Goal: Communication & Community: Ask a question

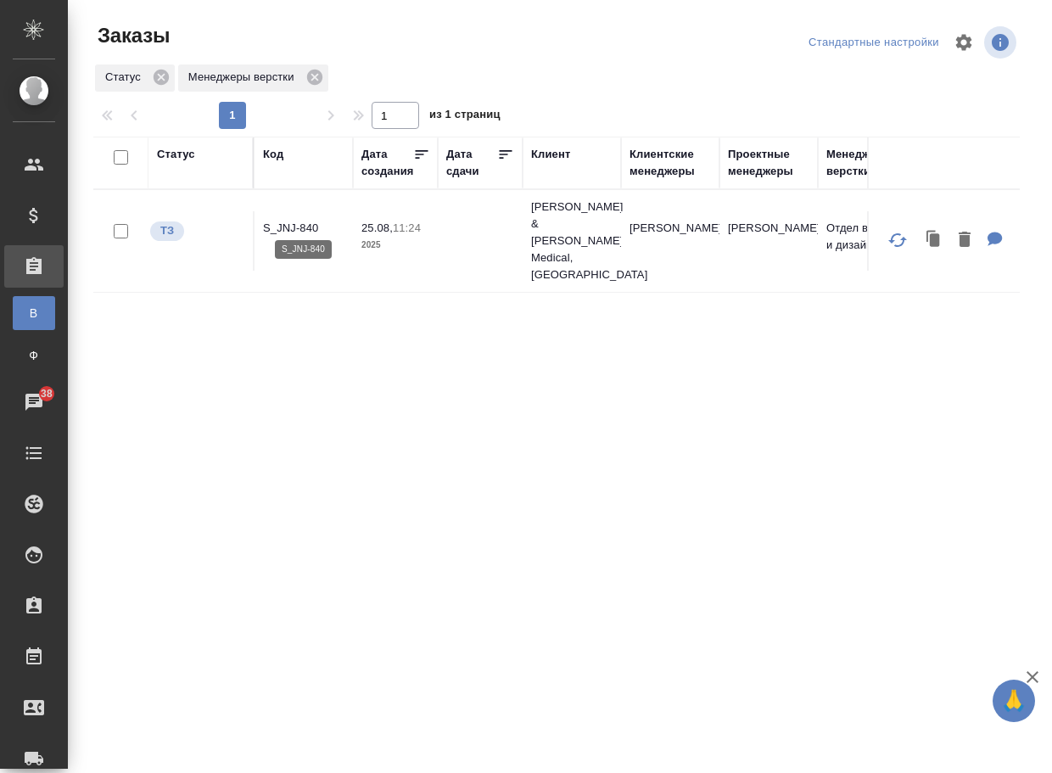
click at [288, 227] on p "S_JNJ-840" at bounding box center [303, 228] width 81 height 17
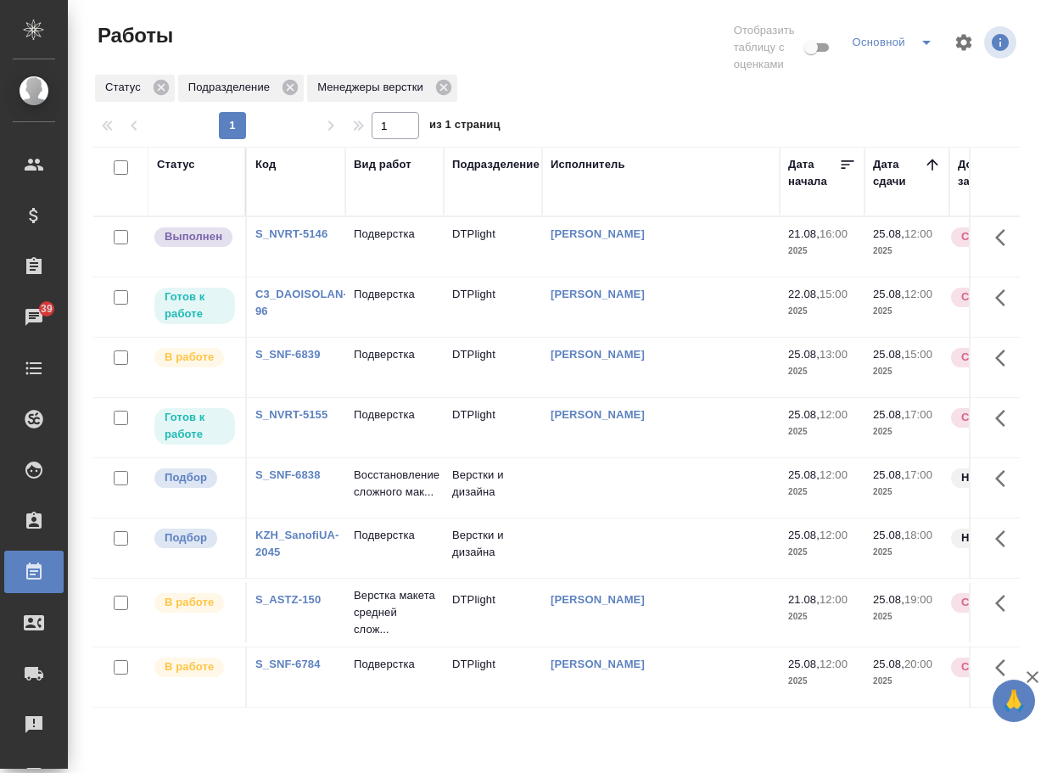
click at [308, 305] on link "C3_DAOISOLAN-96" at bounding box center [301, 303] width 92 height 30
click at [305, 481] on link "S_SNF-6838" at bounding box center [287, 474] width 65 height 13
click at [384, 501] on p "Восстановление сложного мак..." at bounding box center [394, 484] width 81 height 34
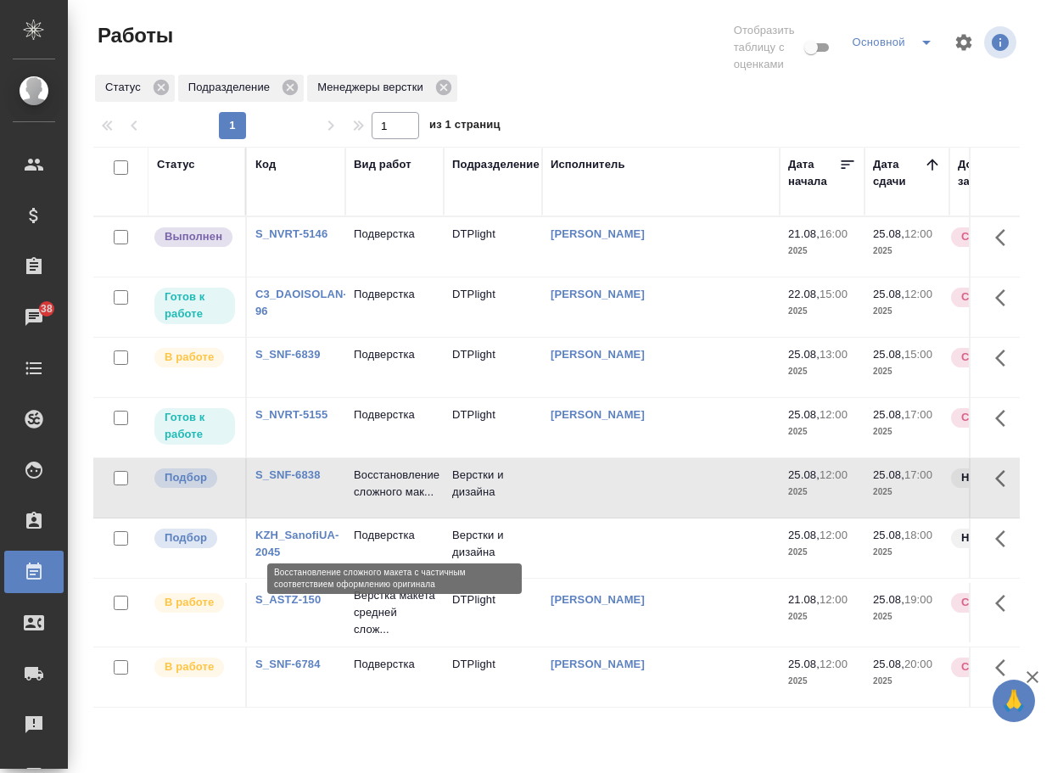
click at [384, 501] on p "Восстановление сложного мак..." at bounding box center [394, 484] width 81 height 34
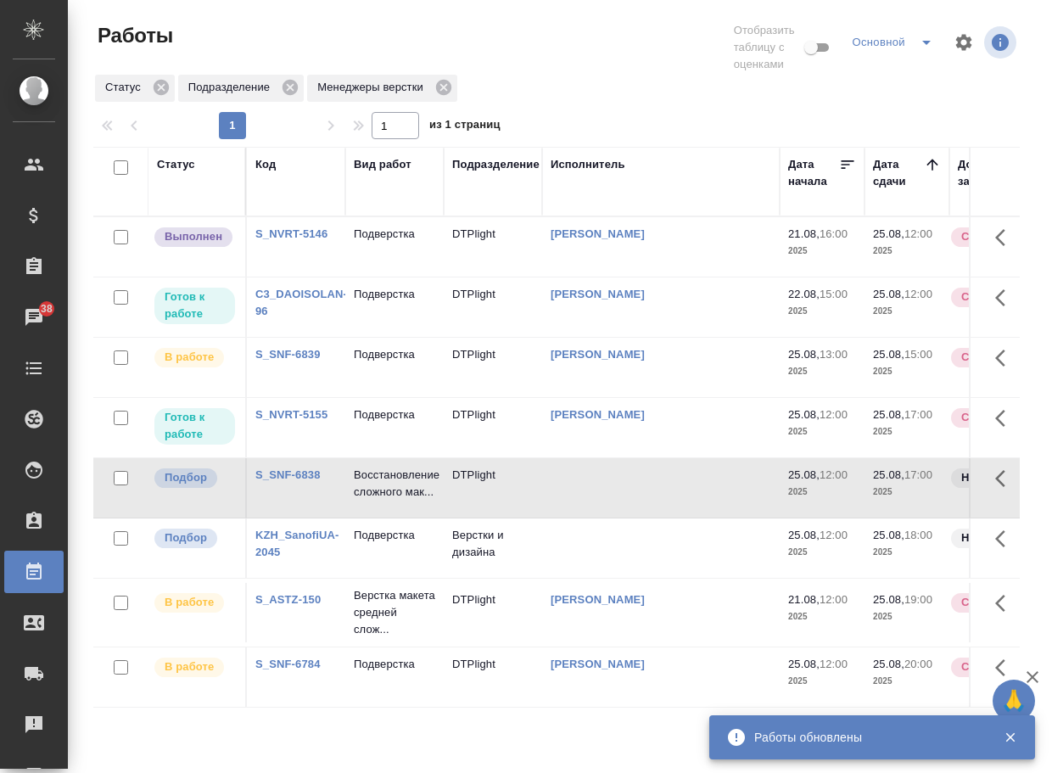
click at [292, 561] on div "KZH_SanofiUA-2045" at bounding box center [295, 544] width 81 height 34
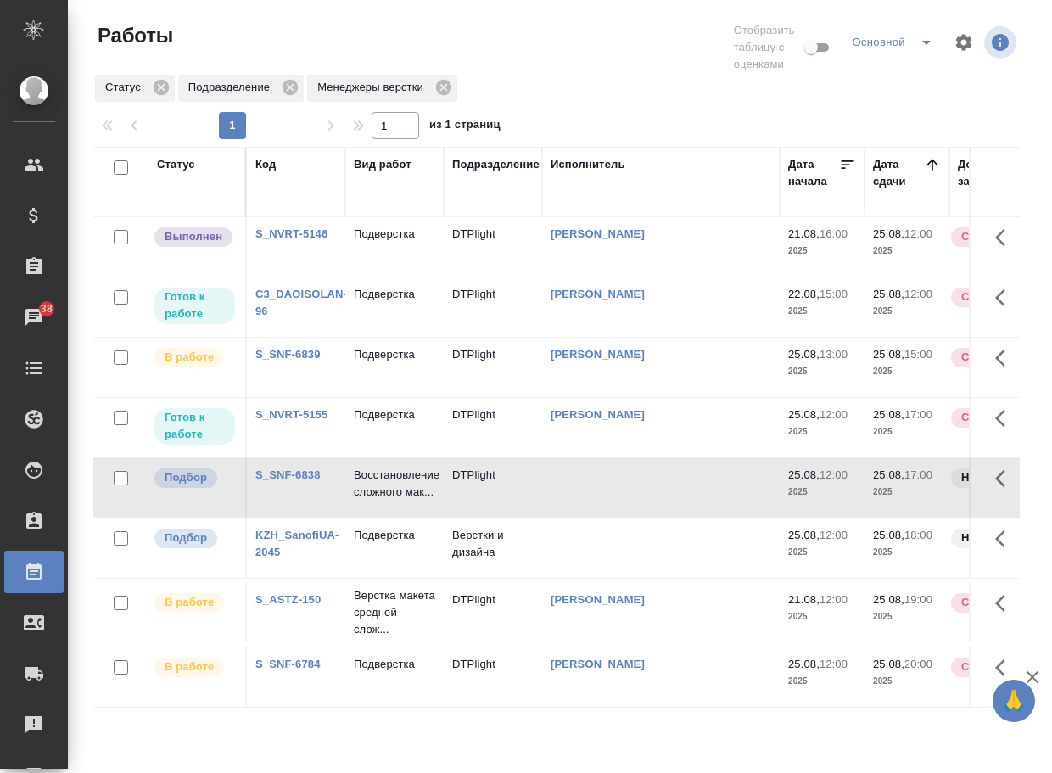
click at [302, 558] on link "KZH_SanofiUA-2045" at bounding box center [297, 544] width 84 height 30
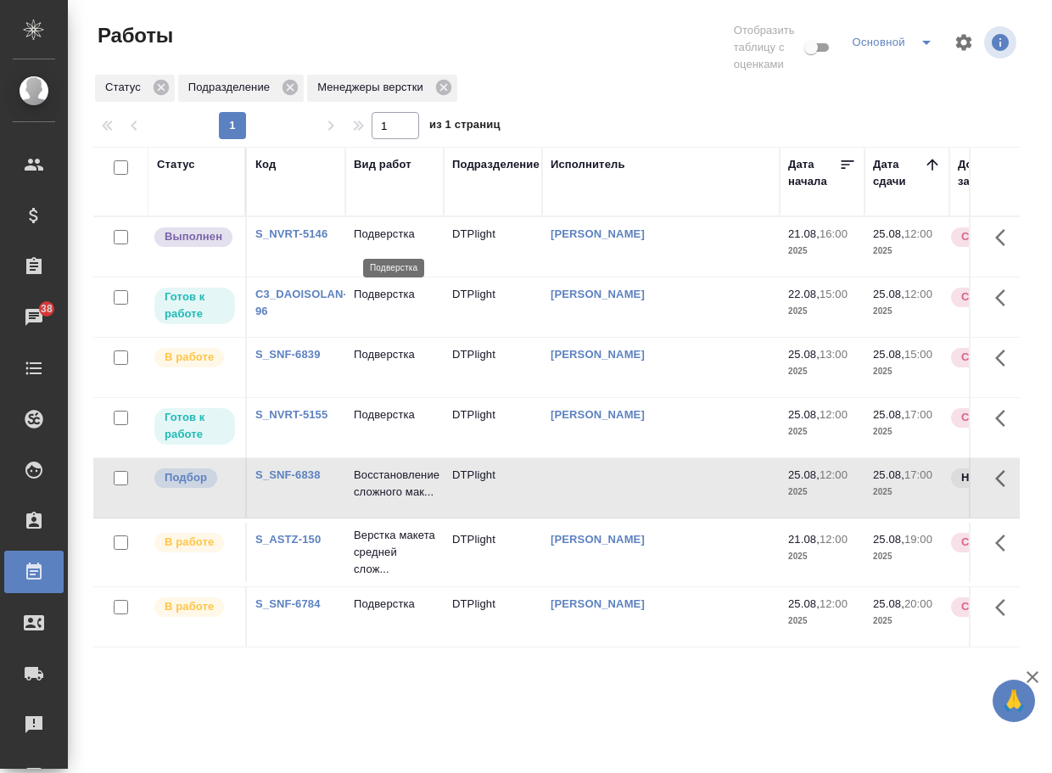
click at [399, 241] on p "Подверстка" at bounding box center [394, 234] width 81 height 17
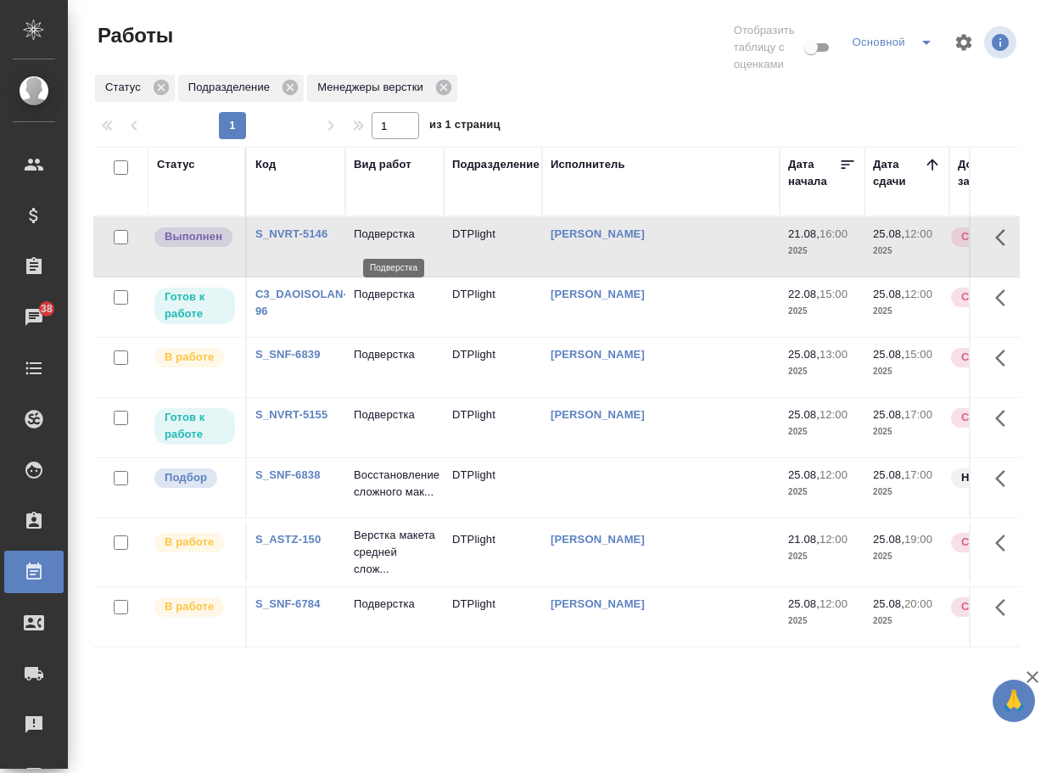
click at [404, 240] on p "Подверстка" at bounding box center [394, 234] width 81 height 17
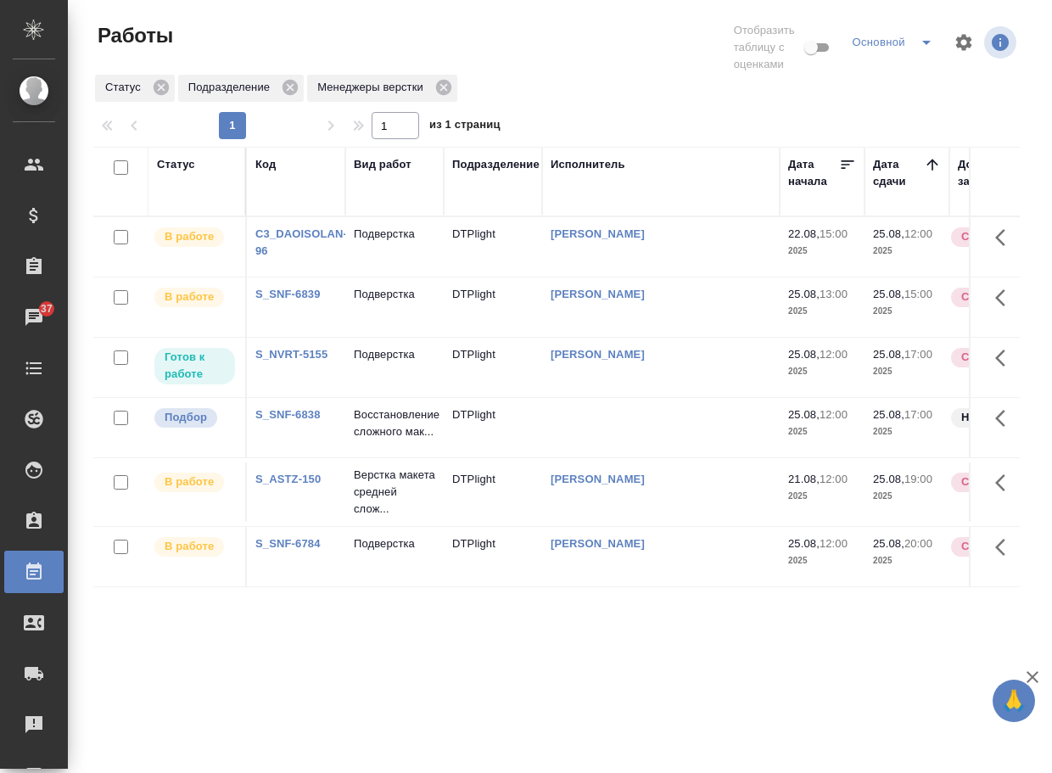
click at [217, 674] on div "Статус Код Вид работ Подразделение Исполнитель Дата начала Дата сдачи Доп. стат…" at bounding box center [556, 452] width 926 height 611
click at [372, 240] on p "Подверстка" at bounding box center [394, 234] width 81 height 17
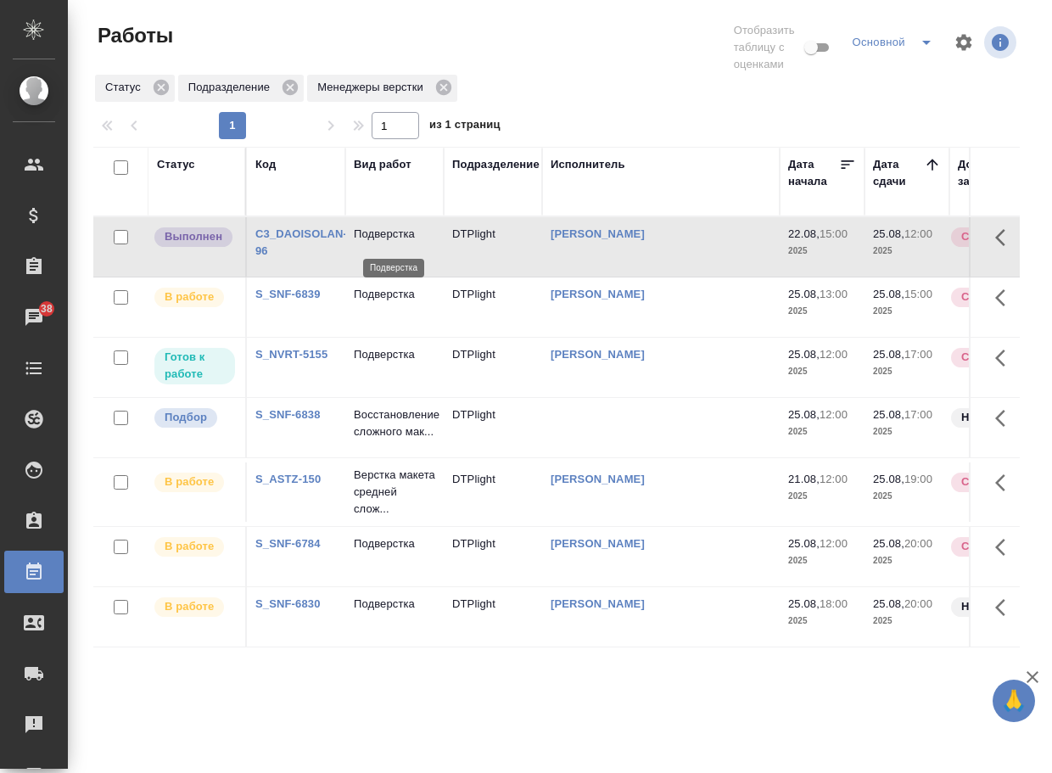
click at [372, 240] on p "Подверстка" at bounding box center [394, 234] width 81 height 17
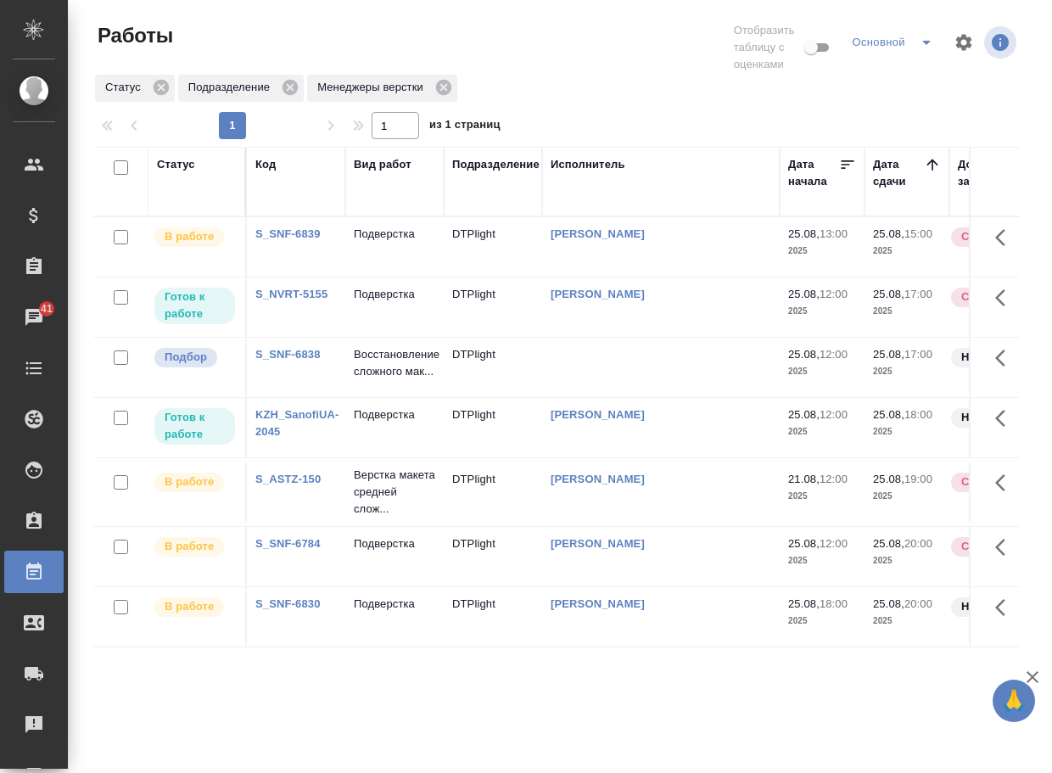
click at [289, 361] on link "S_SNF-6838" at bounding box center [287, 354] width 65 height 13
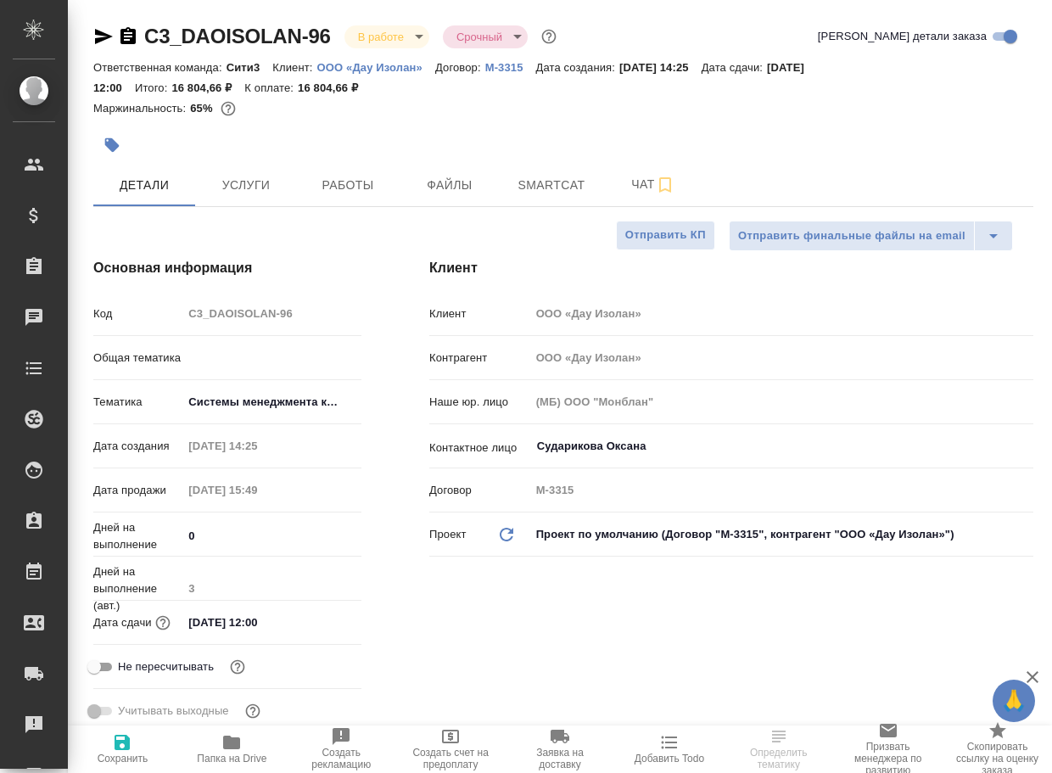
select select "RU"
click at [356, 187] on span "Работы" at bounding box center [347, 185] width 81 height 21
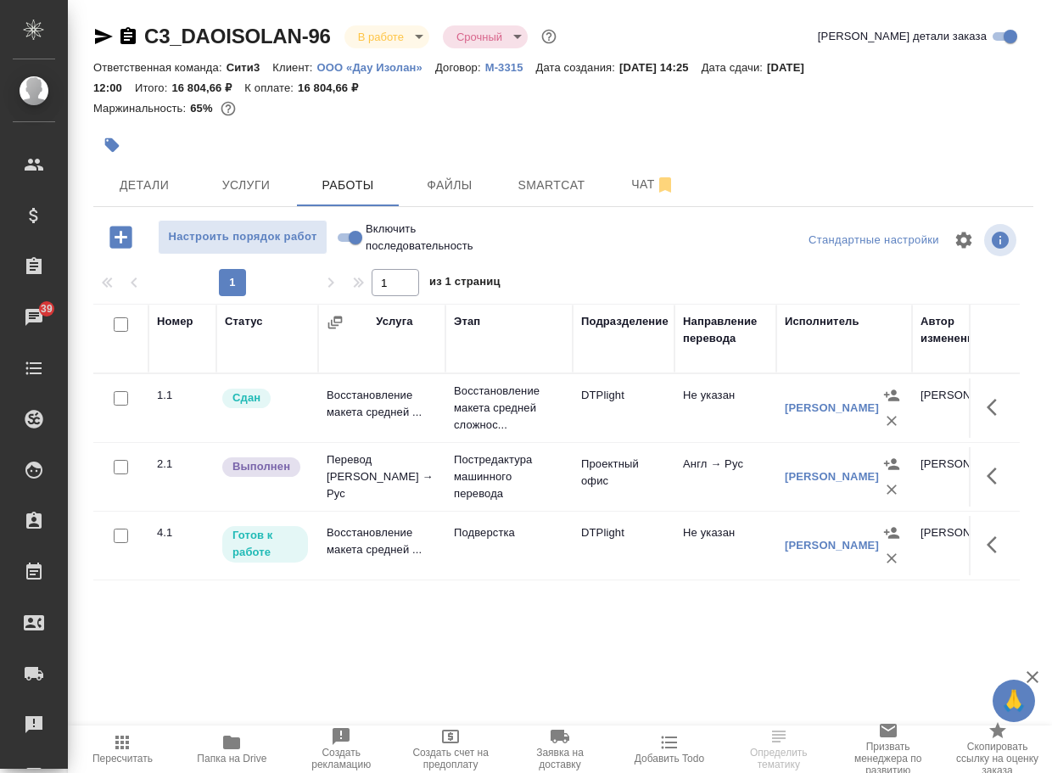
click at [342, 246] on input "Включить последовательность" at bounding box center [355, 237] width 61 height 20
checkbox input "true"
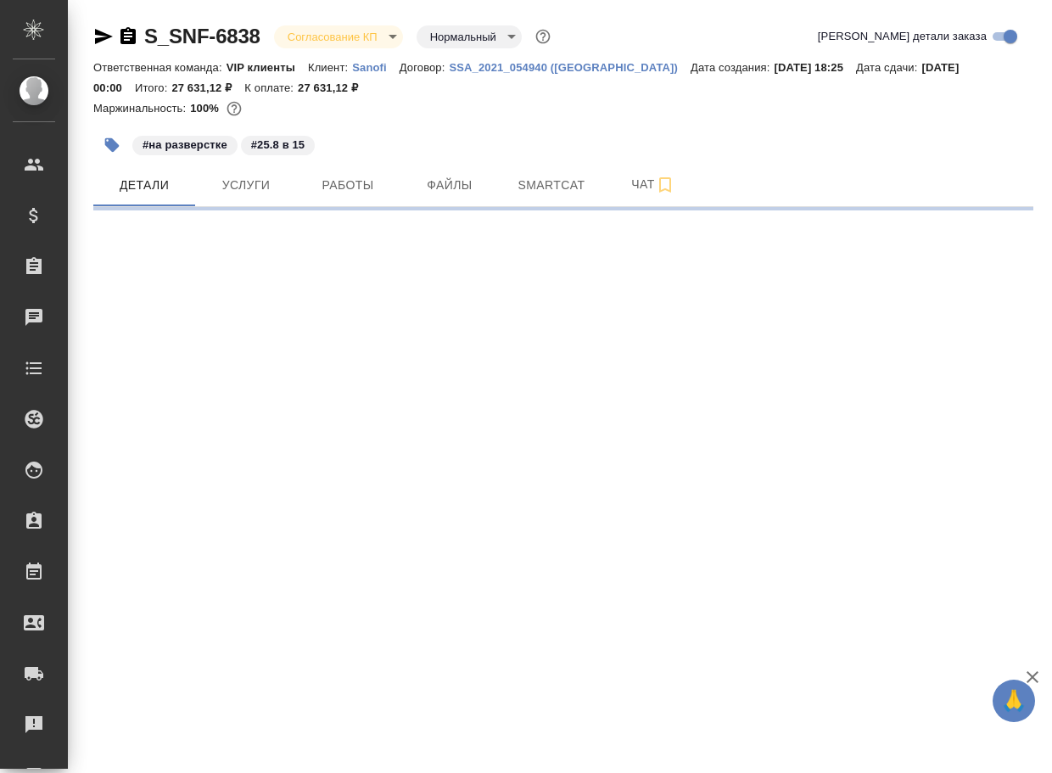
select select "RU"
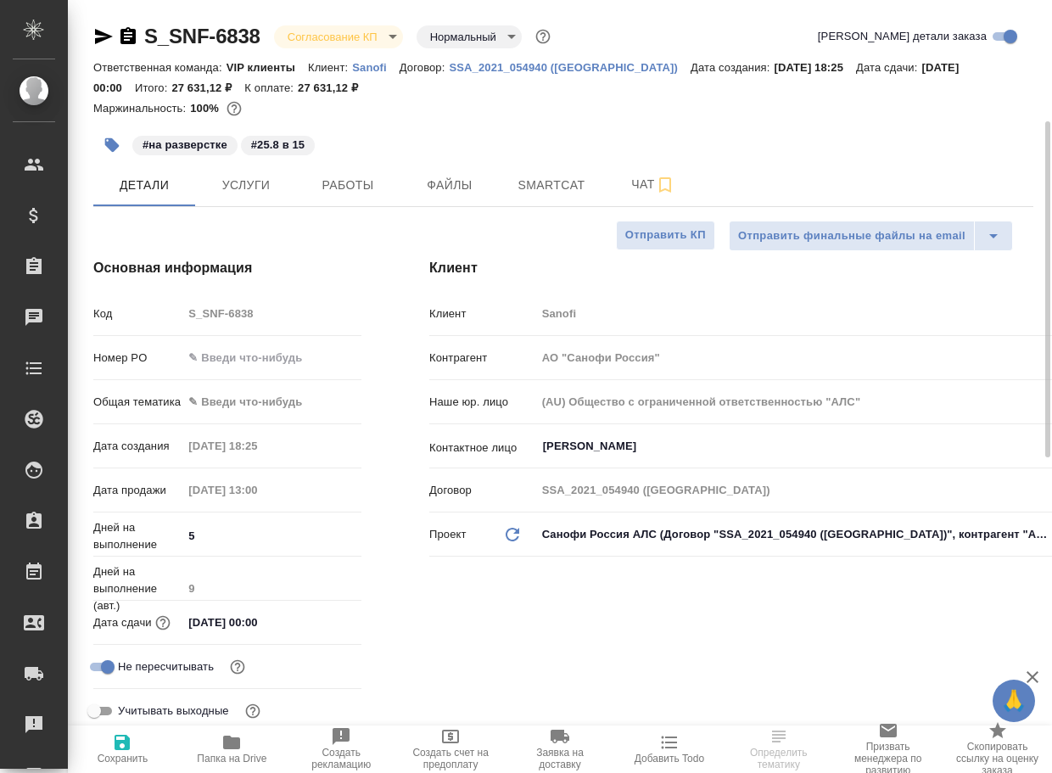
type textarea "x"
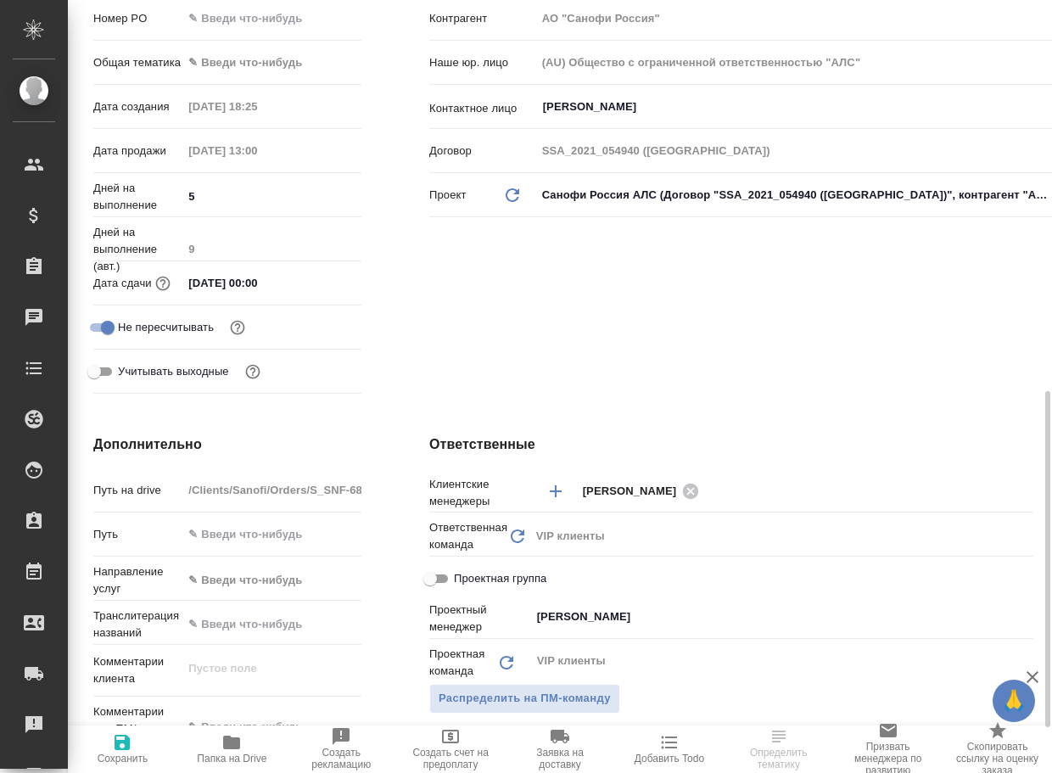
type textarea "x"
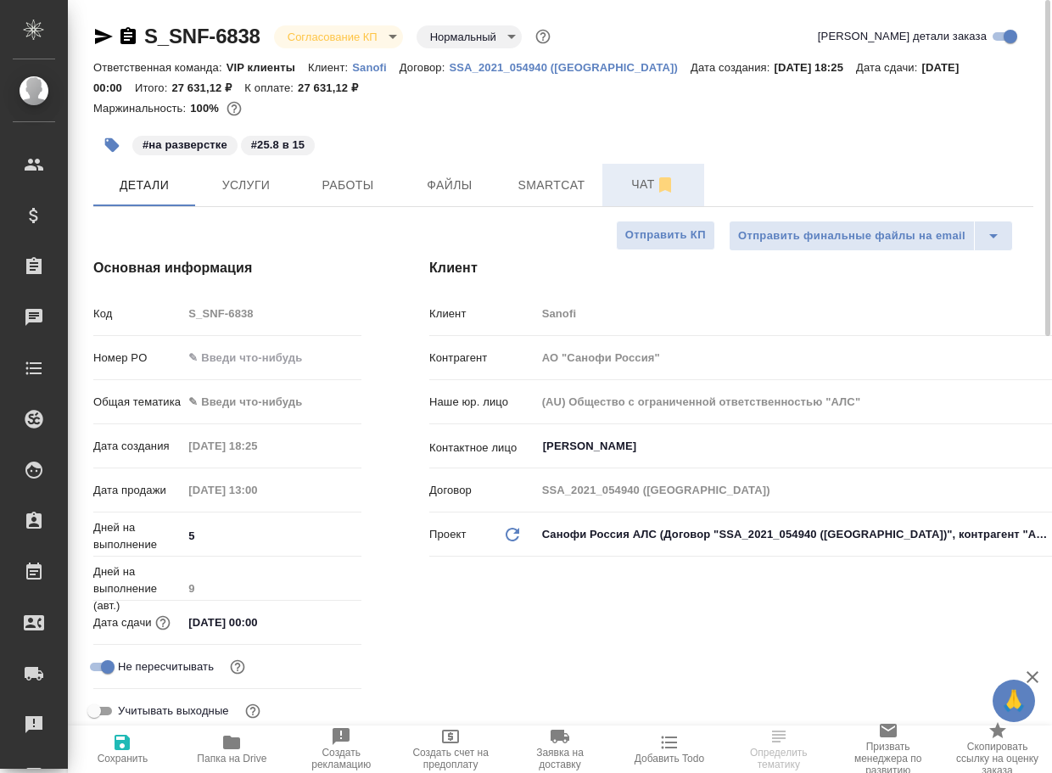
click at [643, 182] on span "Чат" at bounding box center [652, 184] width 81 height 21
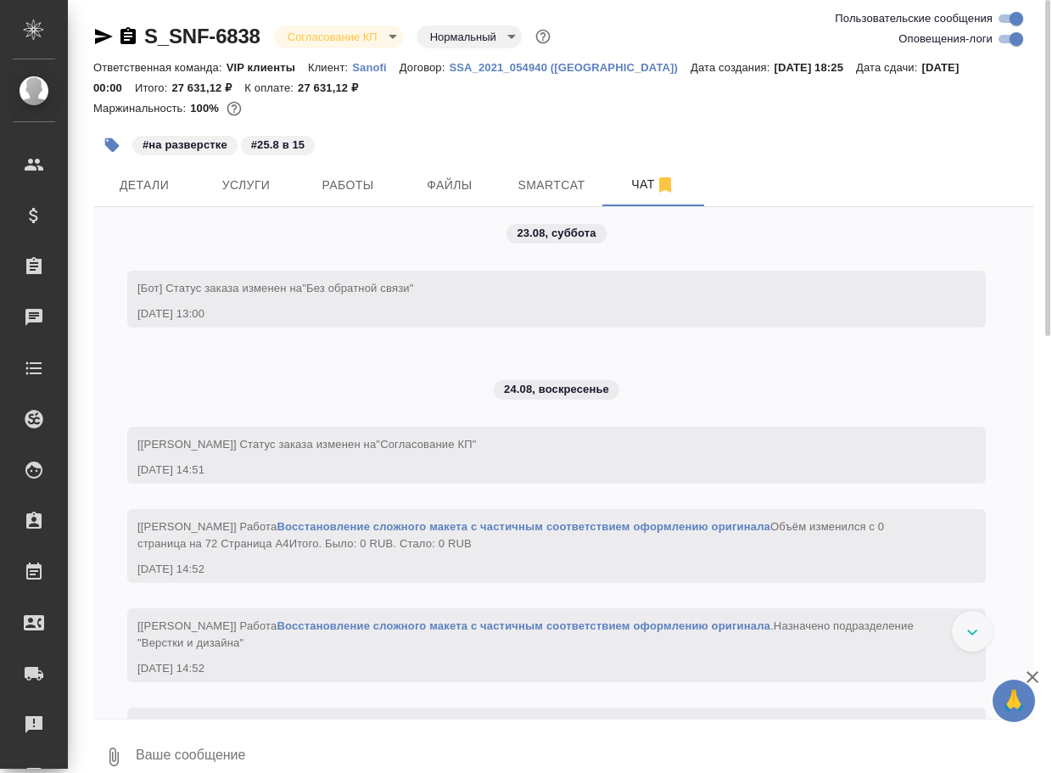
click at [1004, 41] on input "Оповещения-логи" at bounding box center [1016, 39] width 61 height 20
checkbox input "false"
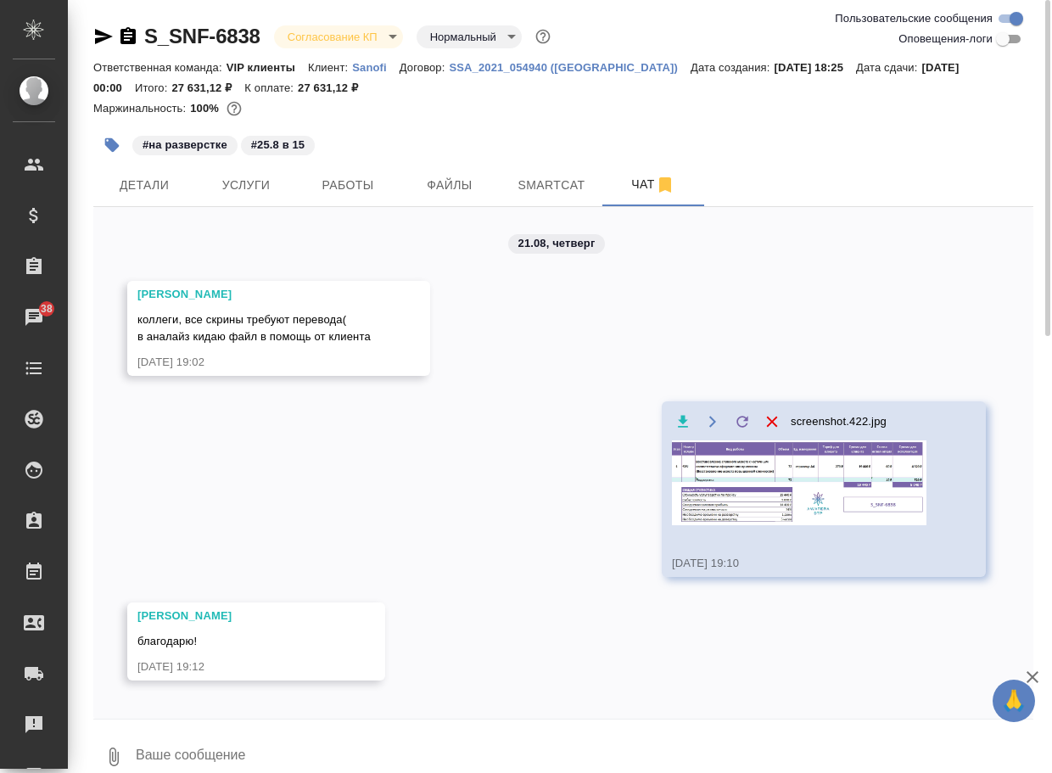
click at [761, 484] on img at bounding box center [799, 482] width 254 height 85
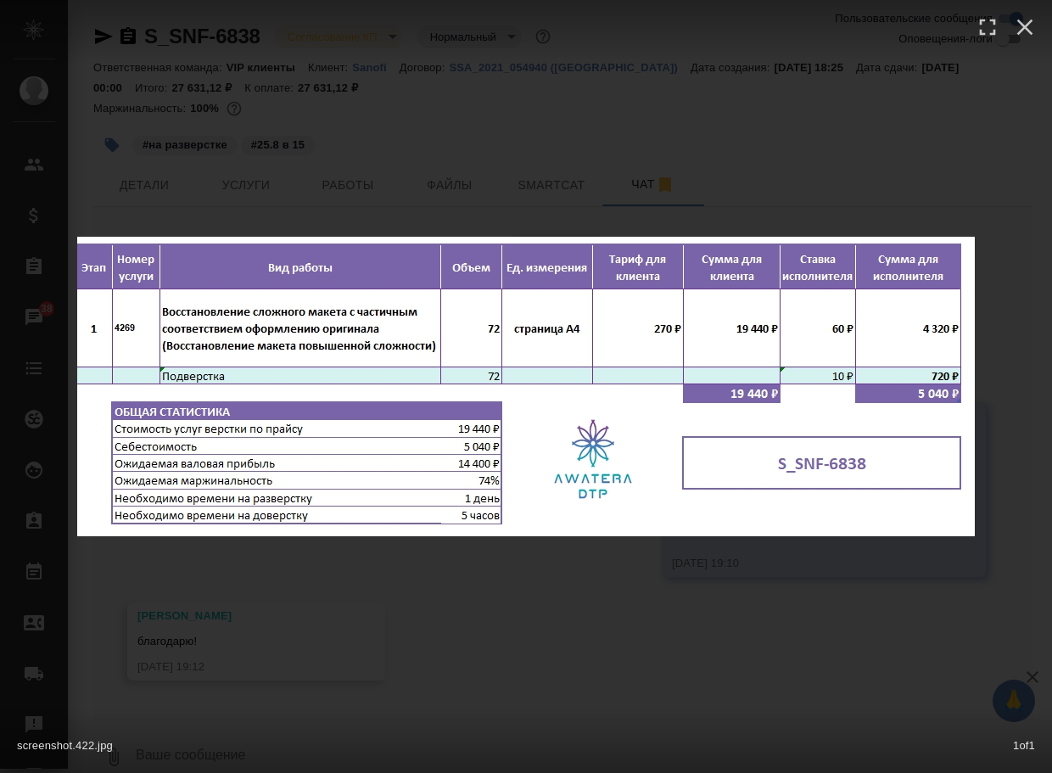
click at [618, 630] on div "screenshot.422.jpg 1 of 1" at bounding box center [526, 386] width 1052 height 773
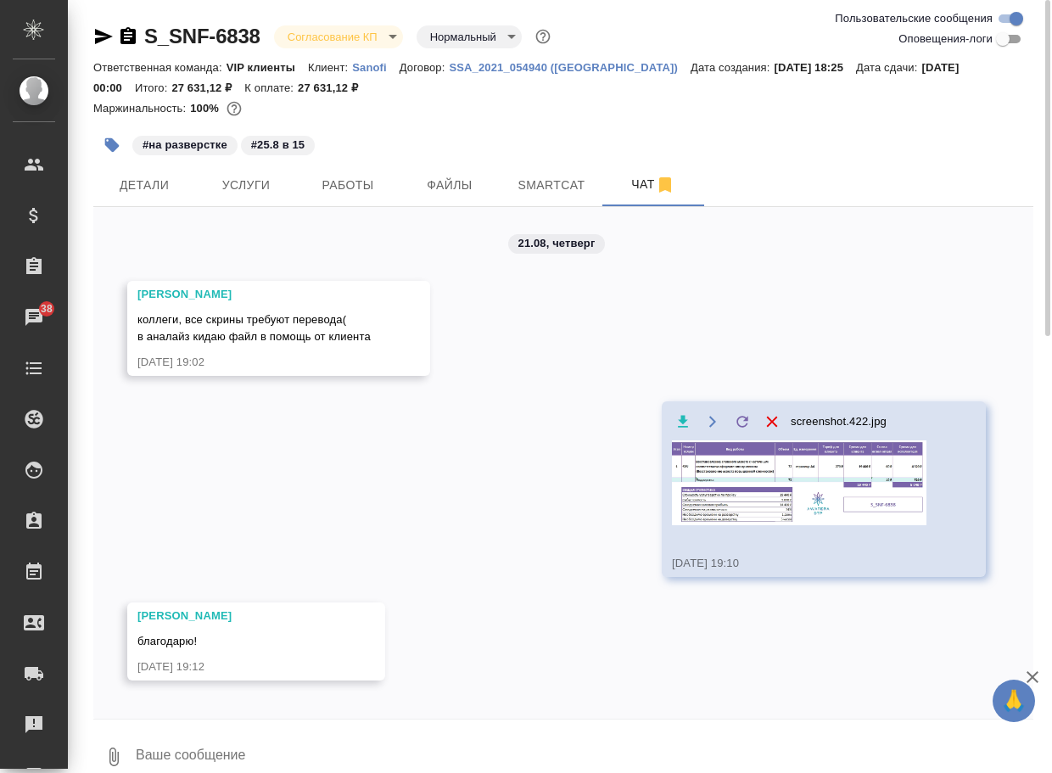
click at [556, 585] on div "21.08, четверг Сайдашева Диляра коллеги, все скрины требуют перевода( в аналайз…" at bounding box center [563, 463] width 940 height 512
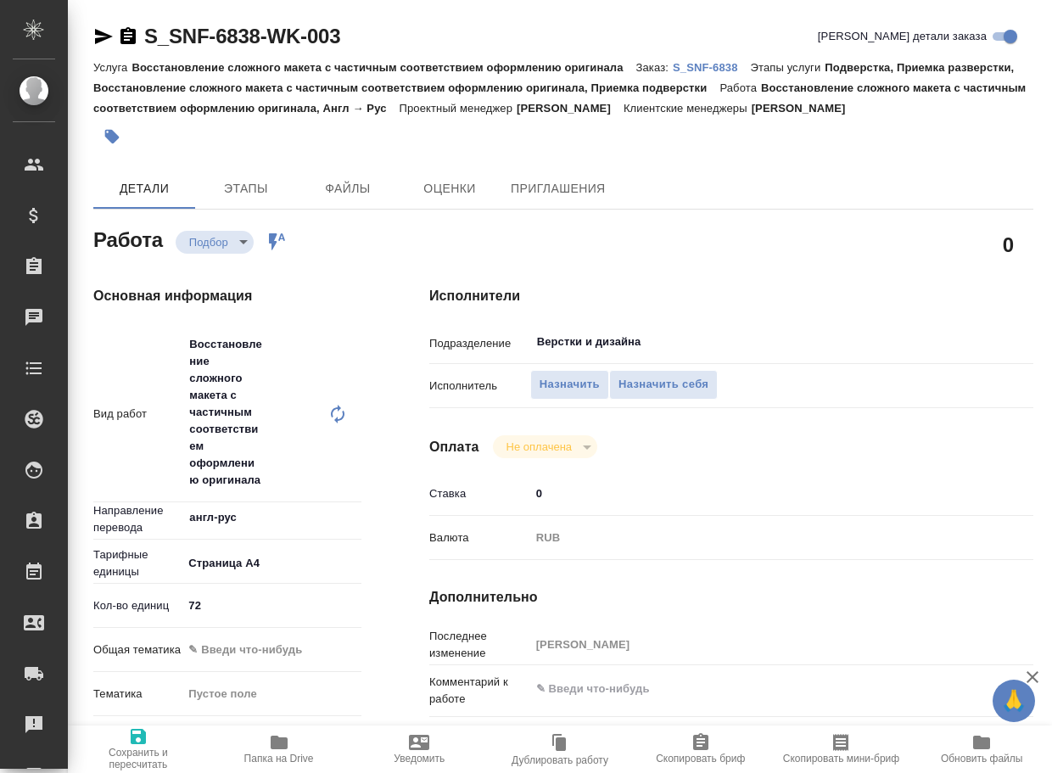
type textarea "x"
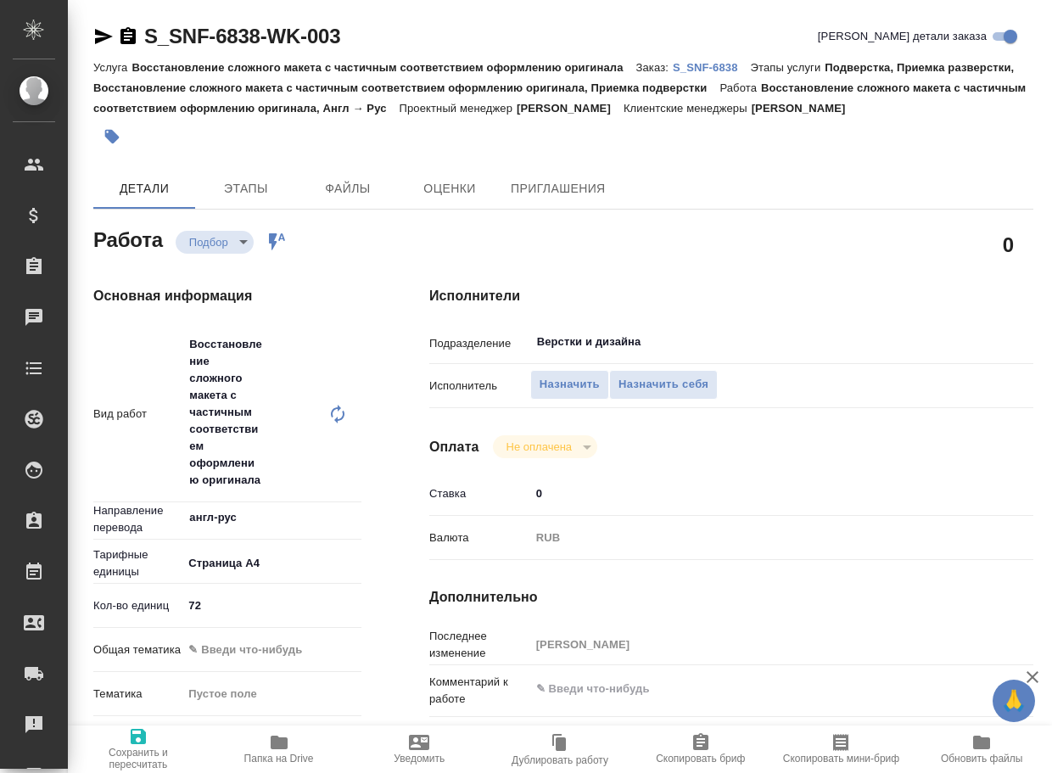
type textarea "x"
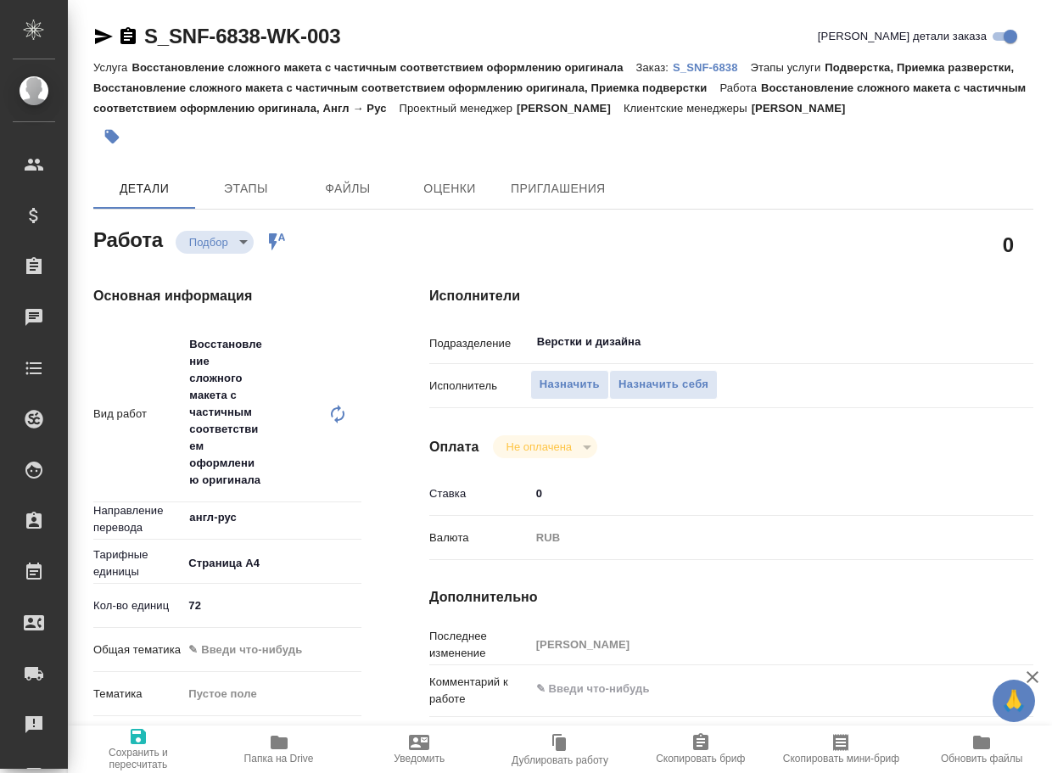
type textarea "x"
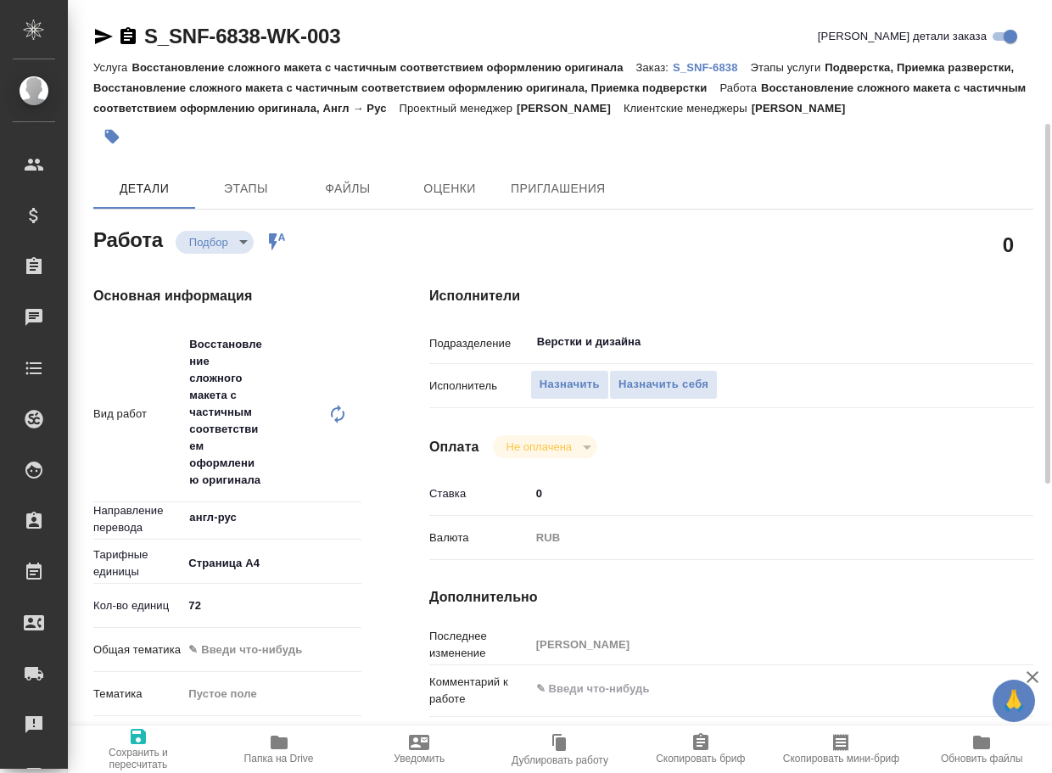
scroll to position [85, 0]
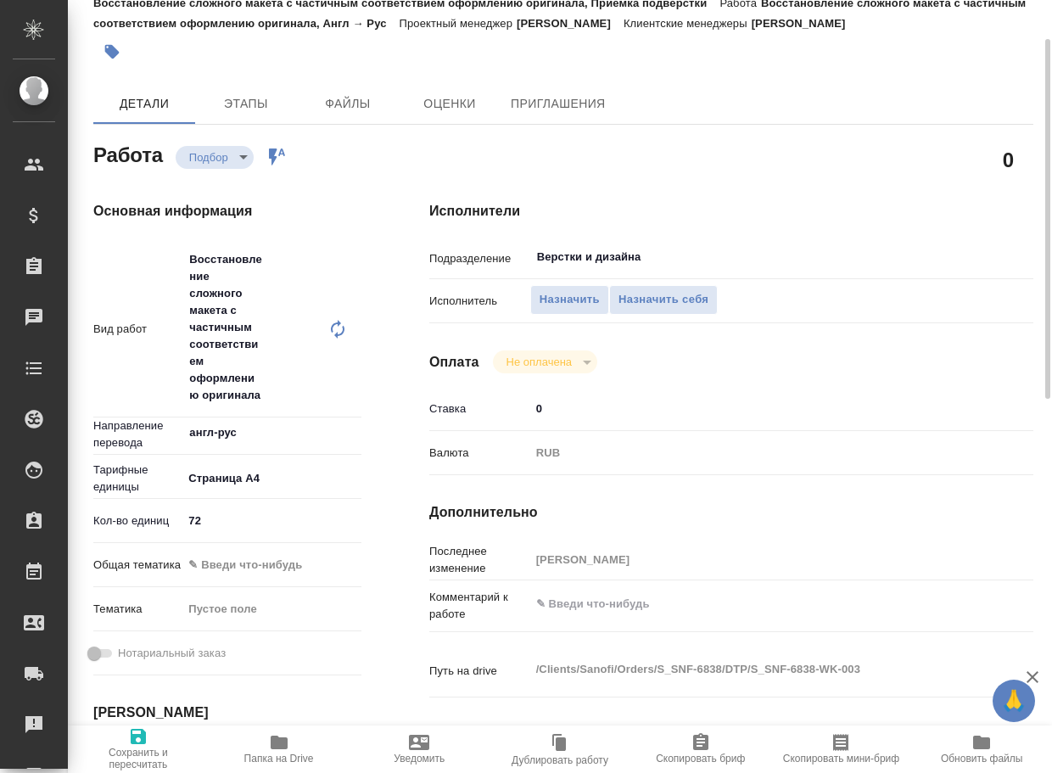
type textarea "x"
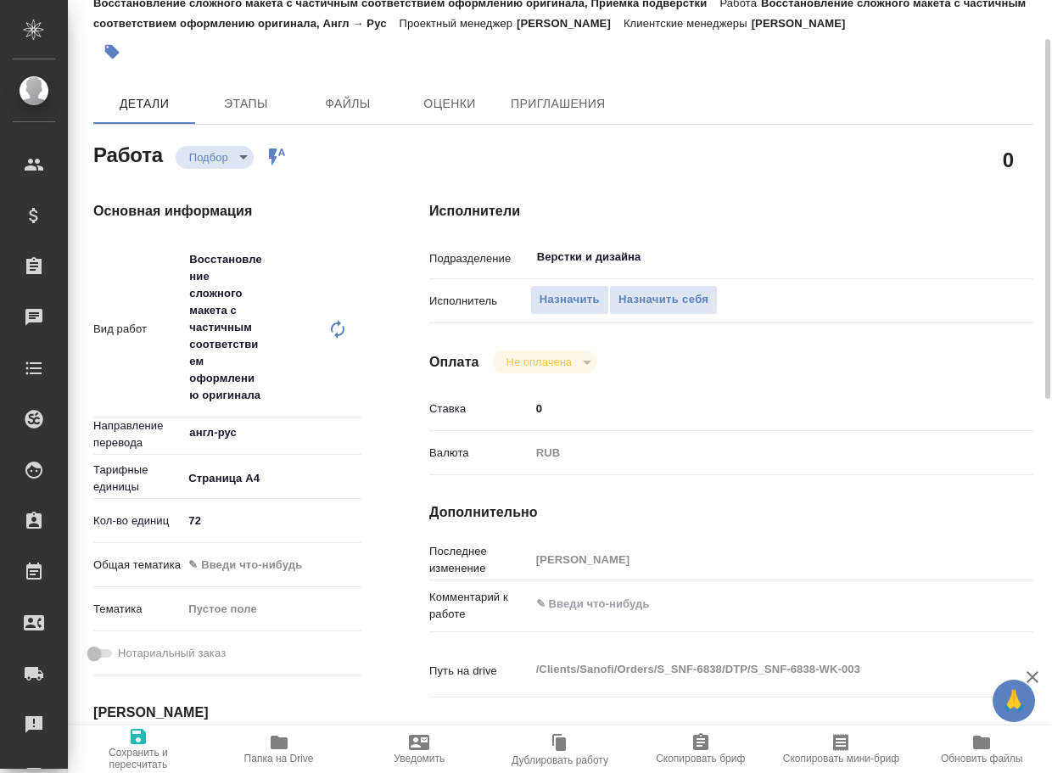
type textarea "x"
click at [598, 619] on textarea at bounding box center [756, 604] width 451 height 29
type textarea "в"
type textarea "x"
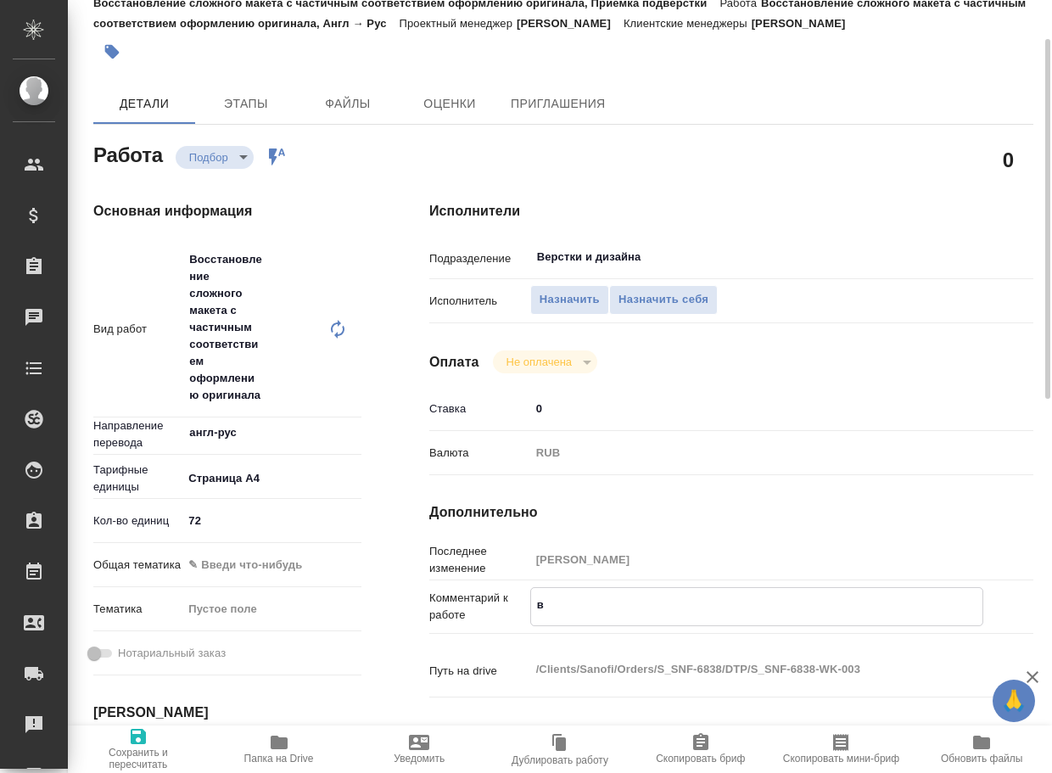
type textarea "x"
type textarea "вс"
type textarea "x"
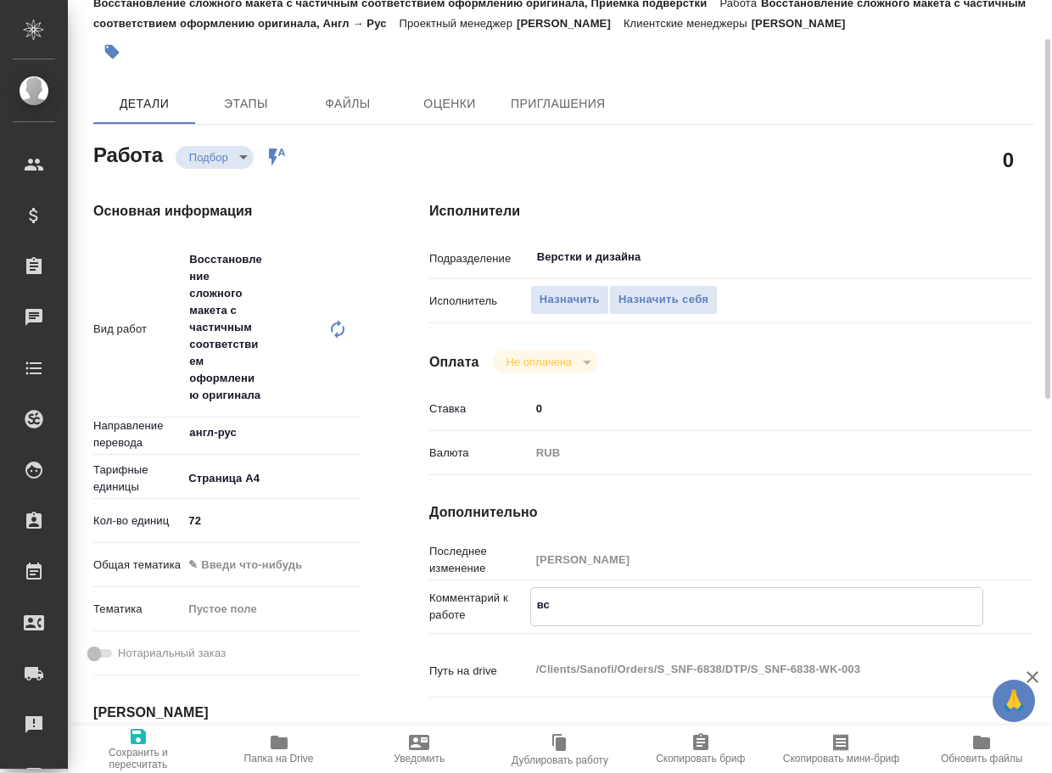
type textarea "x"
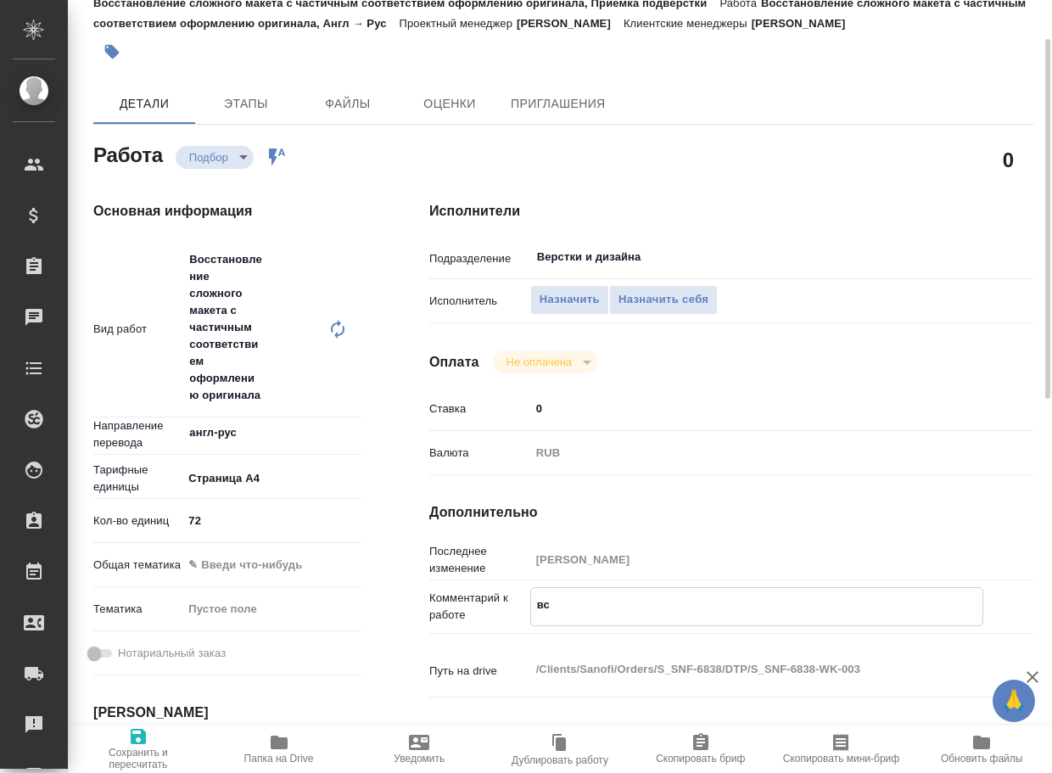
type textarea "x"
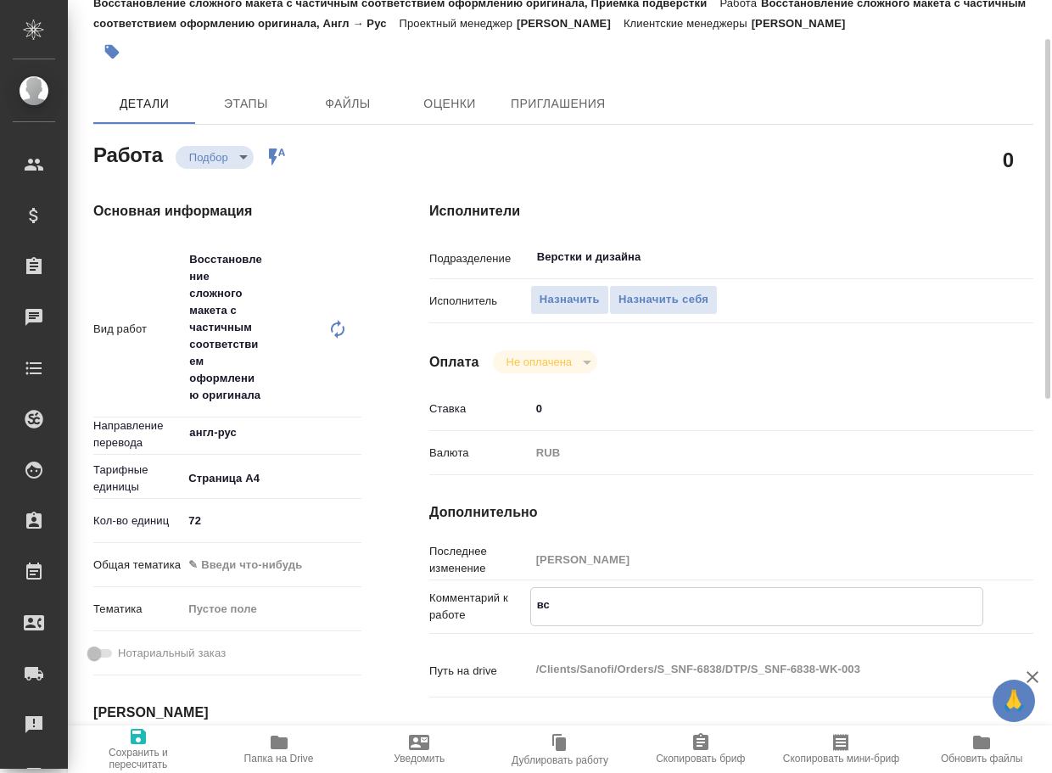
type textarea "все"
type textarea "x"
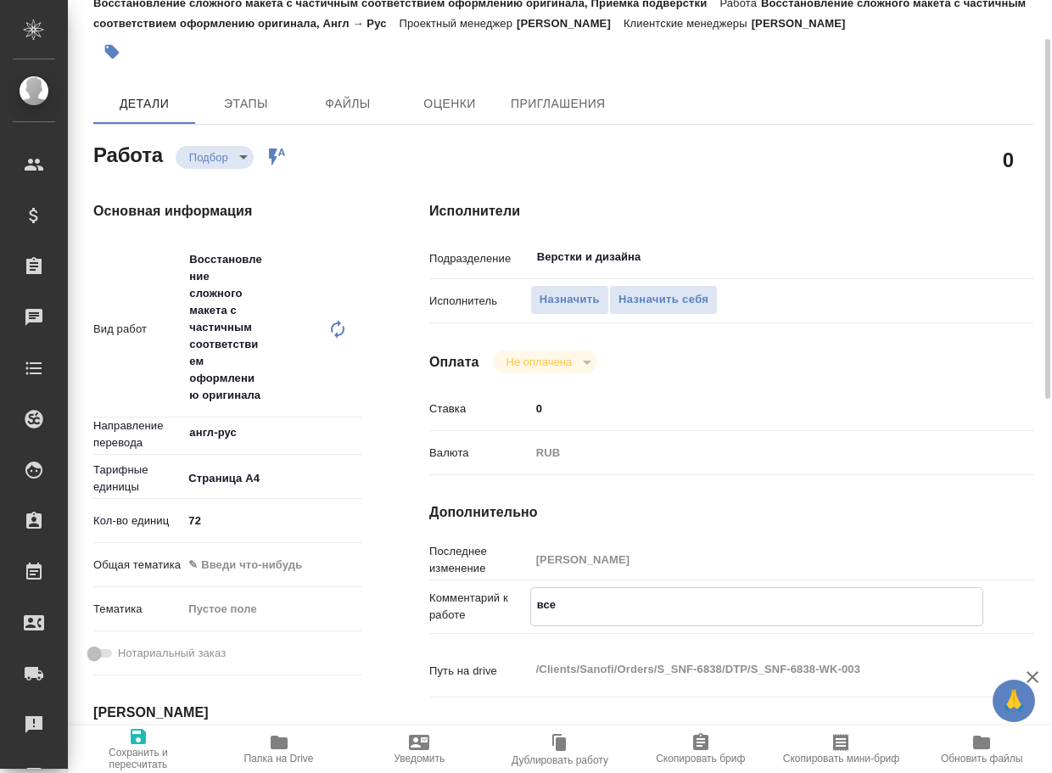
type textarea "x"
type textarea "все"
type textarea "x"
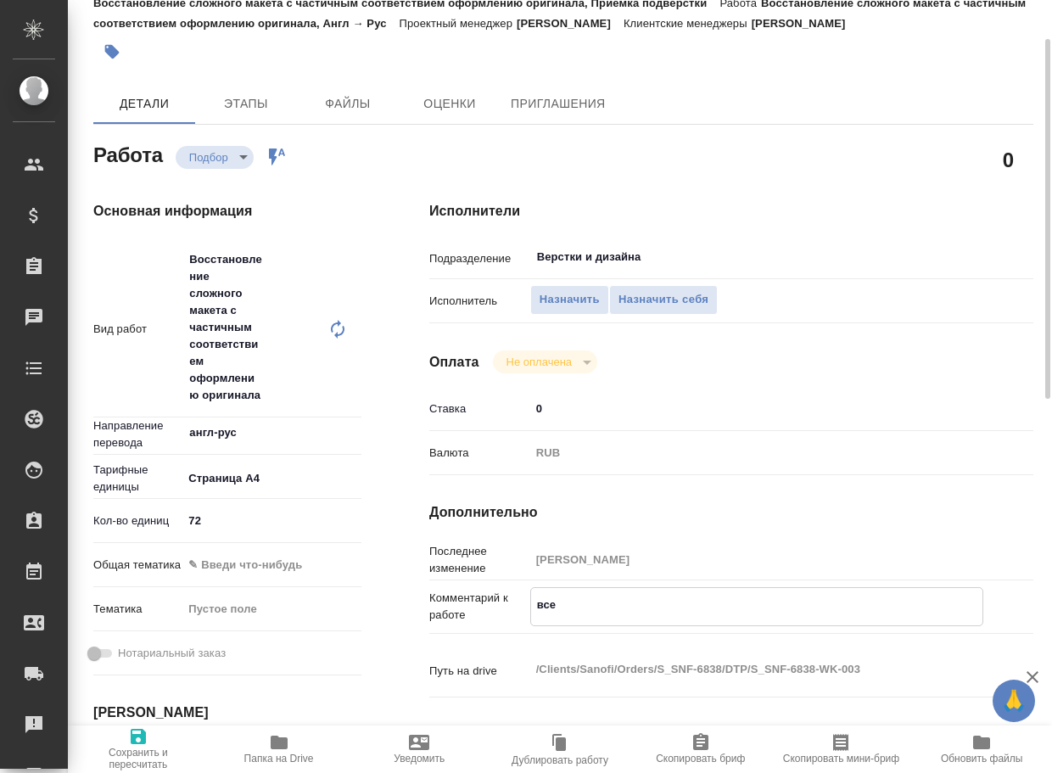
type textarea "x"
type textarea "все с"
type textarea "x"
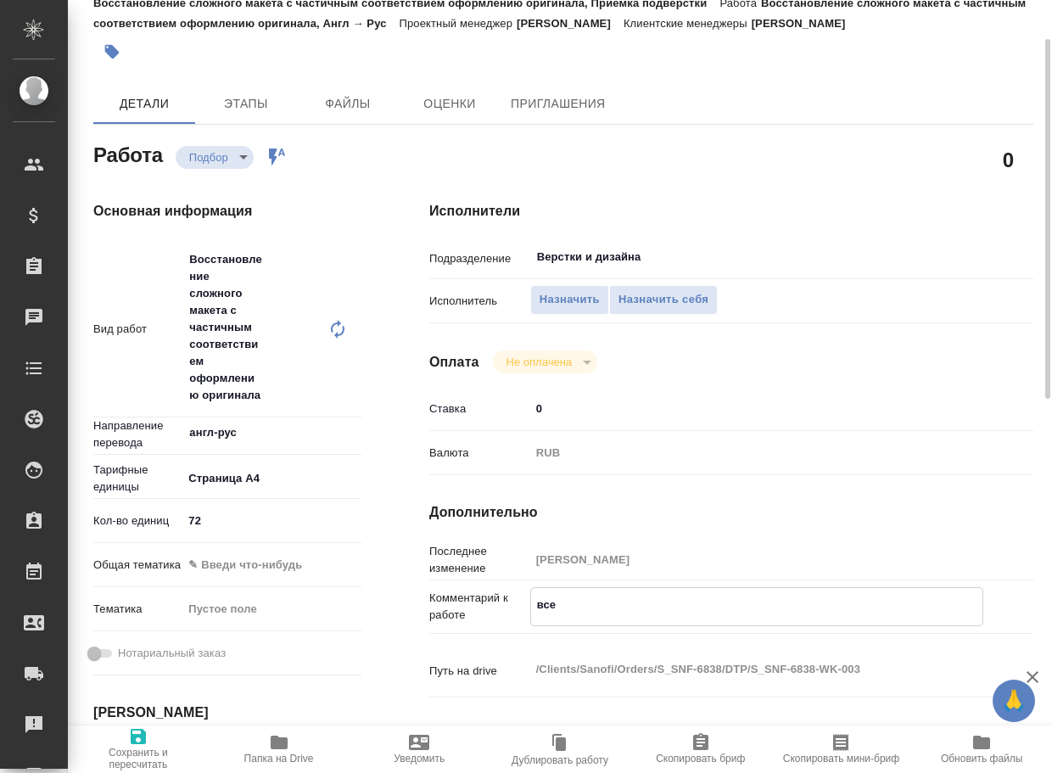
type textarea "x"
type textarea "все ск"
type textarea "x"
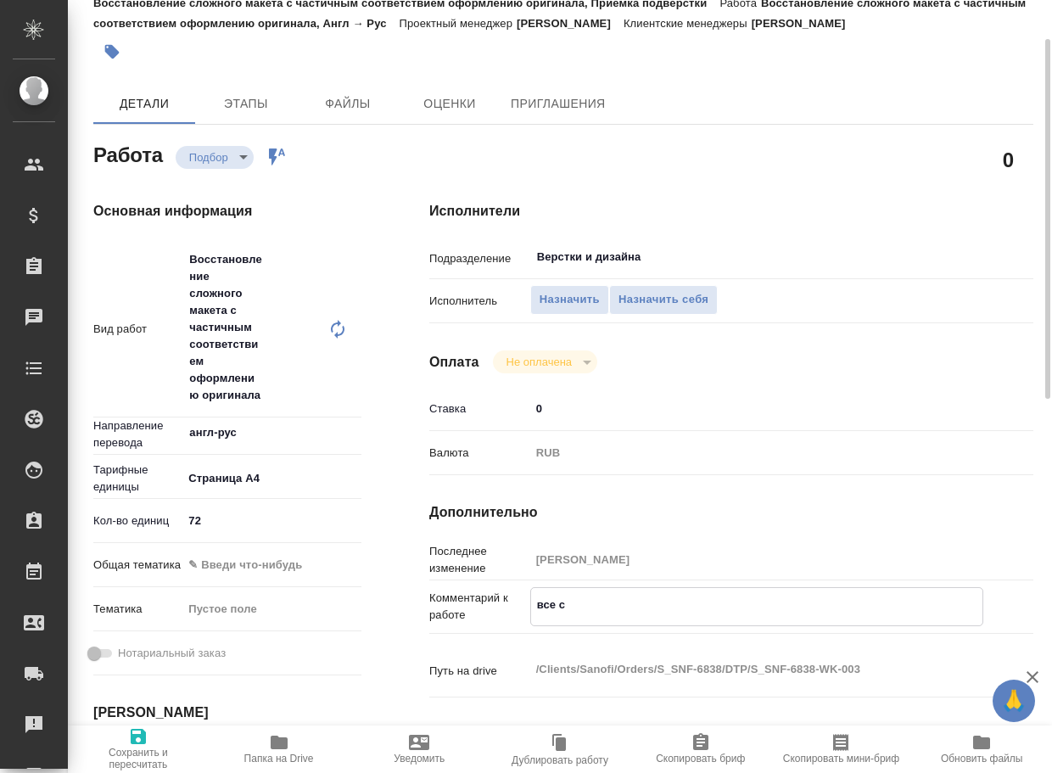
type textarea "x"
type textarea "все скр"
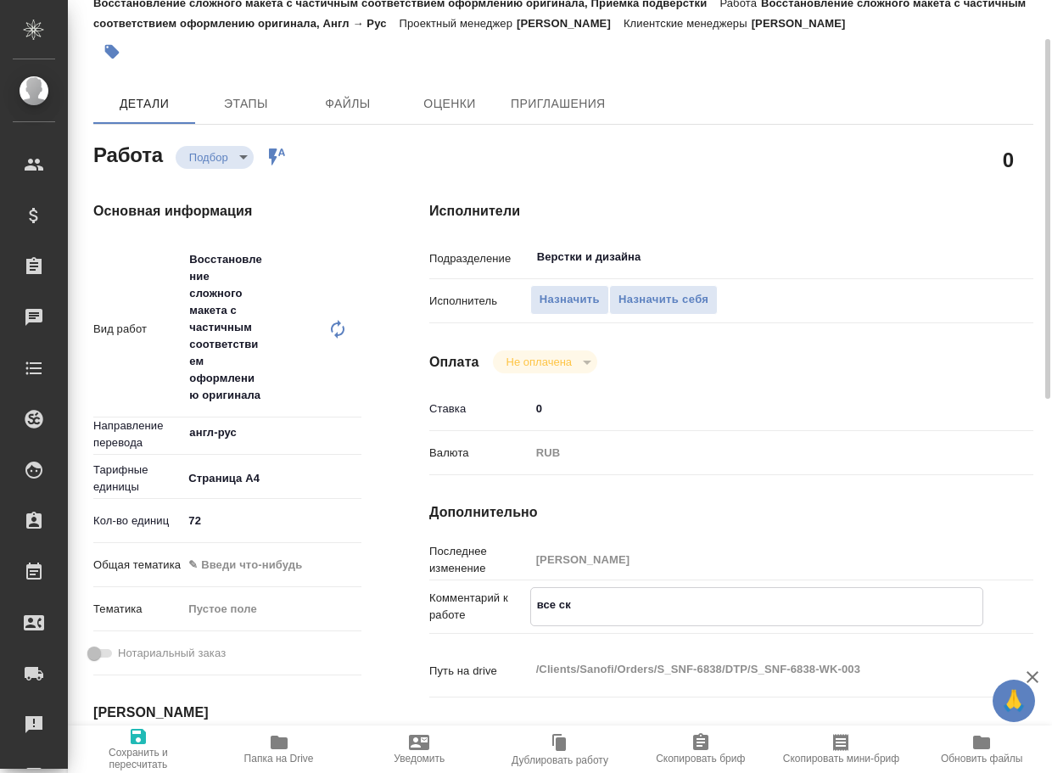
type textarea "x"
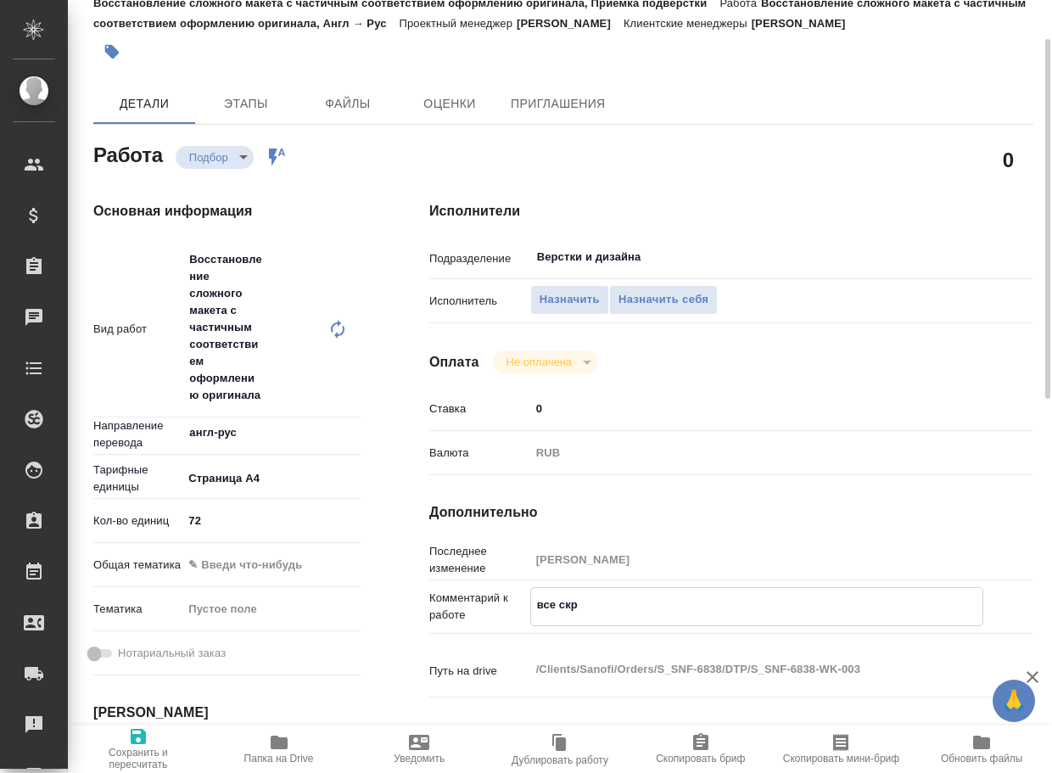
type textarea "все скри"
type textarea "x"
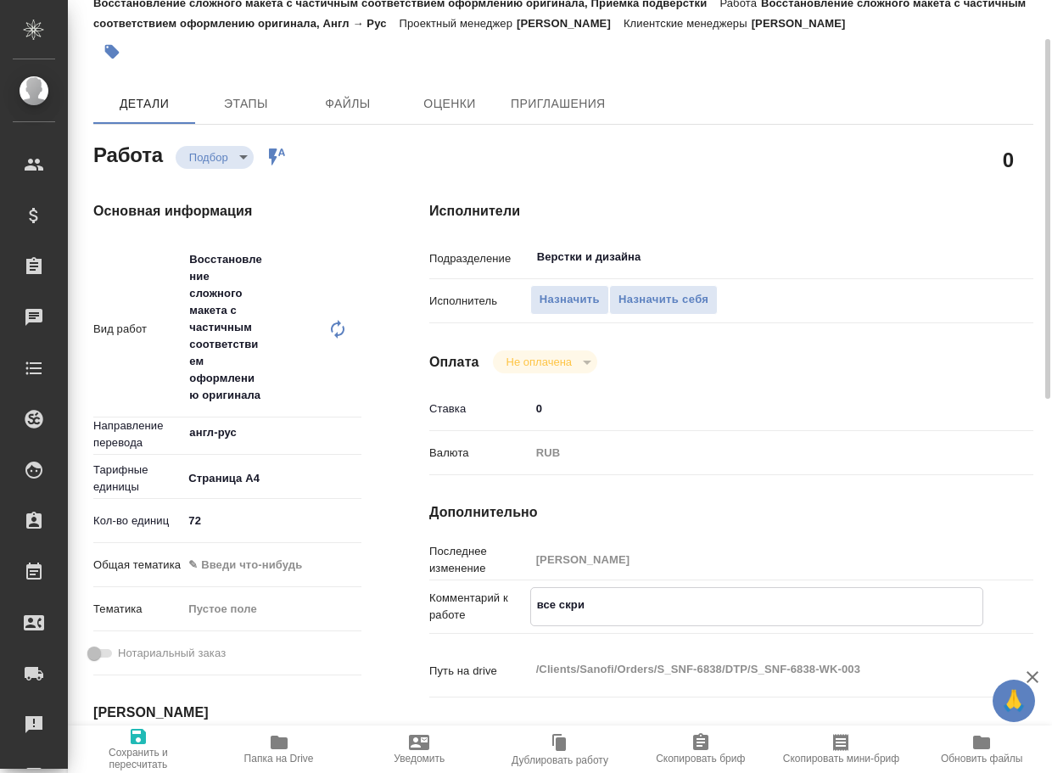
type textarea "x"
type textarea "все скрин"
type textarea "x"
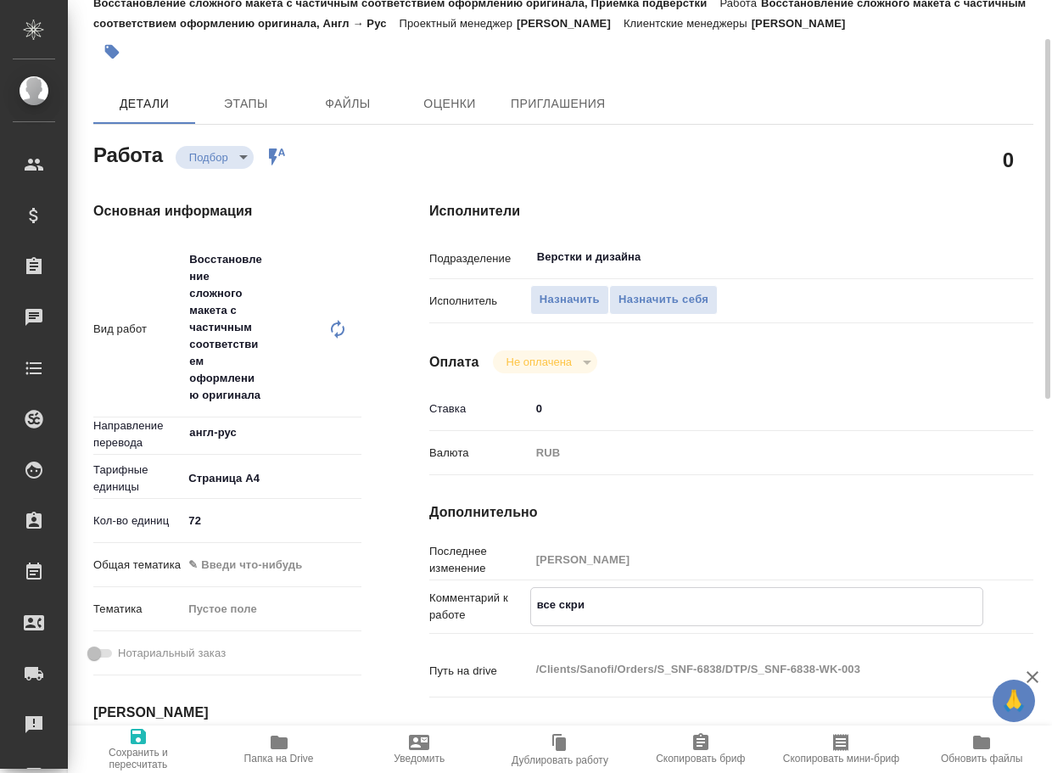
type textarea "x"
type textarea "все скрины"
type textarea "x"
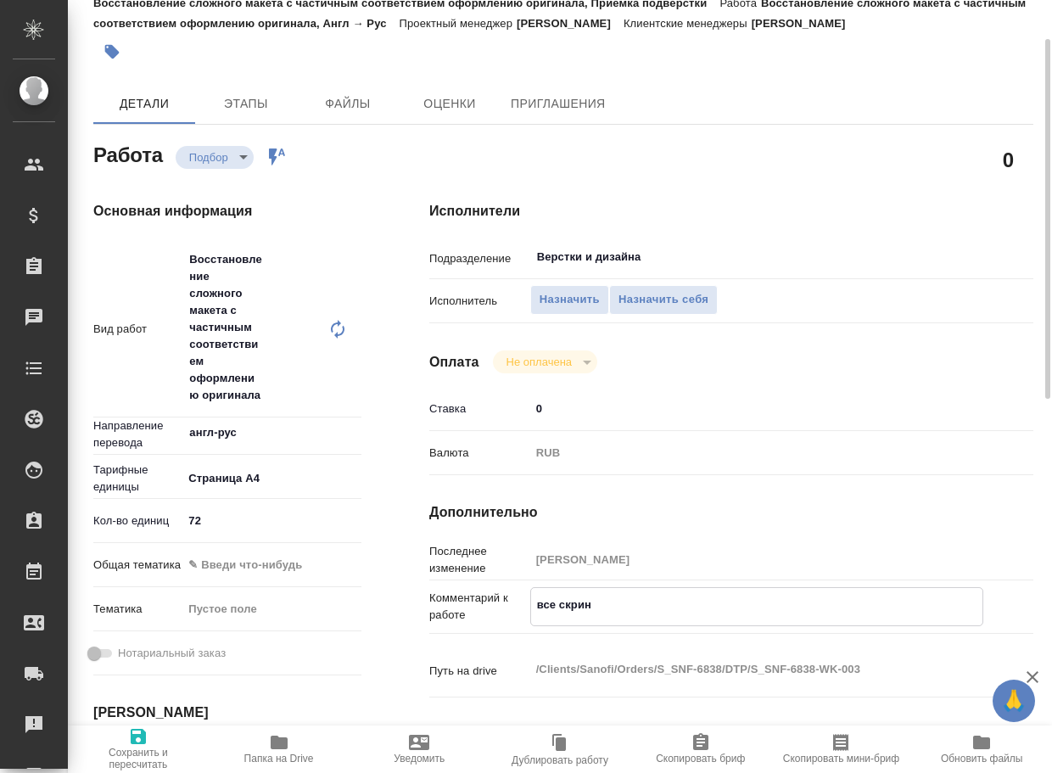
type textarea "x"
type textarea "все скрины"
type textarea "x"
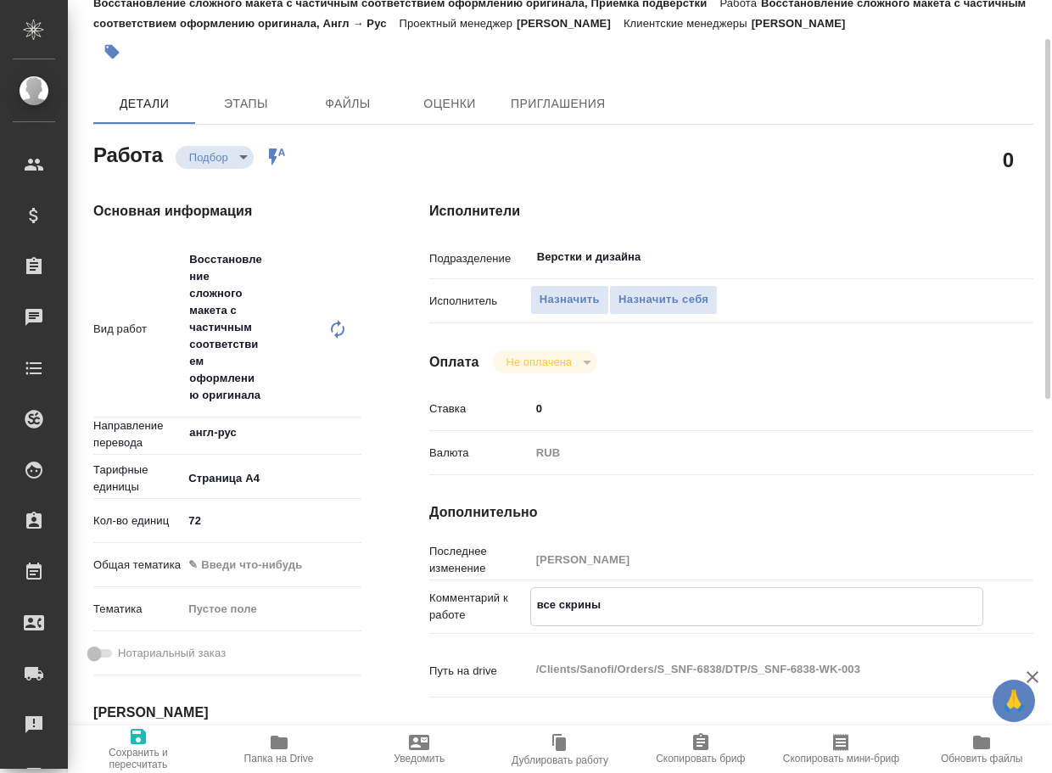
type textarea "x"
type textarea "все скрины п"
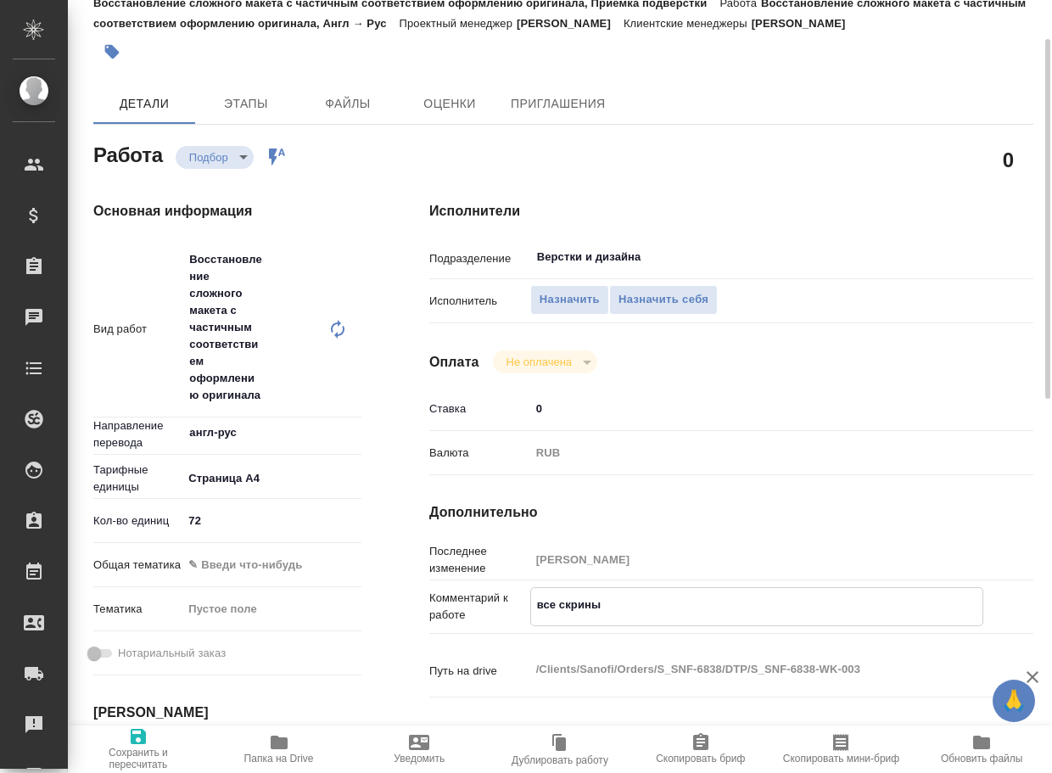
type textarea "x"
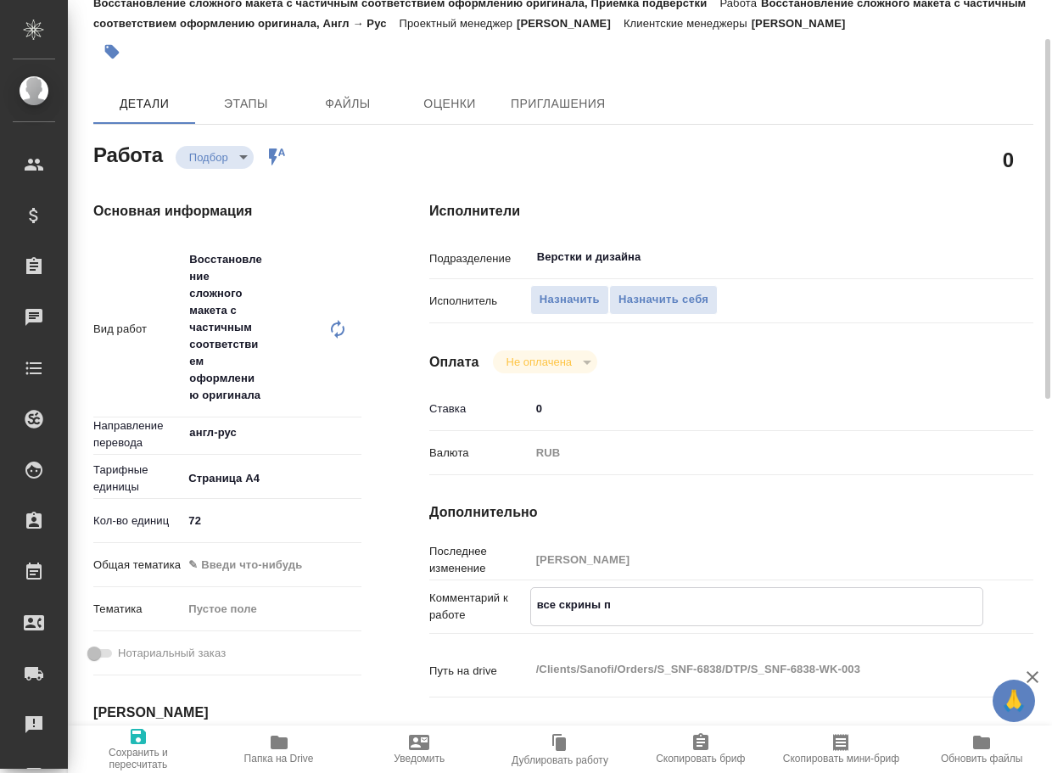
type textarea "все скрины пе"
type textarea "x"
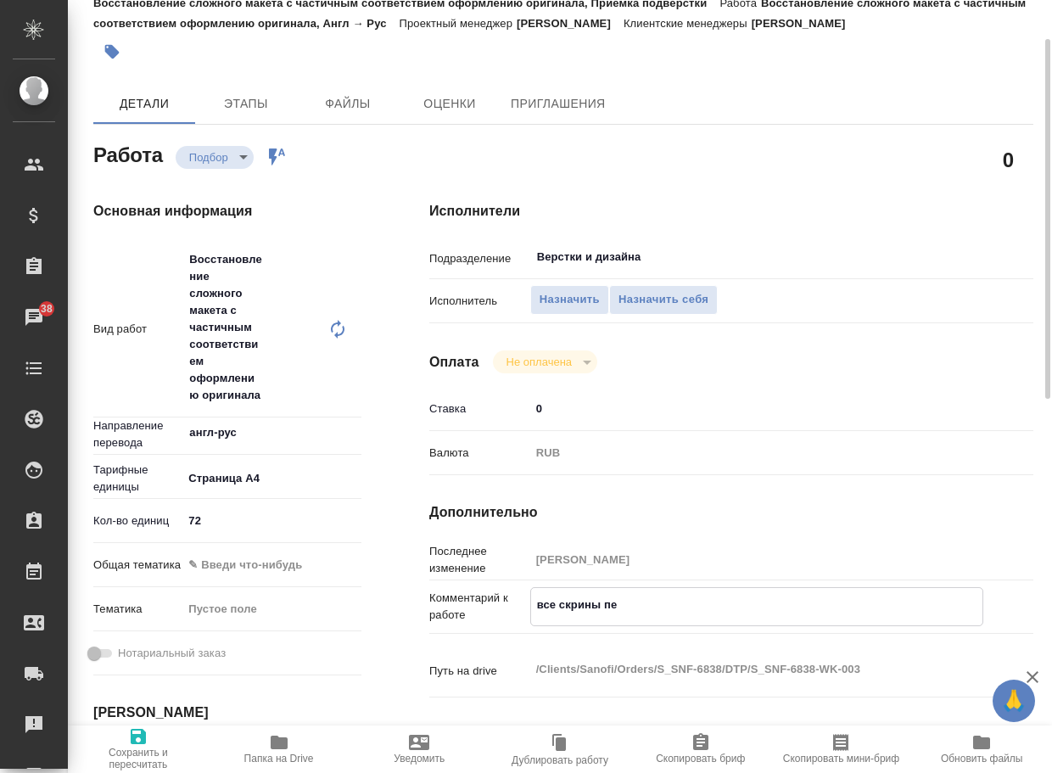
type textarea "x"
type textarea "все скрины пер"
type textarea "x"
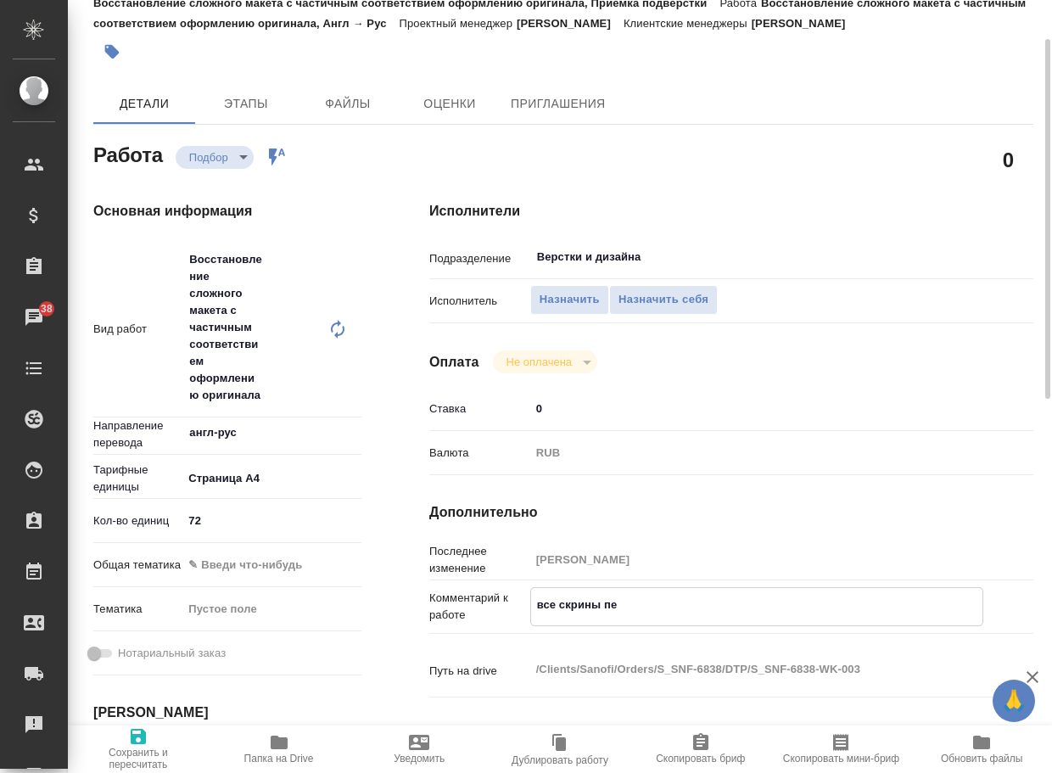
type textarea "x"
type textarea "все скрины пере"
type textarea "x"
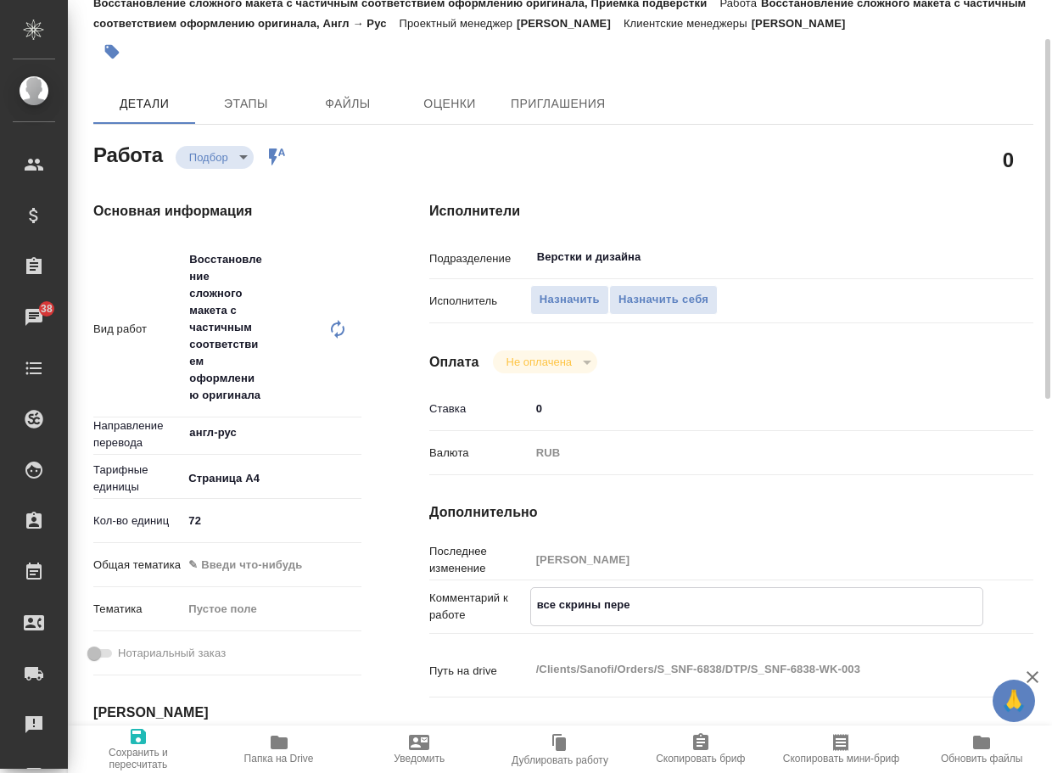
type textarea "x"
type textarea "все скрины перев"
type textarea "x"
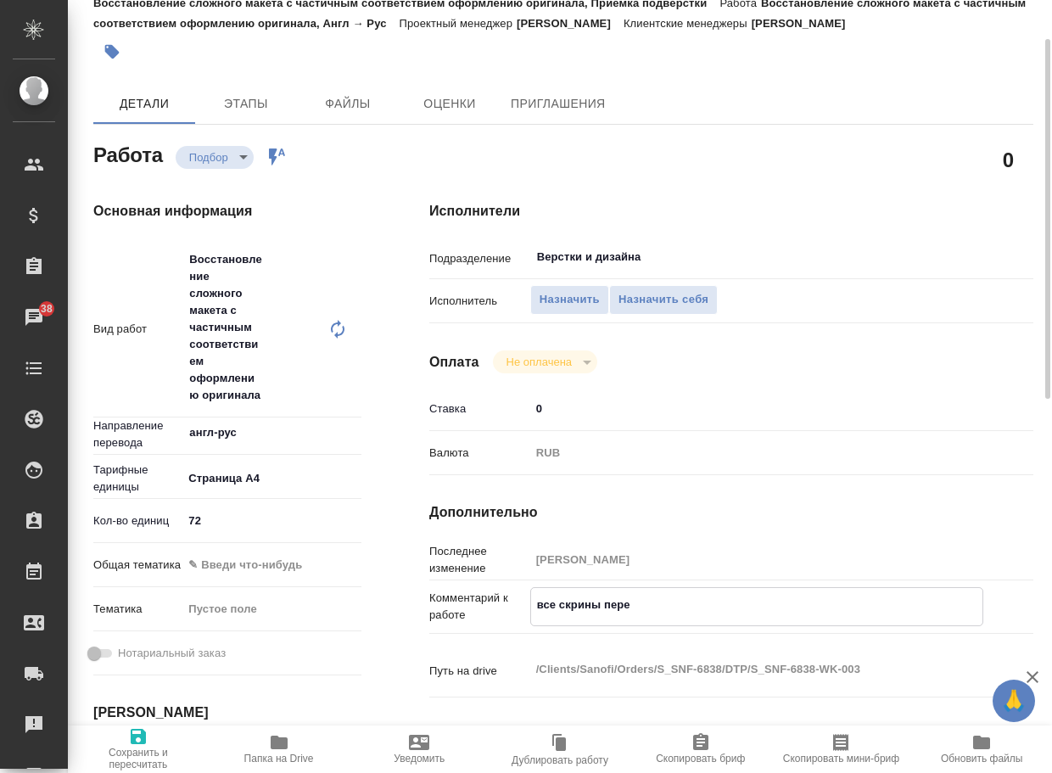
type textarea "x"
type textarea "все скрины перево"
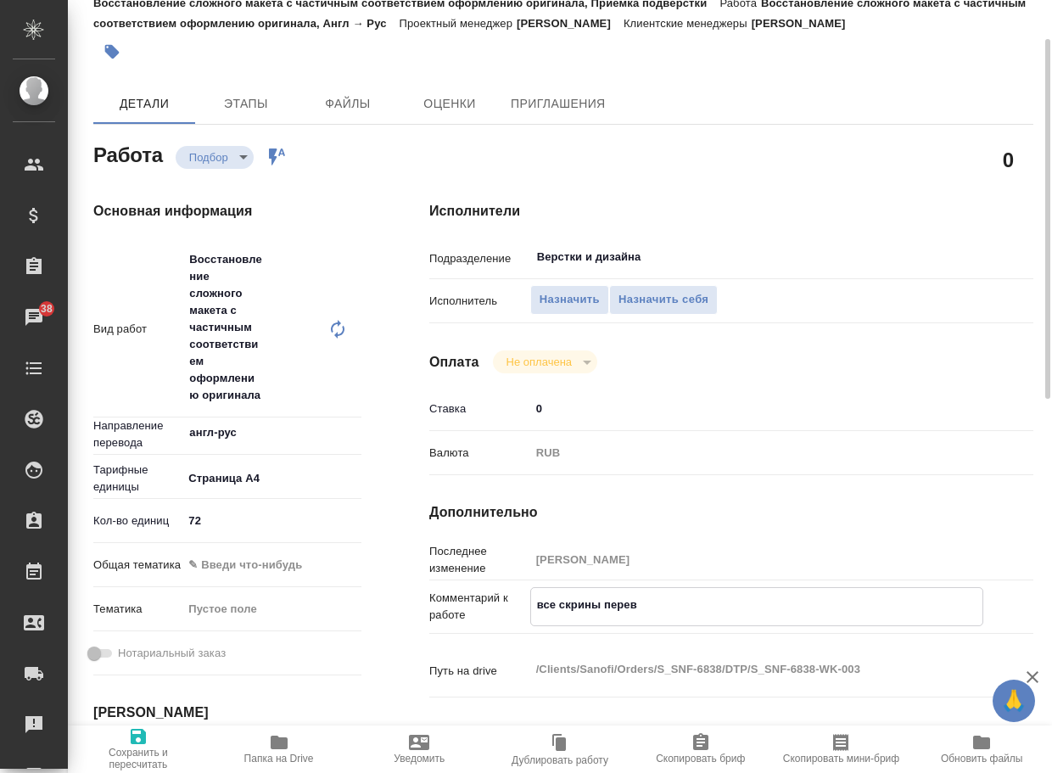
type textarea "x"
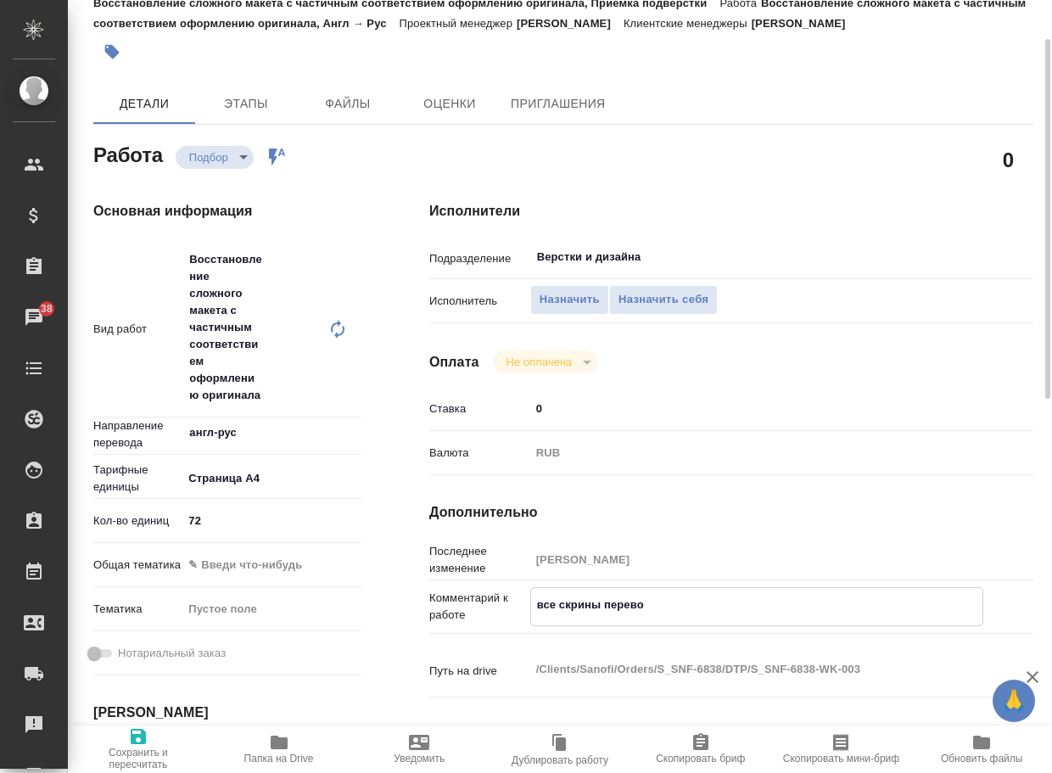
type textarea "все скрины перевод"
type textarea "x"
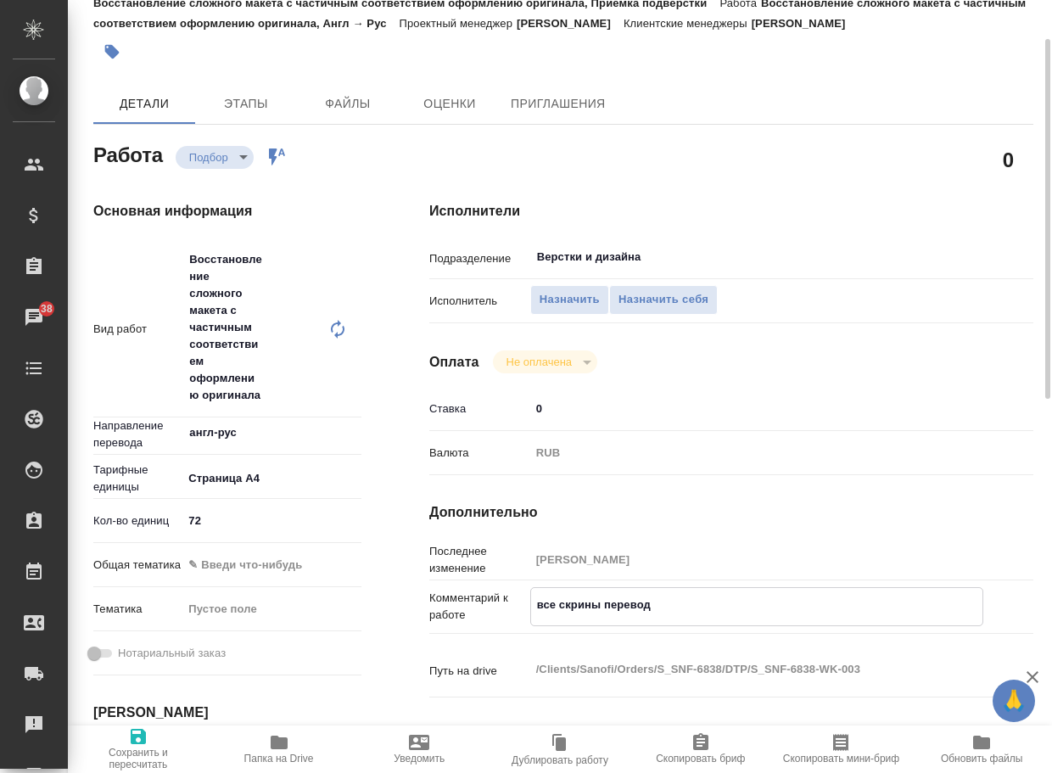
type textarea "x"
type textarea "все скрины переводи"
type textarea "x"
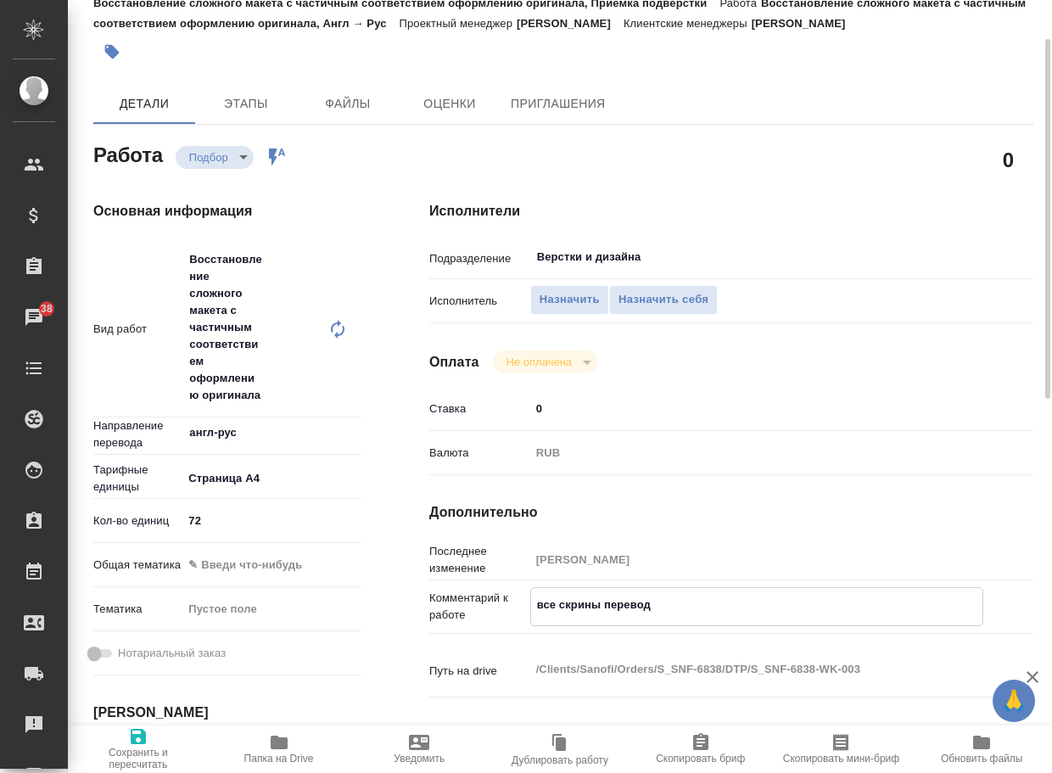
type textarea "x"
type textarea "все скрины переводим"
type textarea "x"
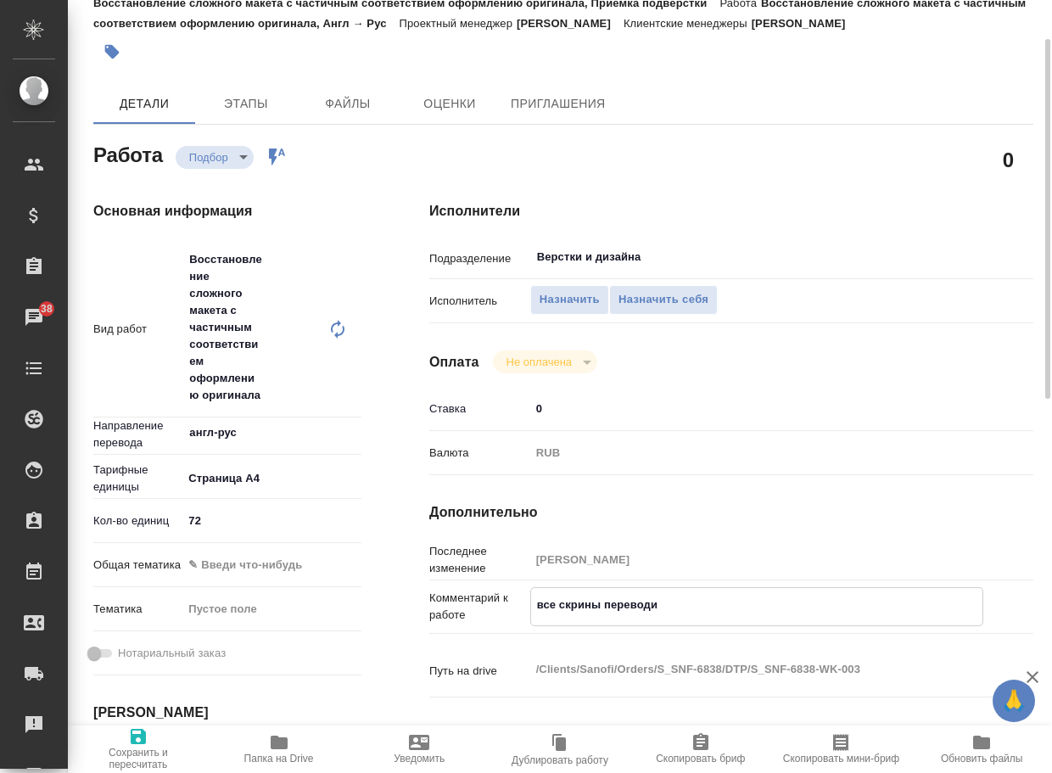
type textarea "x"
type textarea "все скрины переводим"
type textarea "x"
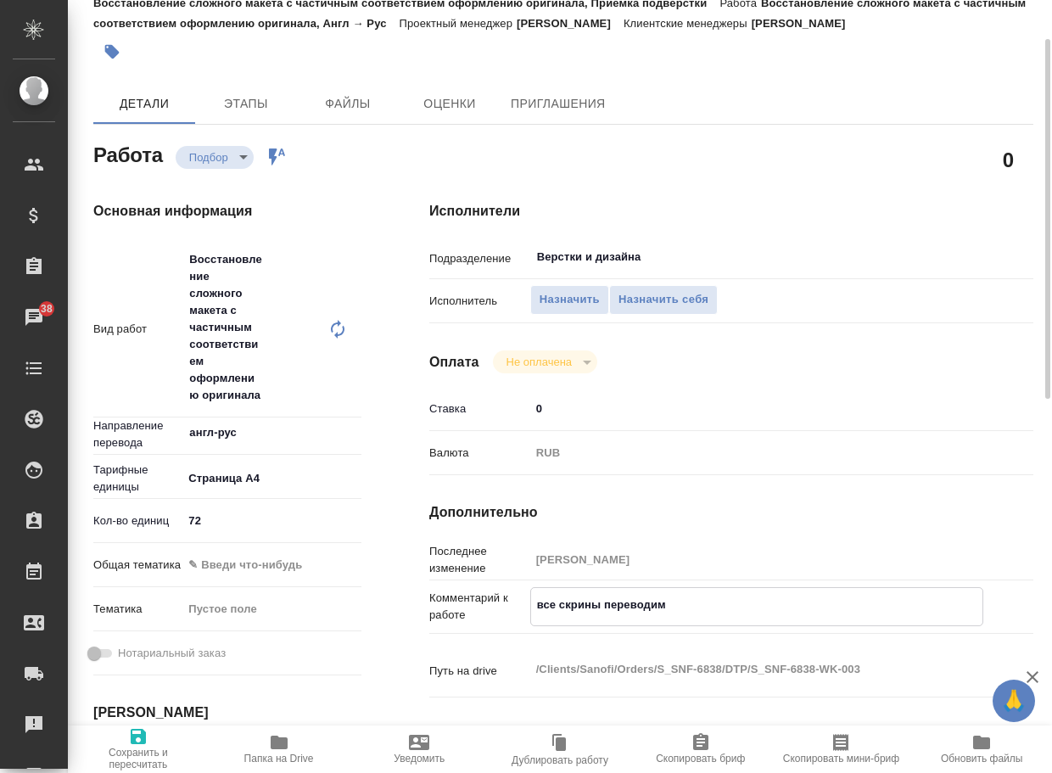
type textarea "x"
type textarea "все скрины переводим т"
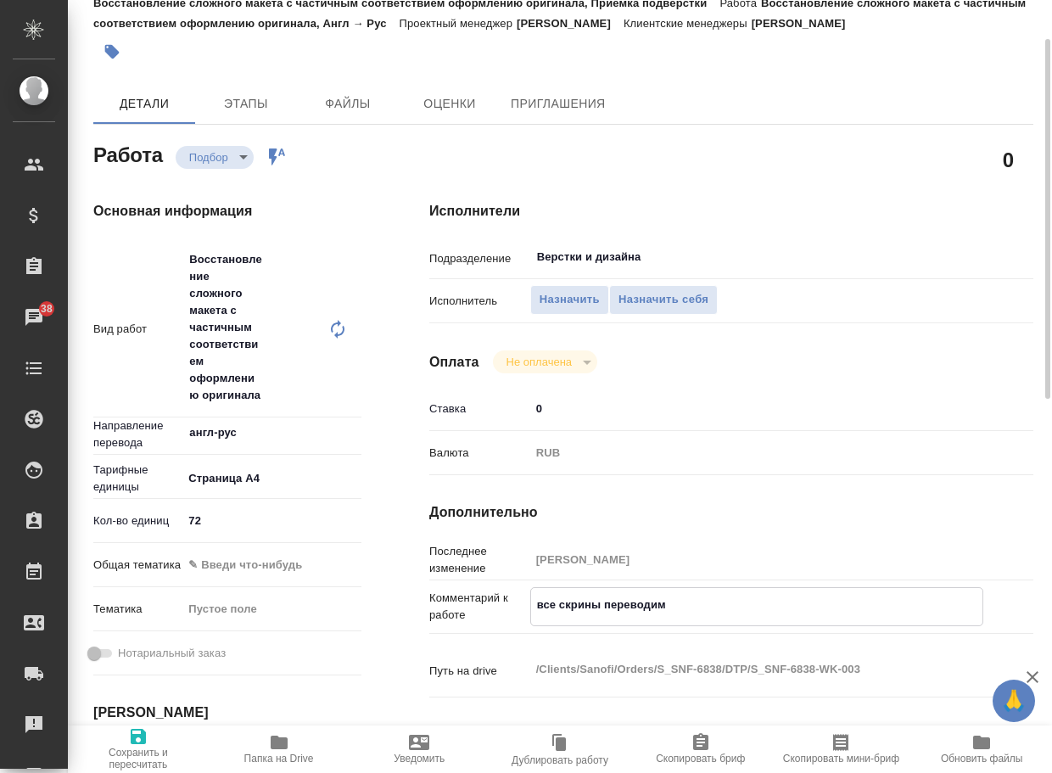
type textarea "x"
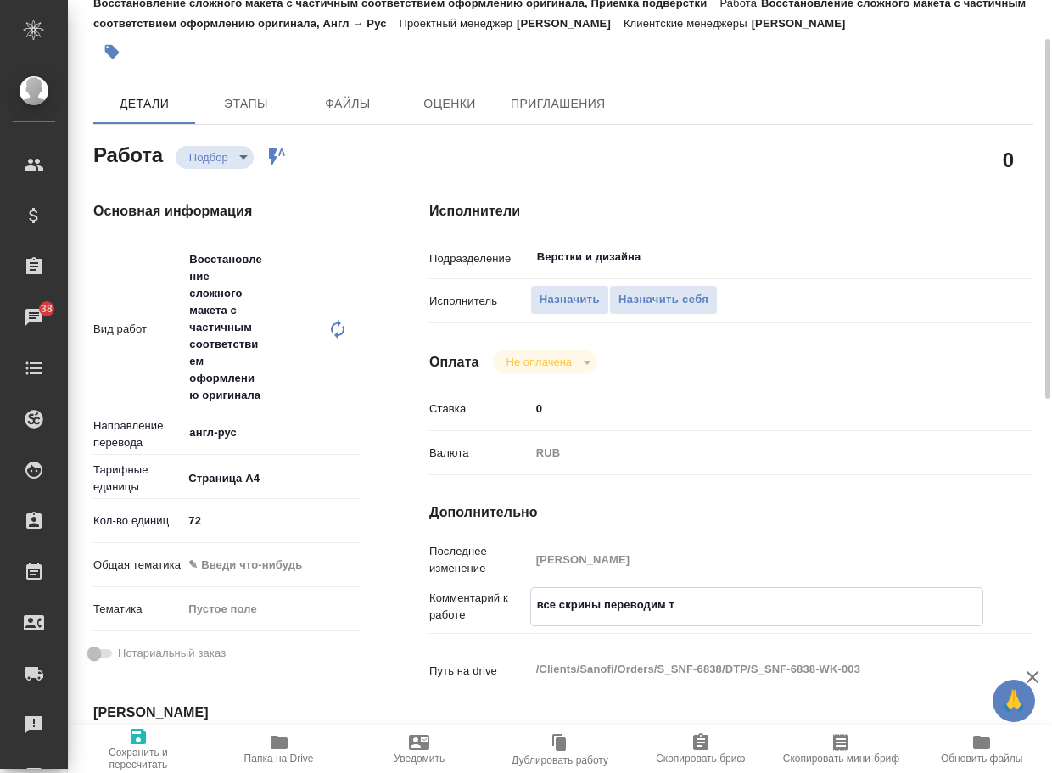
type textarea "все скрины переводим то"
type textarea "x"
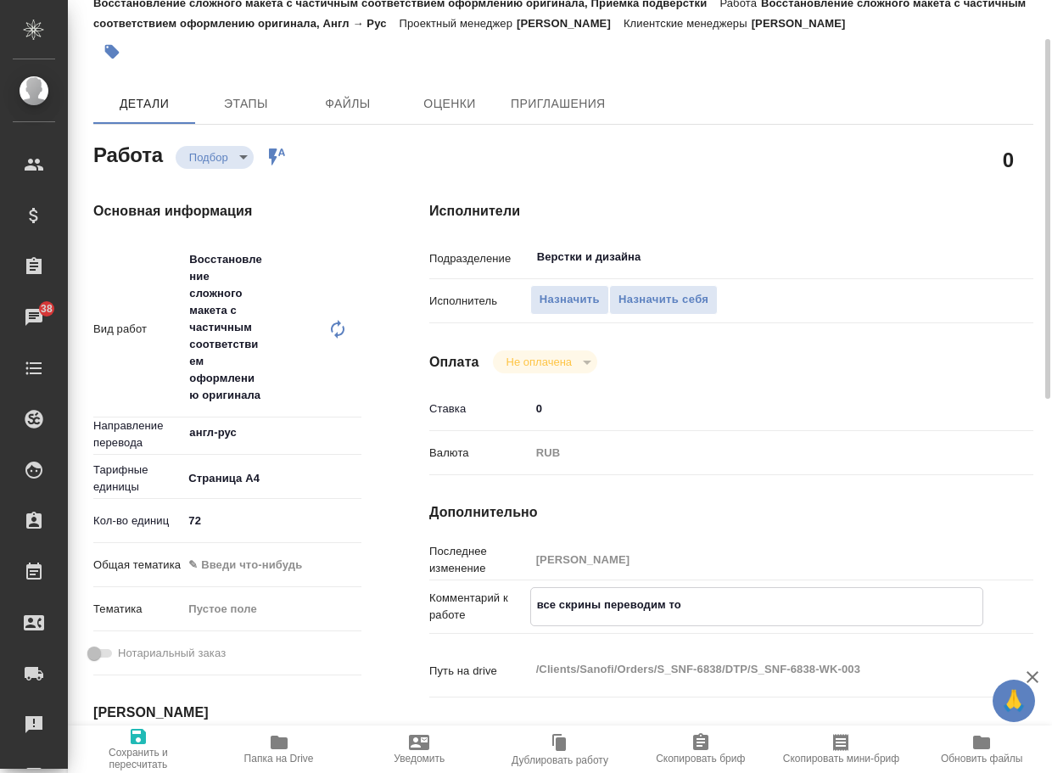
type textarea "x"
type textarea "все скрины переводим тож"
type textarea "x"
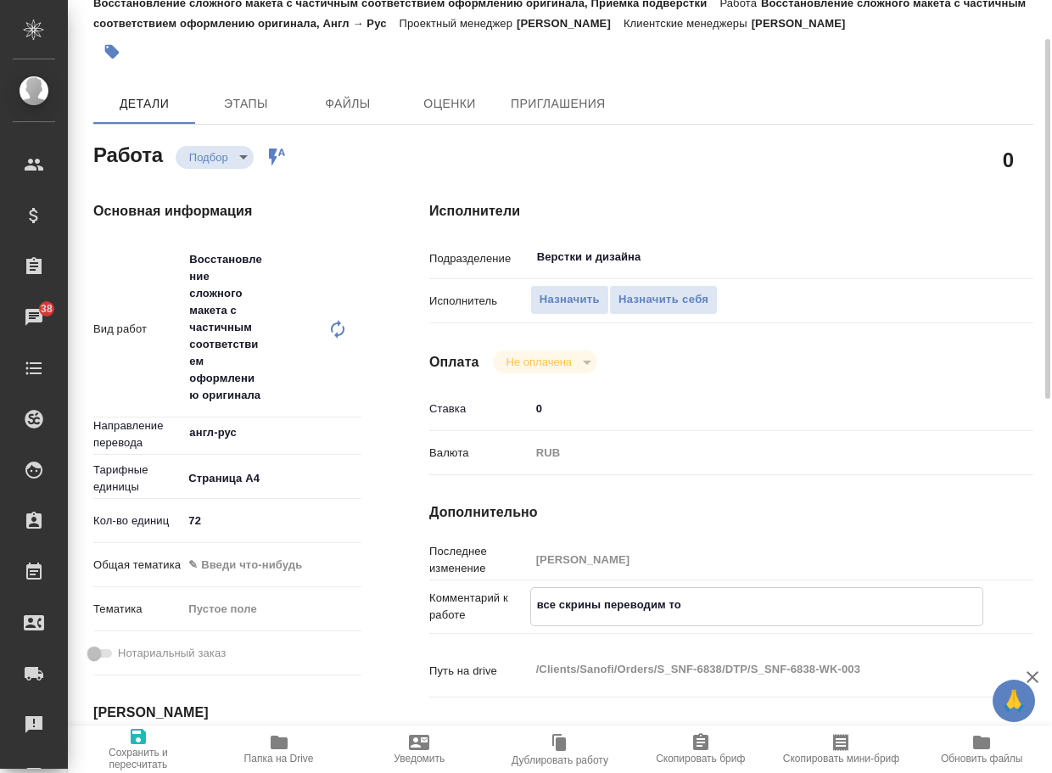
type textarea "x"
type textarea "все скрины переводим тоже"
type textarea "x"
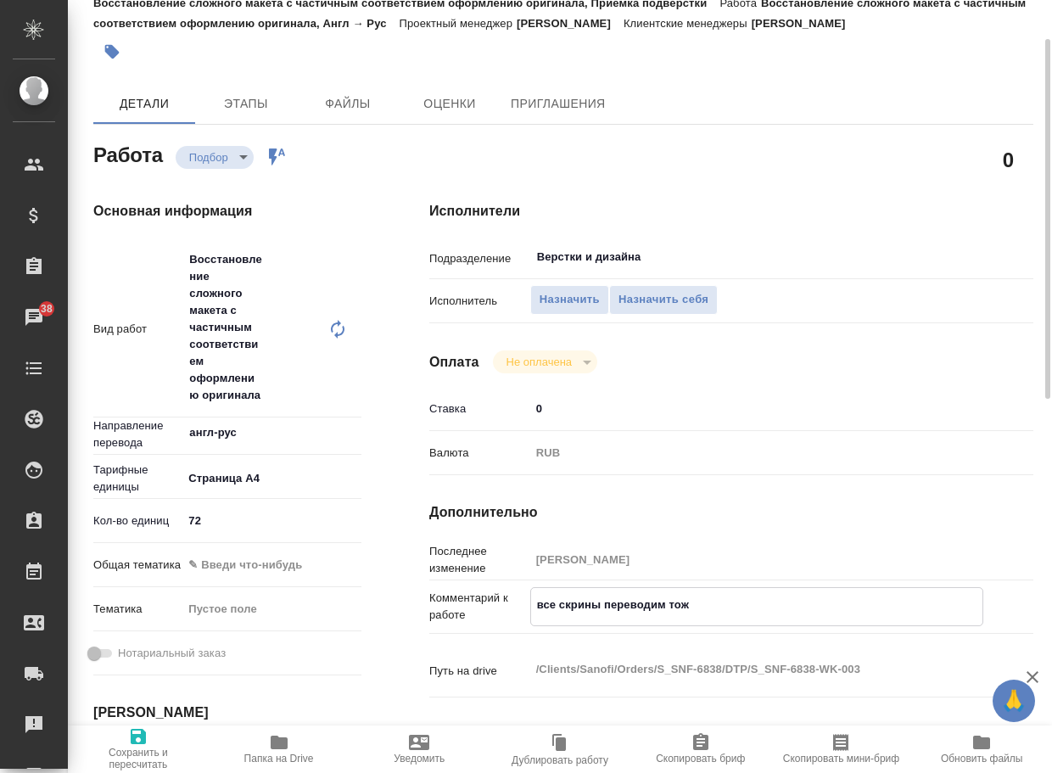
type textarea "x"
type textarea "все скрины переводим тоже"
type textarea "x"
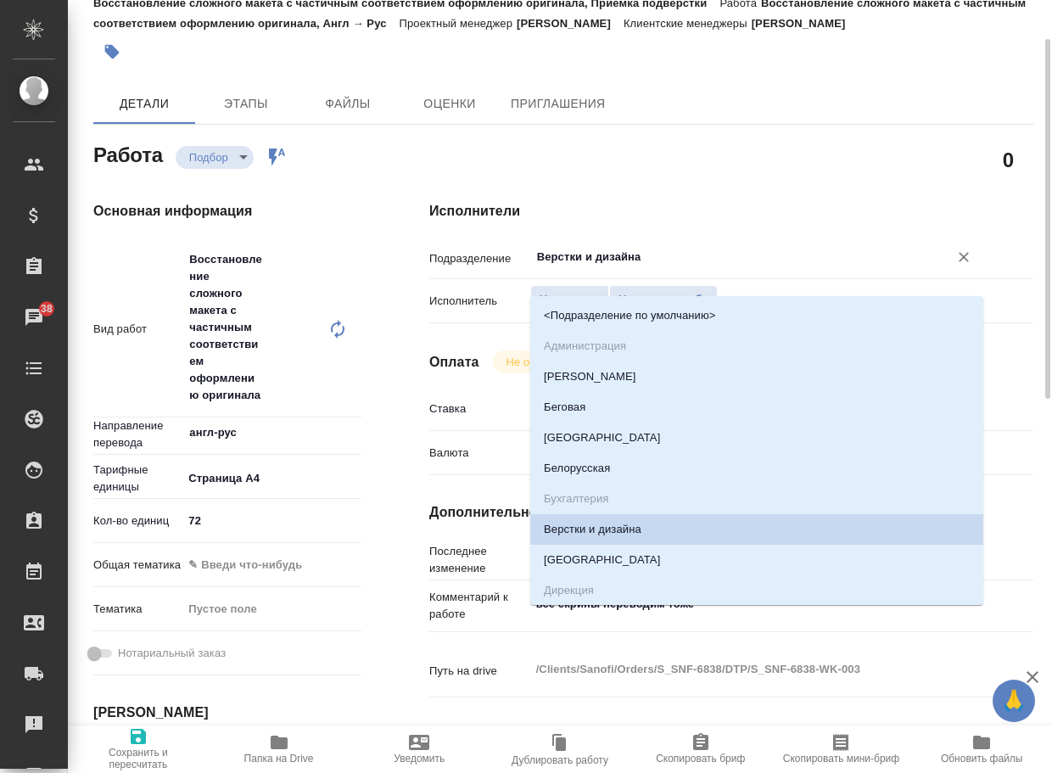
click at [676, 267] on input "Верстки и дизайна" at bounding box center [728, 257] width 386 height 20
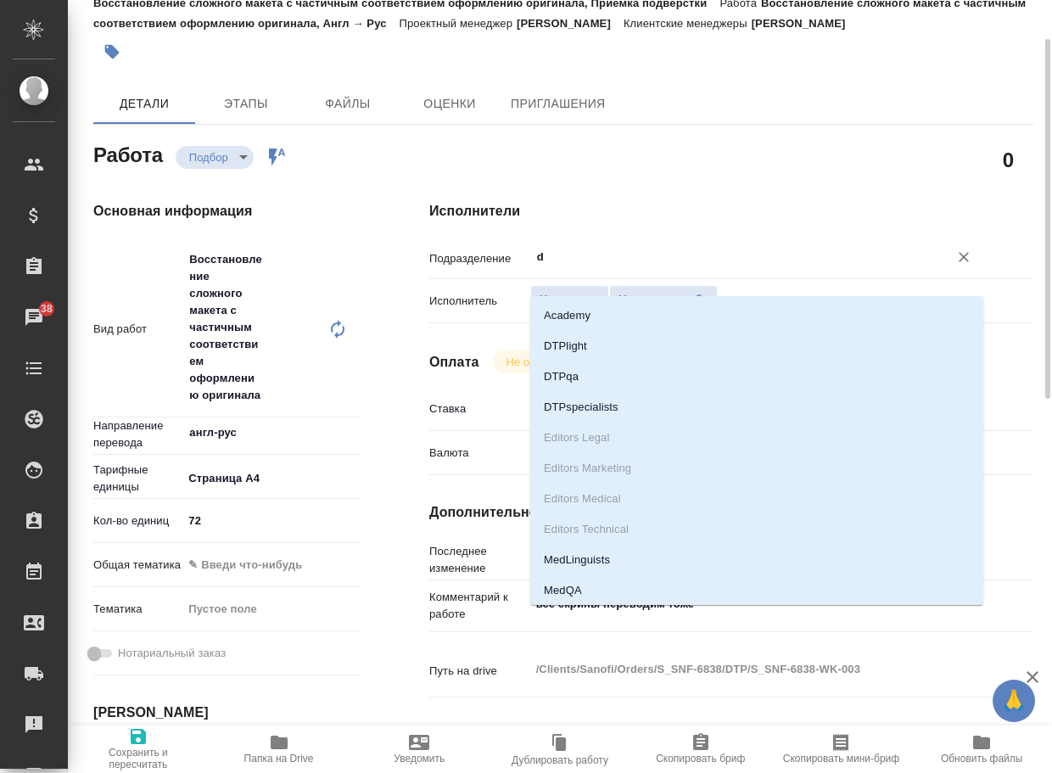
type input "dt"
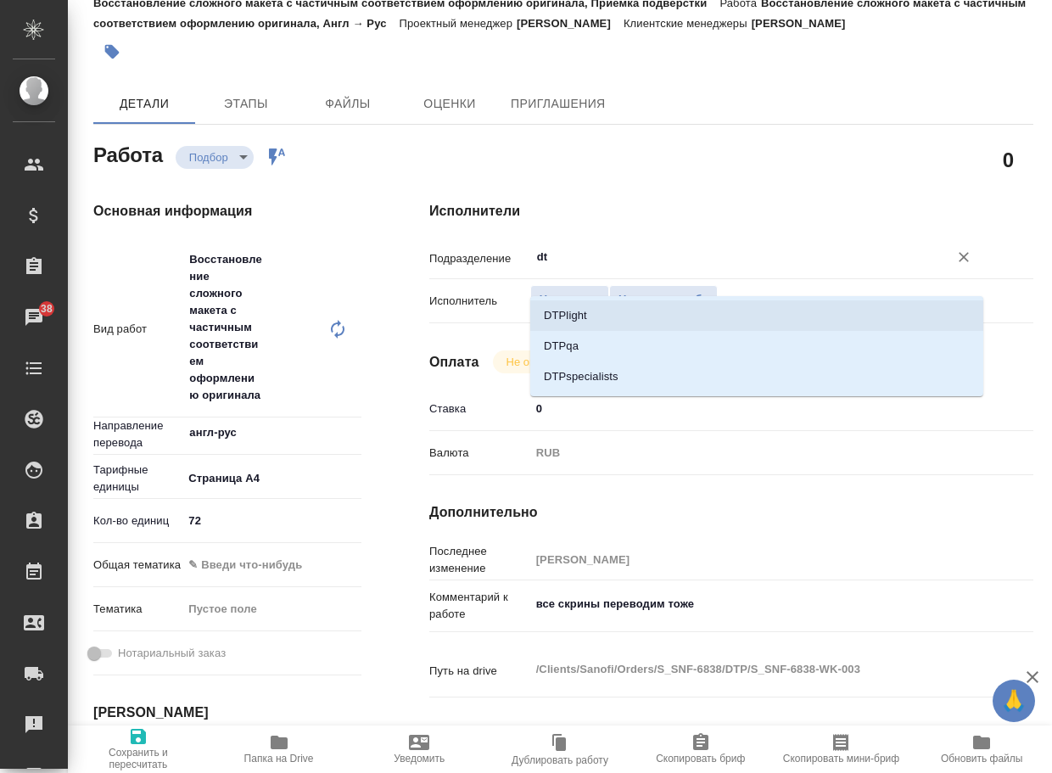
click at [613, 309] on li "DTPlight" at bounding box center [756, 315] width 453 height 31
type textarea "x"
type input "DTPlight"
type textarea "x"
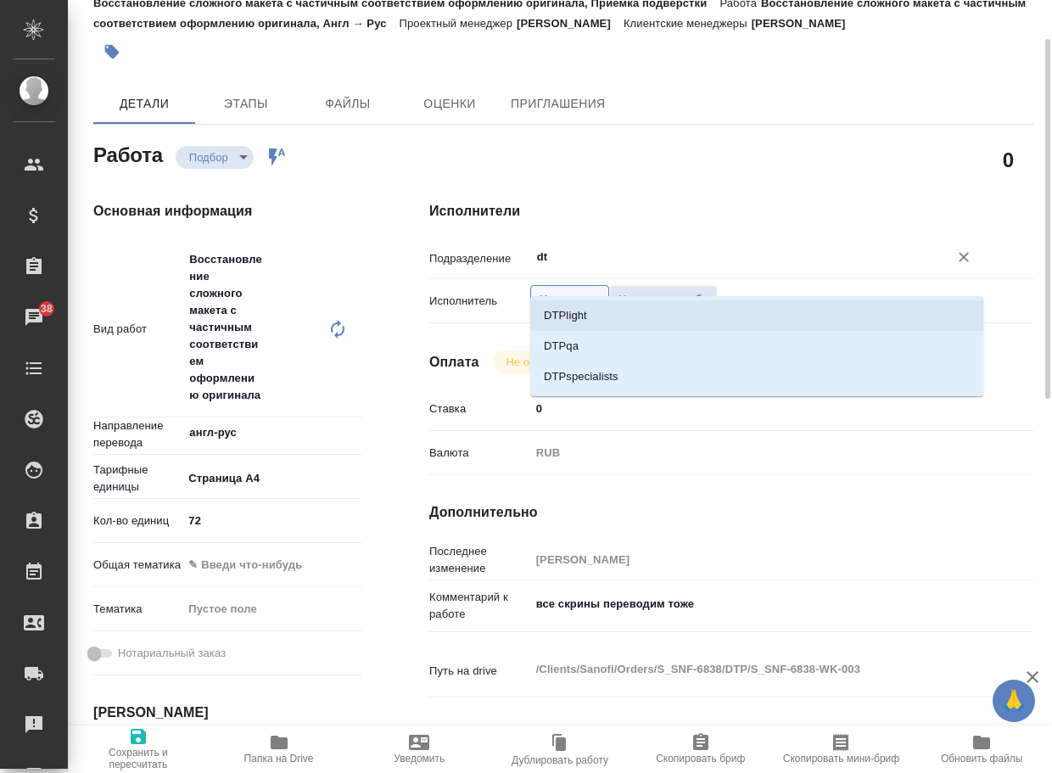
type textarea "x"
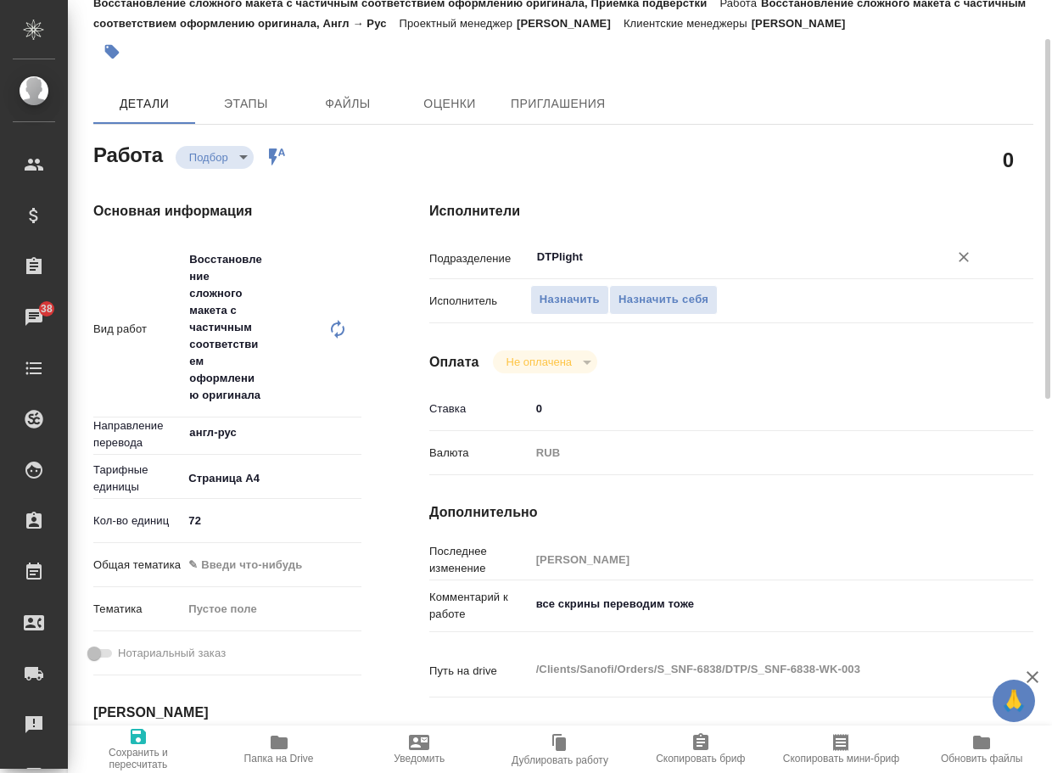
type input "DTPlight"
click at [142, 743] on icon "button" at bounding box center [138, 736] width 15 height 15
type textarea "x"
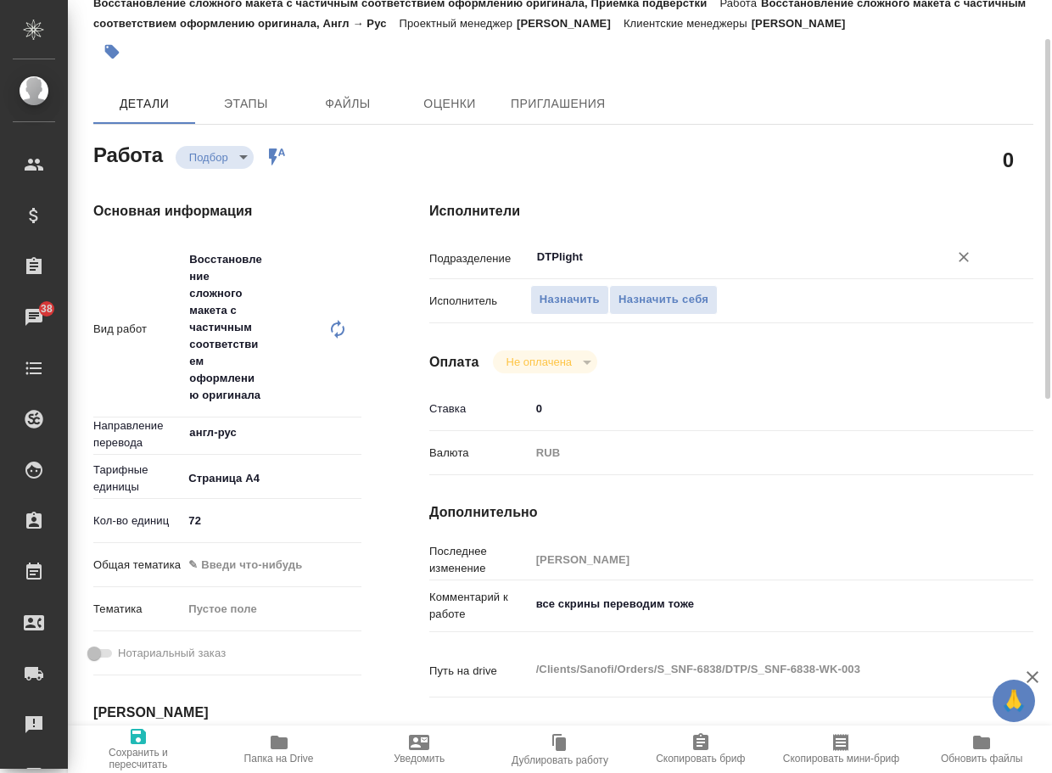
type textarea "x"
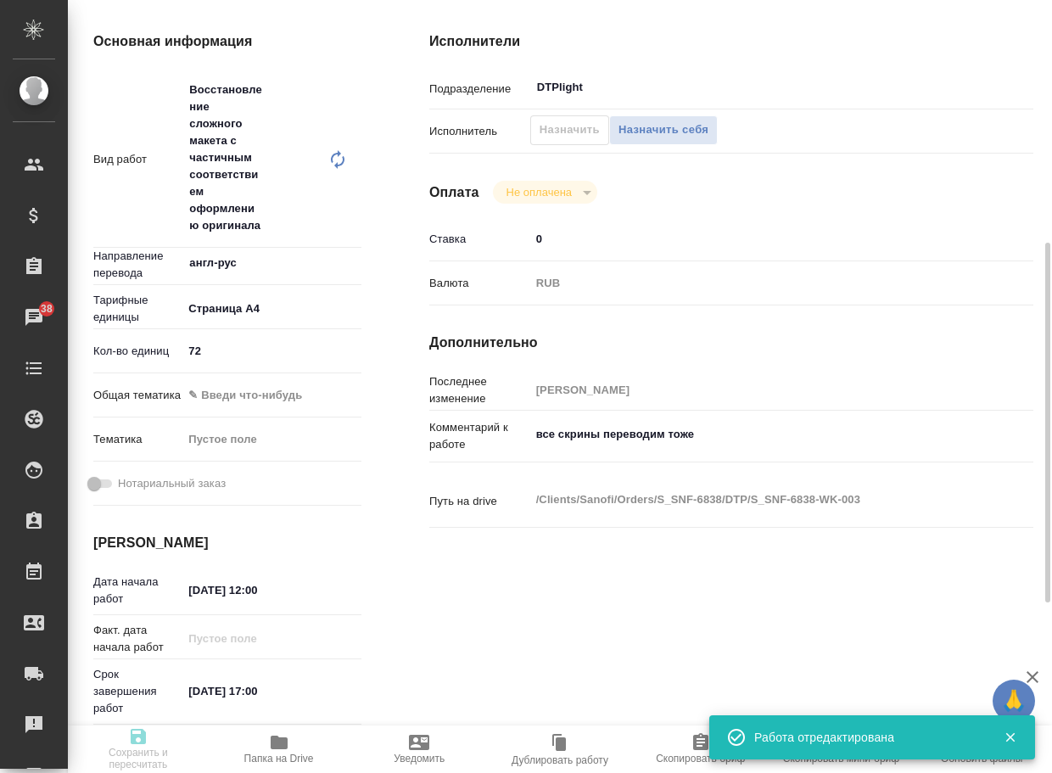
type textarea "x"
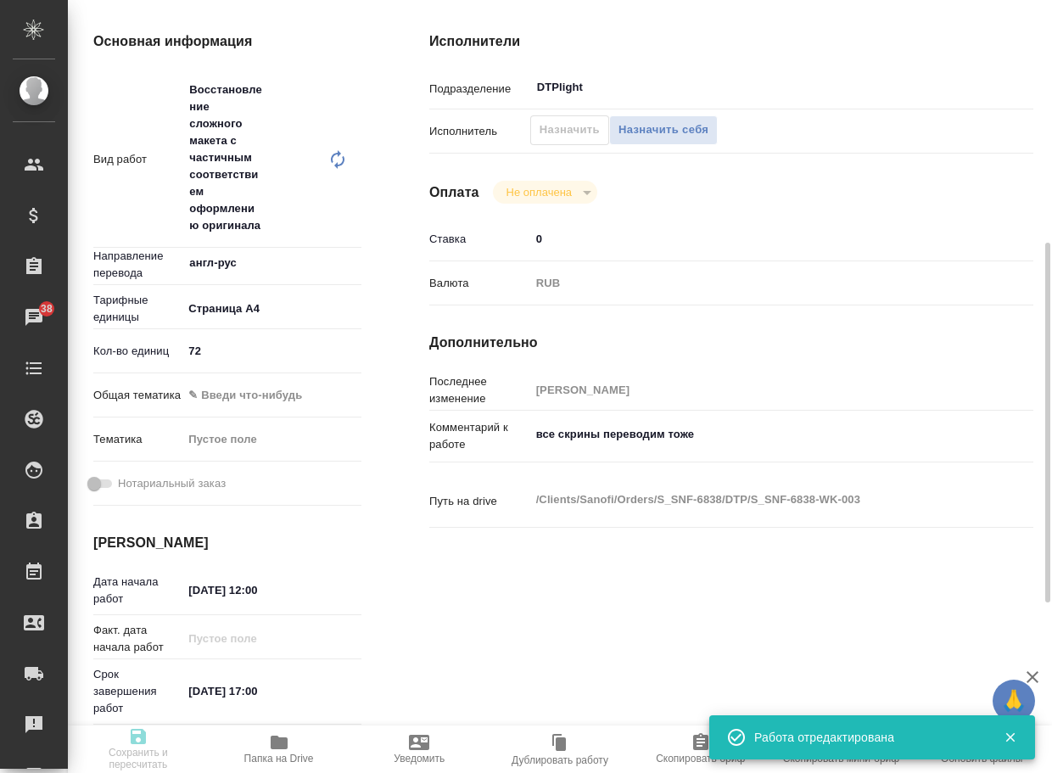
type input "recruiting"
type textarea "Восстановление сложного макета с частичным соответствием оформлению оригинала"
type textarea "x"
type input "англ-рус"
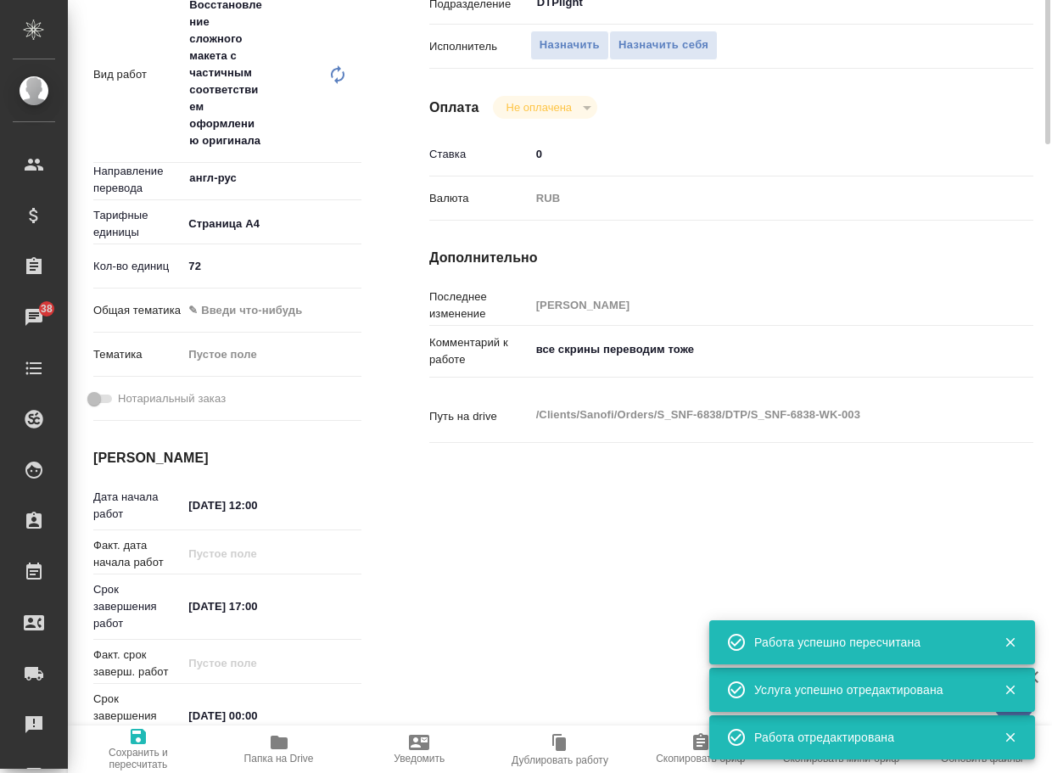
scroll to position [0, 0]
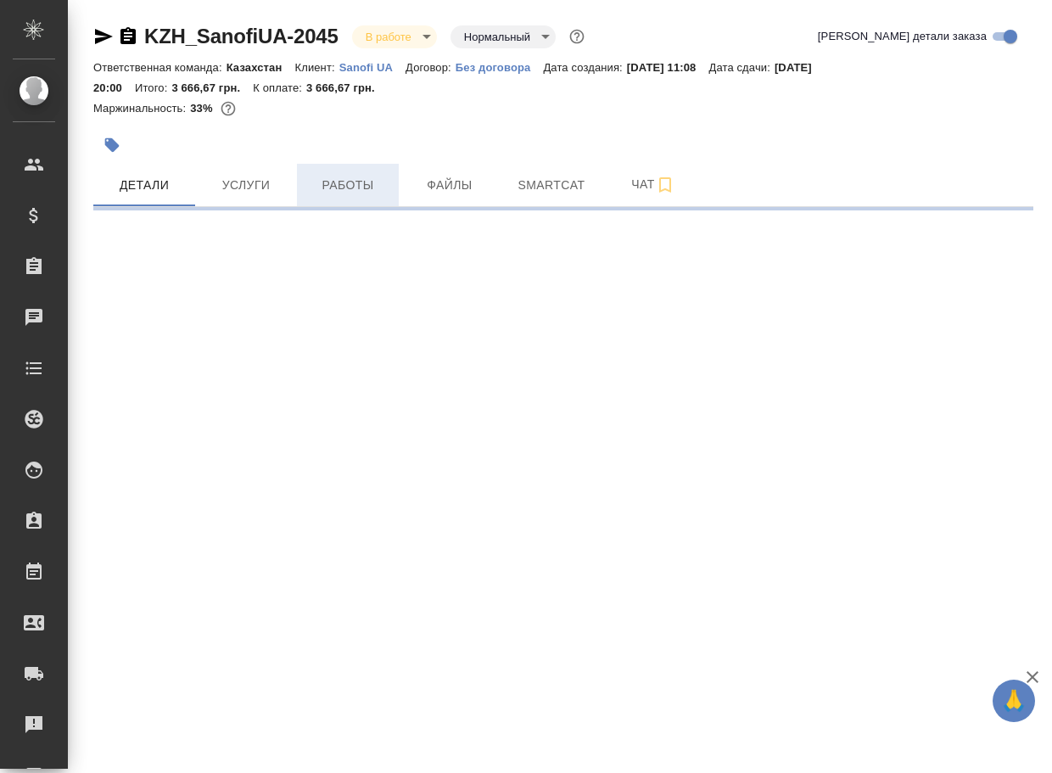
click at [334, 184] on span "Работы" at bounding box center [347, 185] width 81 height 21
select select "RU"
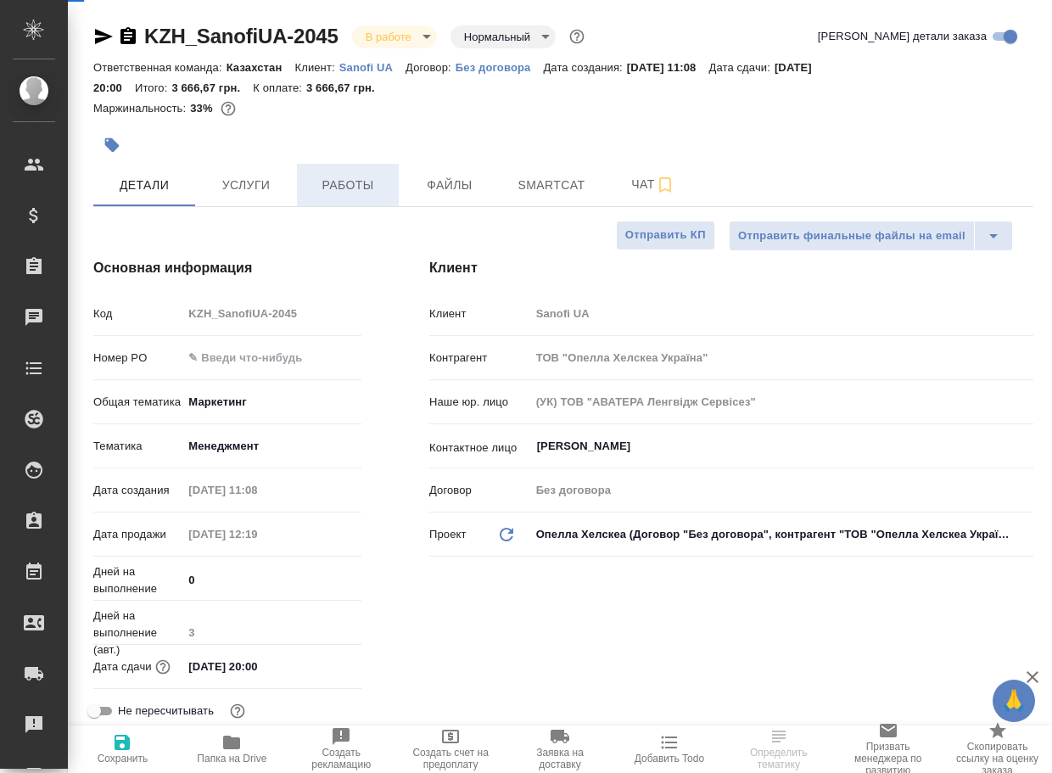
type textarea "x"
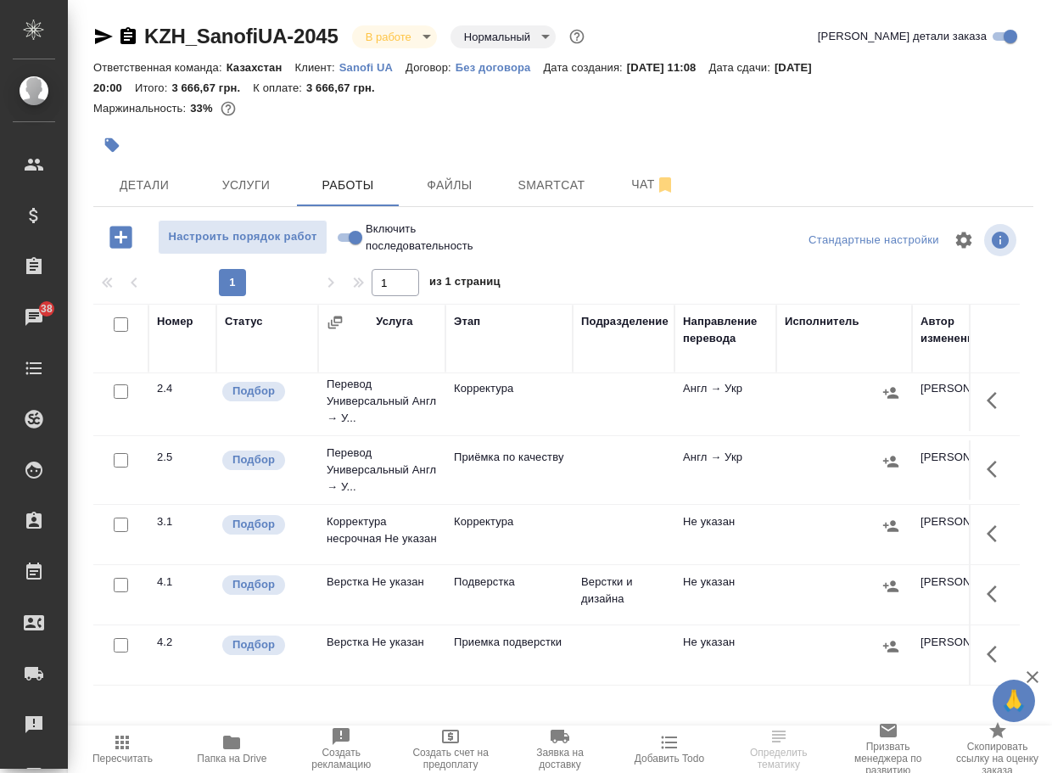
scroll to position [372, 0]
click at [506, 584] on td "Подверстка" at bounding box center [508, 594] width 127 height 59
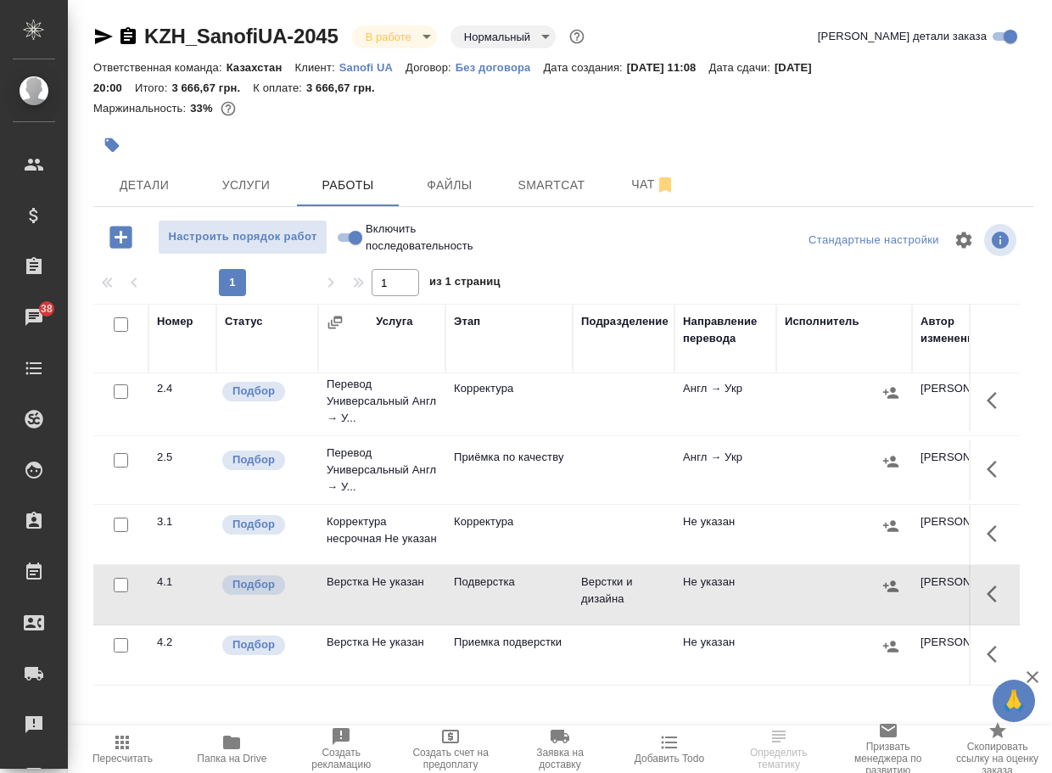
click at [506, 584] on td "Подверстка" at bounding box center [508, 594] width 127 height 59
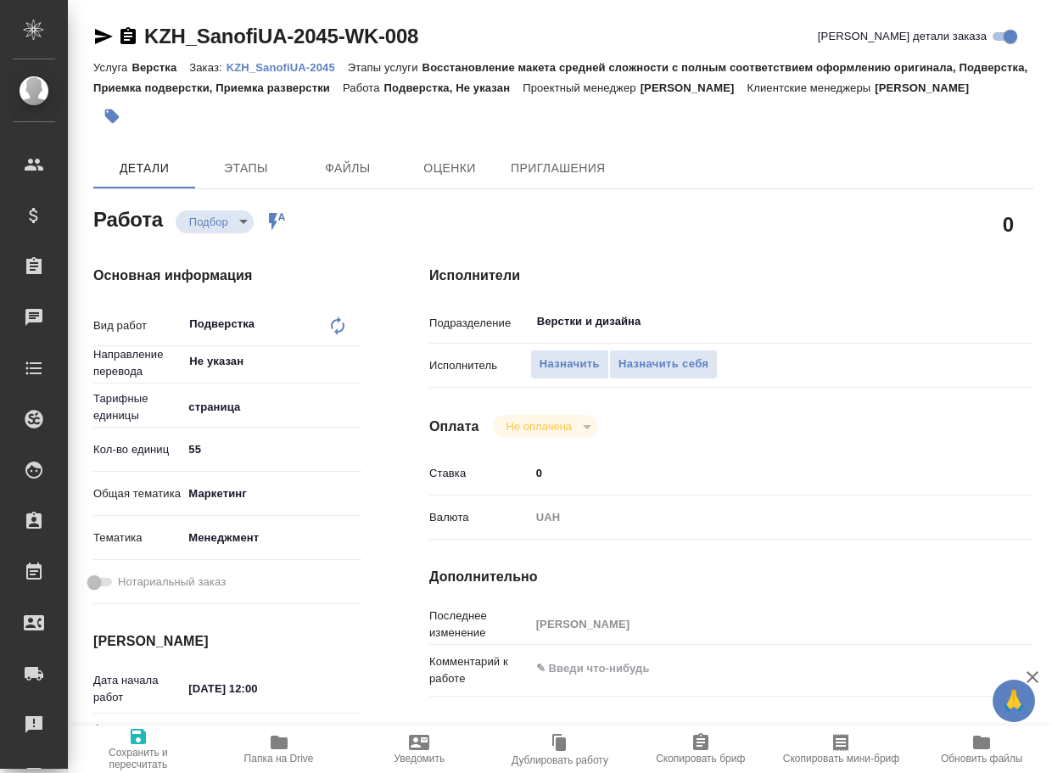
type textarea "x"
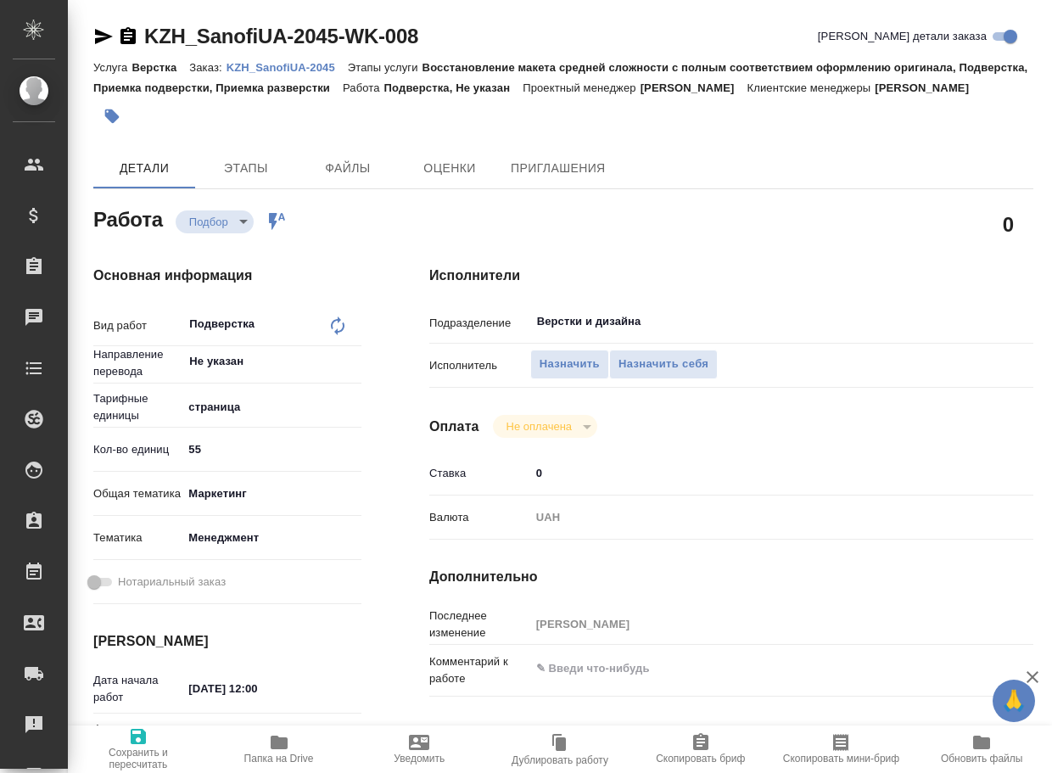
type textarea "x"
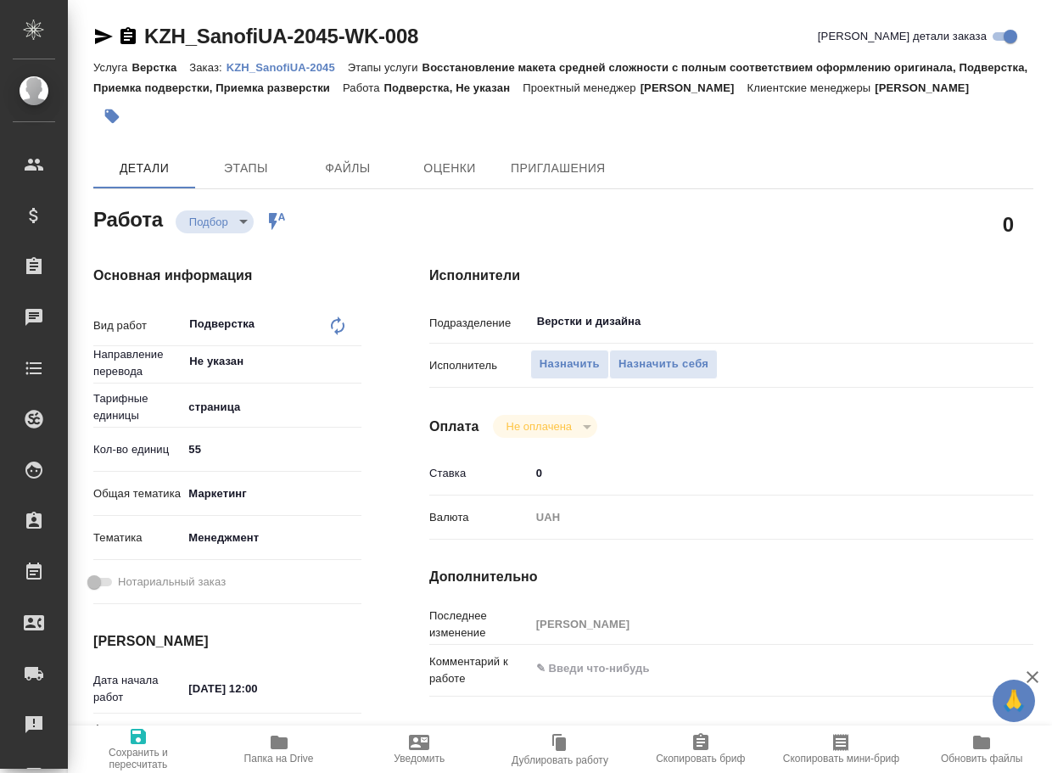
type textarea "x"
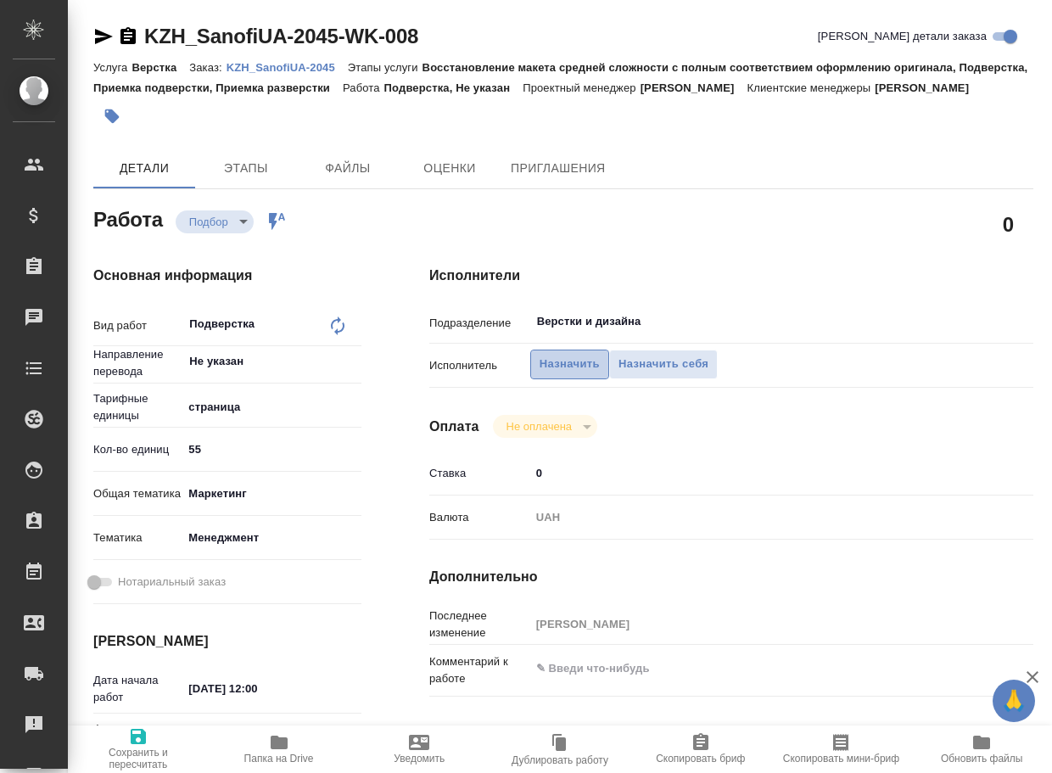
click at [557, 374] on span "Назначить" at bounding box center [570, 365] width 60 height 20
type textarea "x"
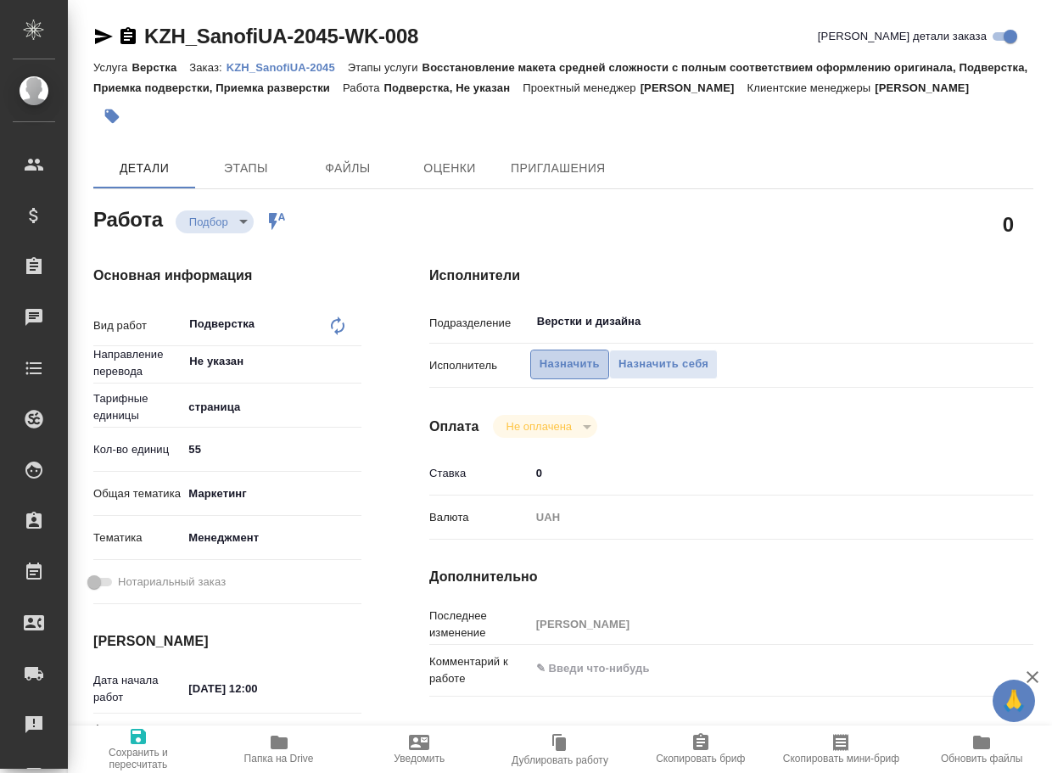
type textarea "x"
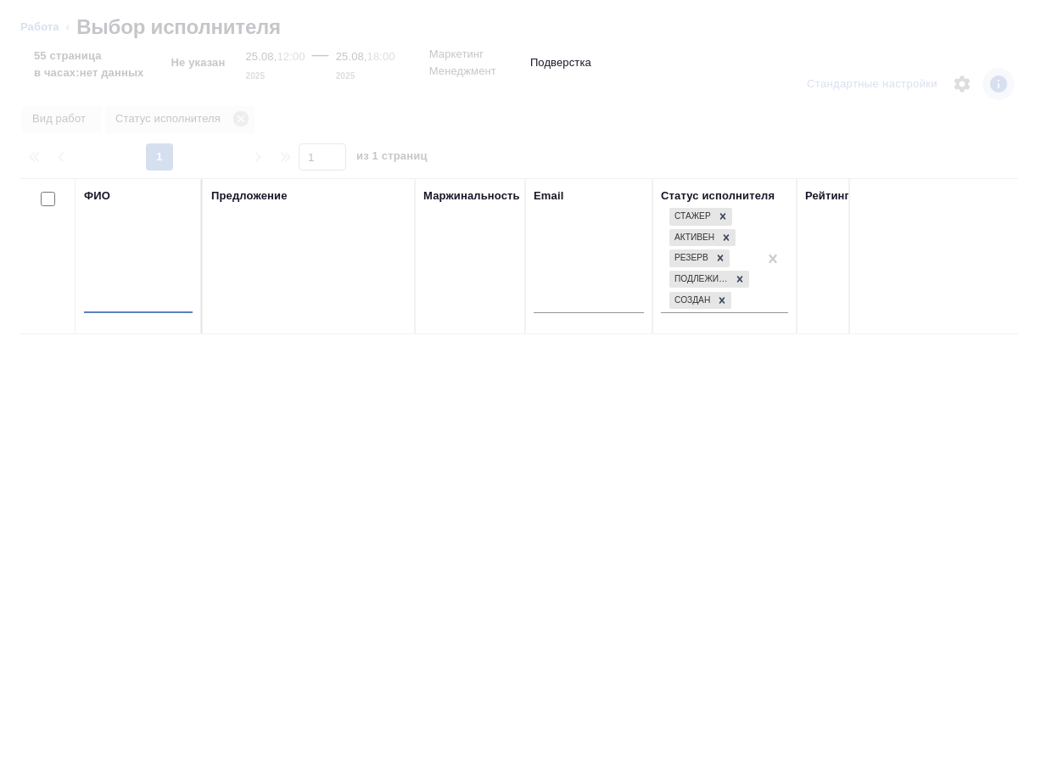
type textarea "x"
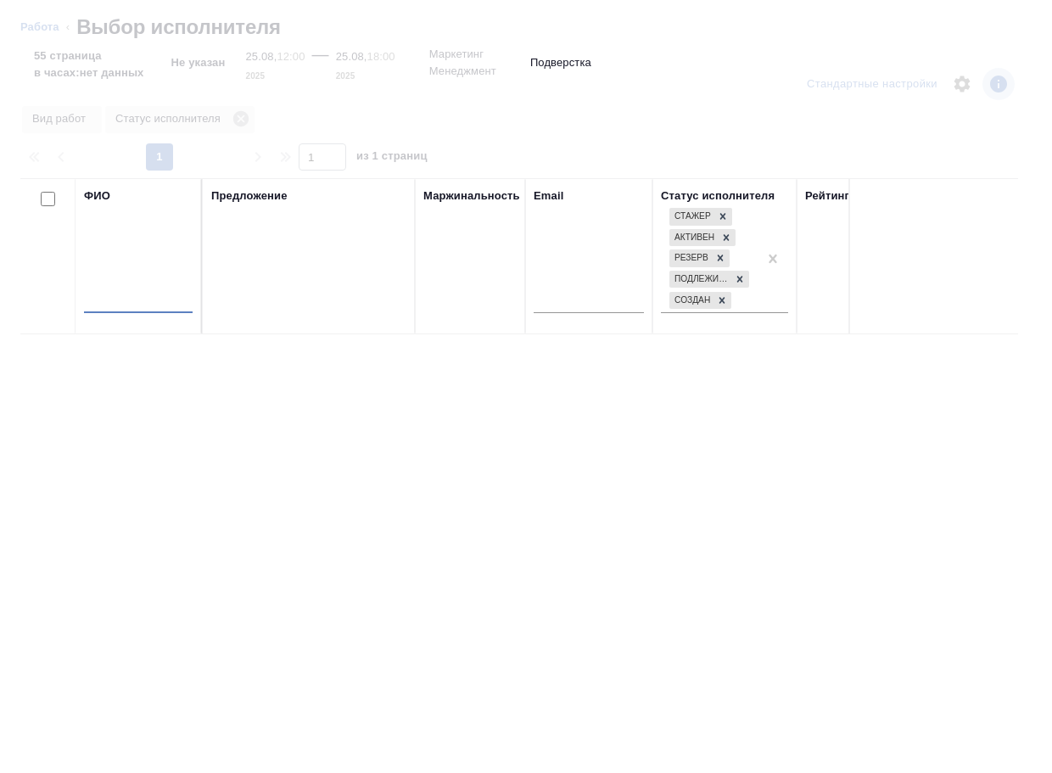
click at [152, 304] on input "text" at bounding box center [138, 302] width 109 height 21
type input "f"
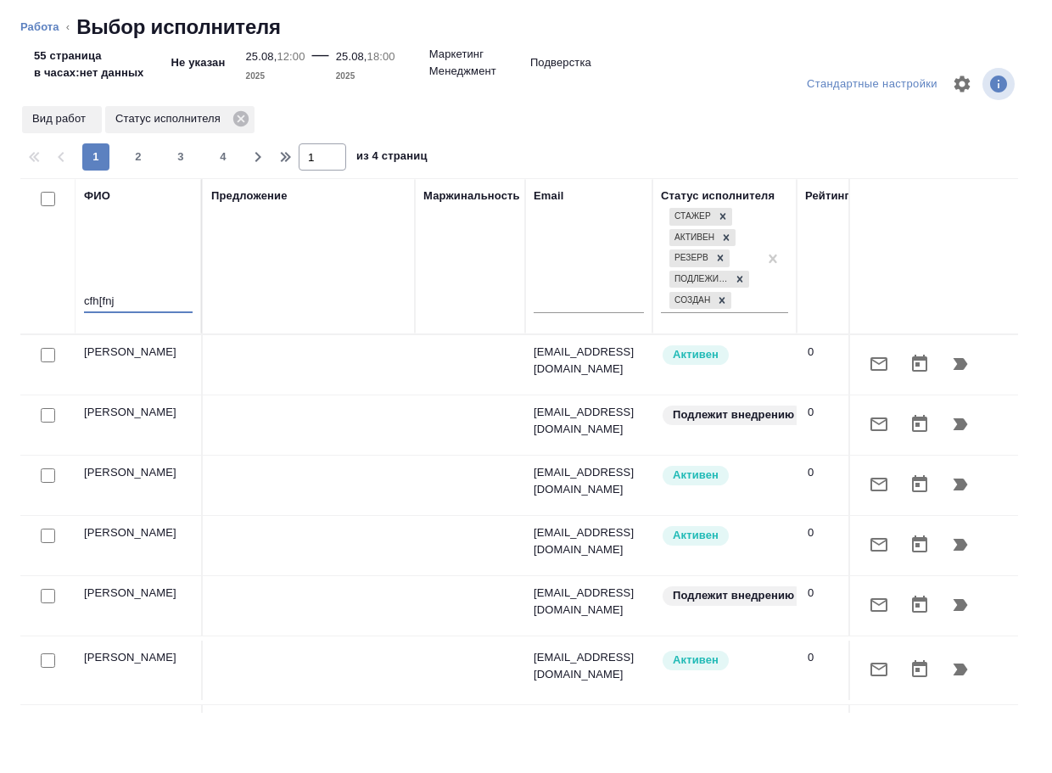
type input "cfh[fnjd"
type textarea "x"
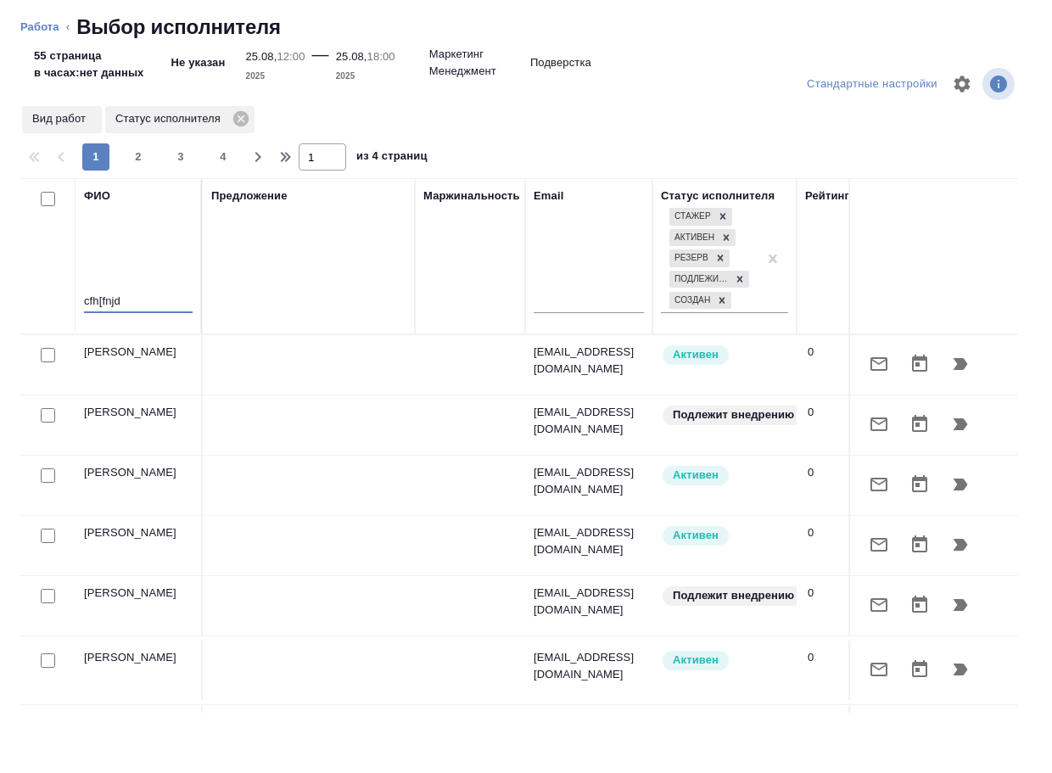
type textarea "x"
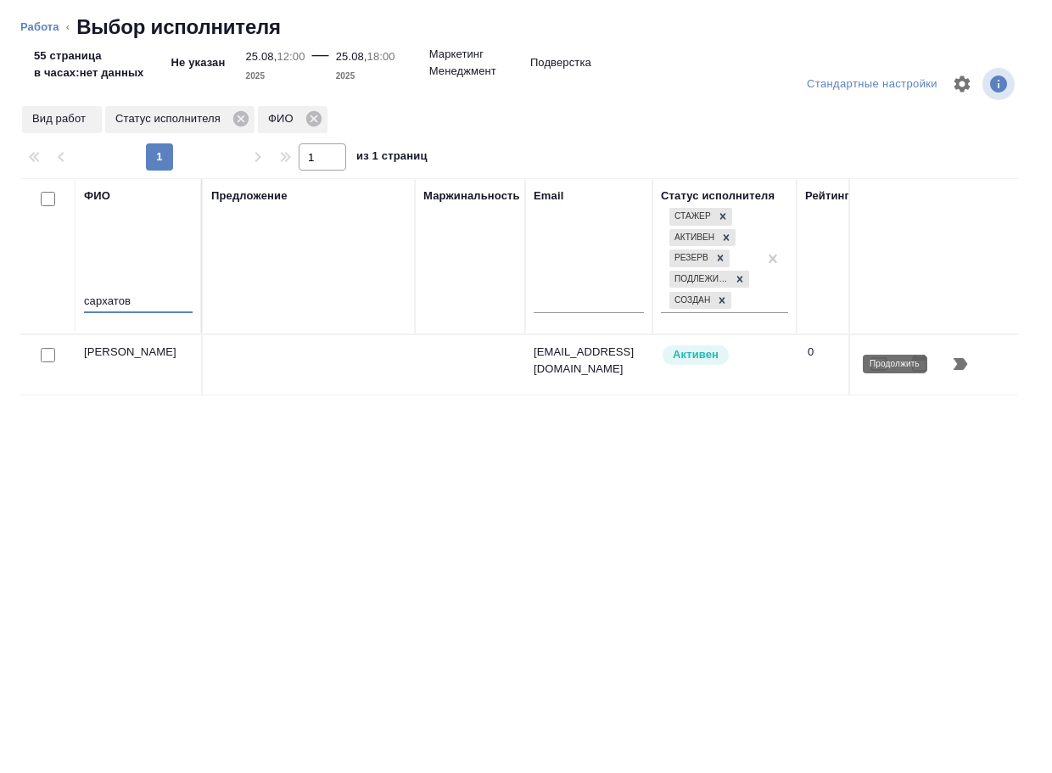
type input "сархатов"
click at [960, 359] on icon "button" at bounding box center [961, 364] width 14 height 12
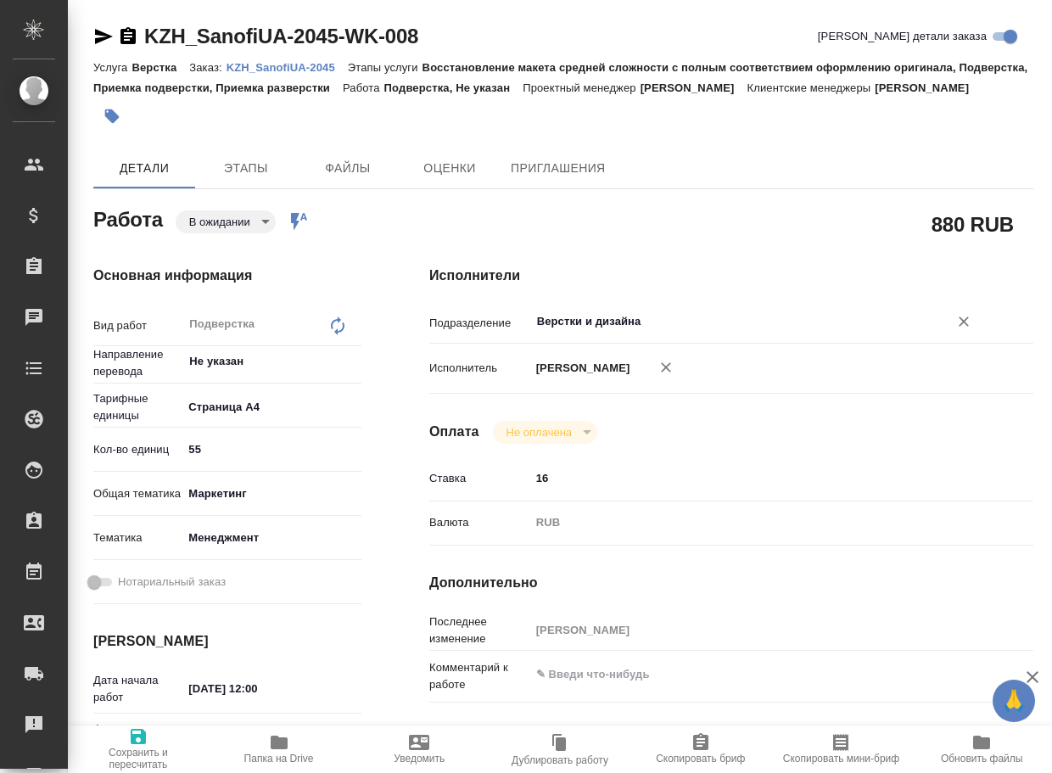
type textarea "x"
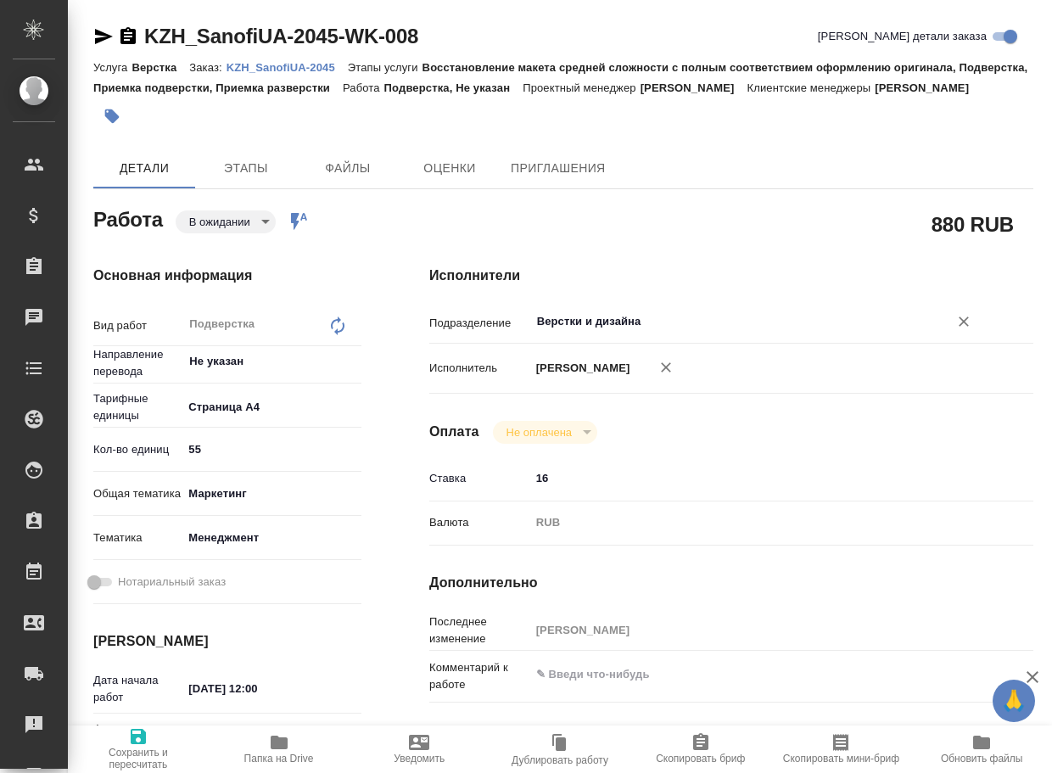
type textarea "x"
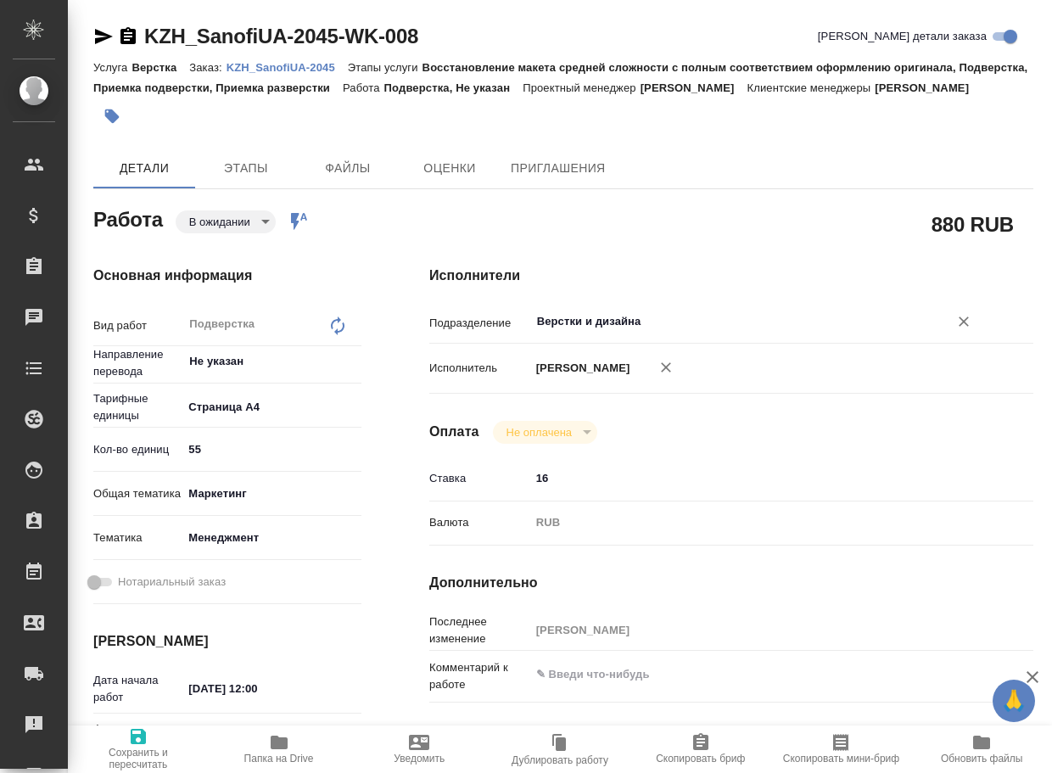
type textarea "x"
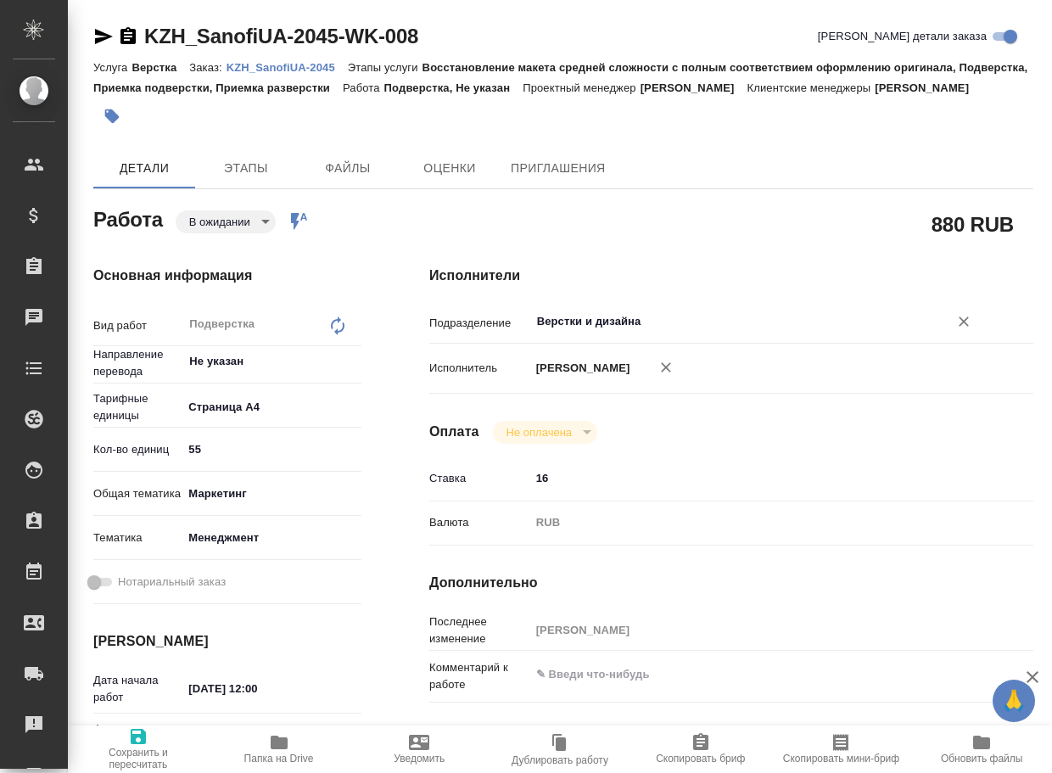
type textarea "x"
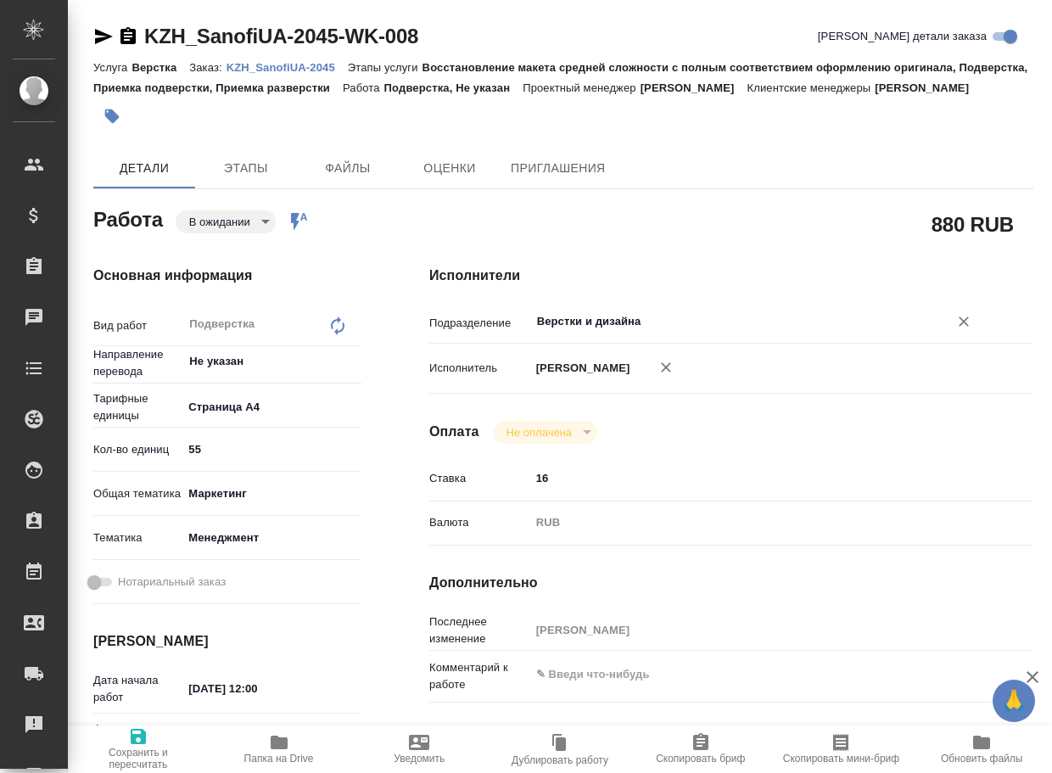
click at [620, 332] on input "Верстки и дизайна" at bounding box center [728, 321] width 386 height 20
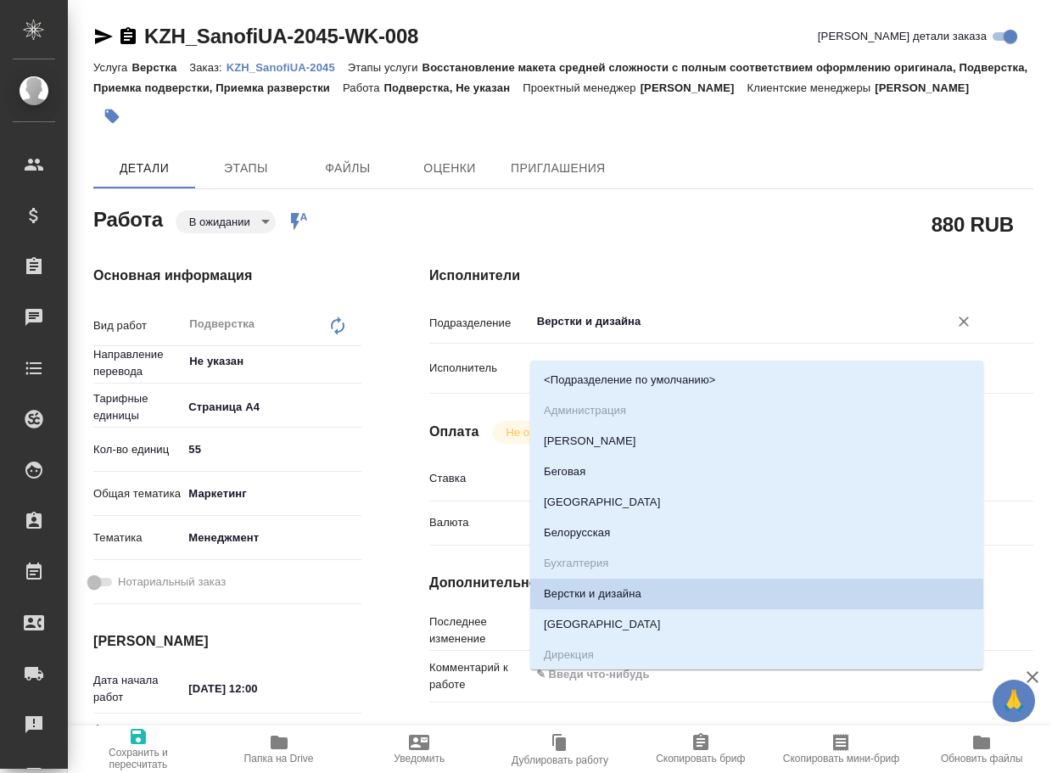
type input "d"
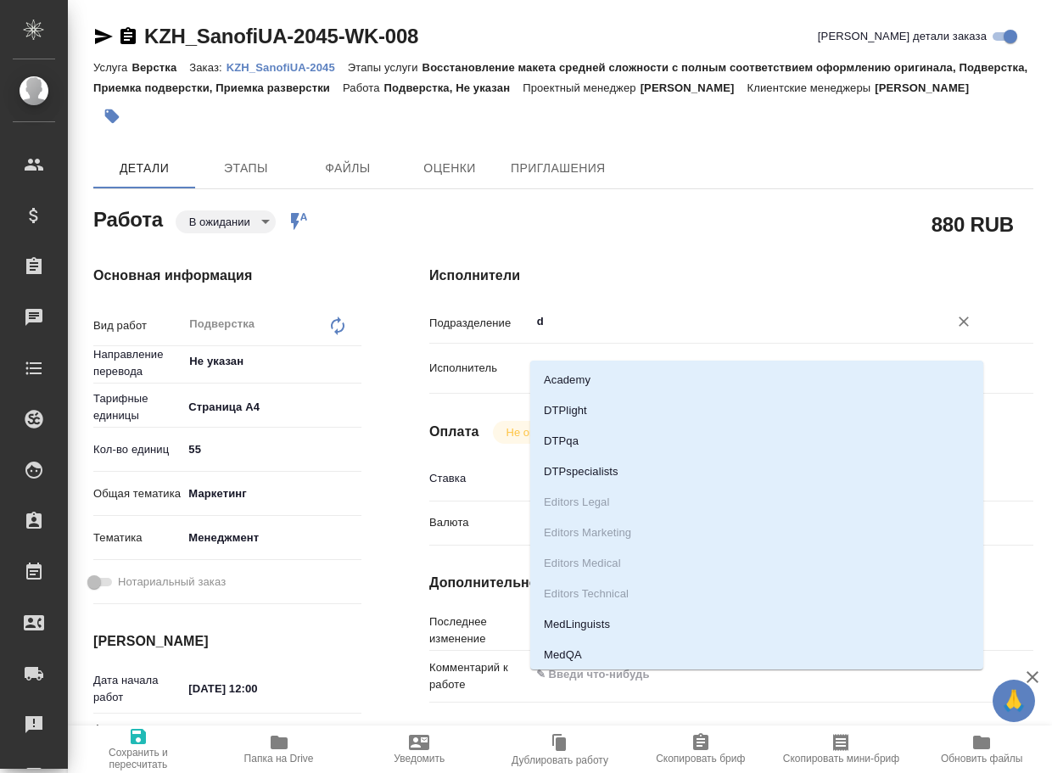
type textarea "x"
type input "dt"
type textarea "x"
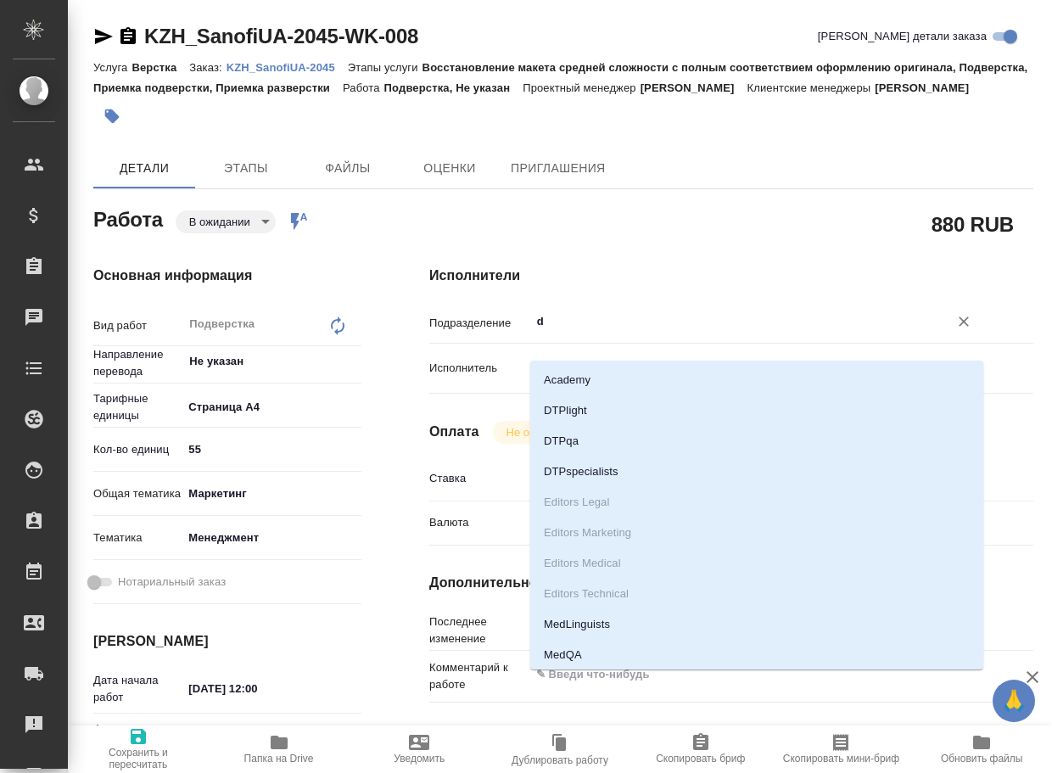
type textarea "x"
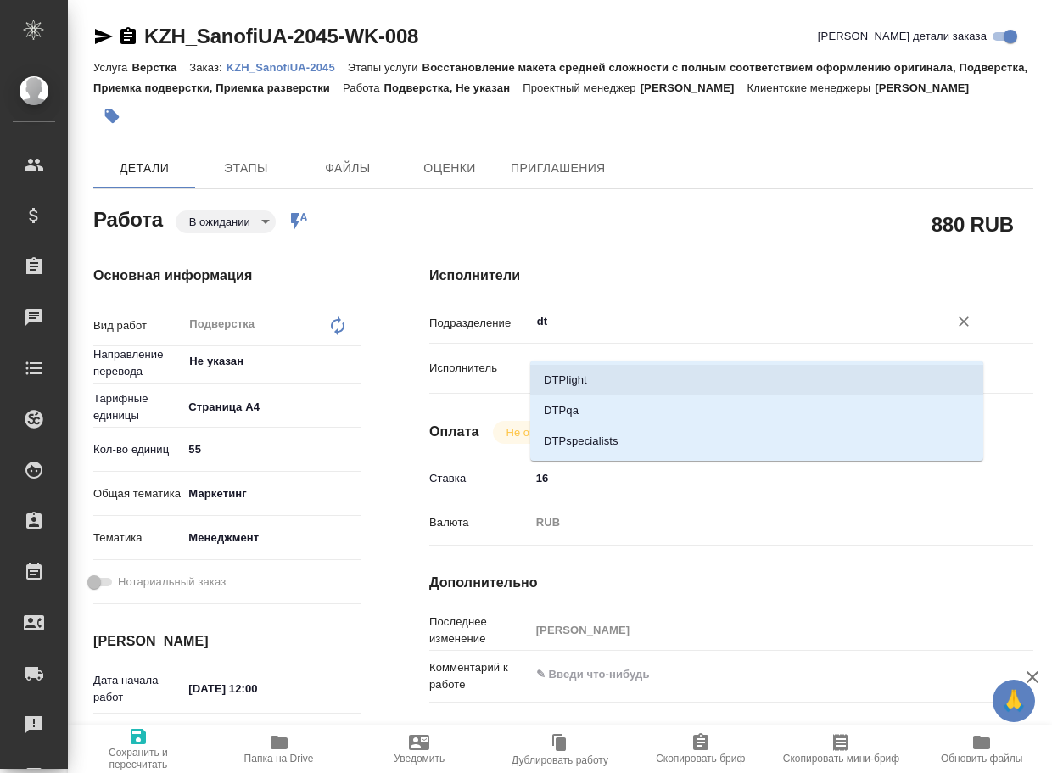
click at [599, 383] on li "DTPlight" at bounding box center [756, 380] width 453 height 31
type textarea "x"
type input "DTPlight"
type textarea "x"
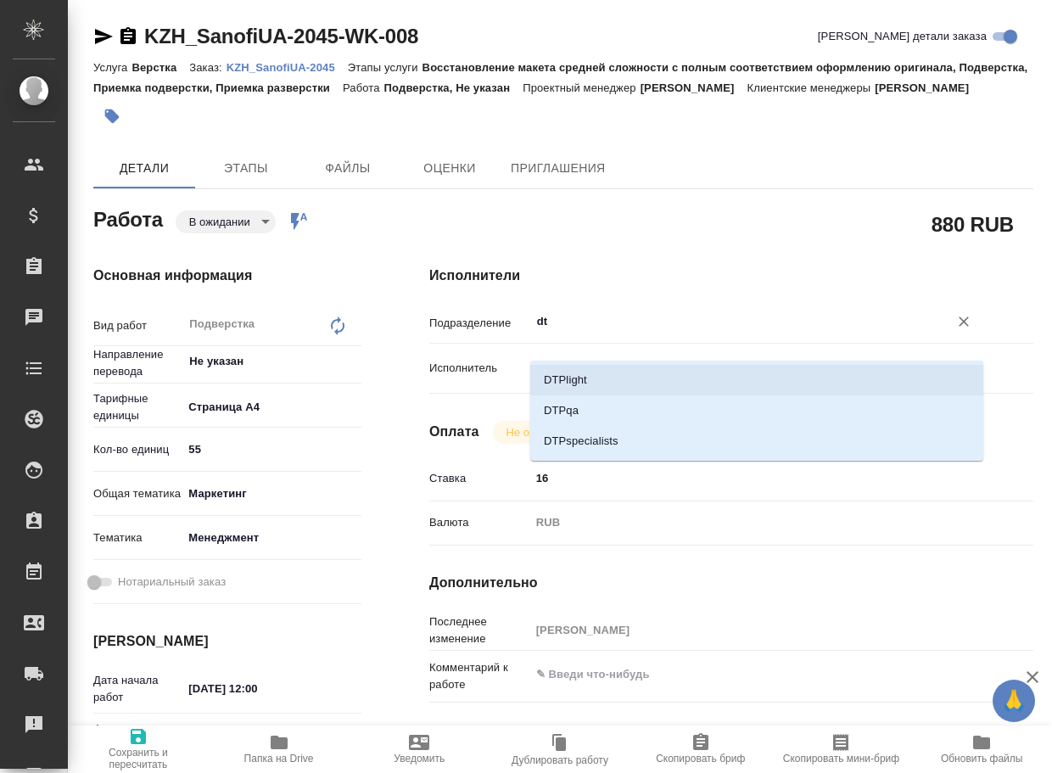
type textarea "x"
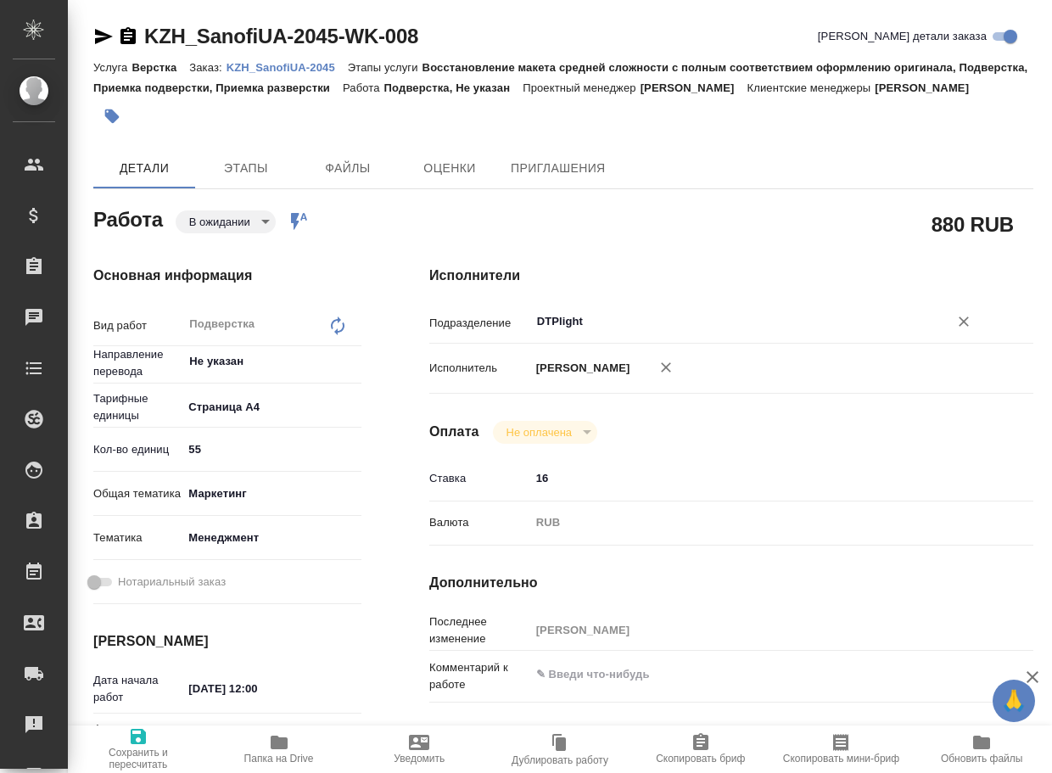
type textarea "x"
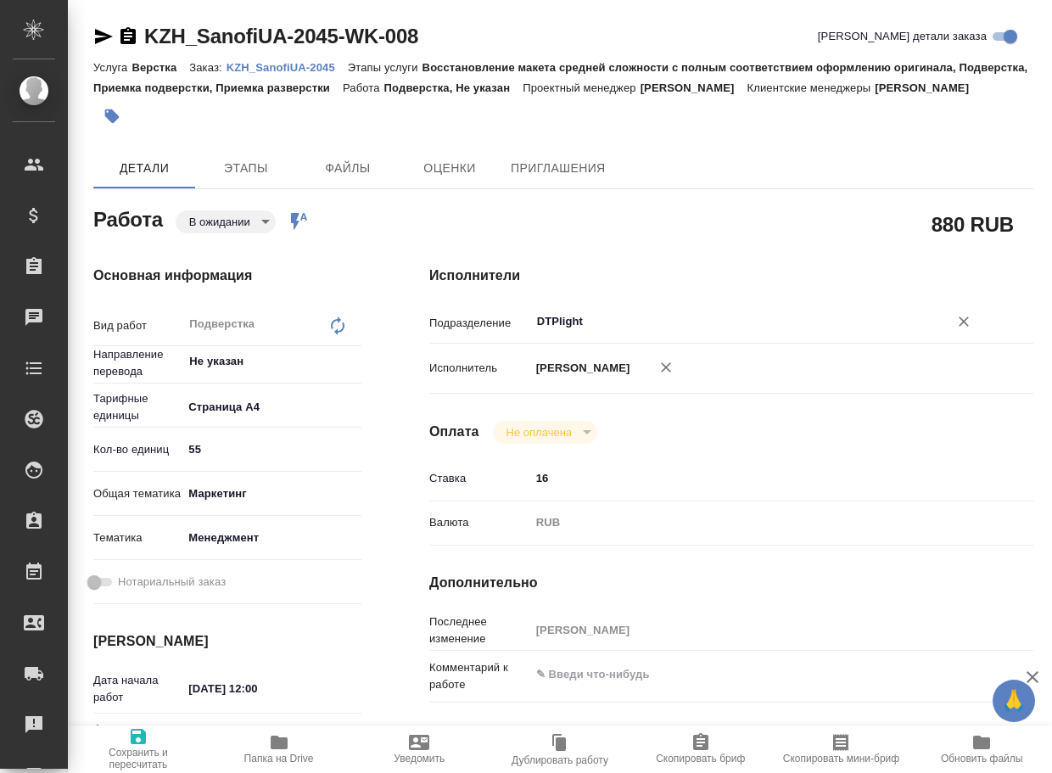
type input "DTPlight"
click at [148, 740] on span "Сохранить и пересчитать" at bounding box center [138, 748] width 120 height 44
type textarea "x"
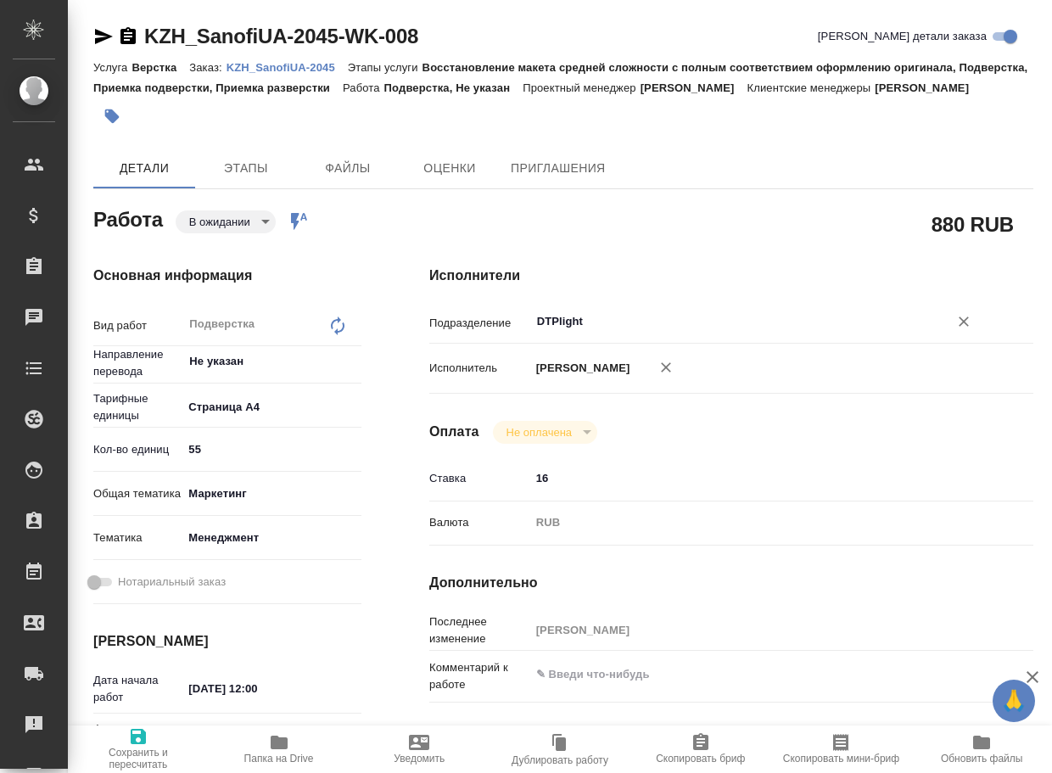
type textarea "x"
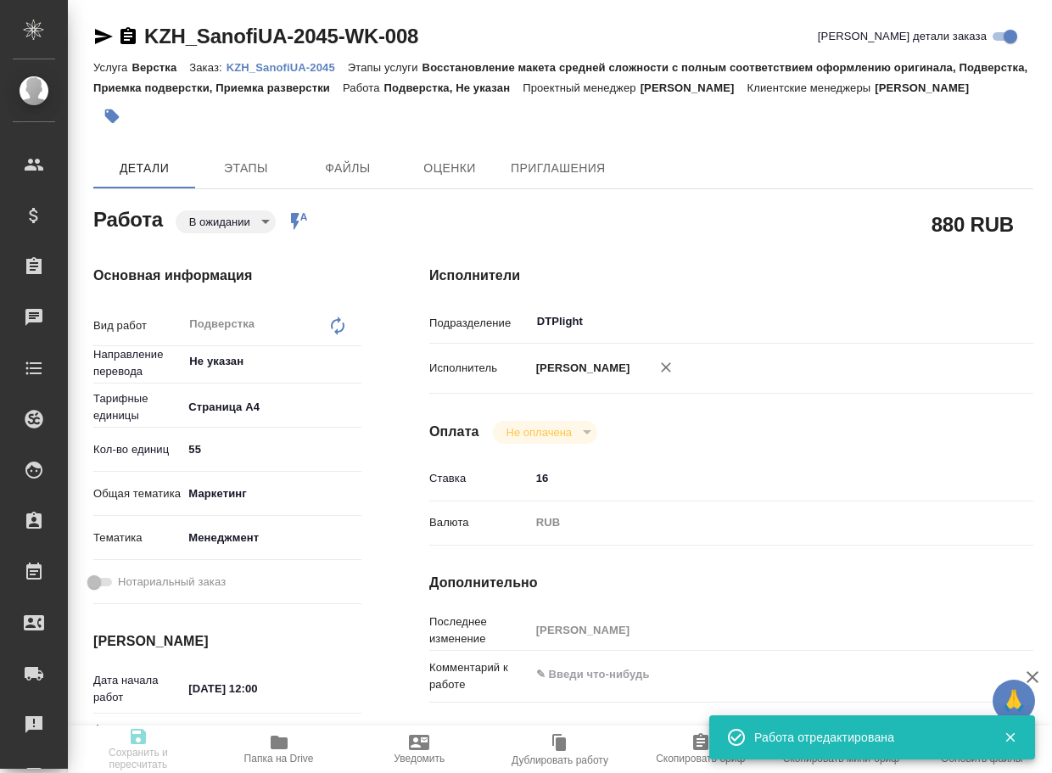
type textarea "x"
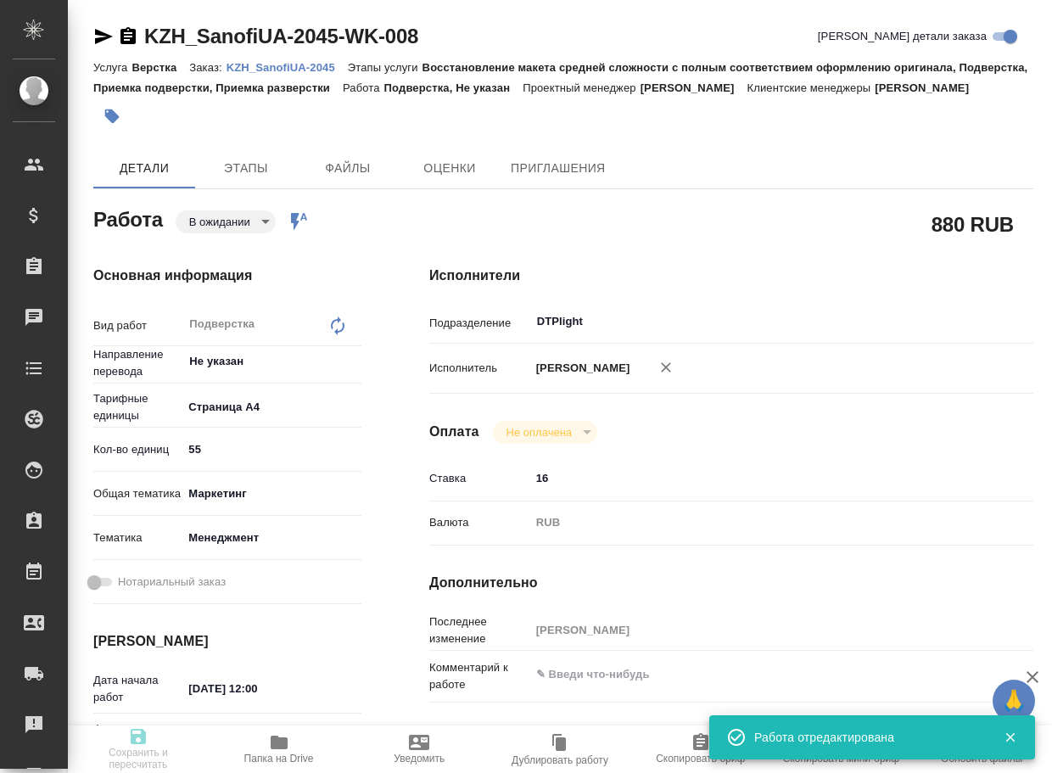
type textarea "x"
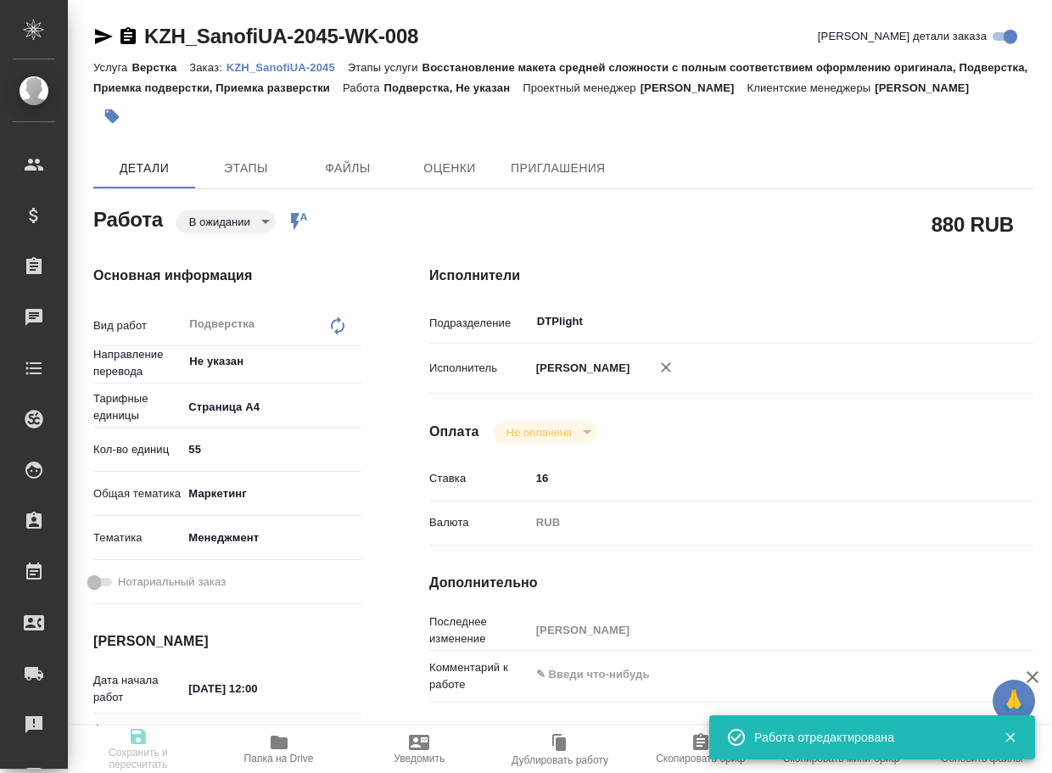
type input "pending"
type textarea "Подверстка"
type textarea "x"
type input "Не указан"
type input "5f036ec4e16dec2d6b59c8ff"
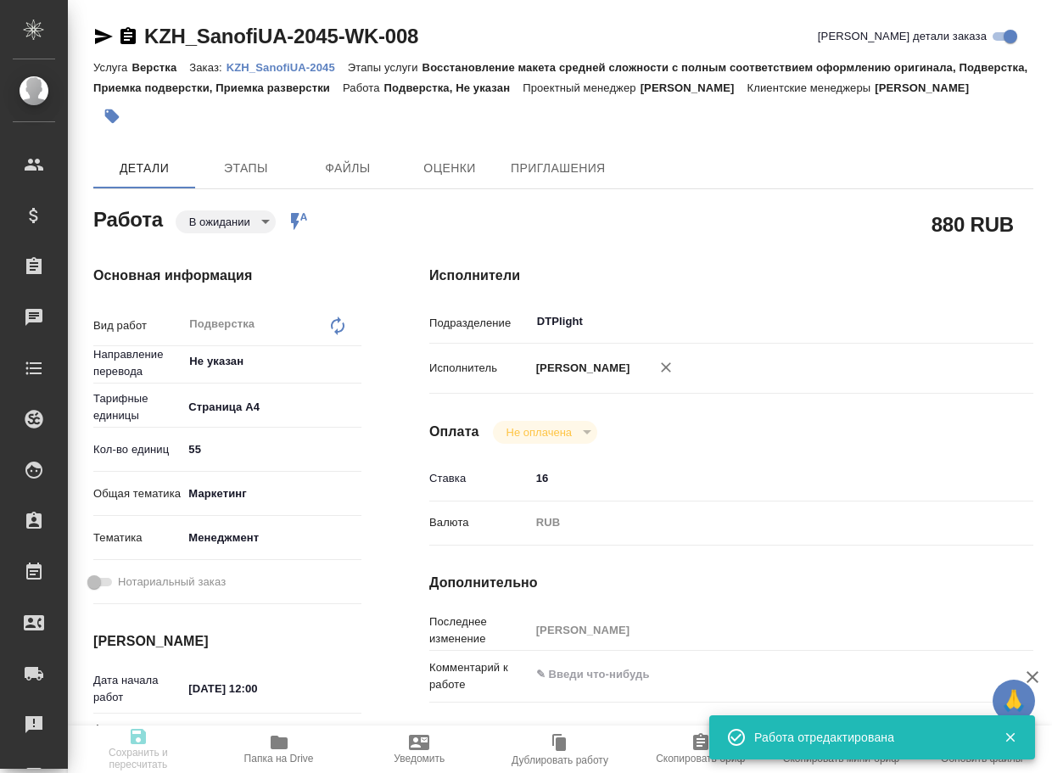
type input "55"
type input "marketing"
type input "5a8b8b956a9677013d343d4c"
type input "[DATE] 12:00"
type input "25.08.2025 18:00"
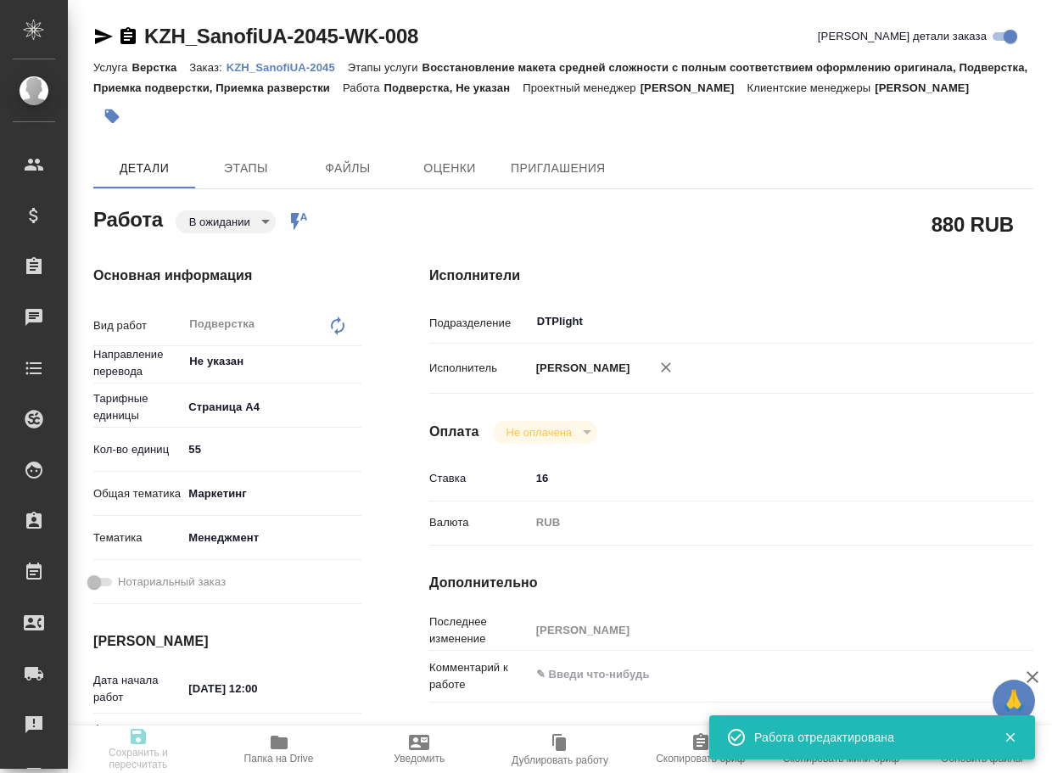
type input "25.08.2025 20:00"
type input "DTPlight"
type input "notPayed"
type input "16"
type input "RUB"
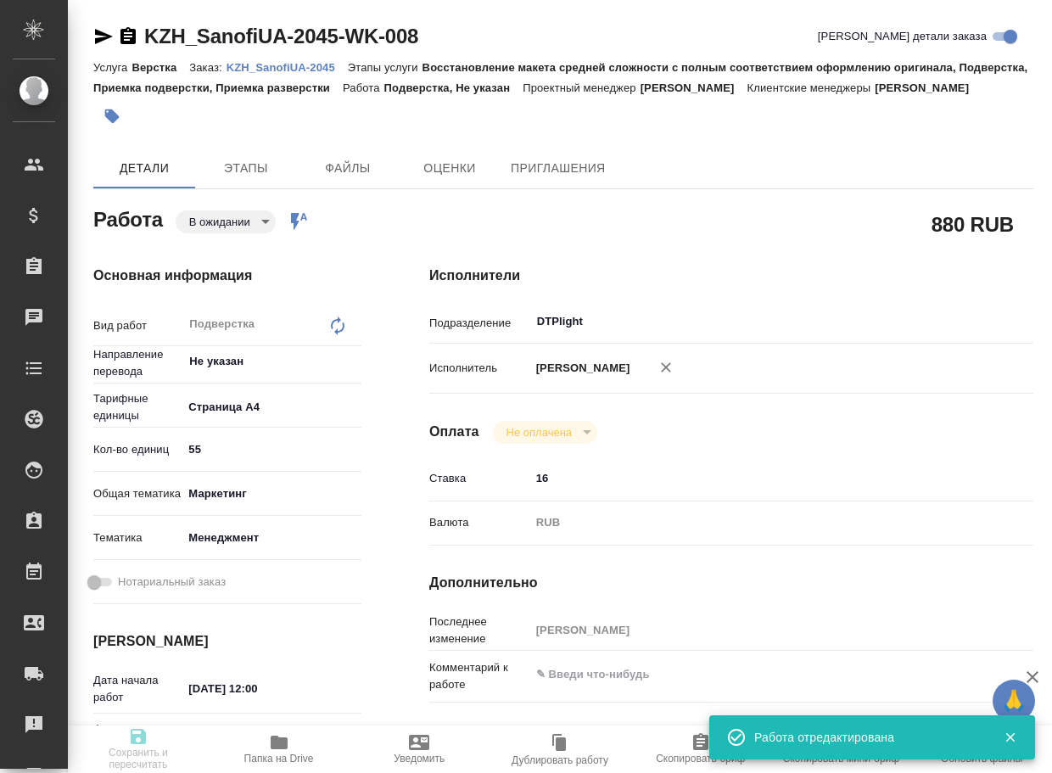
type input "[PERSON_NAME]"
type textarea "x"
type textarea "/Clients/SanofiUA/Orders/KZH_SanofiUA-2045/DTP/KZH_SanofiUA-2045-WK-008"
type textarea "x"
type input "KZH_SanofiUA-2045"
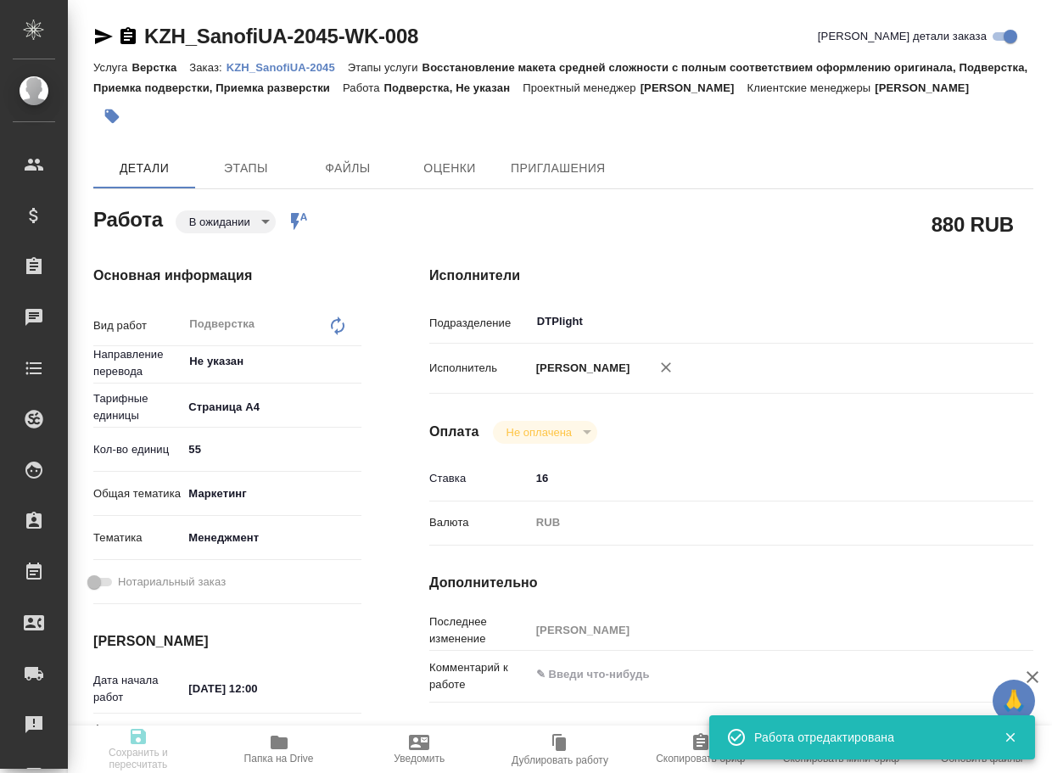
type input "Верстка"
type input "Восстановление макета средней сложности с полным соответствием оформлению ориги…"
type input "Кошербаева Назерке"
type input "[PERSON_NAME]"
type input "/Clients/SanofiUA/Orders/KZH_SanofiUA-2045"
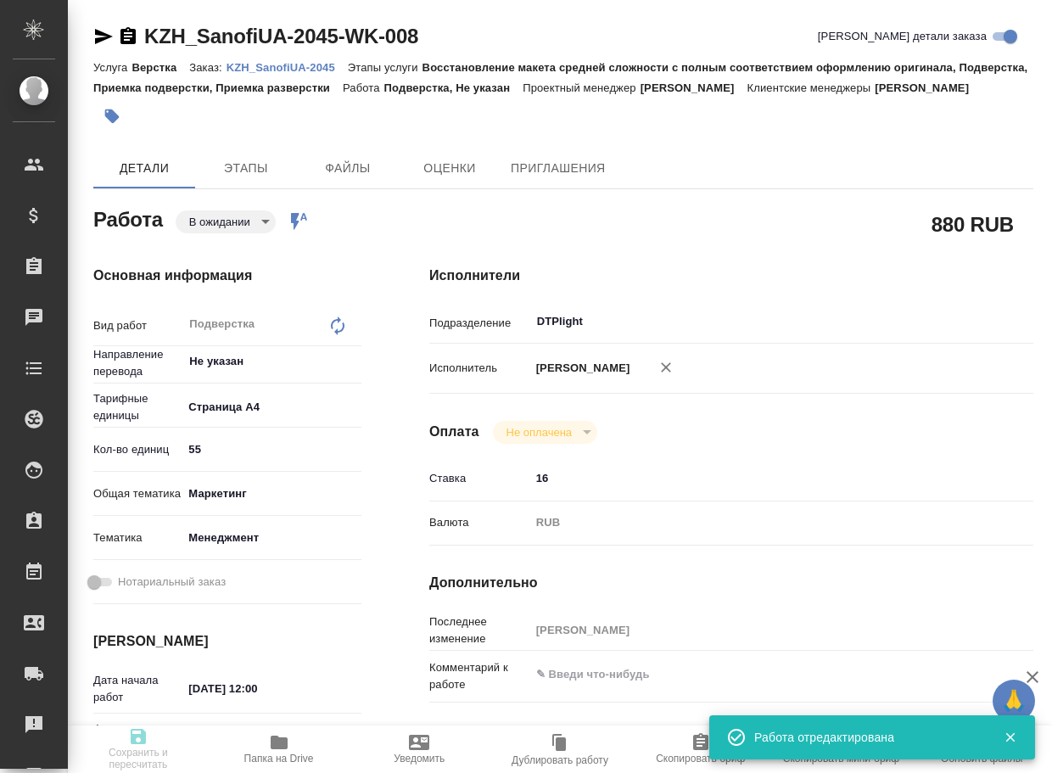
type textarea "x"
type textarea "перевод на укр."
type textarea "x"
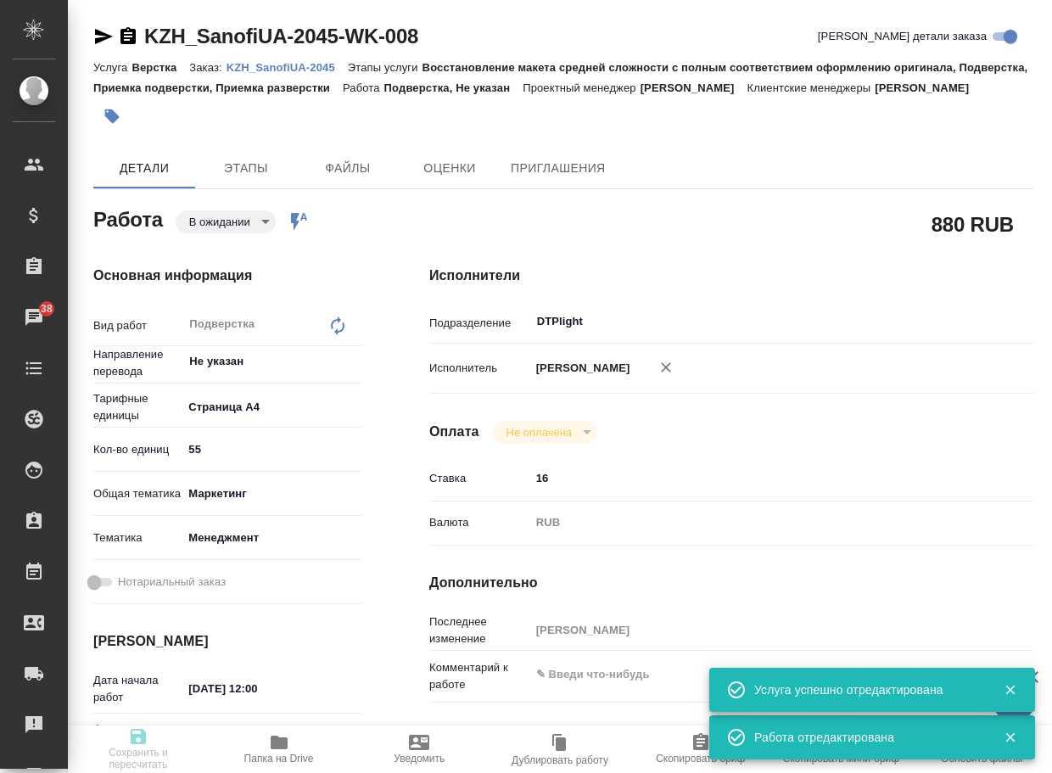
type textarea "x"
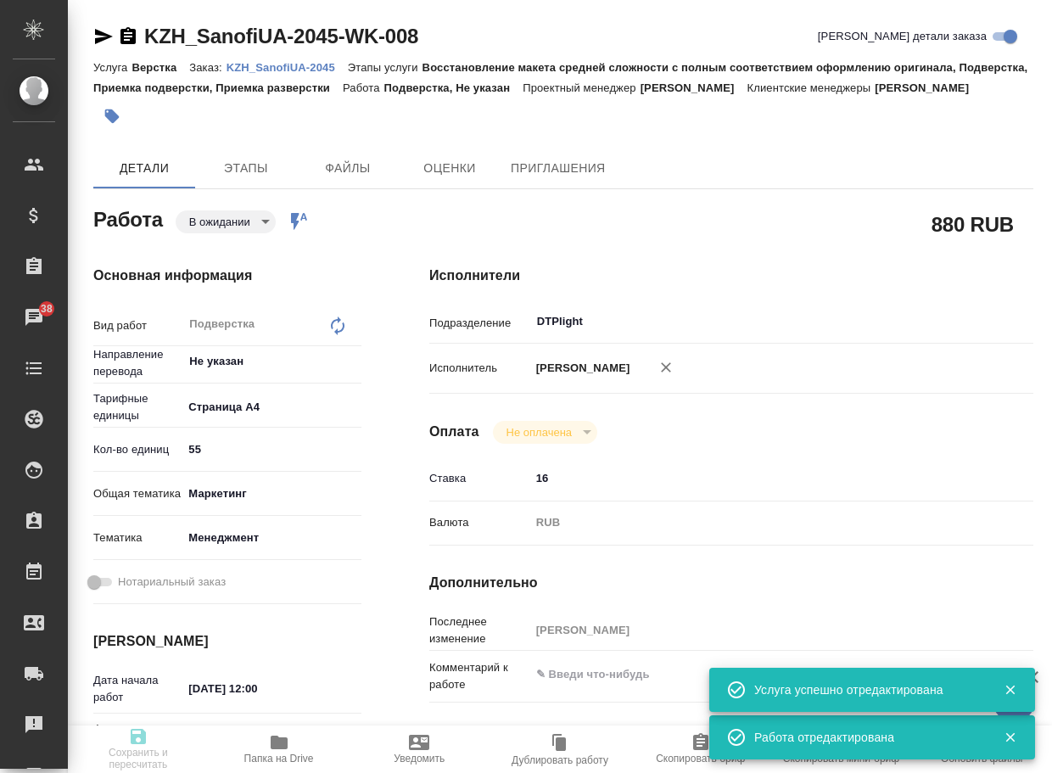
type textarea "x"
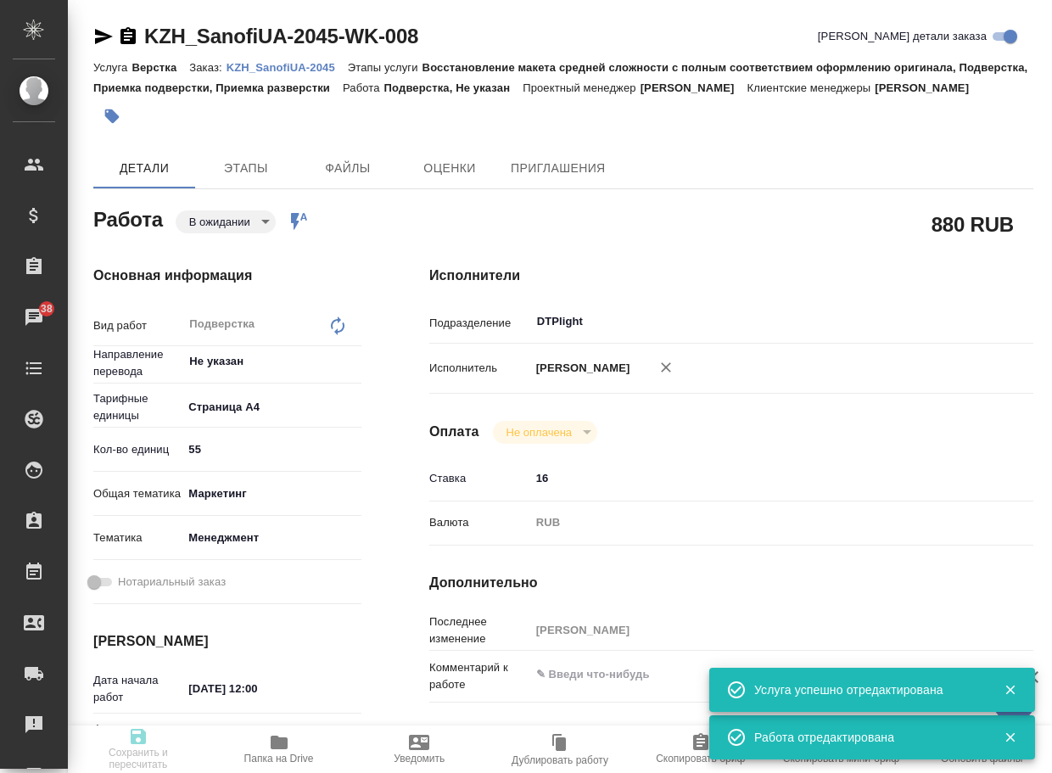
type textarea "x"
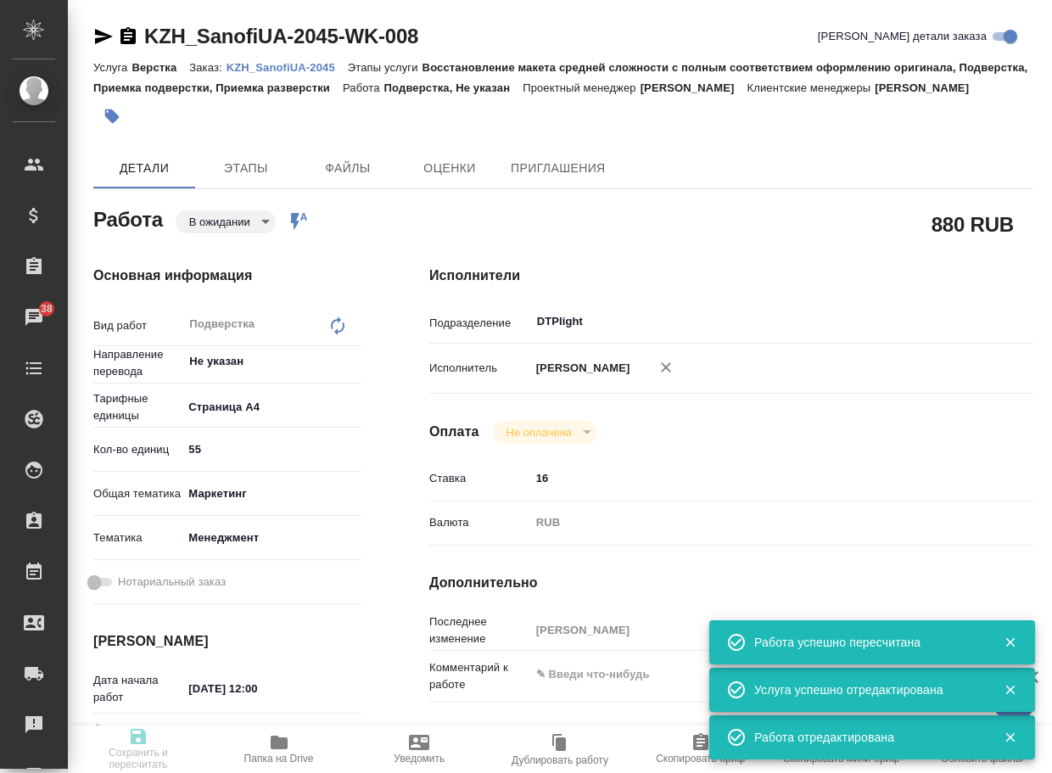
type input "pending"
type textarea "Подверстка"
type textarea "x"
type input "Не указан"
type input "5f036ec4e16dec2d6b59c8ff"
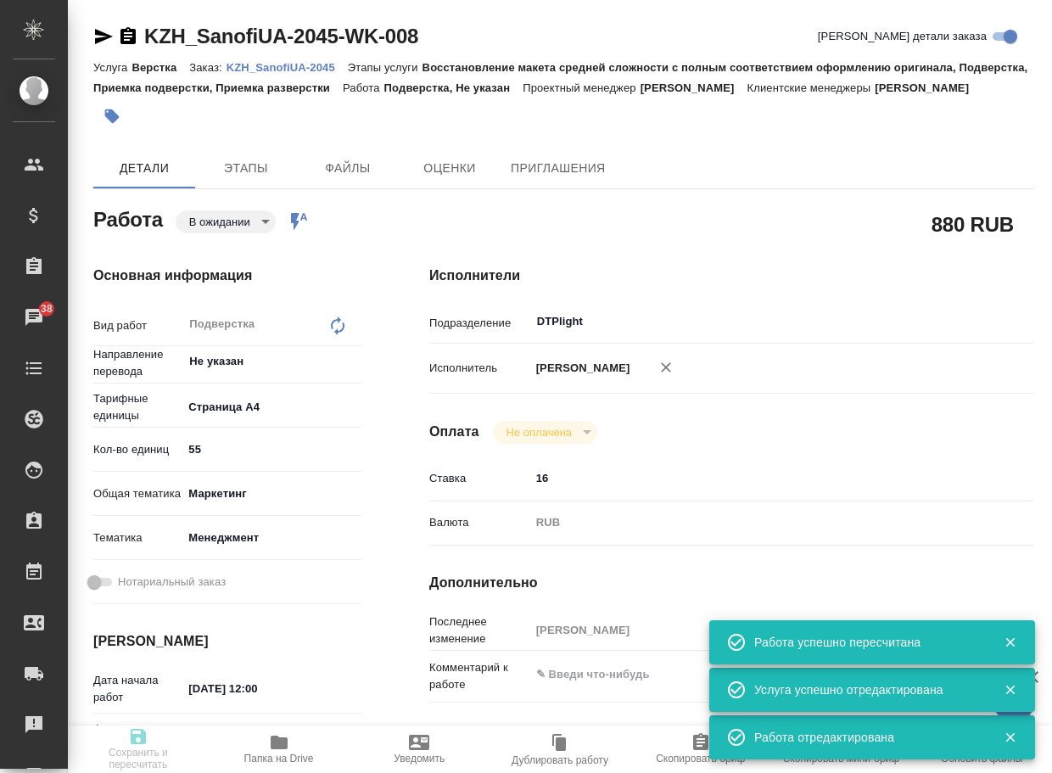
type input "55"
type input "marketing"
type input "5a8b8b956a9677013d343d4c"
type input "[DATE] 12:00"
type input "25.08.2025 18:00"
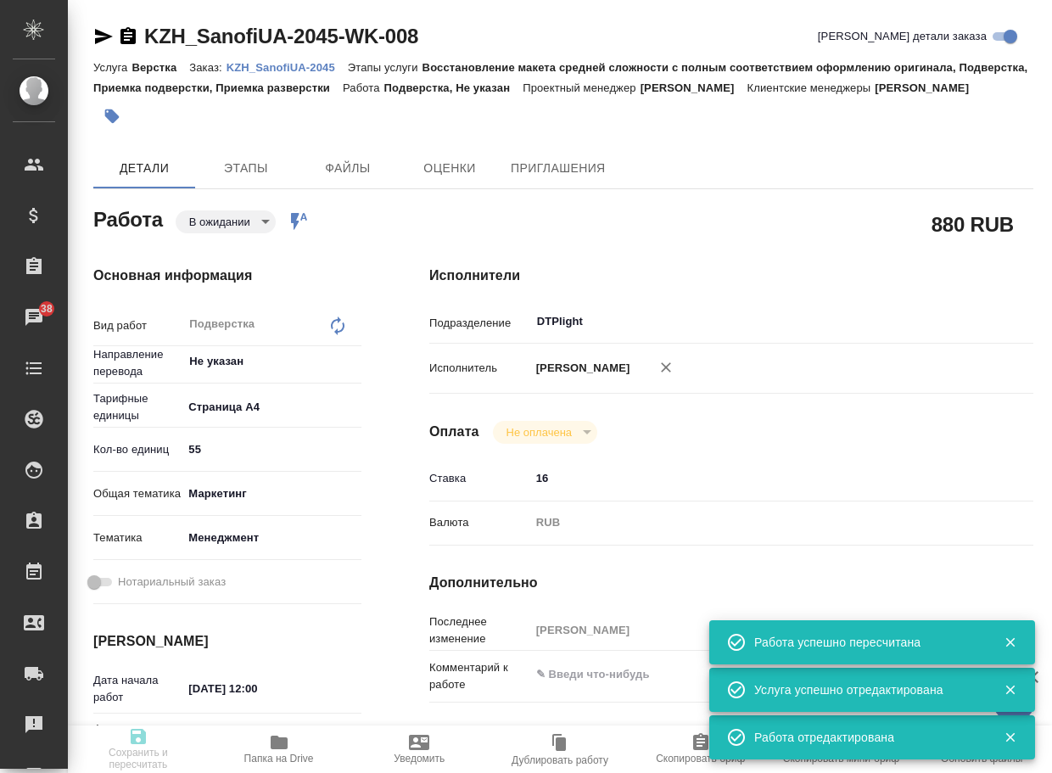
type input "25.08.2025 20:00"
type input "DTPlight"
type input "notPayed"
type input "16"
type input "RUB"
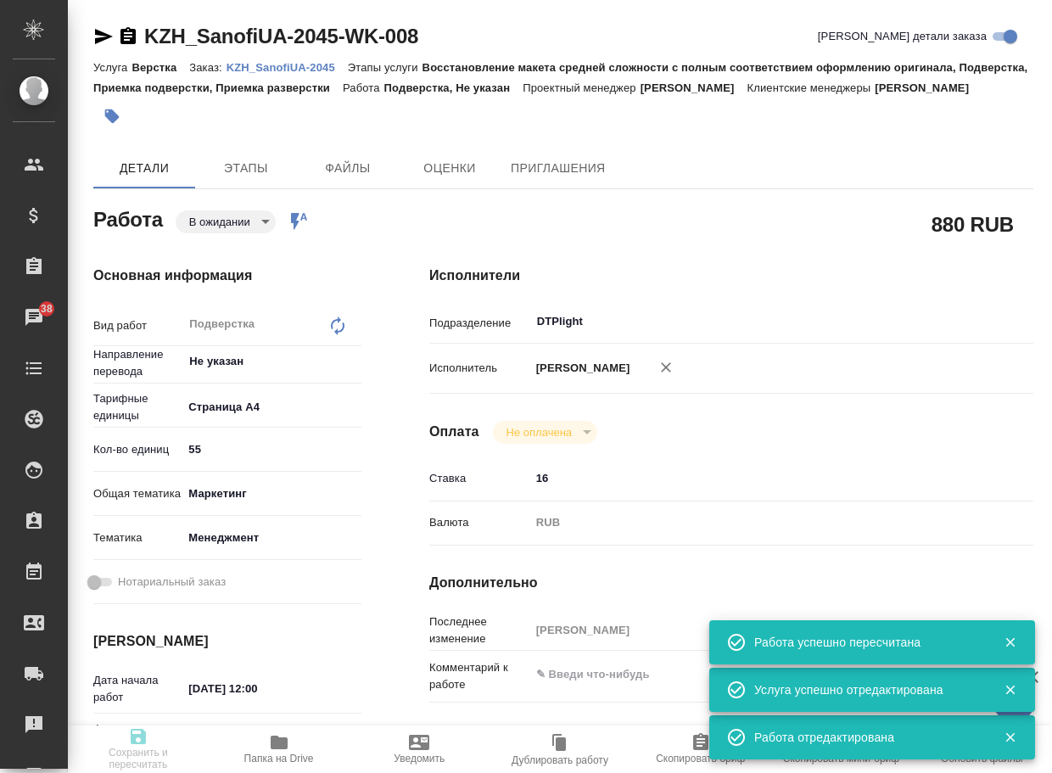
type input "[PERSON_NAME]"
type textarea "x"
type textarea "/Clients/SanofiUA/Orders/KZH_SanofiUA-2045/DTP/KZH_SanofiUA-2045-WK-008"
type textarea "x"
type input "KZH_SanofiUA-2045"
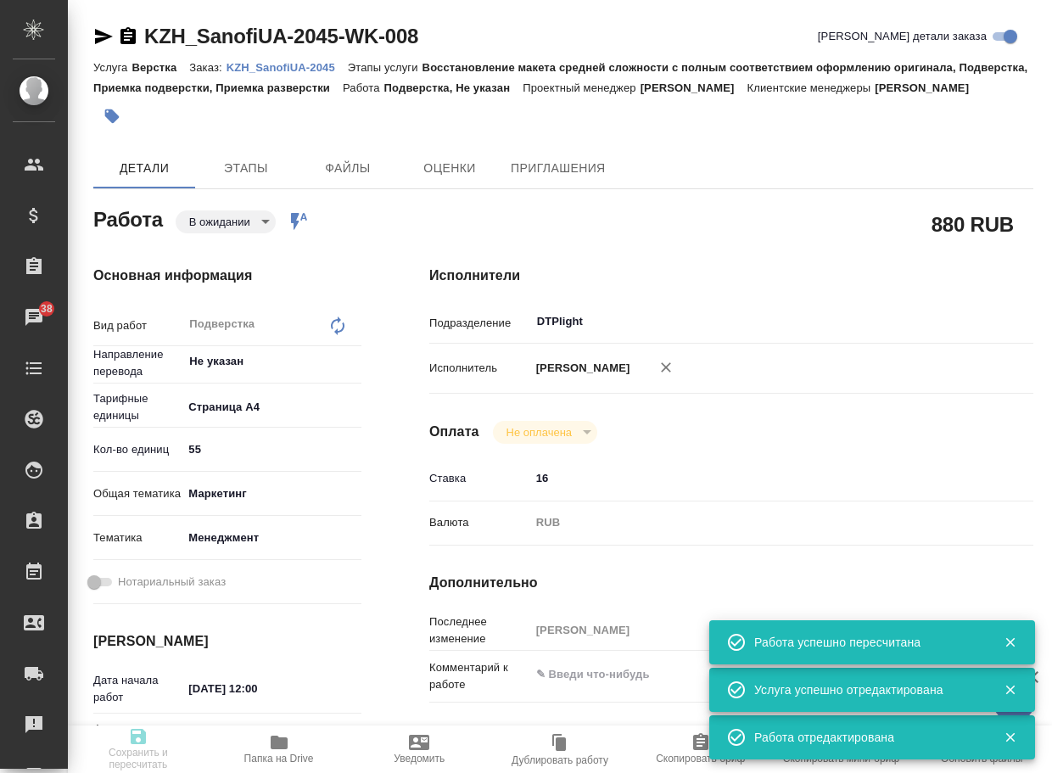
type input "Верстка"
type input "Восстановление макета средней сложности с полным соответствием оформлению ориги…"
type input "Кошербаева Назерке"
type input "Арсеньева Вера"
type input "/Clients/SanofiUA/Orders/KZH_SanofiUA-2045"
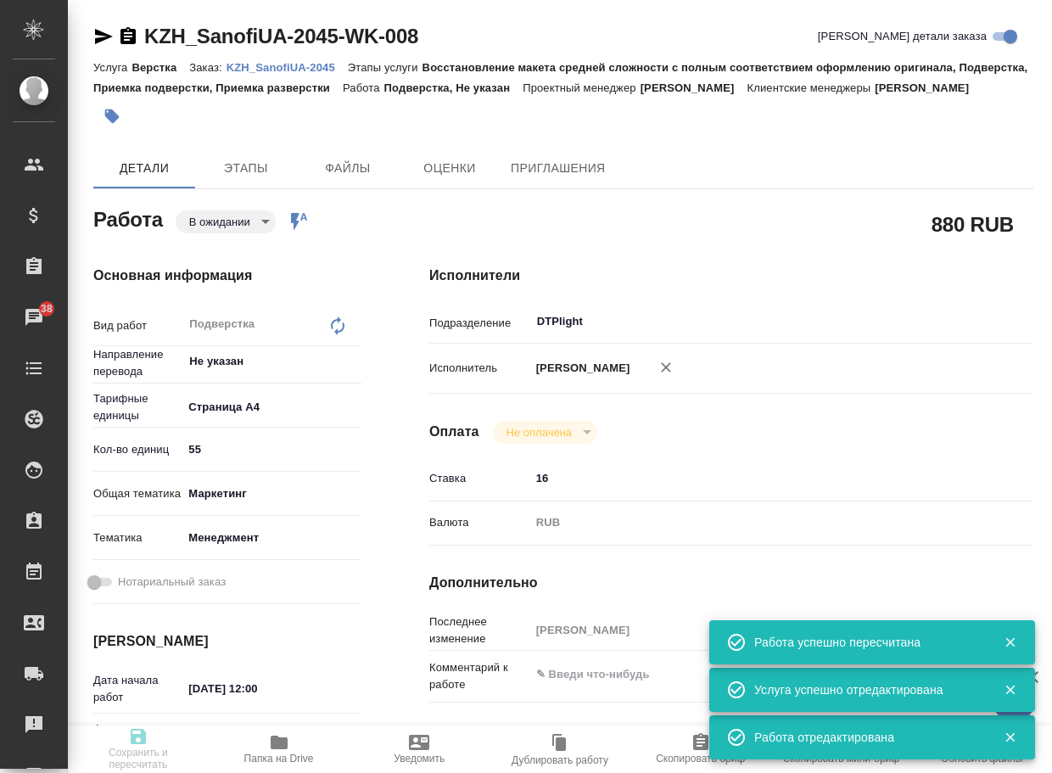
type textarea "x"
type textarea "перевод на укр."
type textarea "x"
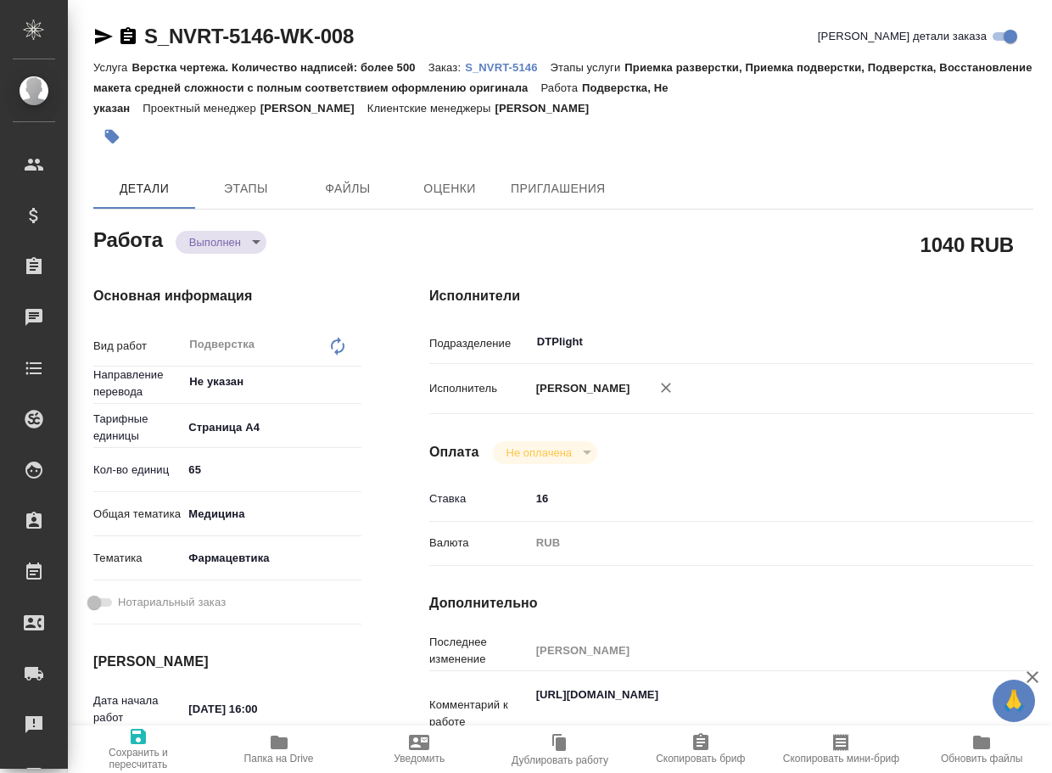
type textarea "x"
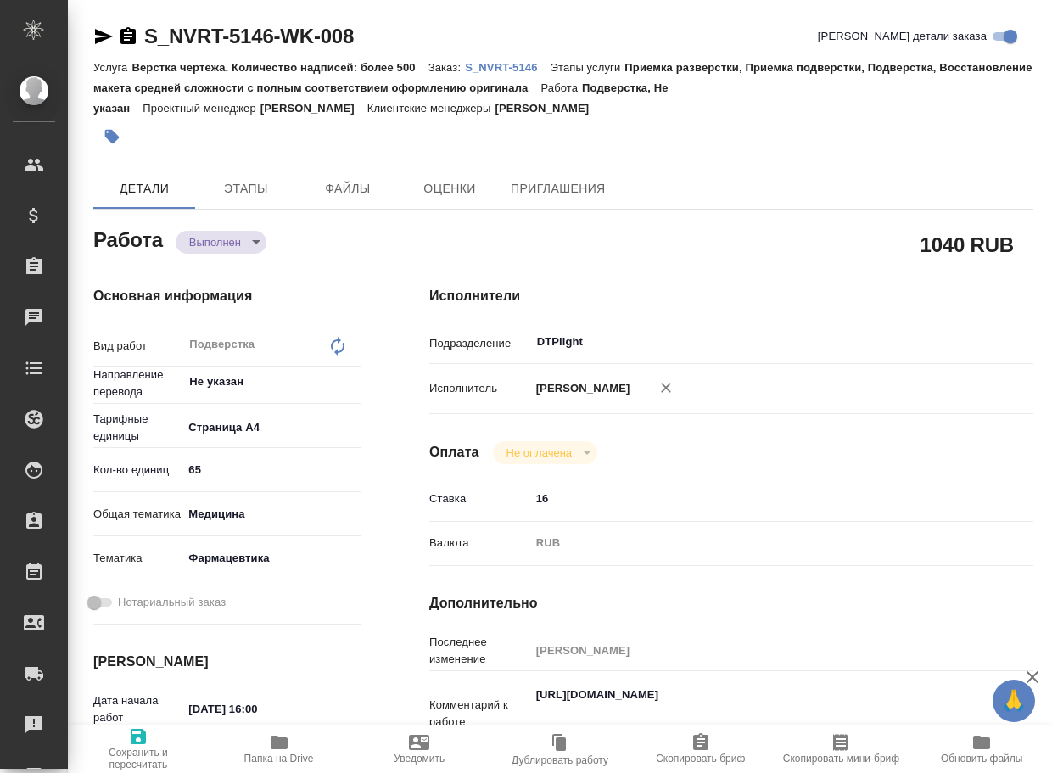
type textarea "x"
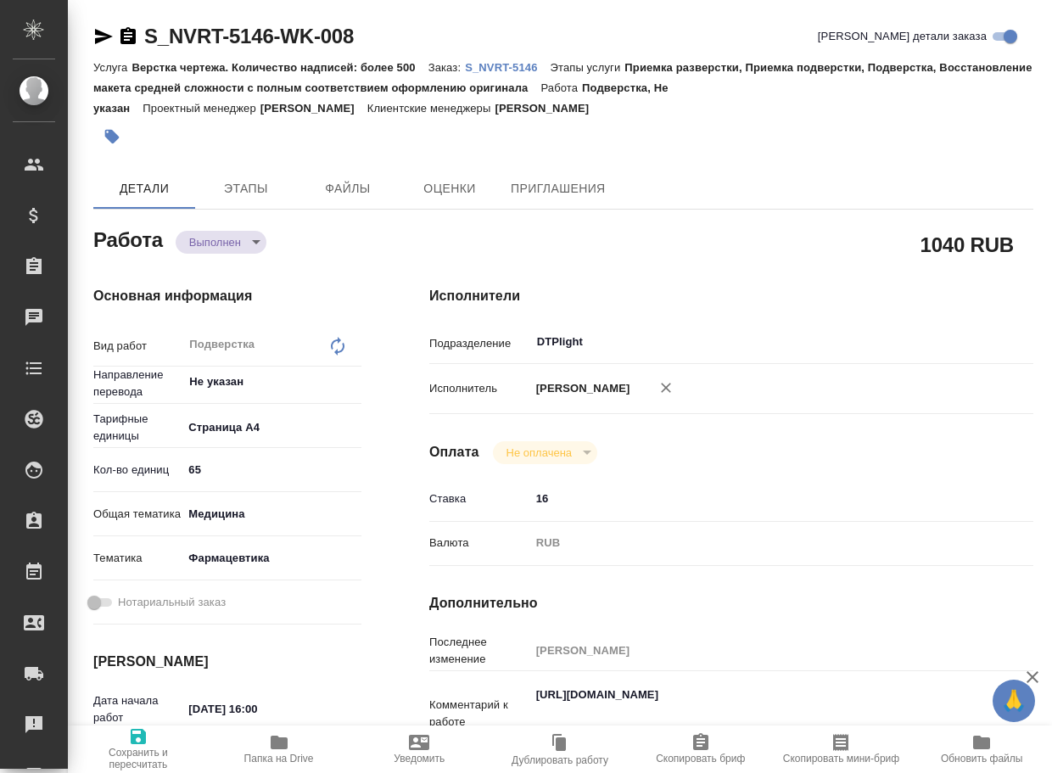
type textarea "x"
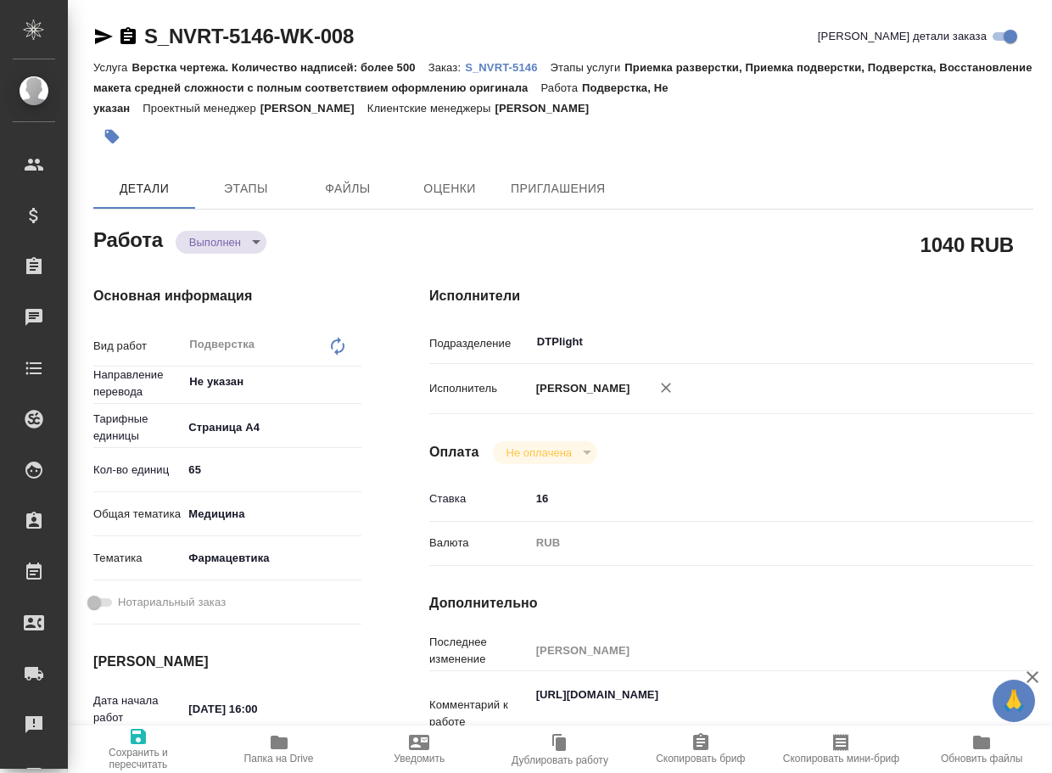
type textarea "x"
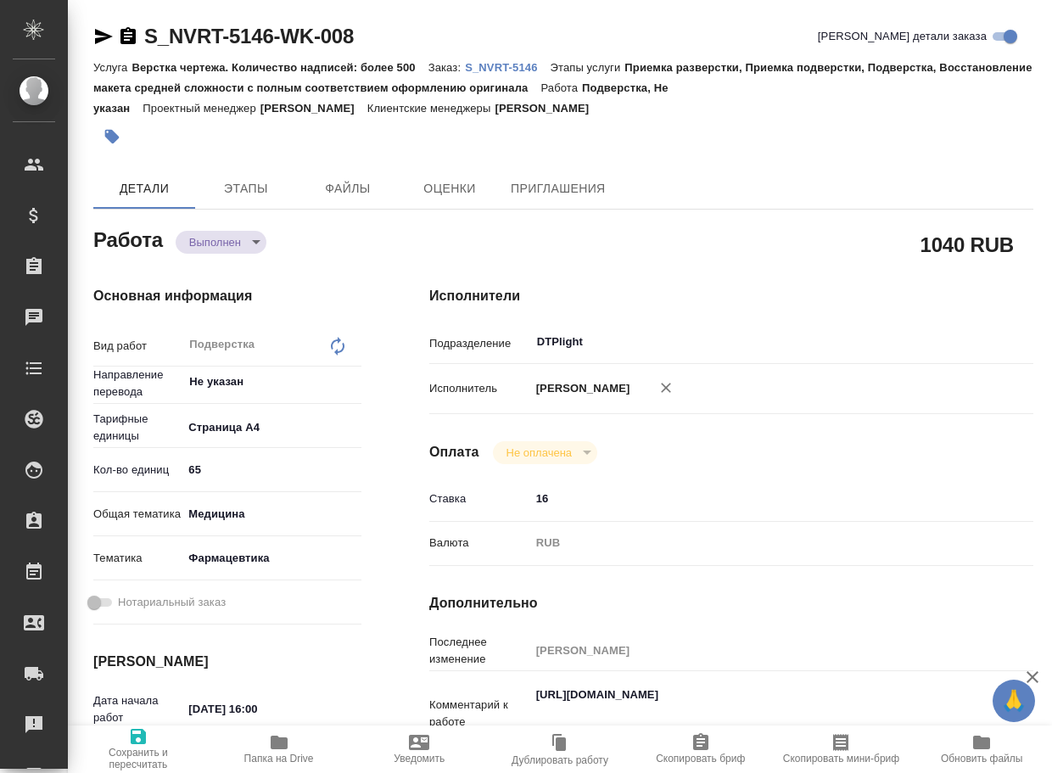
type textarea "x"
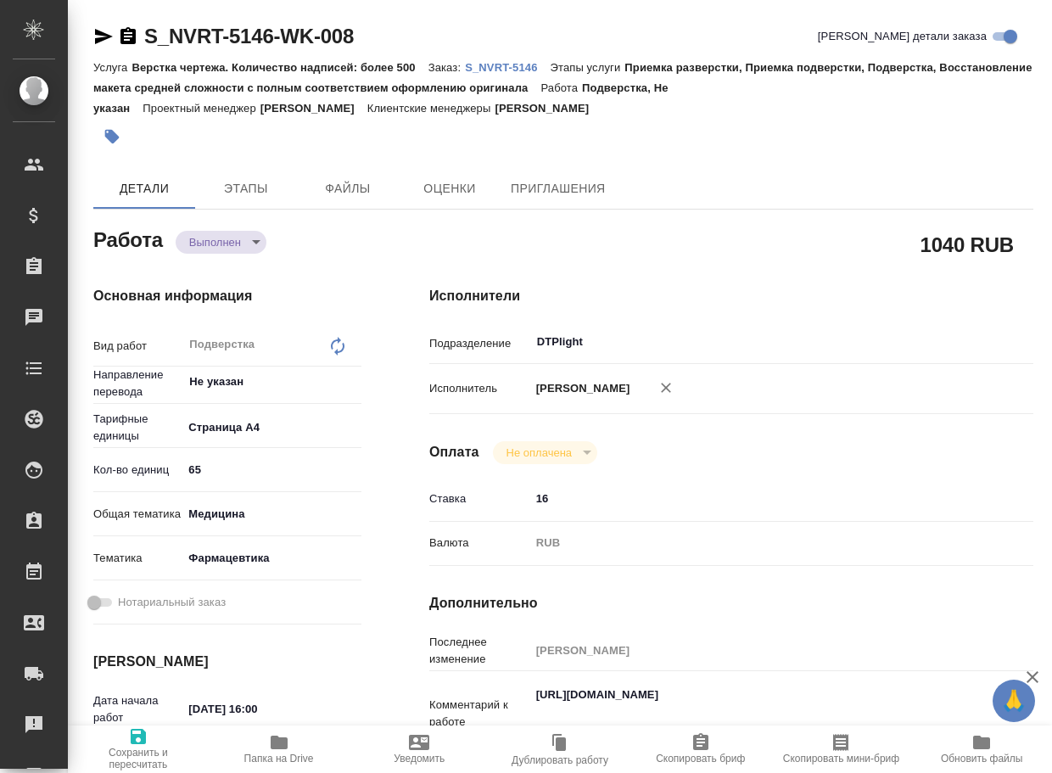
click at [288, 740] on icon "button" at bounding box center [279, 742] width 20 height 20
type textarea "x"
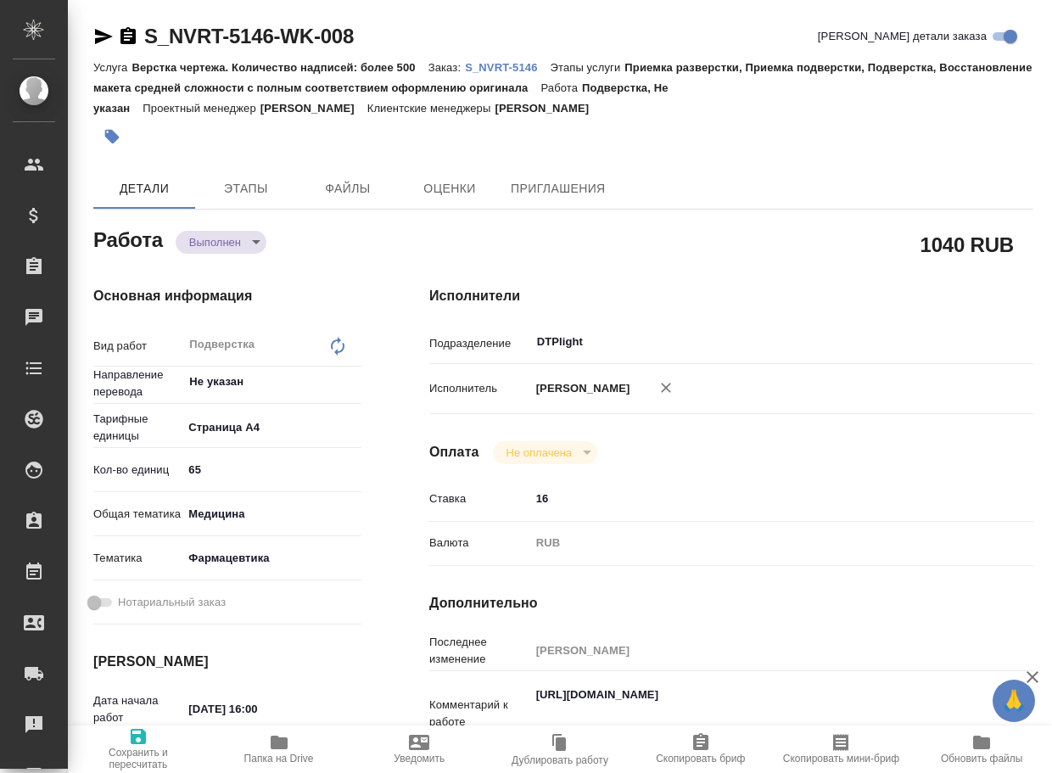
type textarea "x"
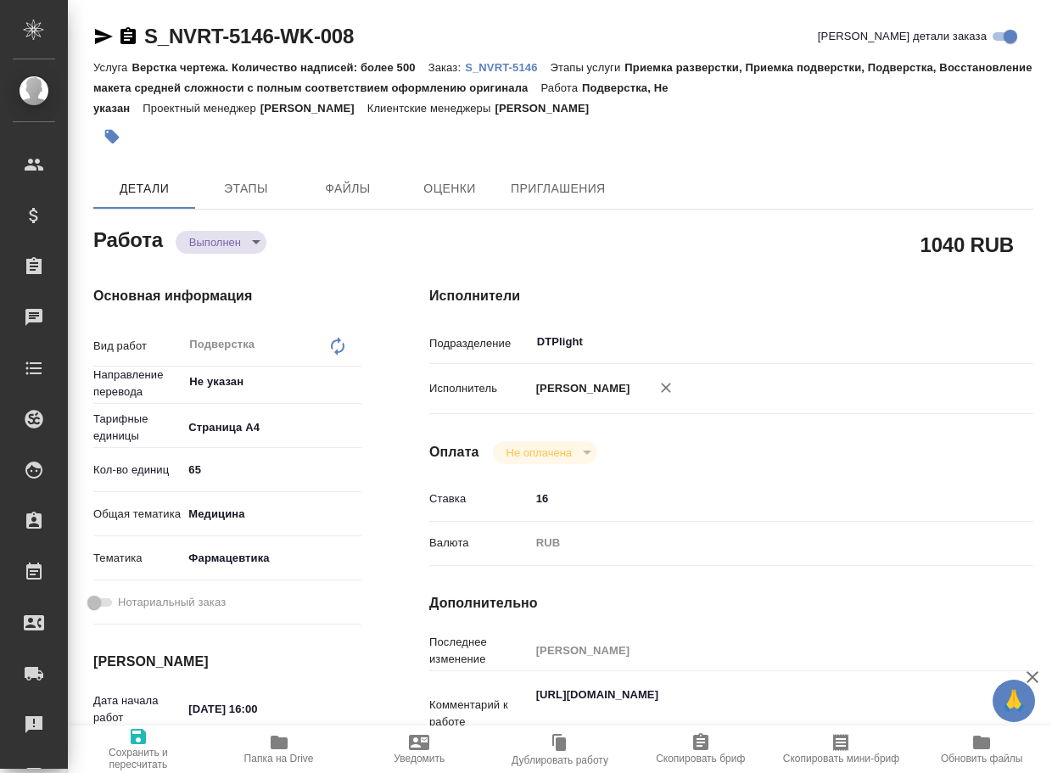
type textarea "x"
click at [224, 242] on body "🙏 .cls-1 fill:#fff; AWATERA Arsenyeva [PERSON_NAME] Спецификации Заказы 38 Чаты…" at bounding box center [526, 386] width 1052 height 773
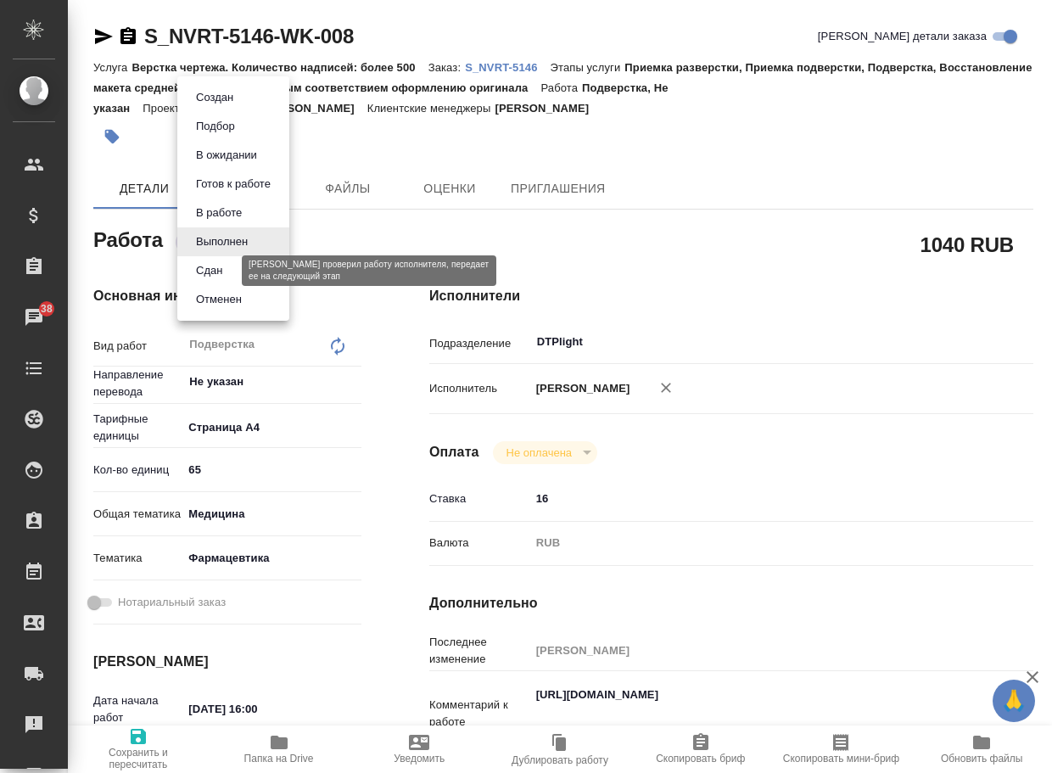
click at [214, 274] on button "Сдан" at bounding box center [209, 270] width 36 height 19
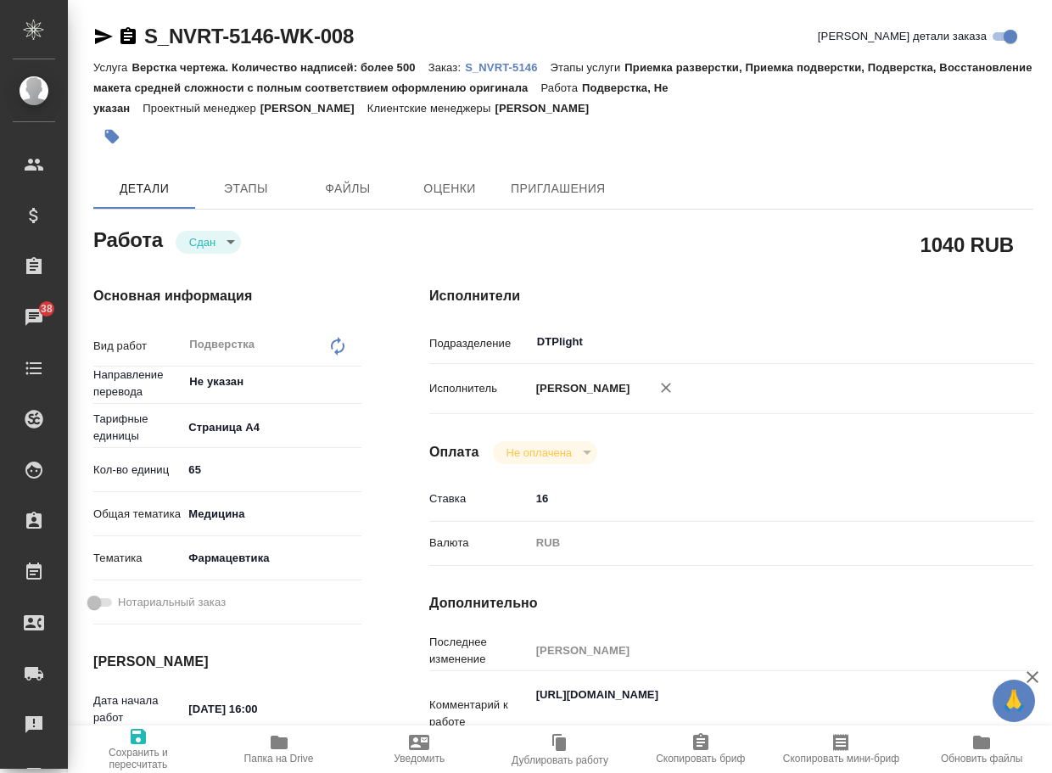
type textarea "x"
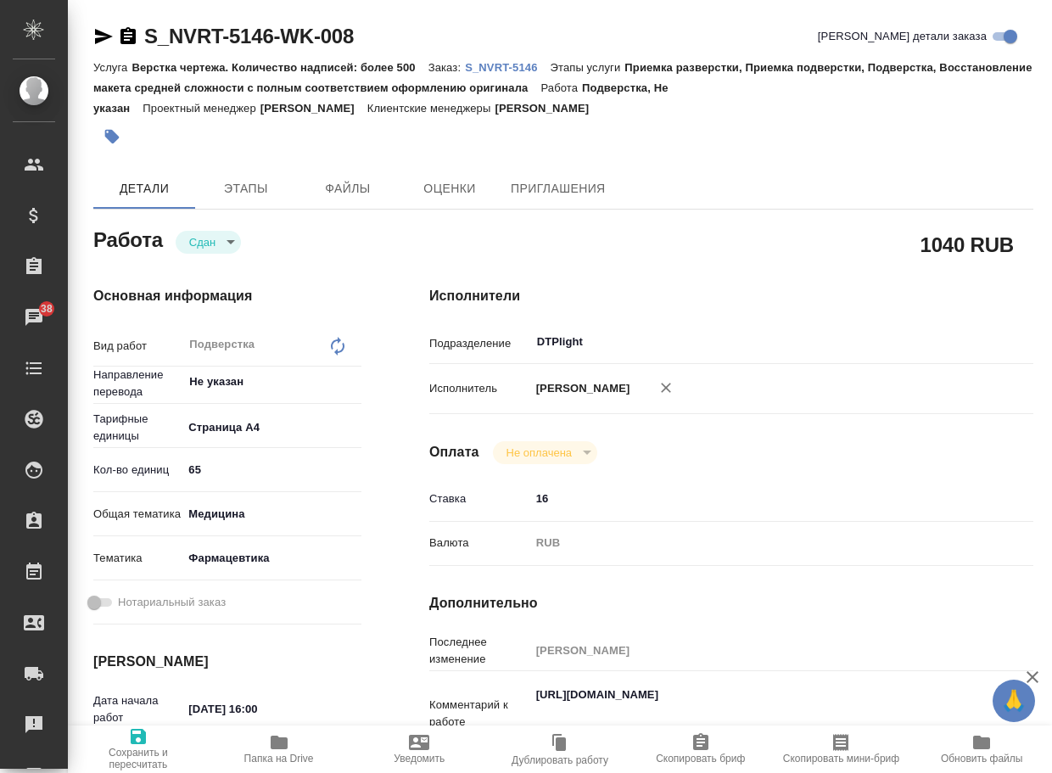
type textarea "x"
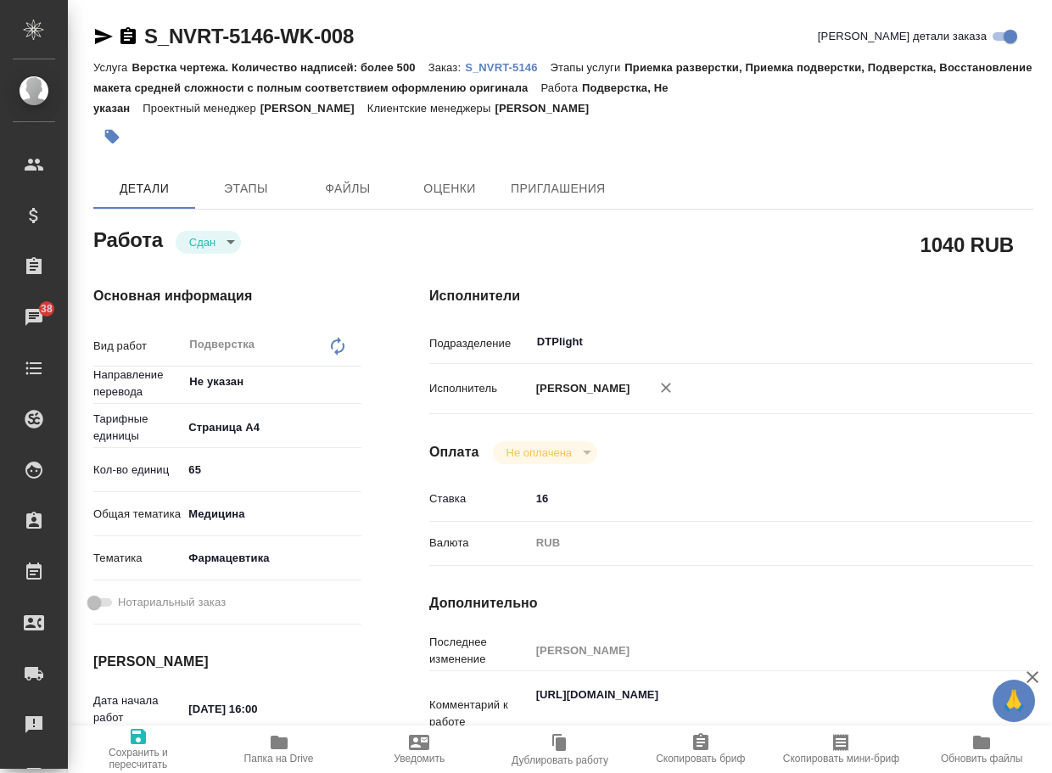
click at [534, 70] on p "S_NVRT-5146" at bounding box center [507, 67] width 85 height 13
type textarea "x"
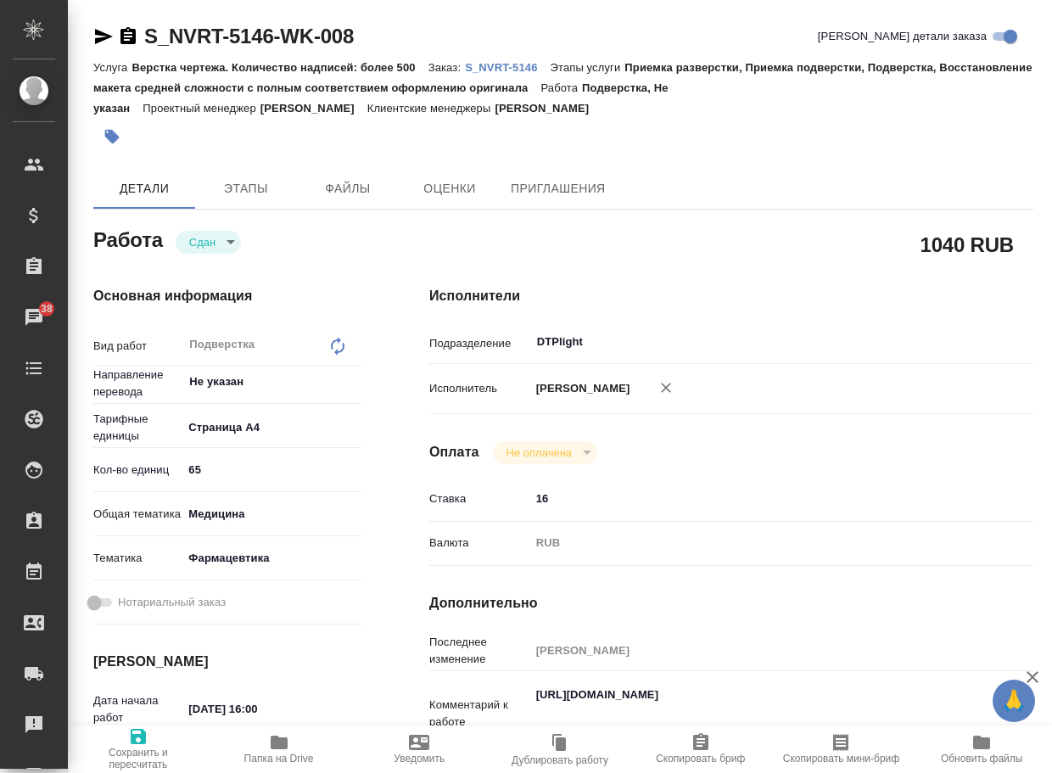
type textarea "x"
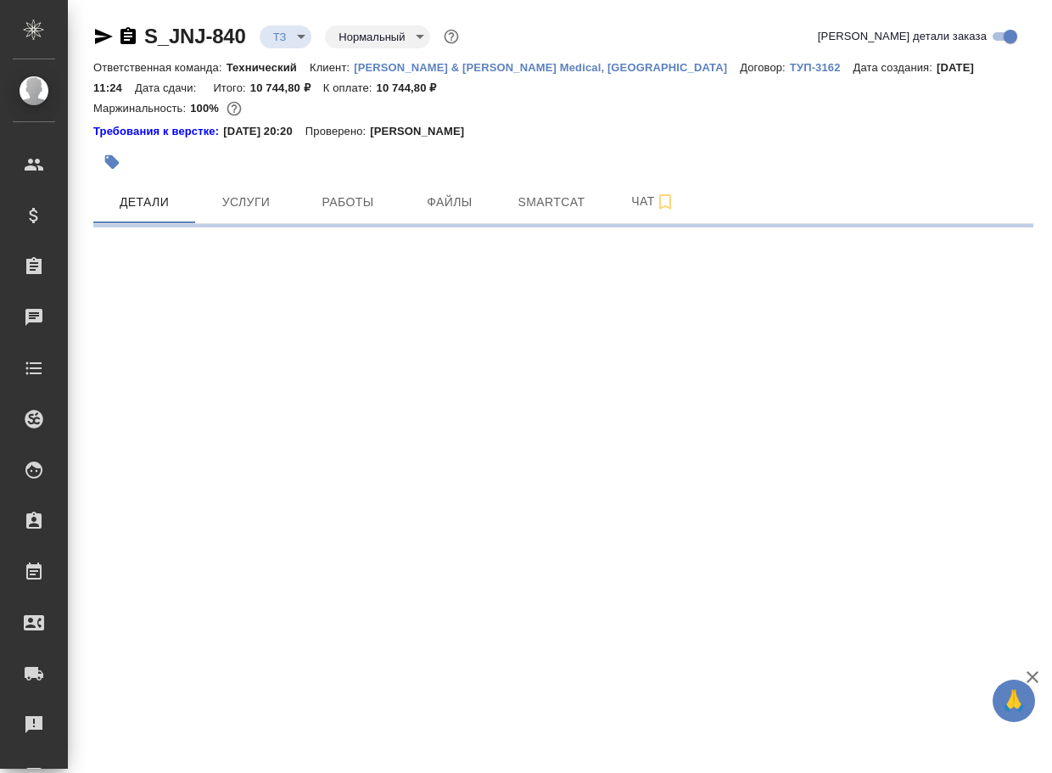
select select "RU"
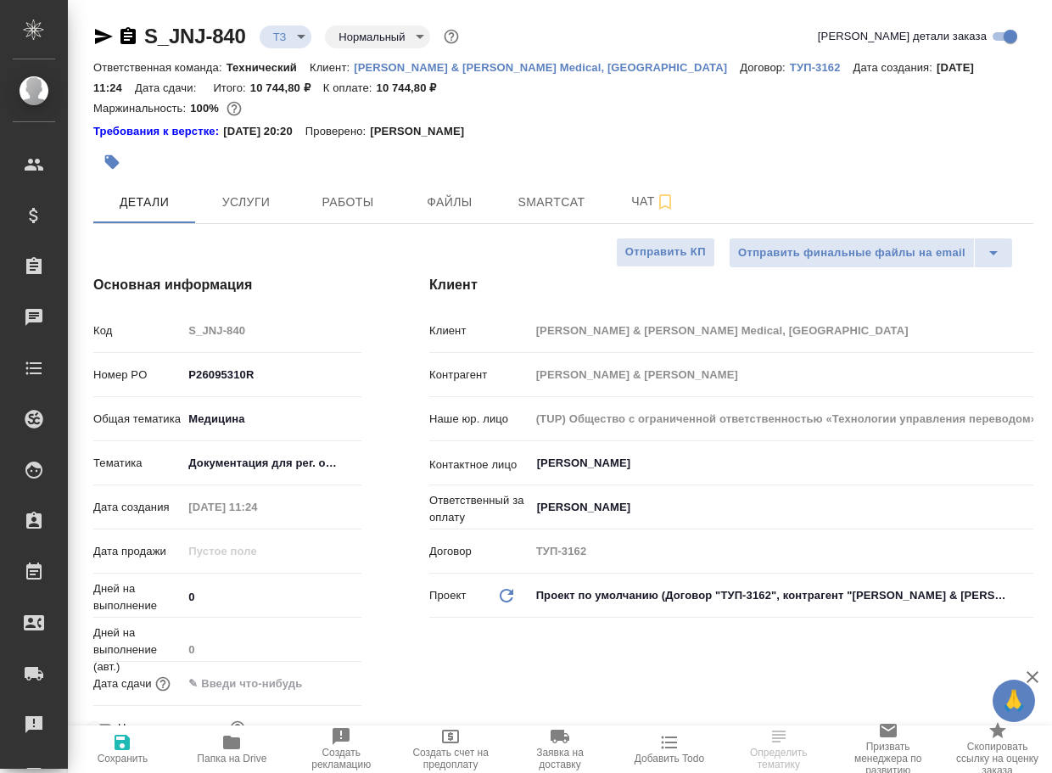
type textarea "x"
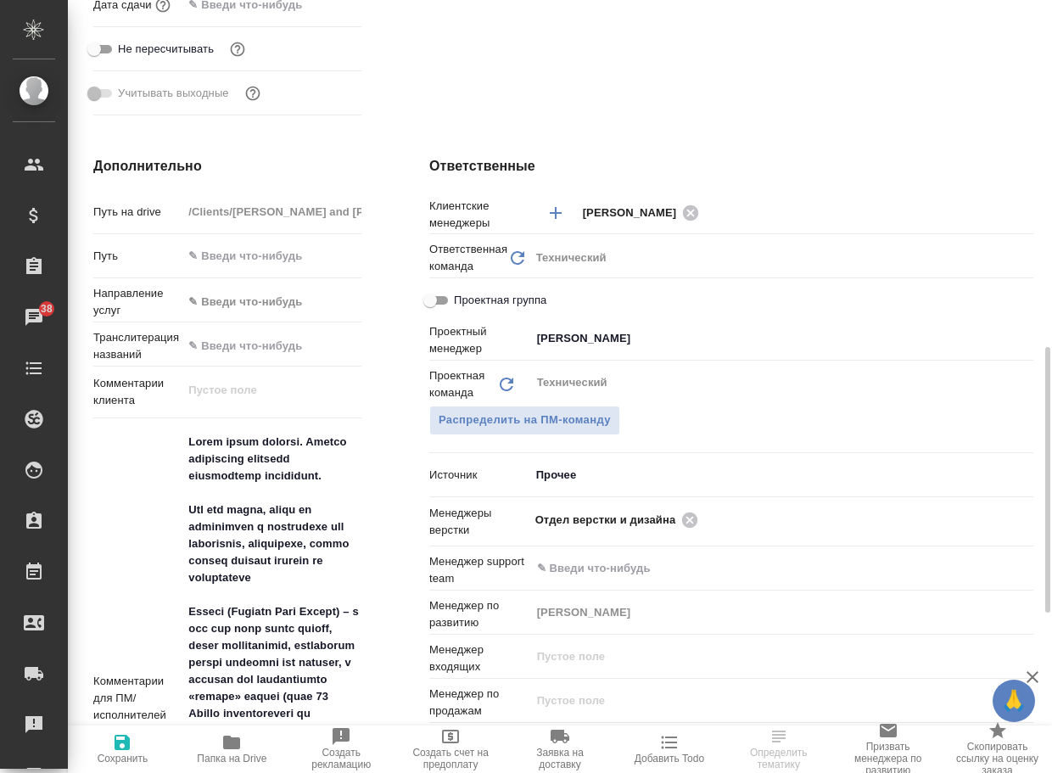
scroll to position [763, 0]
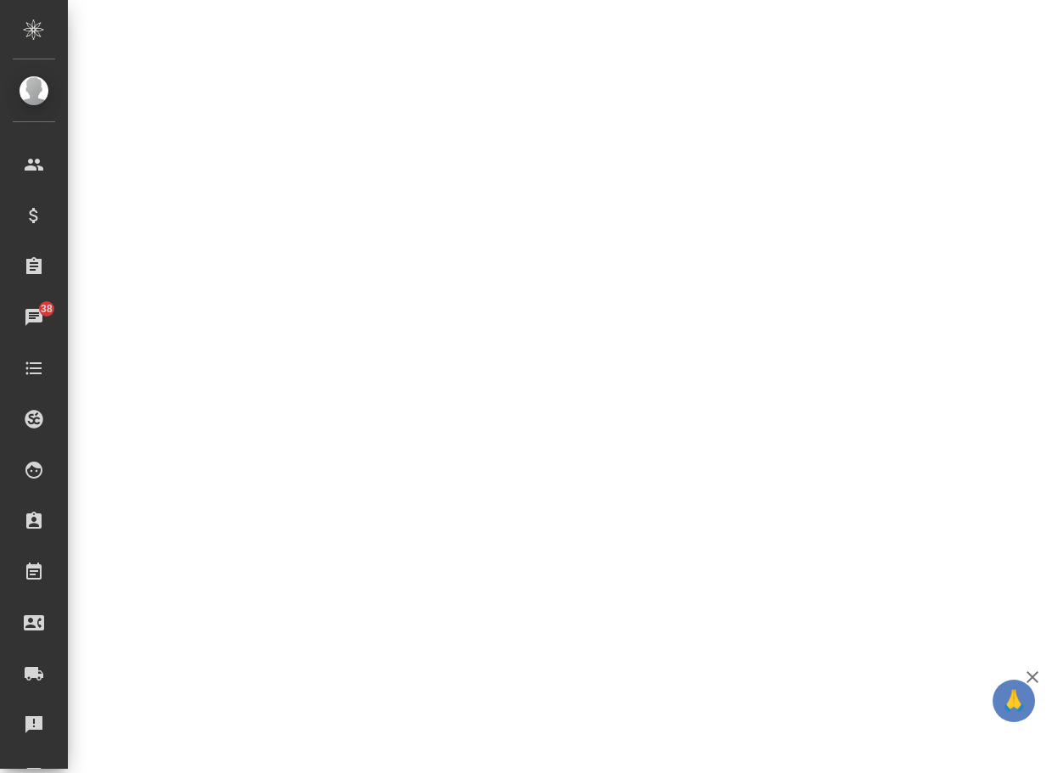
select select "RU"
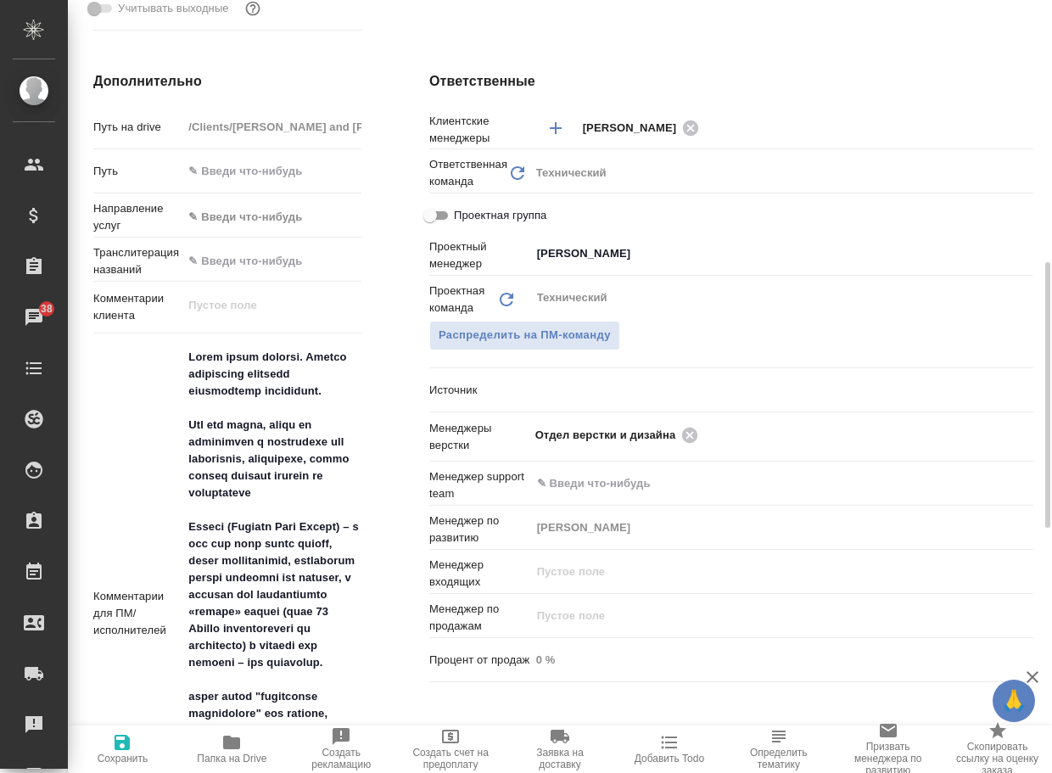
type textarea "x"
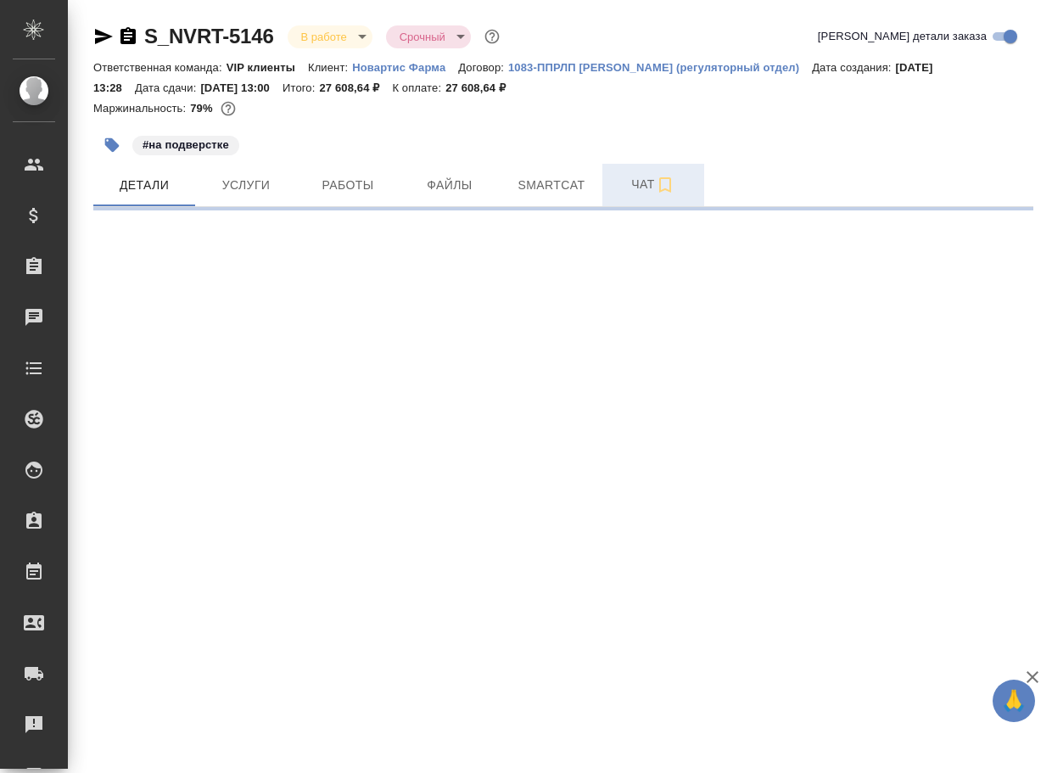
click at [639, 184] on span "Чат" at bounding box center [652, 184] width 81 height 21
select select "RU"
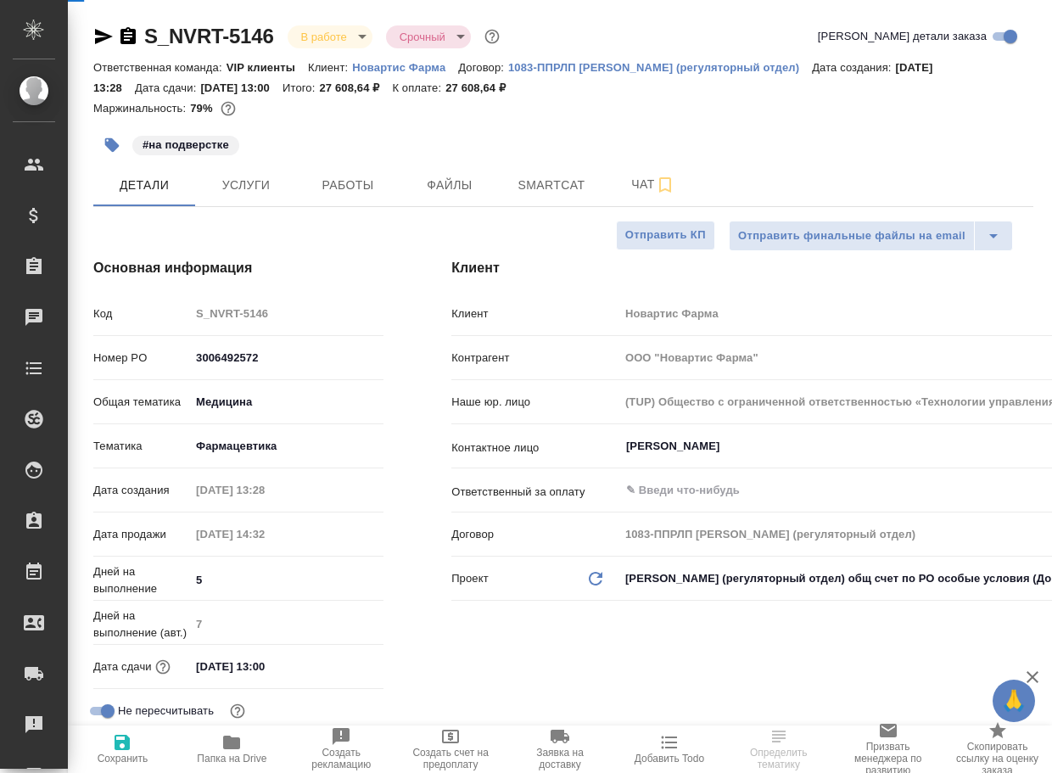
type textarea "x"
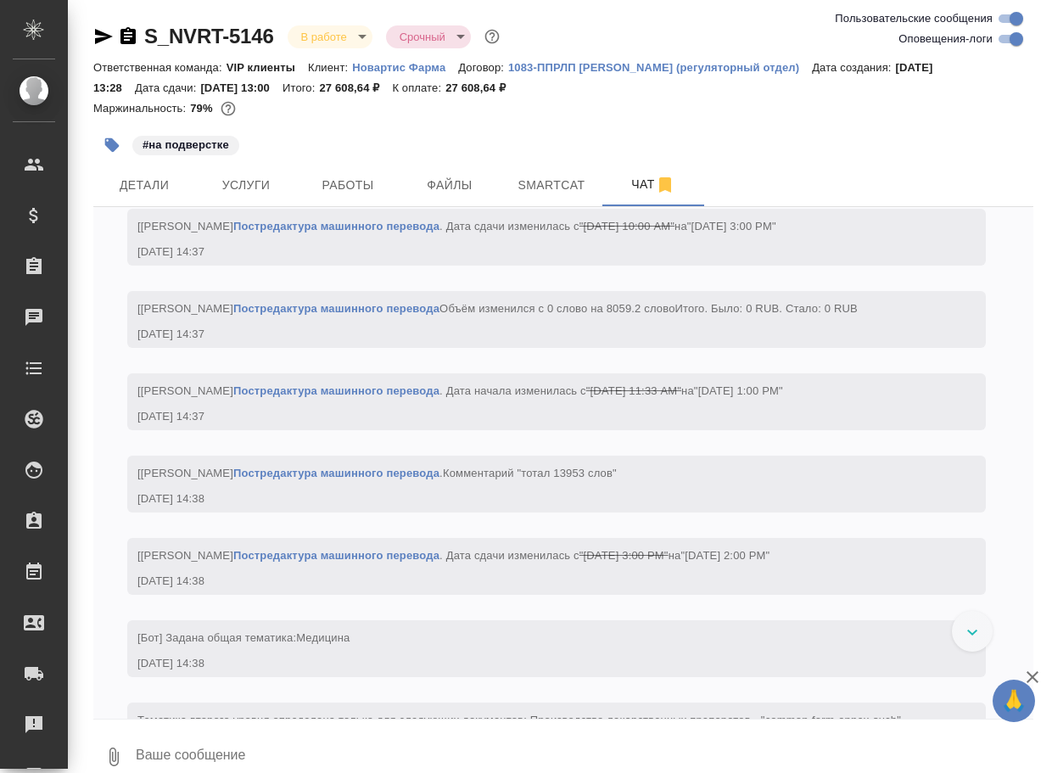
click at [257, 747] on textarea at bounding box center [583, 757] width 899 height 58
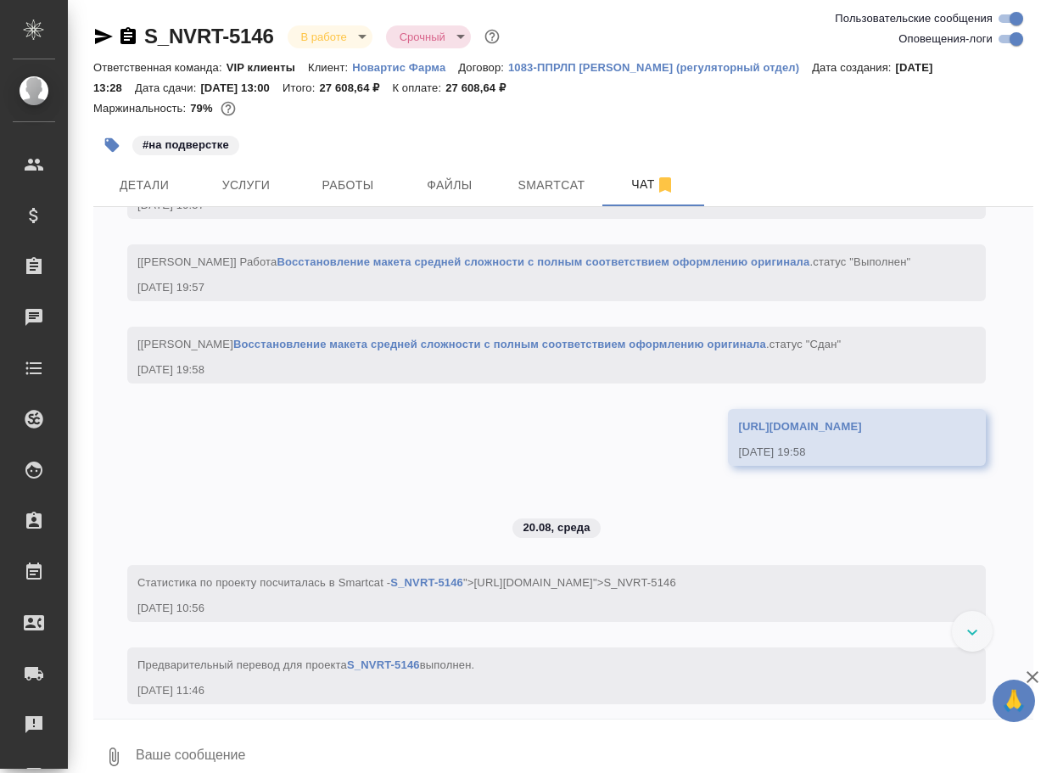
paste textarea "https://drive.awatera.com/apps/files/files/10129842?dir=/Shares/Novartos_Pharma…"
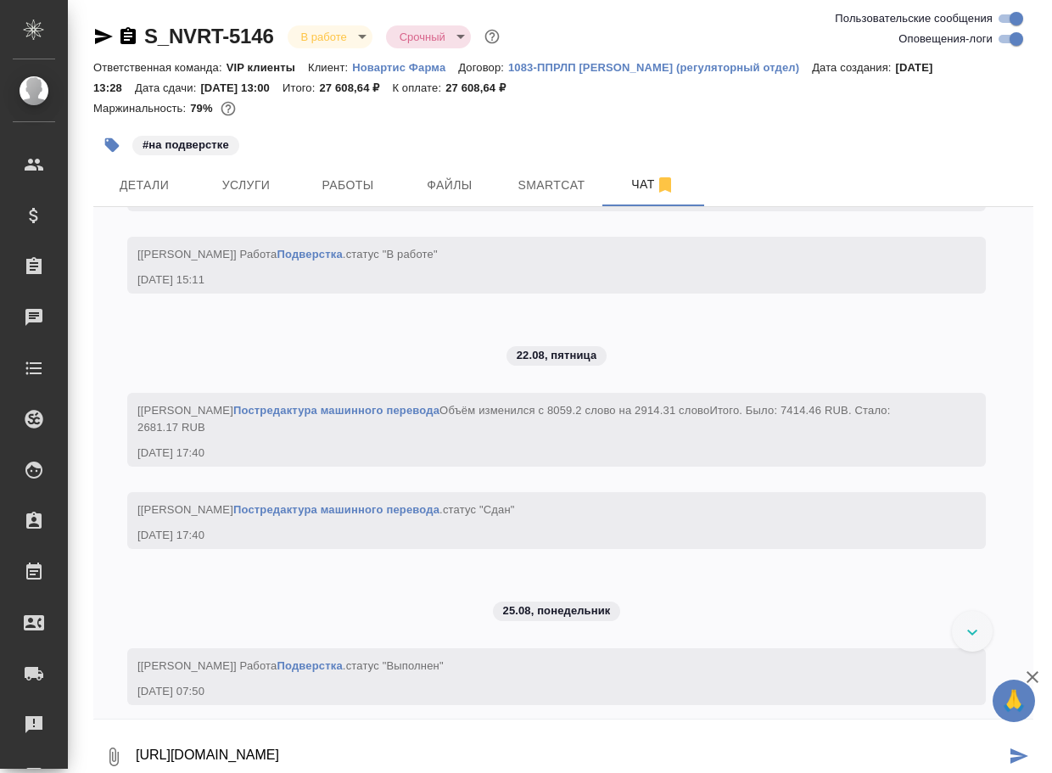
type textarea "https://drive.awatera.com/apps/files/files/10129842?dir=/Shares/Novartos_Pharma…"
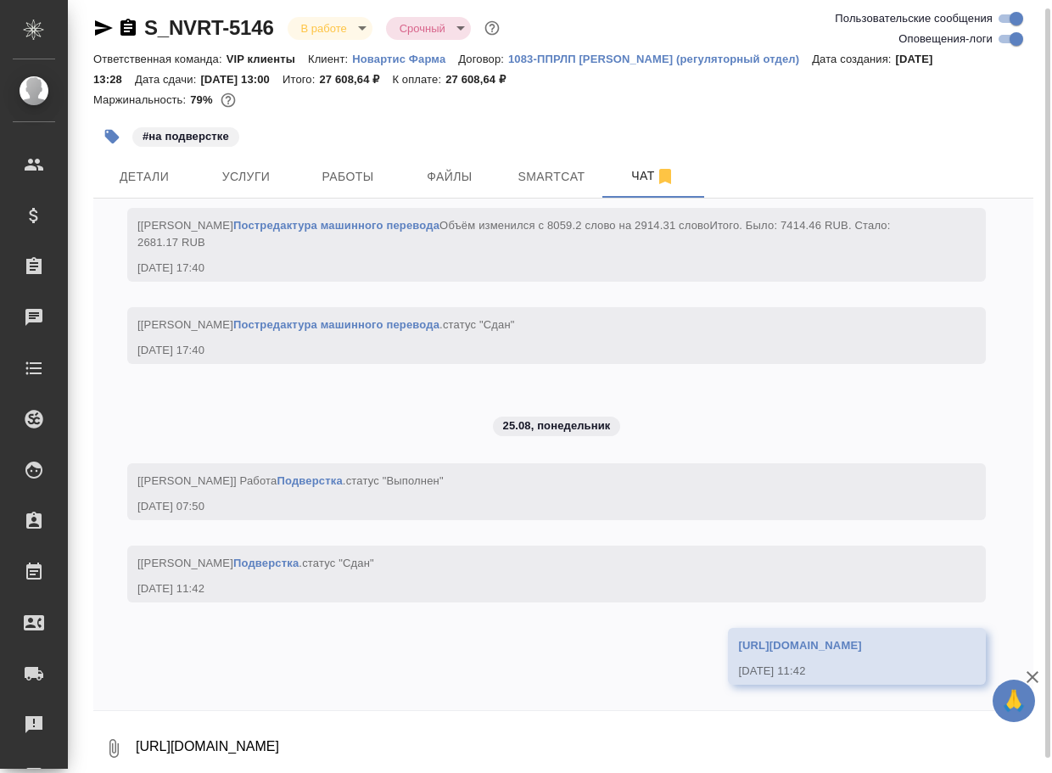
scroll to position [8167, 0]
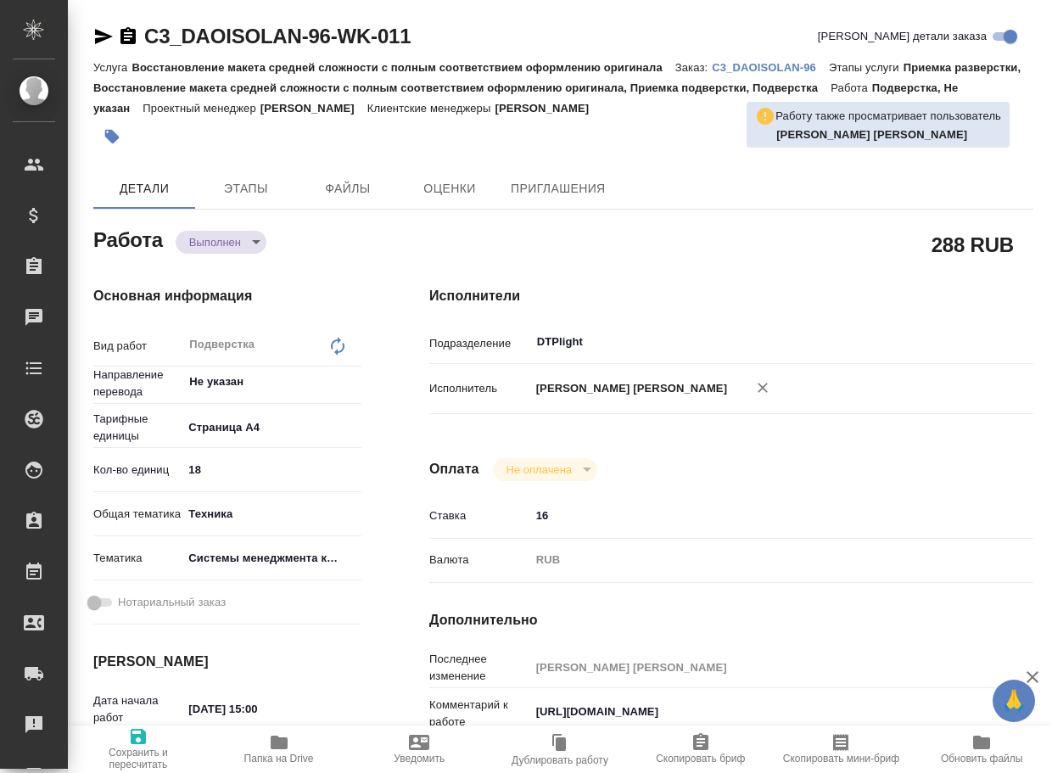
type textarea "x"
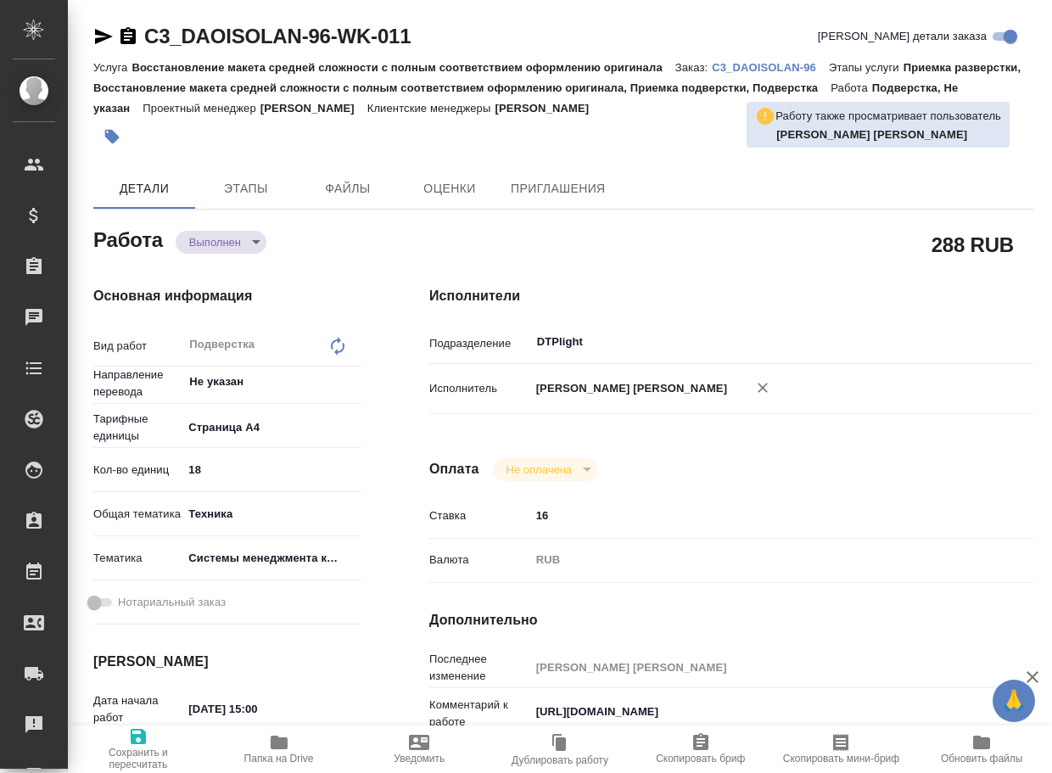
type textarea "x"
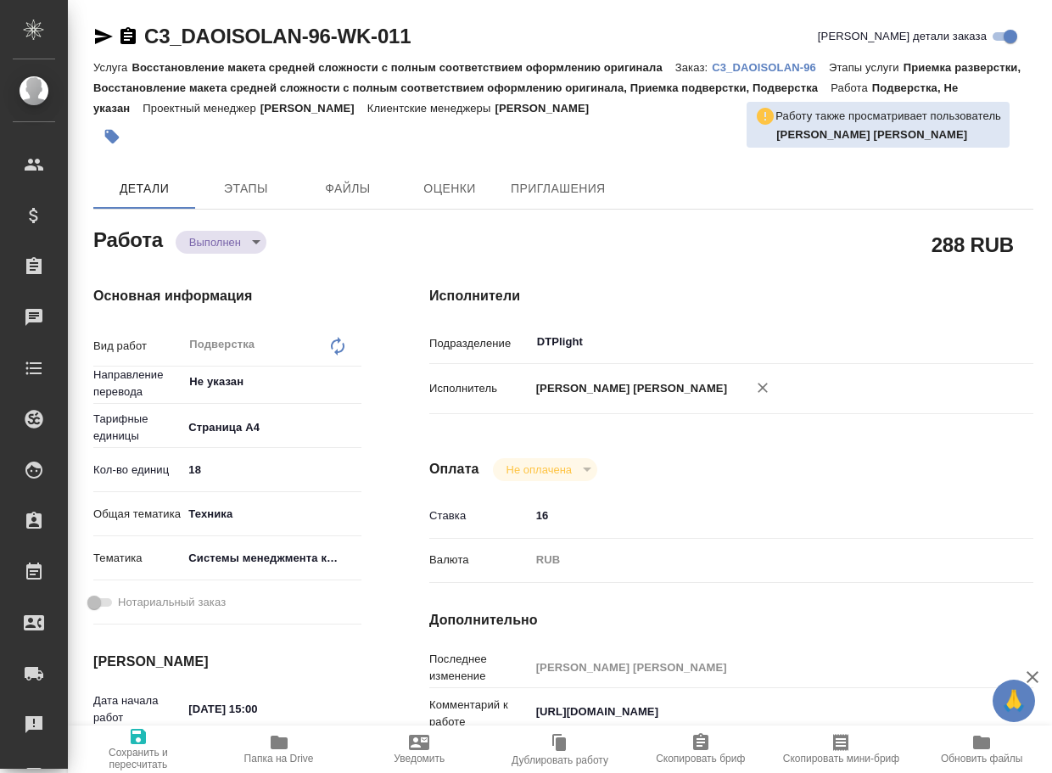
click at [282, 744] on icon "button" at bounding box center [279, 742] width 17 height 14
type textarea "x"
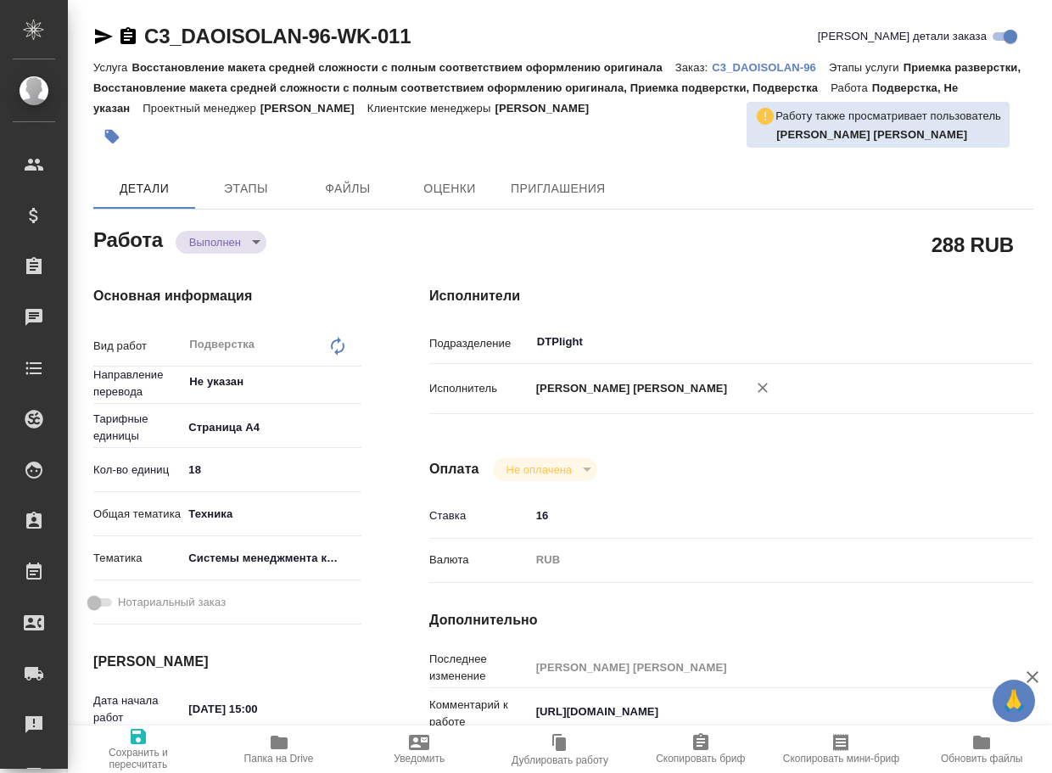
type textarea "x"
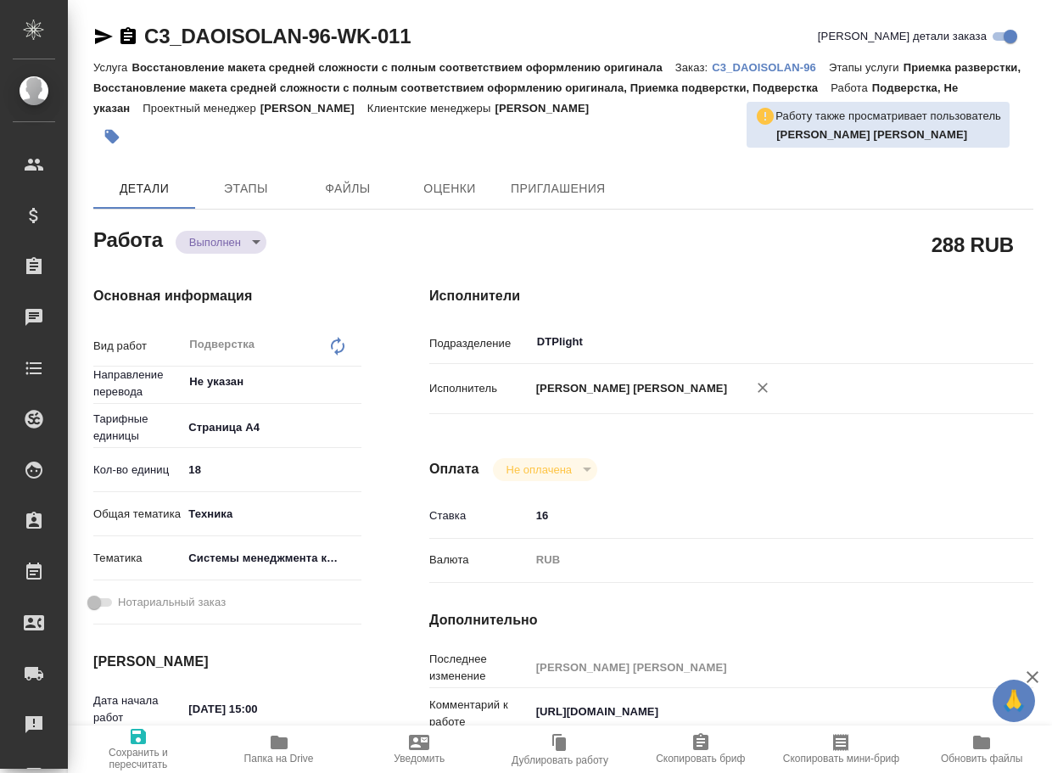
type textarea "x"
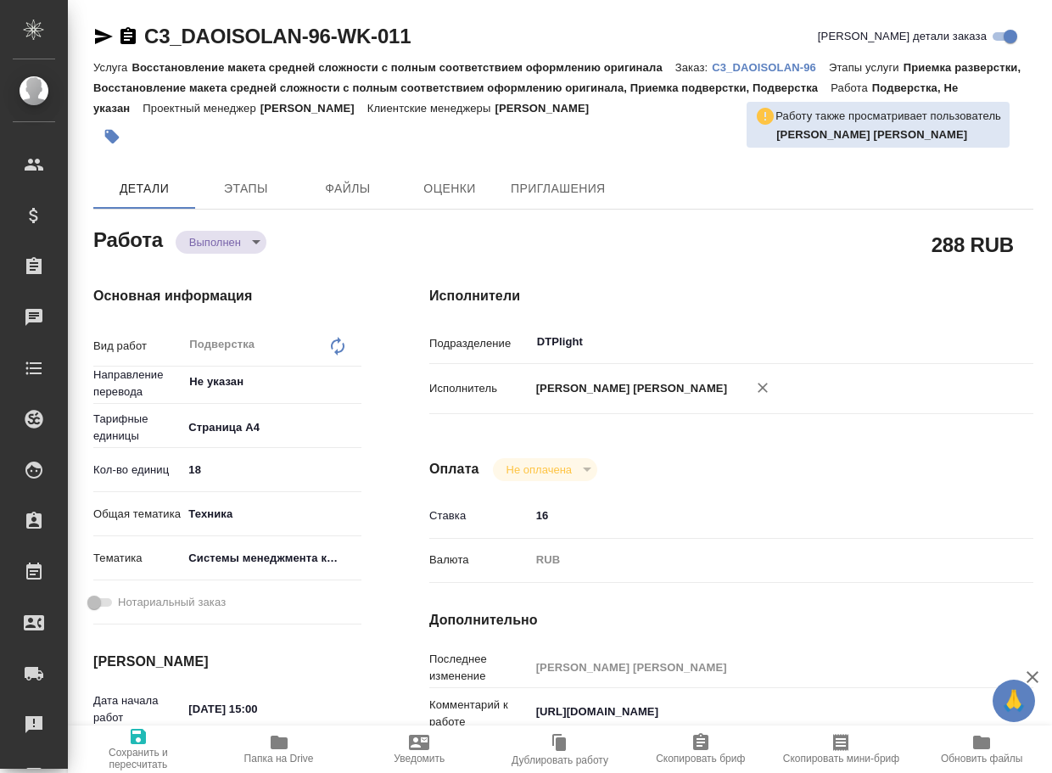
type textarea "x"
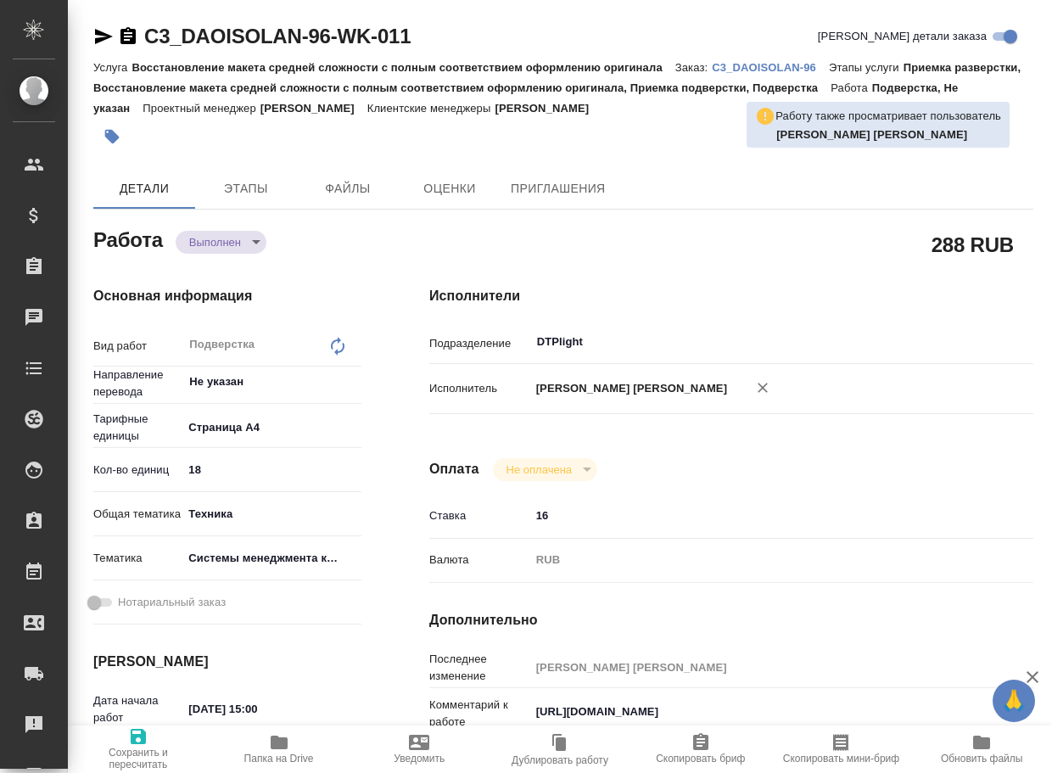
type textarea "x"
click at [213, 232] on body "🙏 .cls-1 fill:#fff; AWATERA Arsenyeva Vera Клиенты Спецификации Заказы 38 Чаты …" at bounding box center [526, 386] width 1052 height 773
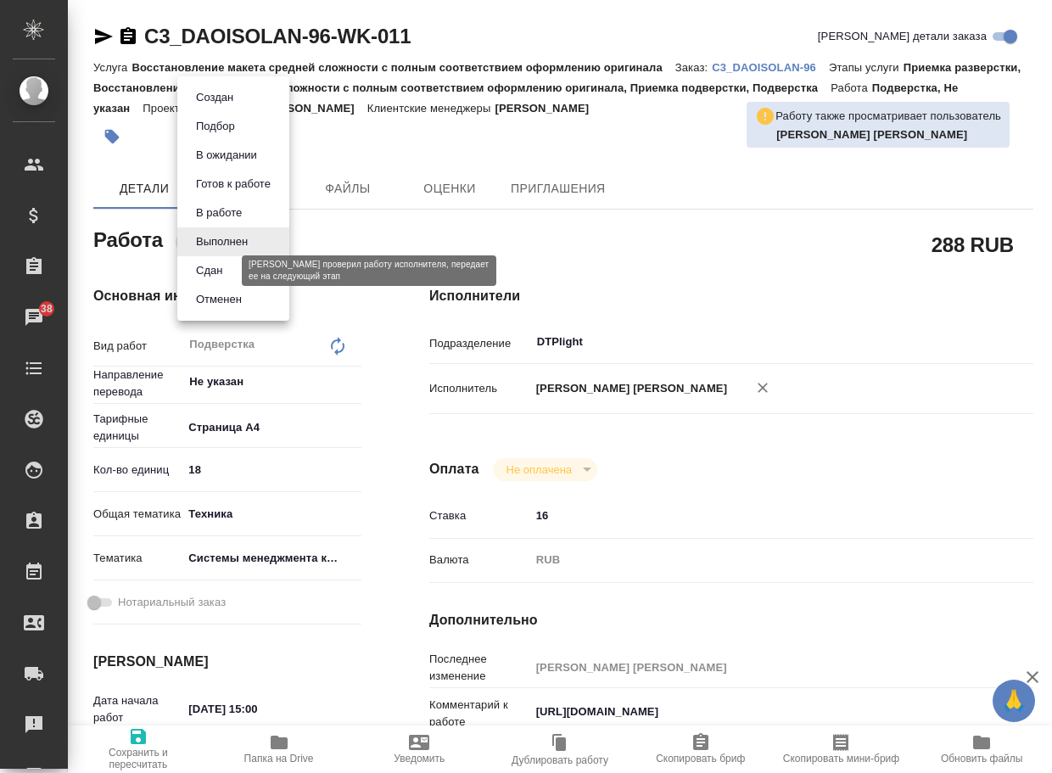
drag, startPoint x: 209, startPoint y: 275, endPoint x: 222, endPoint y: 269, distance: 14.8
click at [210, 275] on button "Сдан" at bounding box center [209, 270] width 36 height 19
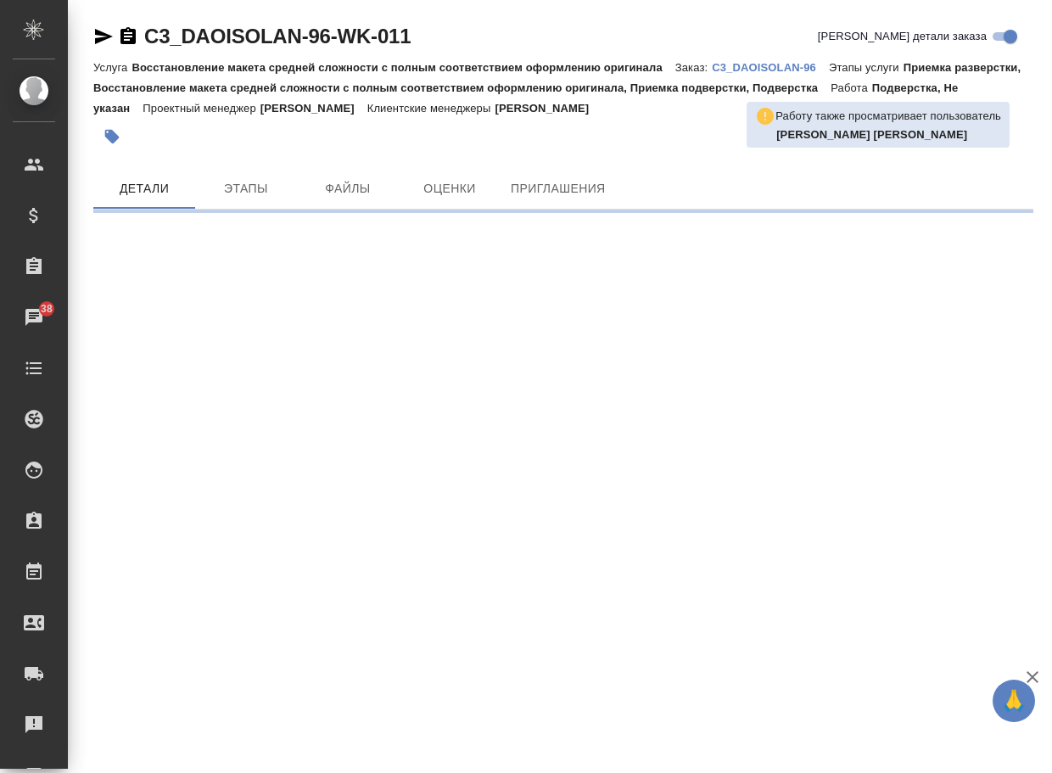
click at [761, 60] on link "C3_DAOISOLAN-96" at bounding box center [770, 66] width 117 height 14
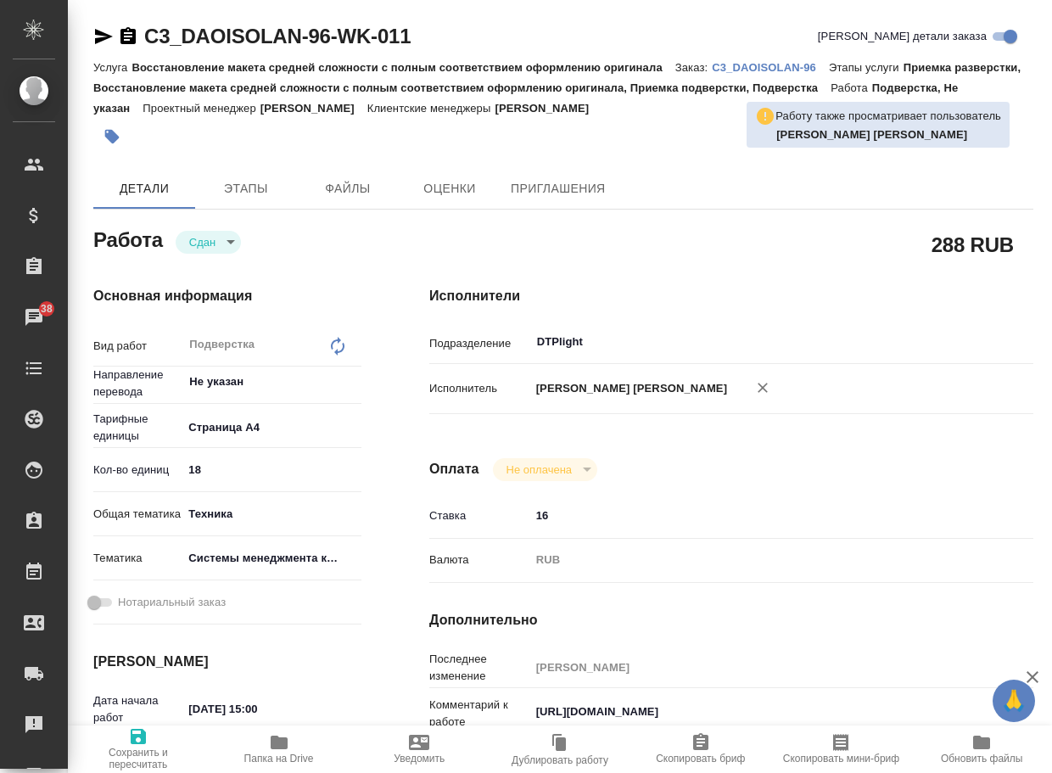
type textarea "x"
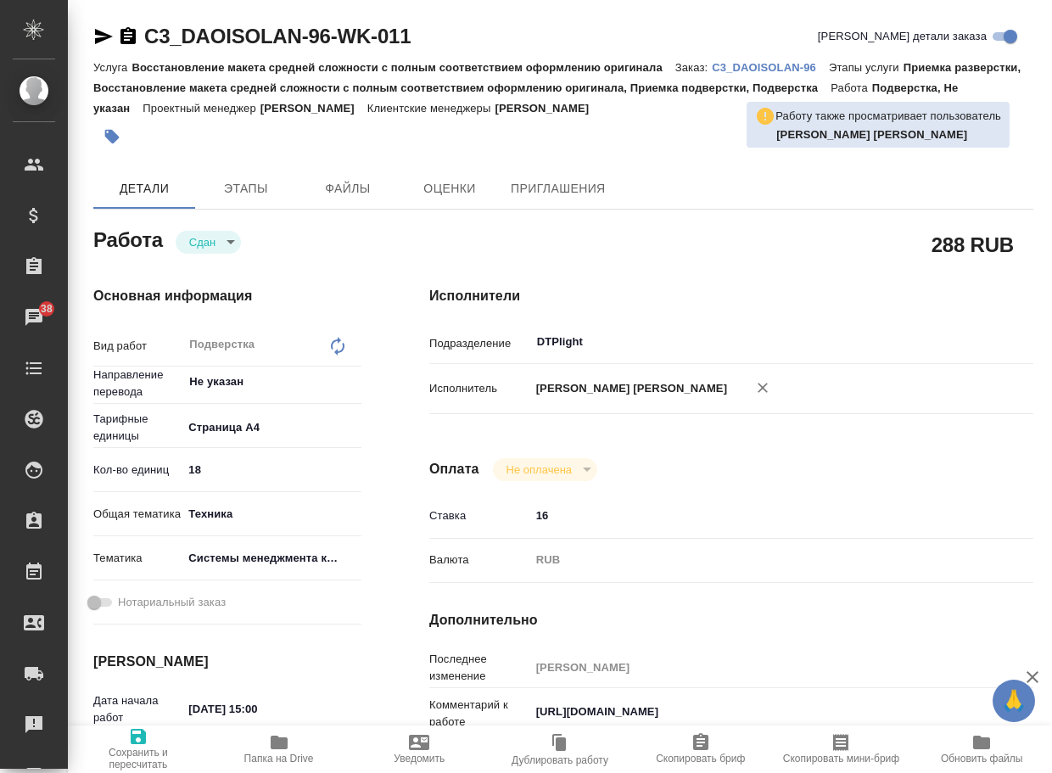
type textarea "x"
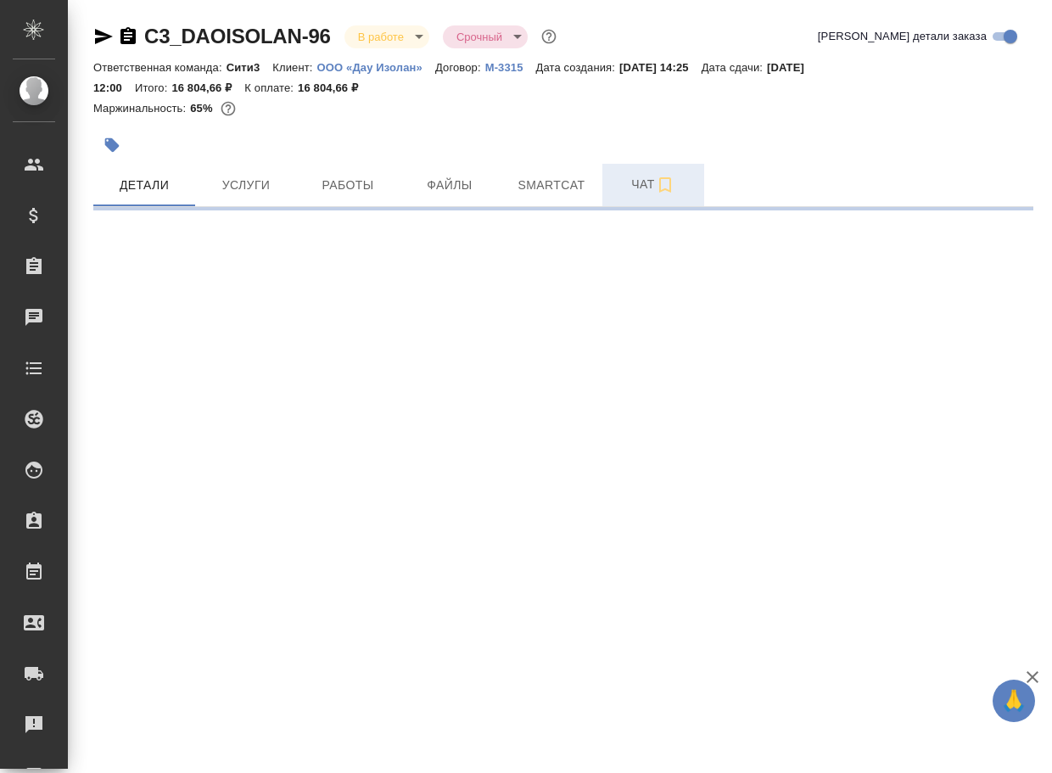
select select "RU"
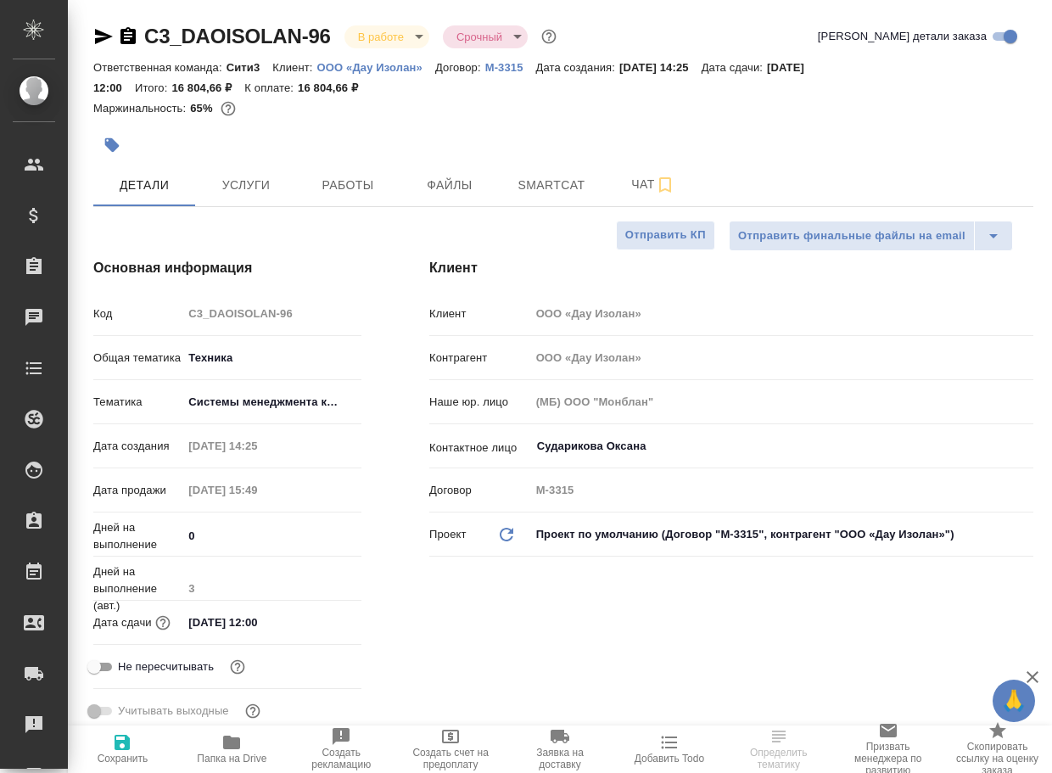
type textarea "x"
drag, startPoint x: 644, startPoint y: 176, endPoint x: 620, endPoint y: 210, distance: 42.1
click at [644, 177] on span "Чат" at bounding box center [652, 184] width 81 height 21
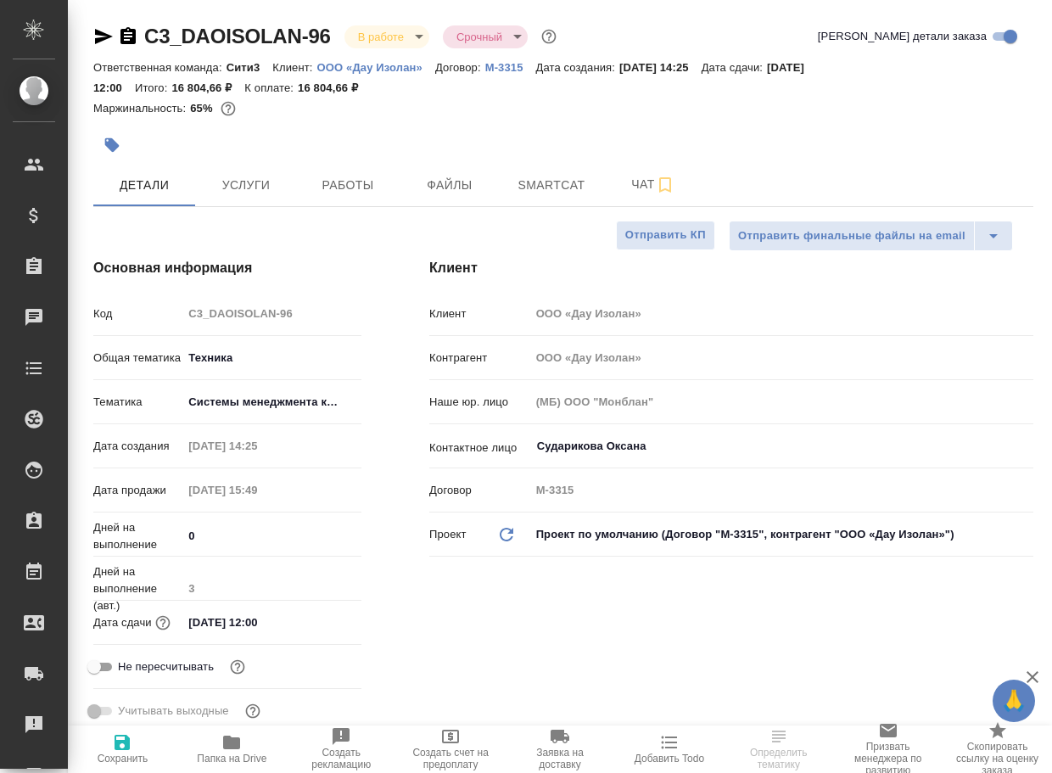
type textarea "x"
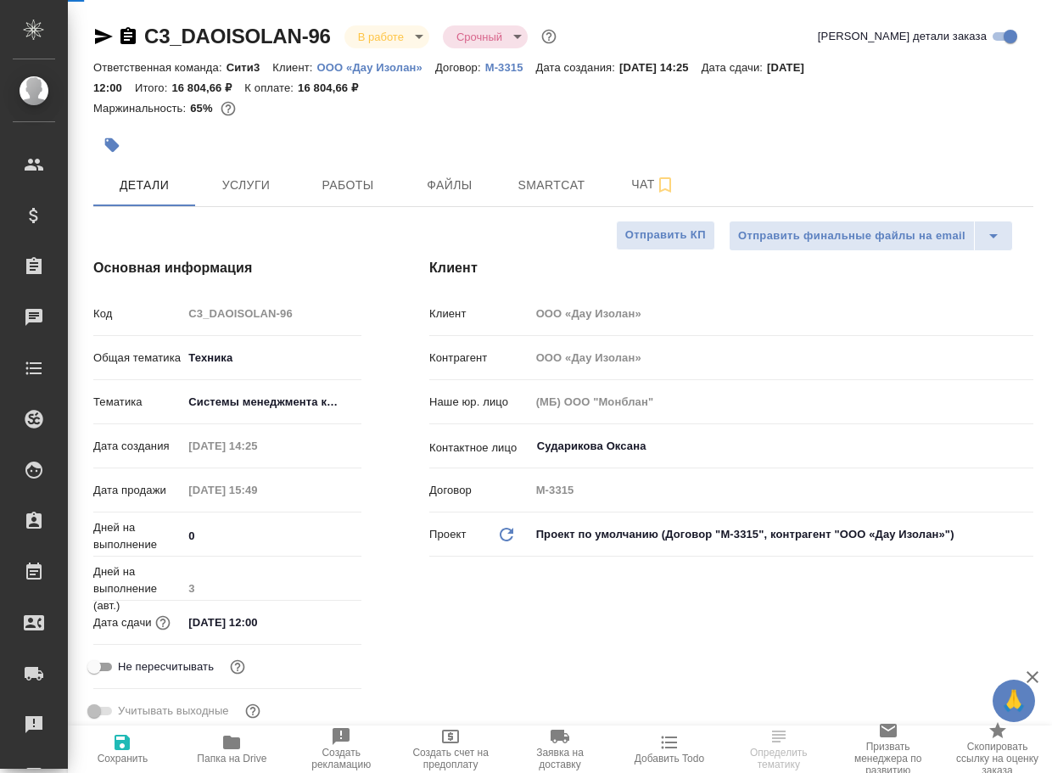
type textarea "x"
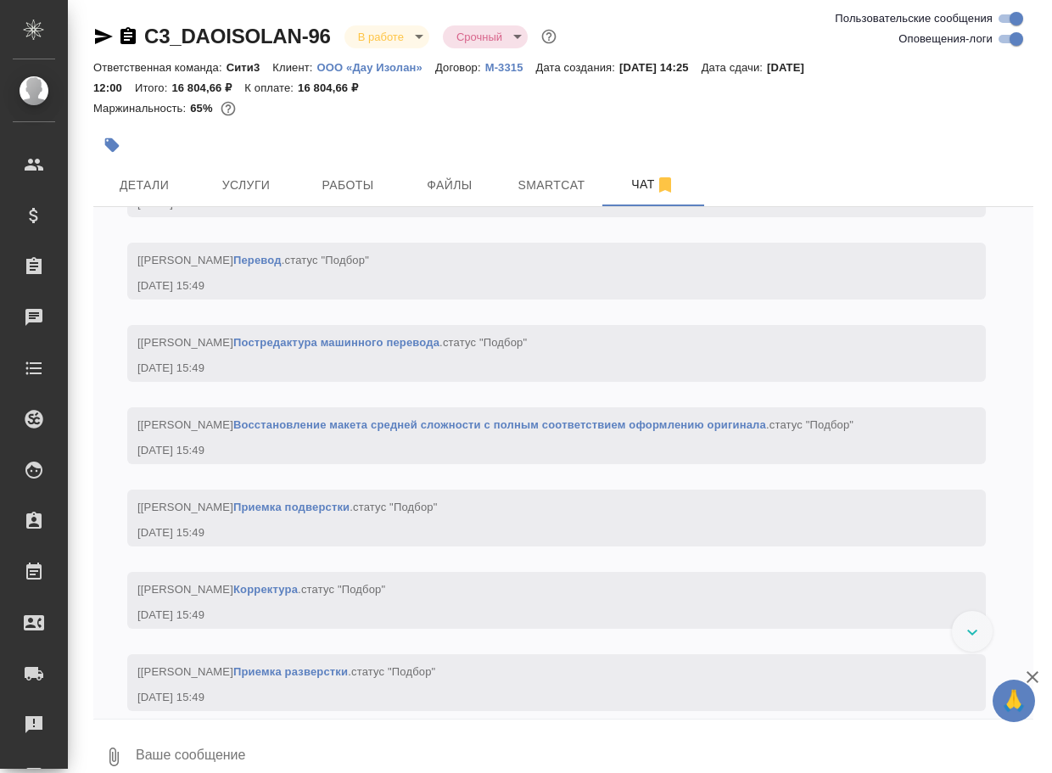
click at [240, 748] on textarea at bounding box center [583, 757] width 899 height 58
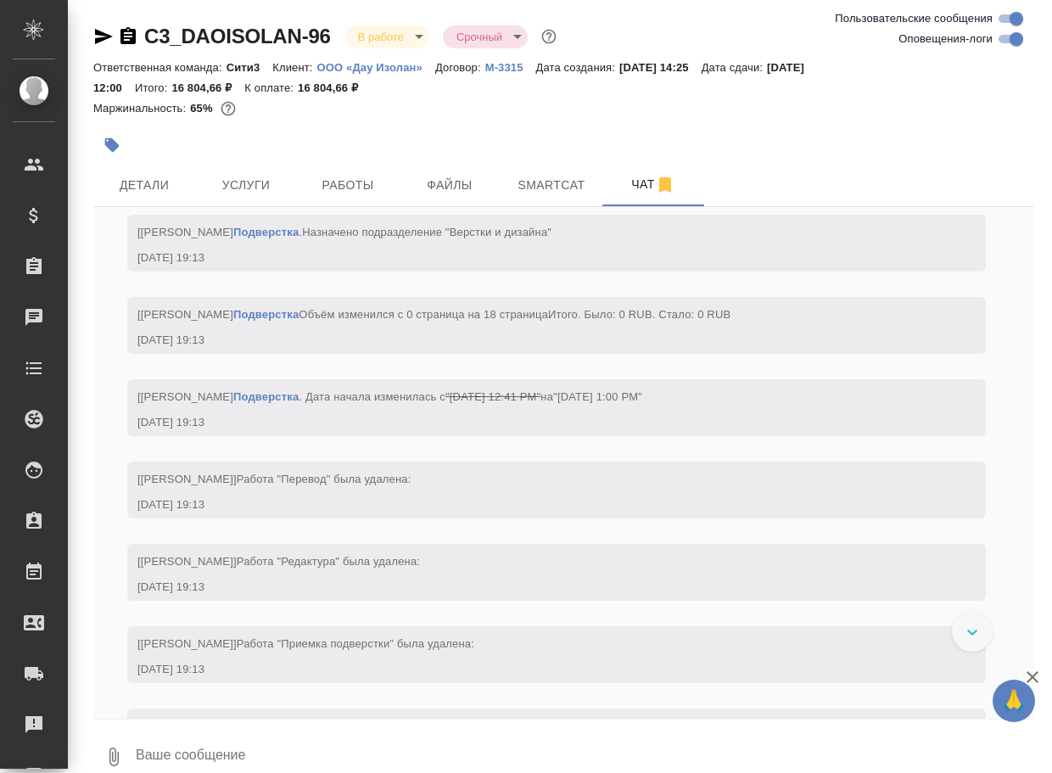
paste textarea "[URL][DOMAIN_NAME]"
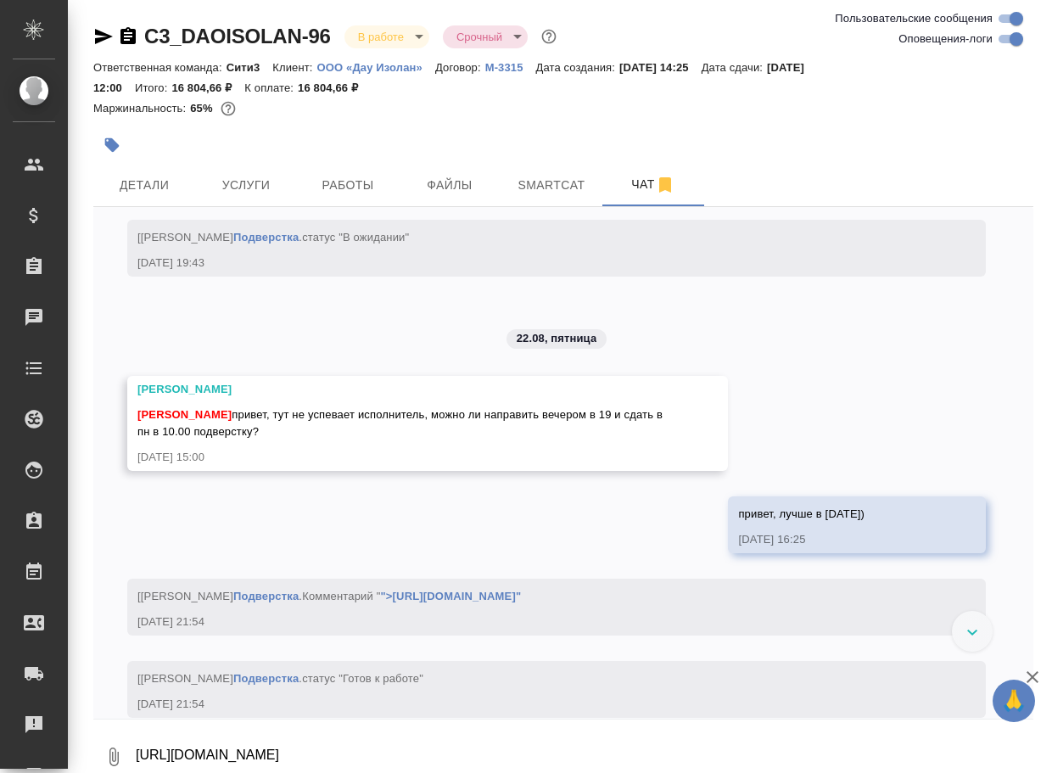
scroll to position [14, 0]
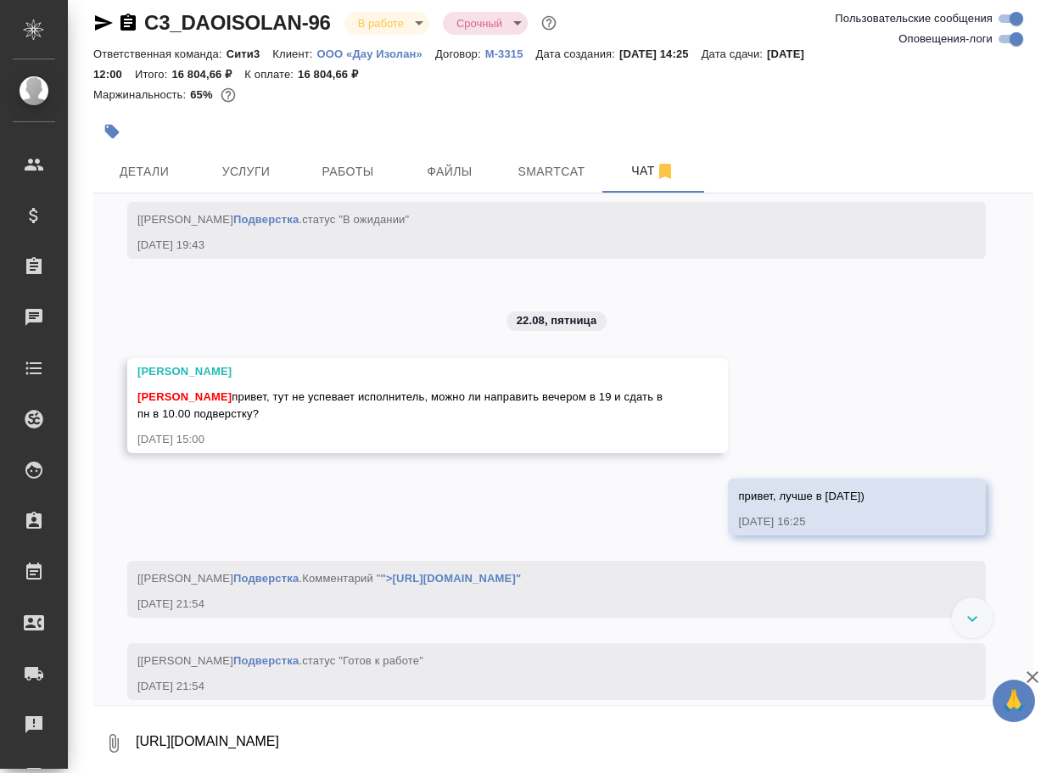
type textarea "[URL][DOMAIN_NAME]"
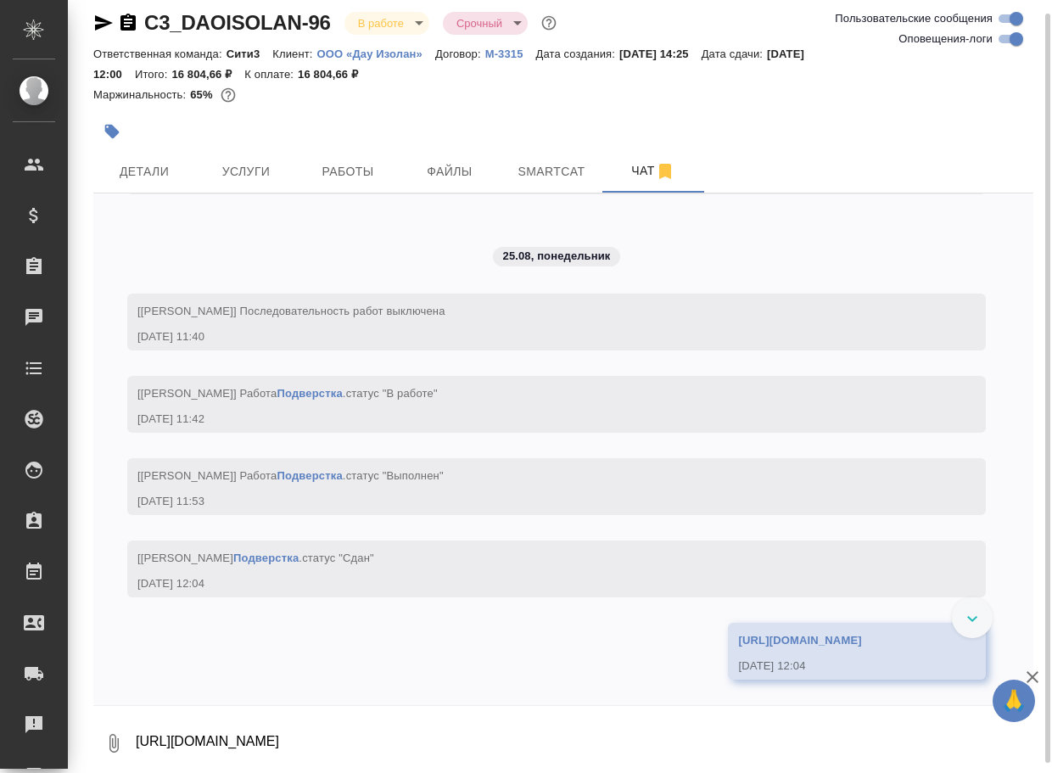
scroll to position [5622, 0]
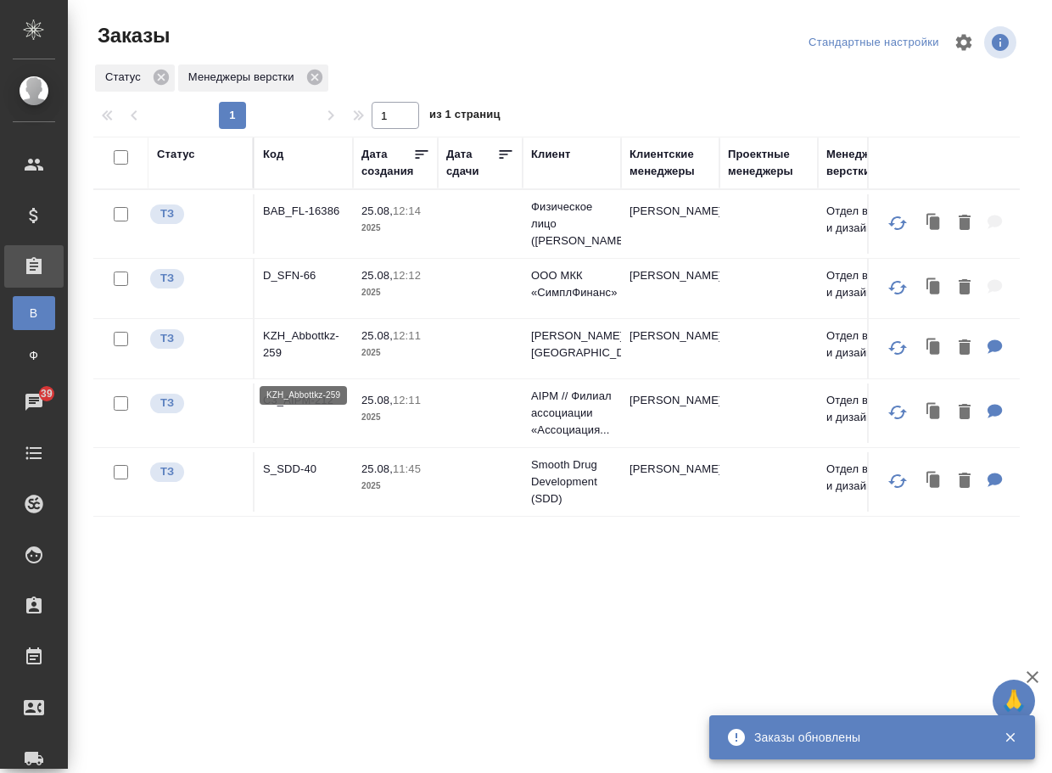
click at [311, 344] on p "KZH_Abbottkz-259" at bounding box center [303, 344] width 81 height 34
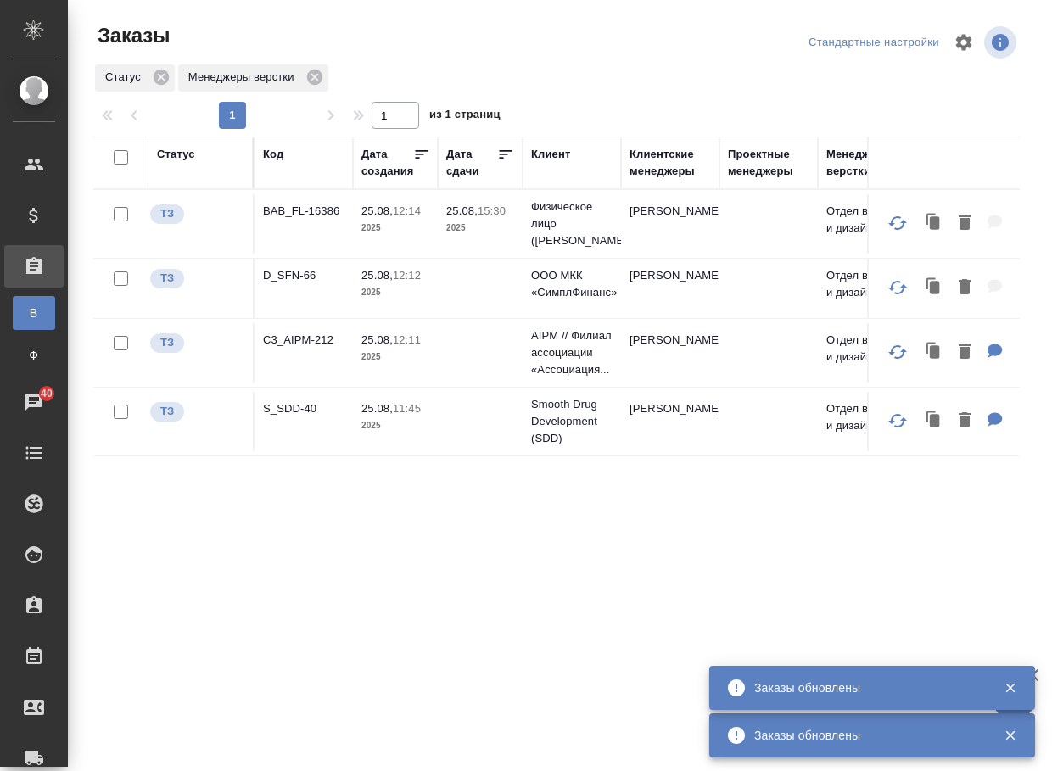
click at [297, 210] on p "BAB_FL-16386" at bounding box center [303, 211] width 81 height 17
click at [301, 276] on p "D_SFN-66" at bounding box center [303, 275] width 81 height 17
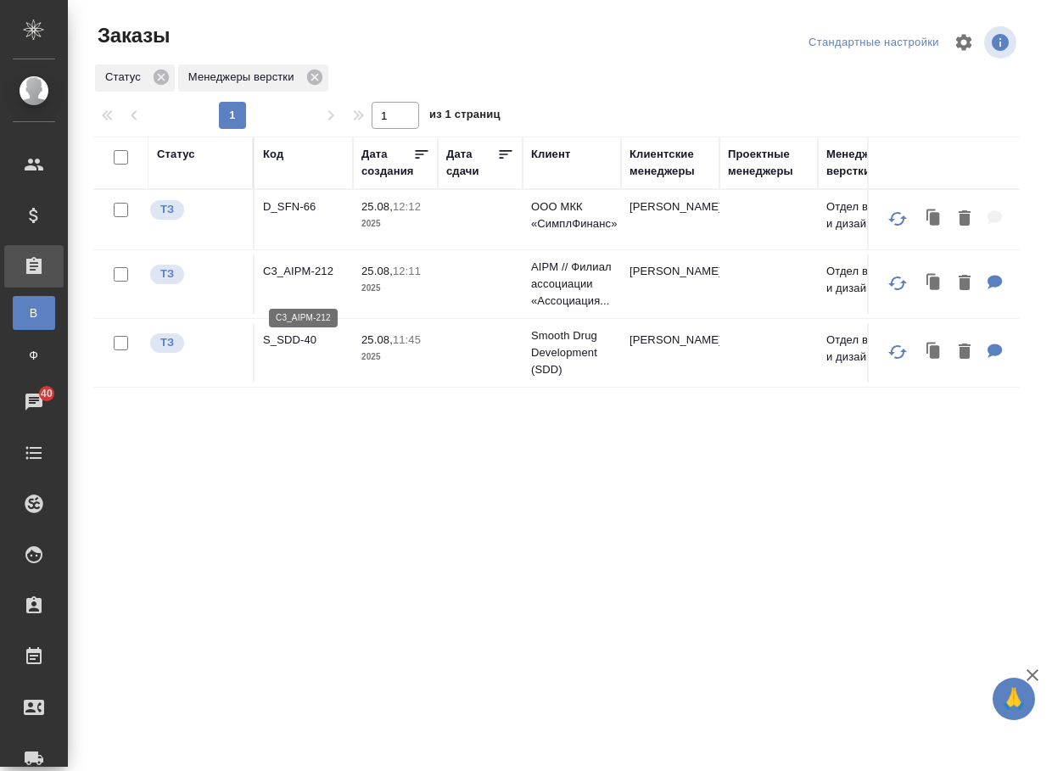
click at [291, 280] on p "C3_AIPM-212" at bounding box center [303, 271] width 81 height 17
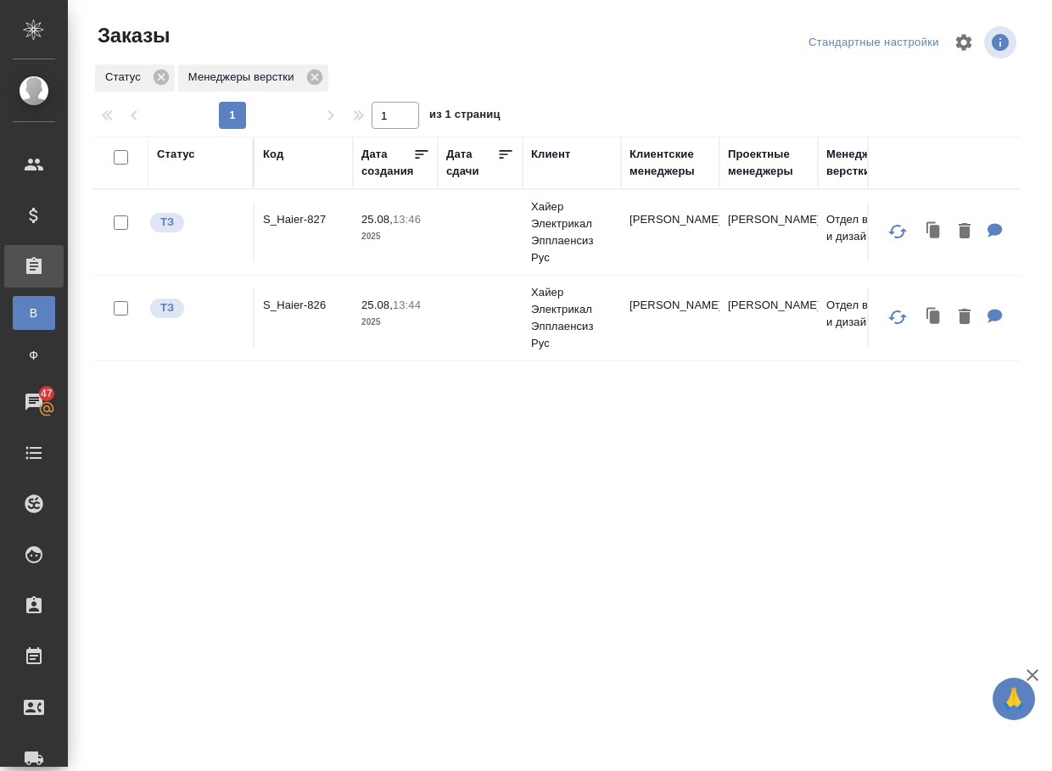
click at [363, 512] on div "Статус Код Дата создания Дата сдачи Клиент Клиентские менеджеры Проектные менед…" at bounding box center [556, 442] width 926 height 611
click at [310, 307] on p "S_Haier-826" at bounding box center [303, 305] width 81 height 17
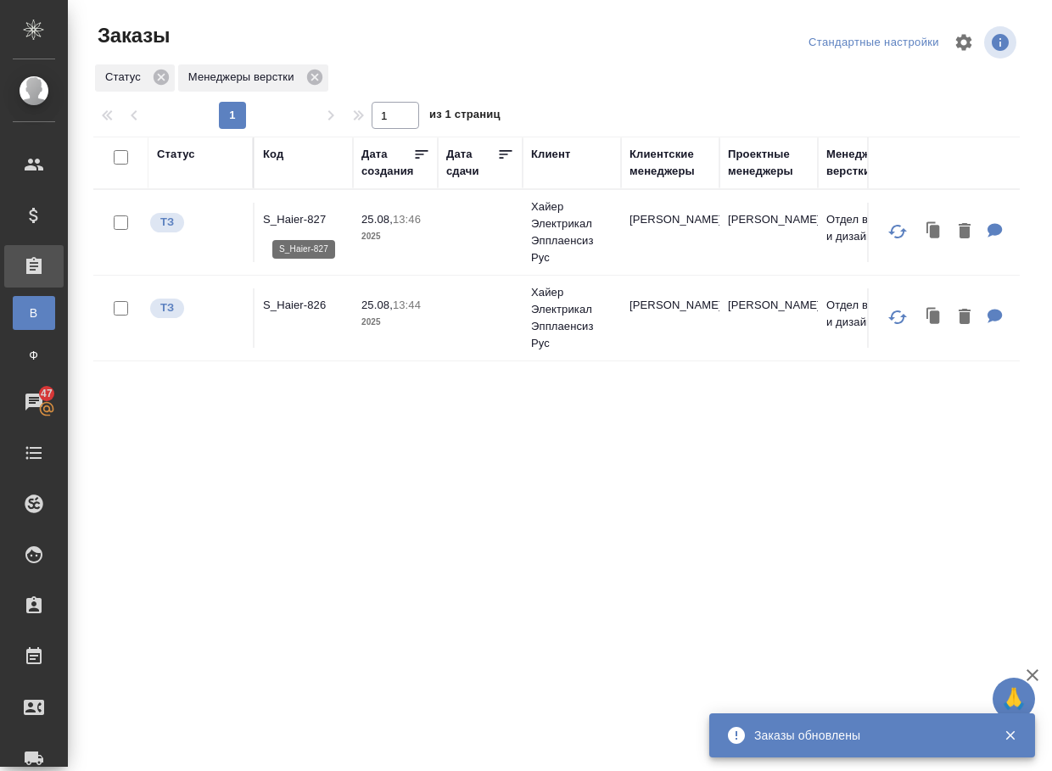
click at [321, 221] on p "S_Haier-827" at bounding box center [303, 219] width 81 height 17
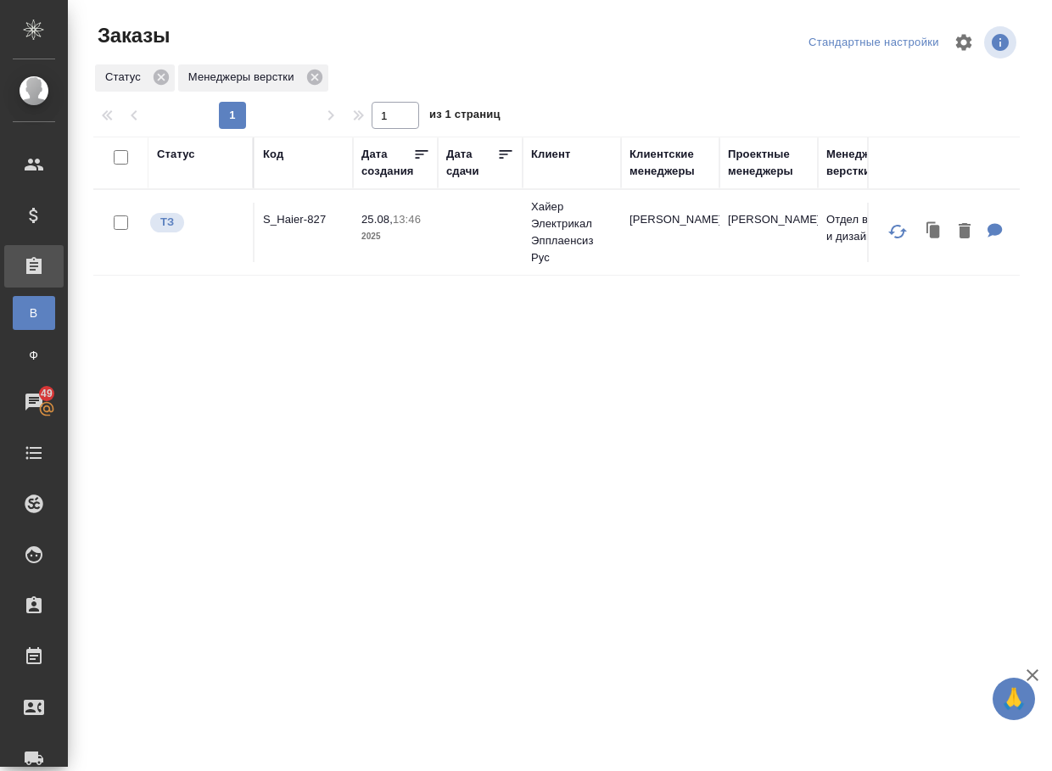
click at [457, 565] on div "Статус Код Дата создания Дата сдачи Клиент Клиентские менеджеры Проектные менед…" at bounding box center [556, 442] width 926 height 611
drag, startPoint x: 352, startPoint y: 395, endPoint x: 358, endPoint y: 378, distance: 18.0
click at [354, 394] on div "Статус Код Дата создания Дата сдачи Клиент Клиентские менеджеры Проектные менед…" at bounding box center [556, 442] width 926 height 611
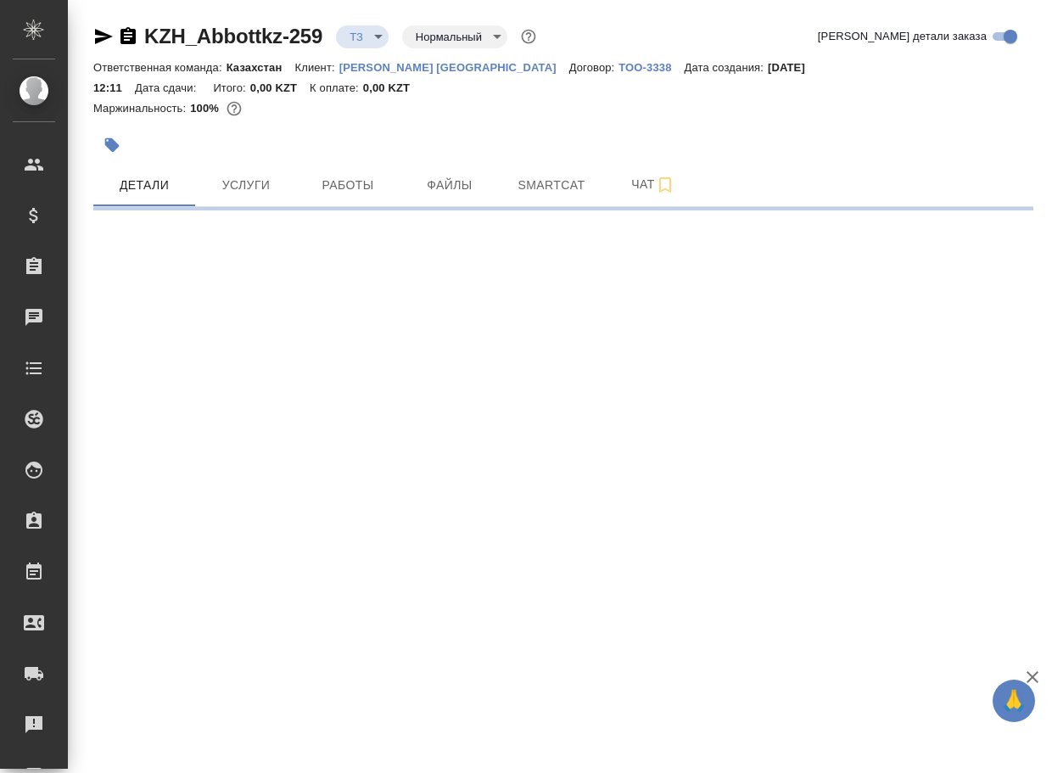
select select "RU"
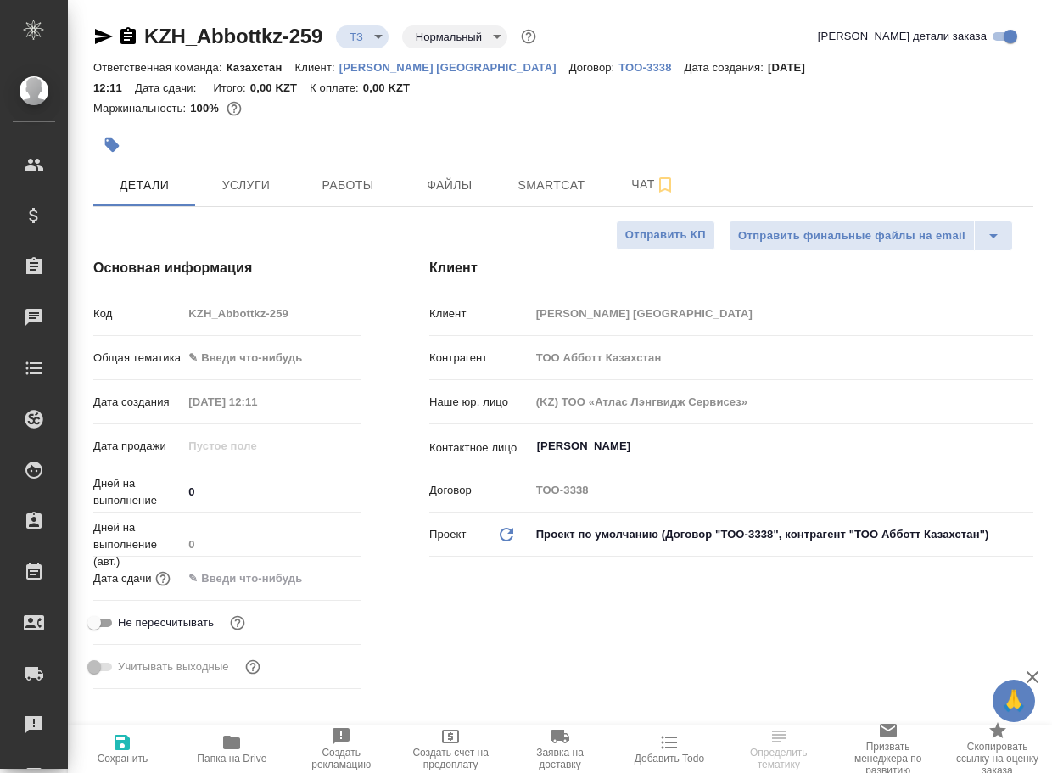
type textarea "x"
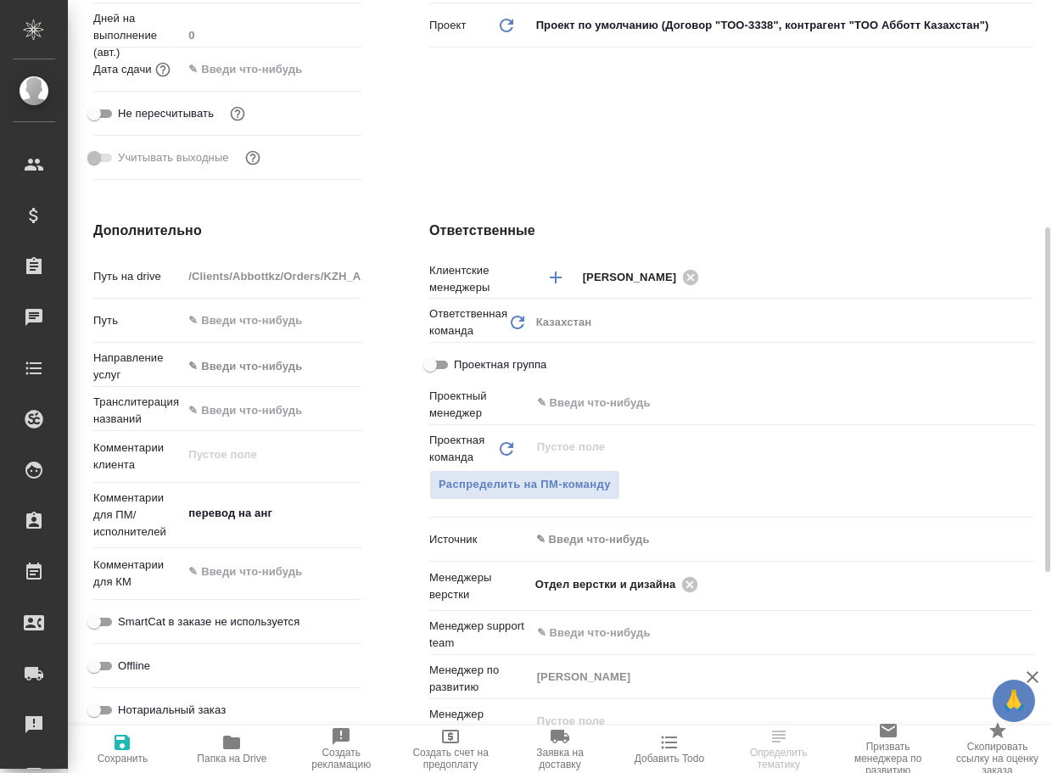
scroll to position [594, 0]
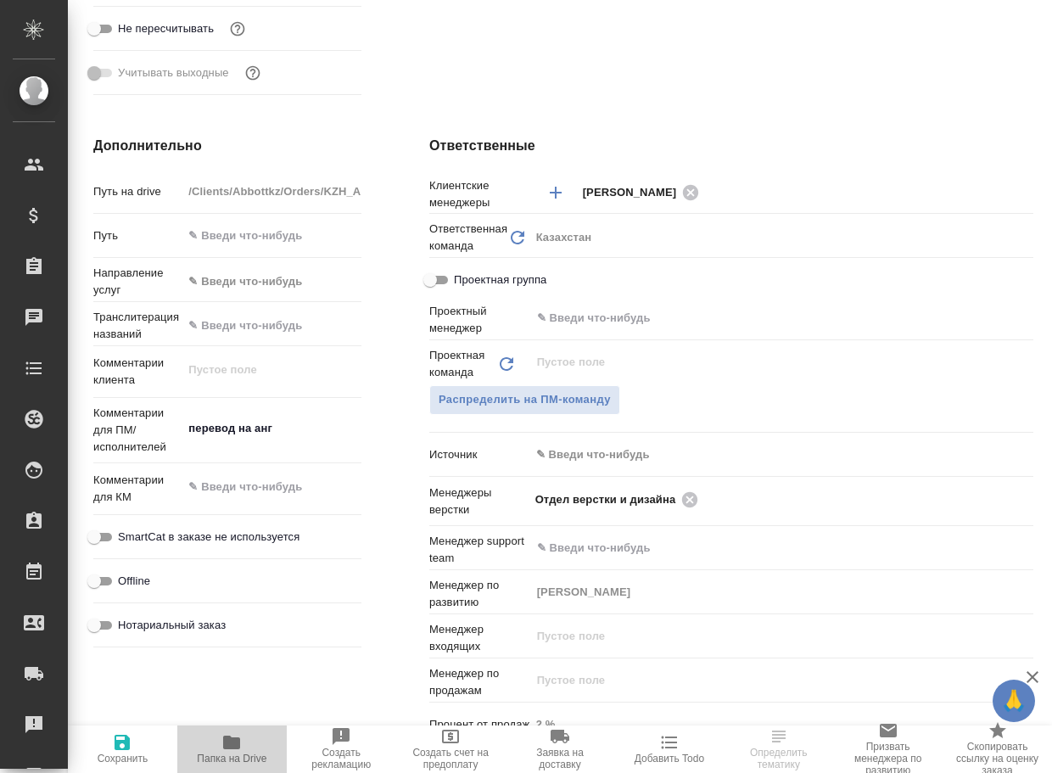
click at [222, 754] on span "Папка на Drive" at bounding box center [232, 758] width 70 height 12
type textarea "x"
select select "RU"
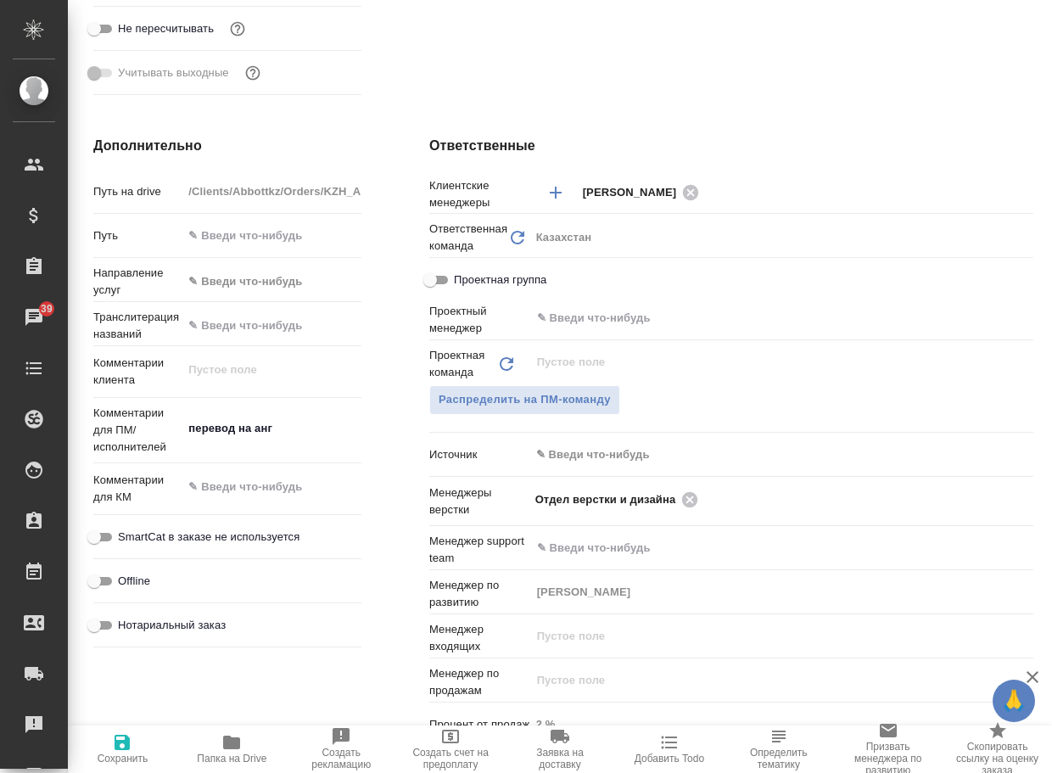
type textarea "x"
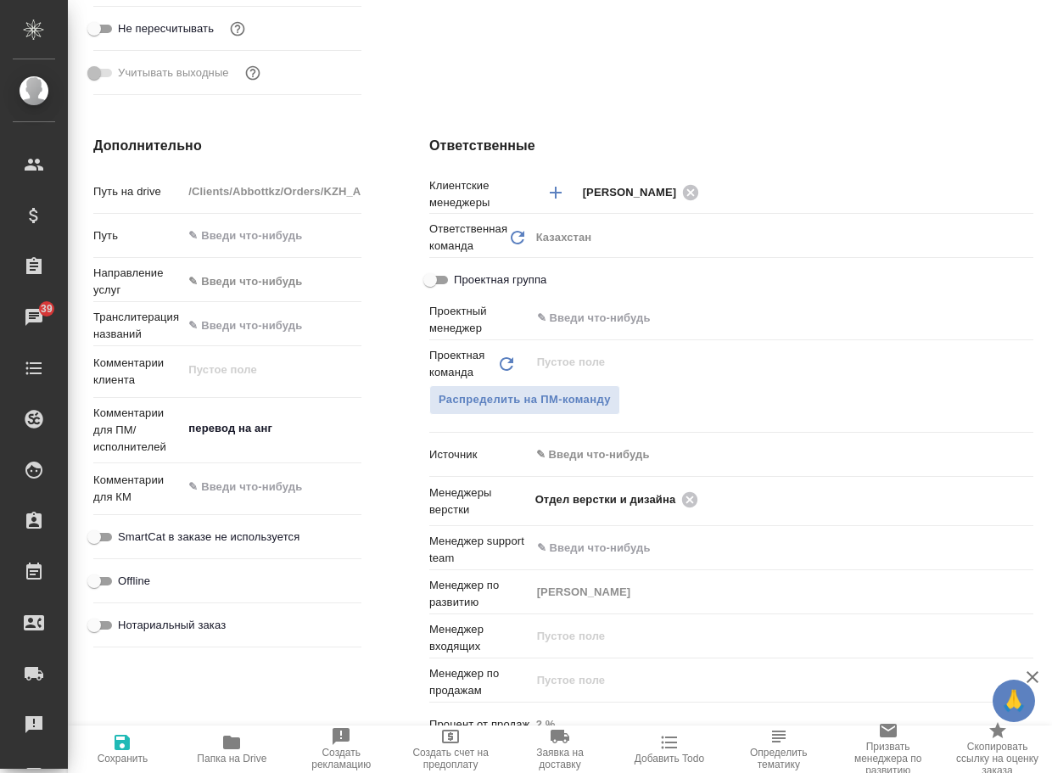
type textarea "x"
click at [685, 504] on icon at bounding box center [689, 498] width 15 height 15
type textarea "x"
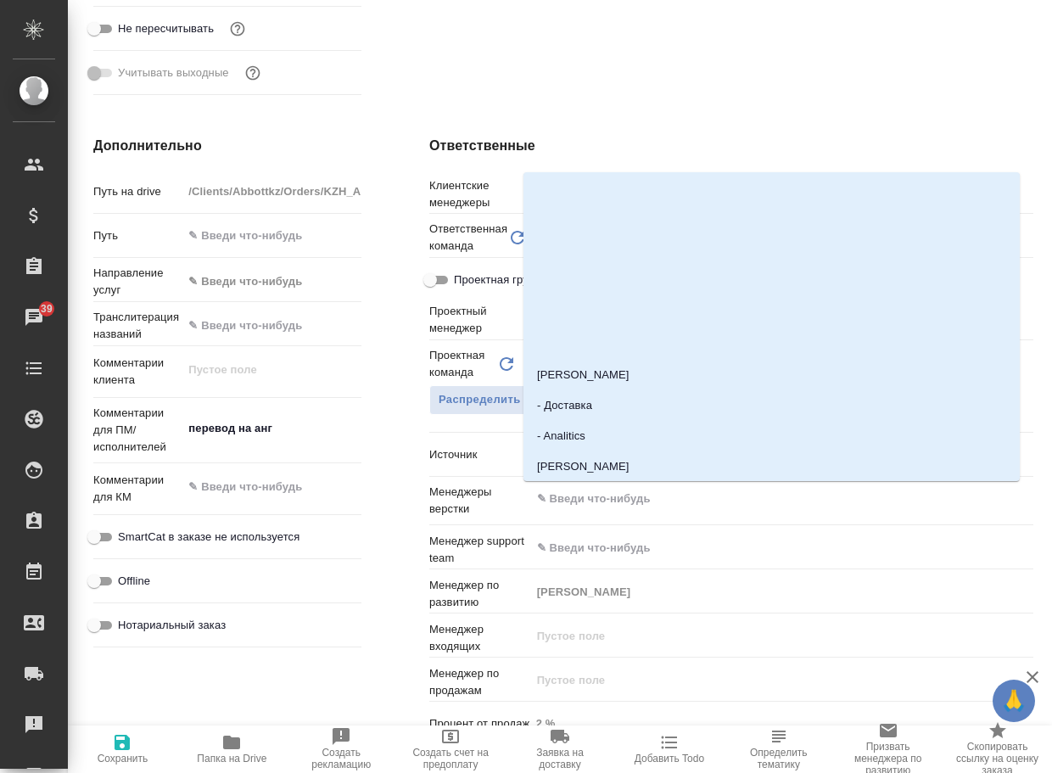
click at [685, 504] on input "text" at bounding box center [753, 499] width 436 height 20
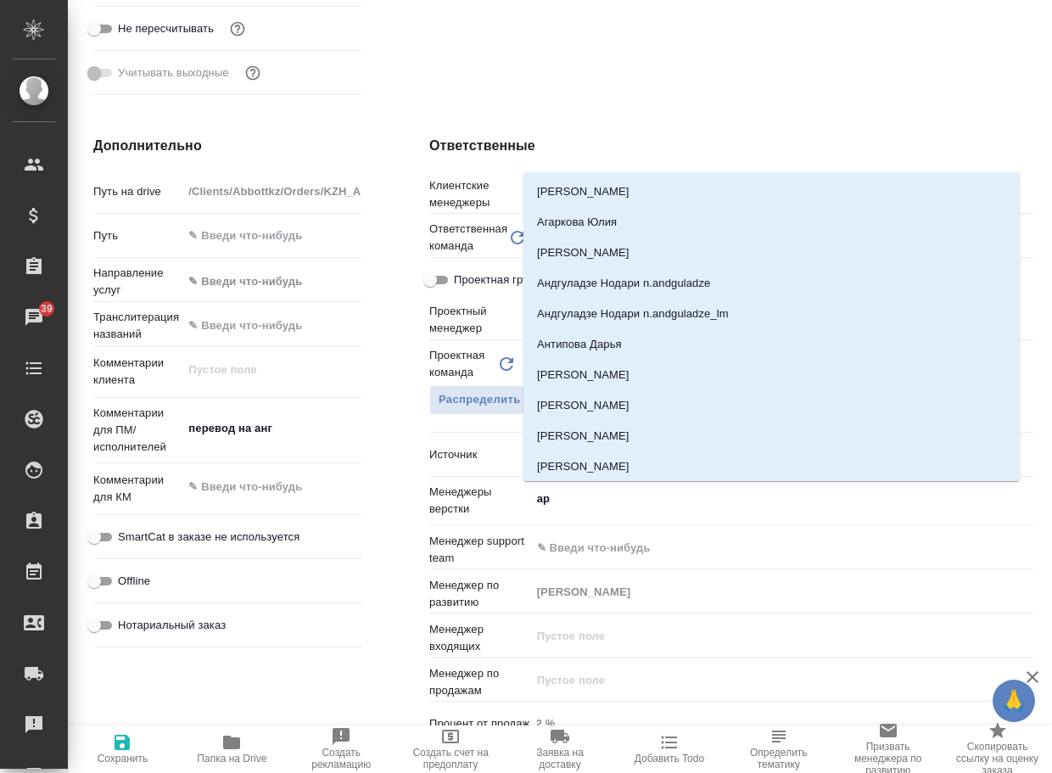
type input "арс"
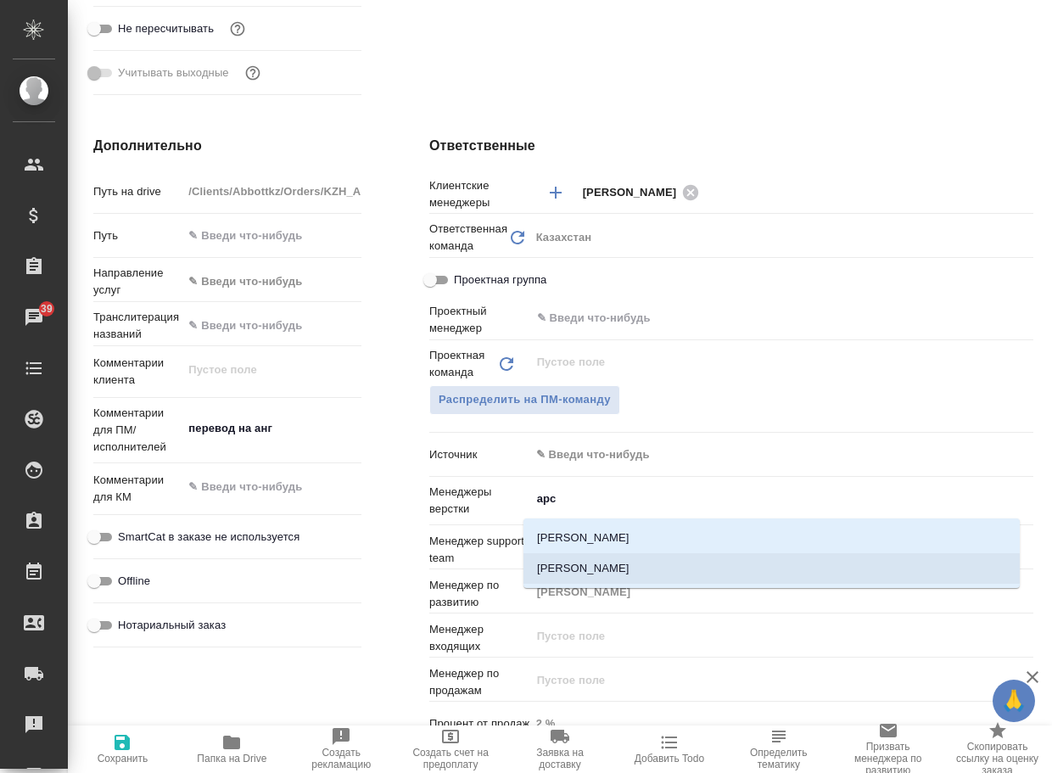
click at [610, 568] on li "Арсеньева Вера" at bounding box center [771, 568] width 496 height 31
type textarea "x"
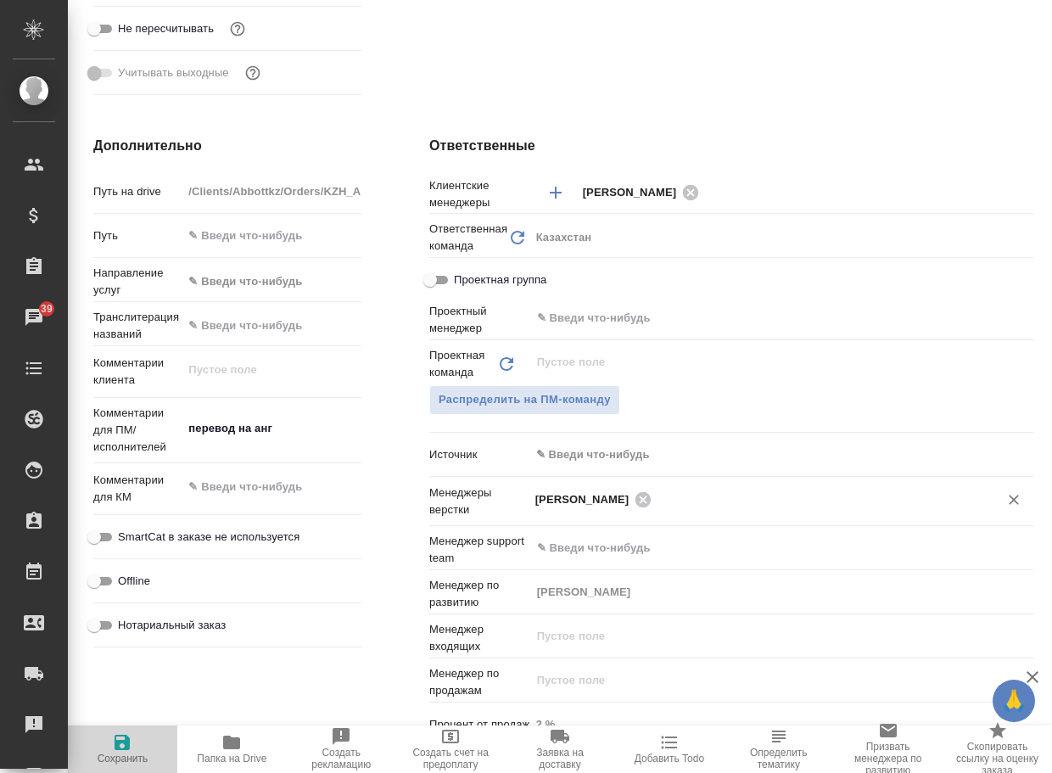
click at [109, 755] on span "Сохранить" at bounding box center [123, 758] width 51 height 12
type textarea "x"
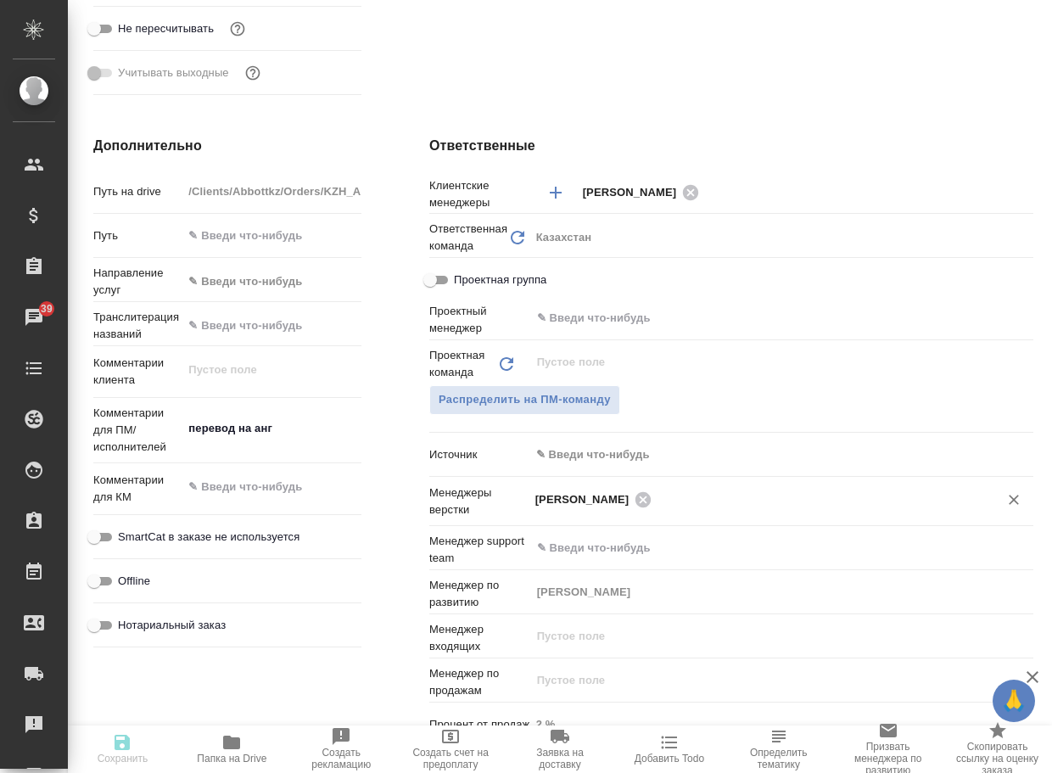
type textarea "x"
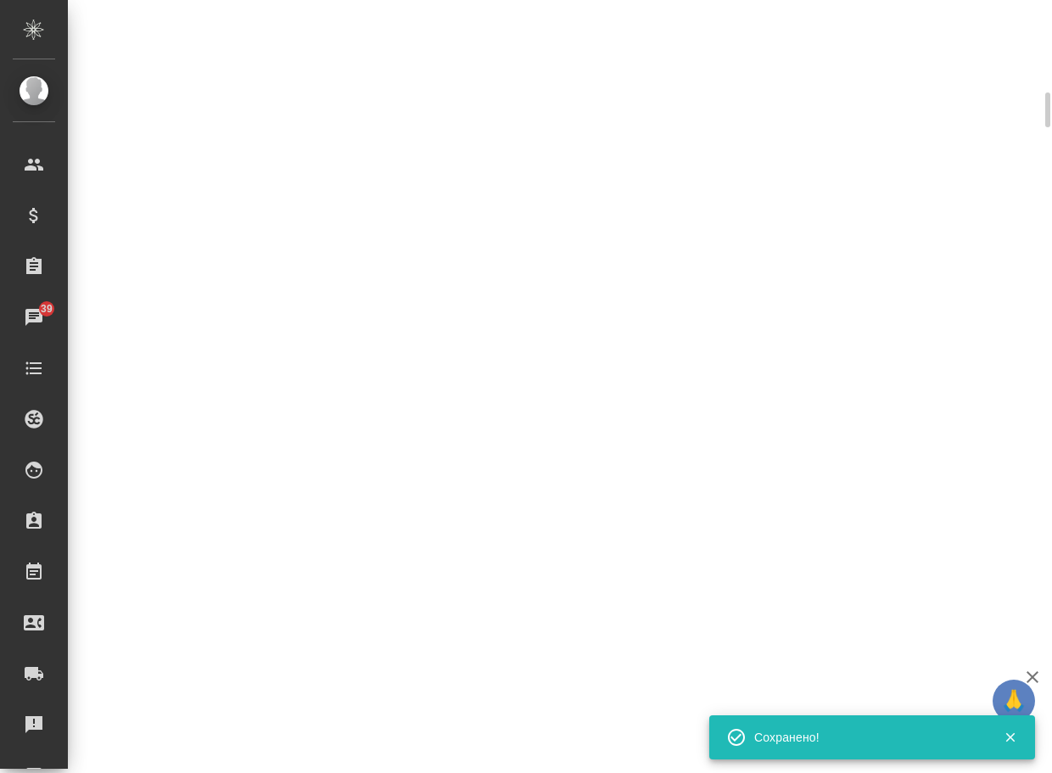
scroll to position [580, 0]
select select "RU"
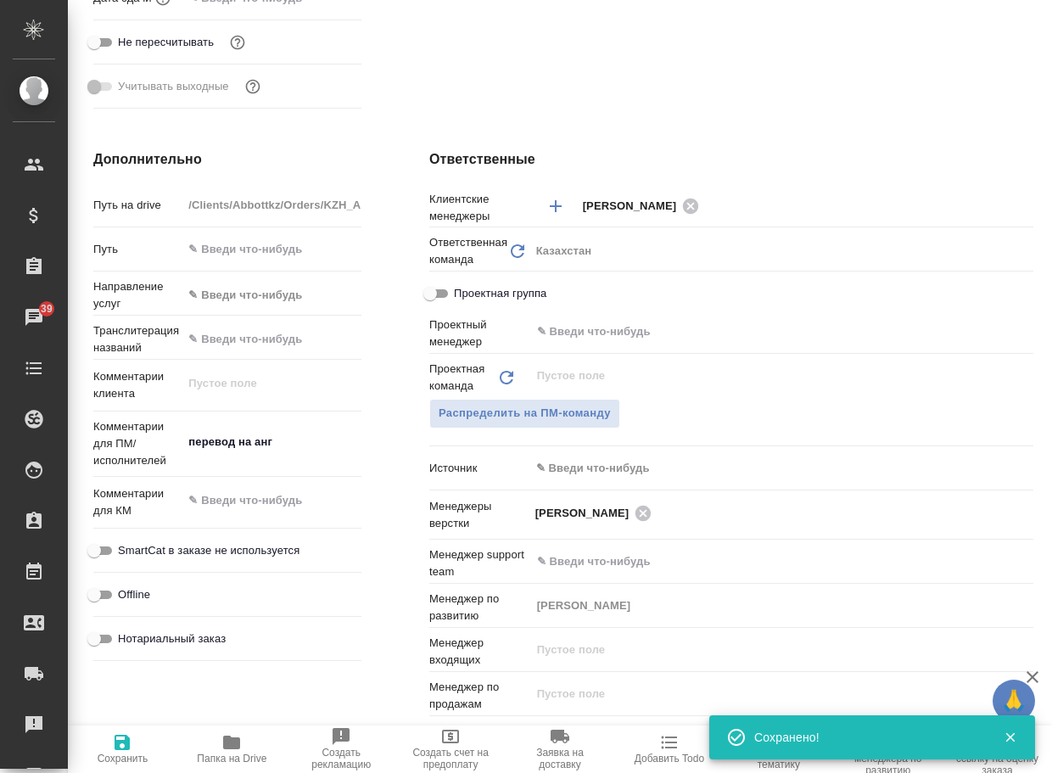
type textarea "x"
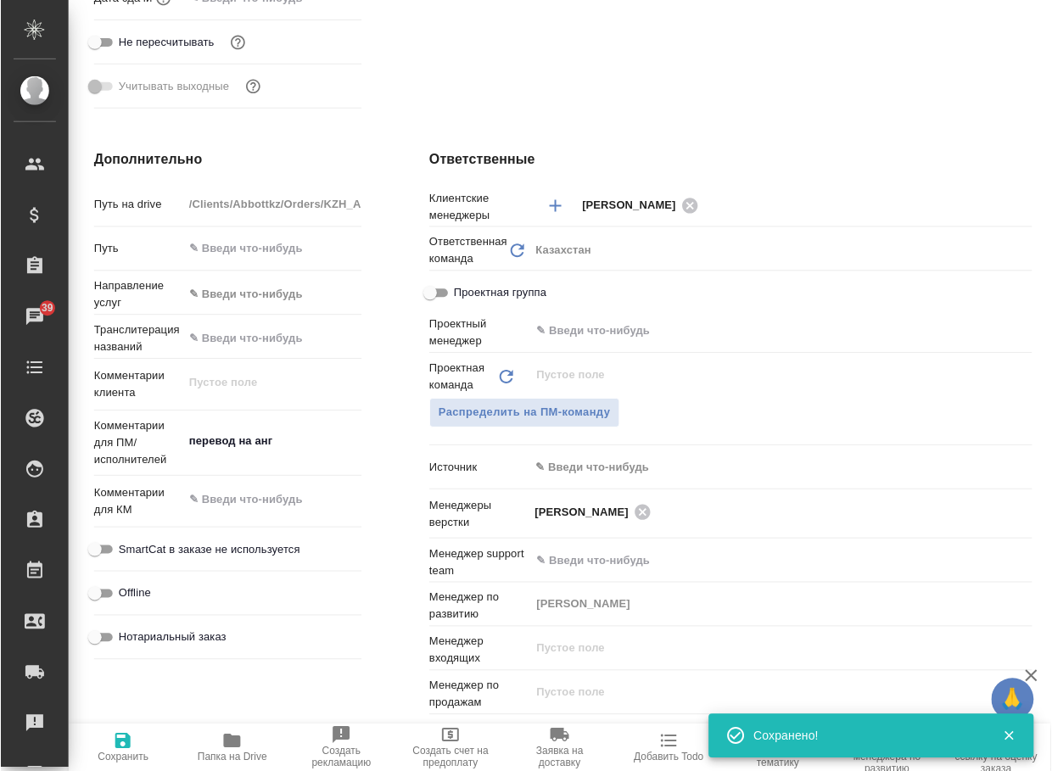
scroll to position [0, 0]
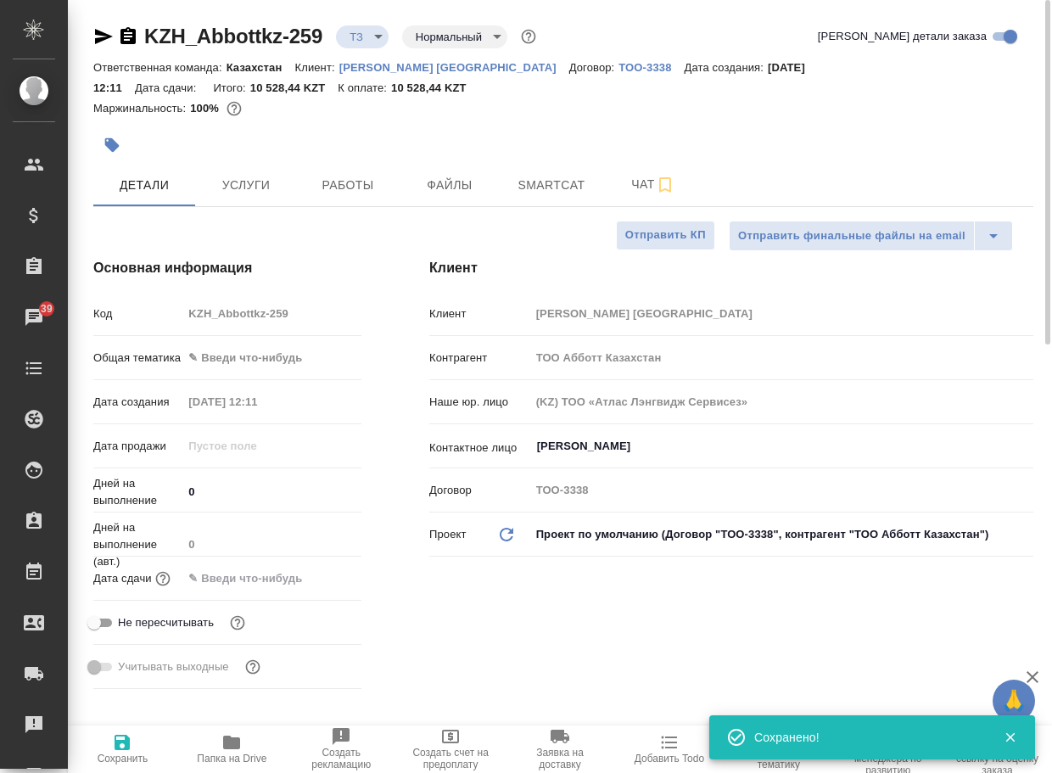
click at [375, 30] on body "🙏 .cls-1 fill:#fff; AWATERA Arsenyeva Vera Клиенты Спецификации Заказы 39 Чаты …" at bounding box center [526, 386] width 1052 height 773
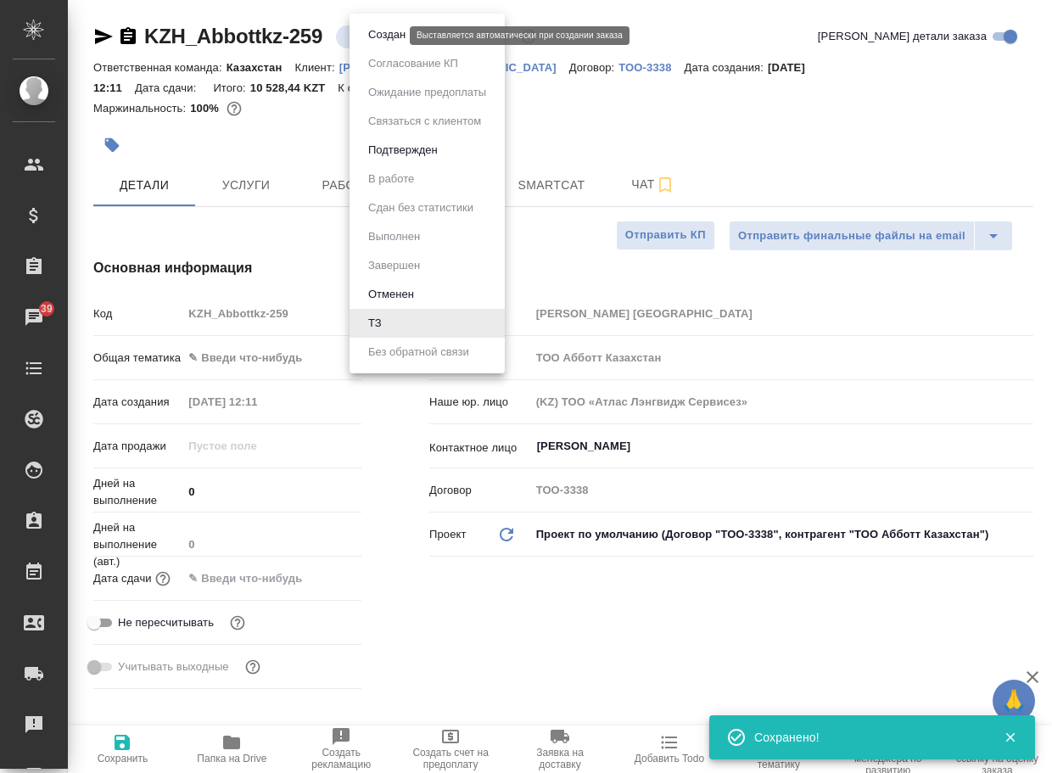
click at [383, 34] on button "Создан" at bounding box center [387, 34] width 48 height 19
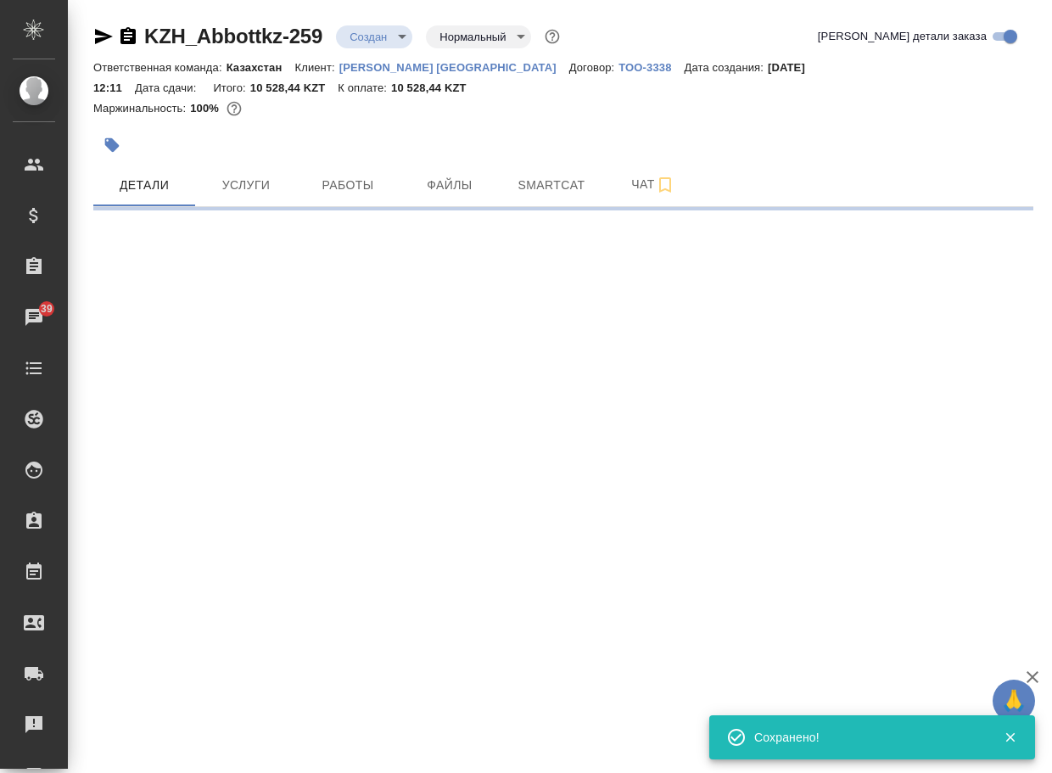
select select "RU"
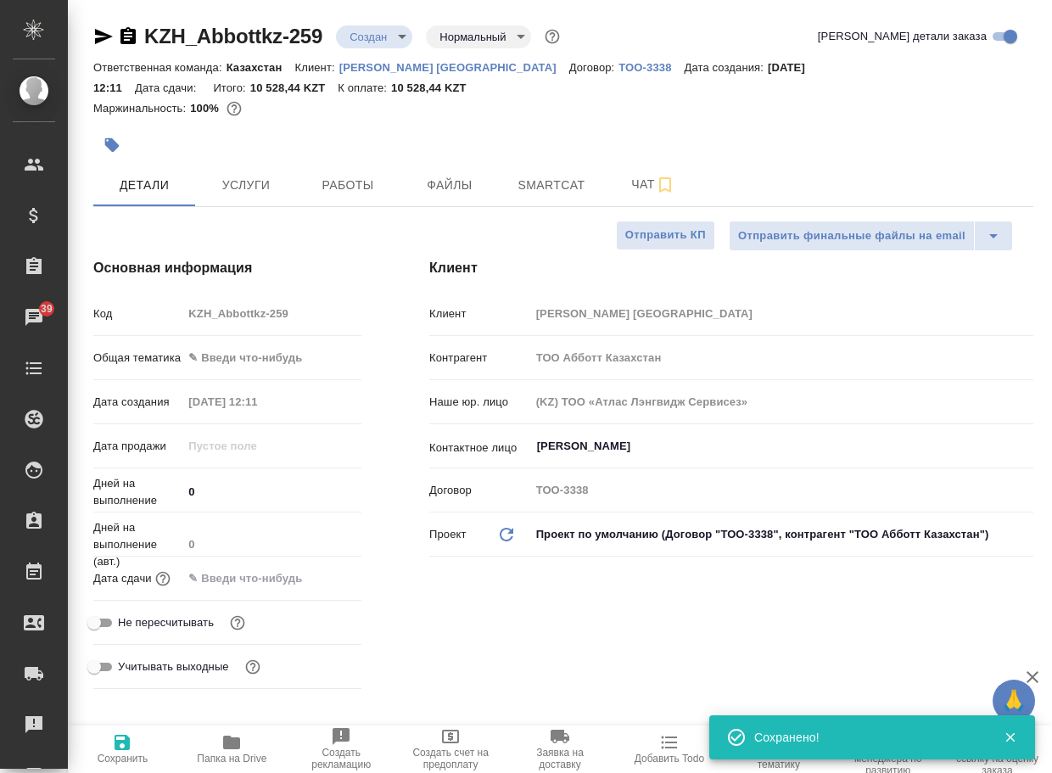
type textarea "x"
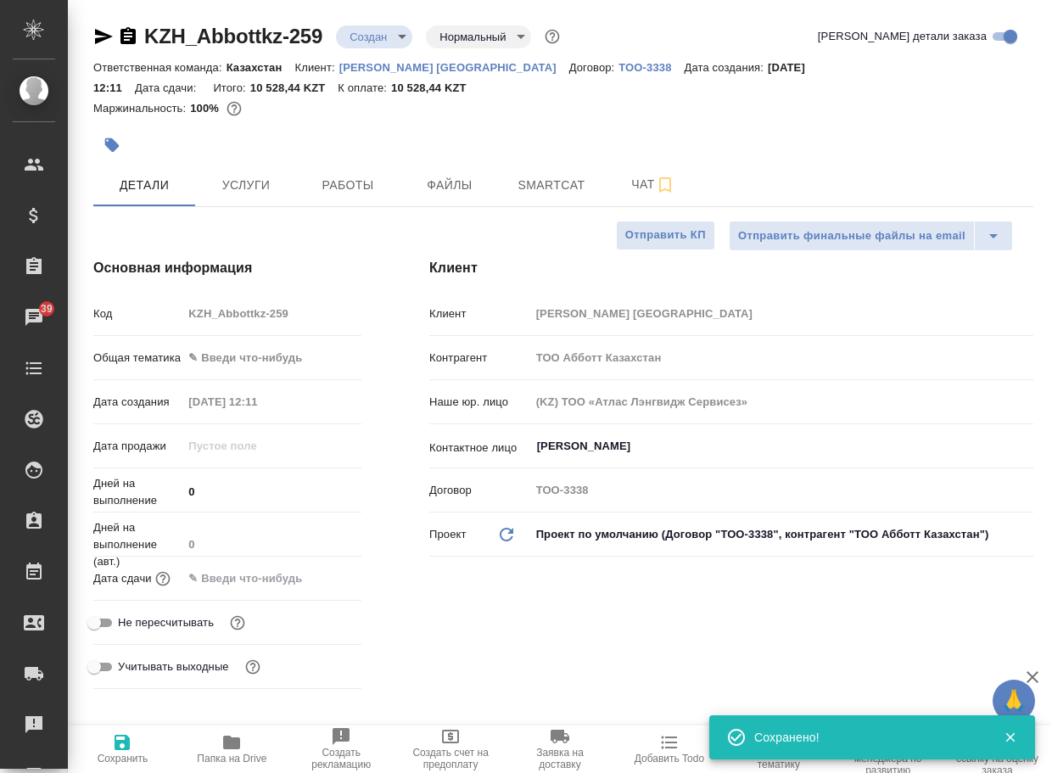
type textarea "x"
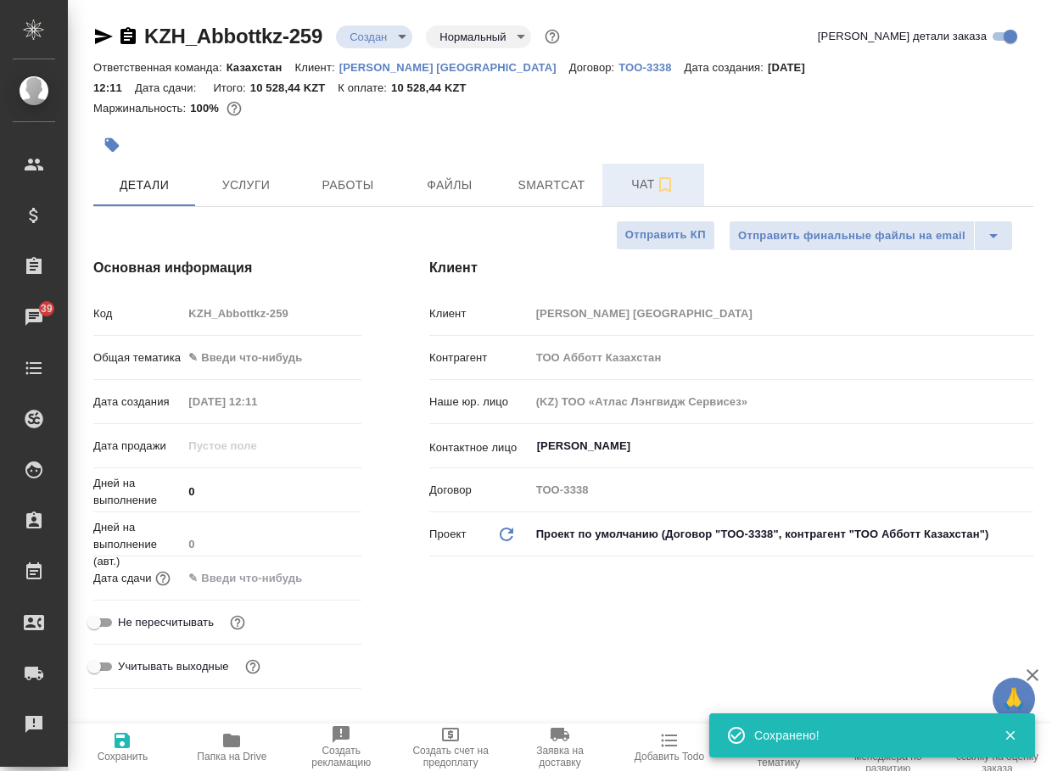
type textarea "x"
click at [635, 186] on span "Чат" at bounding box center [652, 184] width 81 height 21
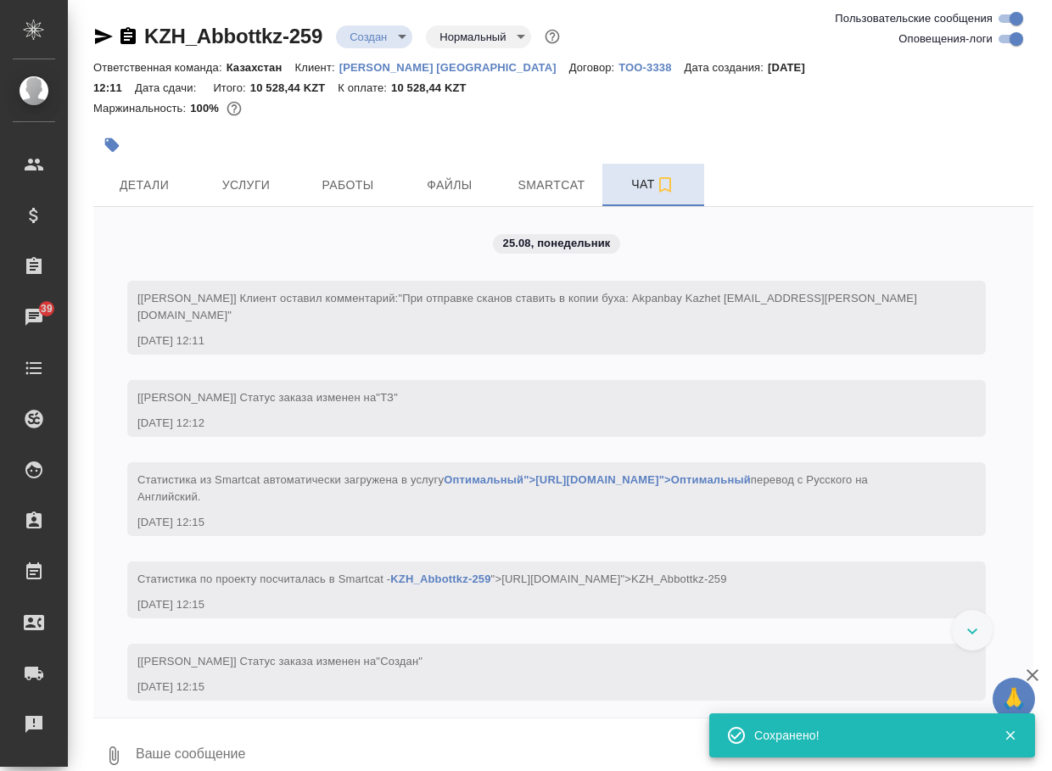
scroll to position [25, 0]
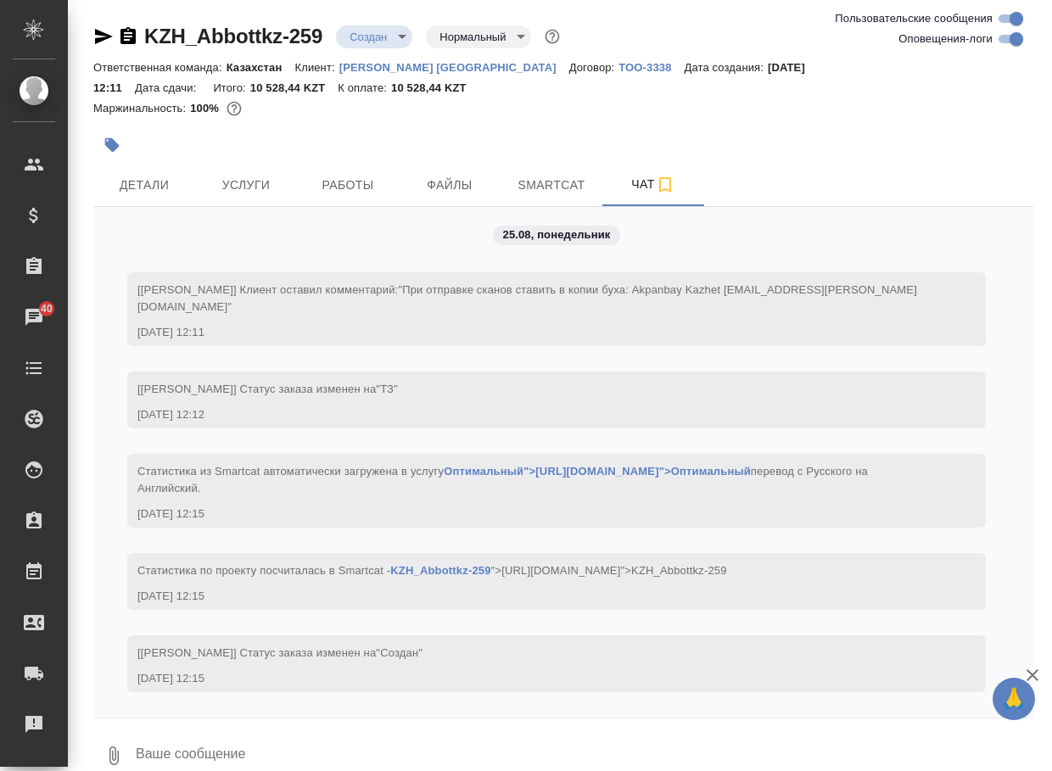
click at [171, 748] on textarea at bounding box center [583, 756] width 899 height 58
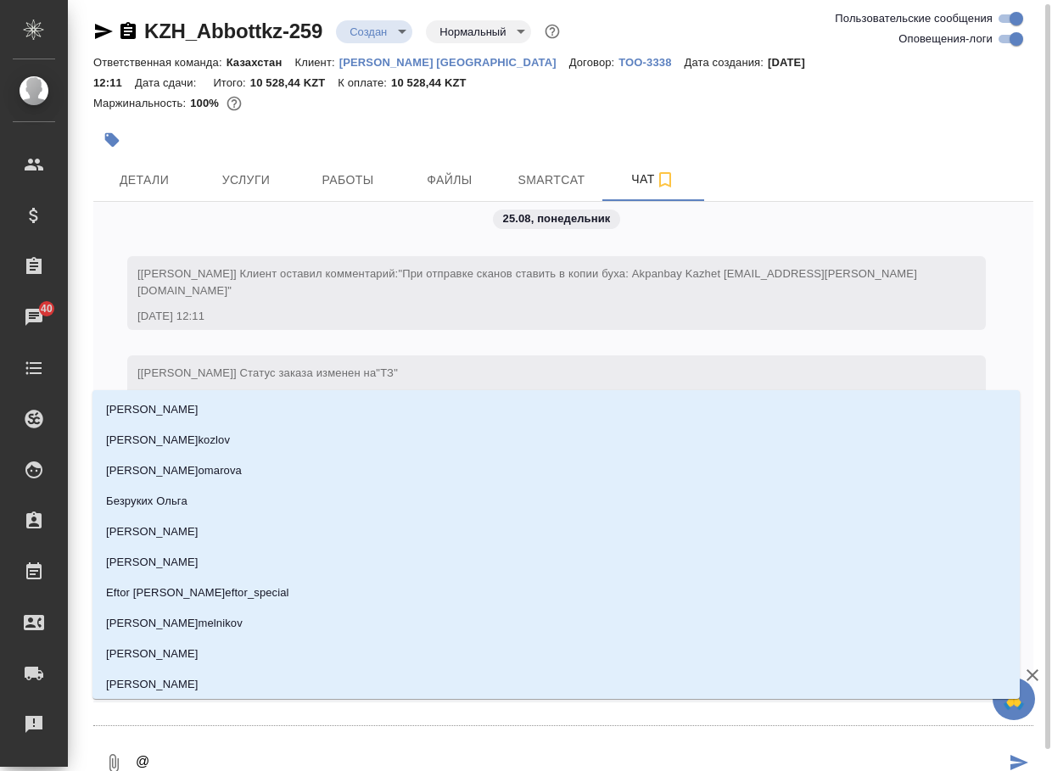
type textarea "@к"
type input "к"
type textarea "@ко"
type input "ко"
type textarea "@кош"
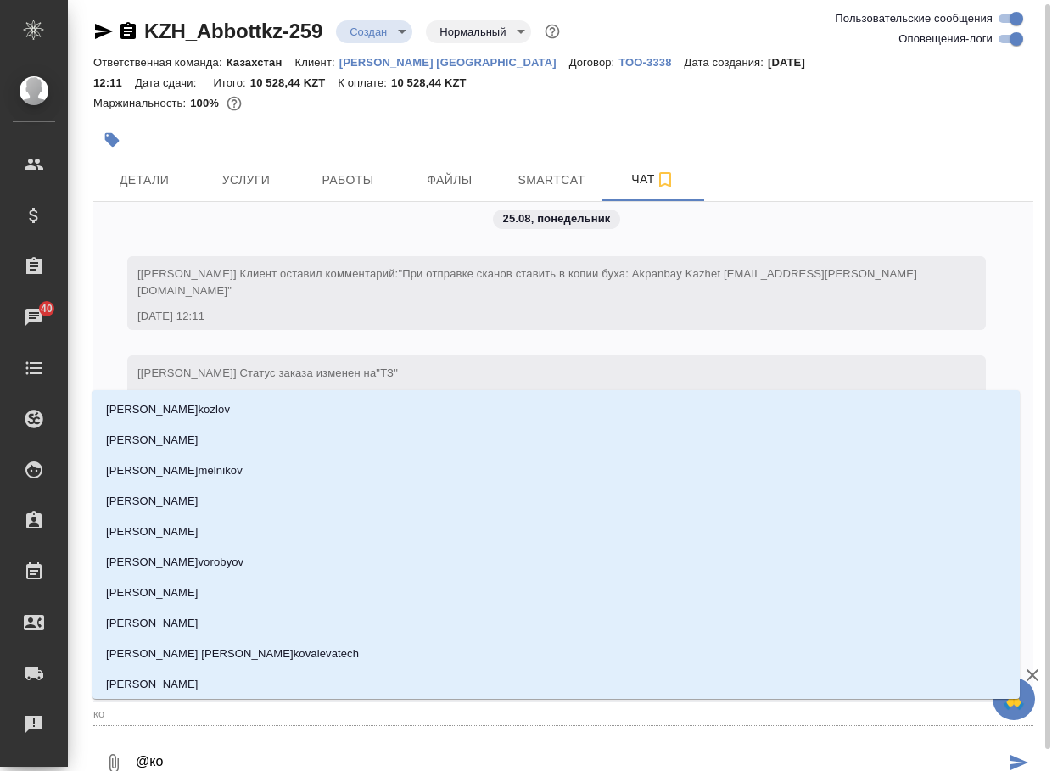
type input "кош"
type textarea "@коше"
type input "коше"
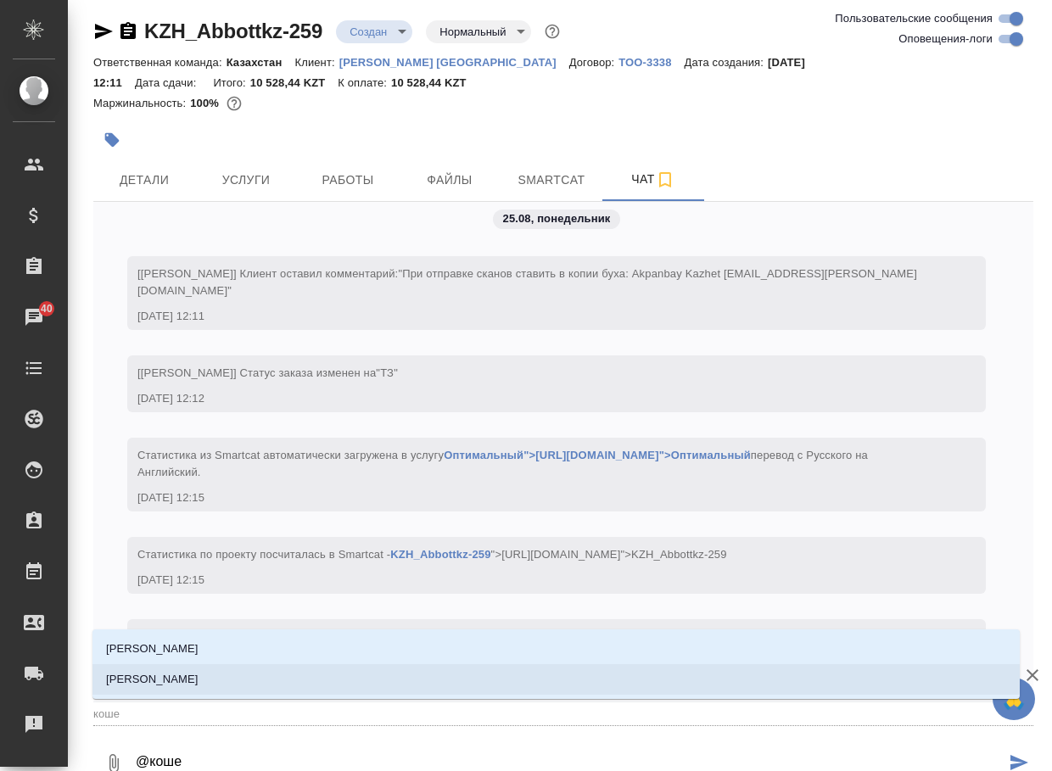
click at [199, 682] on p "Кошербаева Назерке" at bounding box center [152, 679] width 92 height 17
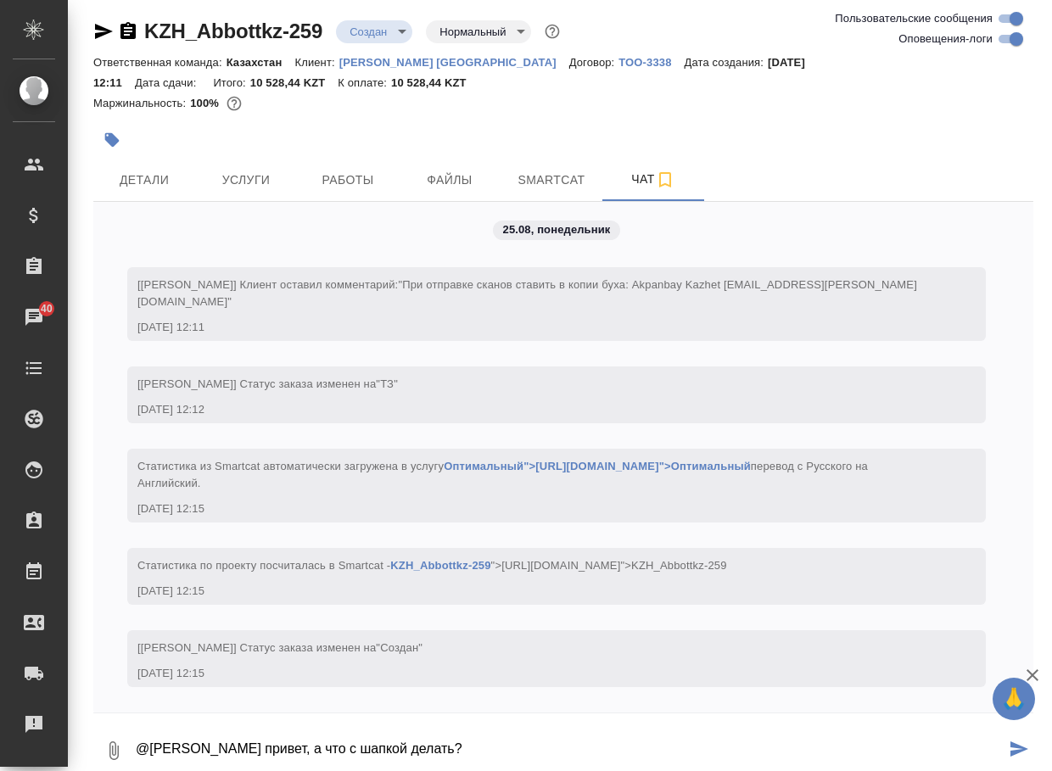
click at [109, 748] on icon "button" at bounding box center [113, 751] width 20 height 20
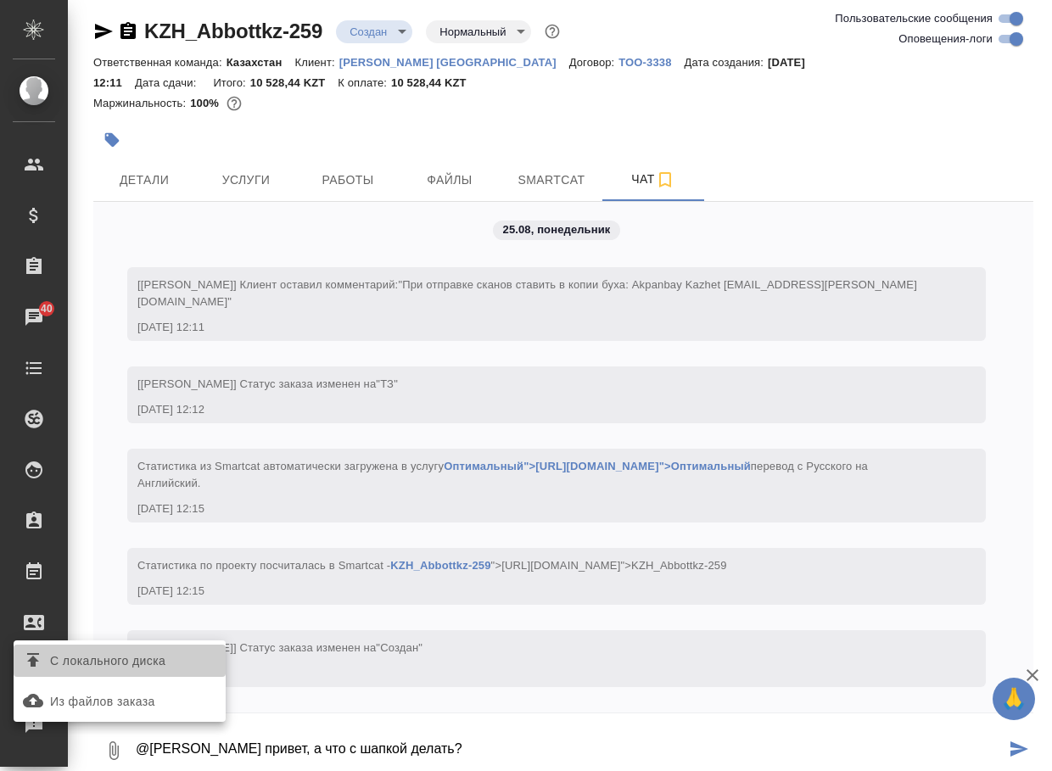
click at [136, 658] on span "С локального диска" at bounding box center [107, 661] width 115 height 21
click at [0, 0] on input "С локального диска" at bounding box center [0, 0] width 0 height 0
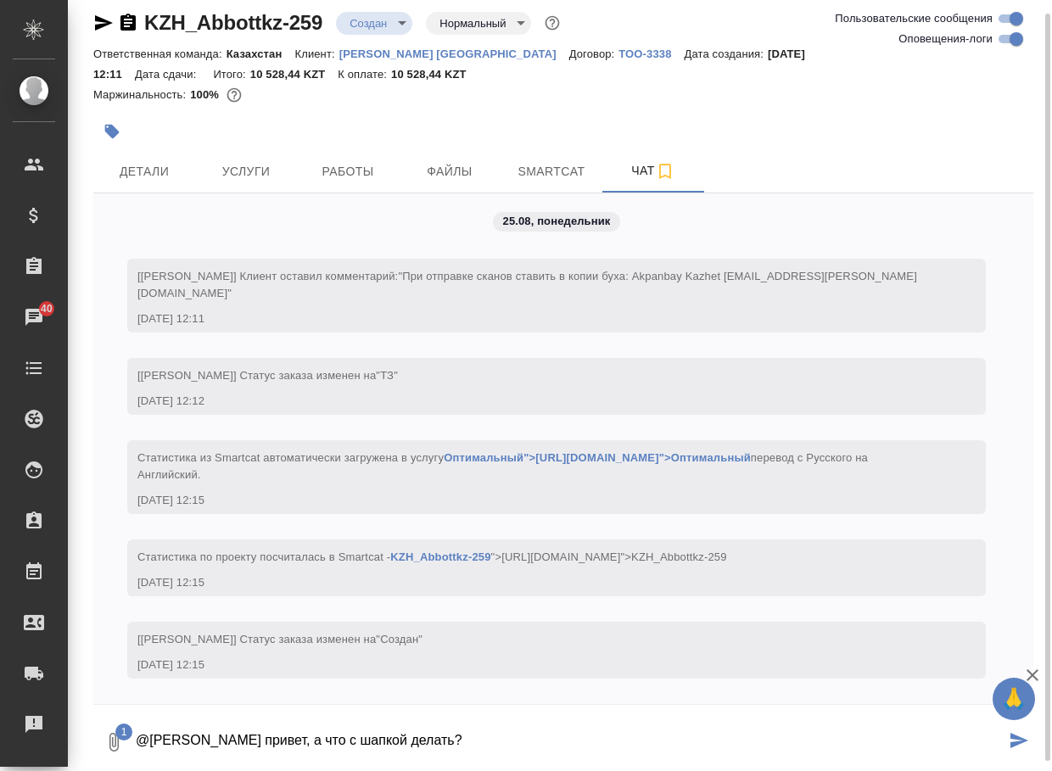
click at [540, 732] on textarea "@Кошербаева Назерке привет, а что с шапкой делать?" at bounding box center [569, 742] width 871 height 58
type textarea "@Кошербаева Назерке привет, а что с шапкой делать?"
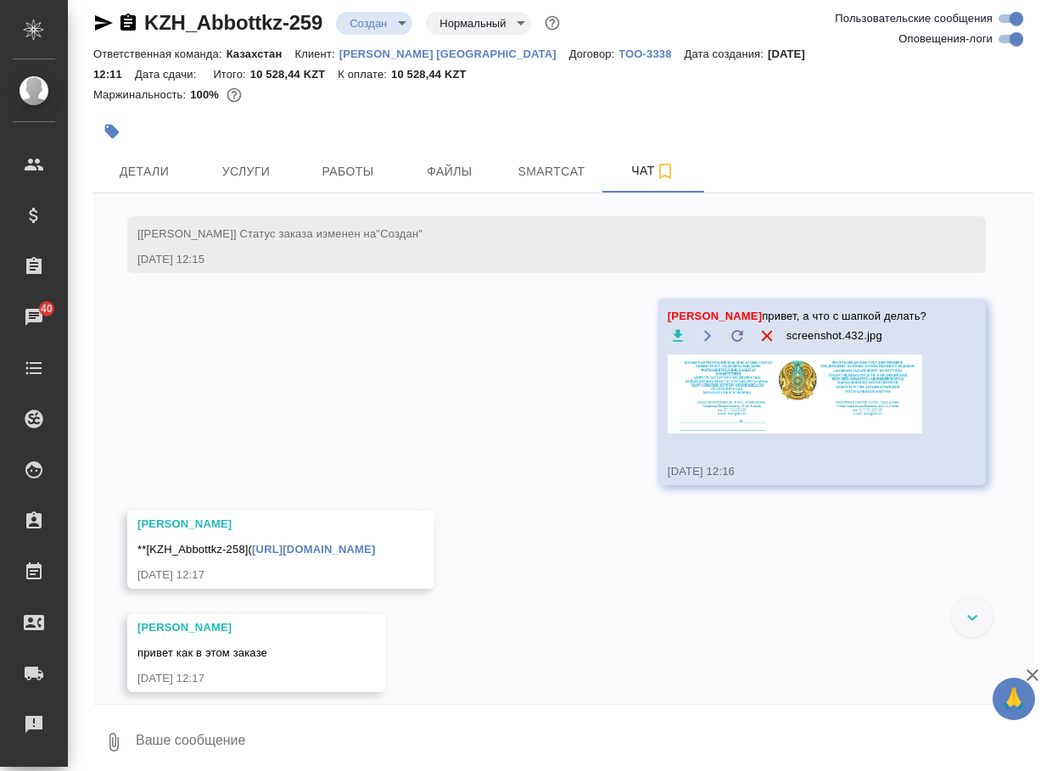
scroll to position [461, 0]
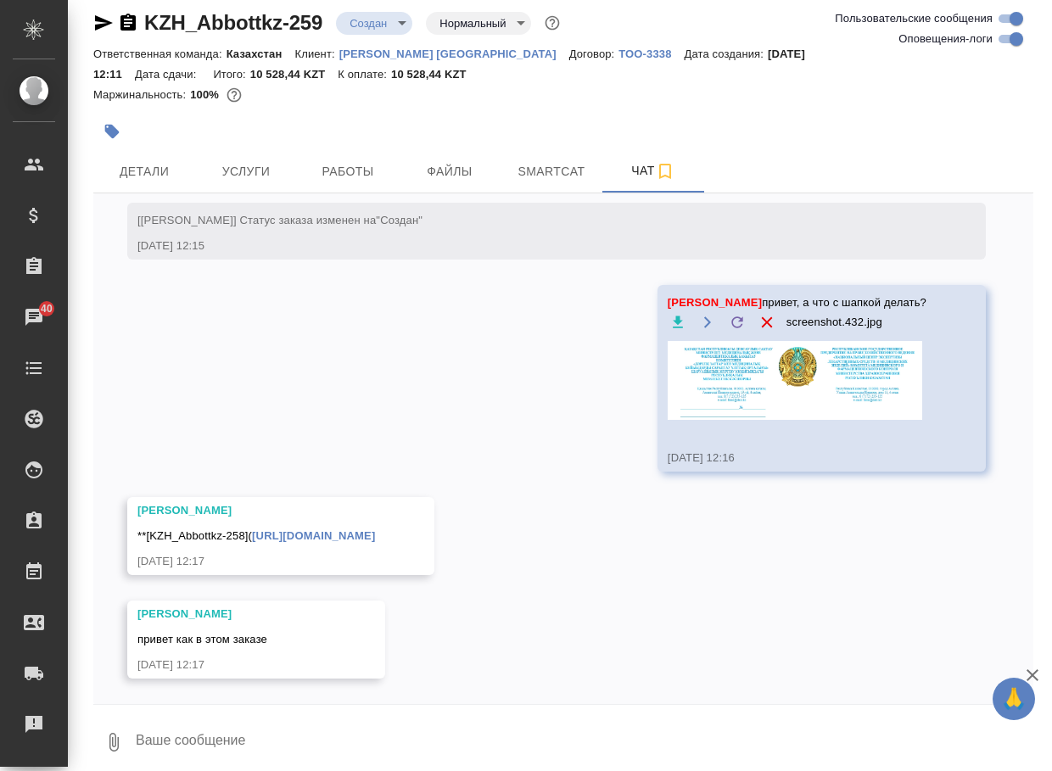
click at [375, 541] on link "https://tera.awatera.com/Order/68a8421e580752ac0180b9c0/files?folder=Source)**" at bounding box center [313, 535] width 123 height 13
click at [352, 704] on div "25.08, понедельник [Кошербаева Назерке] Клиент оставил комментарий: "При отправ…" at bounding box center [563, 482] width 940 height 579
click at [322, 747] on textarea at bounding box center [583, 742] width 899 height 58
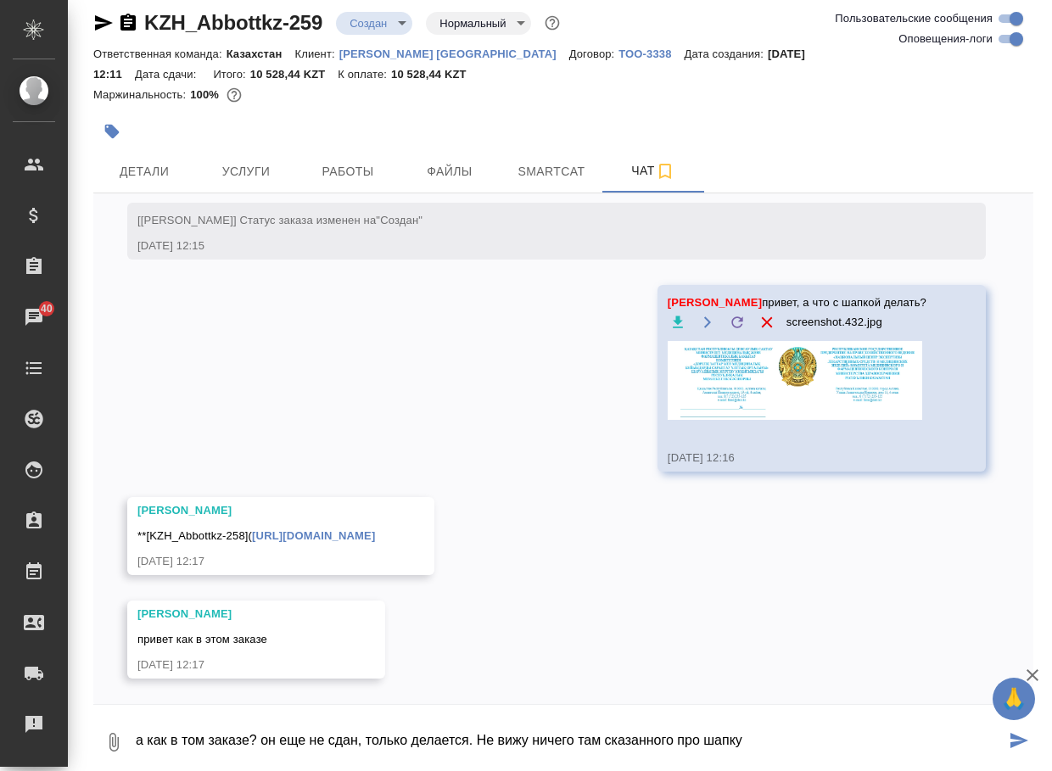
type textarea "а как в том заказе? он еще не сдан, только делается. Не вижу ничего там сказанн…"
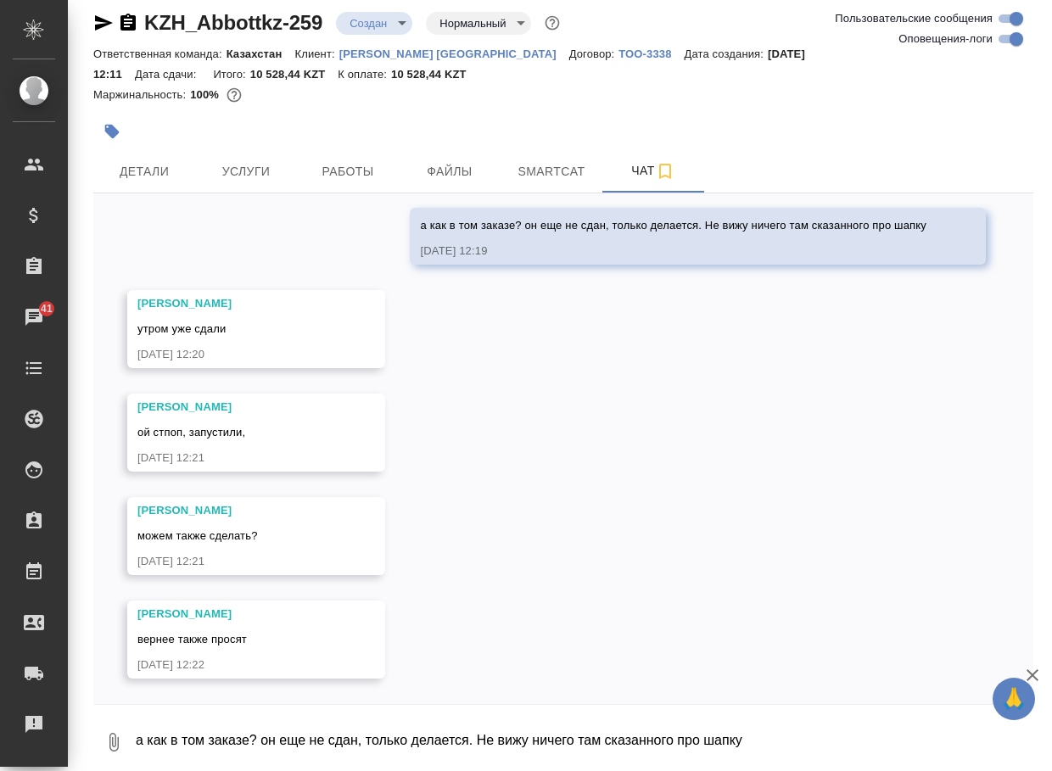
scroll to position [975, 0]
click at [448, 535] on div "25.08, понедельник [Кошербаева Назерке] Клиент оставил комментарий: "При отправ…" at bounding box center [563, 448] width 940 height 511
click at [343, 738] on textarea "а как в том заказе? он еще не сдан, только делается. Не вижу ничего там сказанн…" at bounding box center [583, 742] width 899 height 58
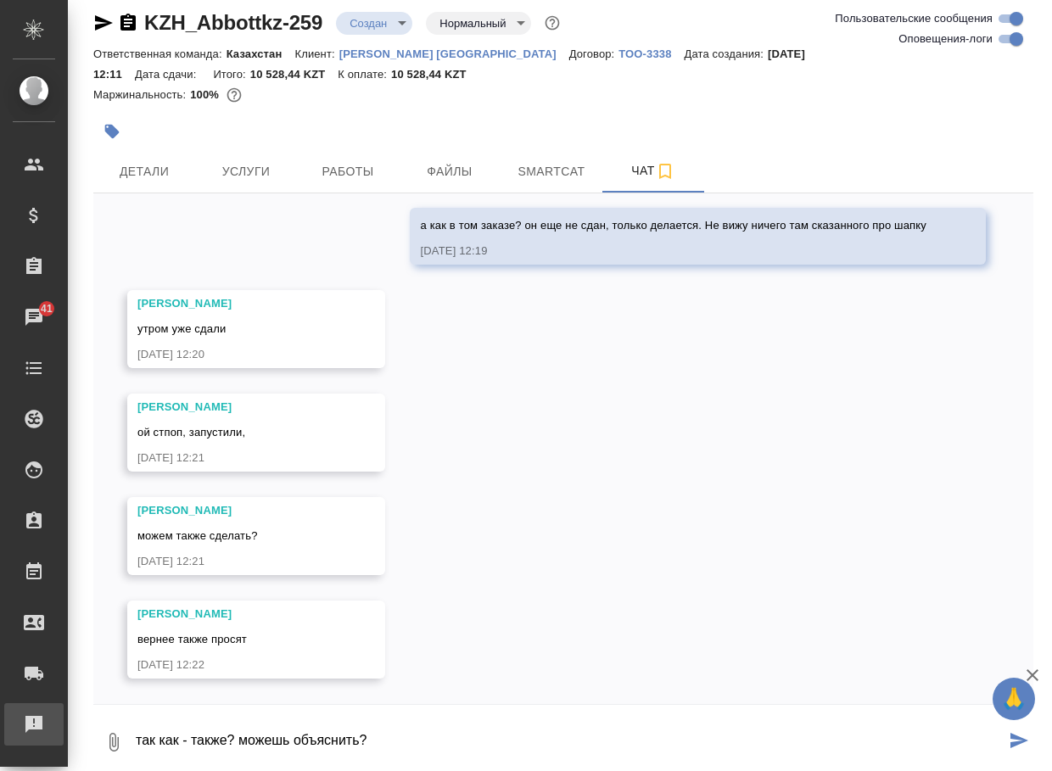
type textarea "так как - также? можешь объяснить?"
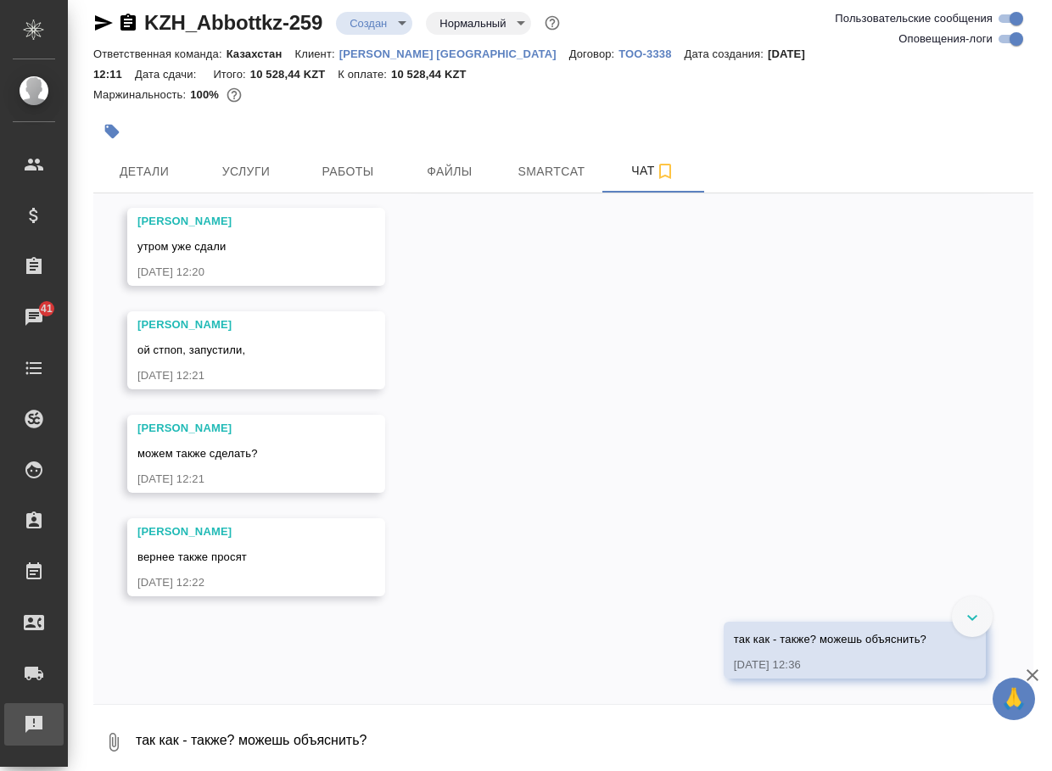
scroll to position [1057, 0]
type textarea "оставляем эту плашку без изменения или какой-то язык на перевод разверстываем?"
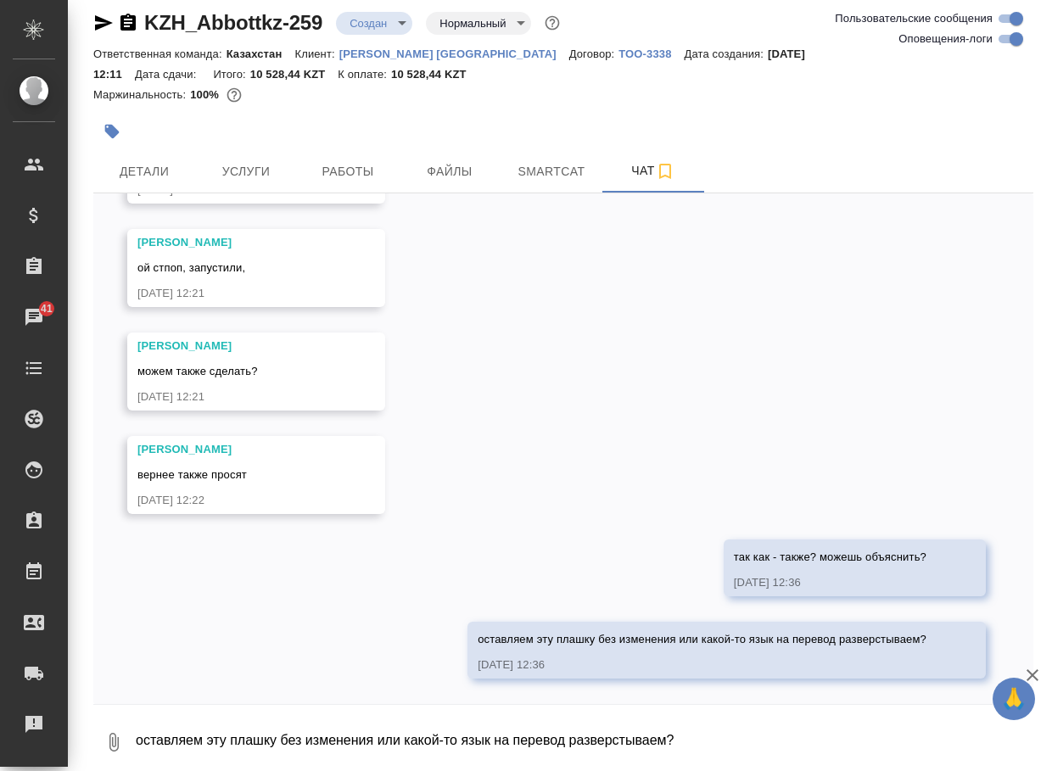
scroll to position [1139, 0]
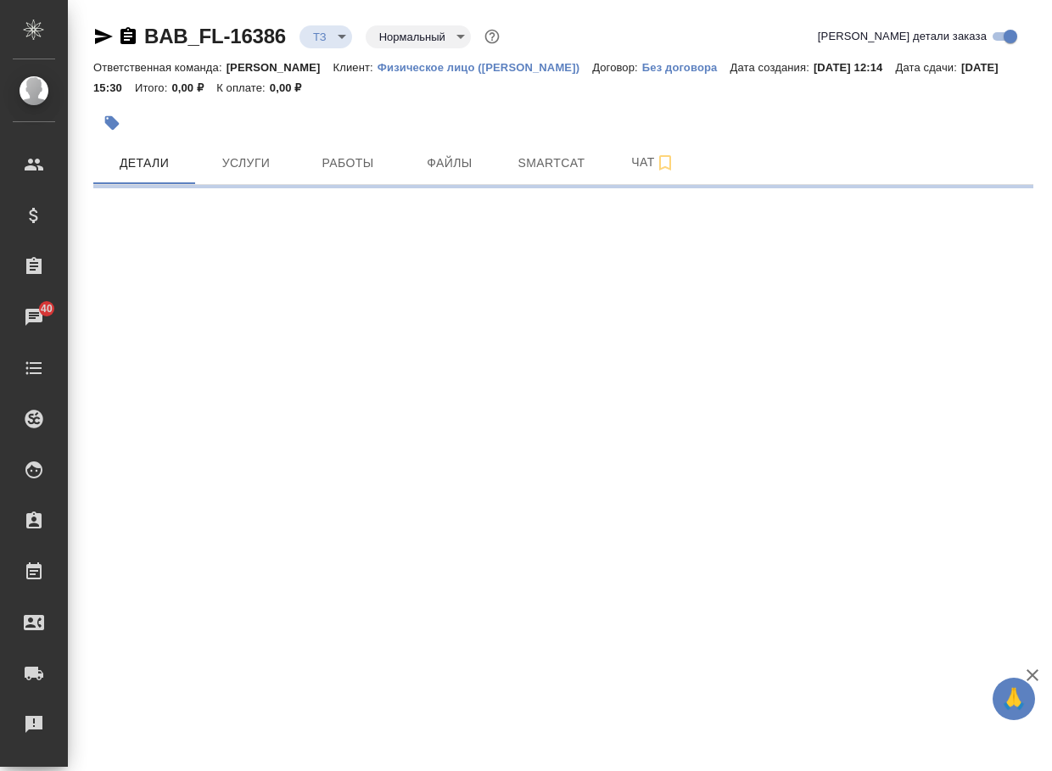
select select "RU"
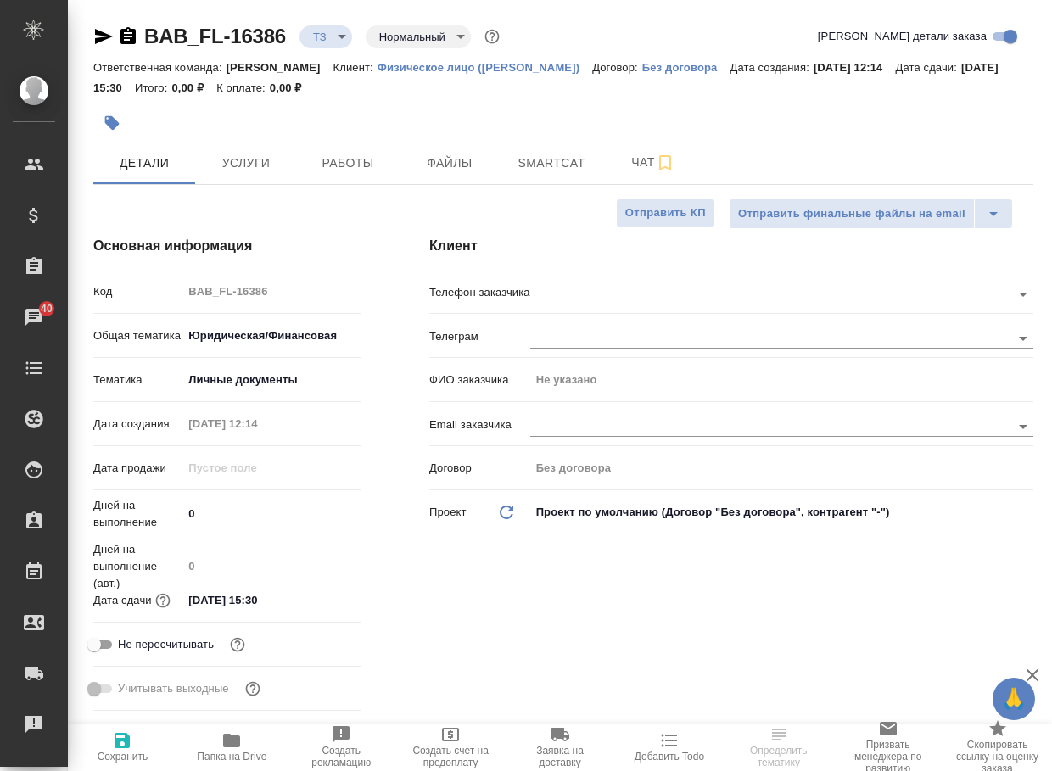
type textarea "x"
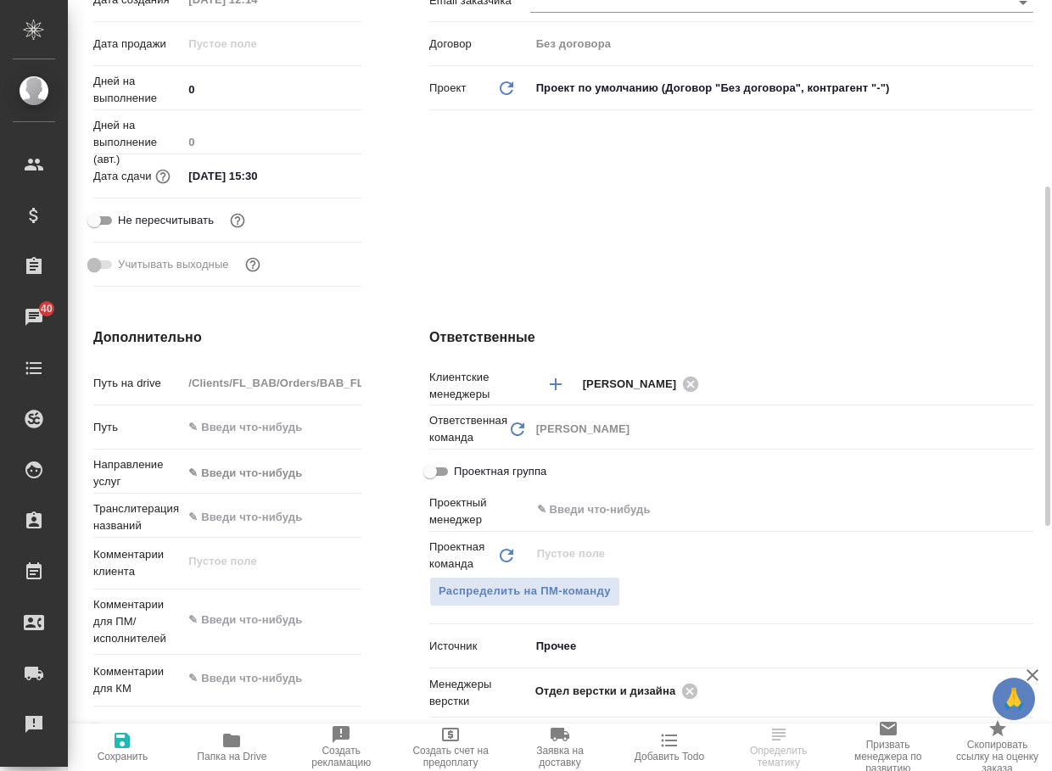
scroll to position [509, 0]
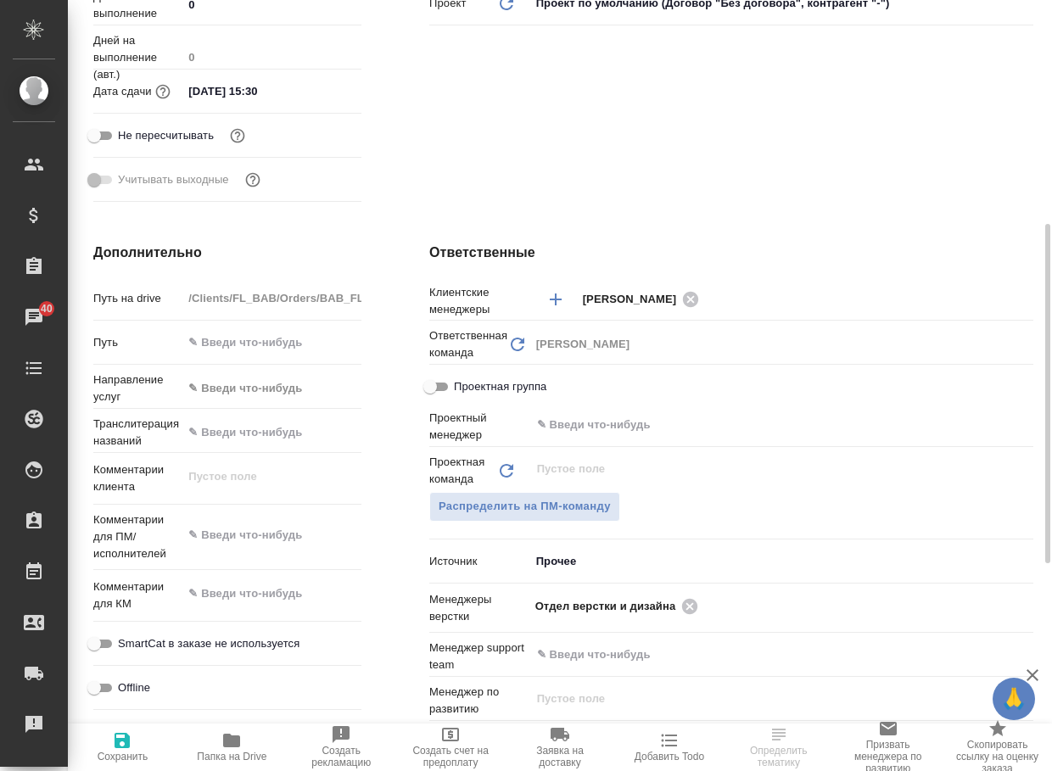
click at [215, 758] on span "Папка на Drive" at bounding box center [232, 757] width 70 height 12
type textarea "x"
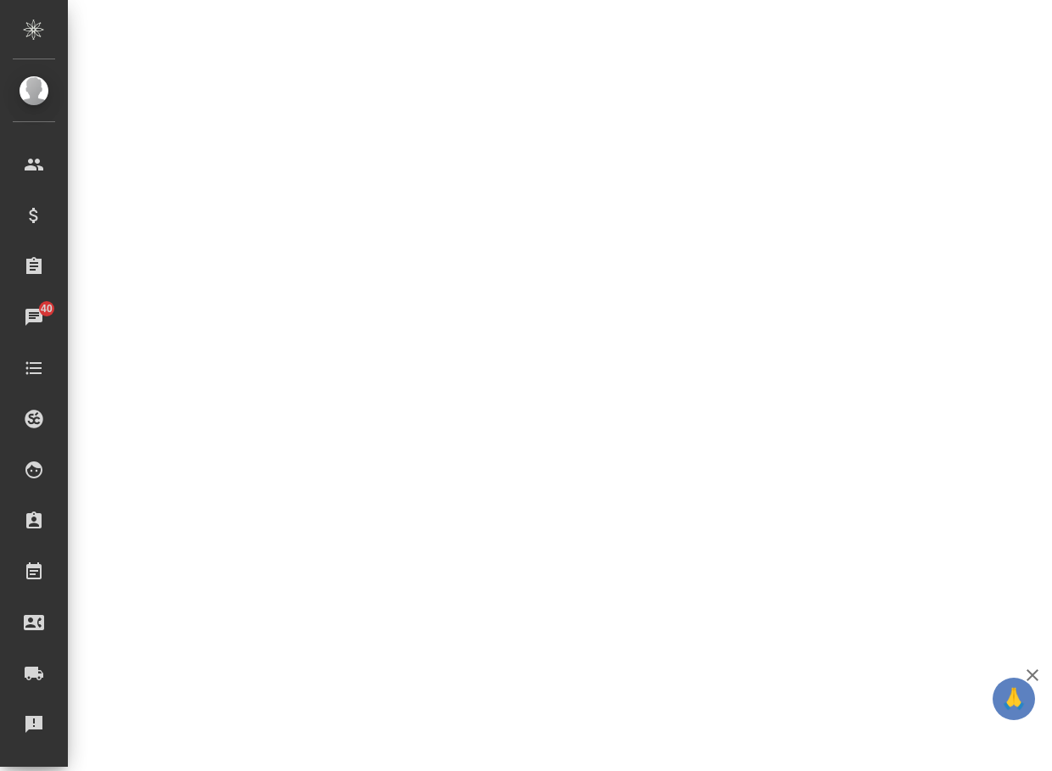
select select "RU"
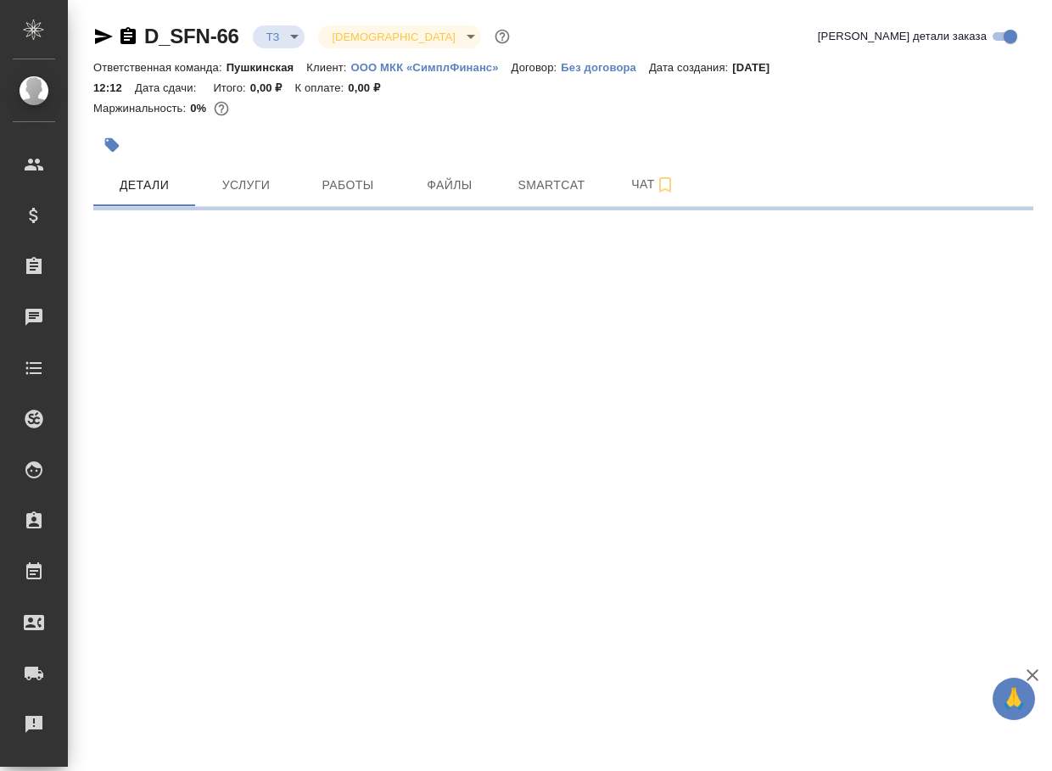
select select "RU"
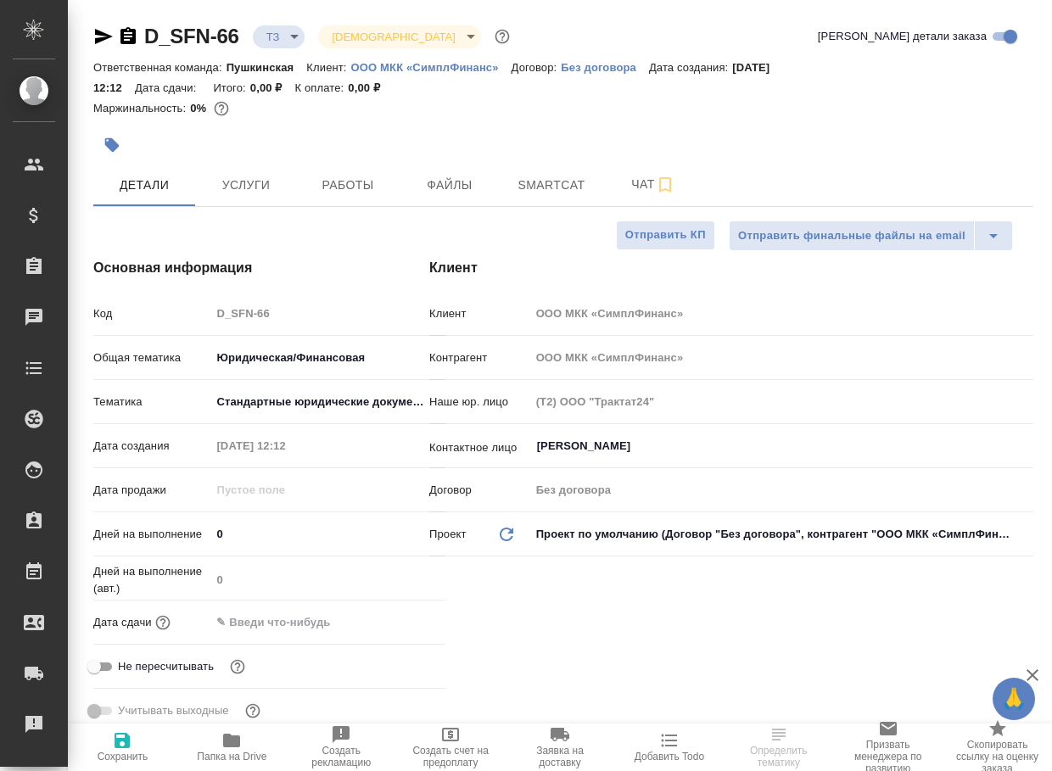
type textarea "x"
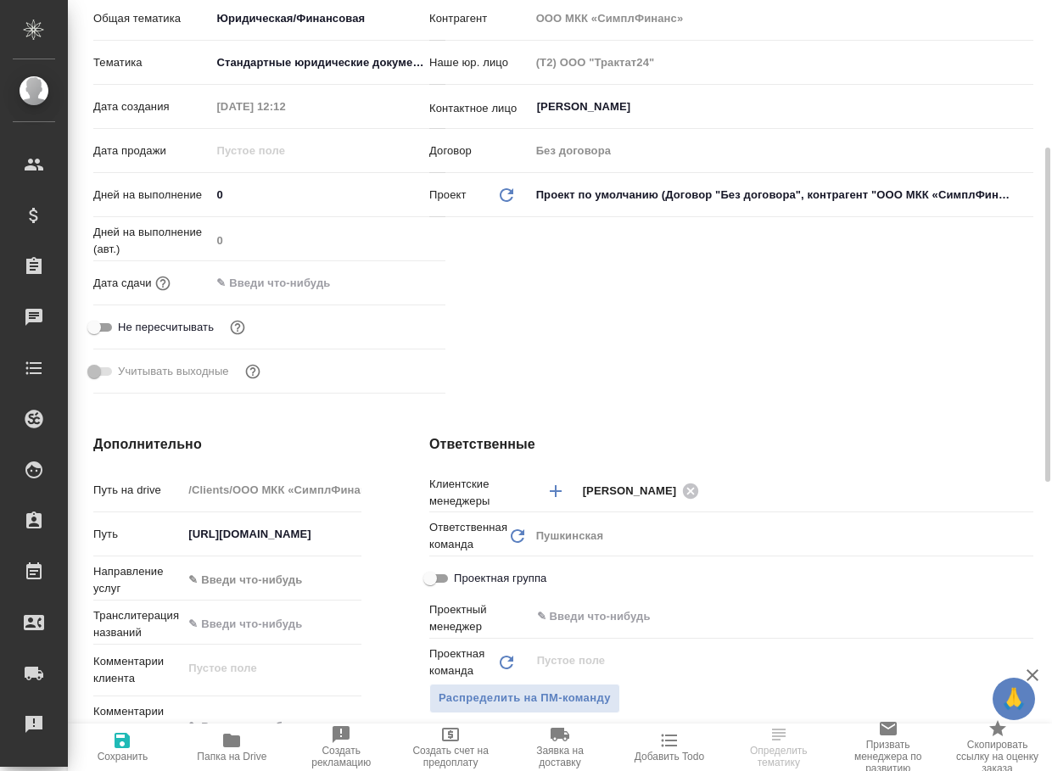
scroll to position [509, 0]
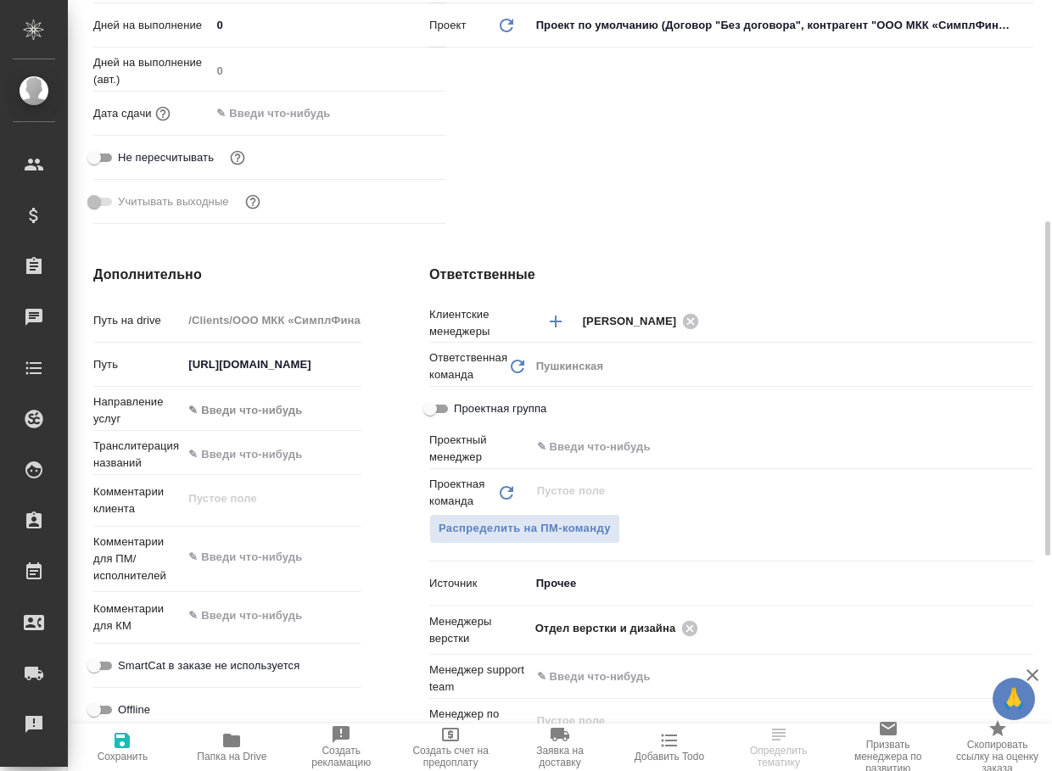
click at [229, 752] on span "Папка на Drive" at bounding box center [232, 757] width 70 height 12
type textarea "x"
select select "RU"
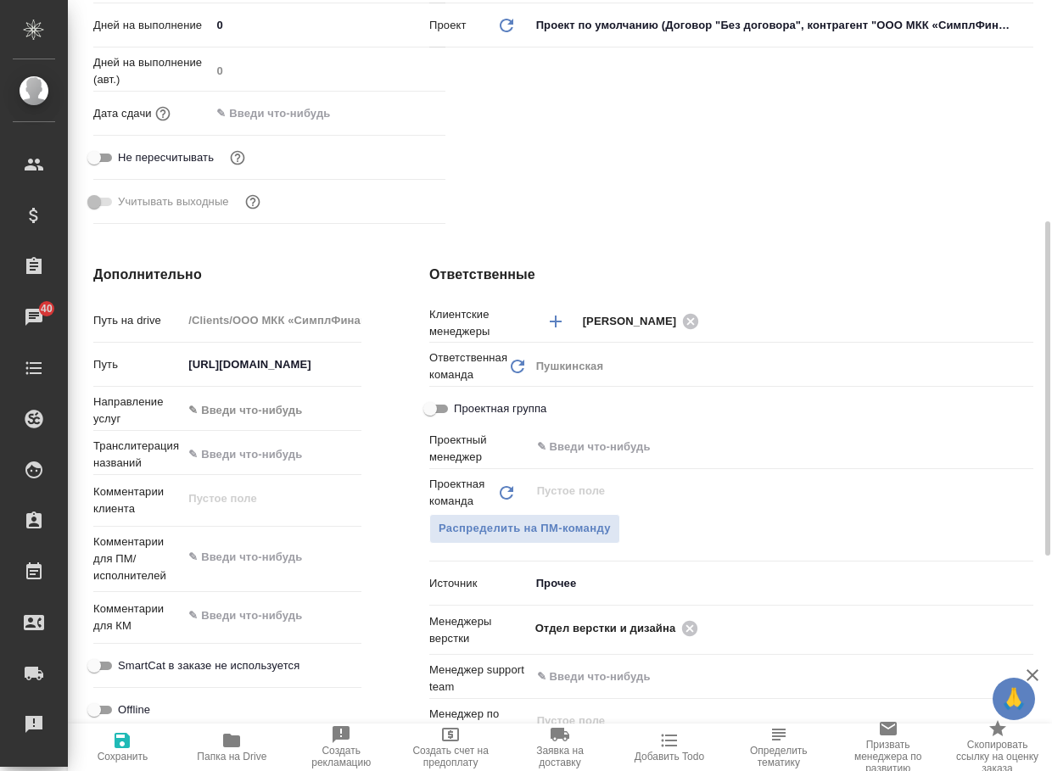
type textarea "x"
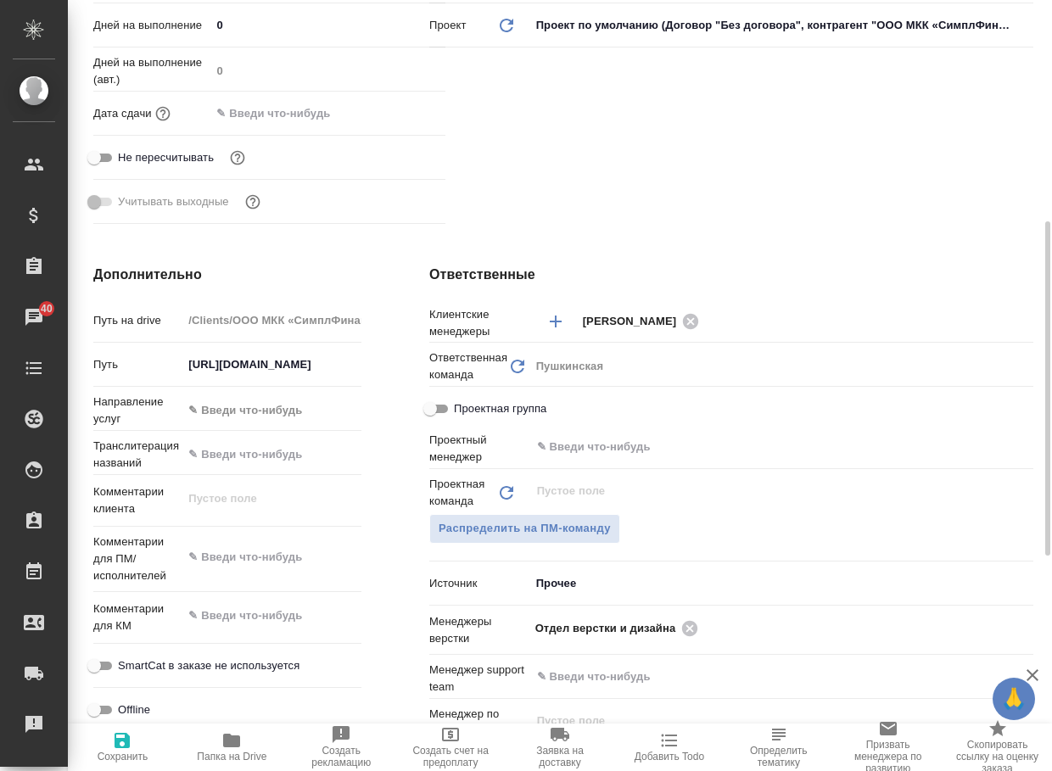
type textarea "x"
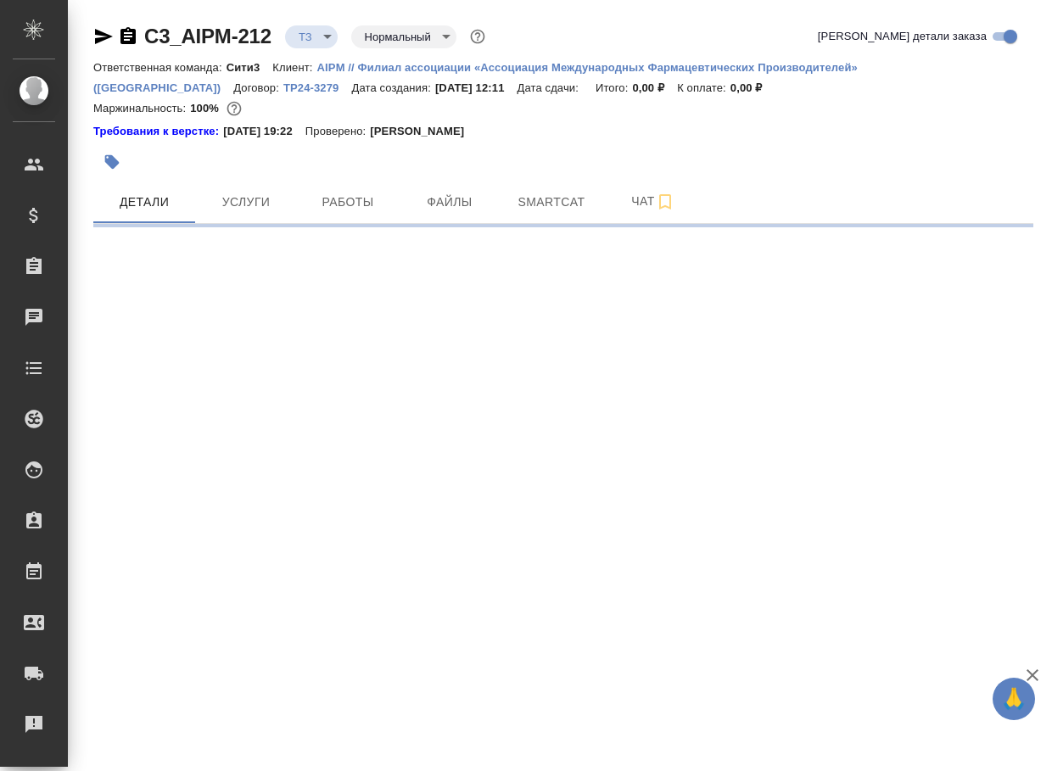
select select "RU"
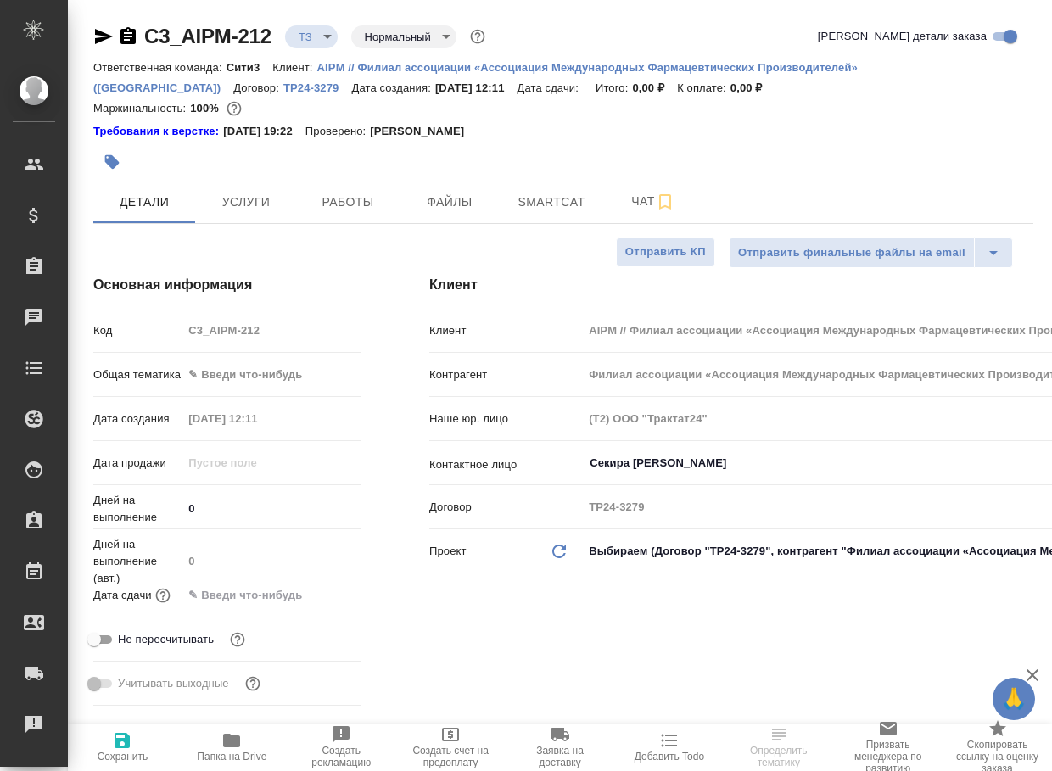
type textarea "x"
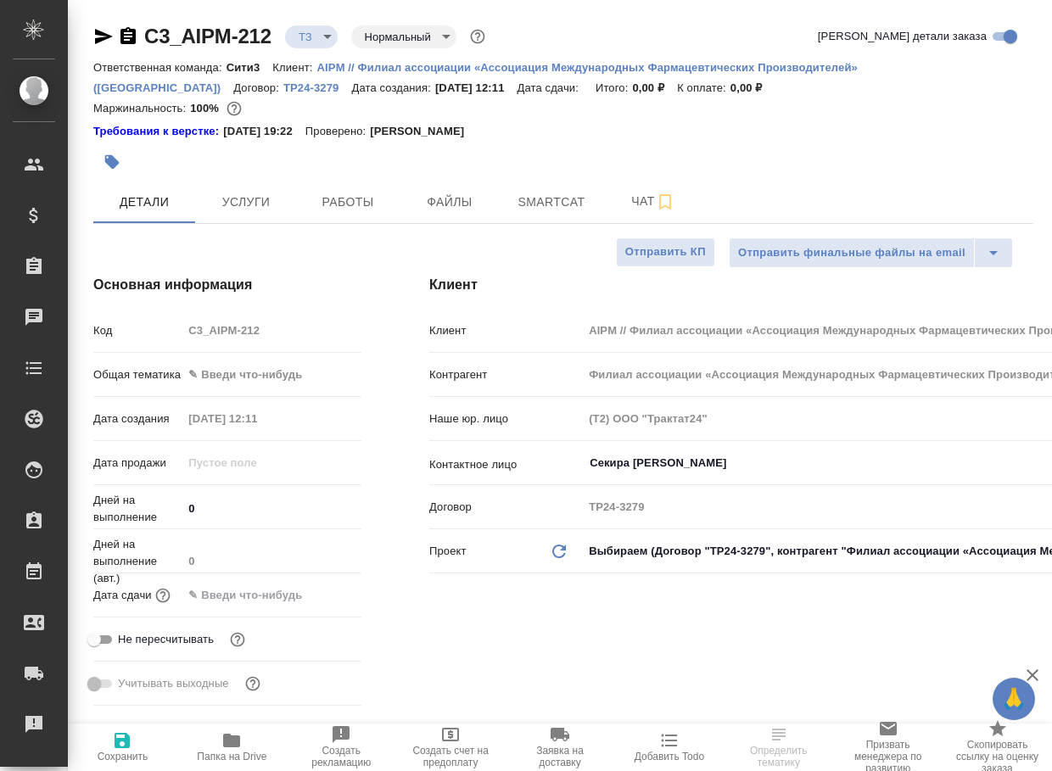
type textarea "x"
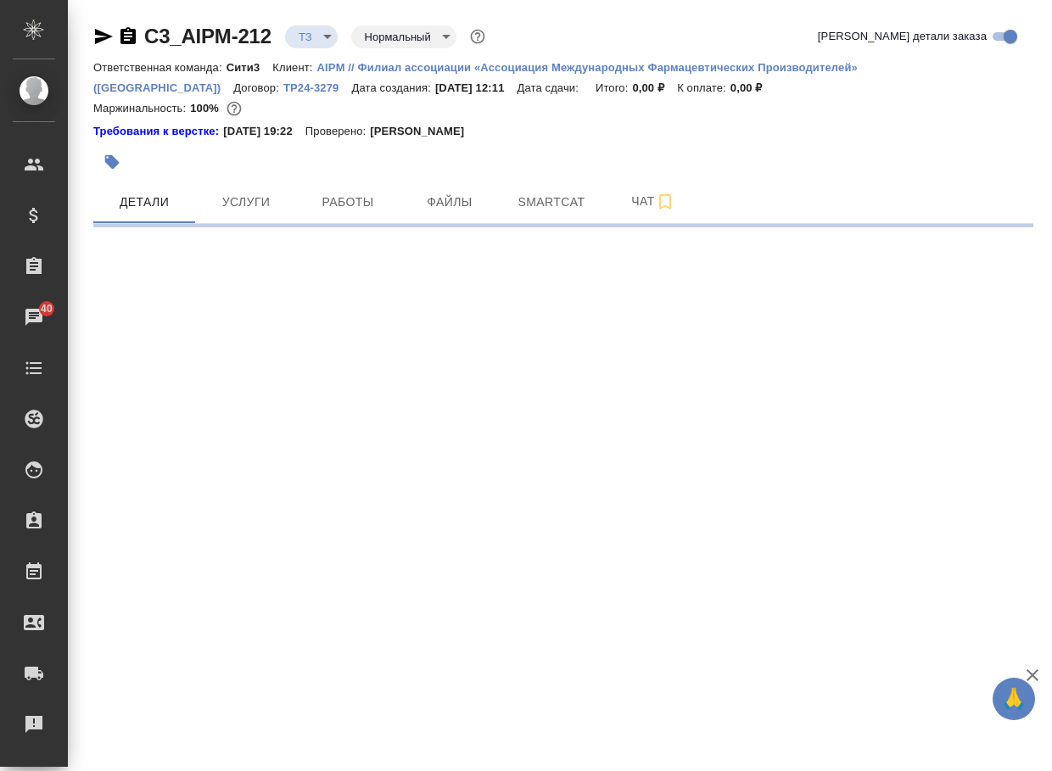
select select "RU"
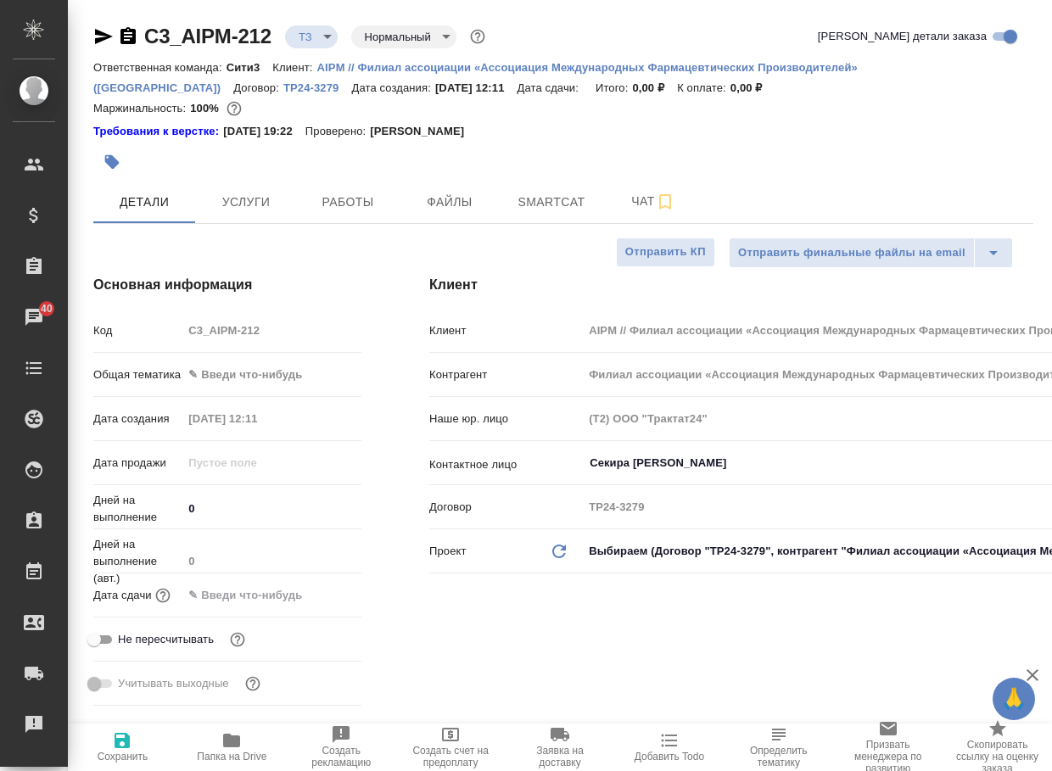
type textarea "x"
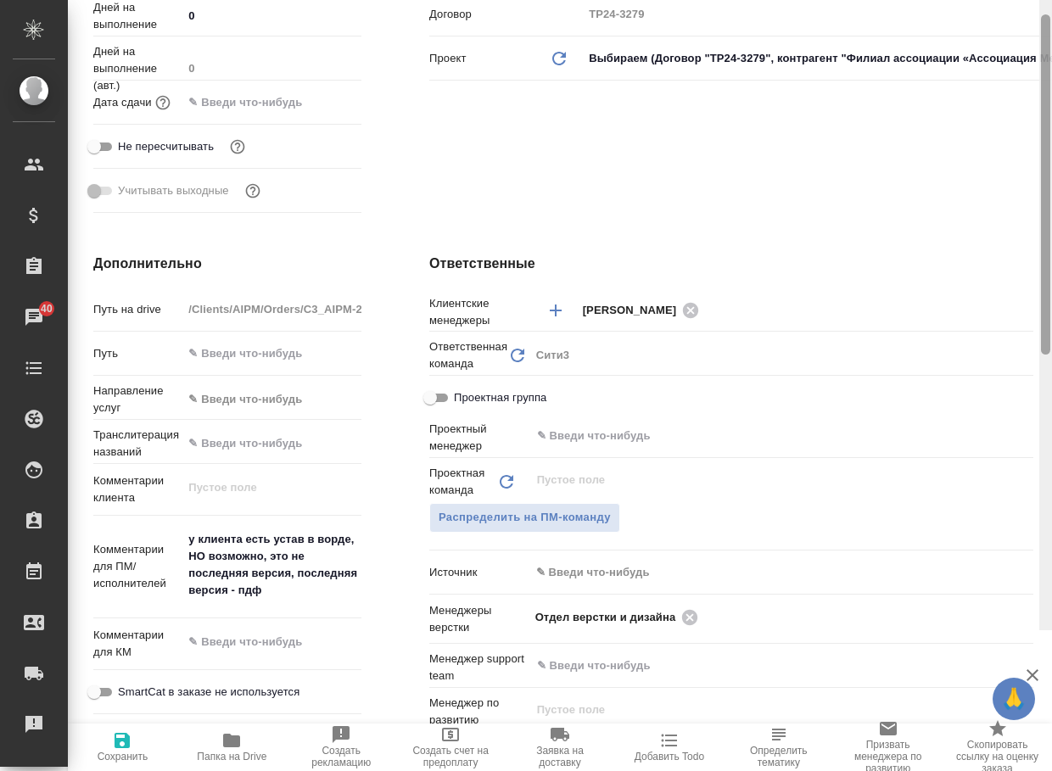
scroll to position [283, 0]
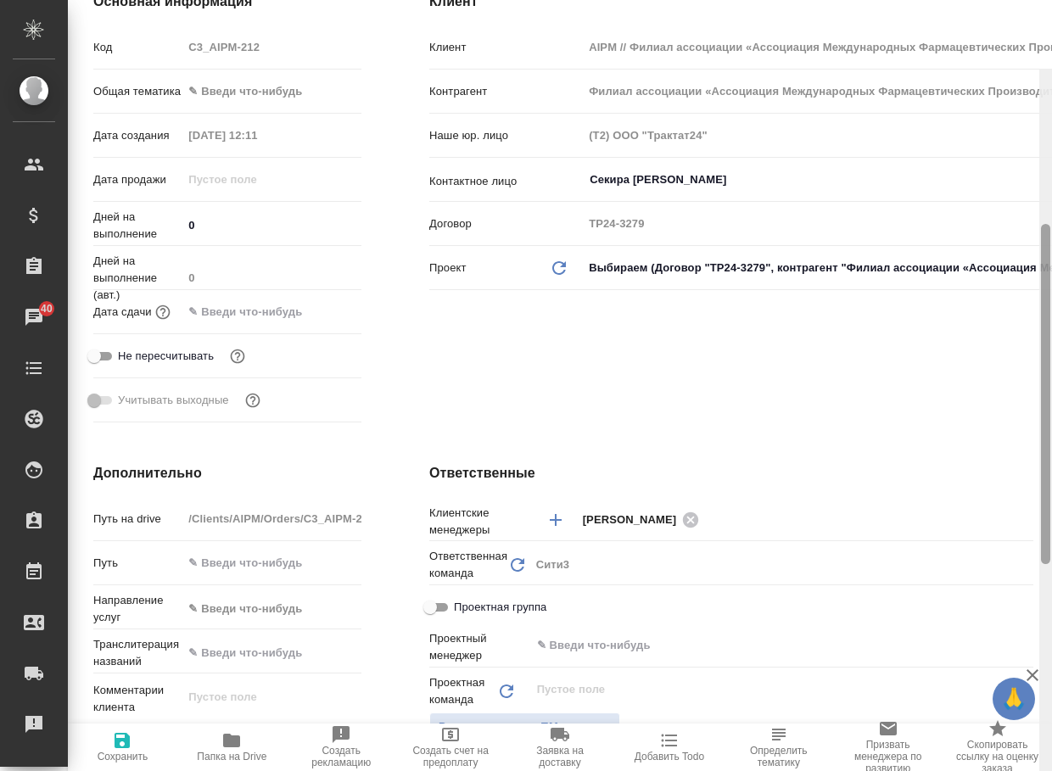
drag, startPoint x: 1046, startPoint y: 102, endPoint x: 937, endPoint y: 3, distance: 147.2
click at [937, 3] on div "C3_AIPM-212 ТЗ tz Нормальный normal Кратко детали заказа Ответственная команда:…" at bounding box center [560, 385] width 984 height 771
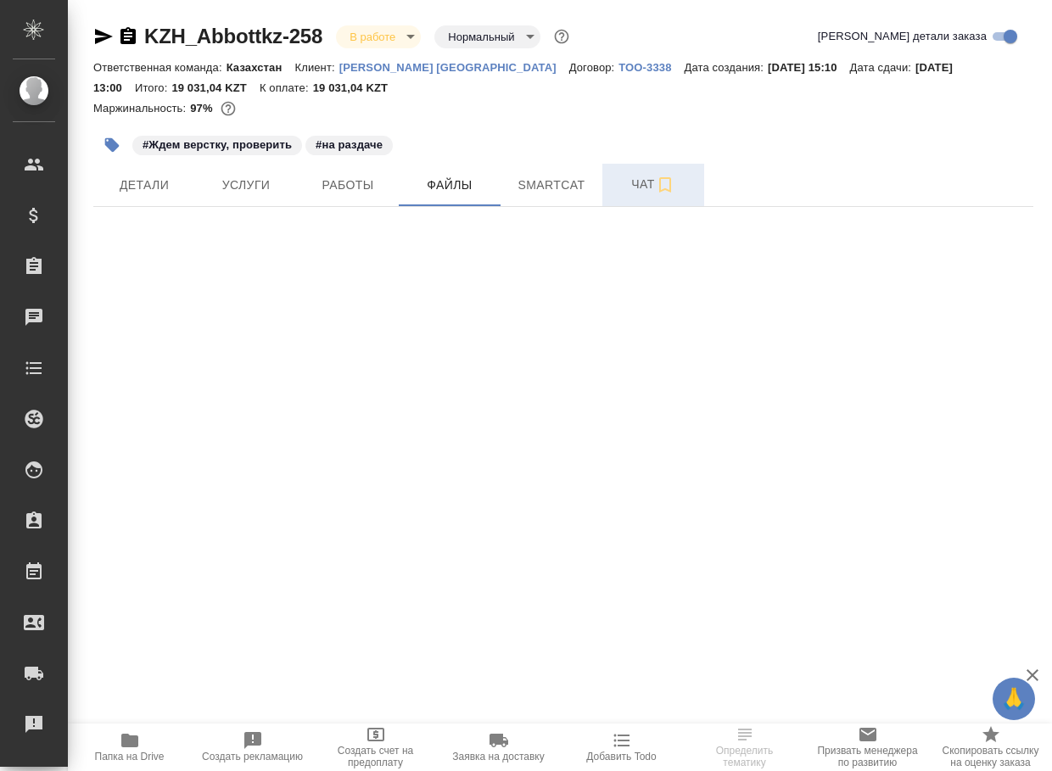
click at [647, 191] on span "Чат" at bounding box center [652, 184] width 81 height 21
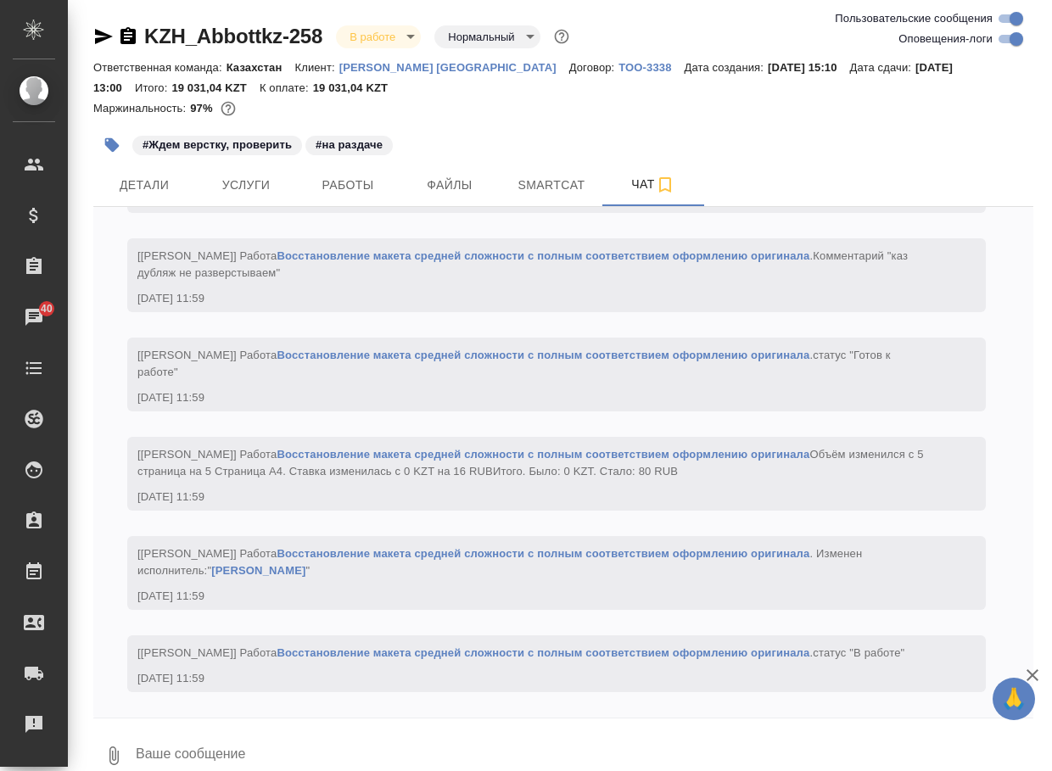
scroll to position [2241, 0]
click at [998, 34] on input "Оповещения-логи" at bounding box center [1016, 39] width 61 height 20
checkbox input "false"
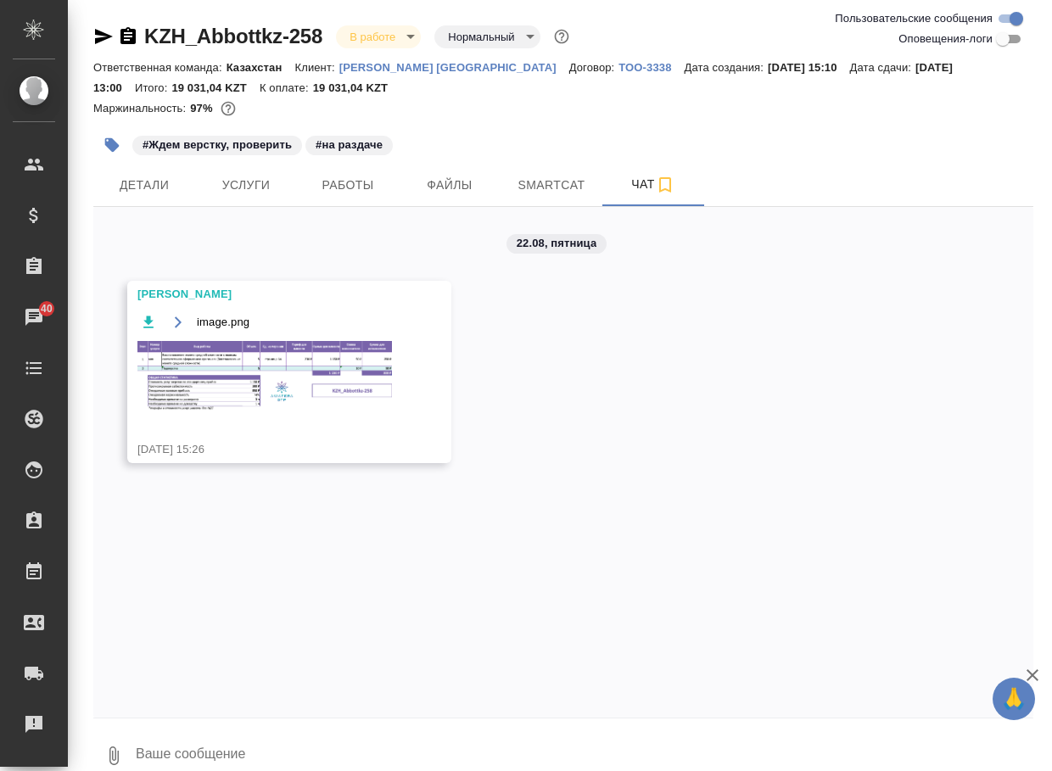
scroll to position [0, 0]
click at [334, 388] on img at bounding box center [264, 376] width 254 height 70
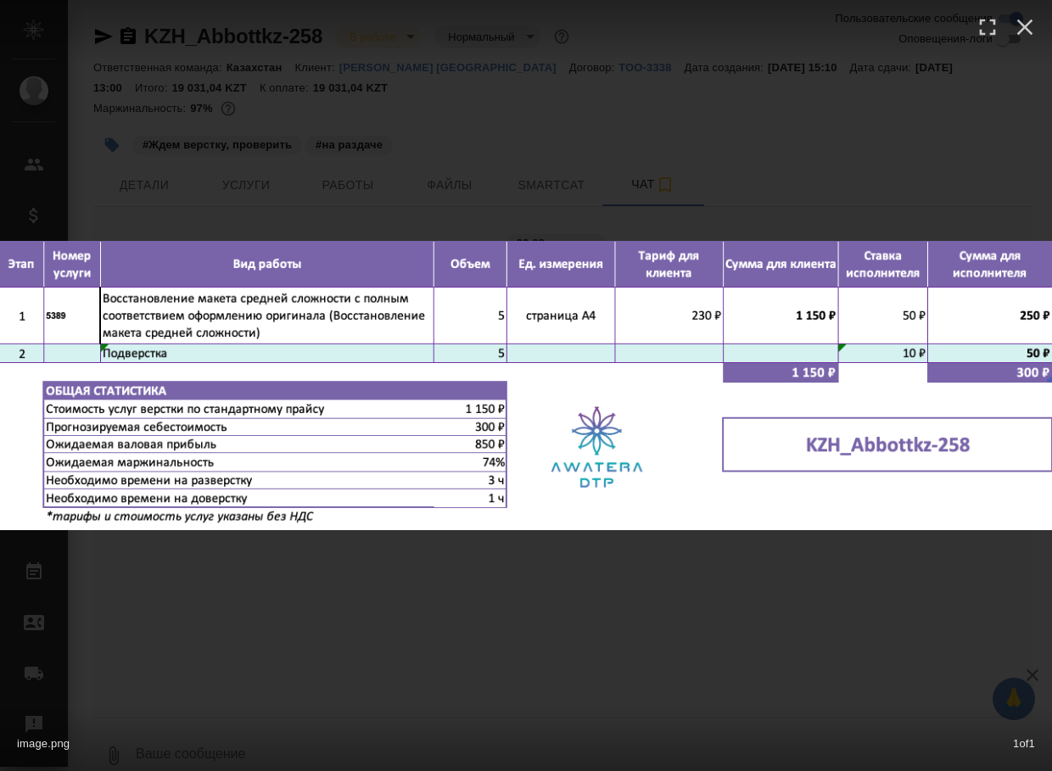
click at [581, 618] on div "image.png 1 of 1" at bounding box center [526, 385] width 1052 height 771
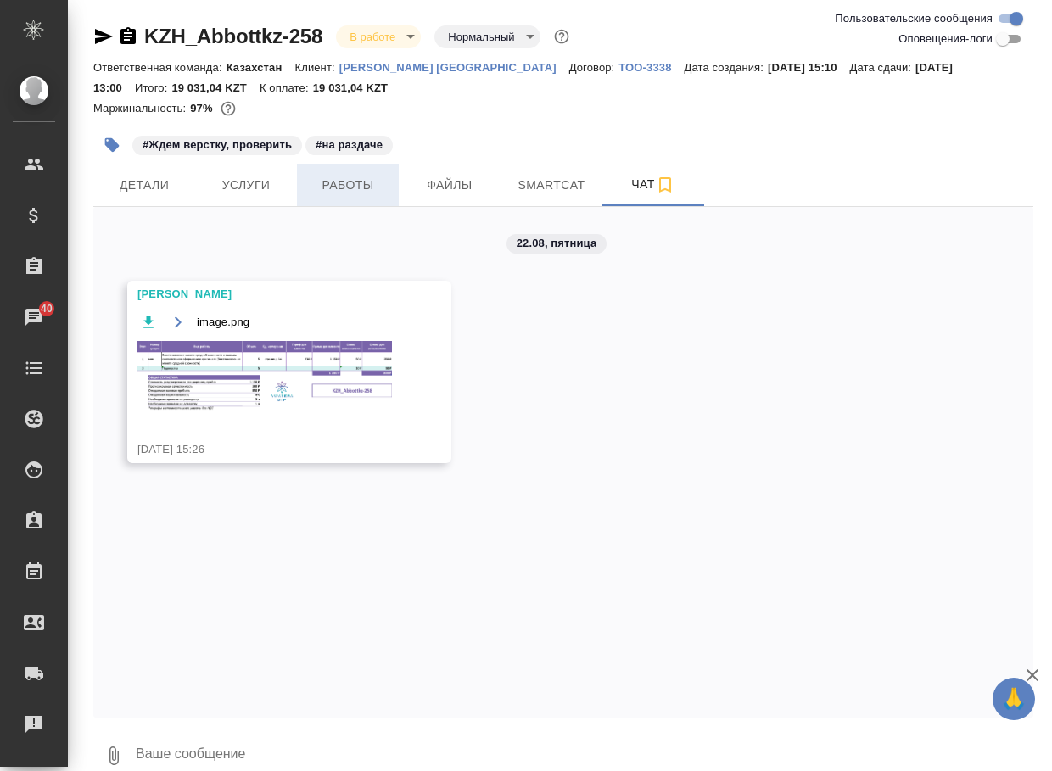
click at [357, 187] on span "Работы" at bounding box center [347, 185] width 81 height 21
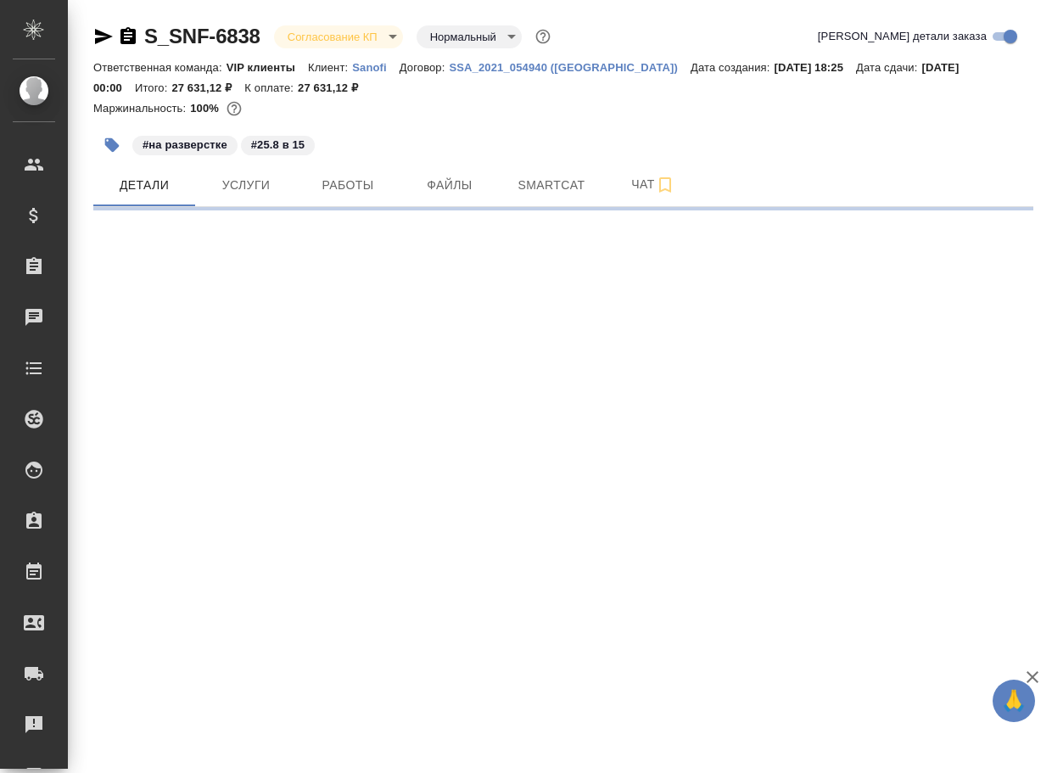
select select "RU"
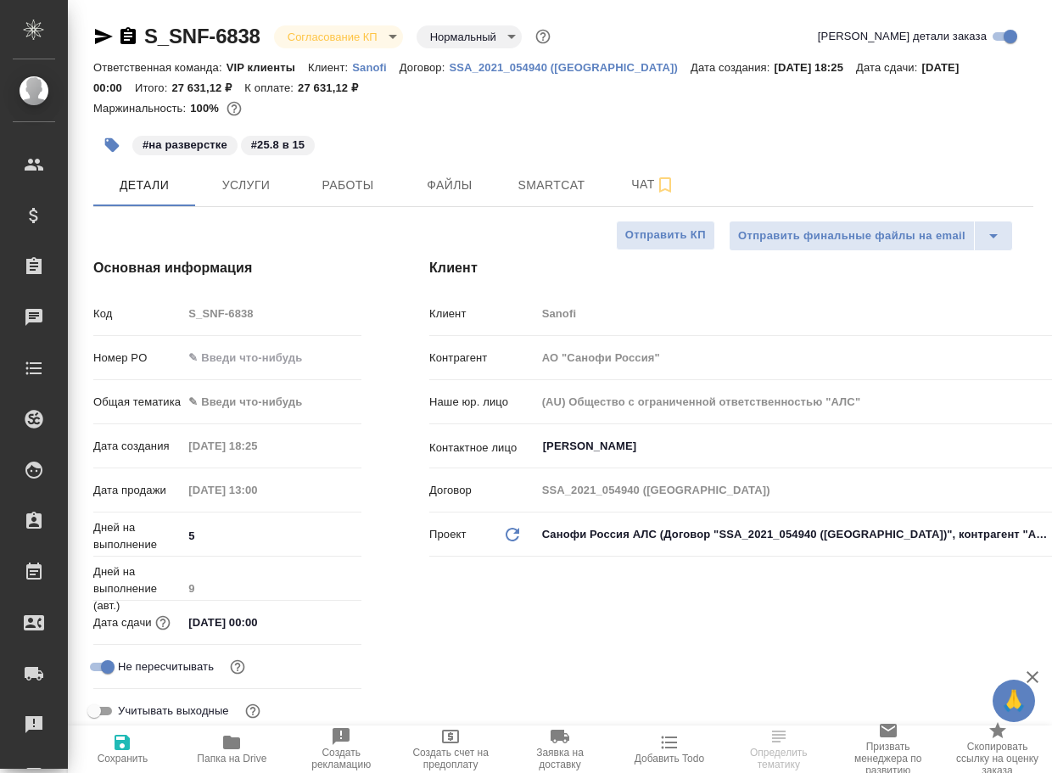
type textarea "x"
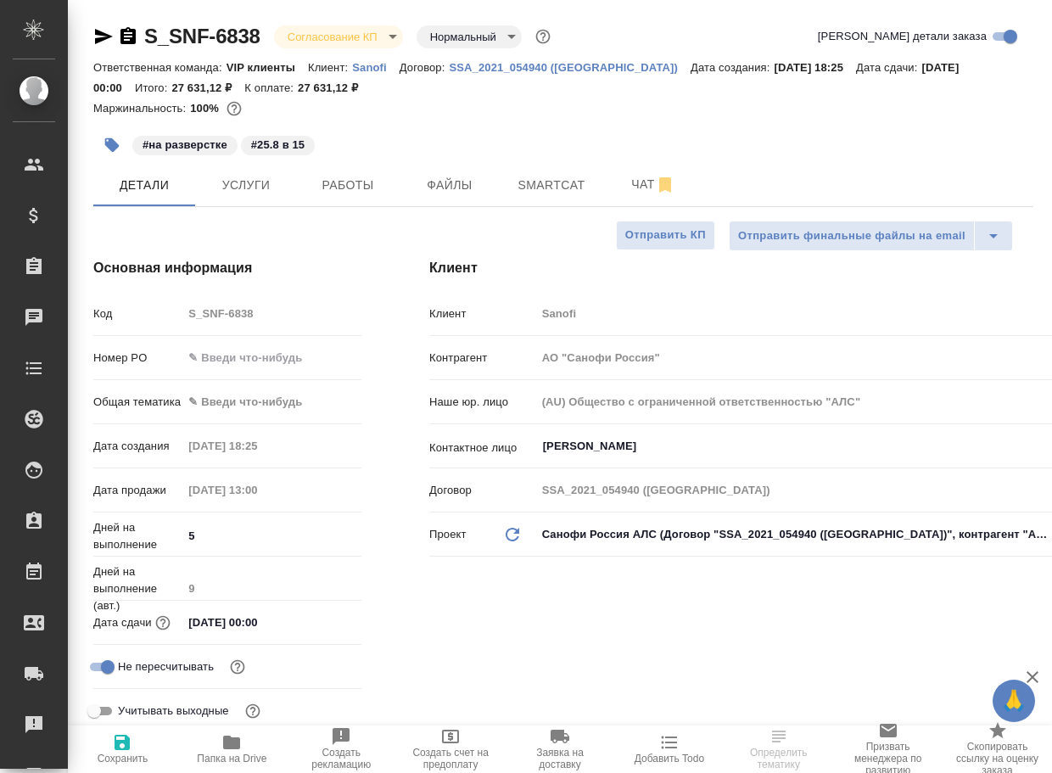
type textarea "x"
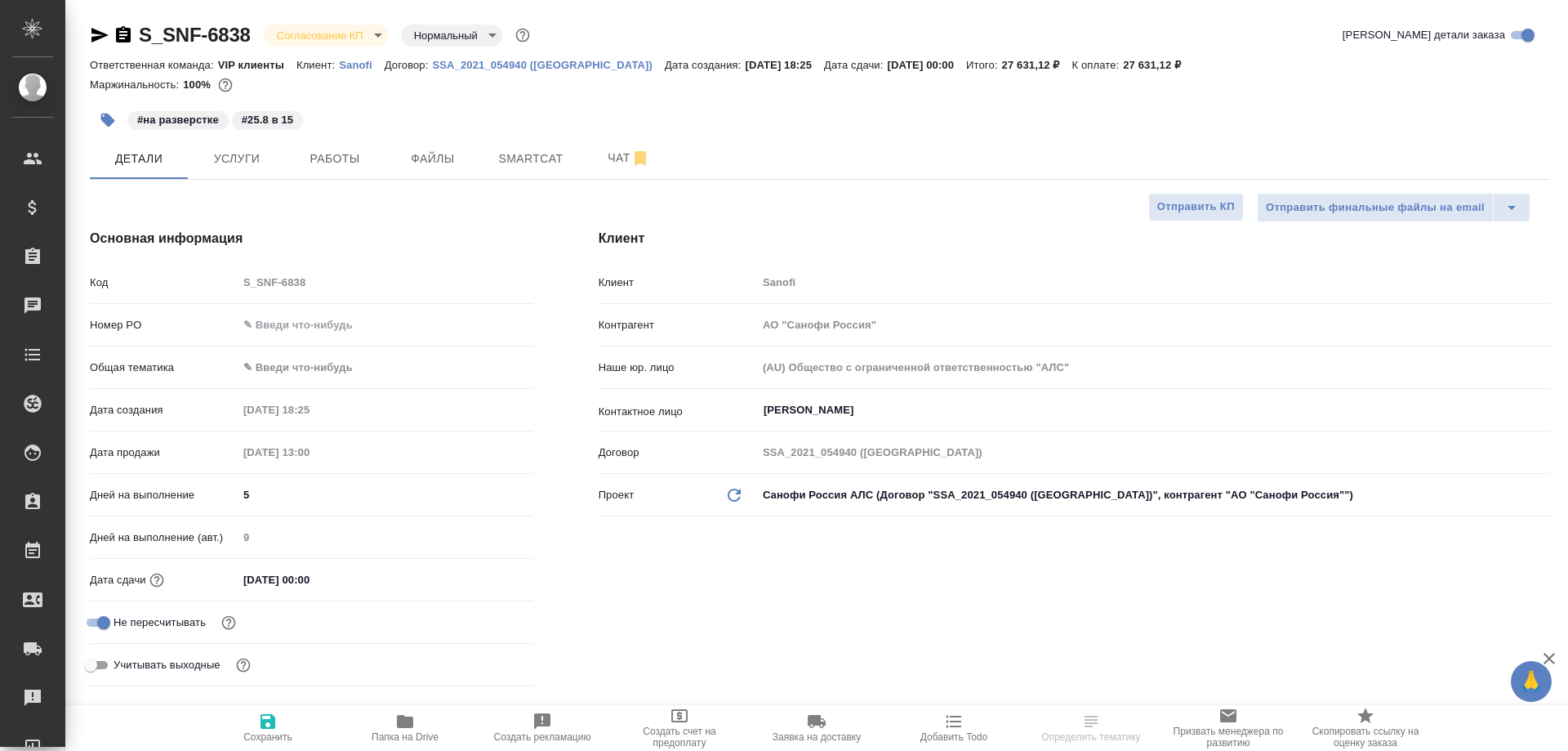
type textarea "x"
click at [390, 737] on span "Папка на Drive" at bounding box center [405, 737] width 67 height 12
type textarea "x"
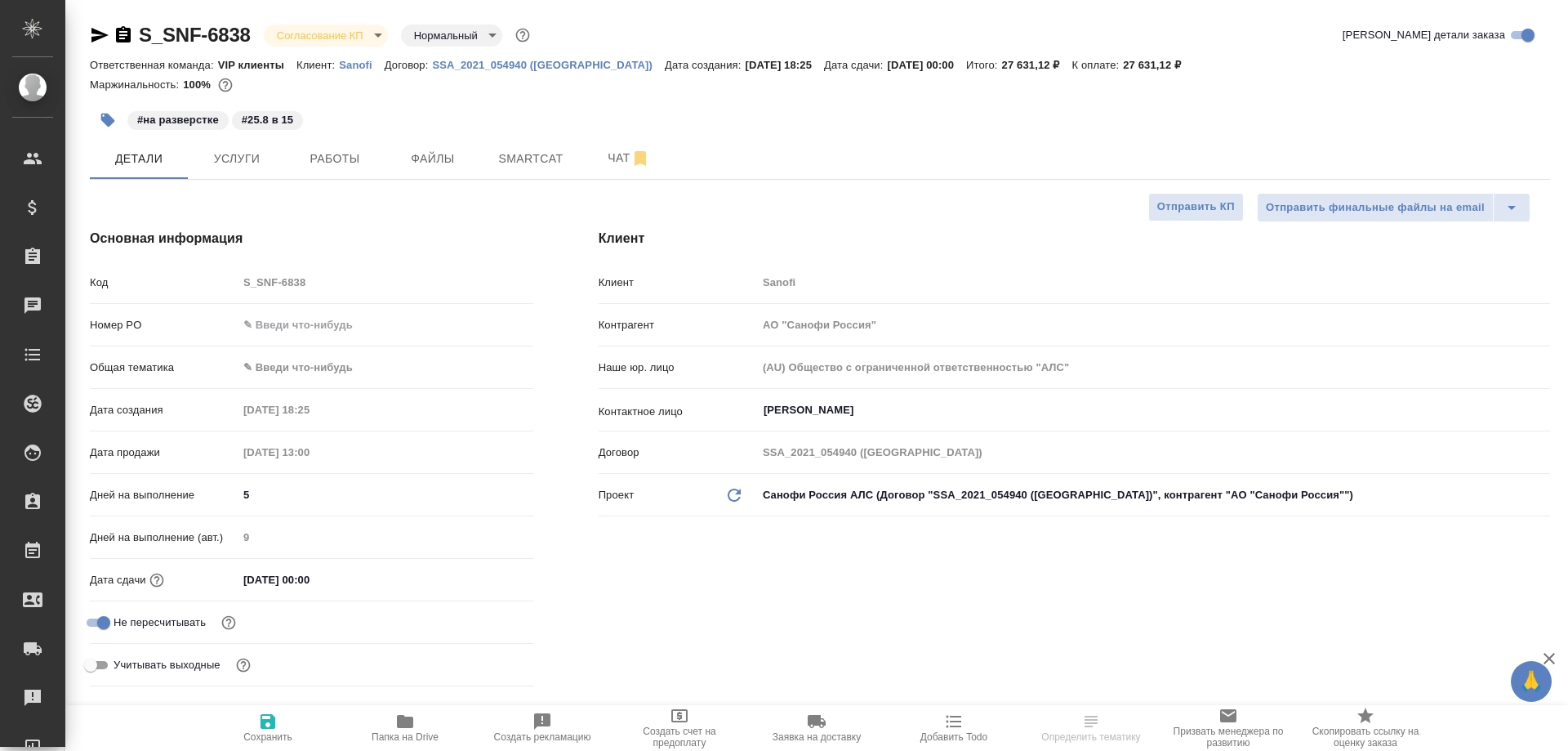
type textarea "x"
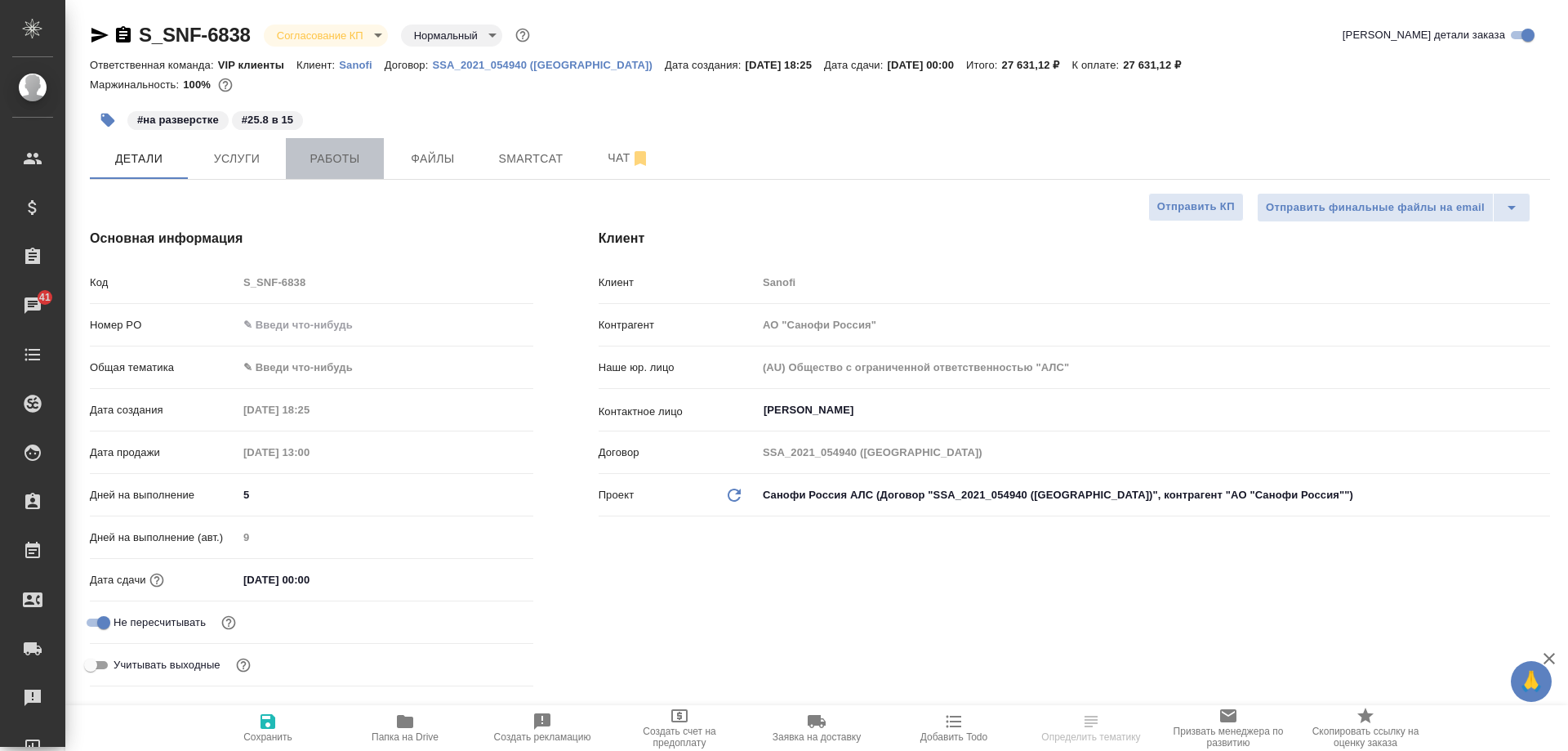
click at [334, 156] on span "Работы" at bounding box center [334, 158] width 78 height 20
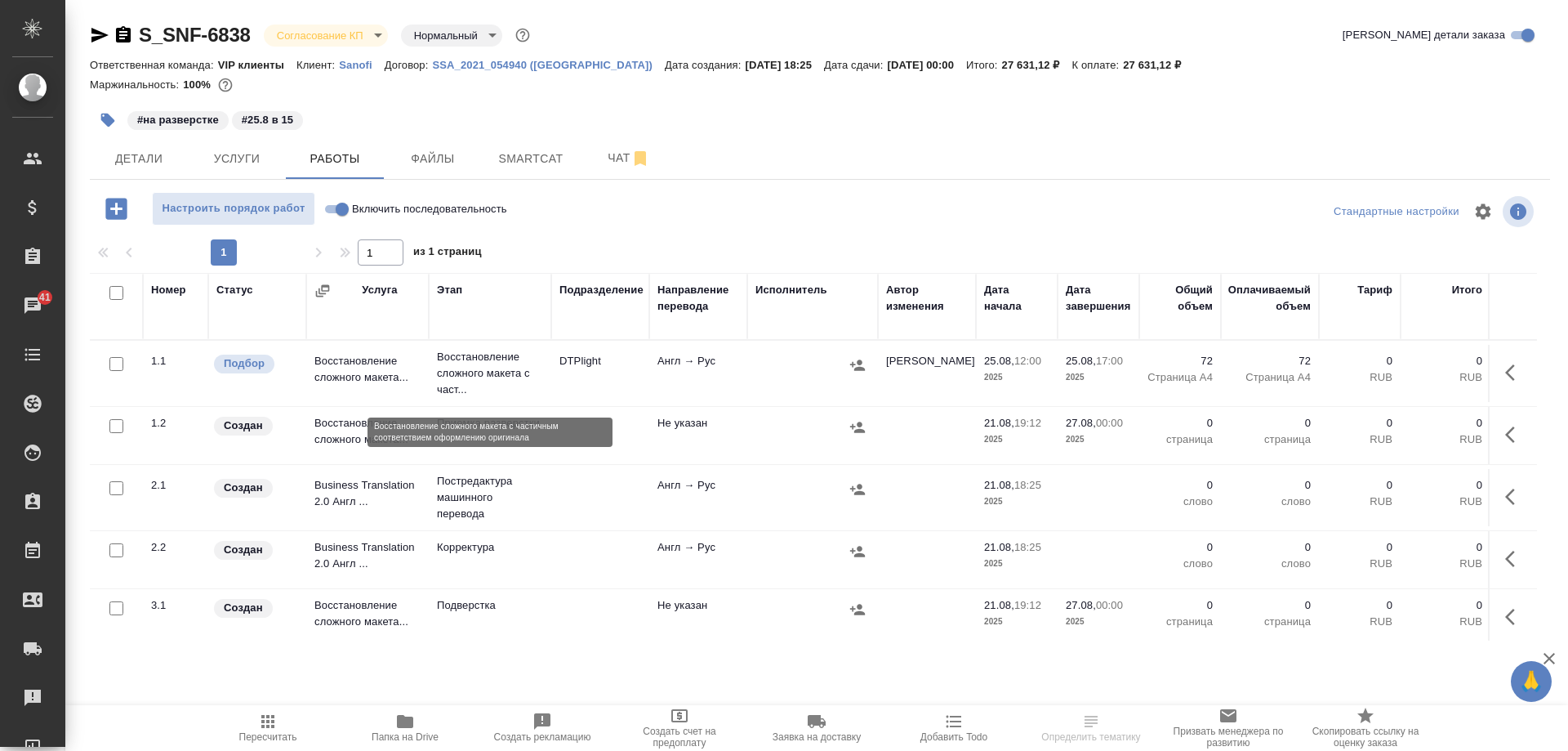
click at [476, 378] on p "Восстановление сложного макета с част..." at bounding box center [490, 373] width 106 height 49
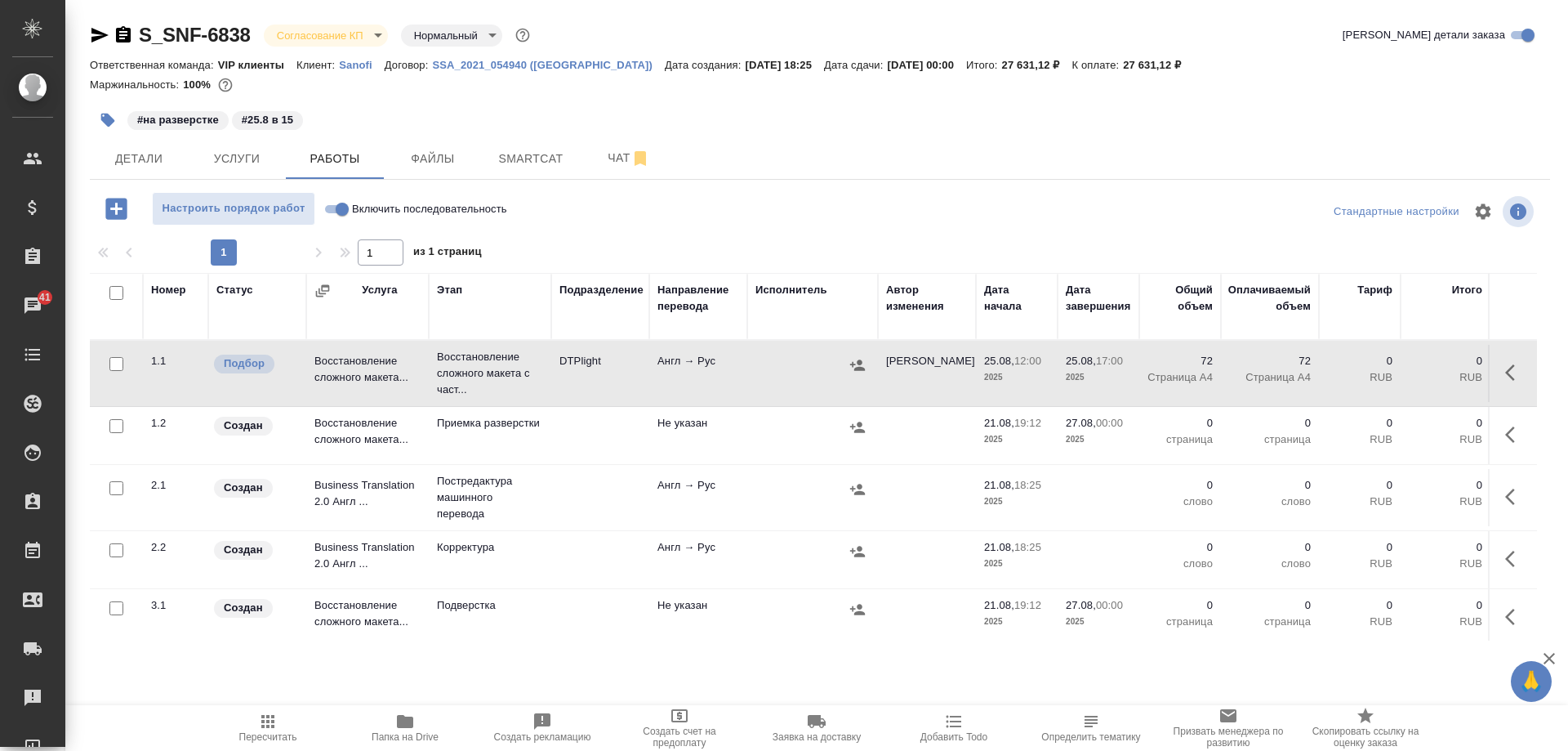
click at [1012, 375] on icon "button" at bounding box center [1514, 373] width 19 height 19
click at [1012, 375] on icon "button" at bounding box center [1425, 373] width 23 height 23
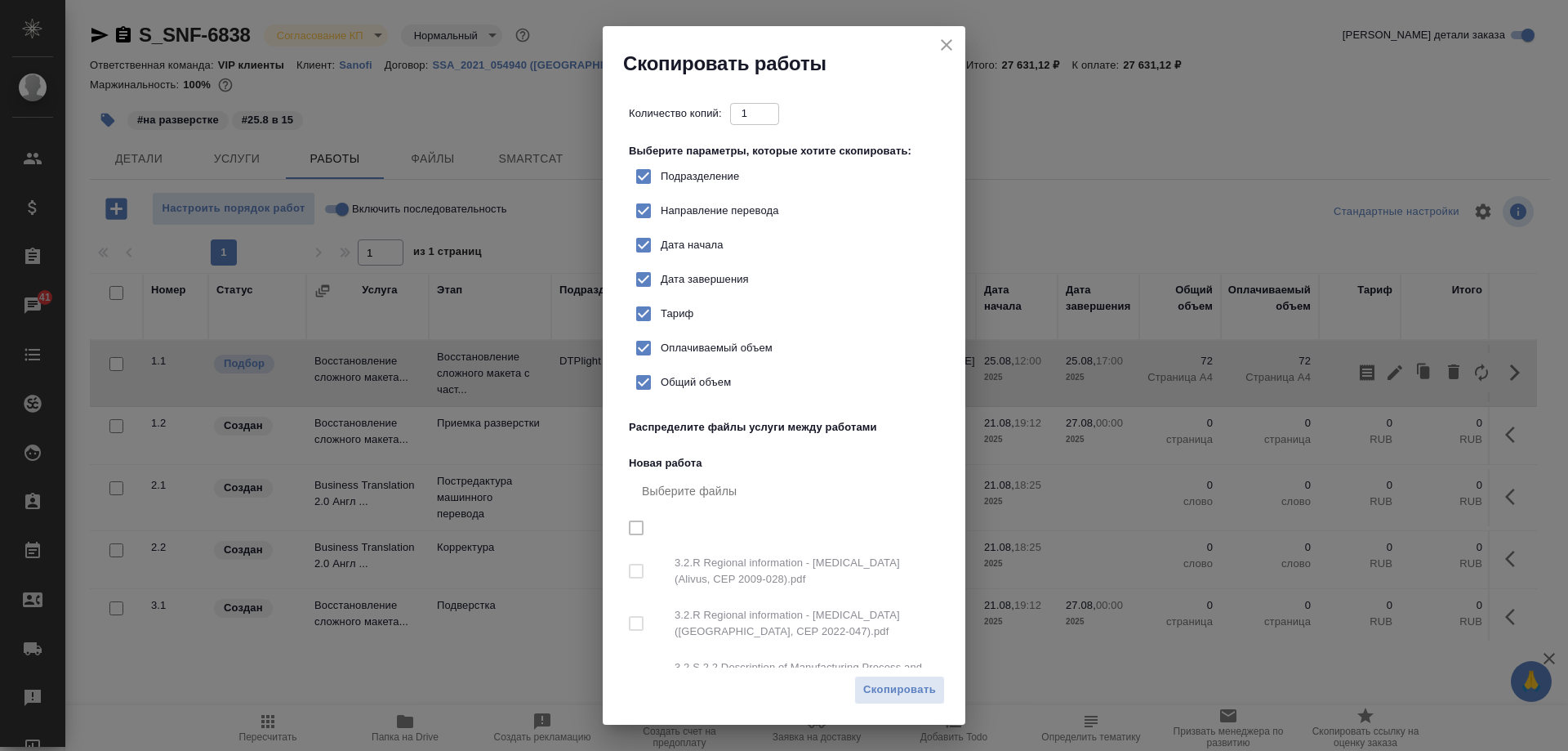
checkbox input "true"
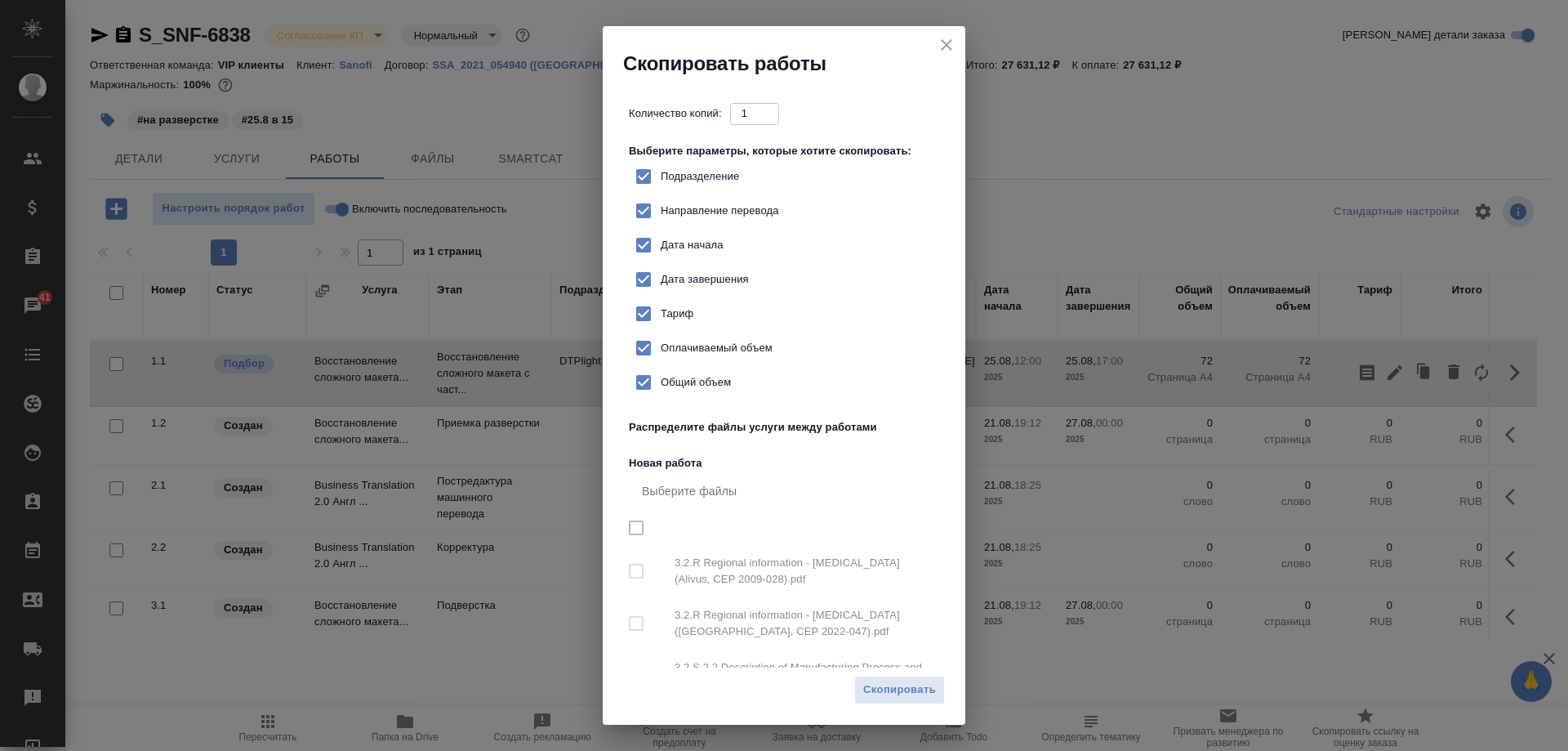
checkbox input "true"
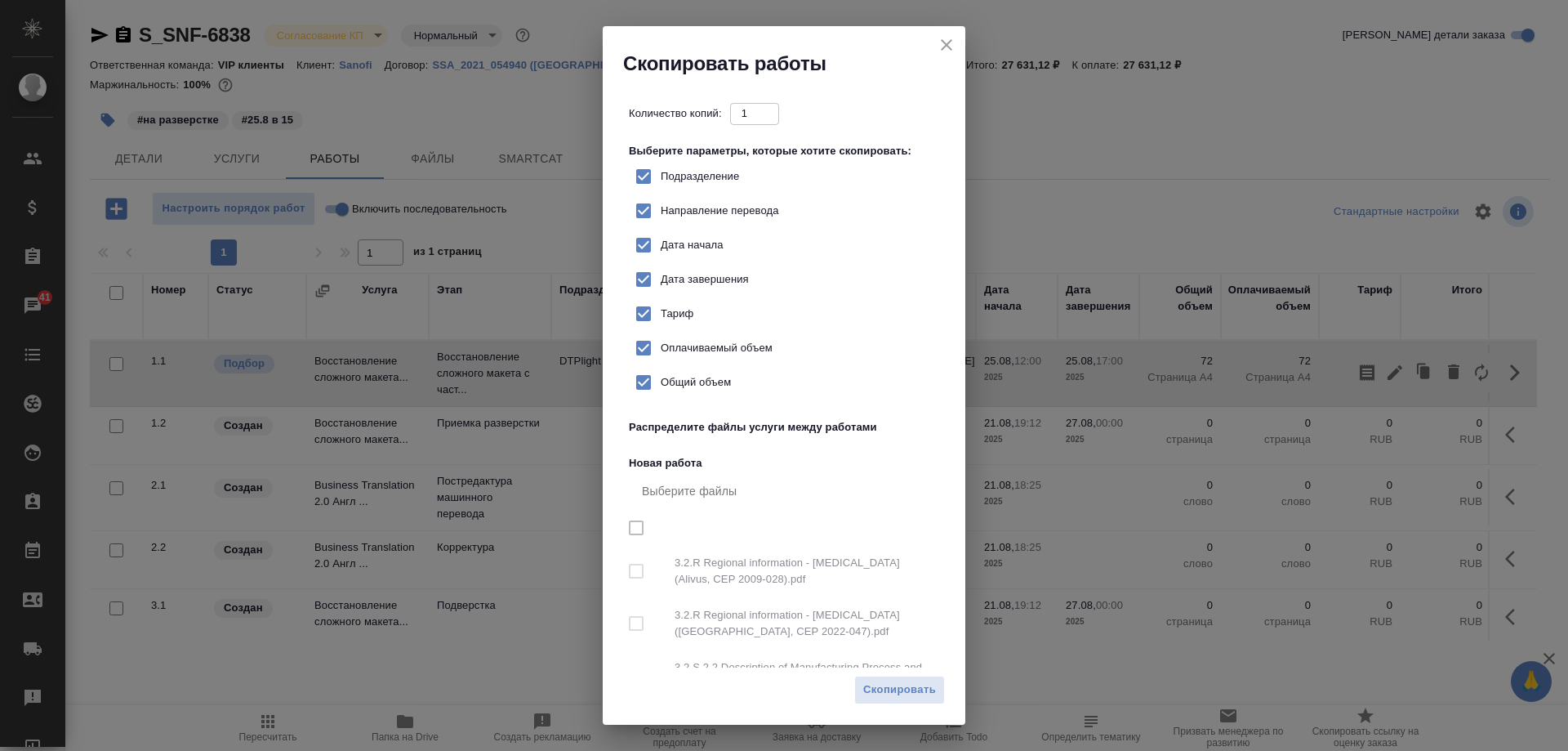
checkbox input "true"
click at [917, 686] on span "Скопировать" at bounding box center [900, 690] width 73 height 19
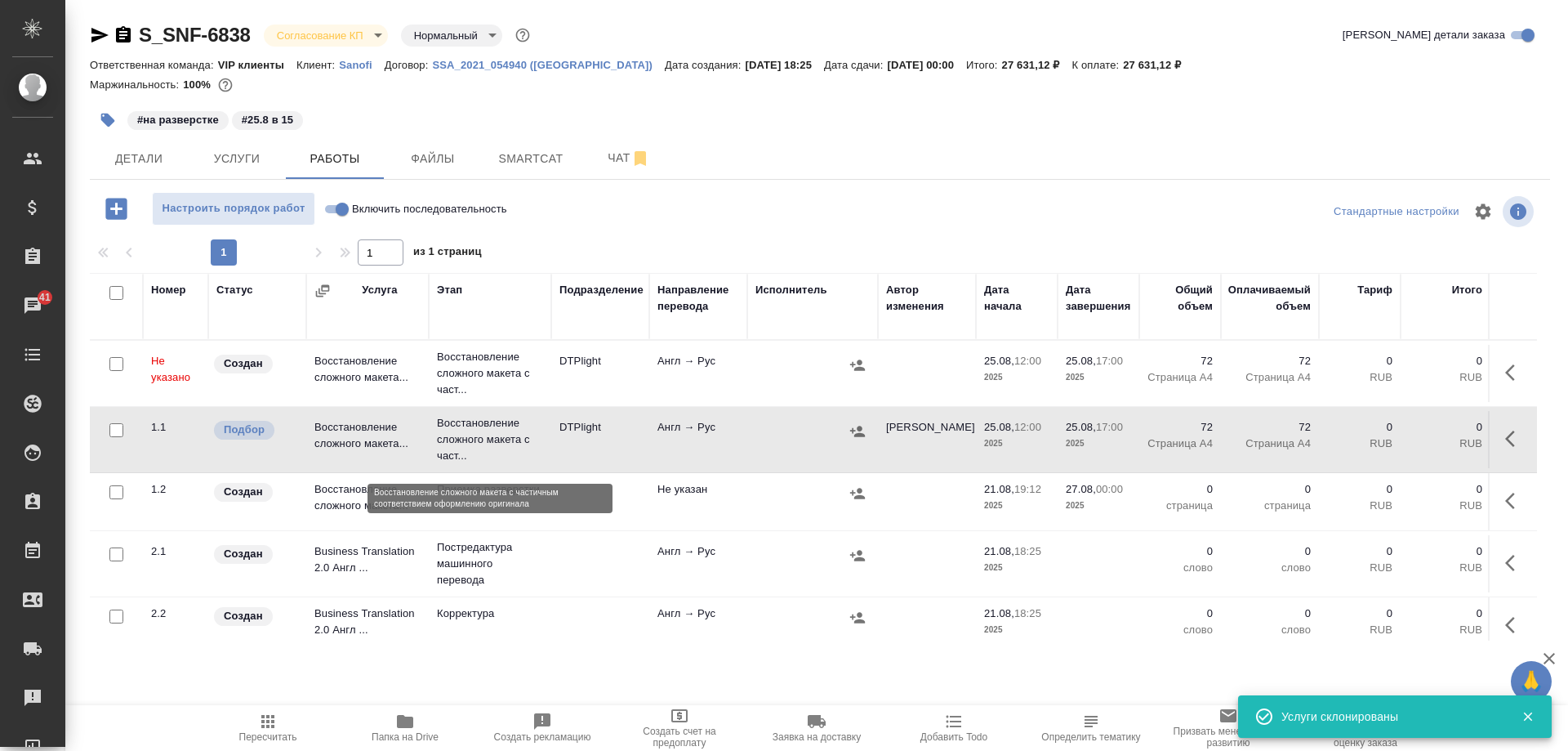
click at [501, 457] on p "Восстановление сложного макета с част..." at bounding box center [490, 439] width 106 height 49
click at [454, 380] on p "Восстановление сложного макета с част..." at bounding box center [490, 373] width 106 height 49
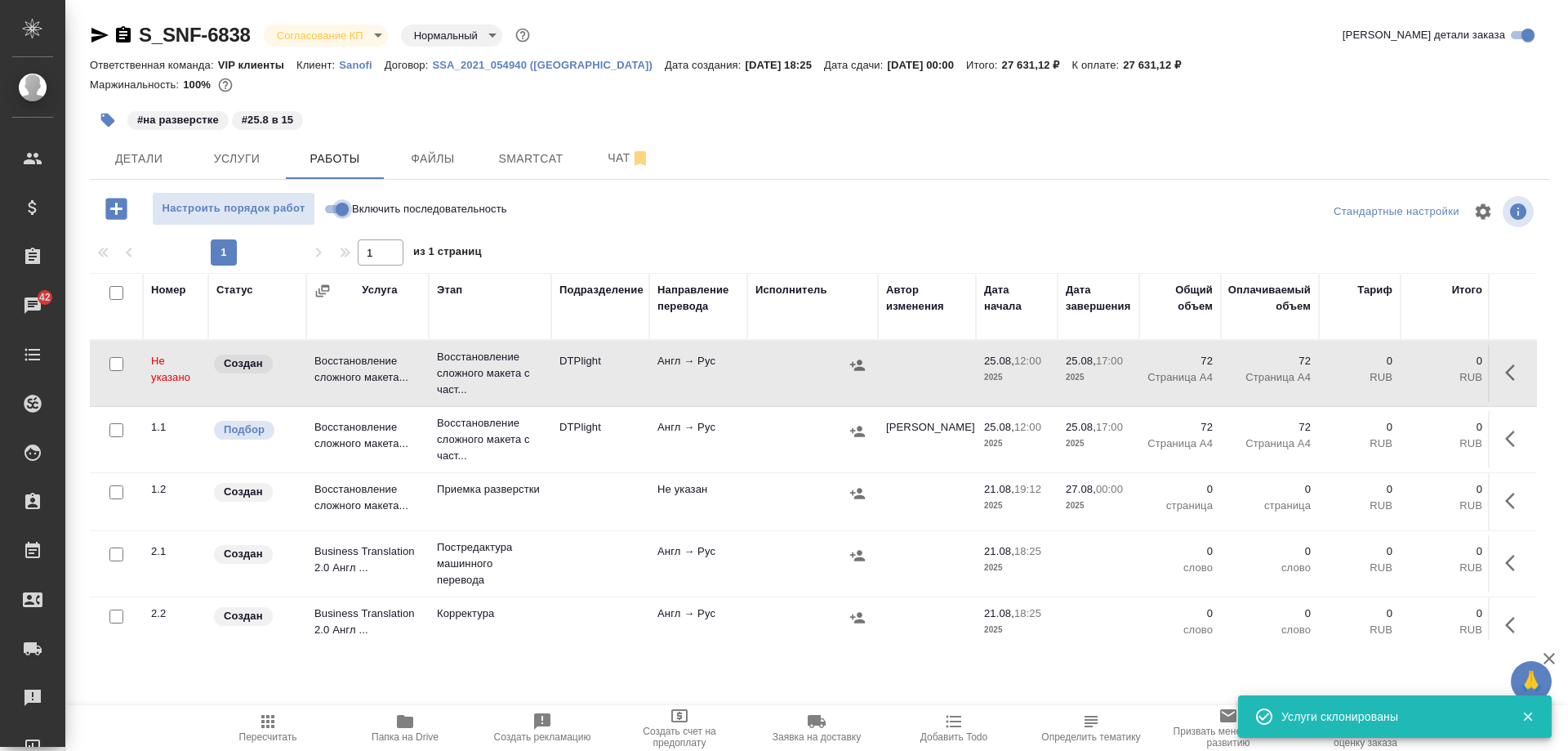
click at [331, 211] on input "Включить последовательность" at bounding box center [342, 209] width 59 height 19
checkbox input "true"
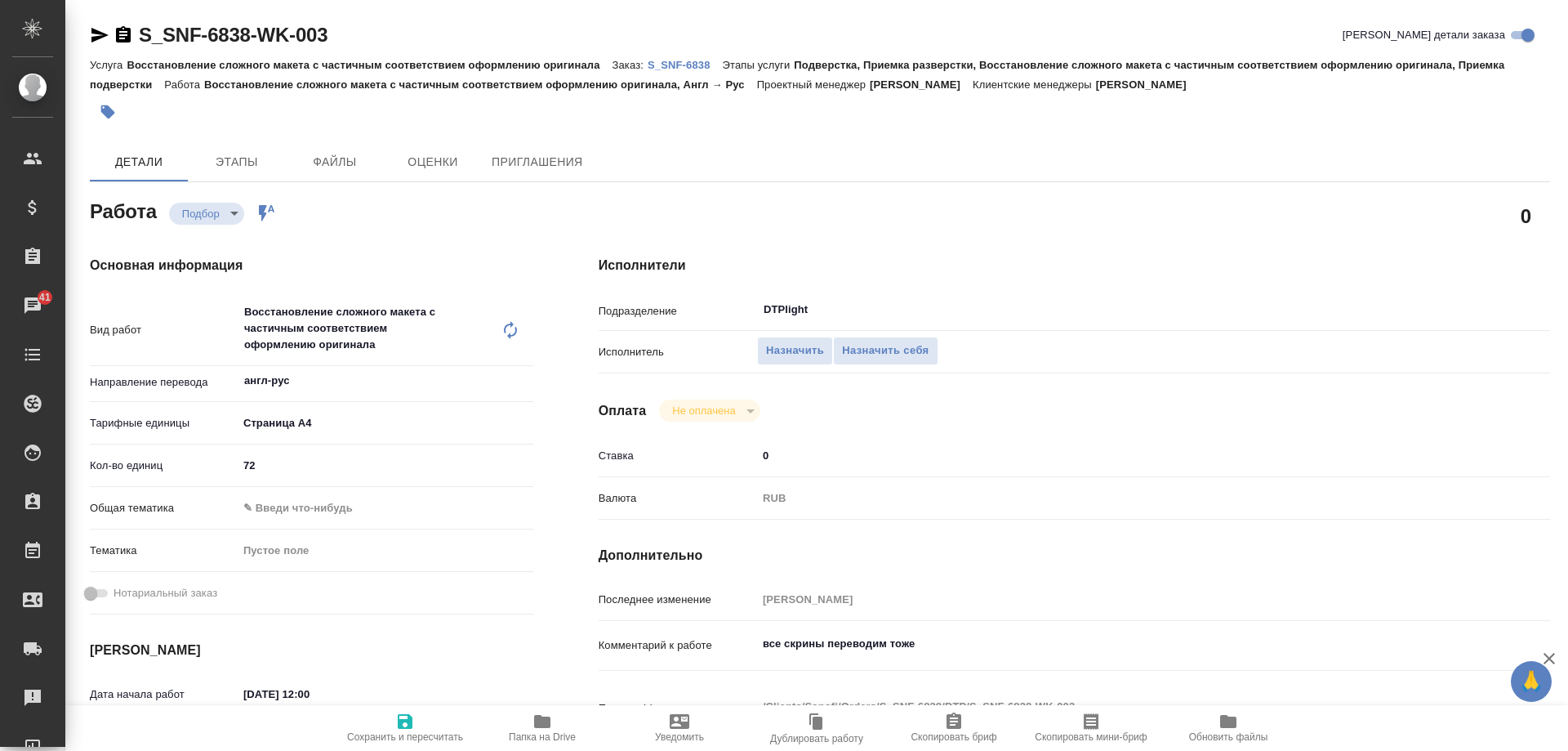
click at [533, 730] on icon "button" at bounding box center [542, 721] width 19 height 19
click at [528, 726] on span "Папка на Drive" at bounding box center [542, 727] width 117 height 31
click at [948, 649] on textarea "все скрины переводим тоже" at bounding box center [1113, 643] width 713 height 28
paste textarea "https://drive.awatera.com/apps/files/?dir=/Shares/Sanofi/Orders/S_SNF-6838/DTP/…"
type textarea "все скрины переводим тоже https://drive.awatera.com/apps/files/?dir=/Shares/San…"
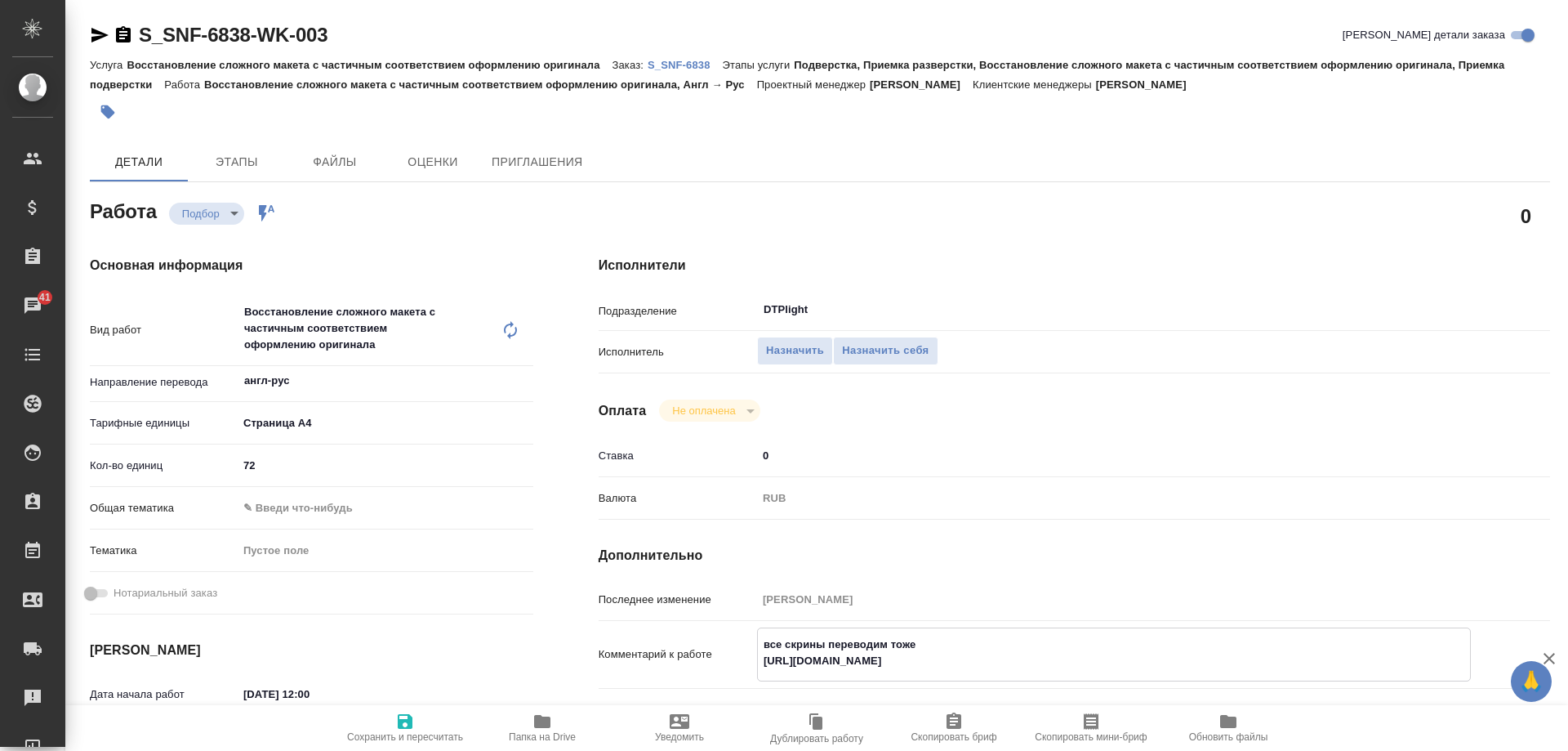
drag, startPoint x: 263, startPoint y: 466, endPoint x: 197, endPoint y: 450, distance: 67.9
click at [199, 450] on div "Вид работ Восстановление сложного макета с частичным соответствием оформлению о…" at bounding box center [311, 457] width 444 height 325
type input "44"
click at [409, 732] on span "Сохранить и пересчитать" at bounding box center [405, 737] width 116 height 12
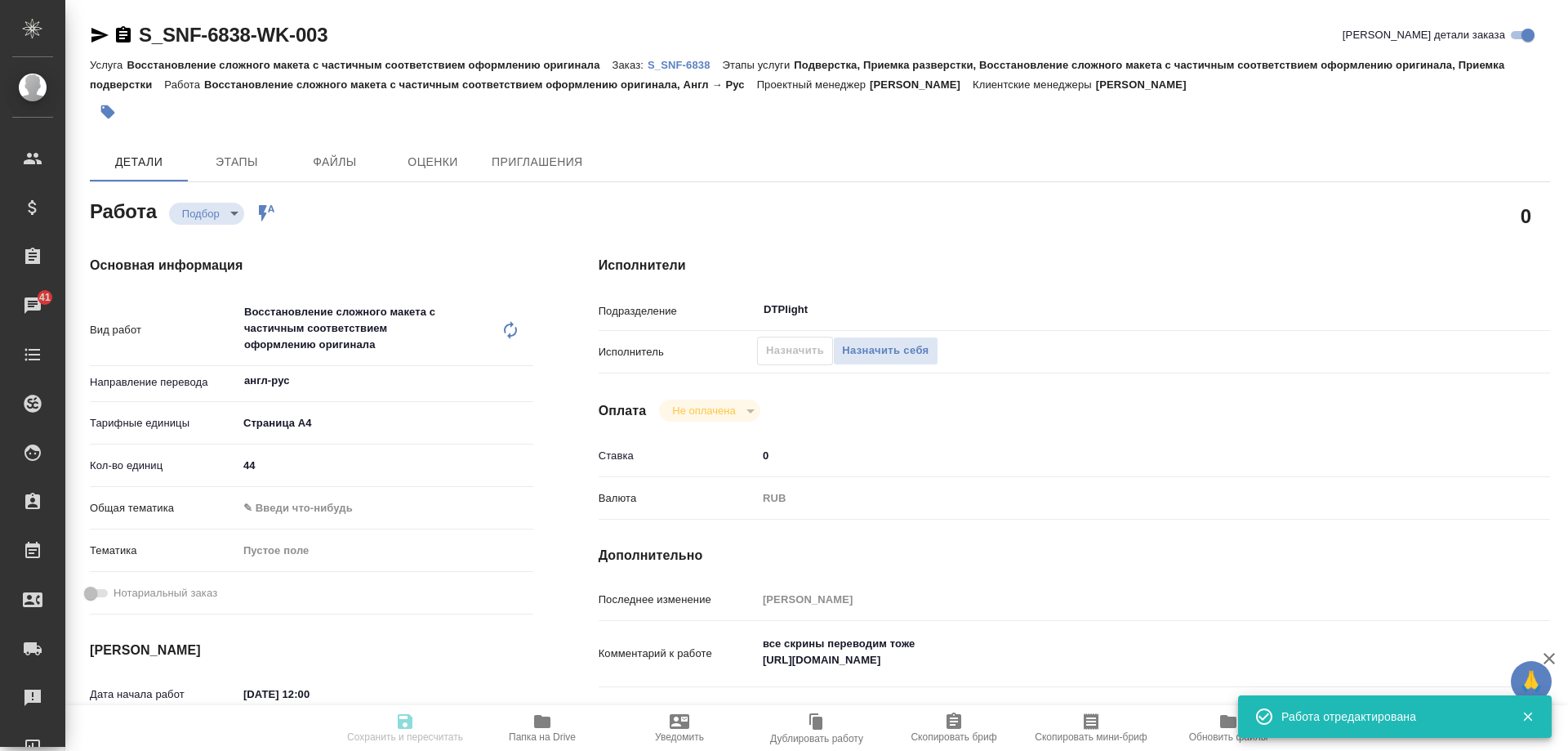
type input "recruiting"
type input "англ-рус"
type input "5f036ec4e16dec2d6b59c8ff"
type input "44"
type input "[DATE] 12:00"
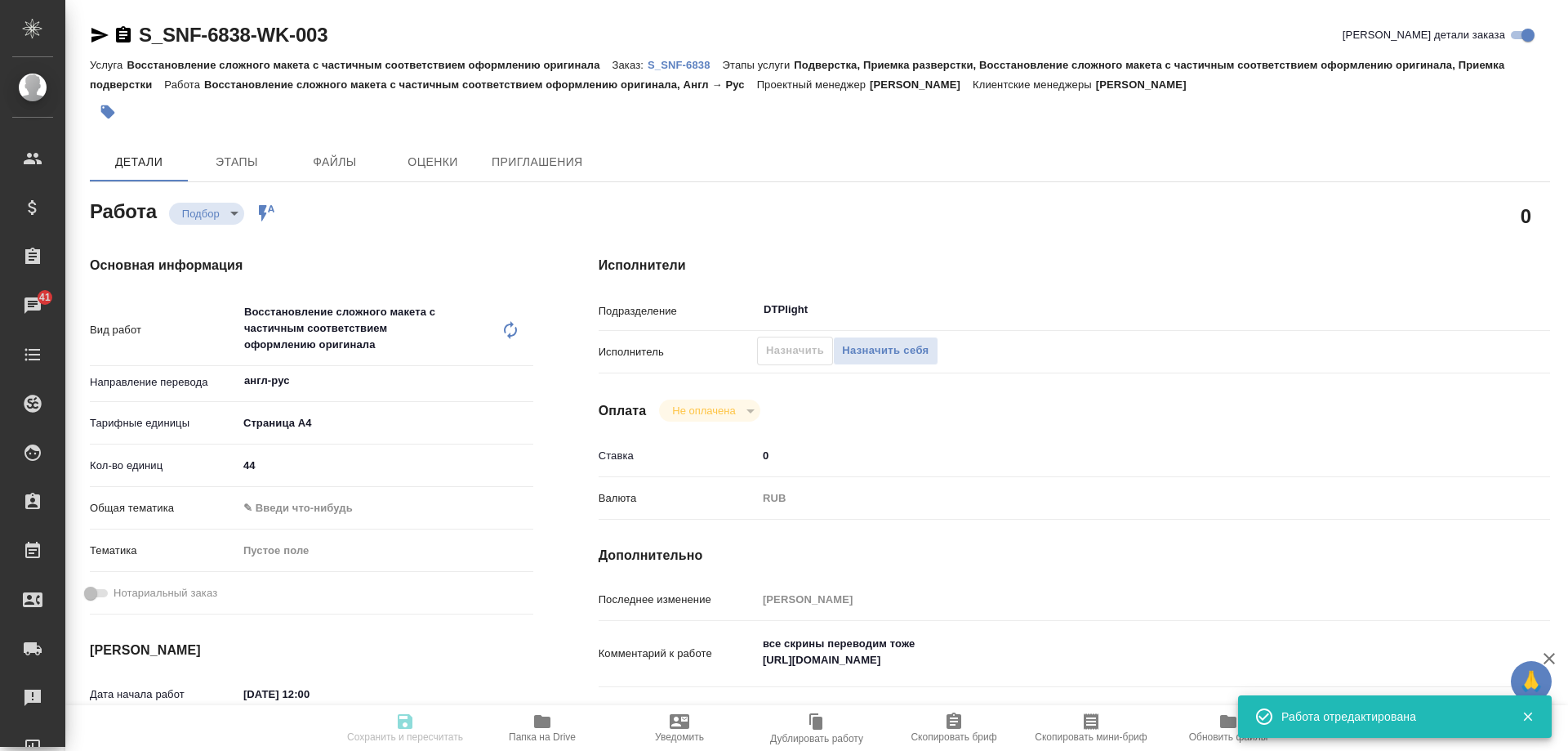
type input "[DATE] 17:00"
type input "[DATE] 00:00"
type input "DTPlight"
type input "notPayed"
type input "0"
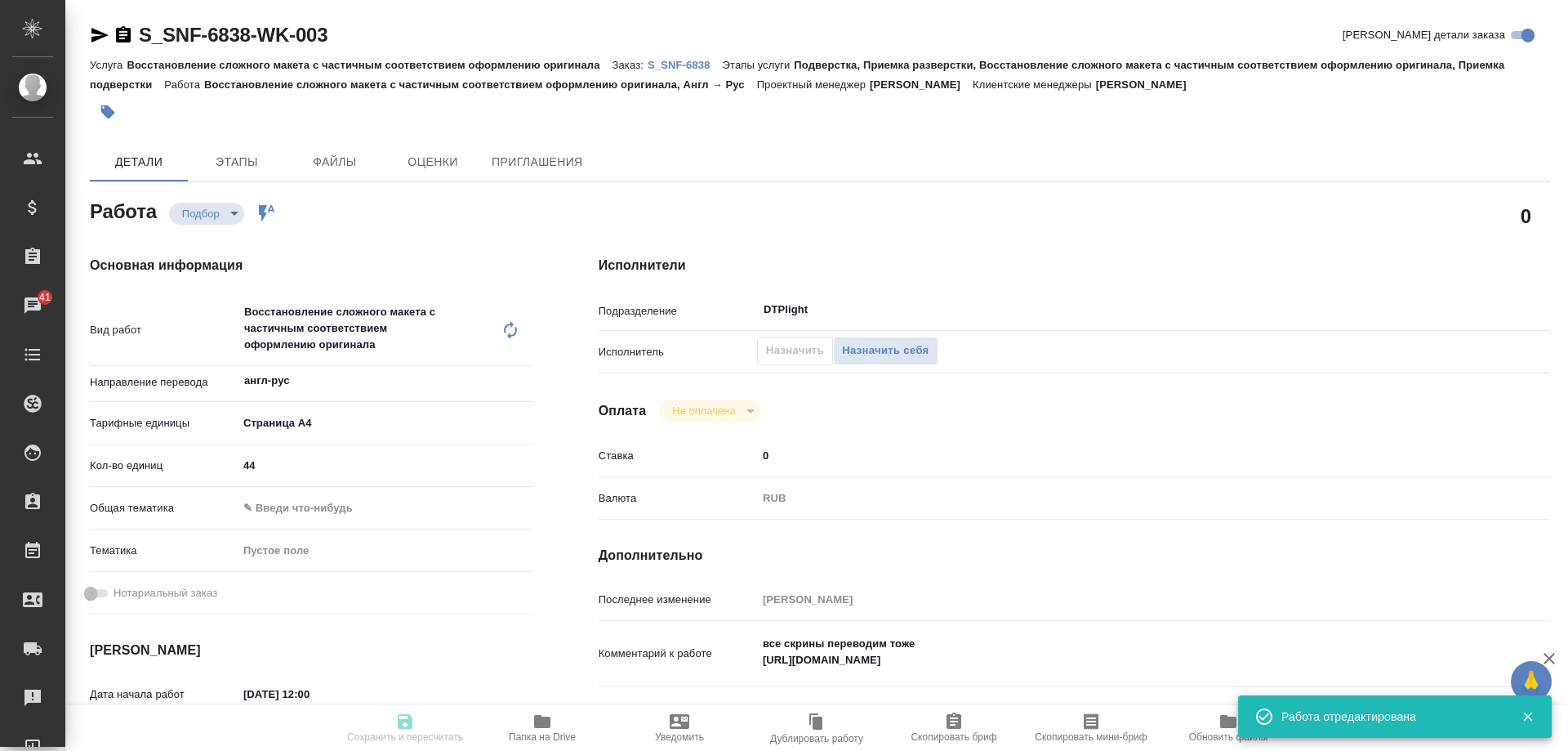
type input "RUB"
type input "[PERSON_NAME]"
type input "S_SNF-6838"
type input "Восстановление сложного макета с частичным соответствием оформлению оригинала"
type input "Подверстка, Приемка разверстки, Восстановление сложного макета с частичным соот…"
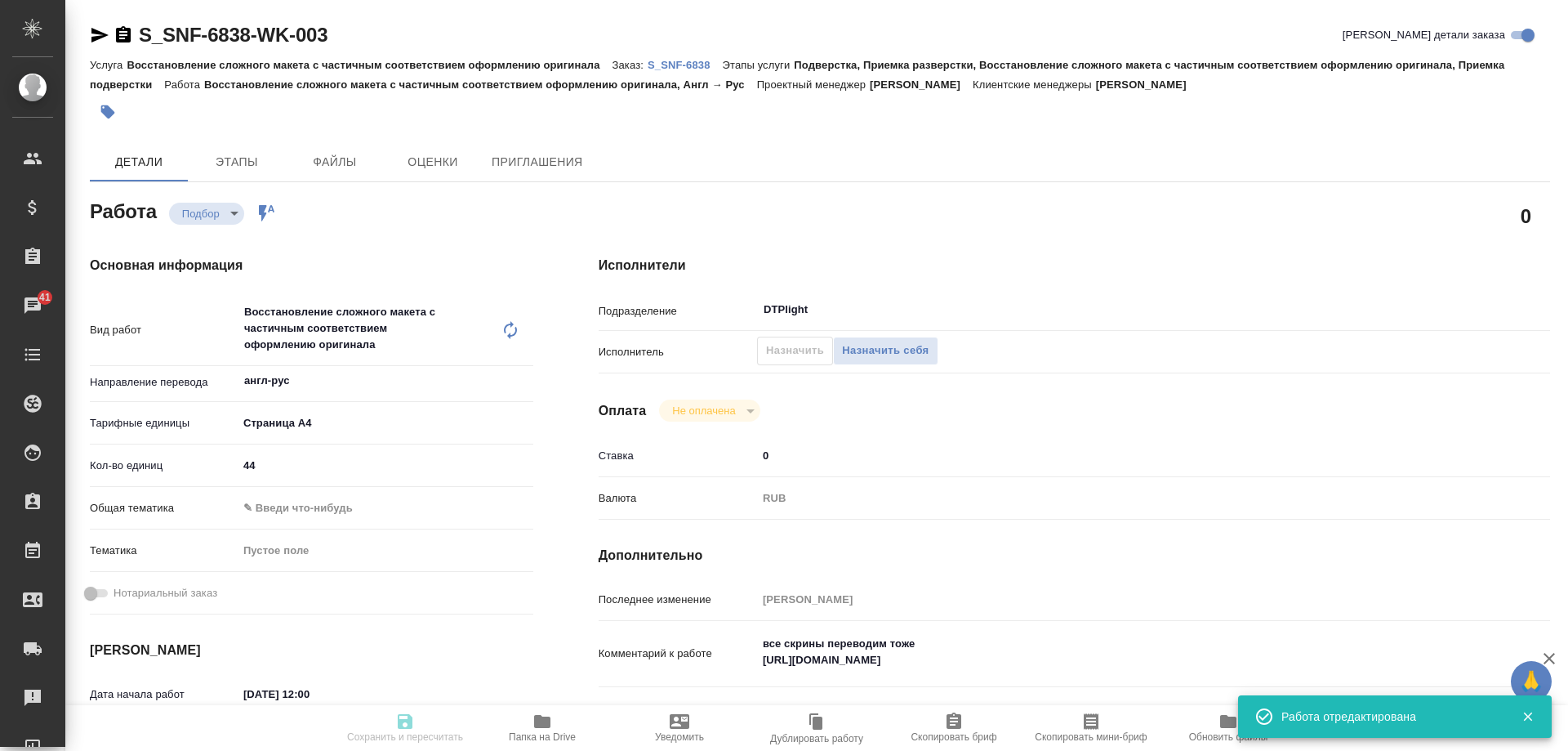
type input "[PERSON_NAME]"
type input "/Clients/Sanofi/Orders/S_SNF-6838"
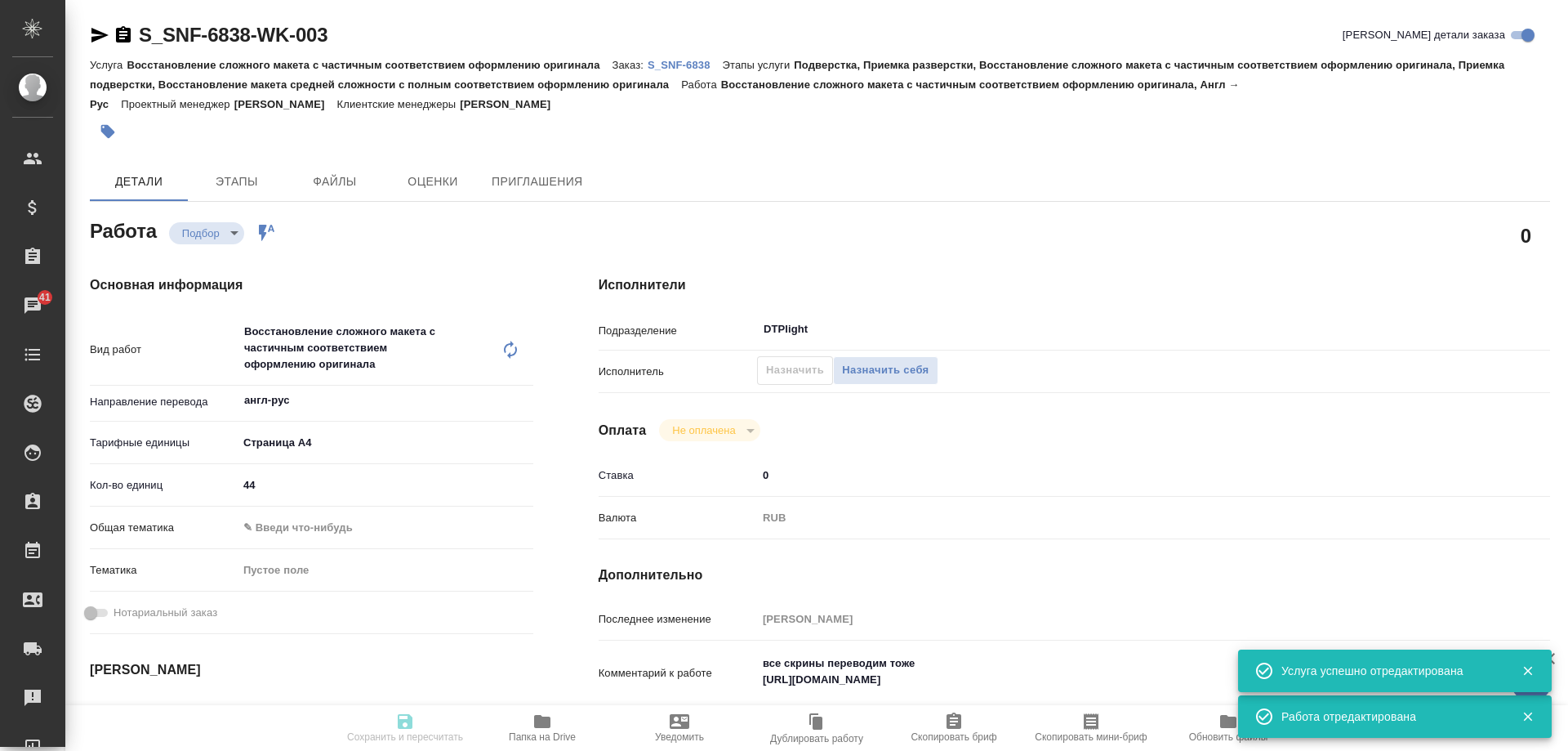
type input "recruiting"
type input "англ-рус"
type input "5f036ec4e16dec2d6b59c8ff"
type input "44"
type input "[DATE] 12:00"
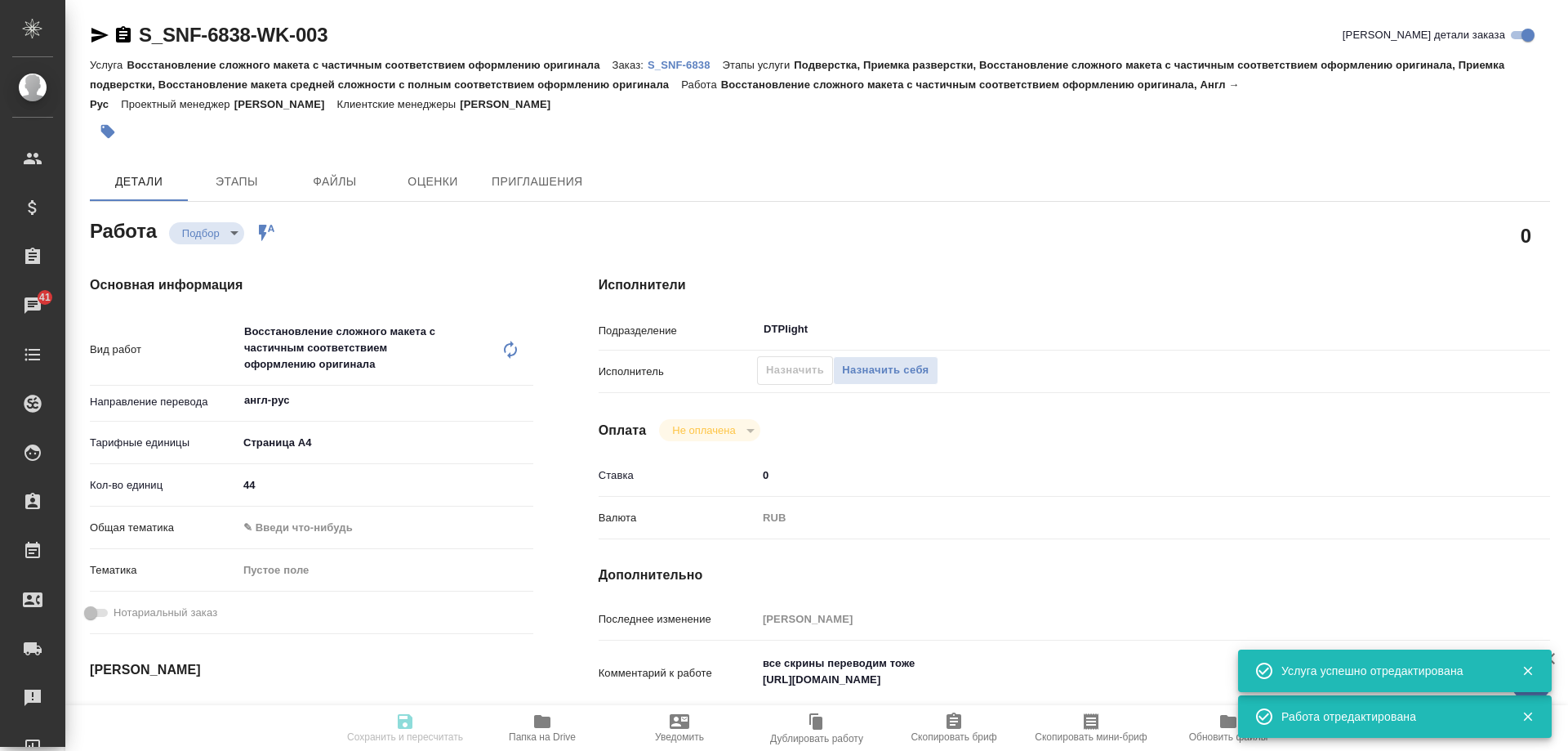
type input "[DATE] 17:00"
type input "[DATE] 00:00"
type input "DTPlight"
type input "notPayed"
type input "0"
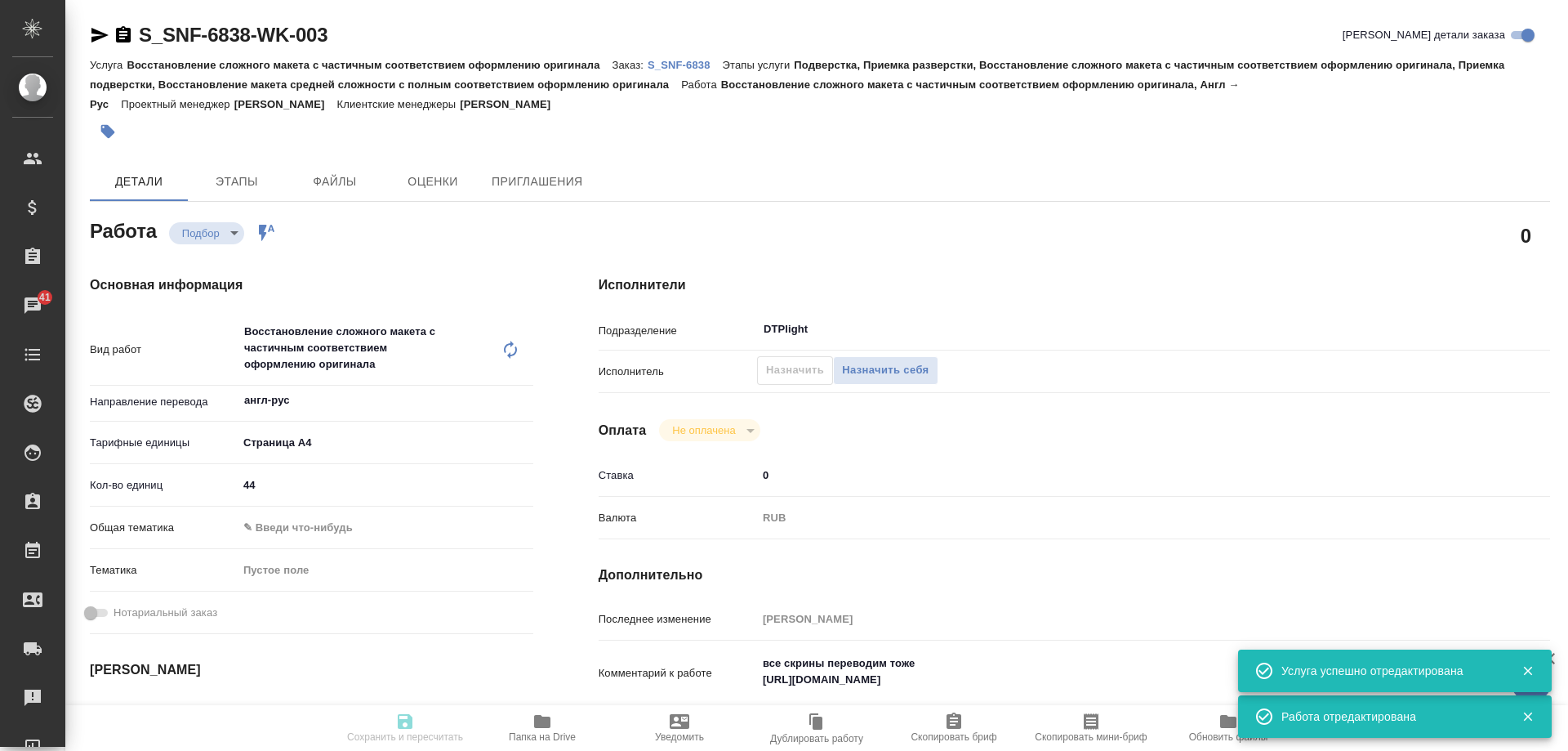
type input "RUB"
type input "[PERSON_NAME]"
type input "S_SNF-6838"
type input "Восстановление сложного макета с частичным соответствием оформлению оригинала"
type input "Подверстка, Приемка разверстки, Восстановление сложного макета с частичным соот…"
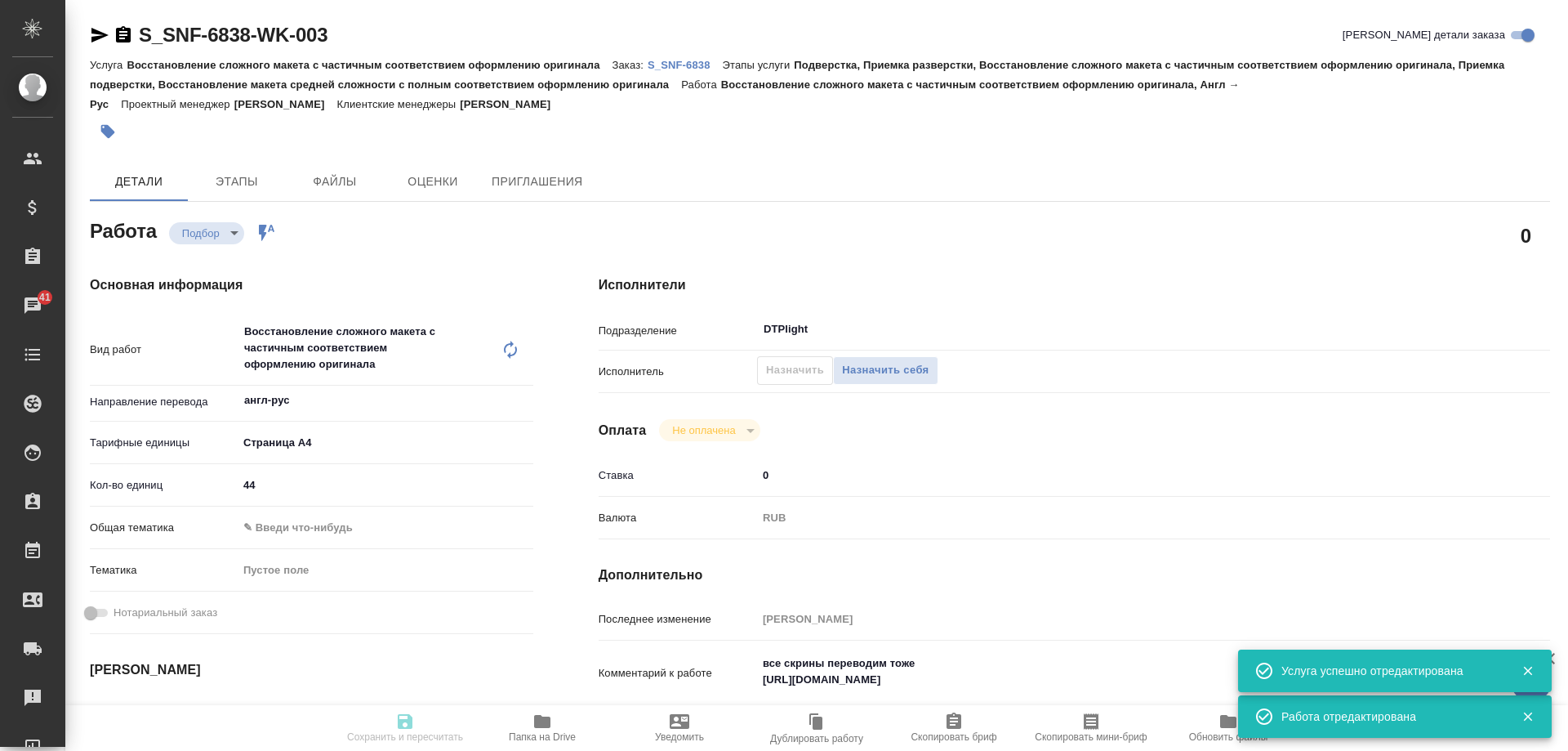
type input "[PERSON_NAME]"
type input "/Clients/Sanofi/Orders/S_SNF-6838"
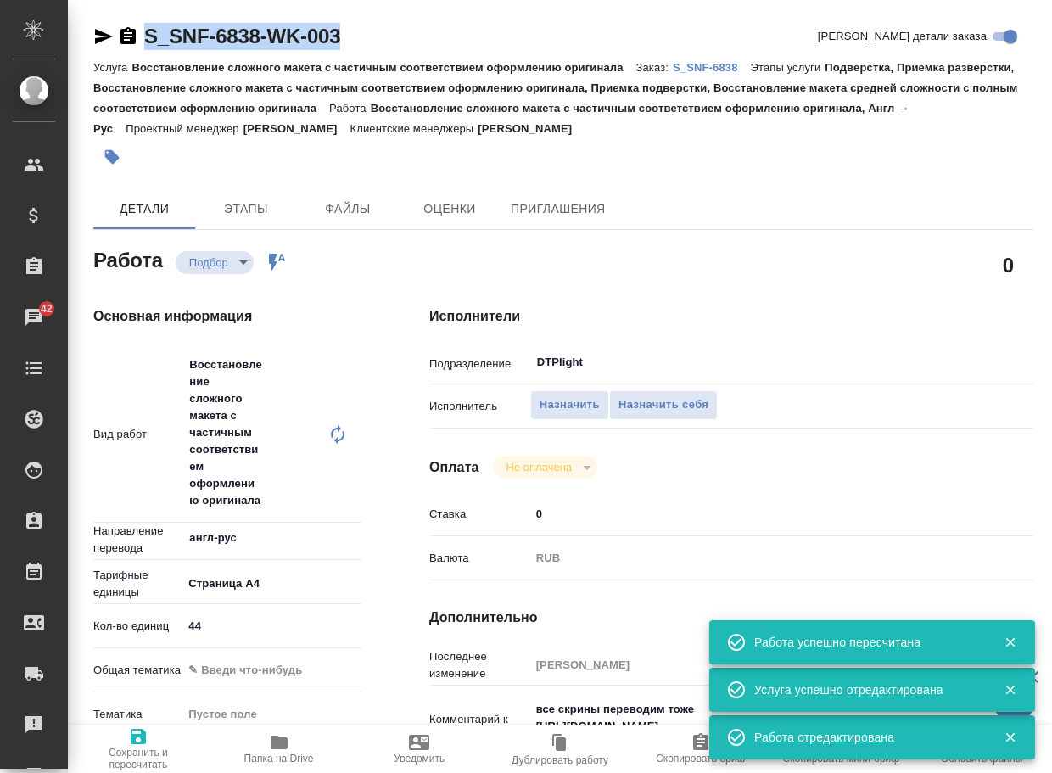
drag, startPoint x: 339, startPoint y: 32, endPoint x: 143, endPoint y: 36, distance: 196.0
click at [143, 36] on div "S_SNF-6838-WK-003 Кратко детали заказа" at bounding box center [563, 36] width 940 height 27
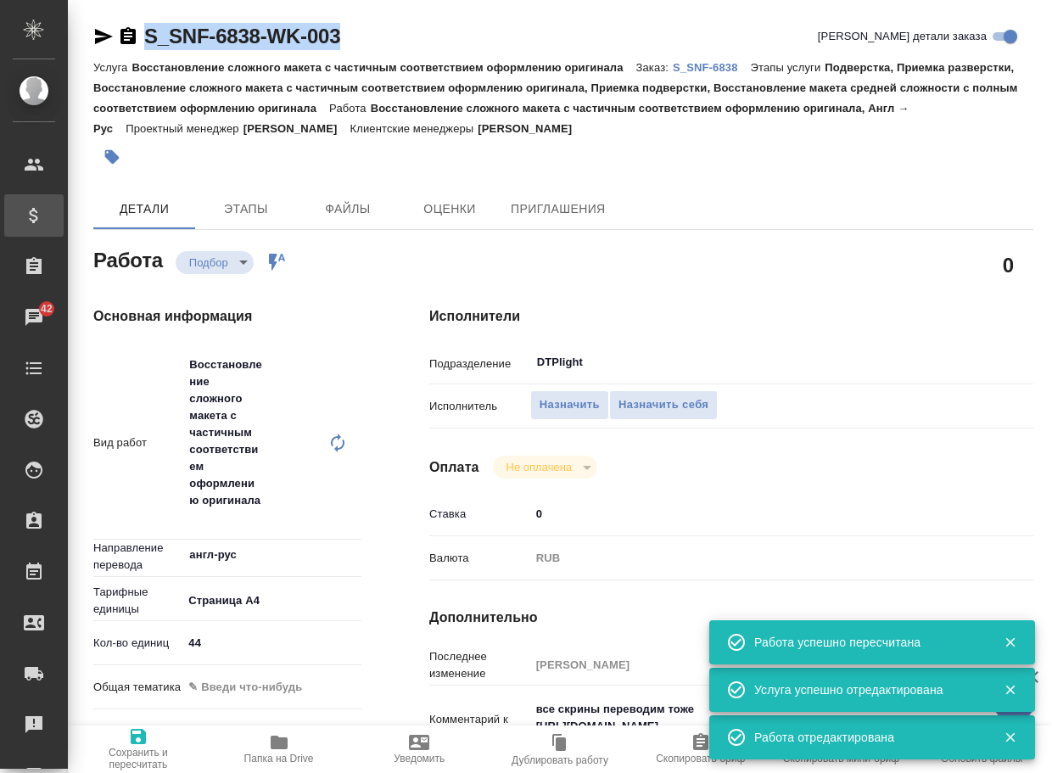
copy link "S_SNF-6838-WK-003"
click at [707, 70] on p "S_SNF-6838" at bounding box center [712, 67] width 78 height 13
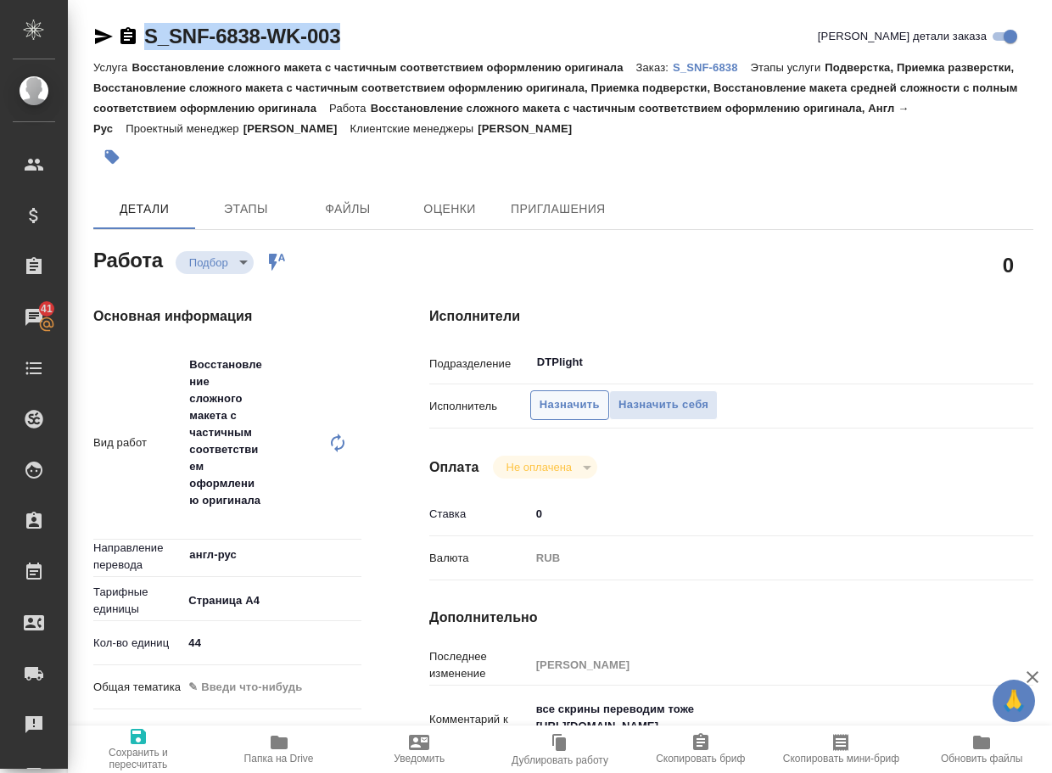
click at [568, 405] on span "Назначить" at bounding box center [570, 405] width 60 height 20
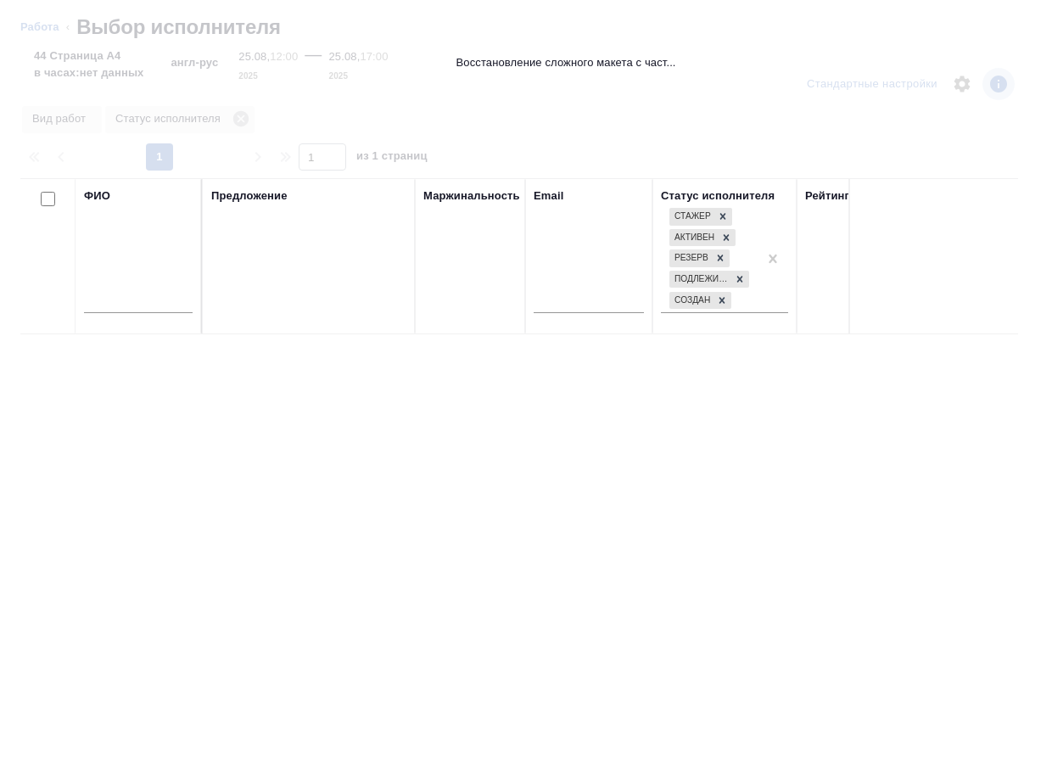
click at [126, 303] on input "text" at bounding box center [138, 302] width 109 height 21
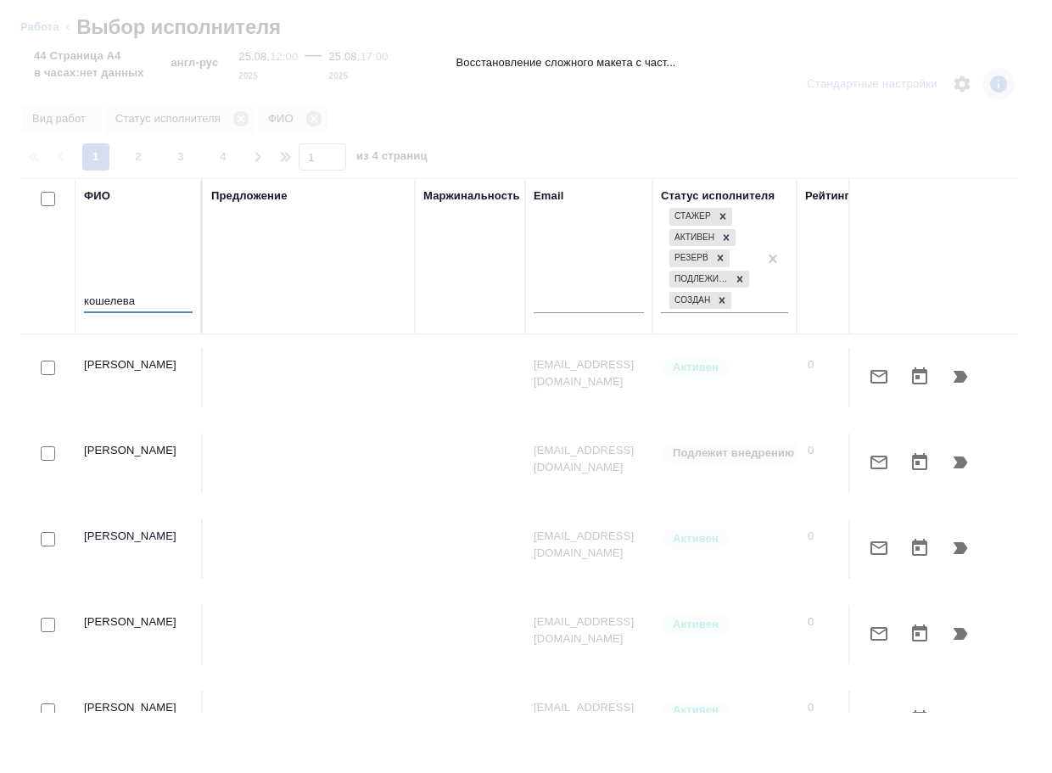
type input "кошелева"
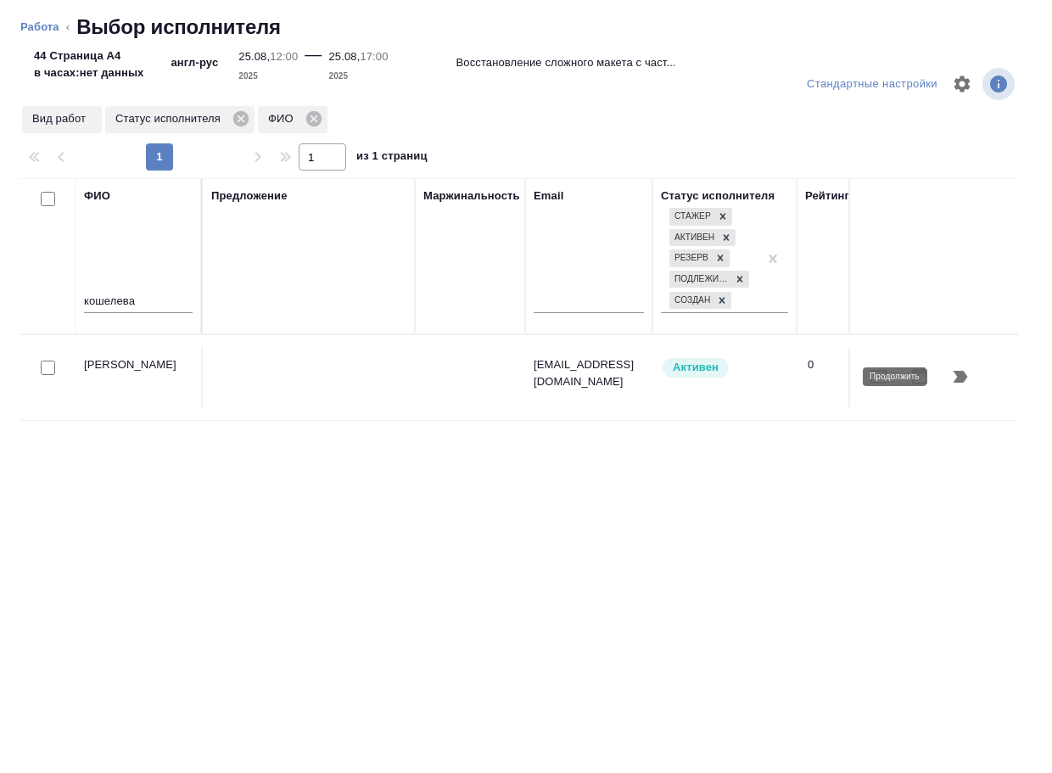
click at [955, 375] on icon "button" at bounding box center [960, 376] width 20 height 20
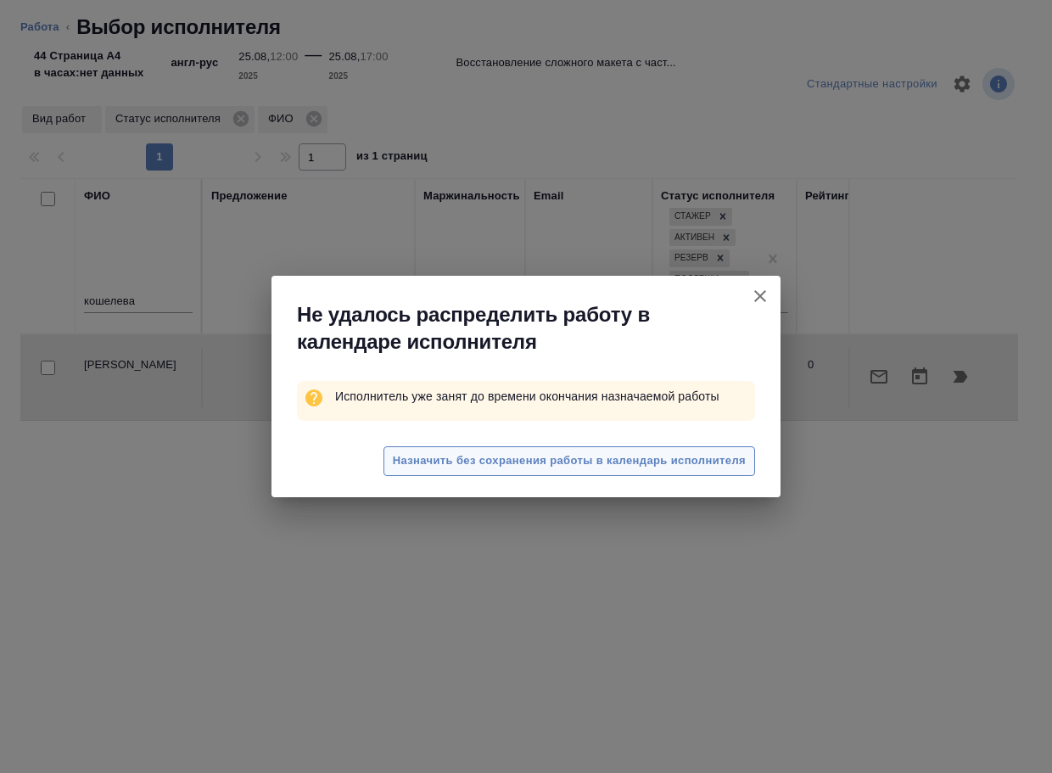
click at [691, 465] on span "Назначить без сохранения работы в календарь исполнителя" at bounding box center [569, 461] width 353 height 20
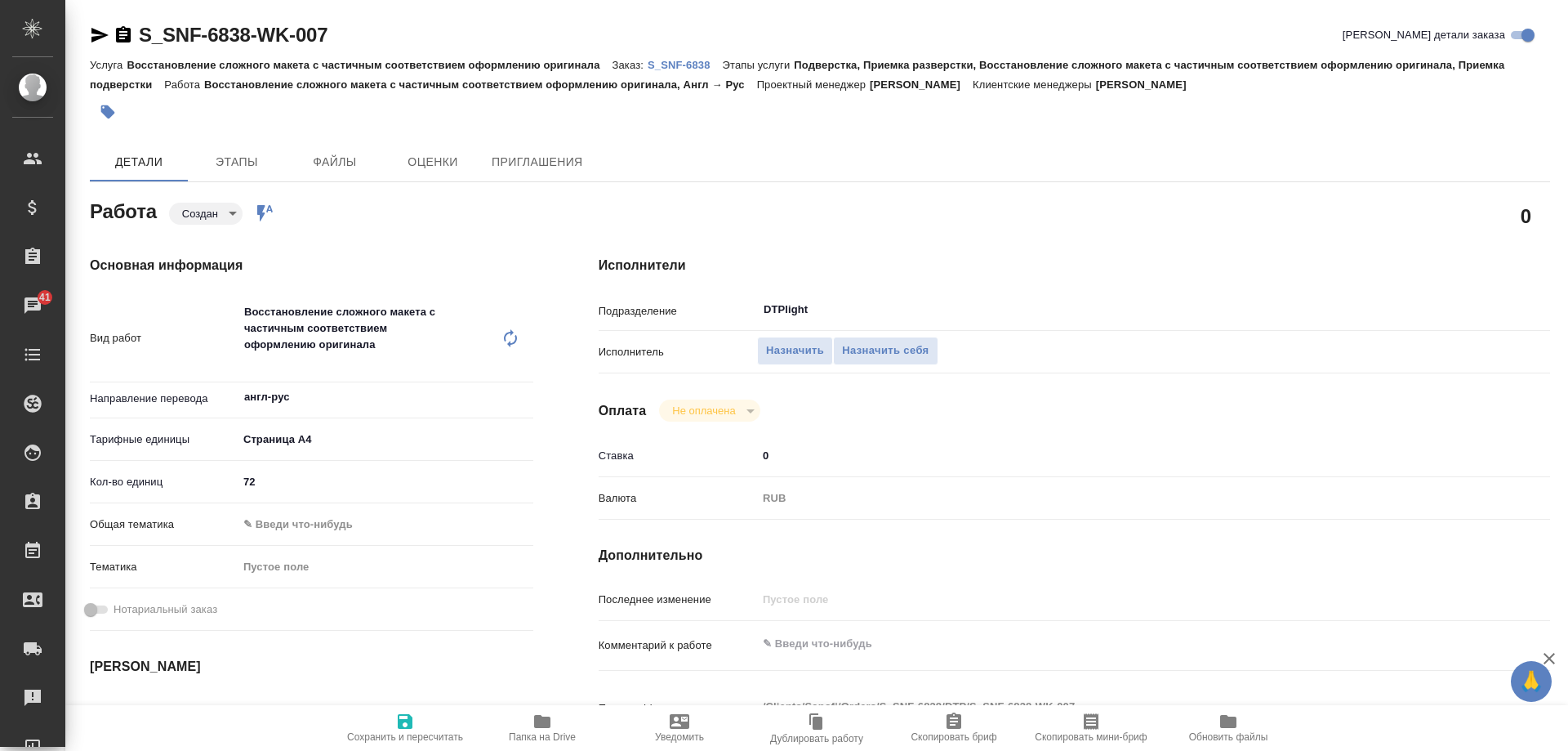
drag, startPoint x: 244, startPoint y: 483, endPoint x: 193, endPoint y: 483, distance: 51.0
click at [193, 483] on div "Кол-во единиц 72" at bounding box center [311, 481] width 444 height 29
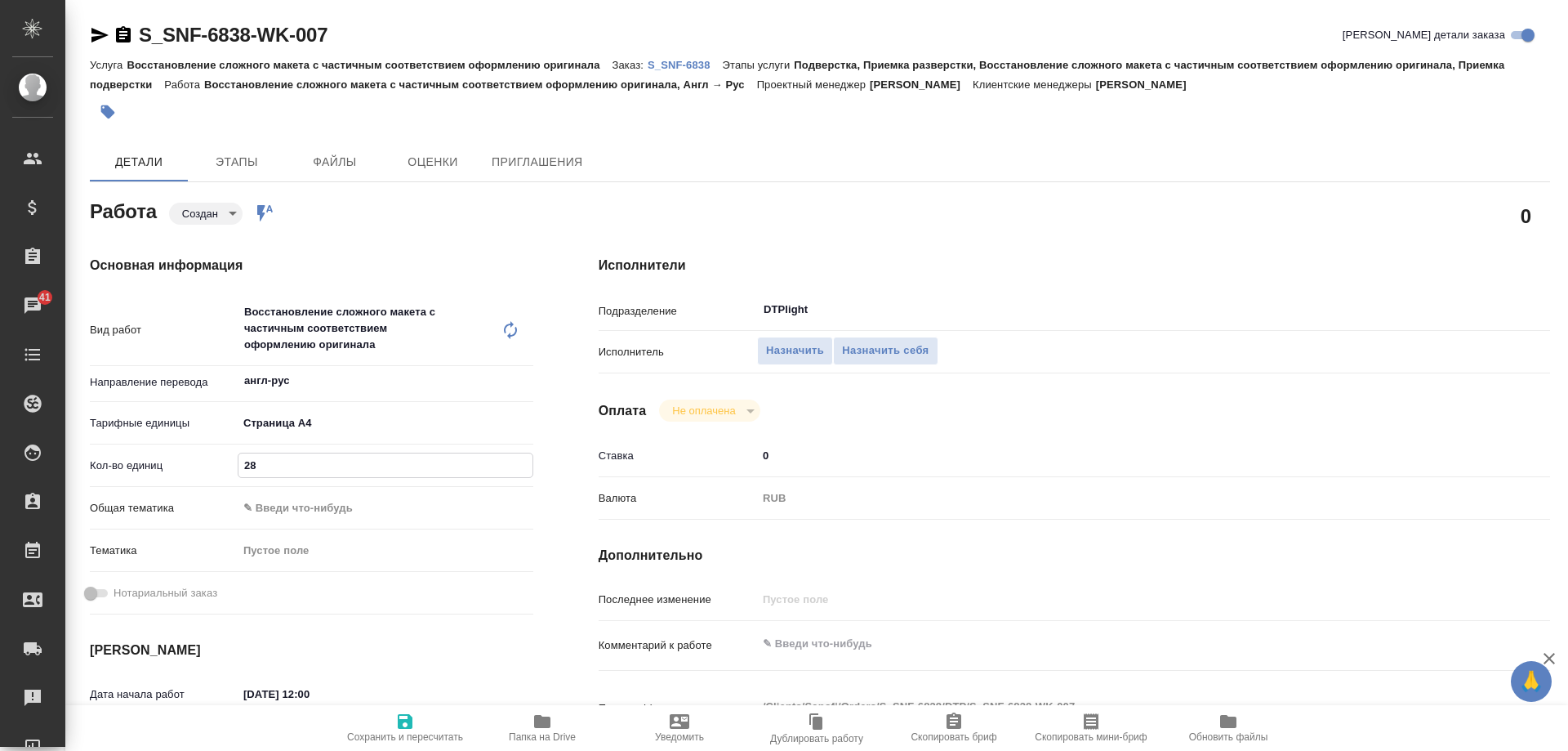
type input "28"
click at [517, 728] on span "Папка на Drive" at bounding box center [542, 727] width 117 height 31
click at [837, 645] on textarea at bounding box center [1113, 643] width 713 height 28
paste textarea "[URL][DOMAIN_NAME]"
type textarea "[URL][DOMAIN_NAME]"
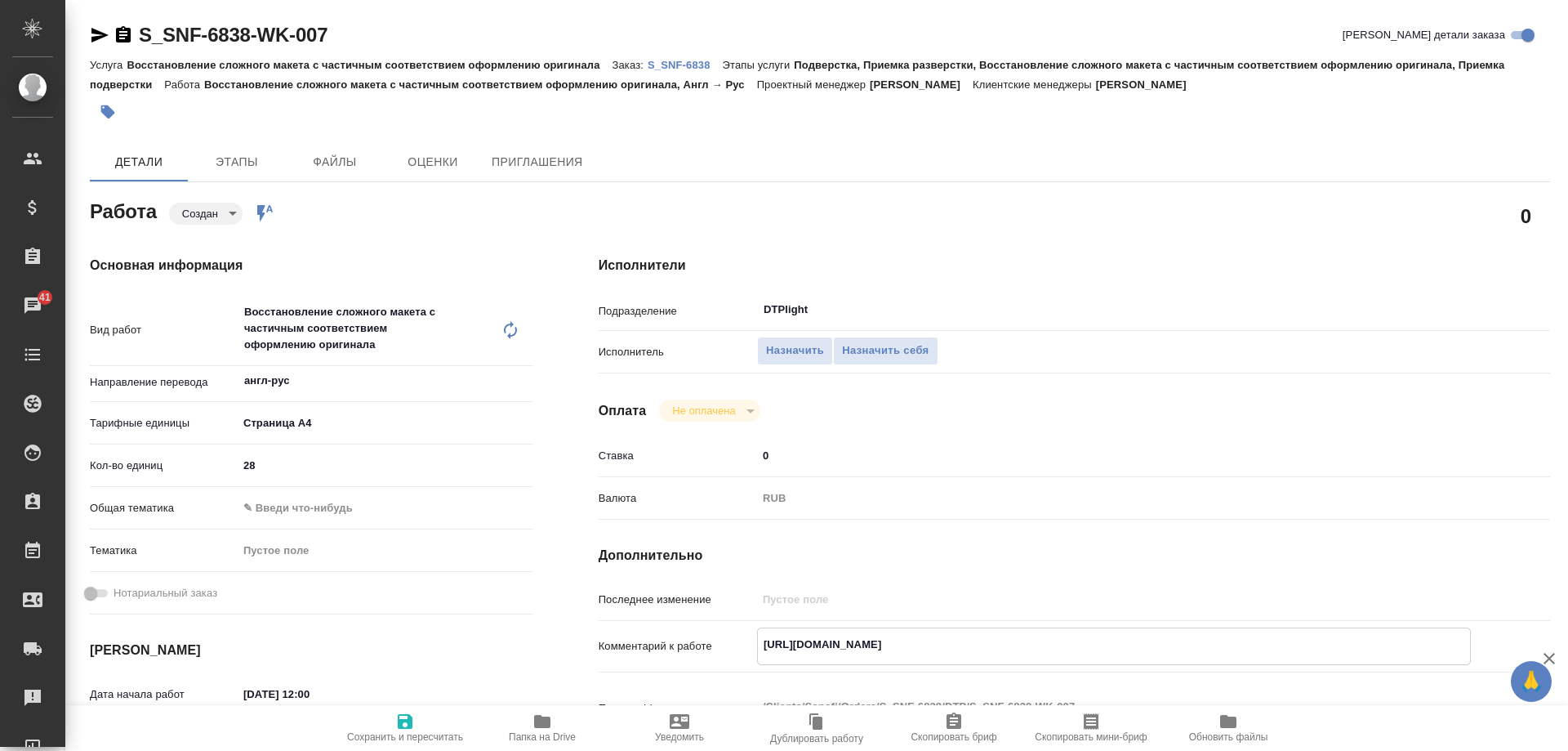
click at [398, 731] on span "Сохранить и пересчитать" at bounding box center [405, 737] width 116 height 12
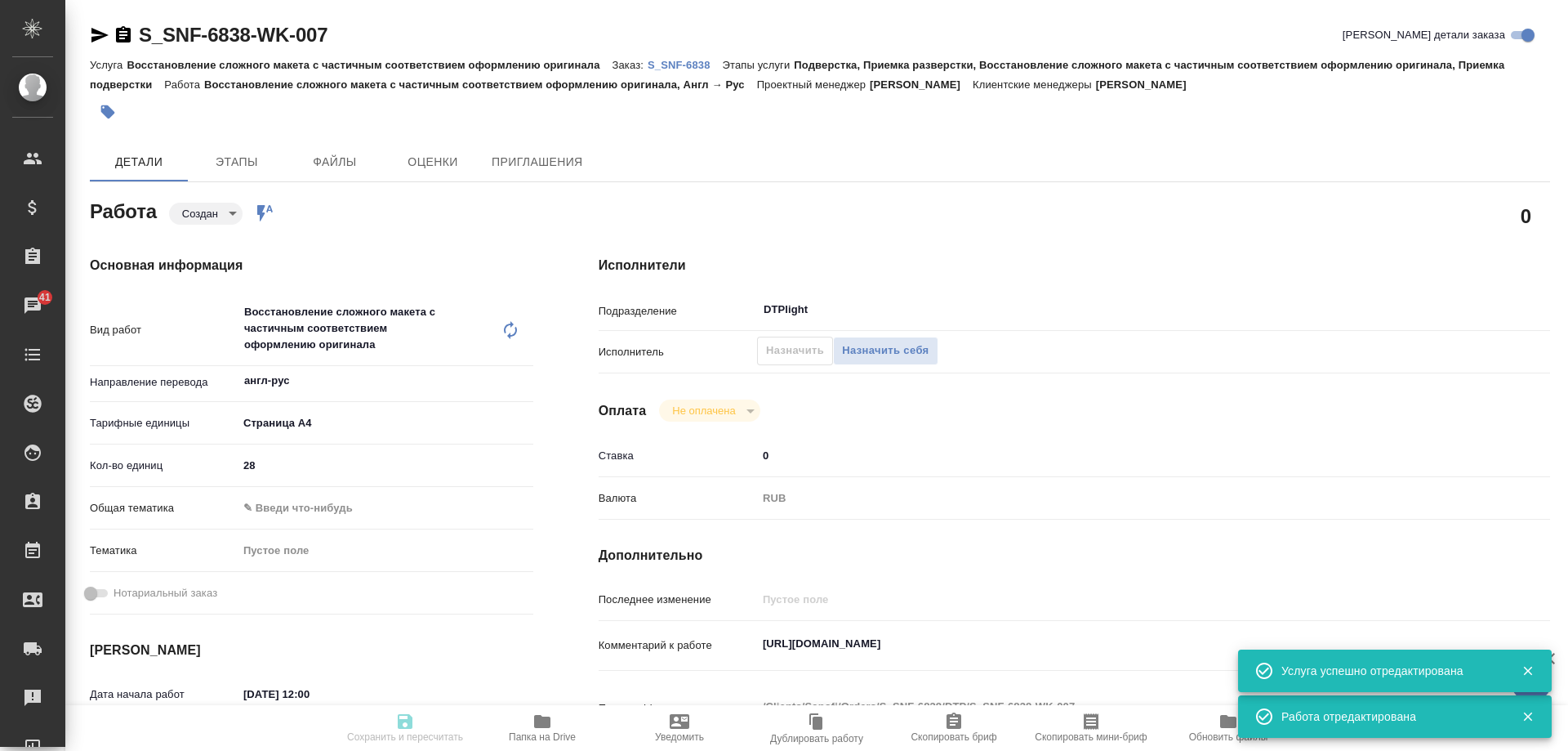
type input "created"
type input "англ-рус"
type input "5f036ec4e16dec2d6b59c8ff"
type input "28"
type input "25.08.2025 12:00"
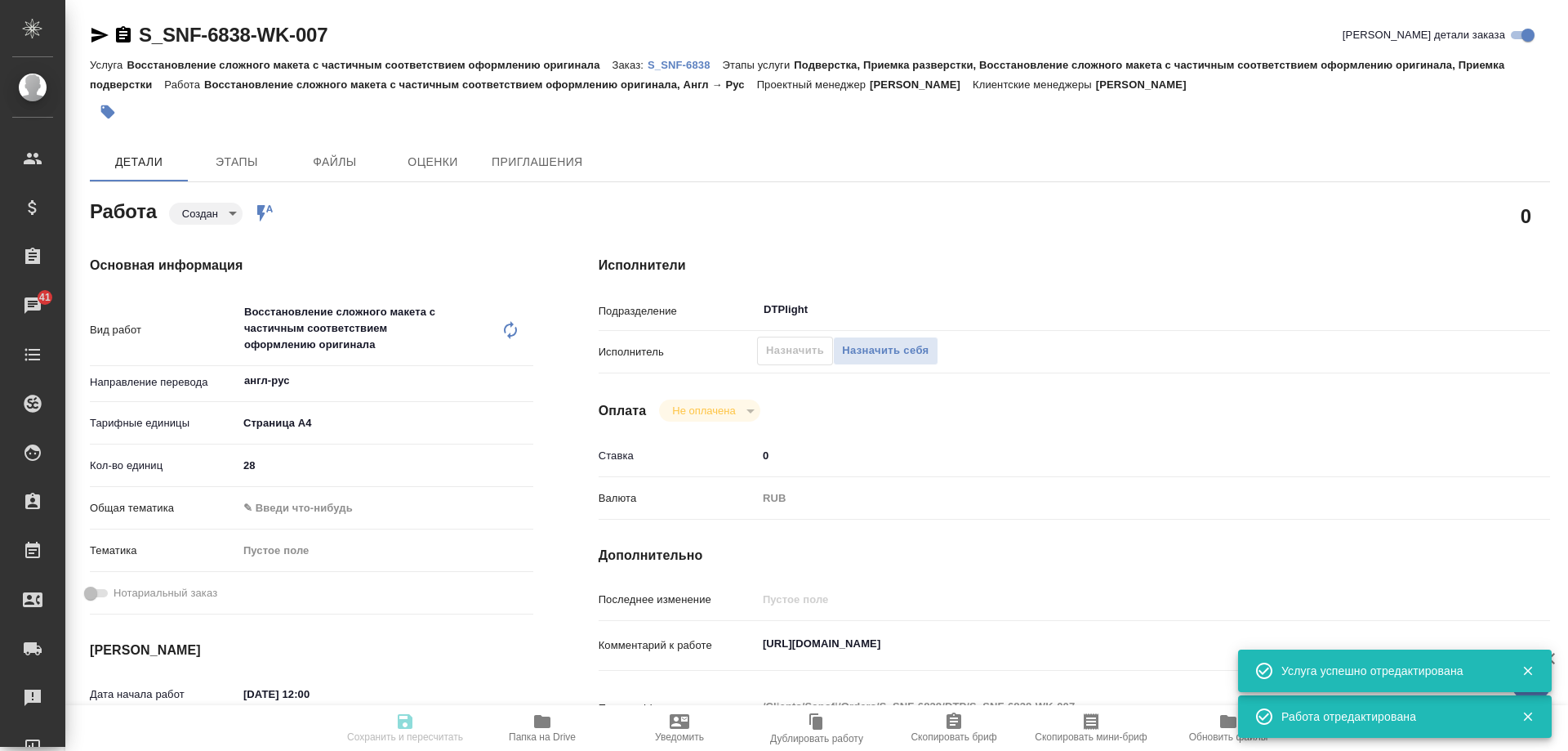
type input "25.08.2025 17:00"
type input "27.08.2025 00:00"
type input "DTPlight"
type input "notPayed"
type input "0"
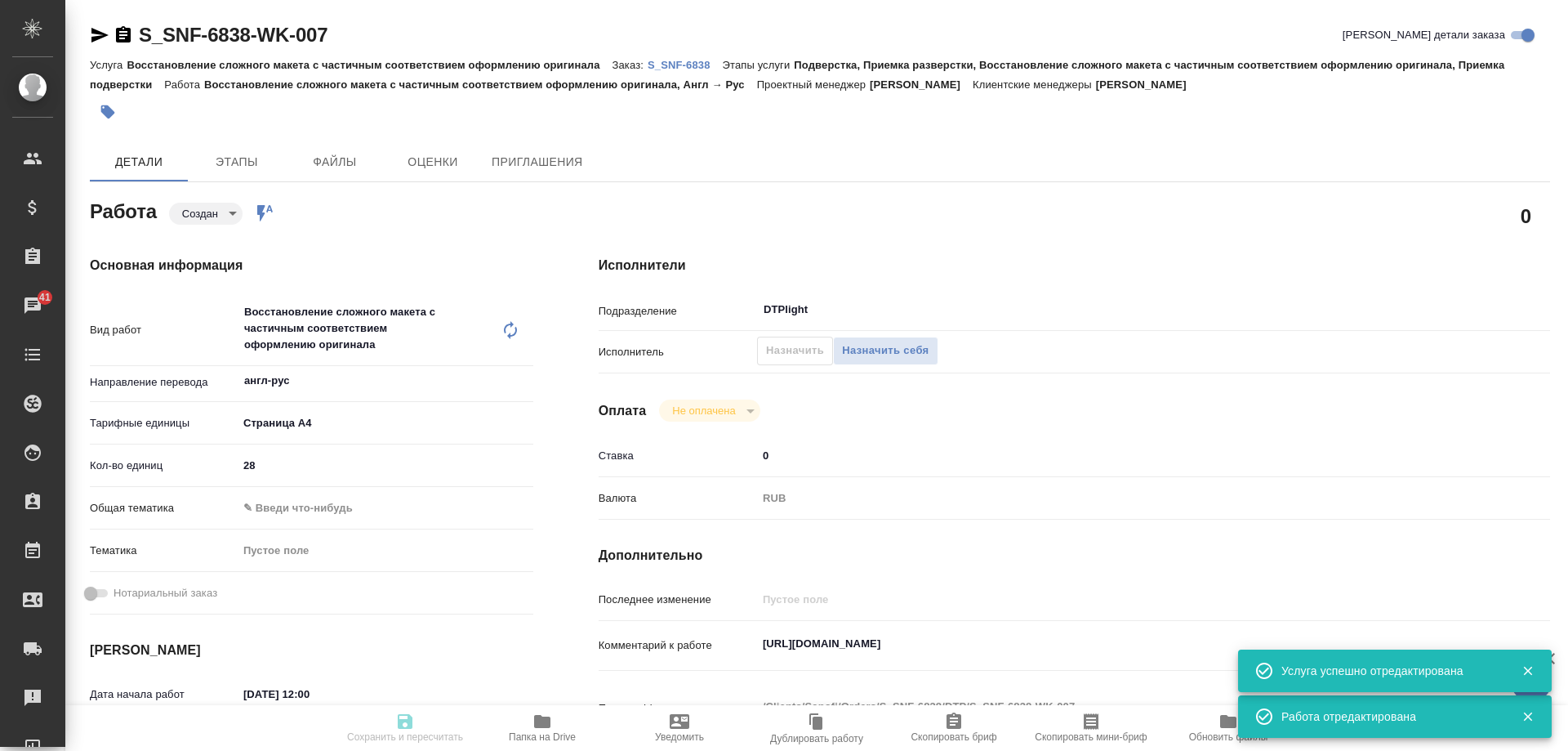
type input "RUB"
type input "[PERSON_NAME]"
type input "S_SNF-6838"
type input "Восстановление сложного макета с частичным соответствием оформлению оригинала"
type input "Подверстка, Приемка разверстки, Восстановление сложного макета с частичным соот…"
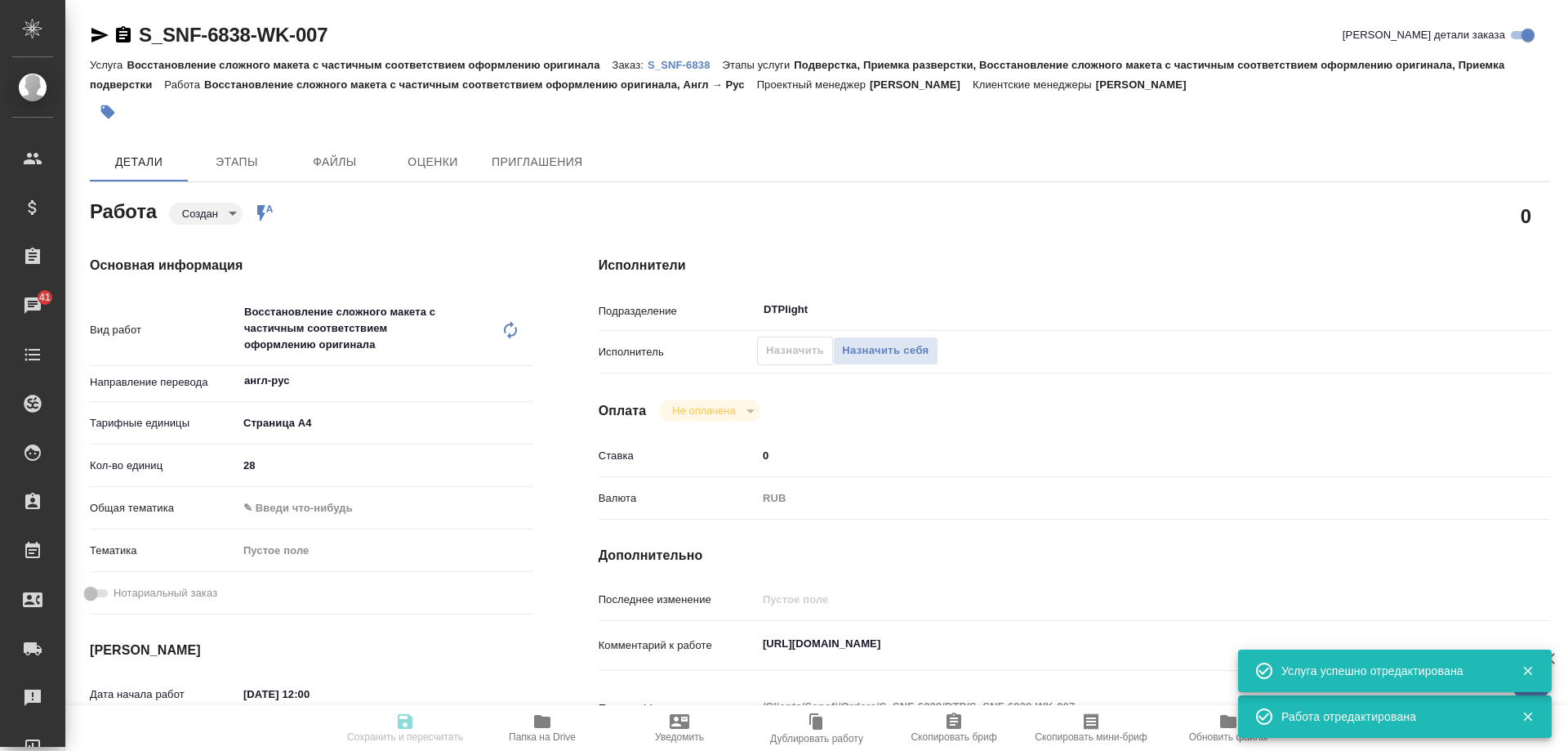
type input "[PERSON_NAME]"
type input "/Clients/Sanofi/Orders/S_SNF-6838"
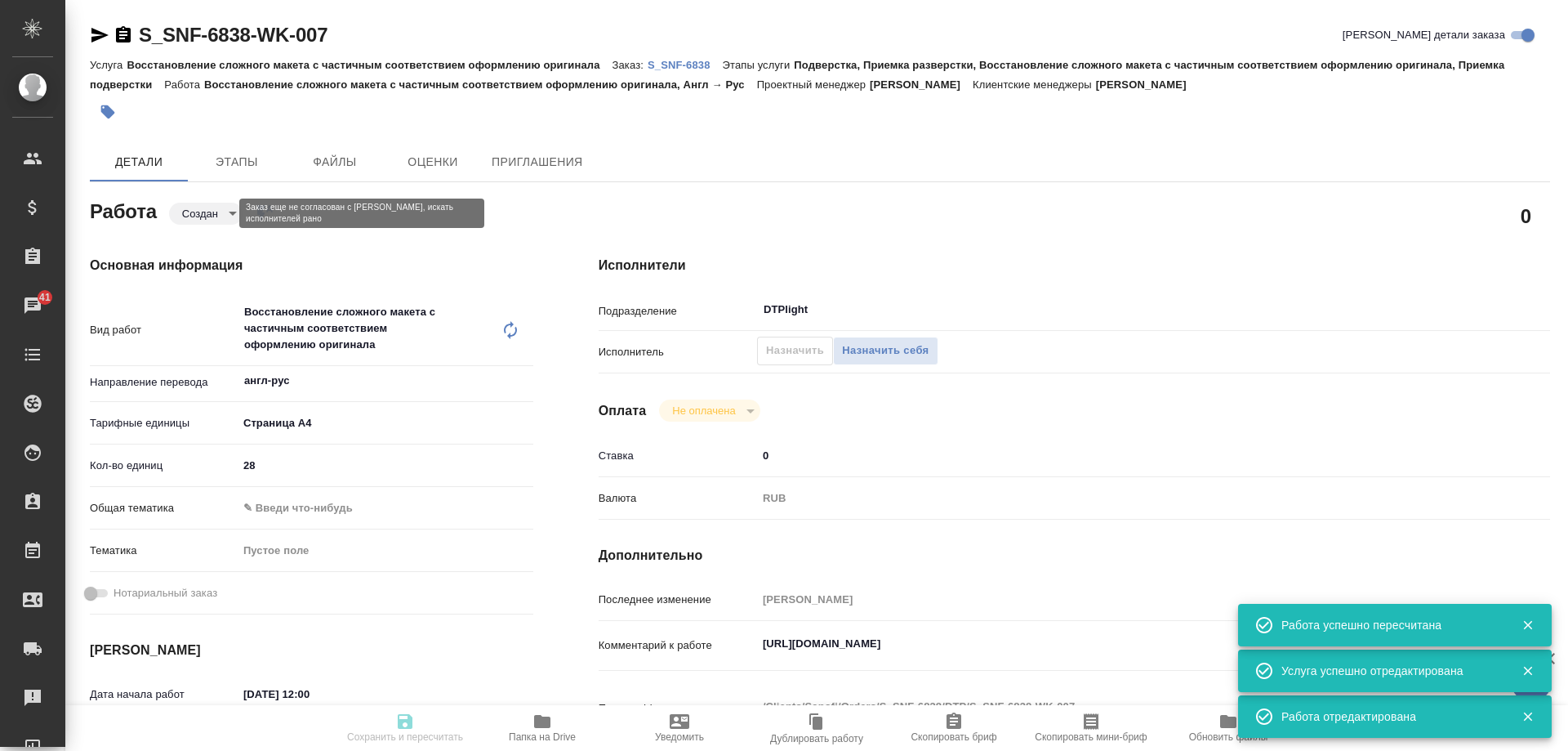
type input "created"
type input "англ-рус"
type input "5f036ec4e16dec2d6b59c8ff"
type input "28"
type input "25.08.2025 12:00"
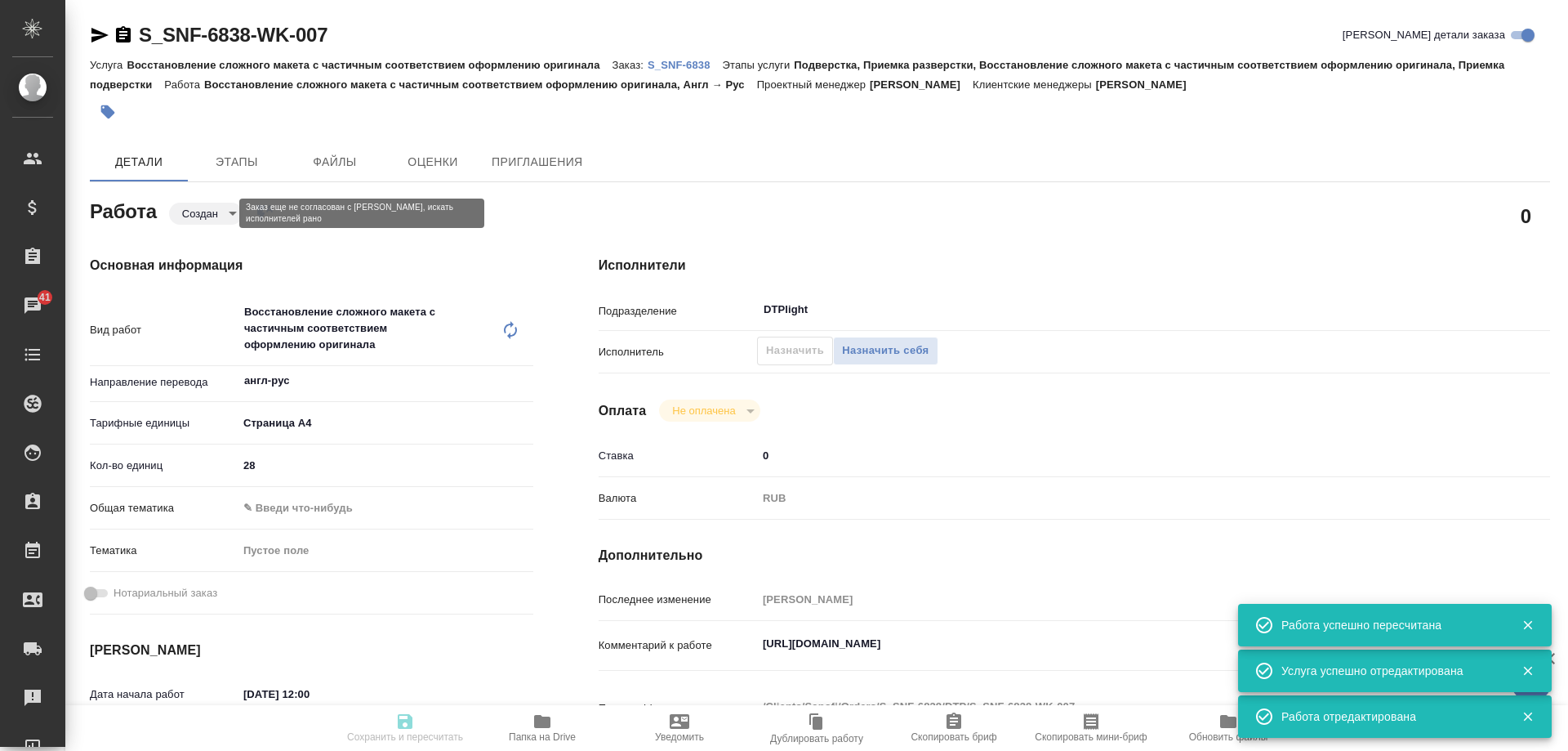
type input "25.08.2025 17:00"
type input "27.08.2025 00:00"
type input "DTPlight"
type input "notPayed"
type input "0"
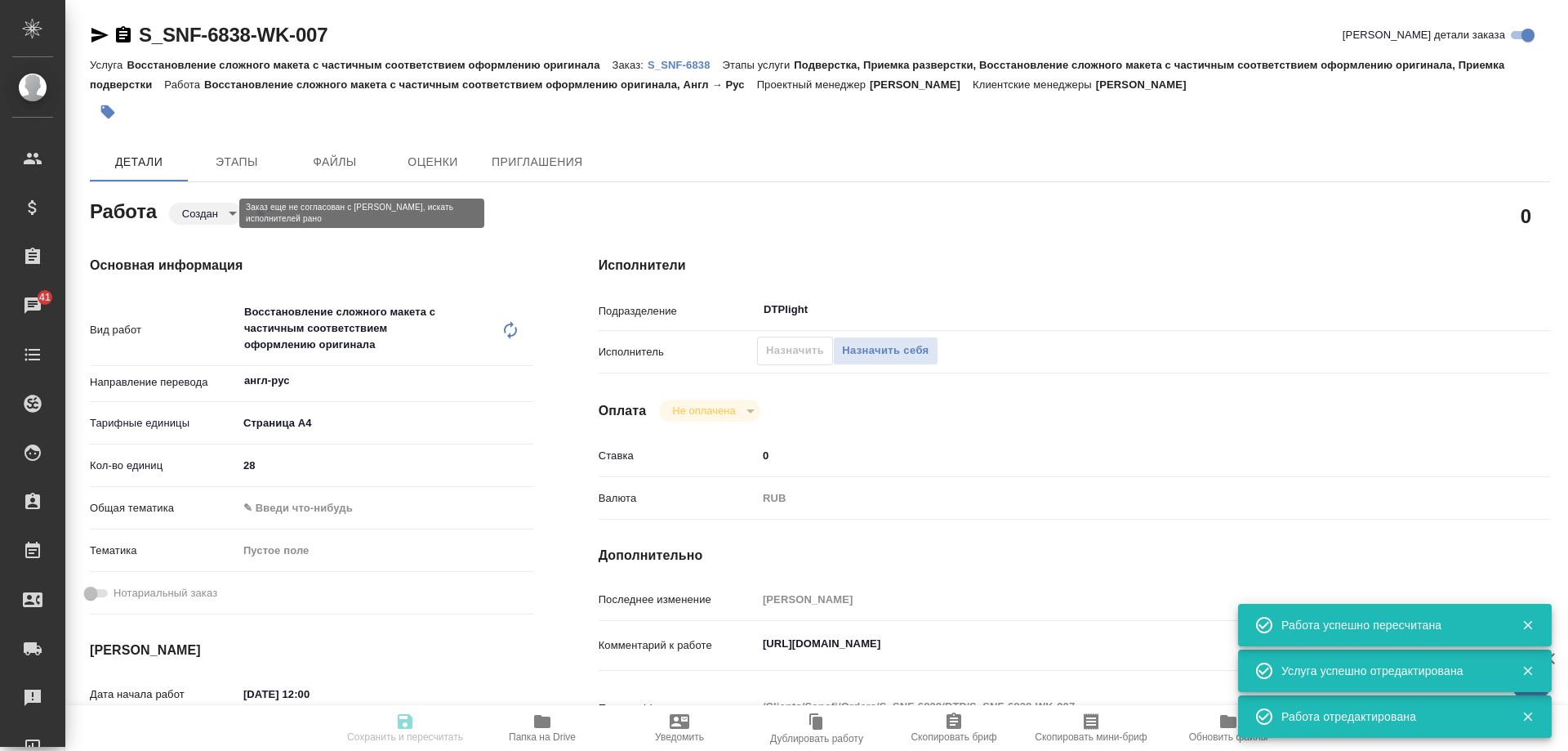
type input "RUB"
type input "[PERSON_NAME]"
type input "S_SNF-6838"
type input "Восстановление сложного макета с частичным соответствием оформлению оригинала"
type input "Подверстка, Приемка разверстки, Восстановление сложного макета с частичным соот…"
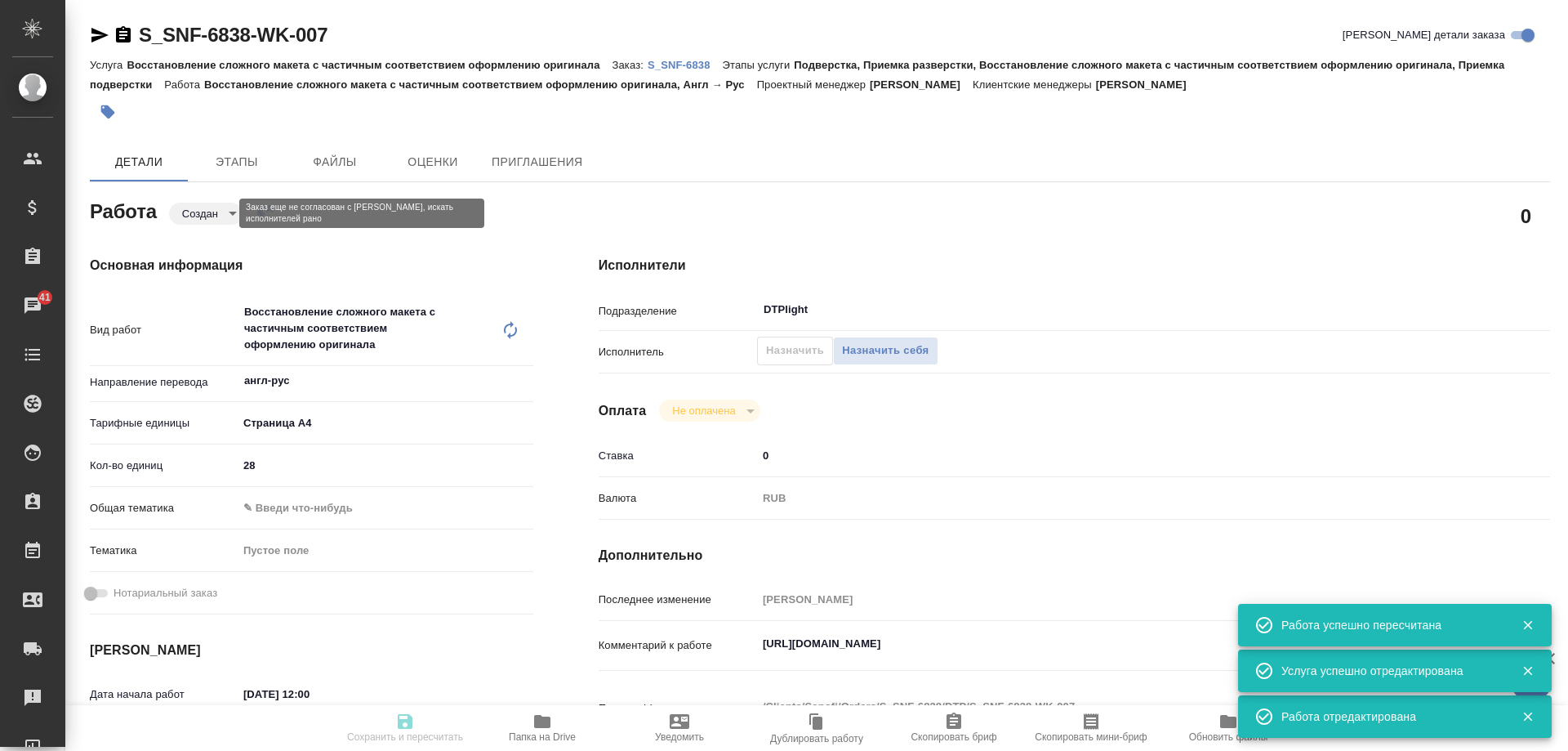
type input "[PERSON_NAME]"
type input "/Clients/Sanofi/Orders/S_SNF-6838"
click at [503, 326] on icon at bounding box center [510, 329] width 13 height 18
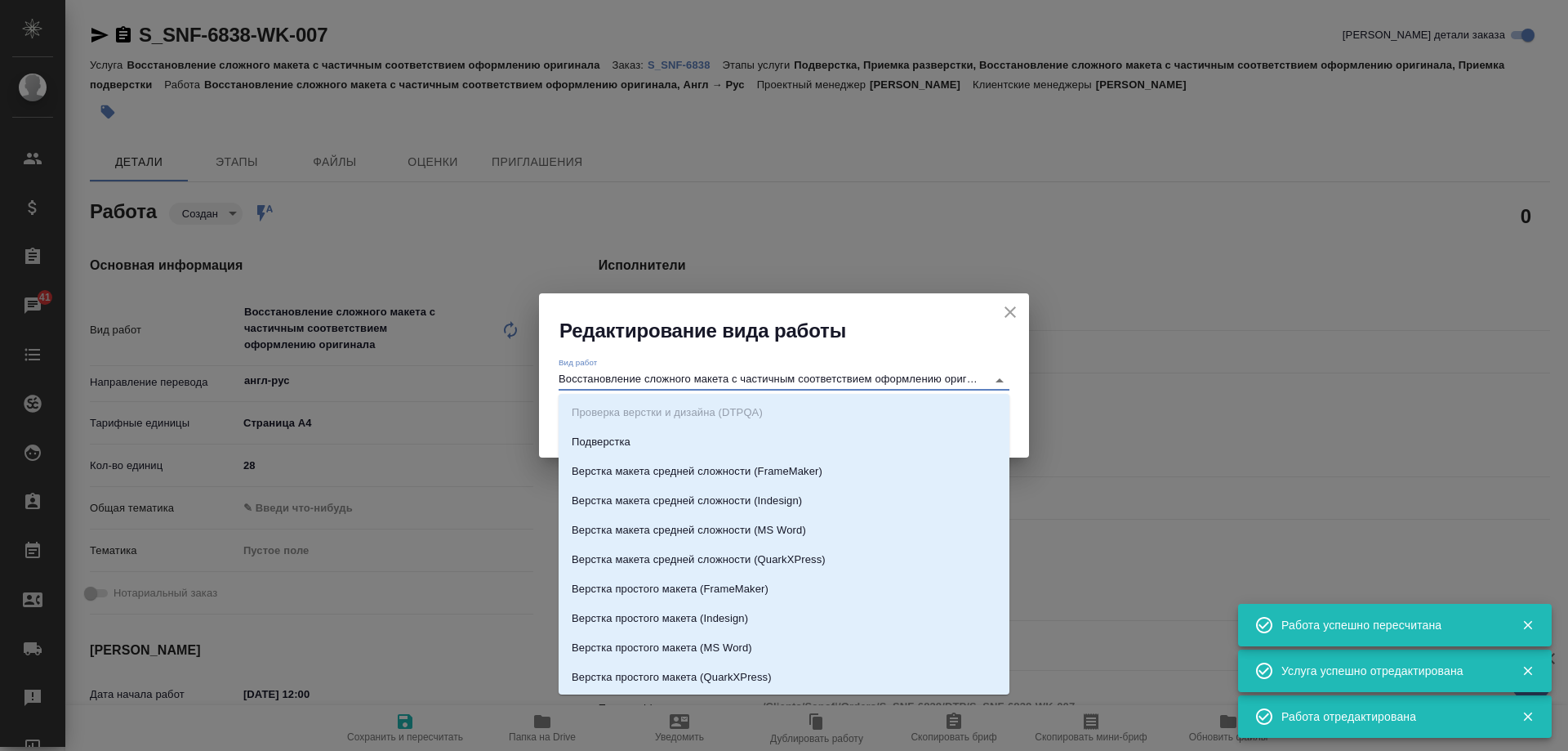
click at [628, 379] on input "Восстановление сложного макета с частичным соответствием оформлению оригинала" at bounding box center [768, 379] width 420 height 19
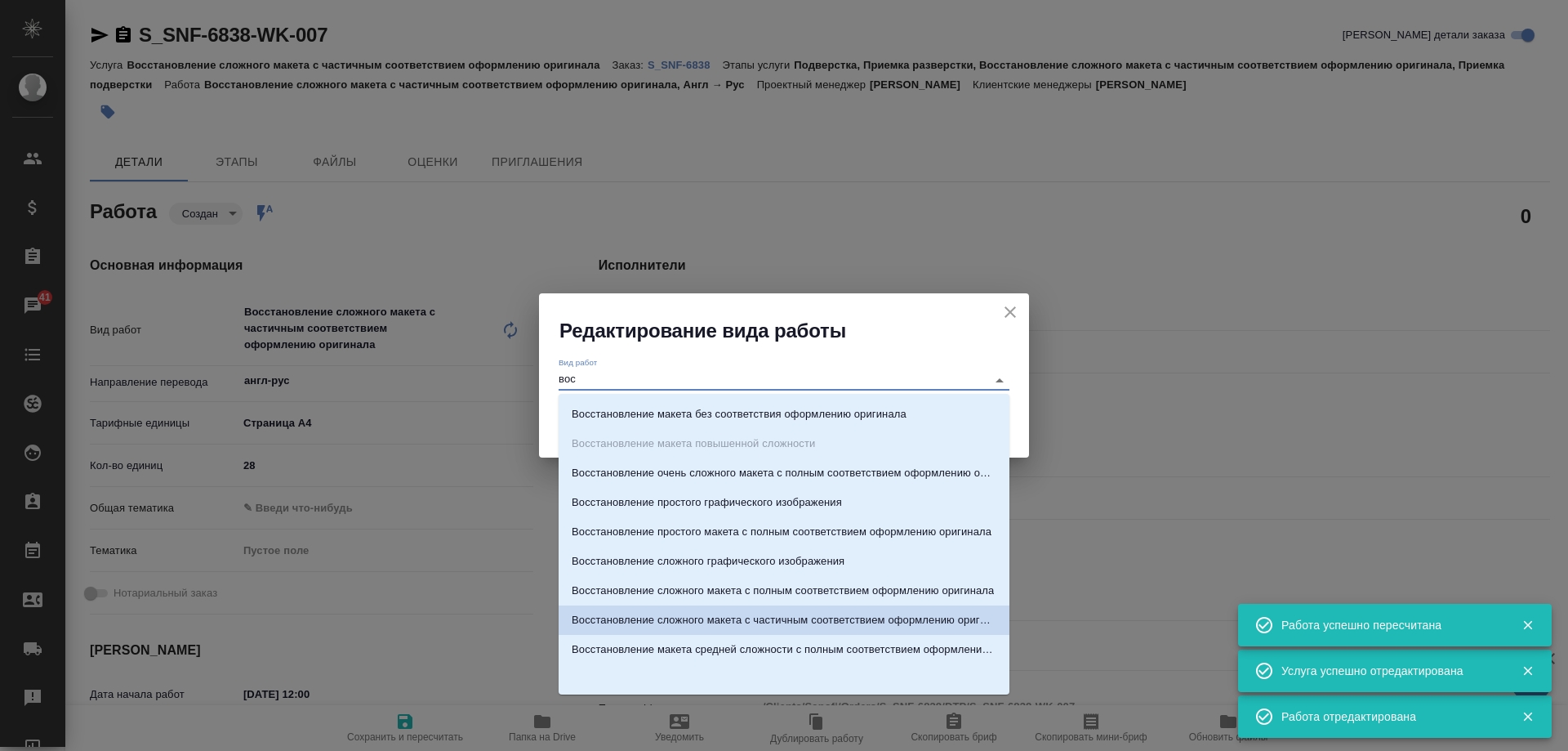
scroll to position [28, 0]
drag, startPoint x: 722, startPoint y: 655, endPoint x: 790, endPoint y: 610, distance: 81.5
click at [723, 655] on p "Восстановление макета средней сложности с полным соответствием оформлению ориги…" at bounding box center [784, 649] width 424 height 16
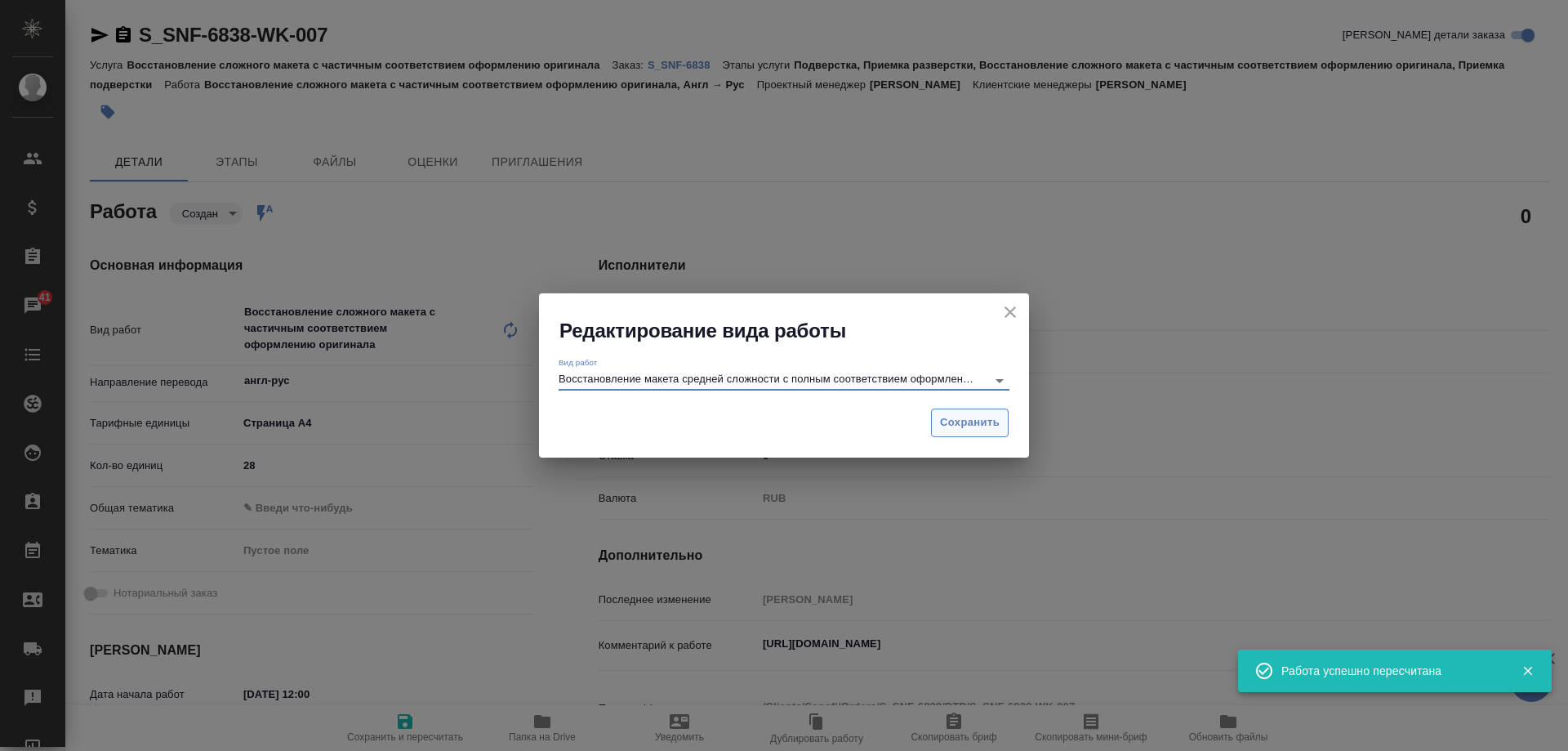
type input "Восстановление макета средней сложности с полным соответствием оформлению ориги…"
click at [945, 427] on span "Сохранить" at bounding box center [969, 423] width 60 height 19
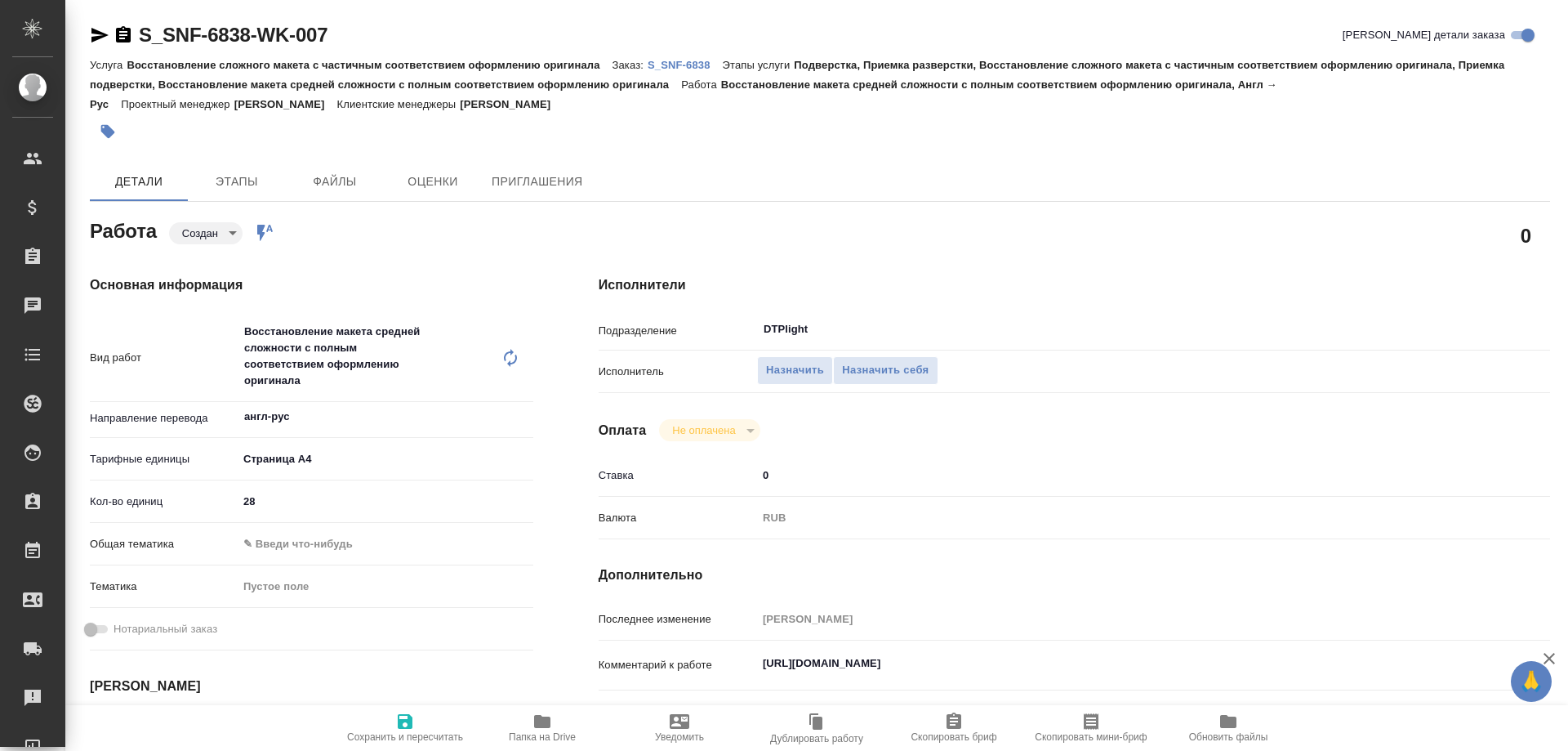
type textarea "x"
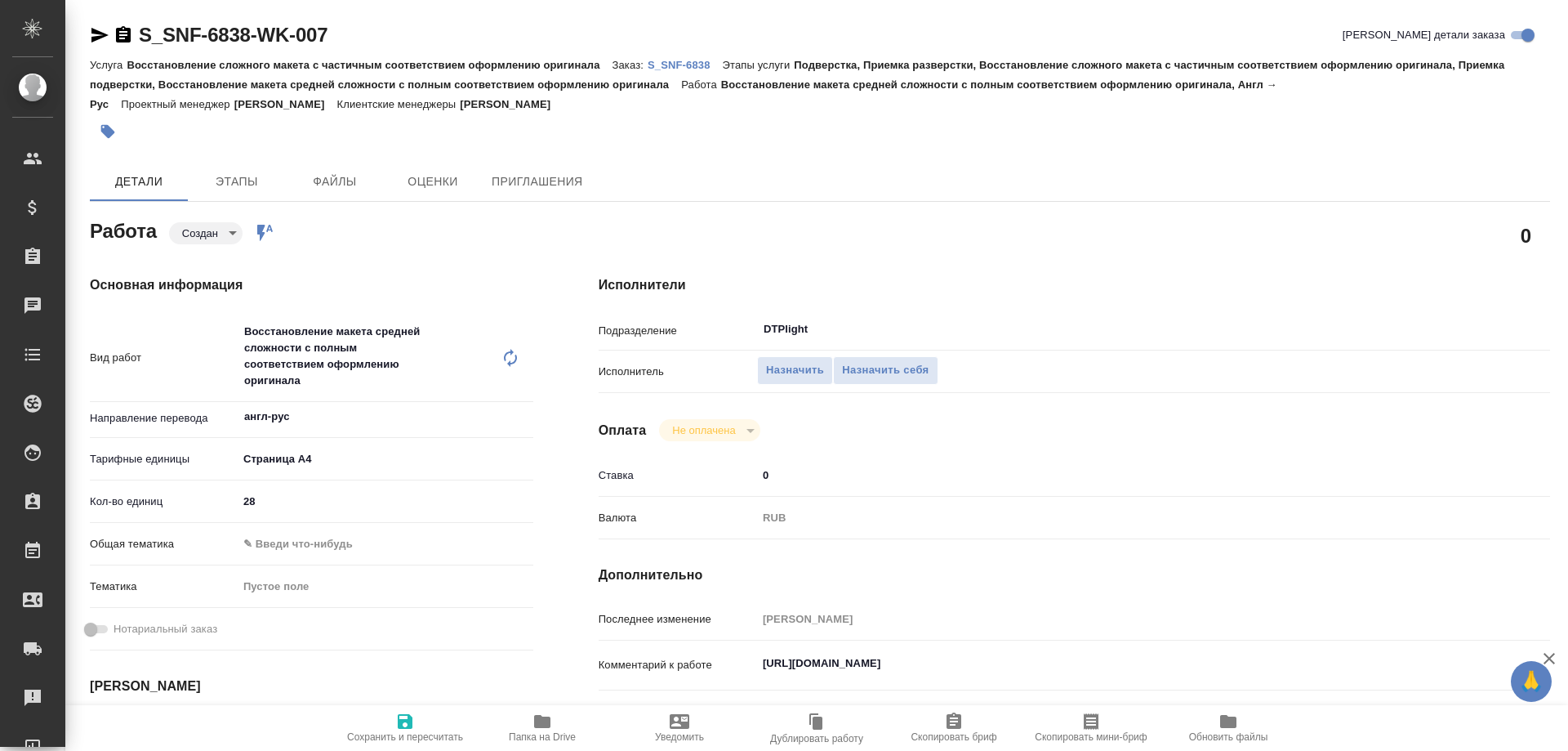
click at [205, 233] on body "🙏 .cls-1 fill:#fff; AWATERA Arsenyeva [PERSON_NAME] Спецификации Заказы Чаты To…" at bounding box center [784, 376] width 1568 height 751
type textarea "x"
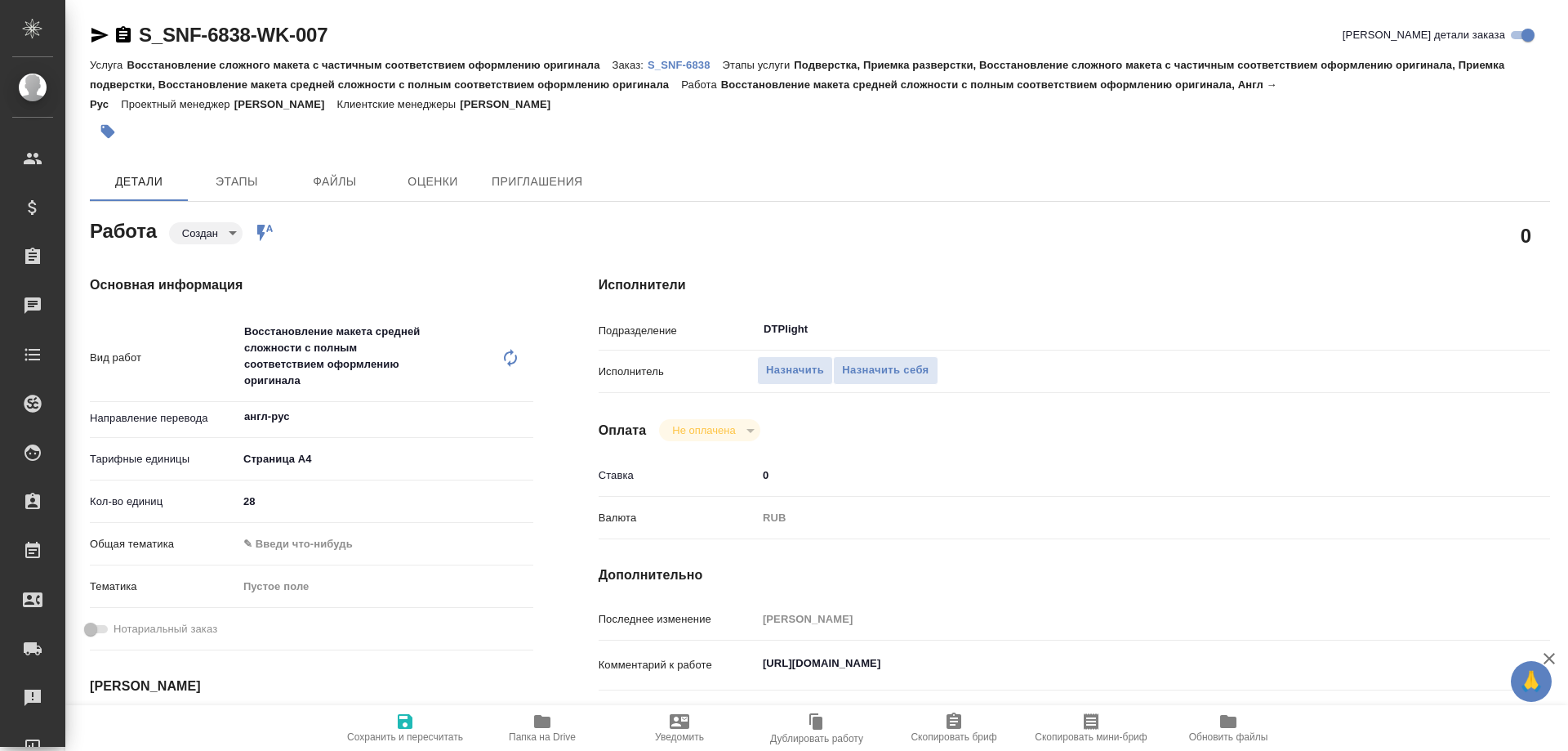
type textarea "x"
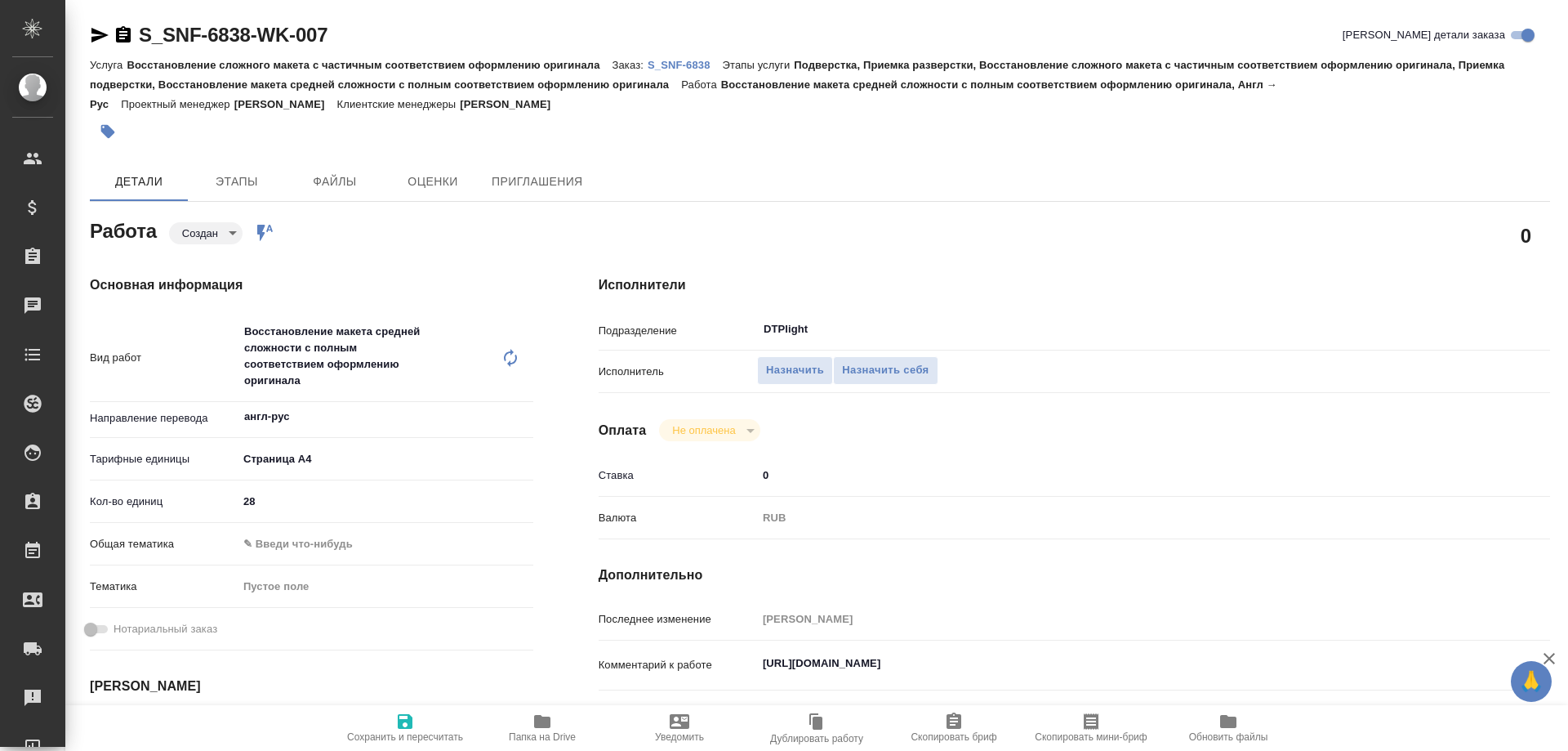
type textarea "x"
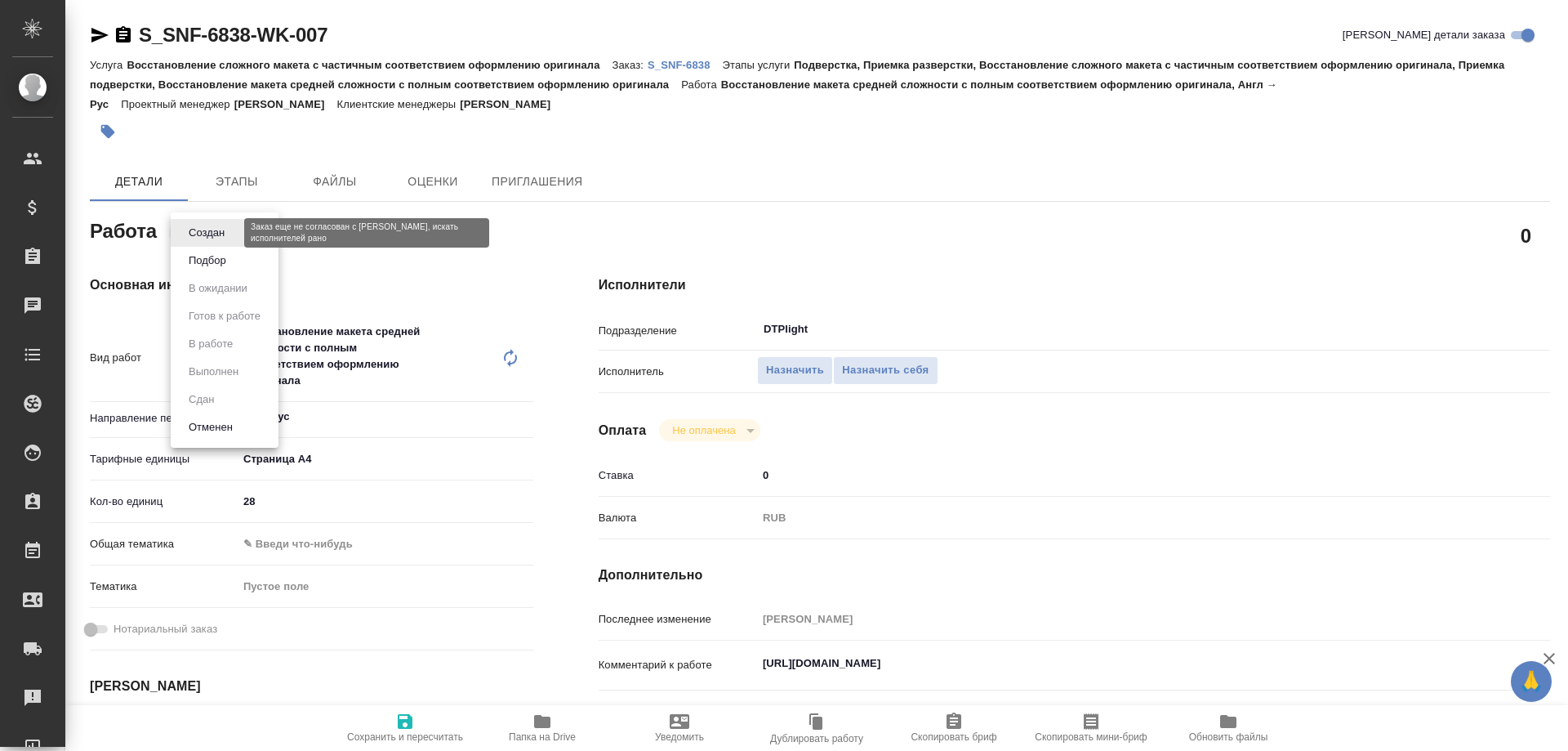
type textarea "x"
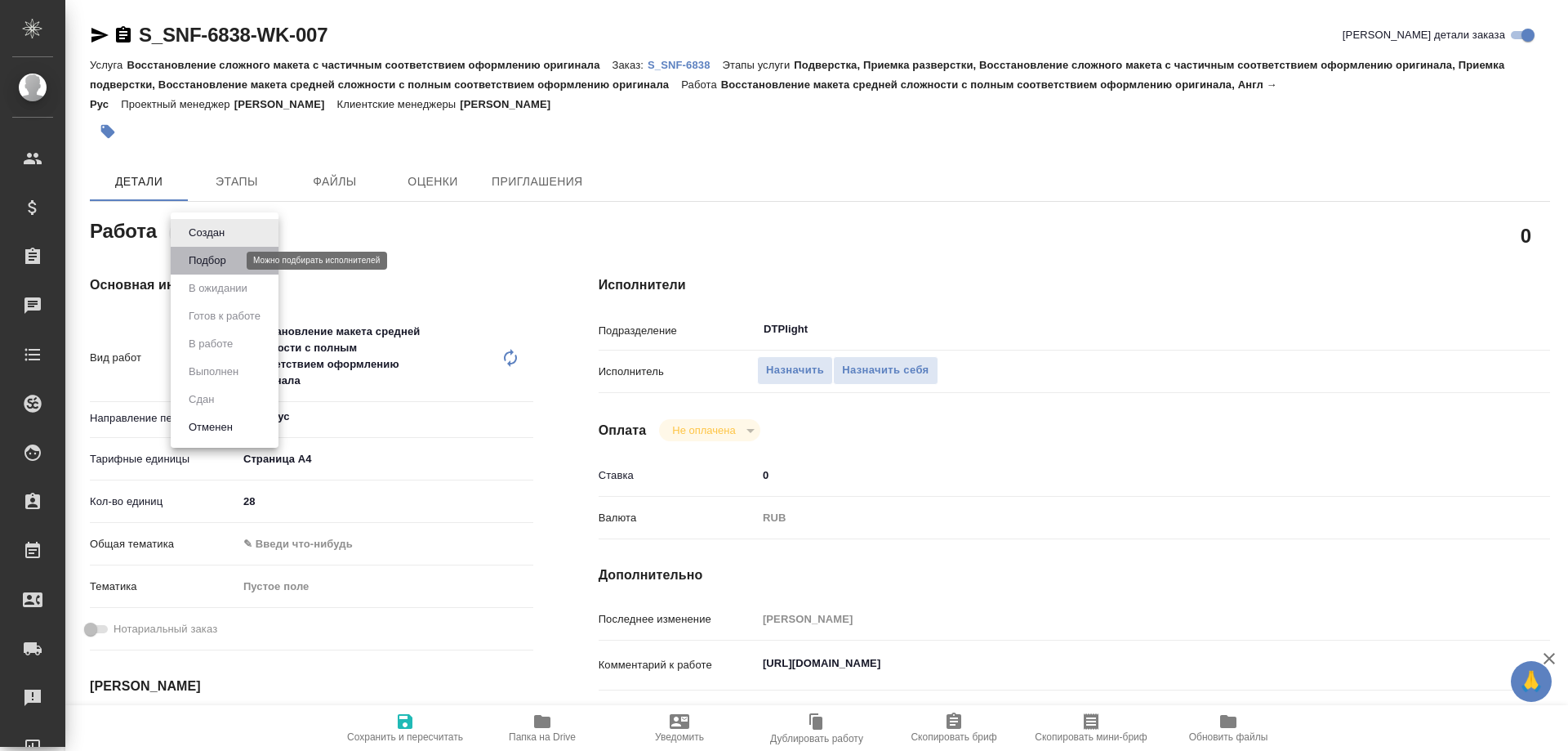
click at [231, 265] on button "Подбор" at bounding box center [207, 260] width 47 height 18
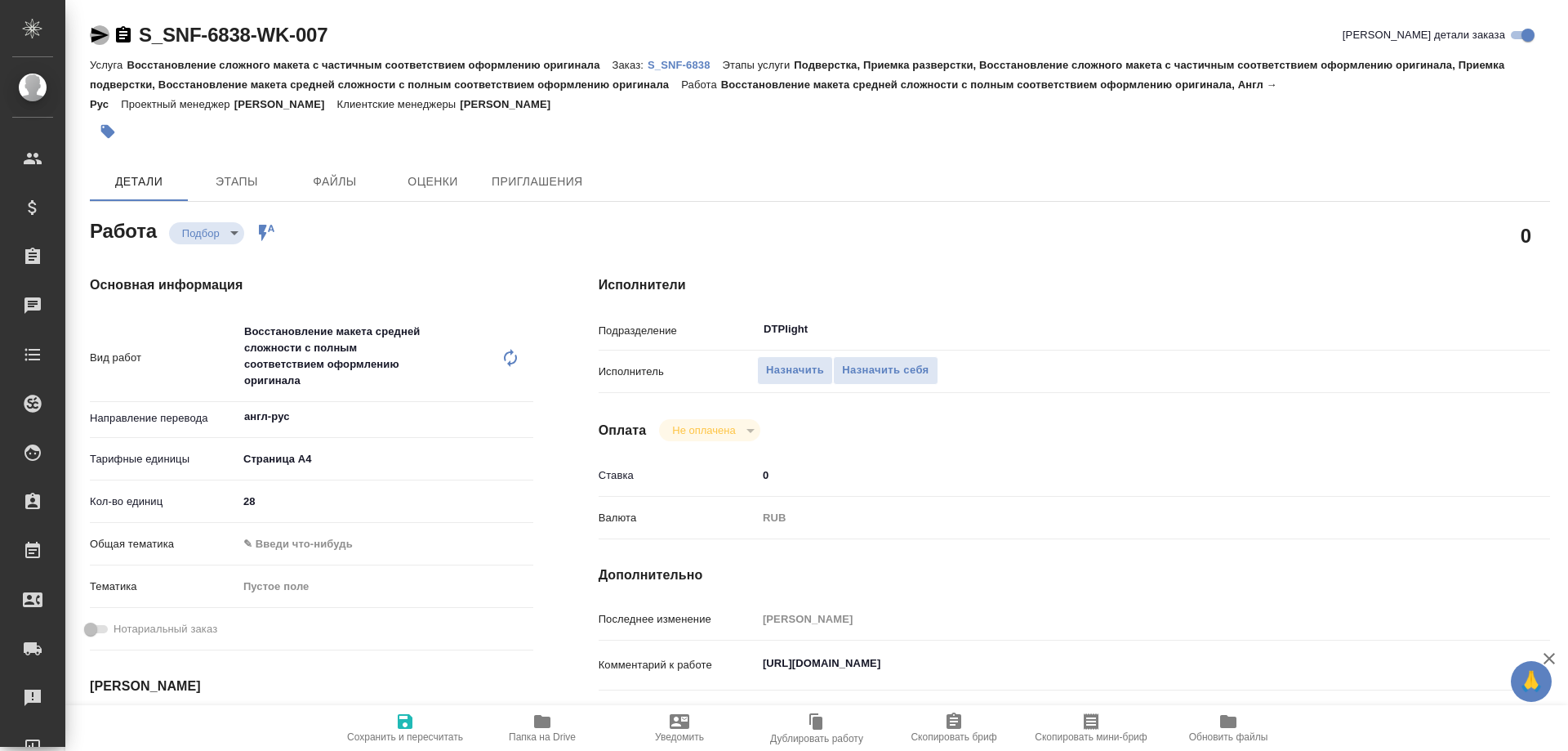
drag, startPoint x: 99, startPoint y: 35, endPoint x: 330, endPoint y: 202, distance: 285.0
click at [99, 35] on icon "button" at bounding box center [99, 35] width 19 height 19
type textarea "x"
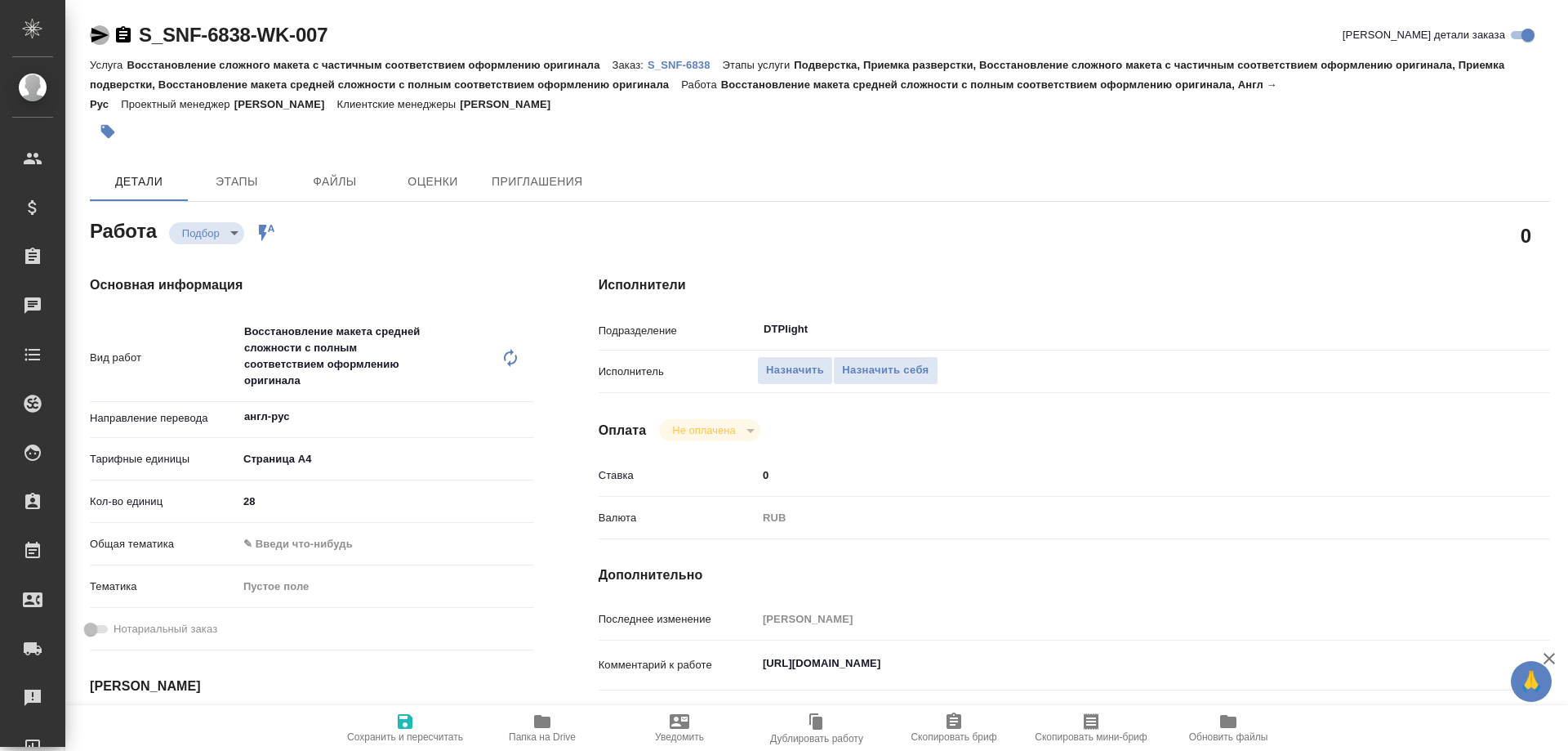
type textarea "x"
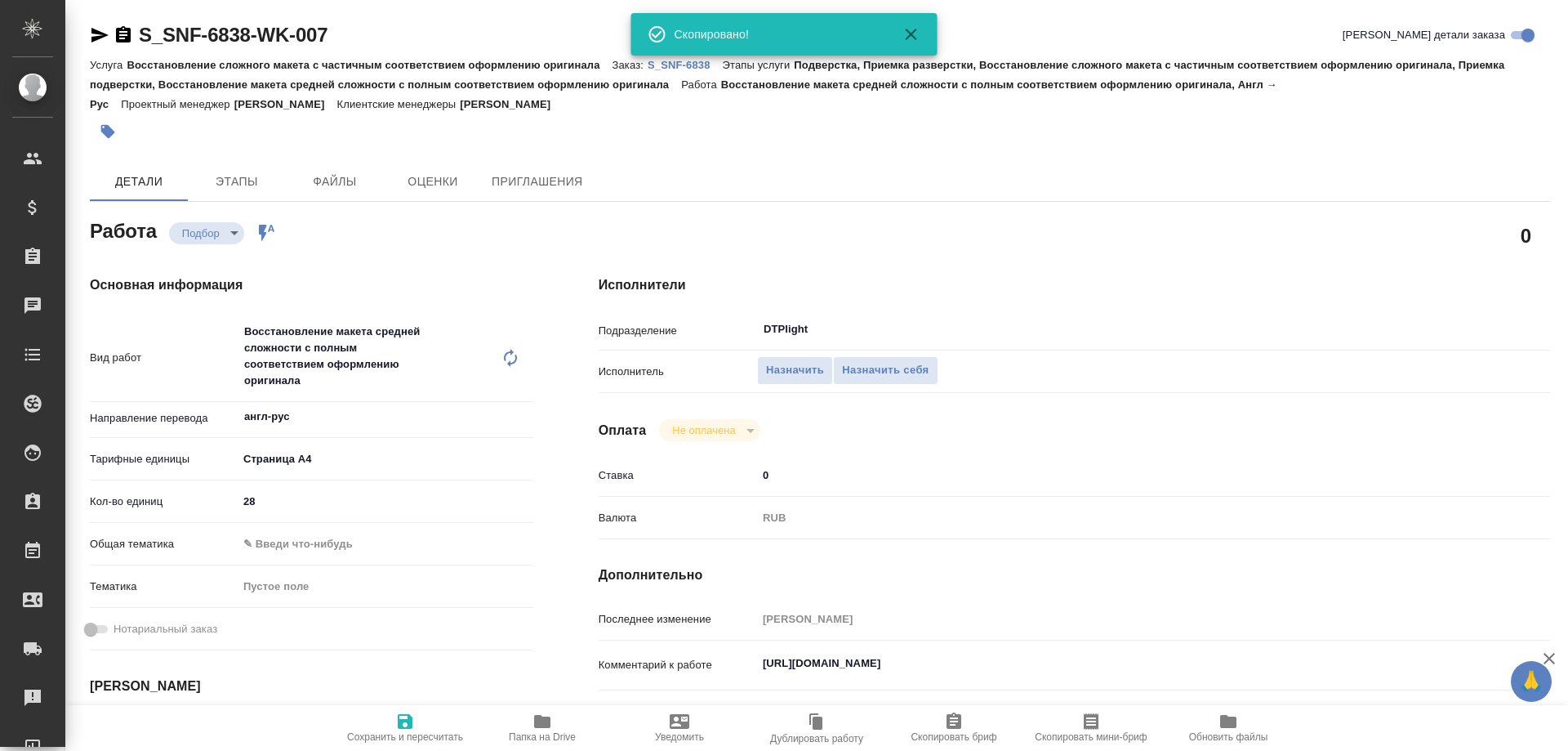
type textarea "x"
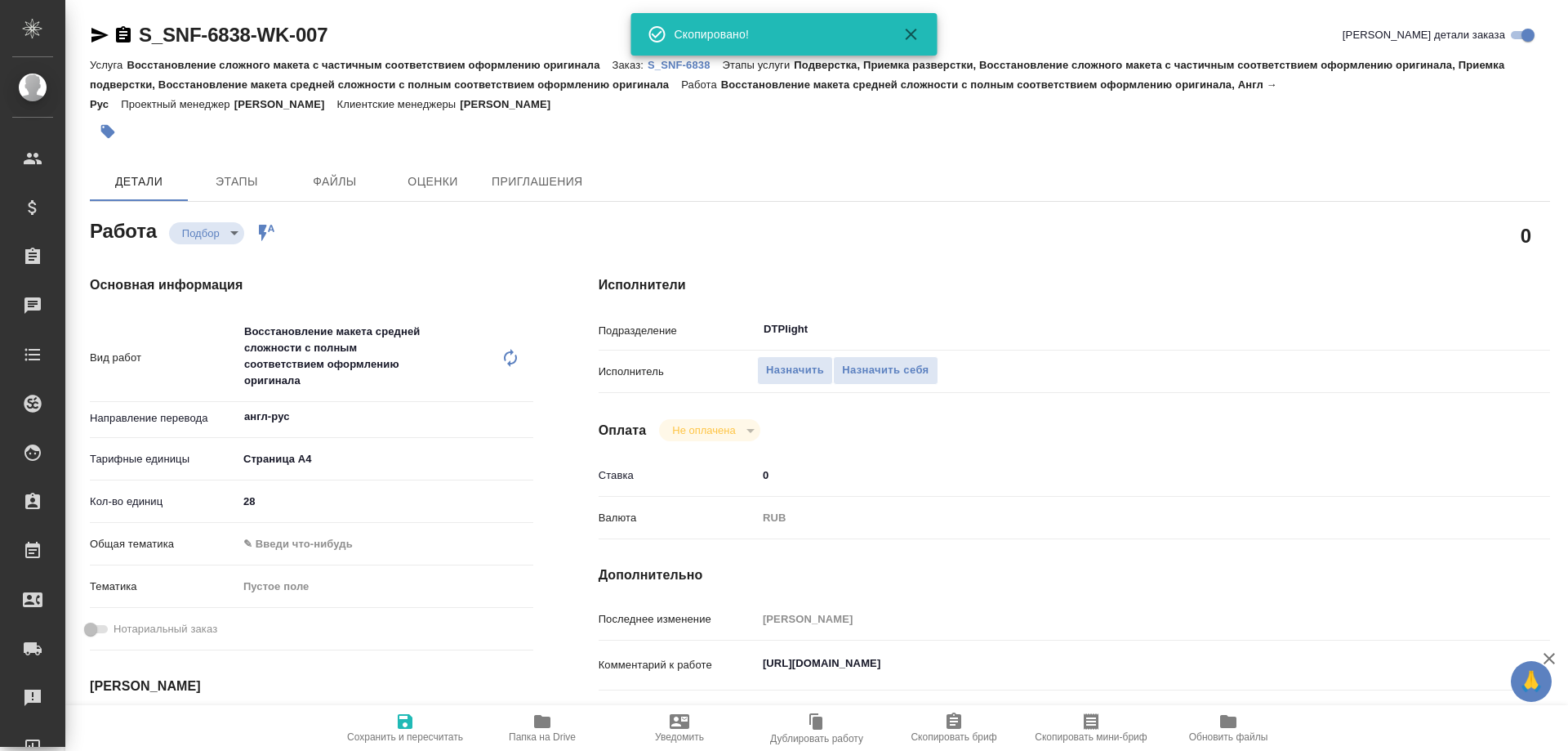
type textarea "x"
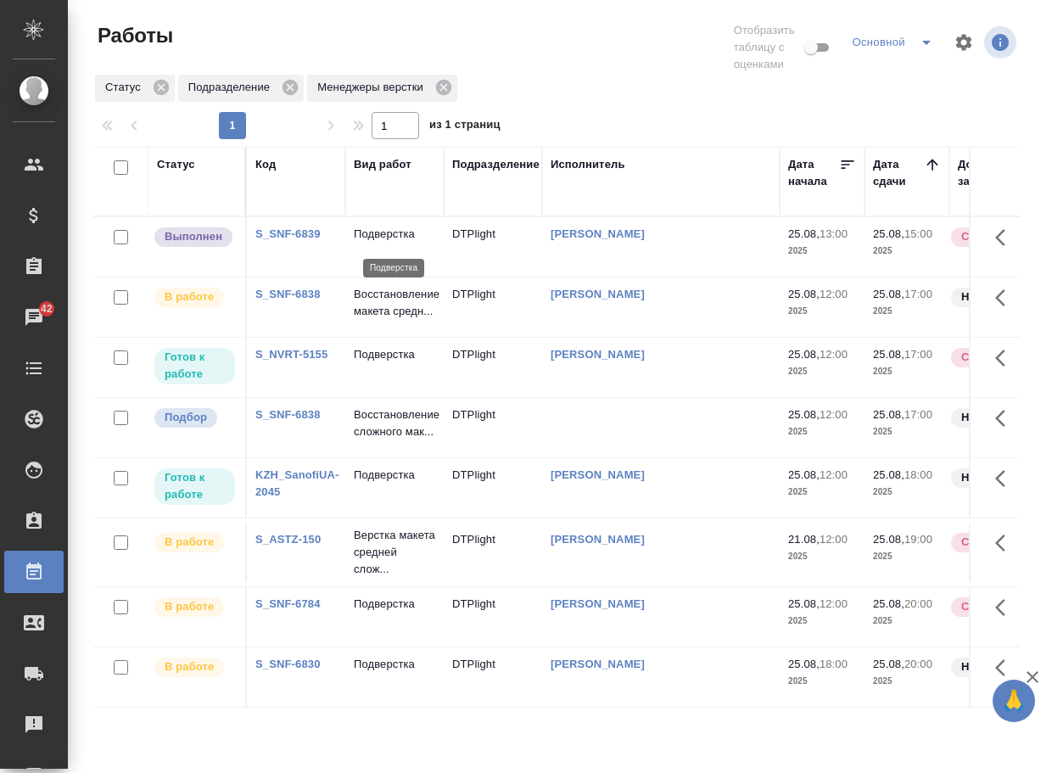
click at [400, 238] on p "Подверстка" at bounding box center [394, 234] width 81 height 17
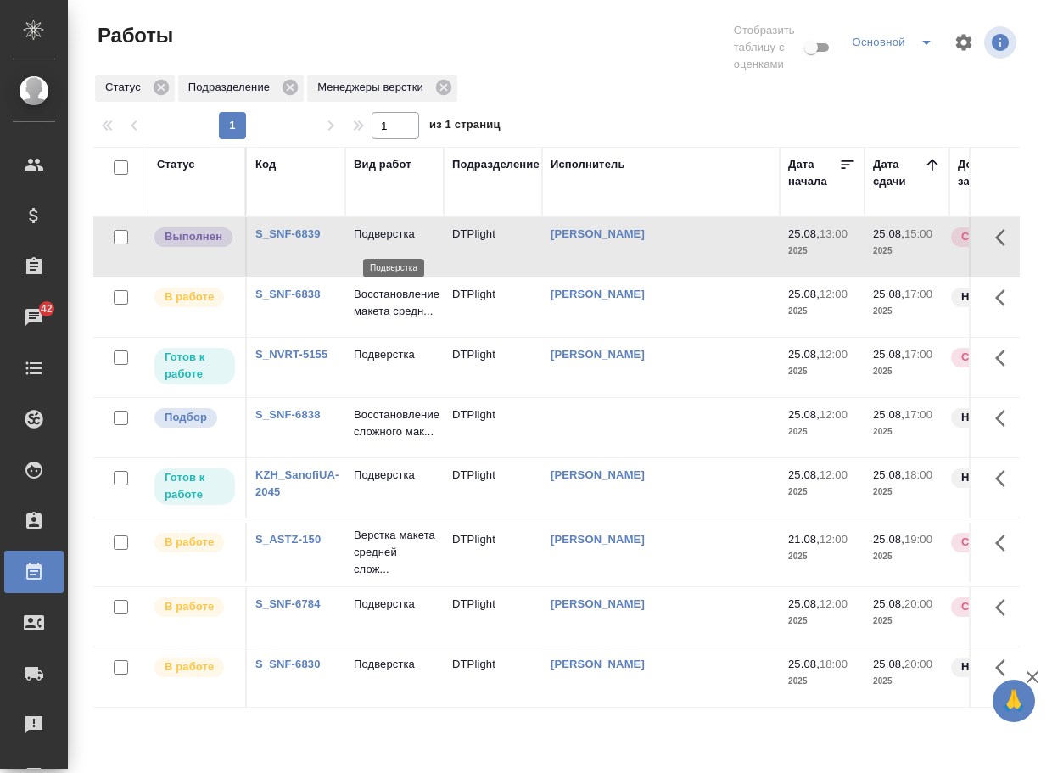
click at [400, 238] on p "Подверстка" at bounding box center [394, 234] width 81 height 17
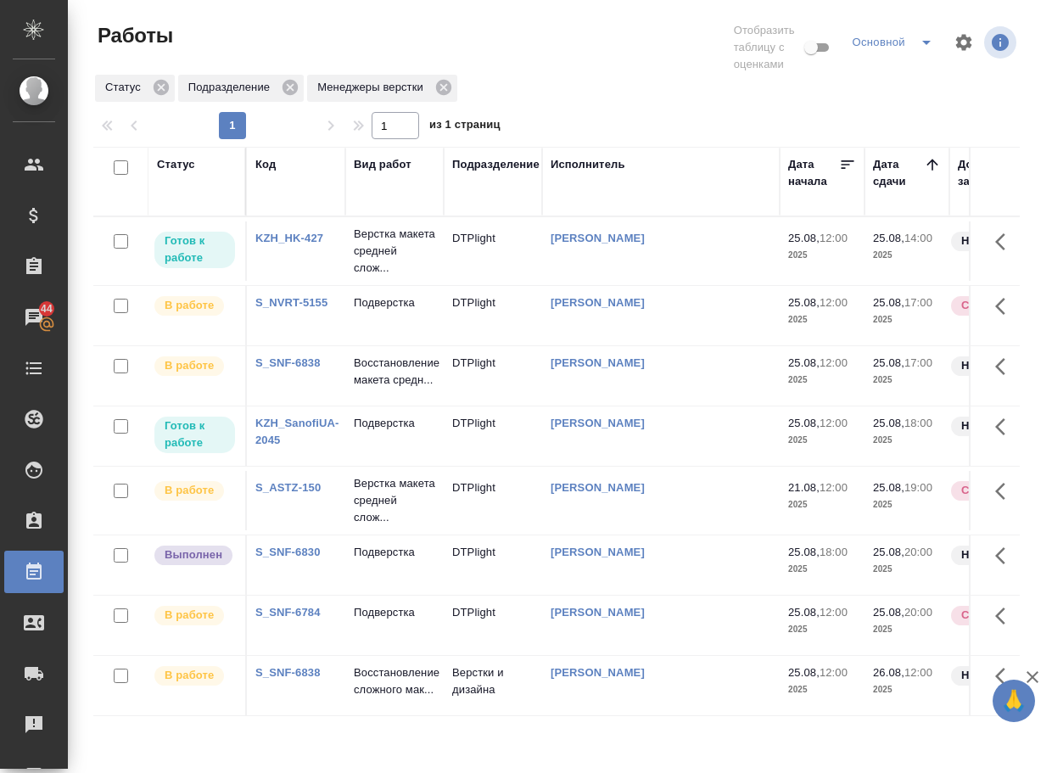
click at [657, 117] on div "1 1 из 1 страниц" at bounding box center [563, 125] width 940 height 27
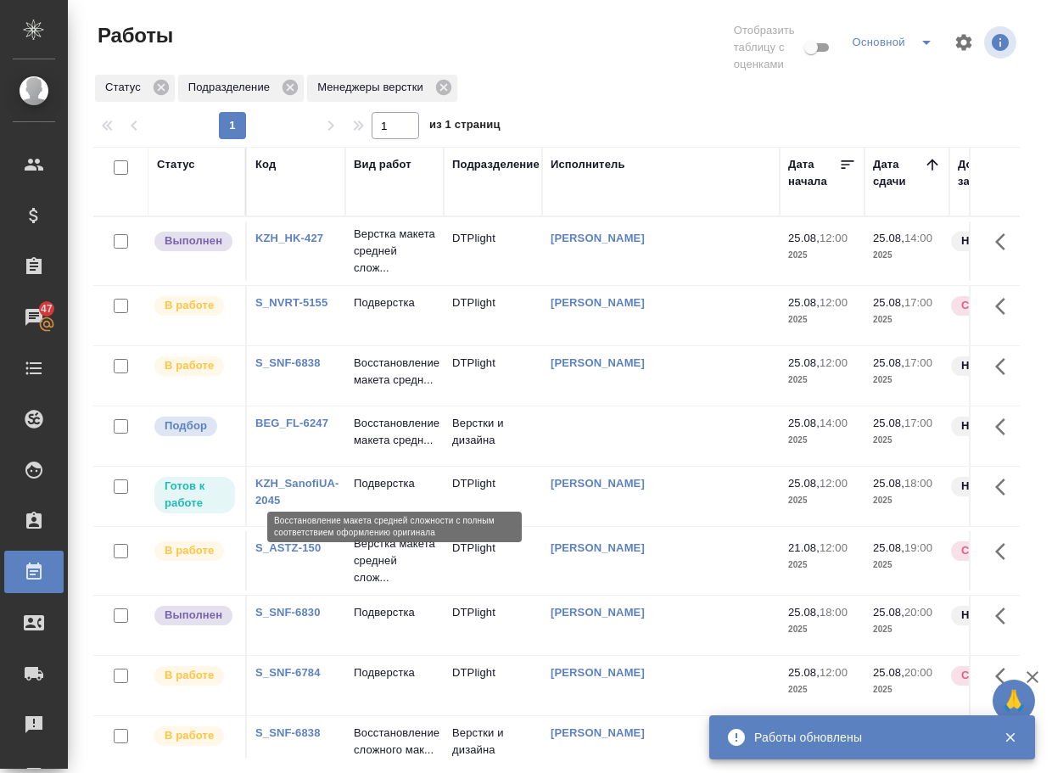
click at [379, 449] on p "Восстановление макета средн..." at bounding box center [394, 432] width 81 height 34
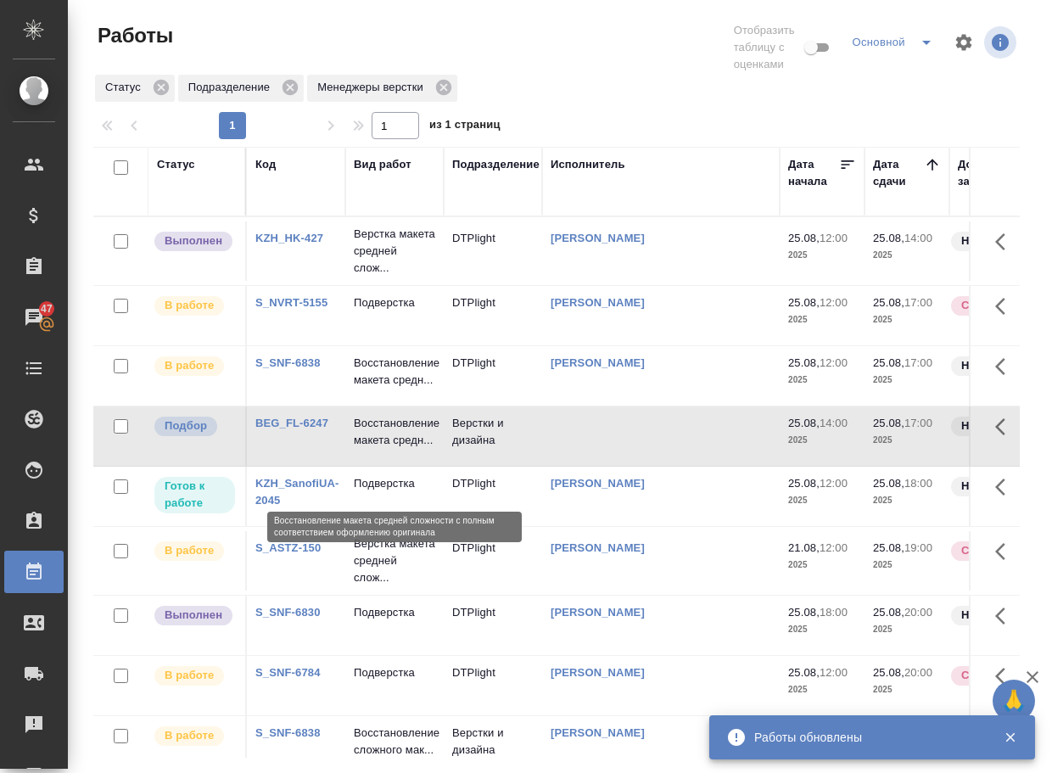
click at [379, 449] on p "Восстановление макета средн..." at bounding box center [394, 432] width 81 height 34
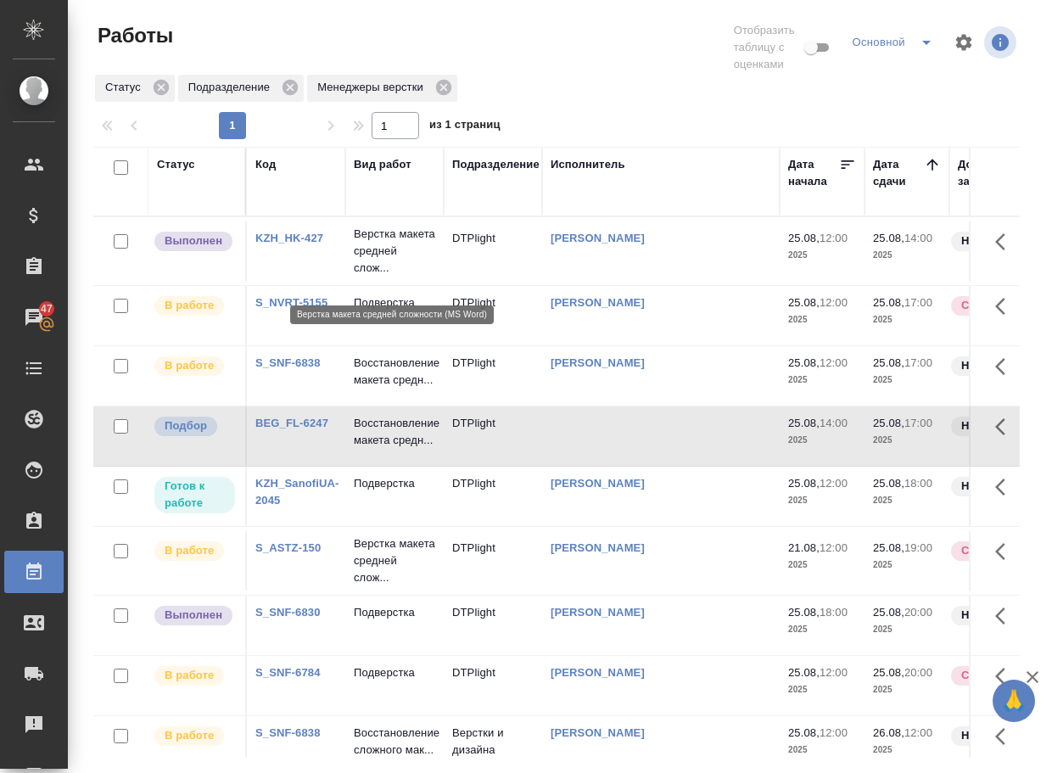
click at [388, 258] on p "Верстка макета средней слож..." at bounding box center [394, 251] width 81 height 51
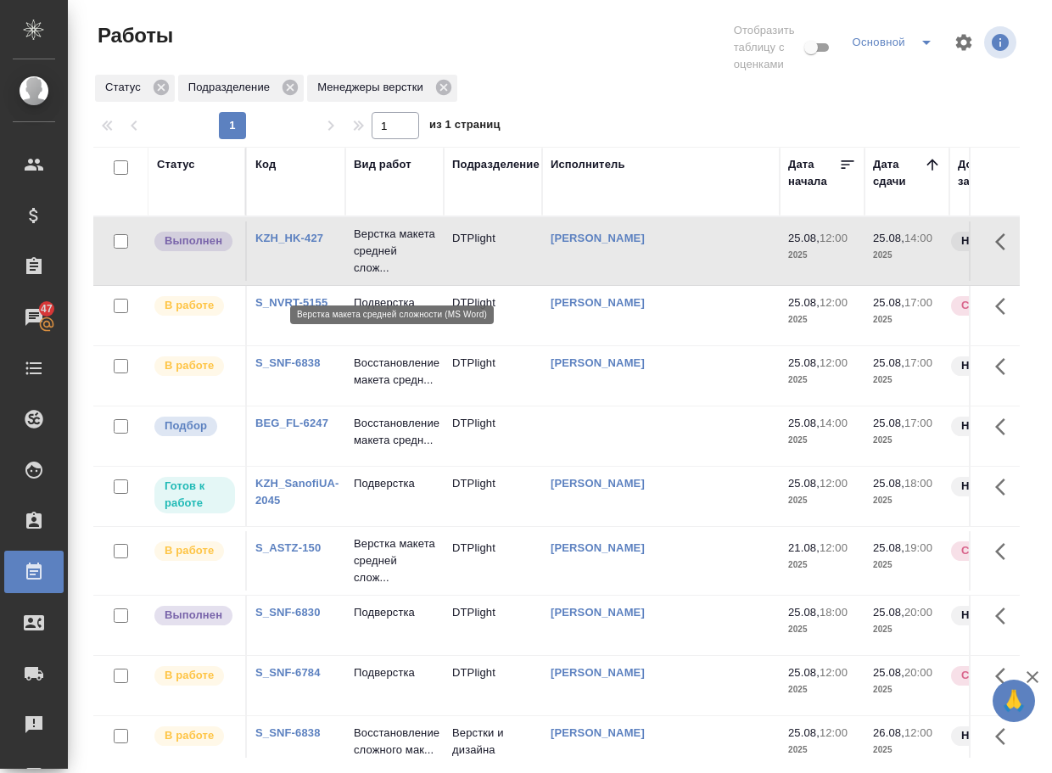
click at [388, 258] on p "Верстка макета средней слож..." at bounding box center [394, 251] width 81 height 51
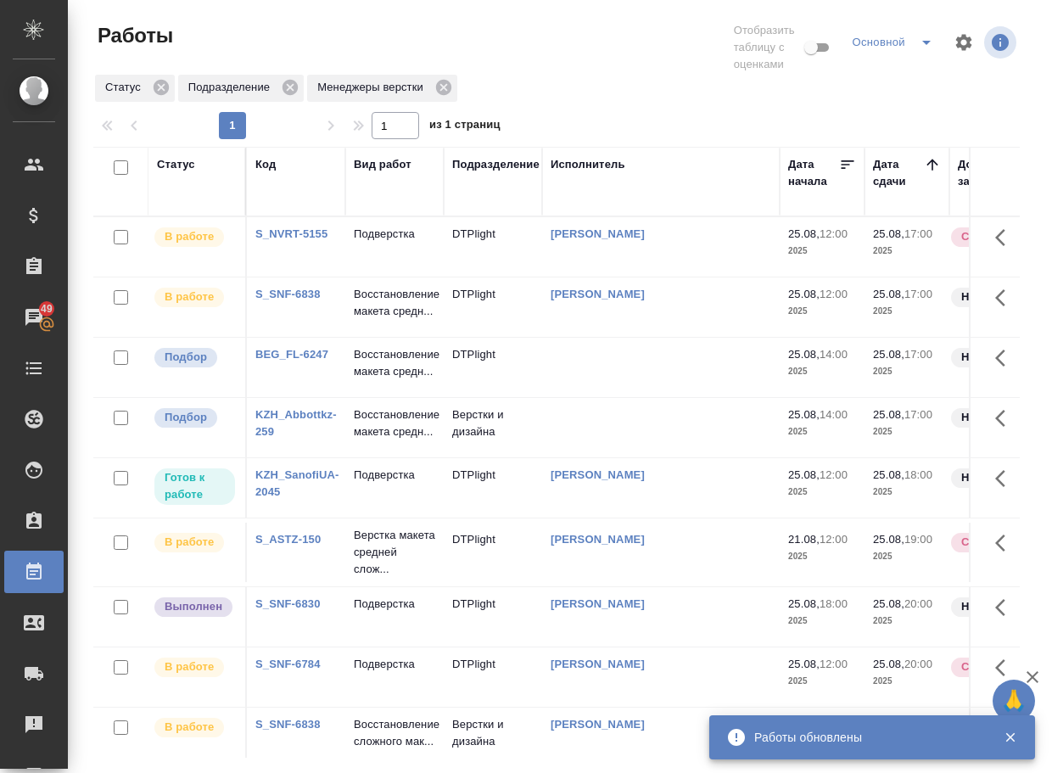
click at [300, 438] on link "KZH_Abbottkz-259" at bounding box center [295, 423] width 81 height 30
click at [377, 440] on p "Восстановление макета средн..." at bounding box center [394, 423] width 81 height 34
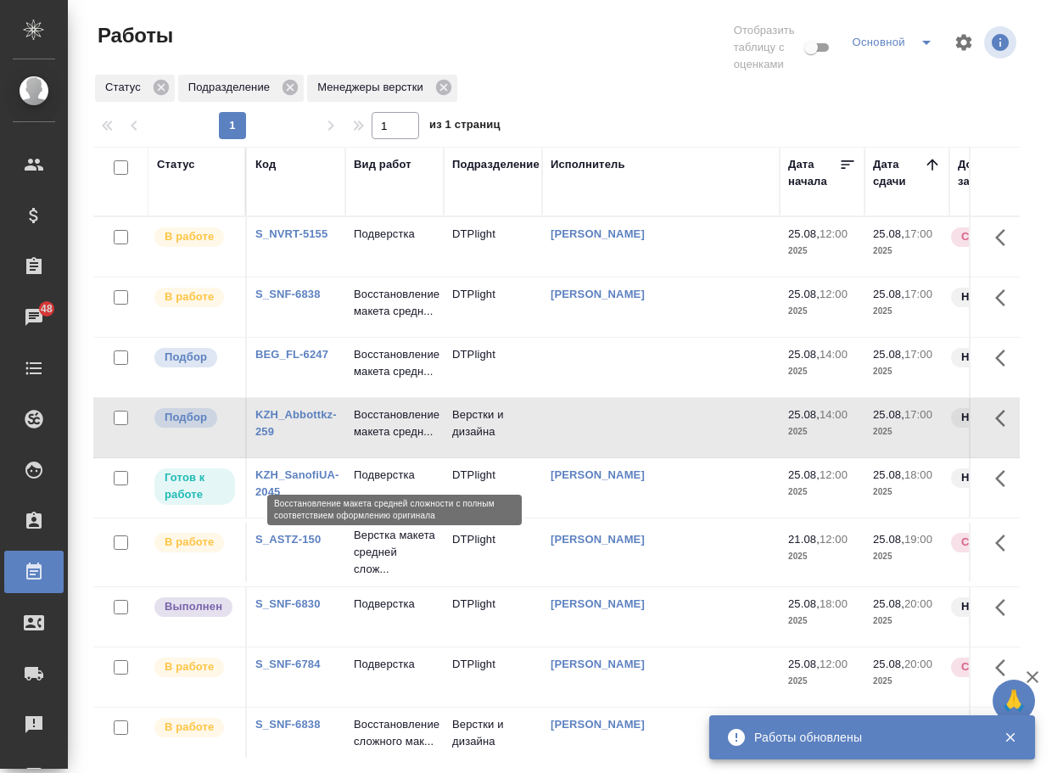
click at [377, 440] on p "Восстановление макета средн..." at bounding box center [394, 423] width 81 height 34
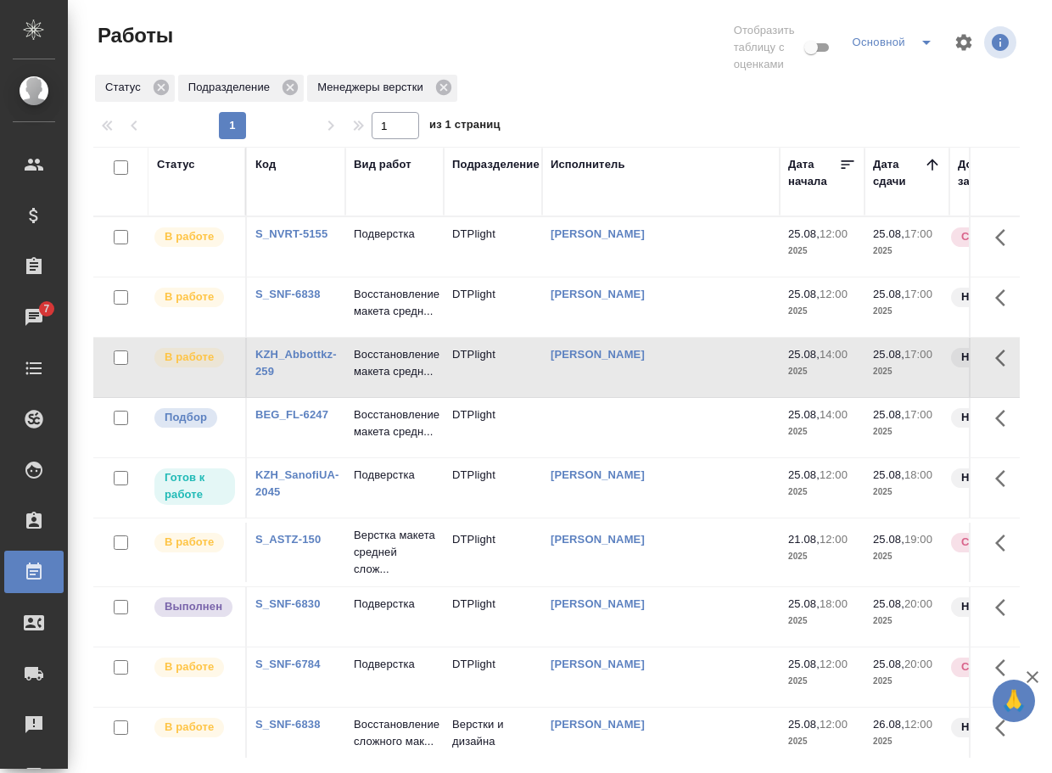
click at [274, 498] on link "KZH_SanofiUA-2045" at bounding box center [297, 483] width 84 height 30
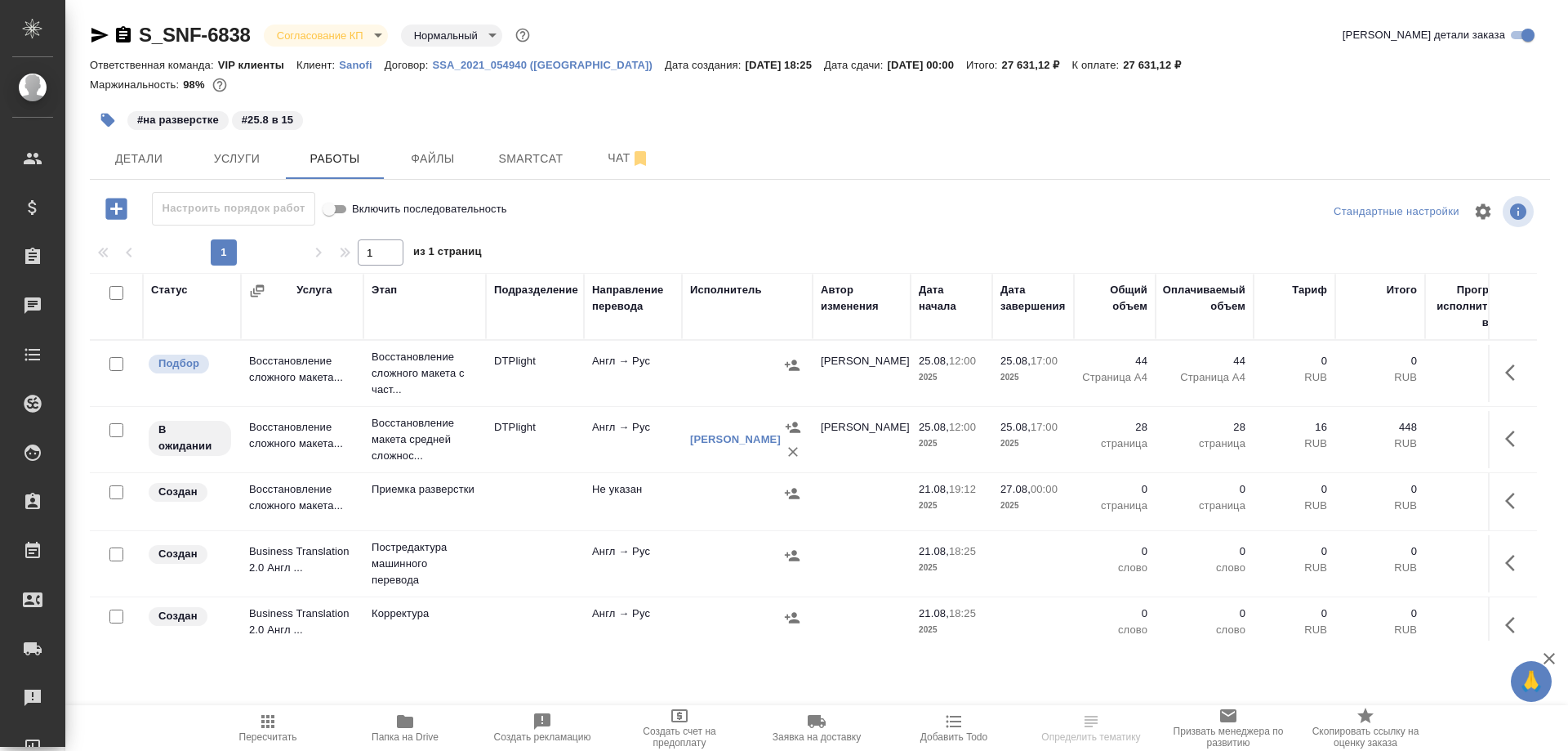
click at [417, 454] on p "Восстановление макета средней сложнос..." at bounding box center [424, 439] width 106 height 49
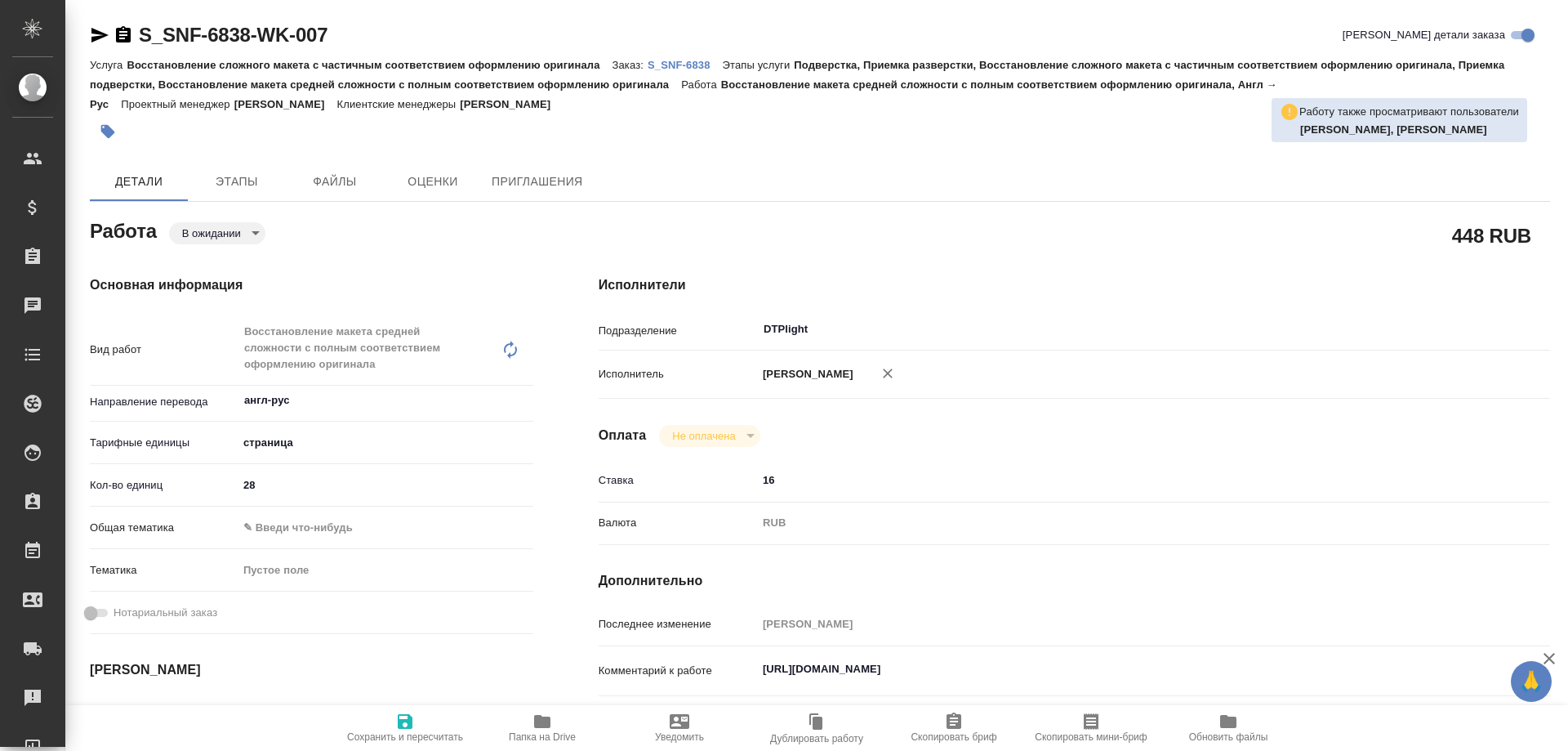
type textarea "x"
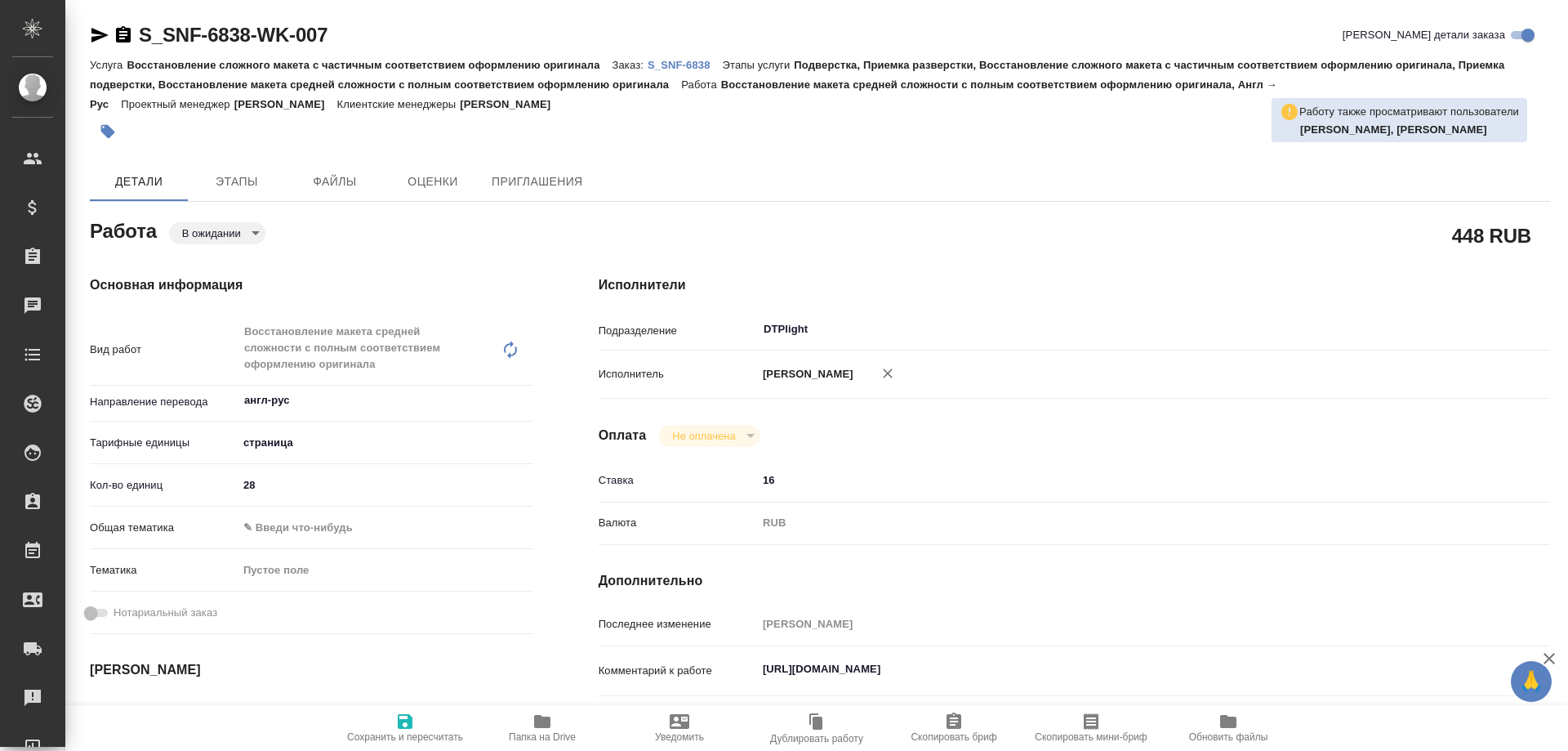
type textarea "x"
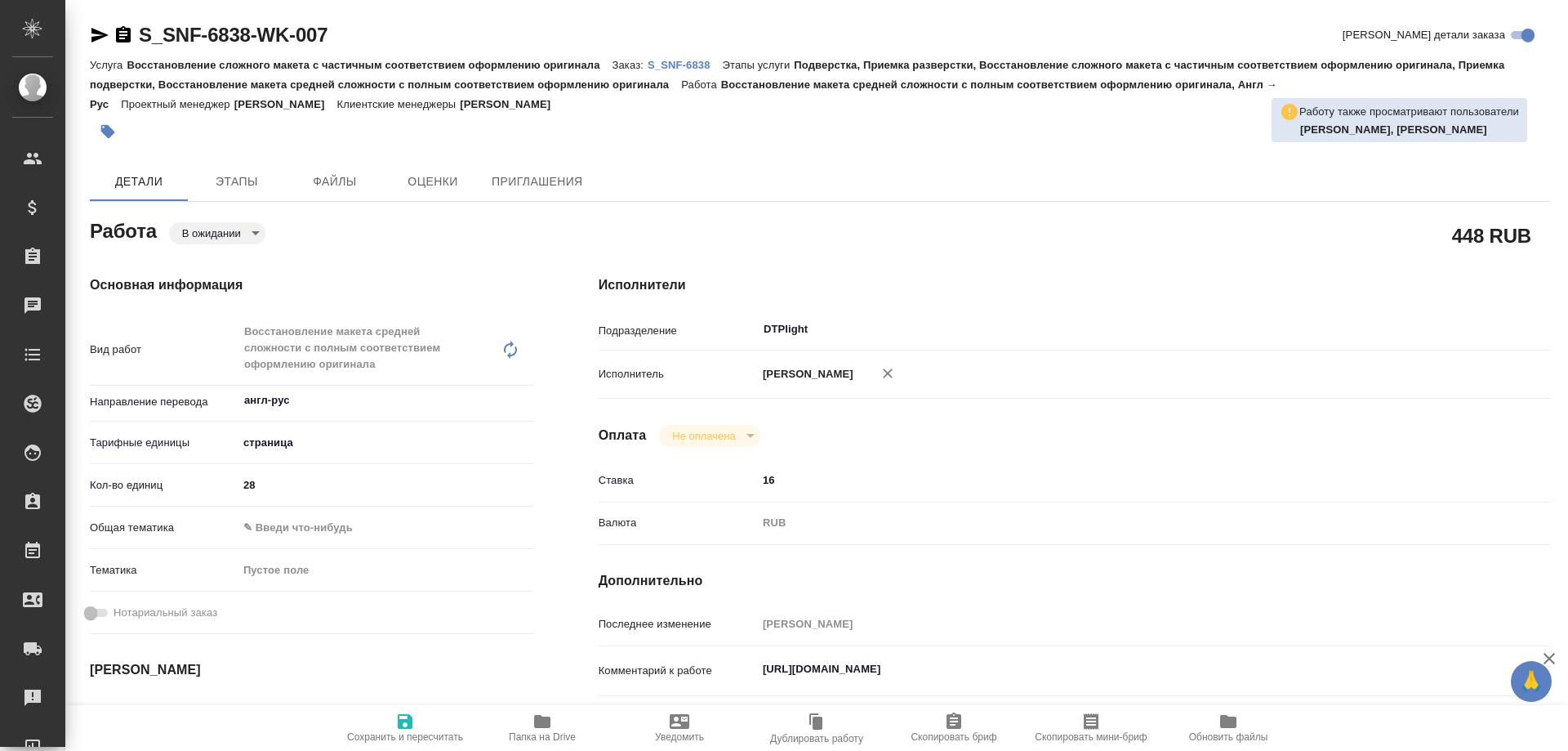
click at [223, 223] on body "🙏 .cls-1 fill:#fff; AWATERA Arsenyeva Vera Клиенты Спецификации Заказы Чаты Tod…" at bounding box center [784, 376] width 1568 height 751
type textarea "x"
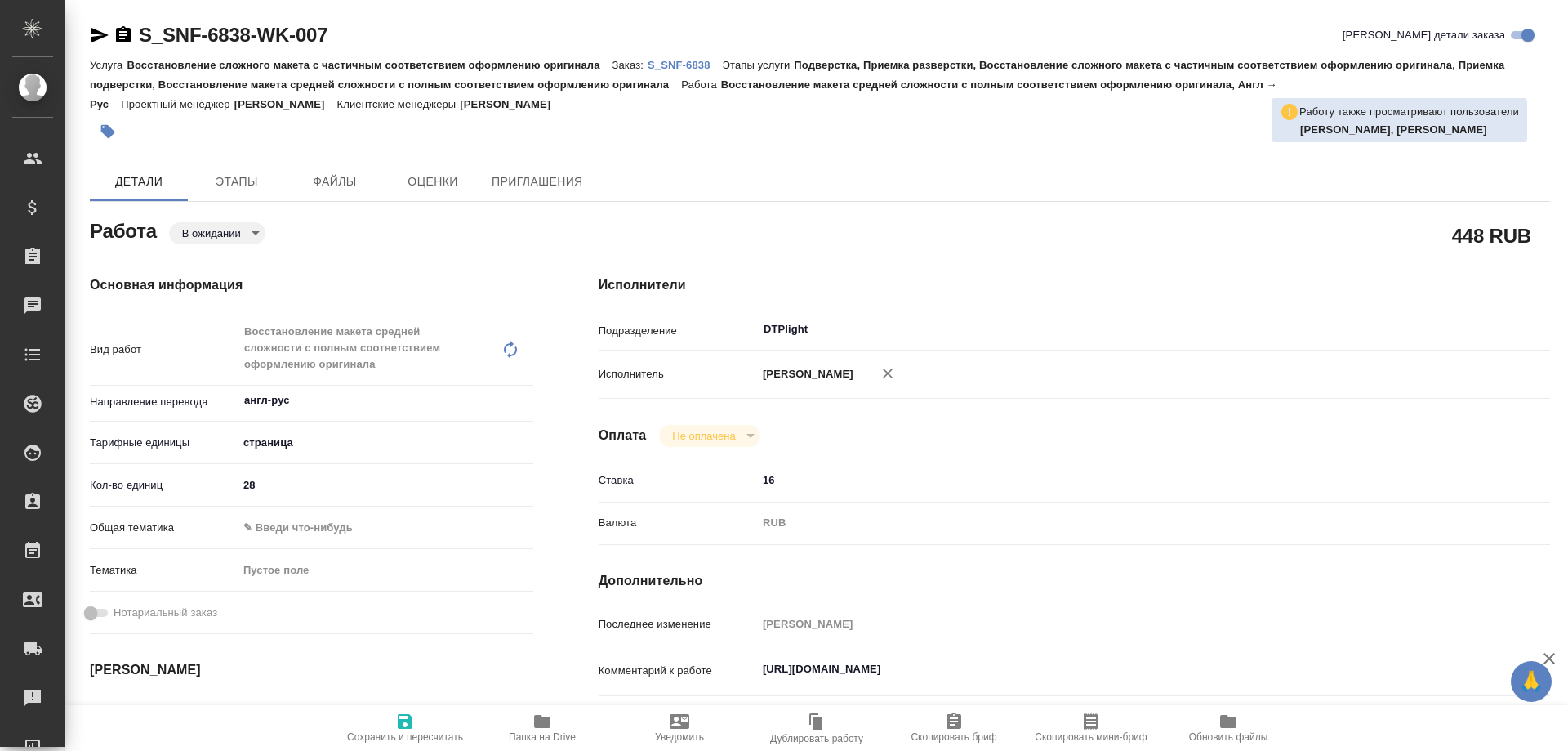
type textarea "x"
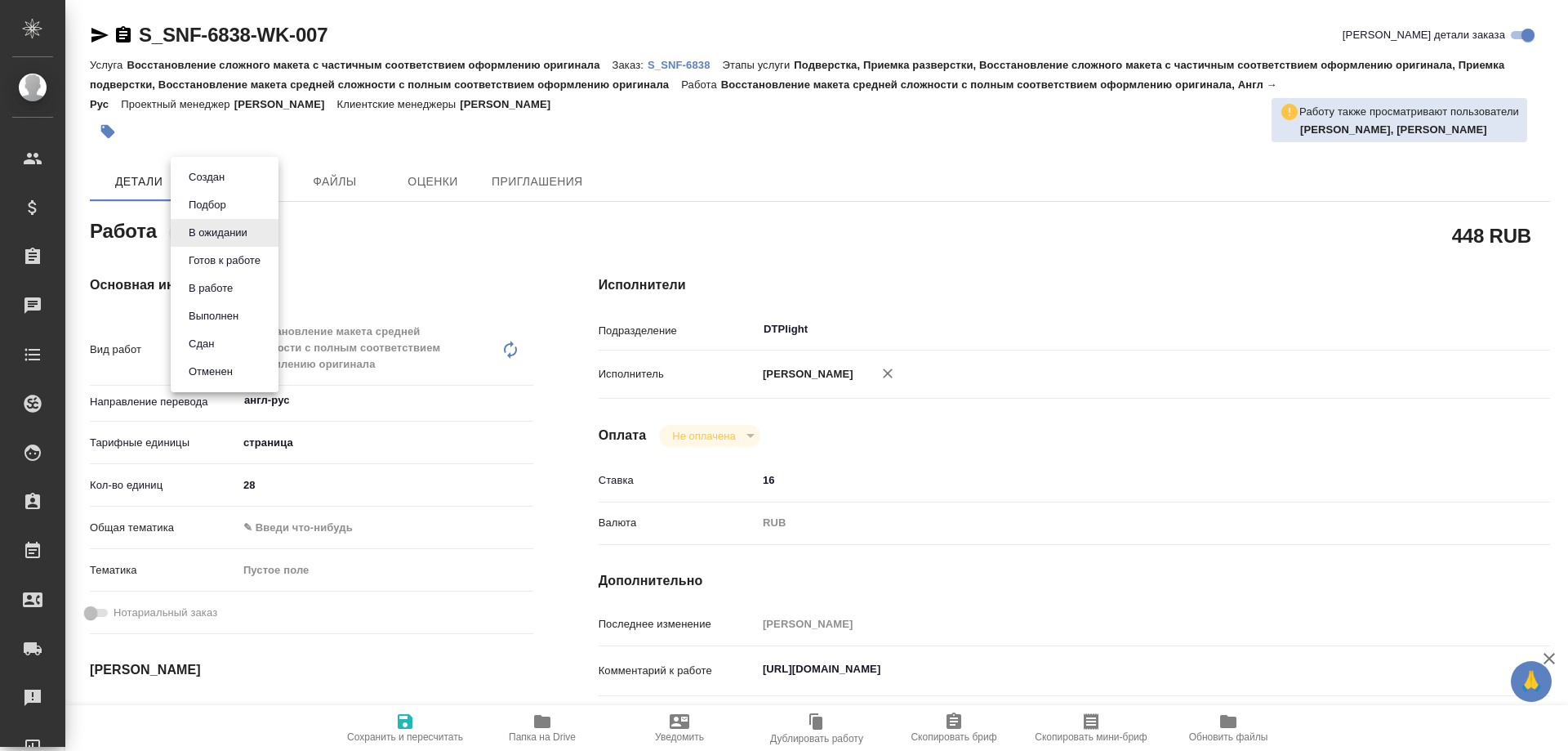
type textarea "x"
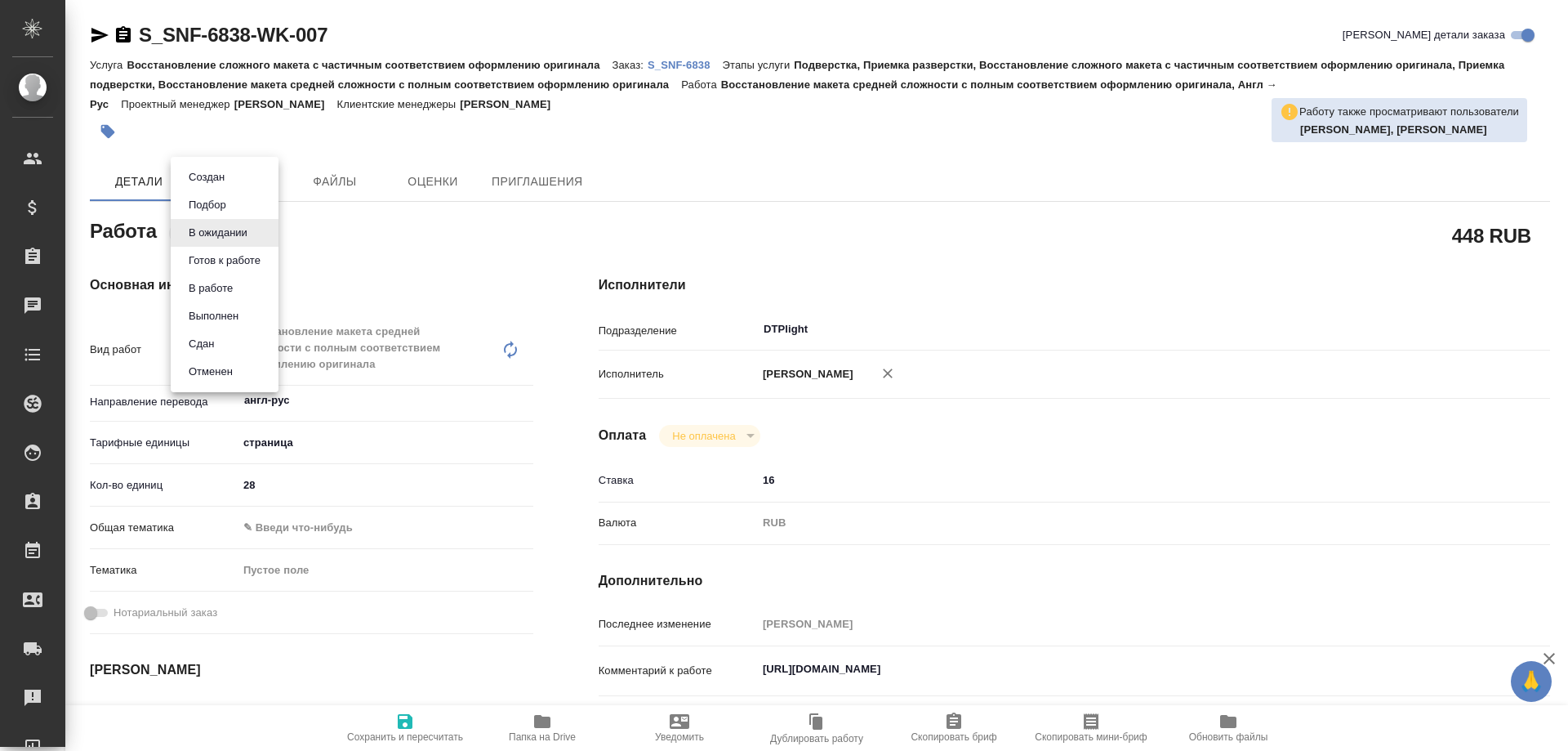
type textarea "x"
click at [225, 256] on button "Готов к работе" at bounding box center [224, 260] width 82 height 18
type textarea "x"
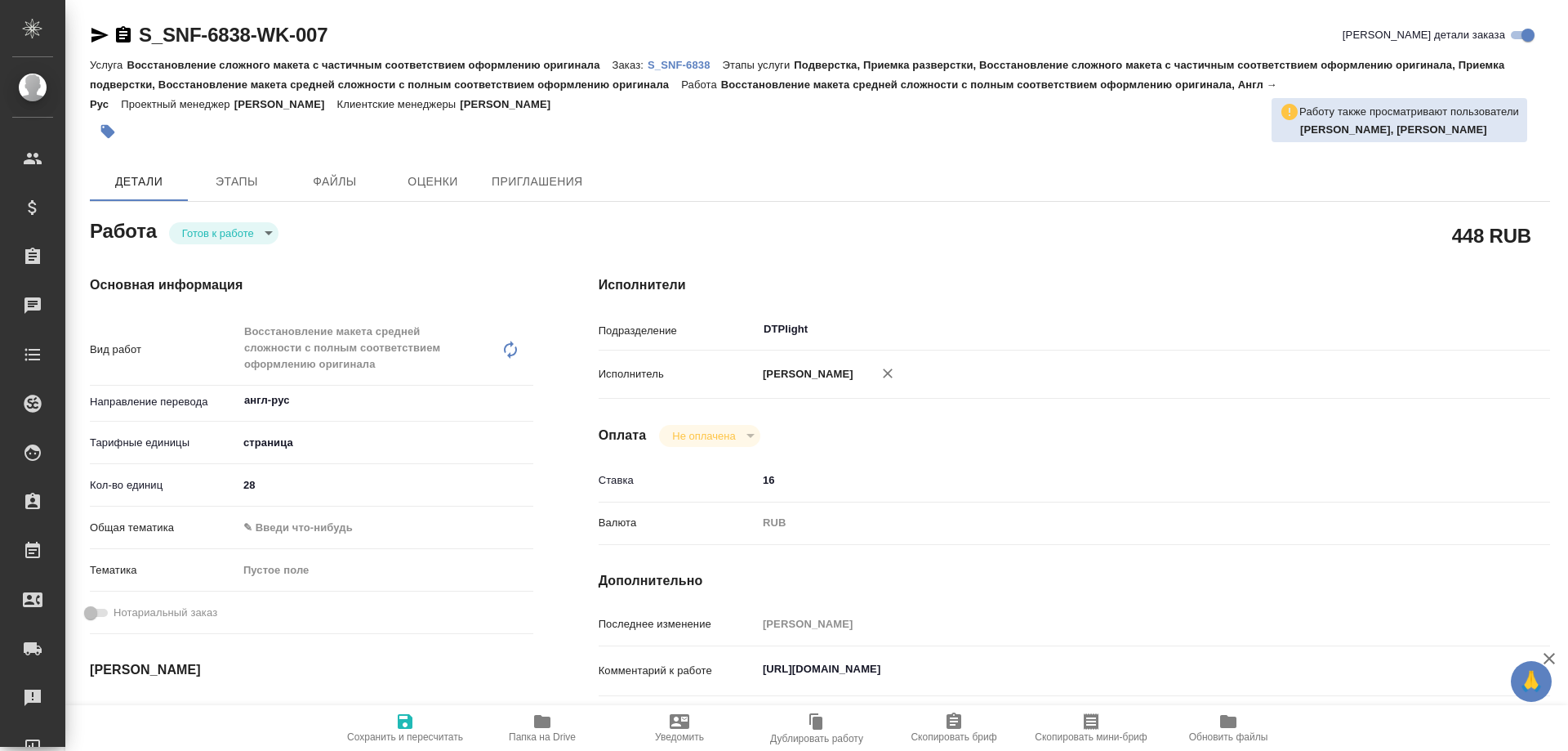
type textarea "x"
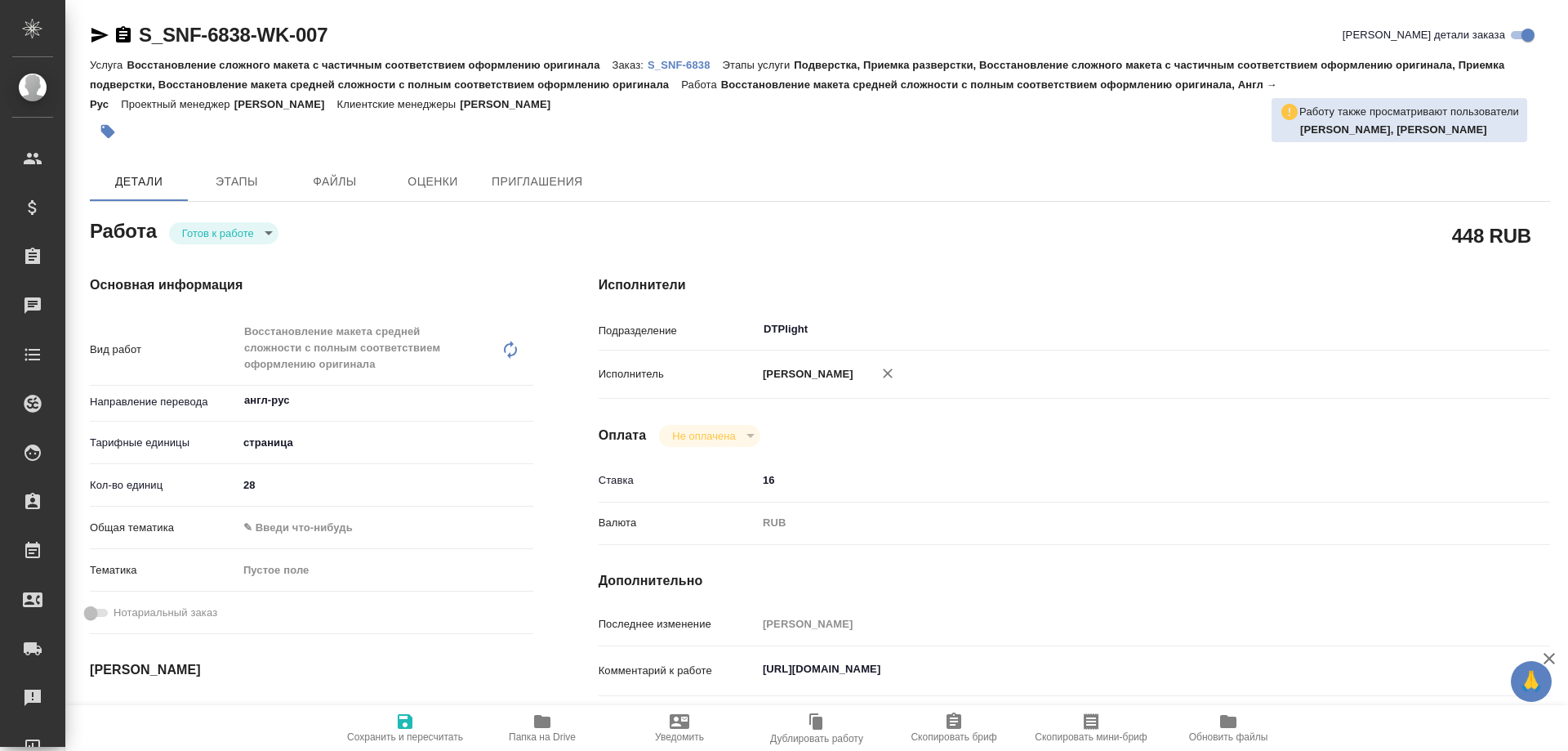
type textarea "x"
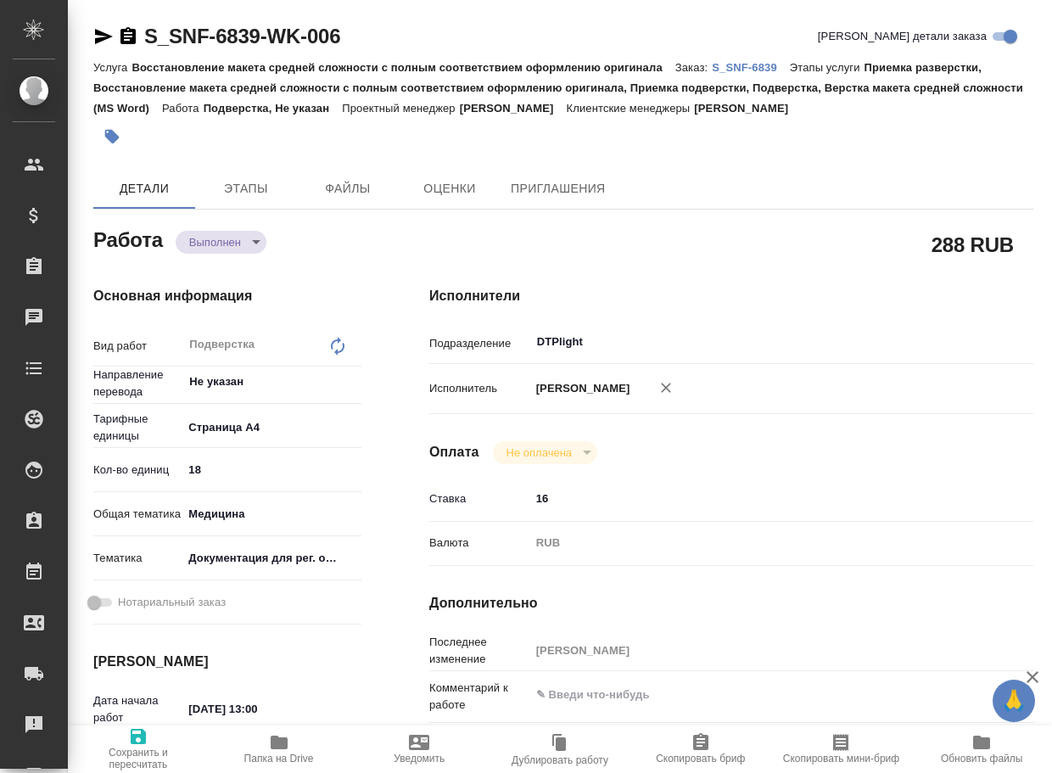
type textarea "x"
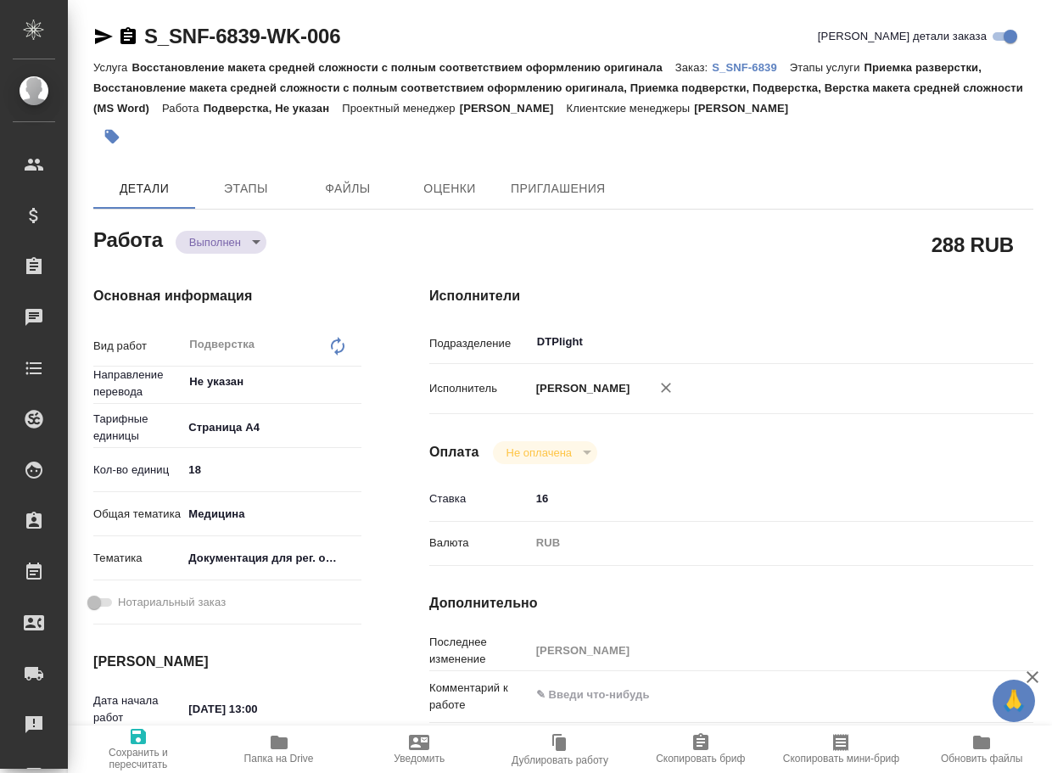
type textarea "x"
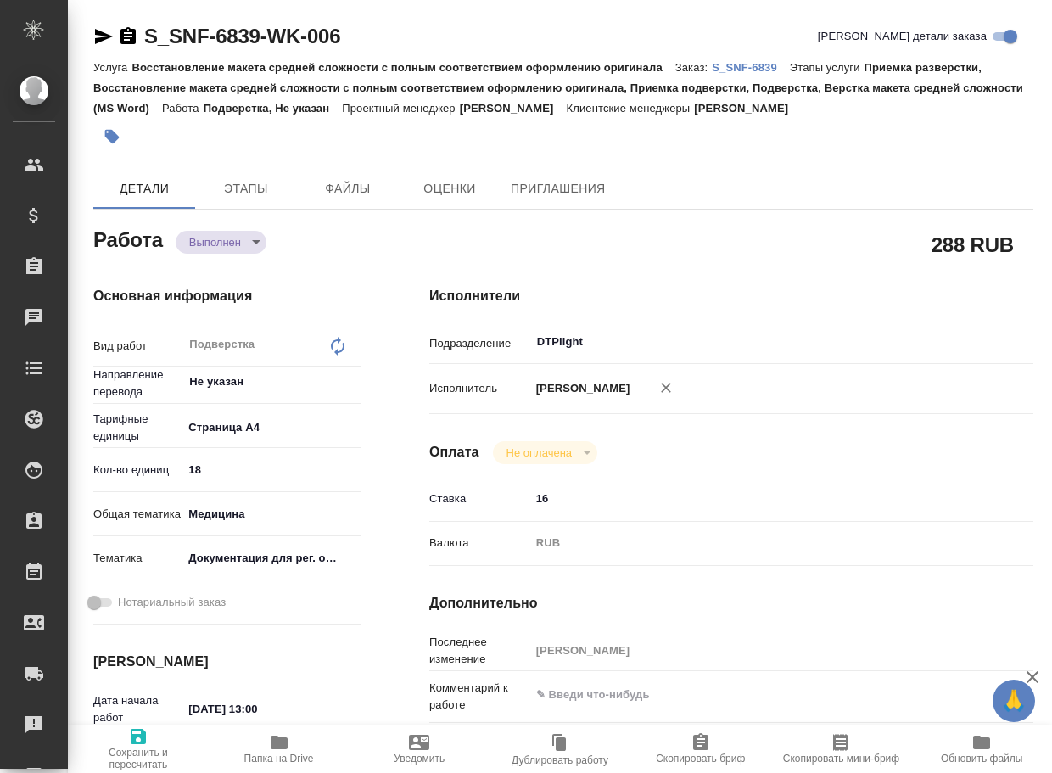
type textarea "x"
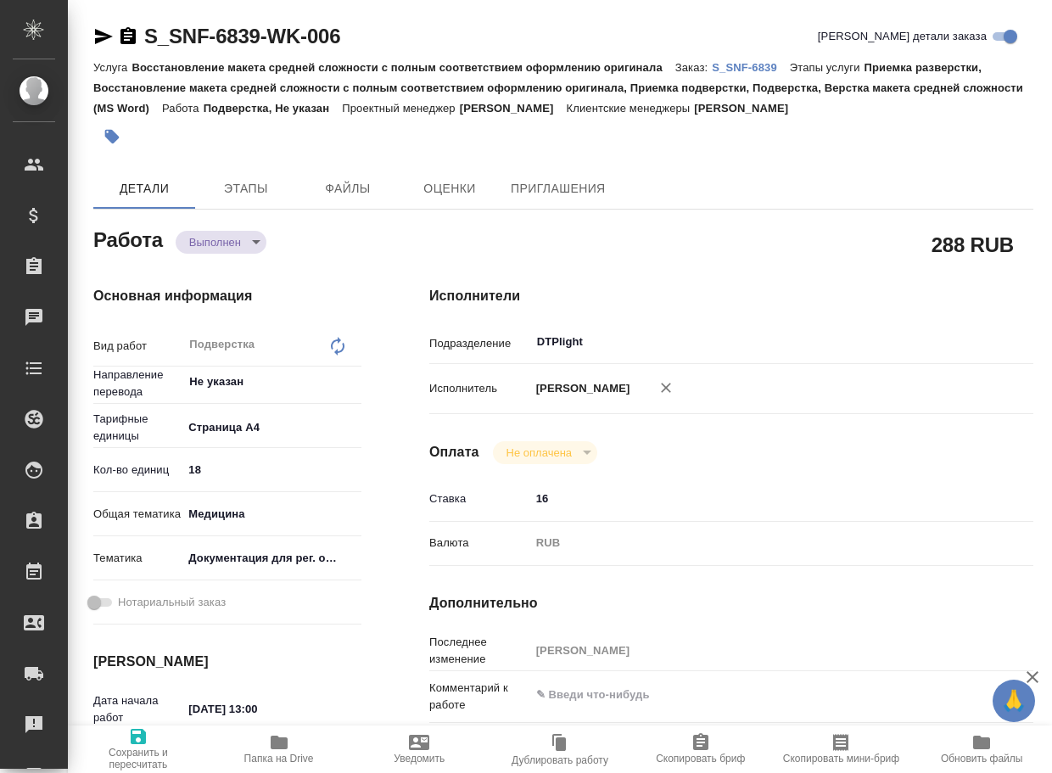
type textarea "x"
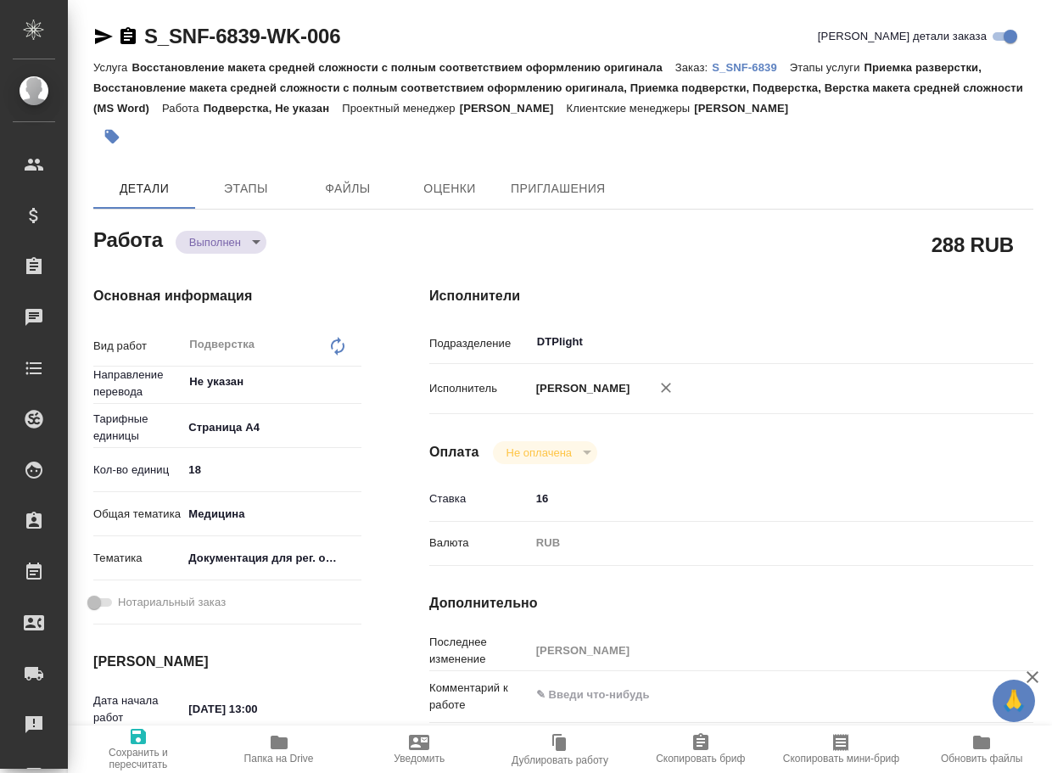
click at [271, 760] on span "Папка на Drive" at bounding box center [279, 758] width 70 height 12
type textarea "x"
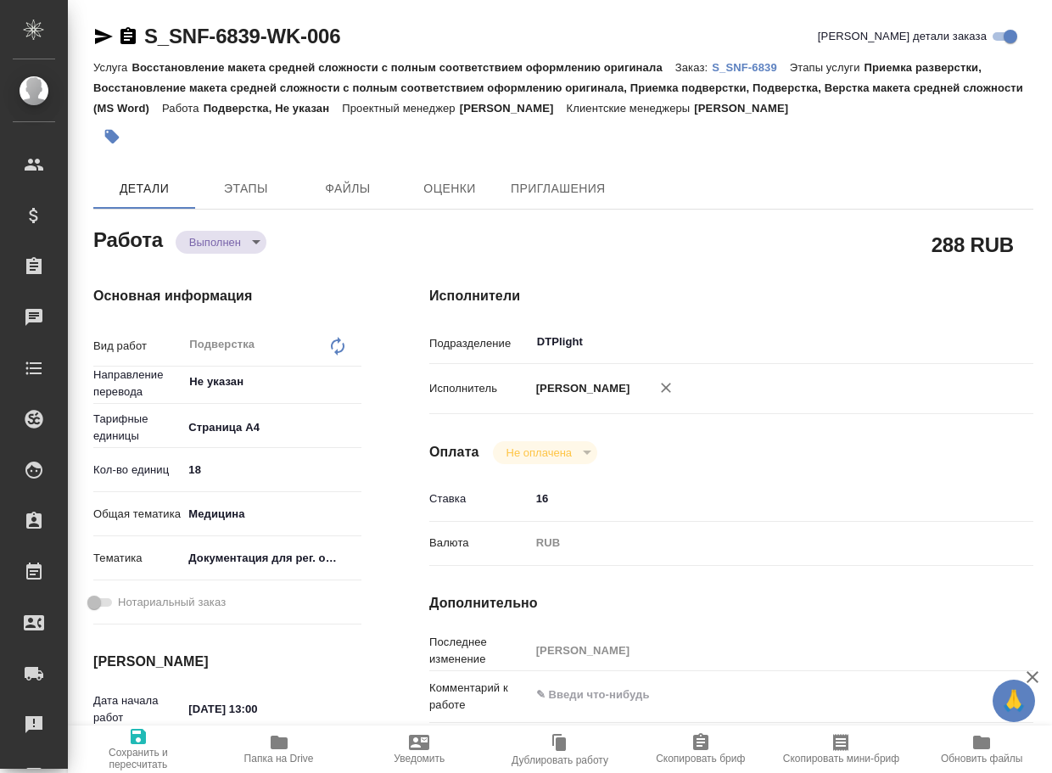
type textarea "x"
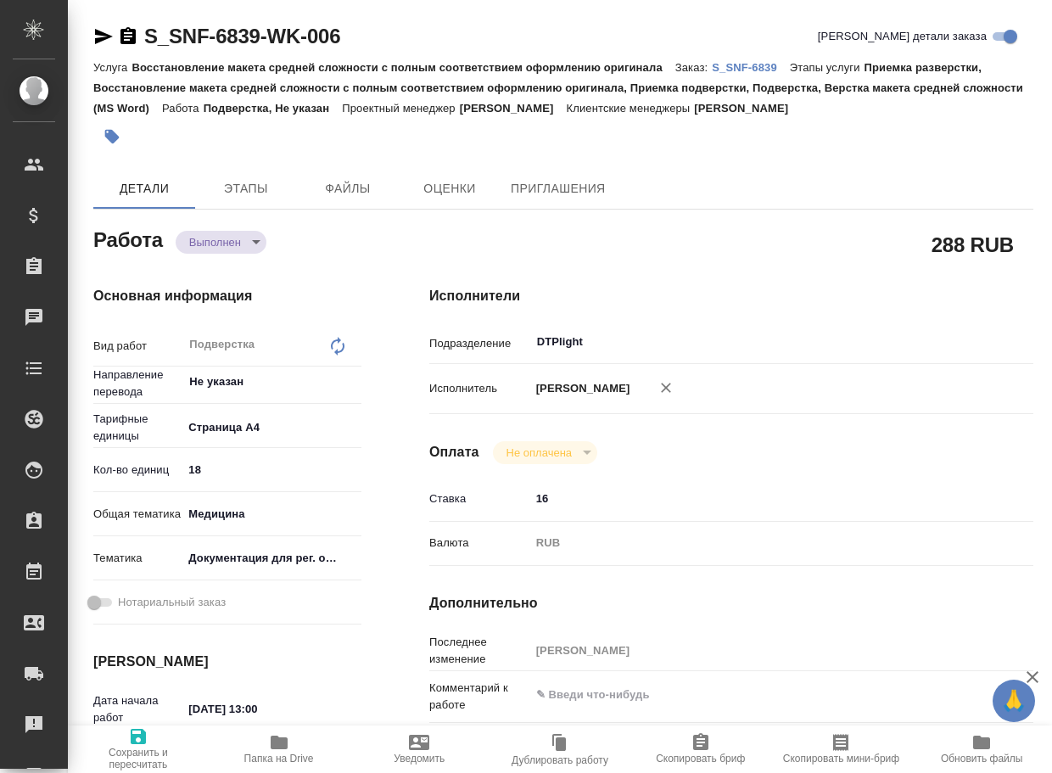
type textarea "x"
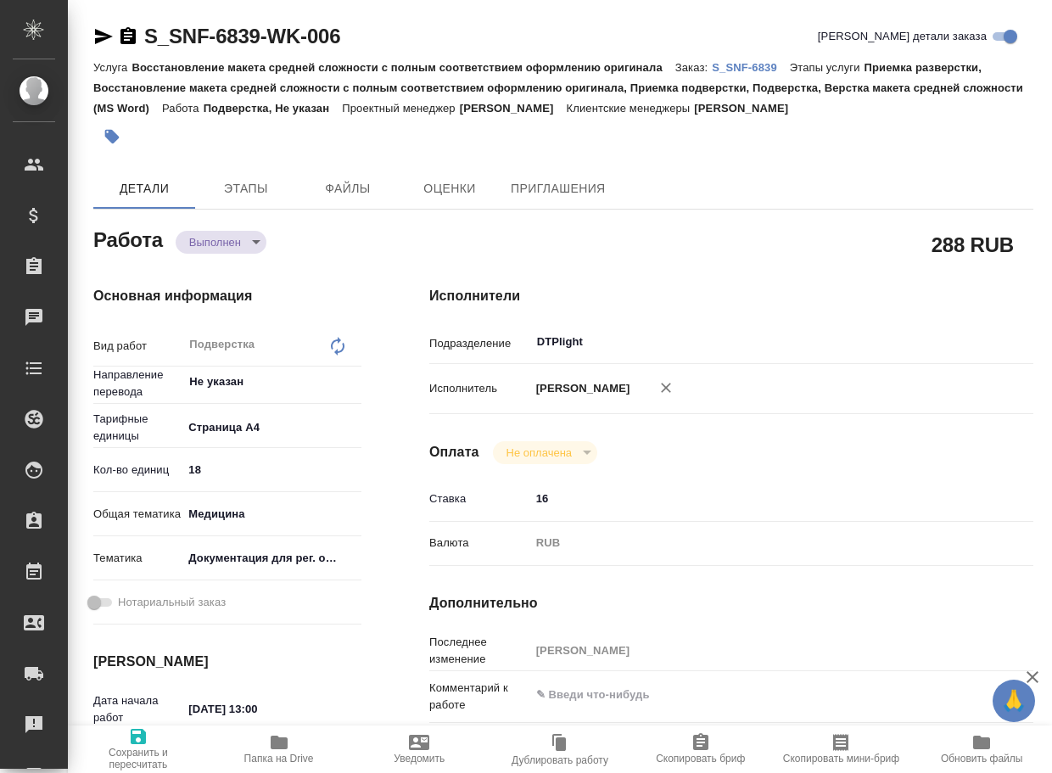
type textarea "x"
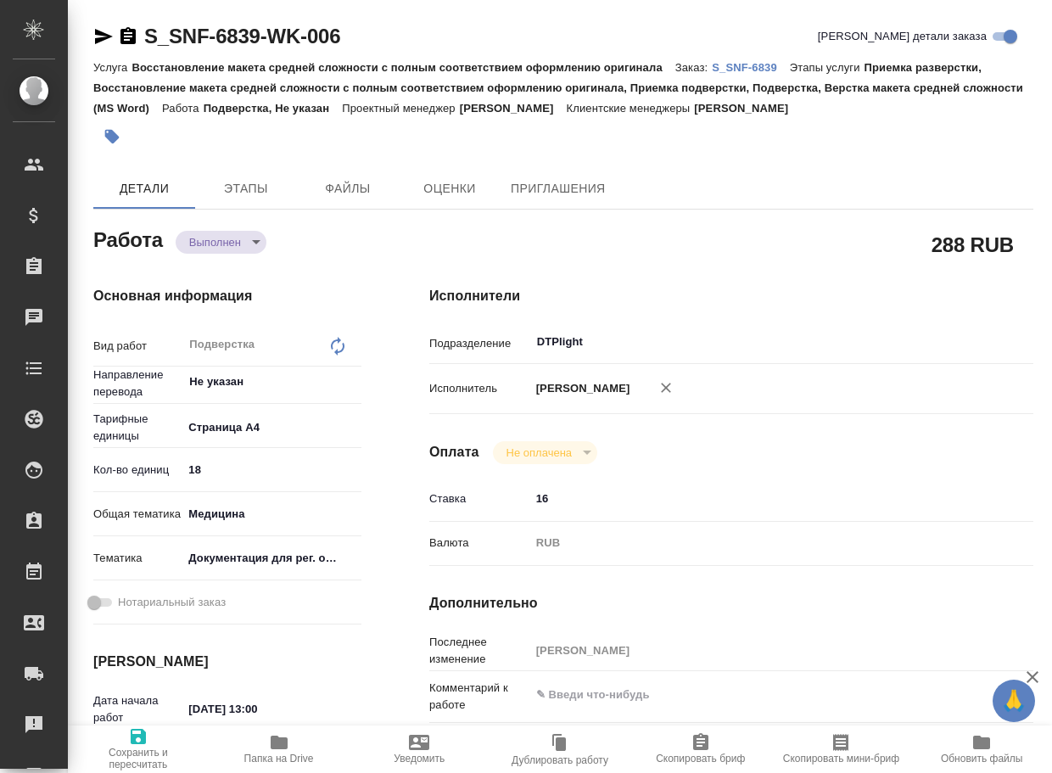
type textarea "x"
click at [223, 233] on body "🙏 .cls-1 fill:#fff; AWATERA Arsenyeva Vera Клиенты Спецификации Заказы 42 Чаты …" at bounding box center [526, 386] width 1052 height 773
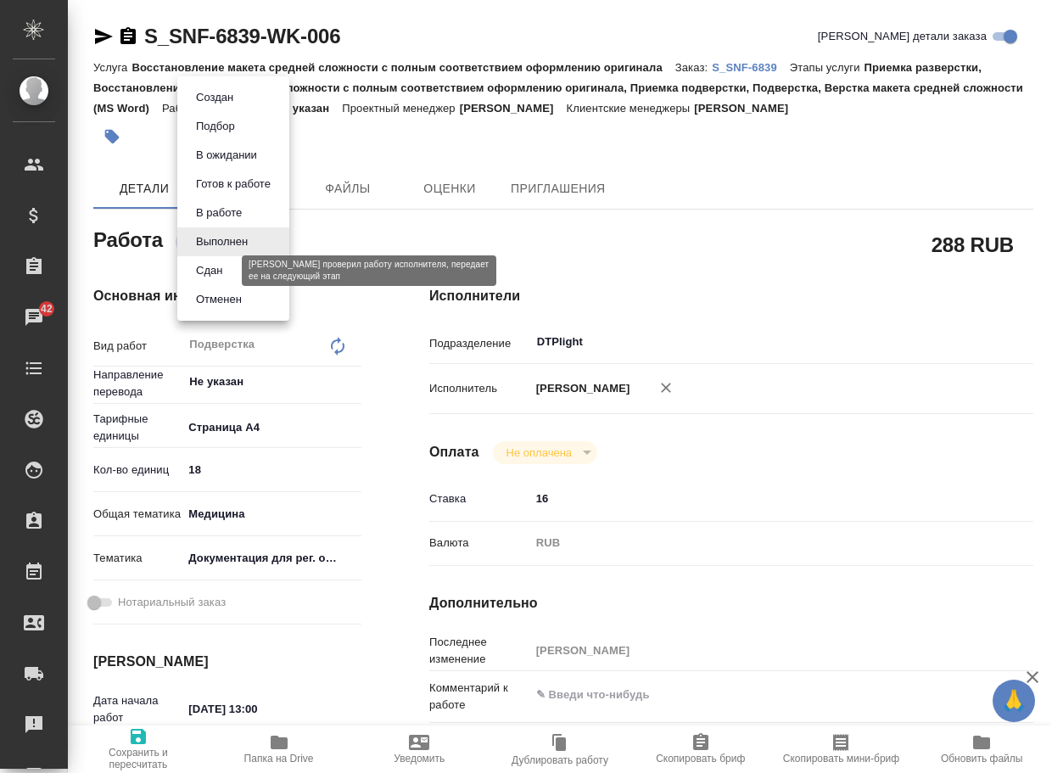
click at [227, 275] on button "Сдан" at bounding box center [209, 270] width 36 height 19
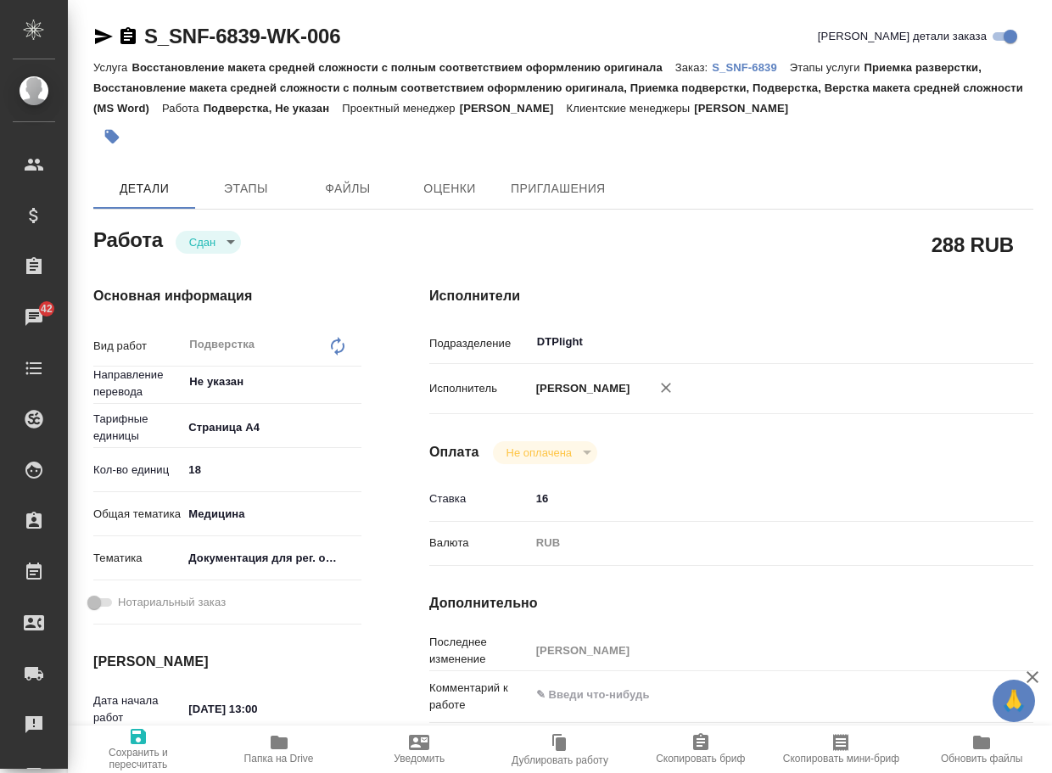
type textarea "x"
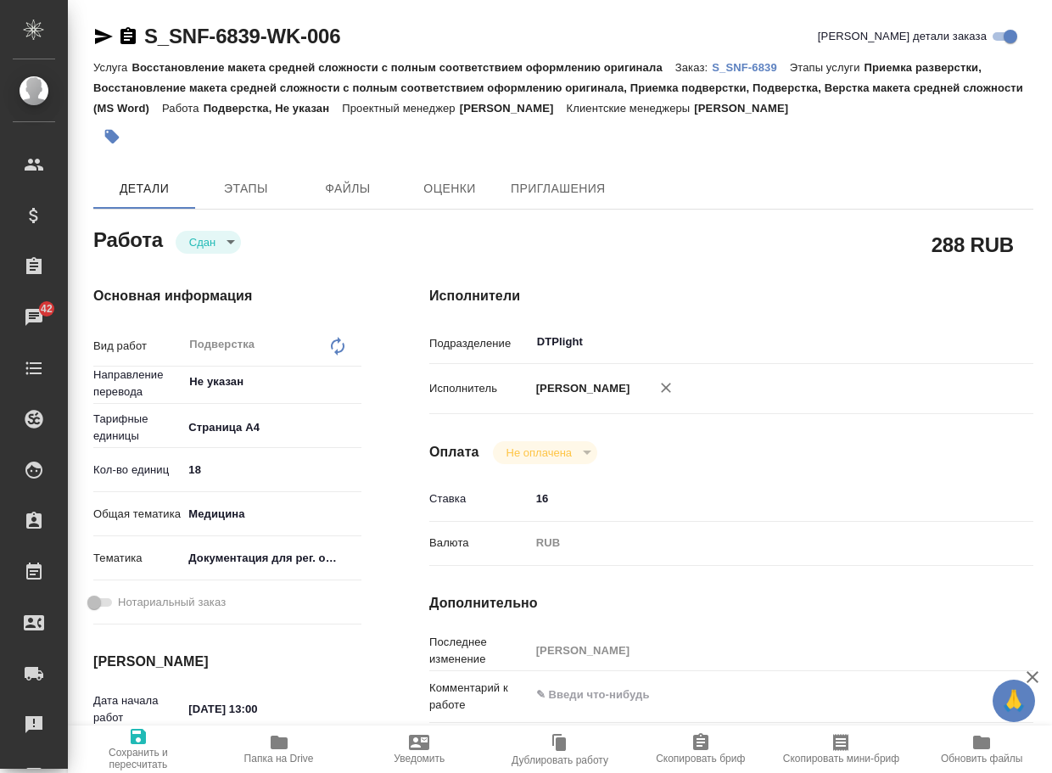
type textarea "x"
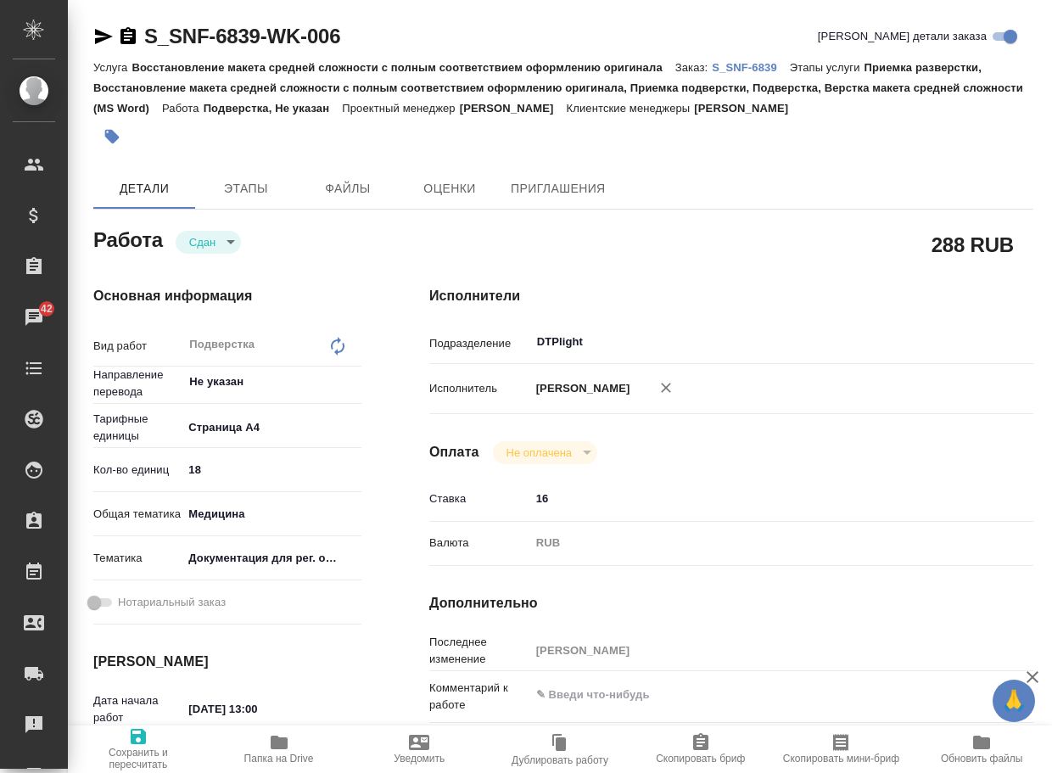
type textarea "x"
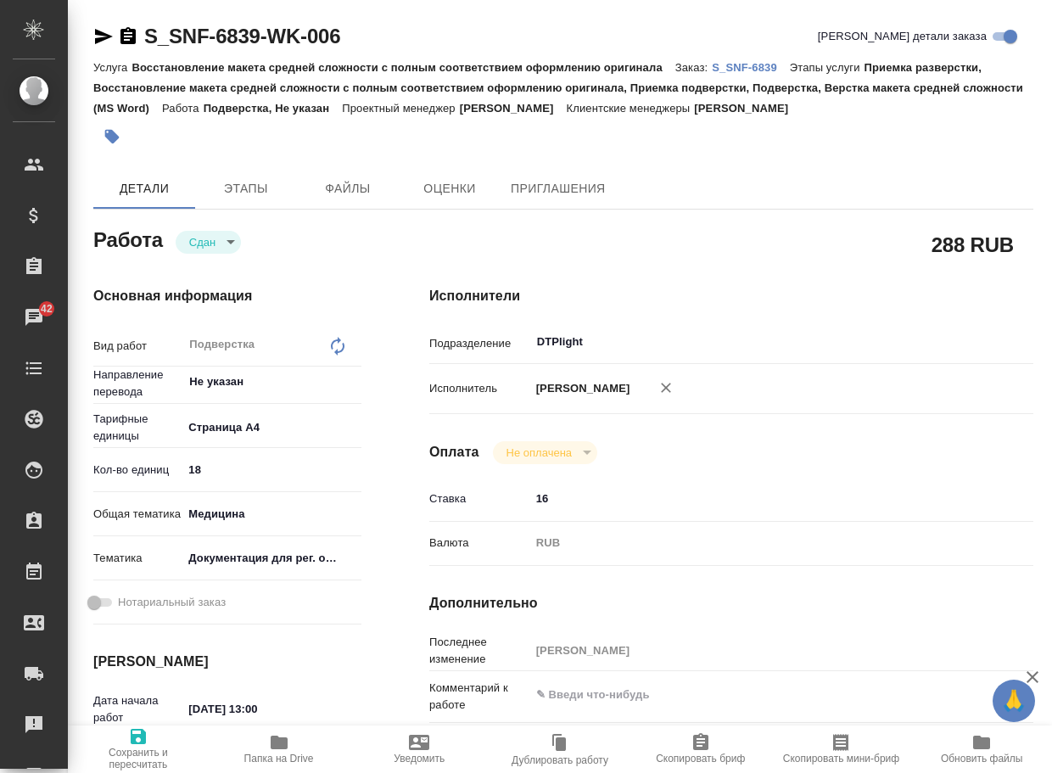
click at [772, 67] on p "S_SNF-6839" at bounding box center [751, 67] width 78 height 13
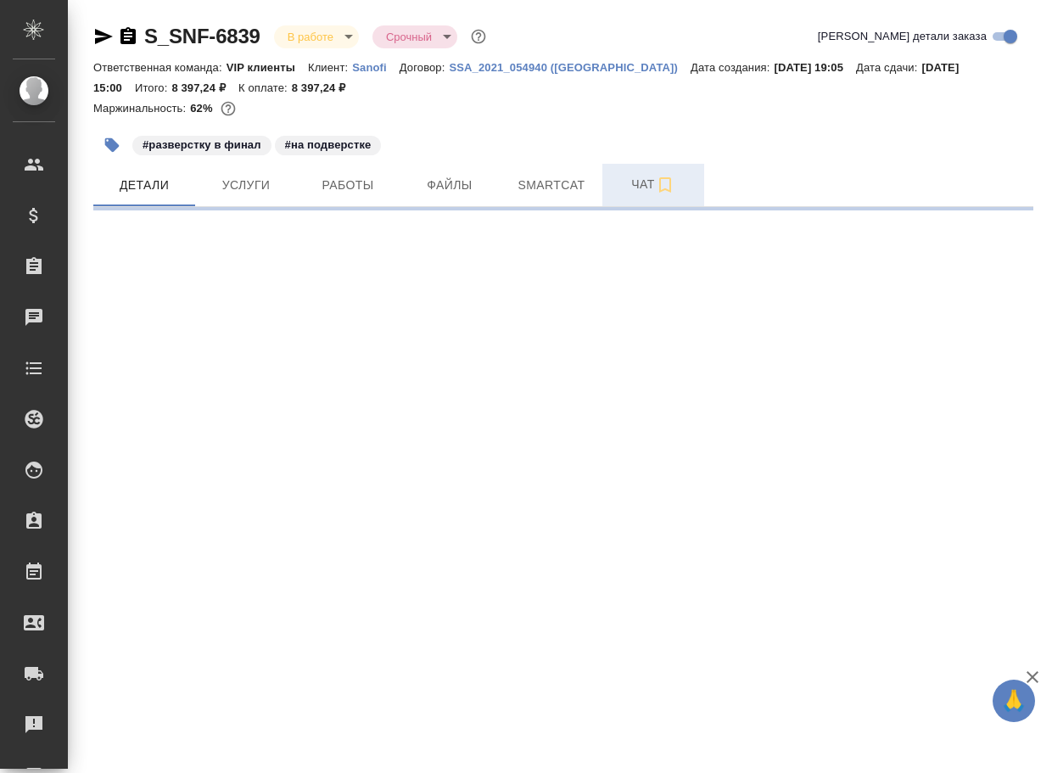
click at [637, 189] on span "Чат" at bounding box center [652, 184] width 81 height 21
select select "RU"
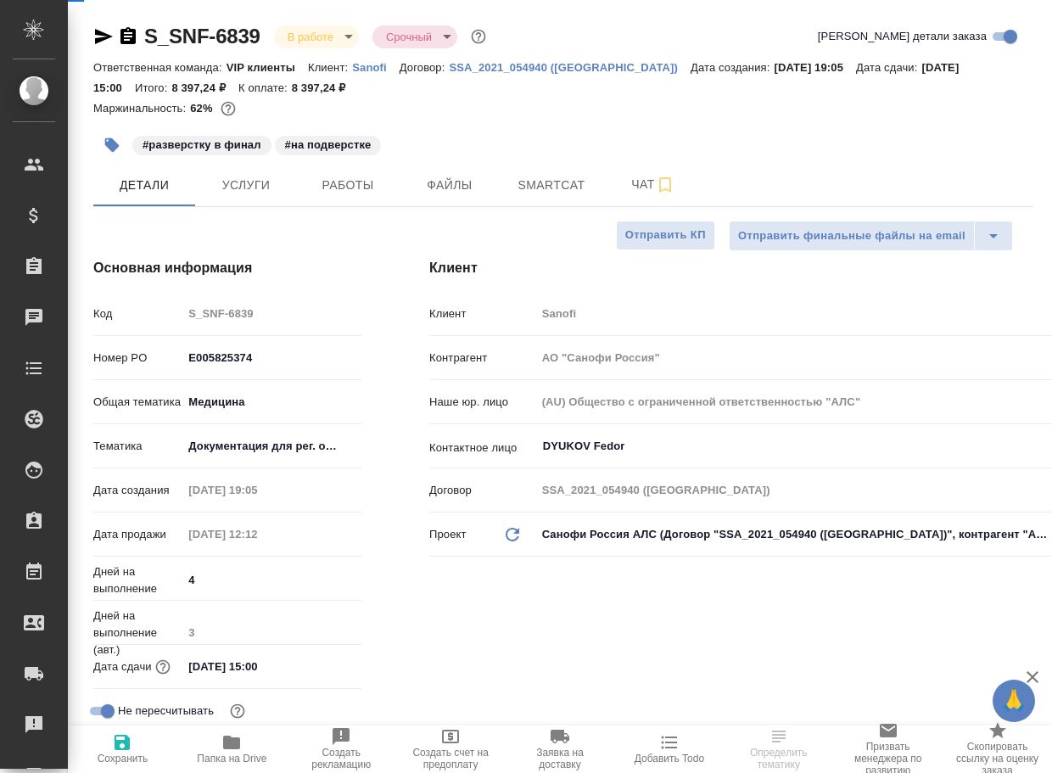
type textarea "x"
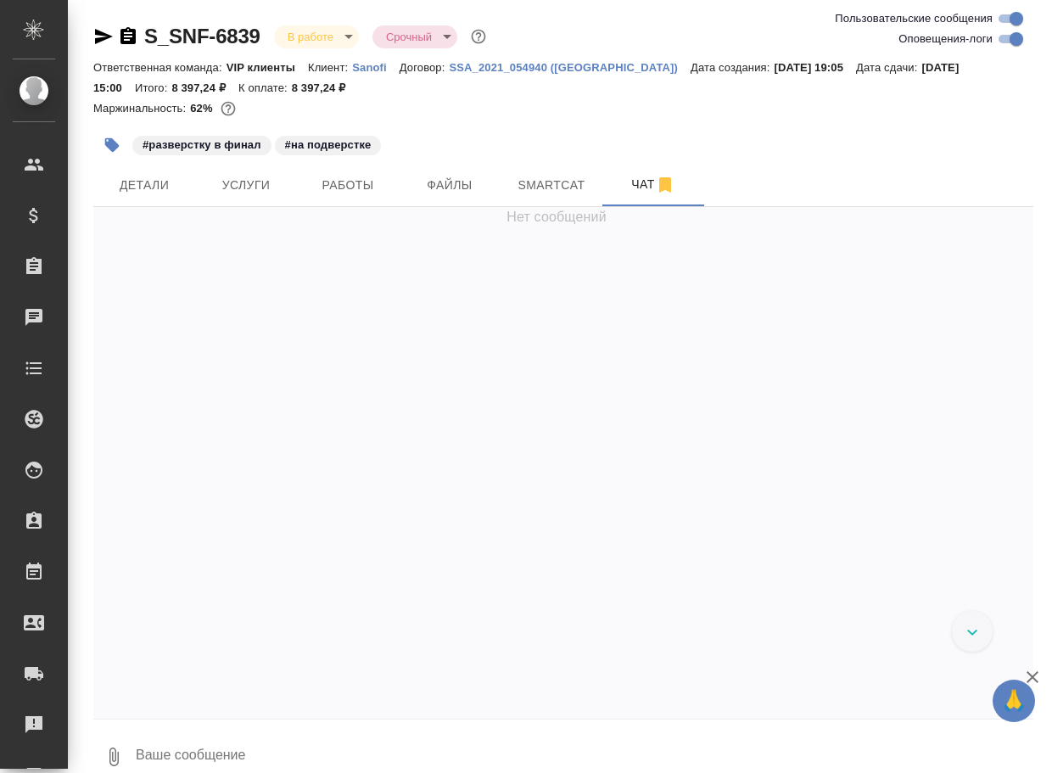
click at [300, 741] on textarea at bounding box center [583, 757] width 899 height 58
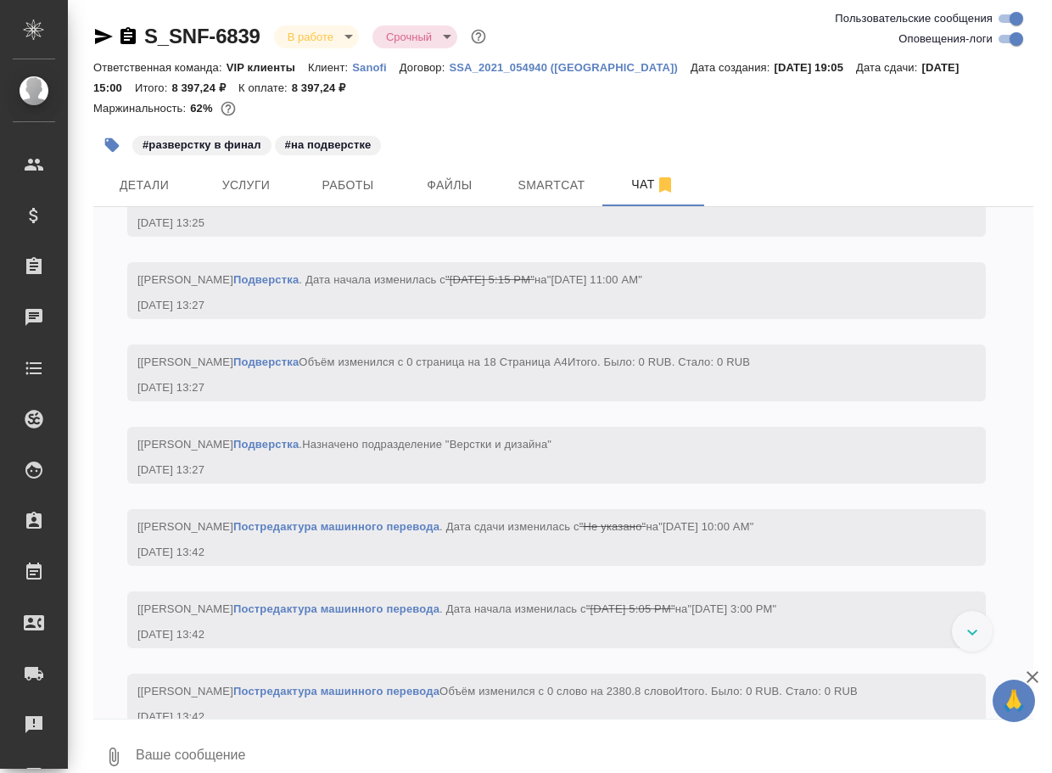
paste textarea "https://drive.awatera.com/apps/files/files/10169112?dir=/Shares/Sanofi/Orders/S…"
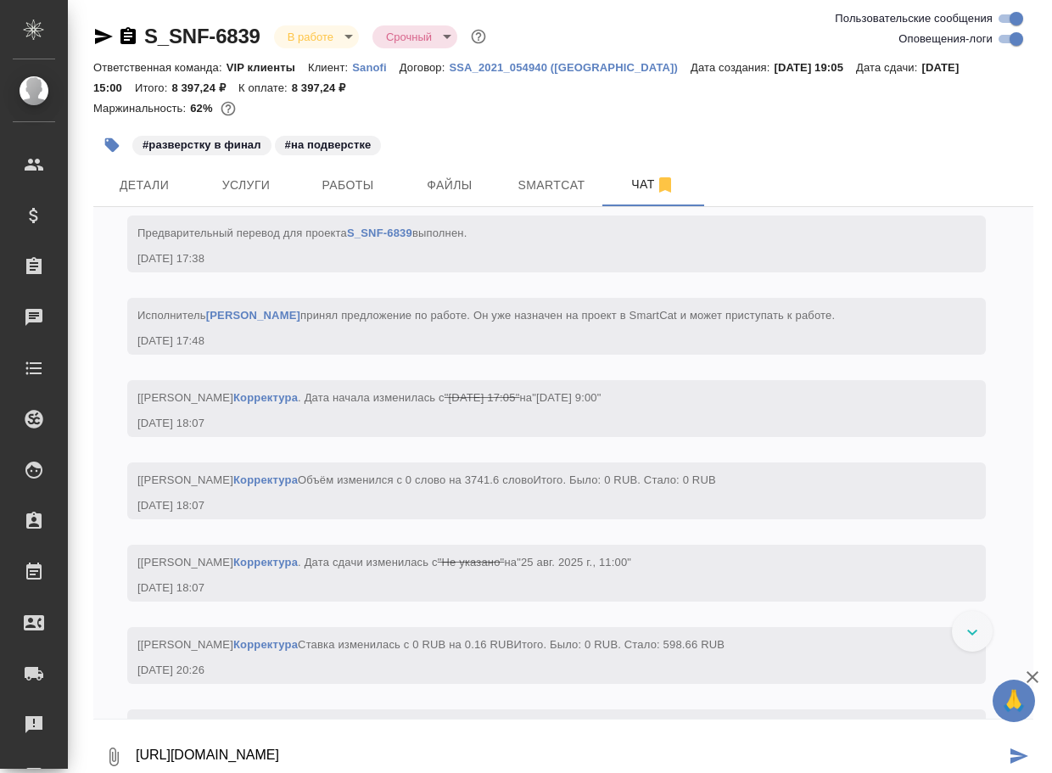
type textarea "https://drive.awatera.com/apps/files/files/10169112?dir=/Shares/Sanofi/Orders/S…"
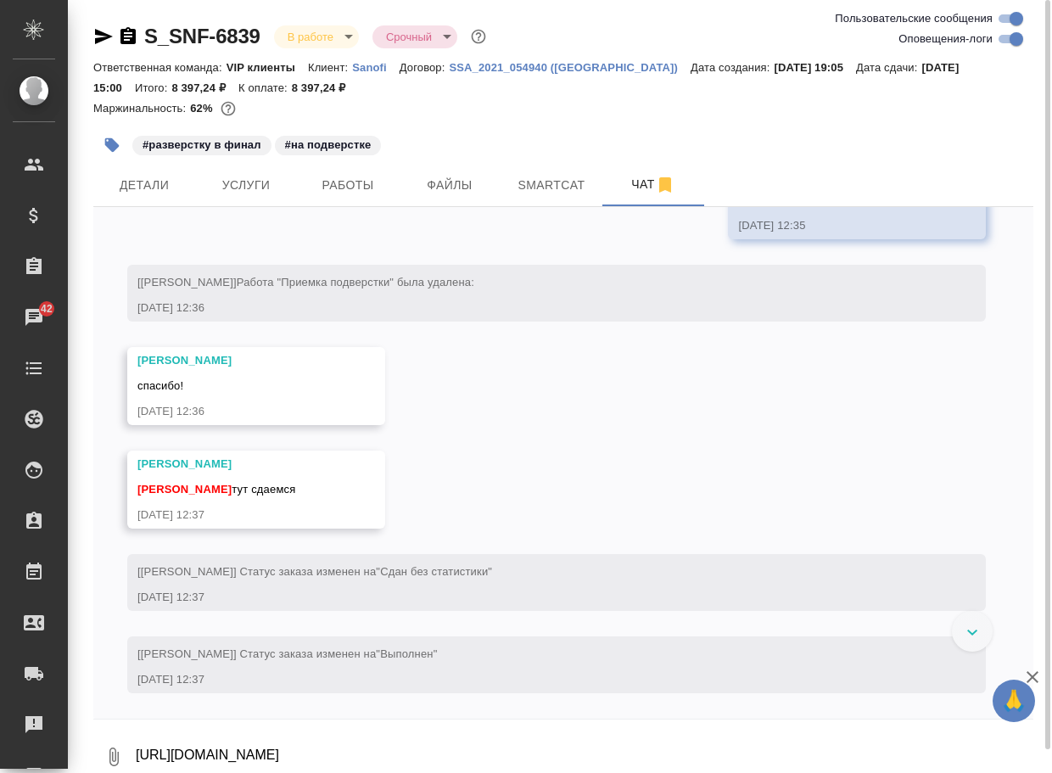
scroll to position [8726, 0]
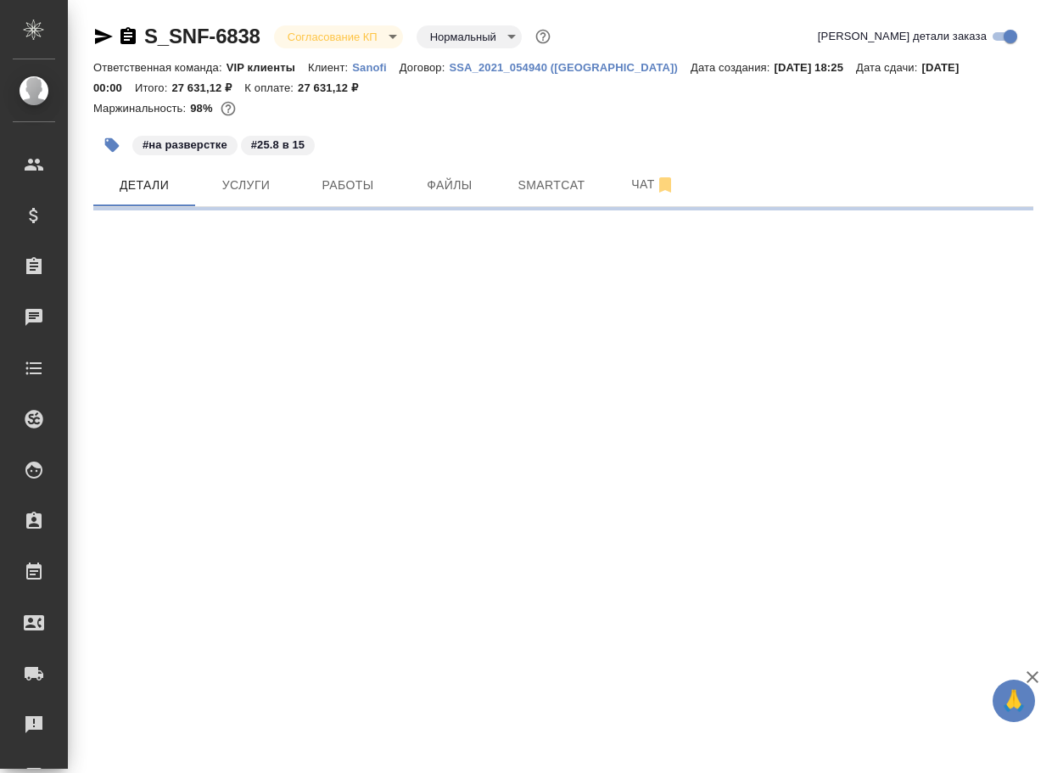
select select "RU"
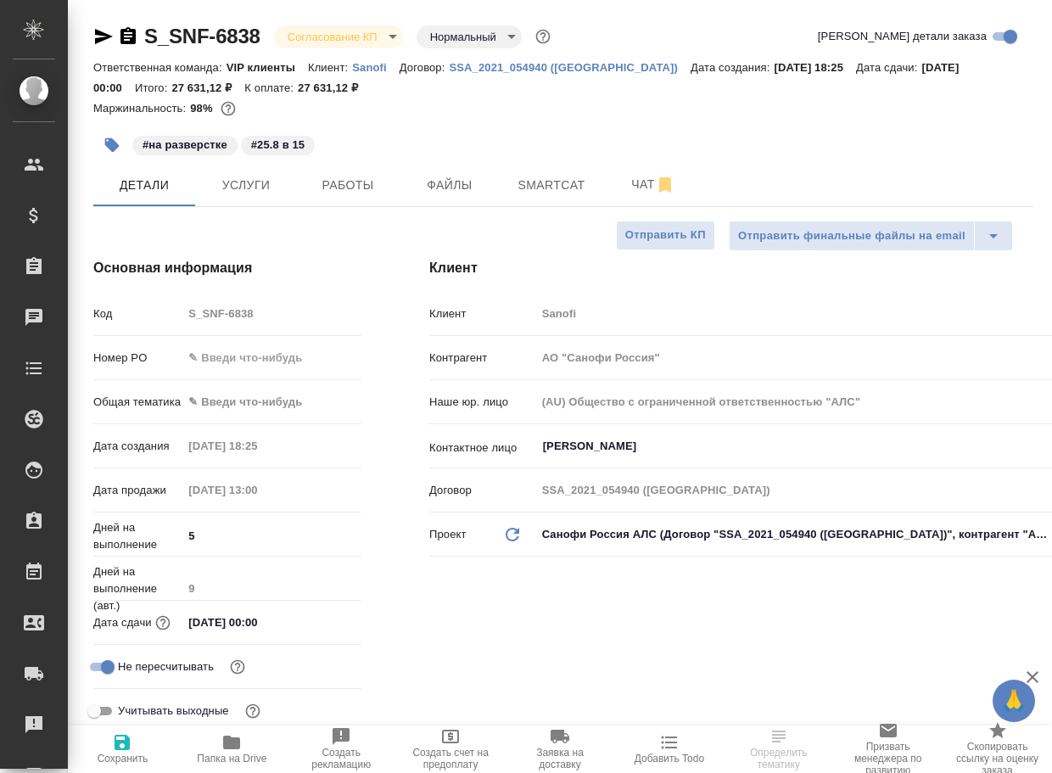
type textarea "x"
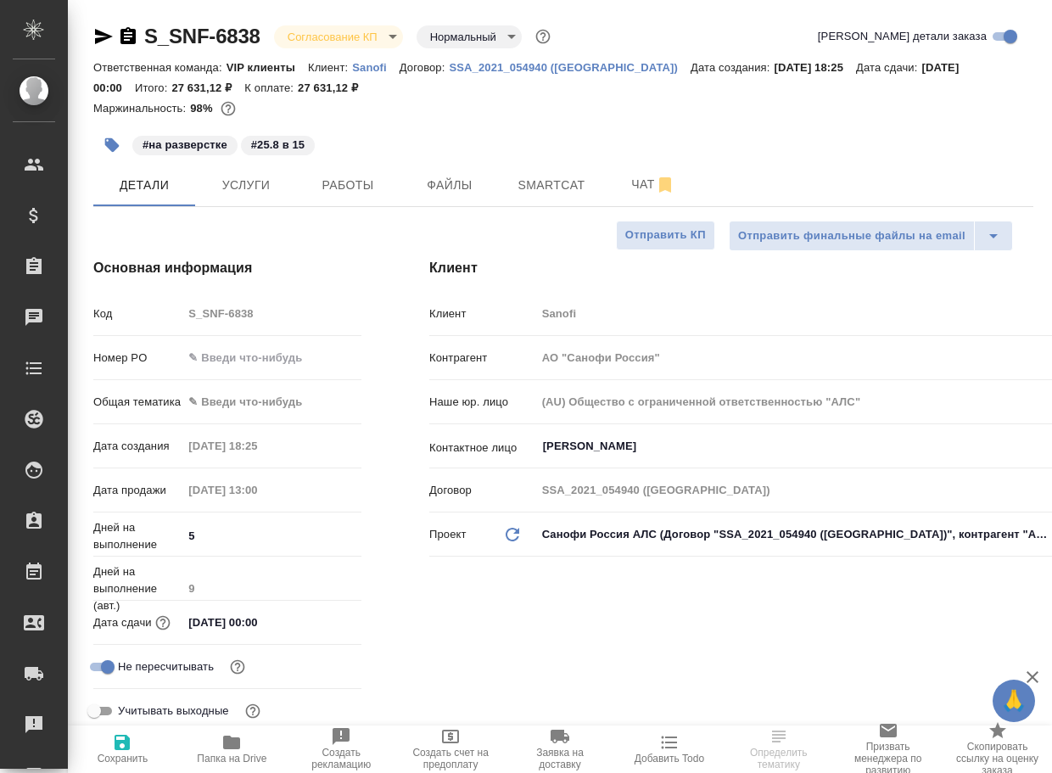
type textarea "x"
click at [646, 176] on span "Чат" at bounding box center [652, 184] width 81 height 21
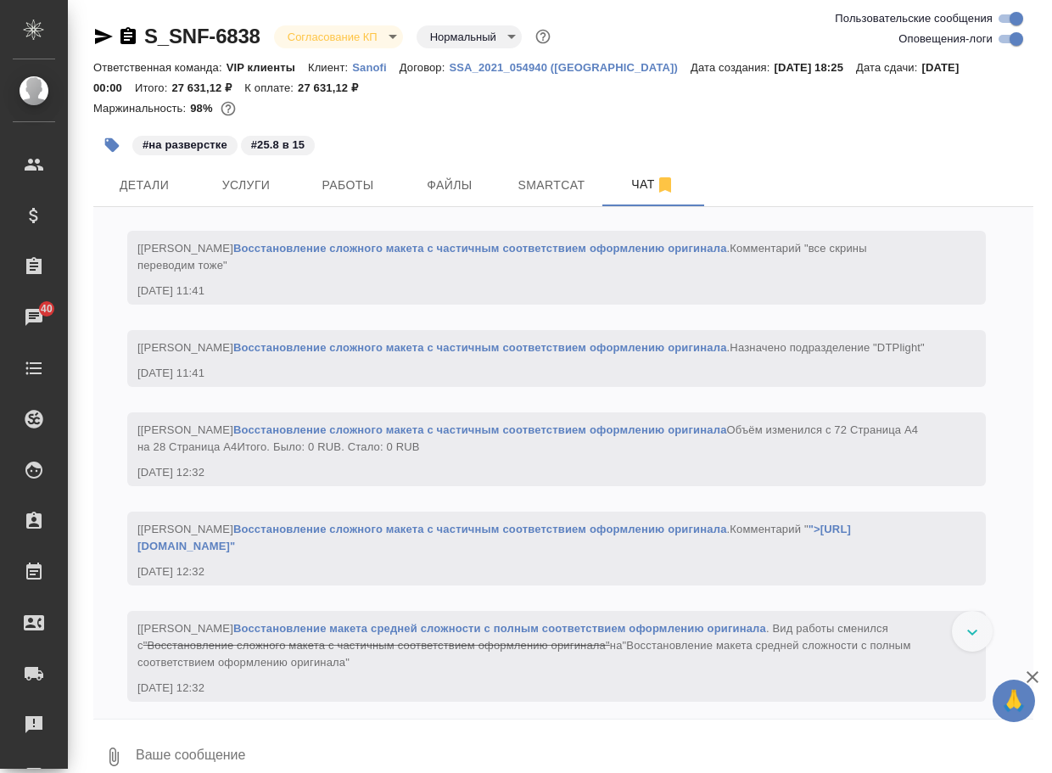
scroll to position [2358, 0]
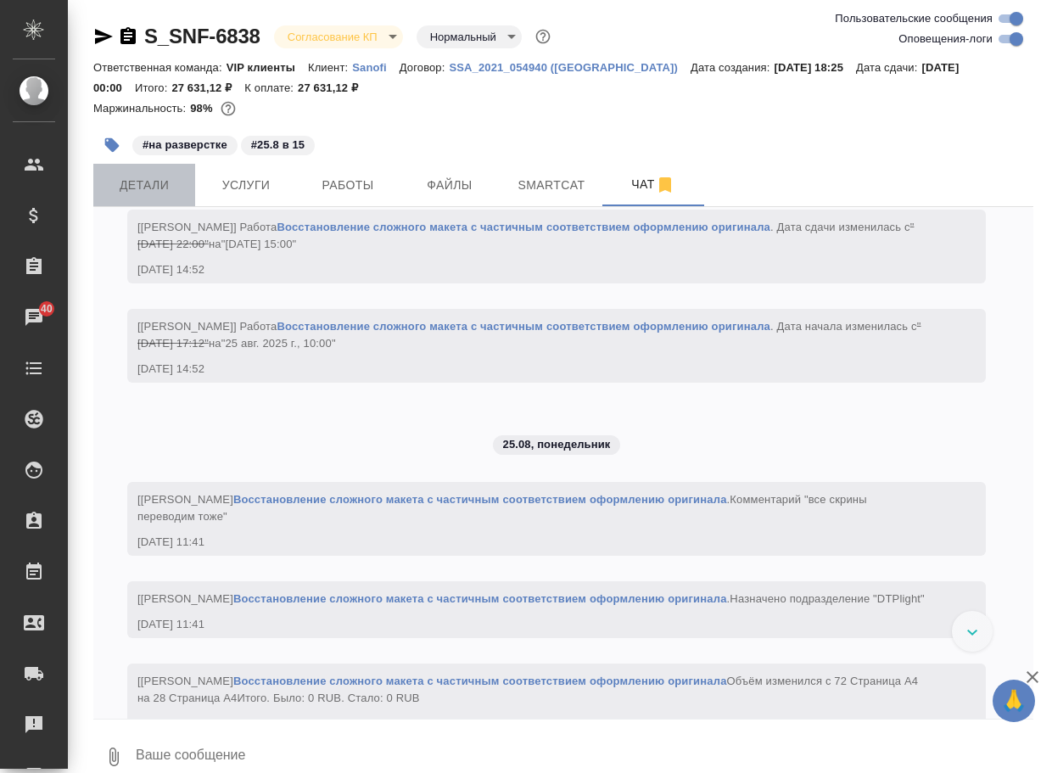
click at [149, 175] on span "Детали" at bounding box center [143, 185] width 81 height 21
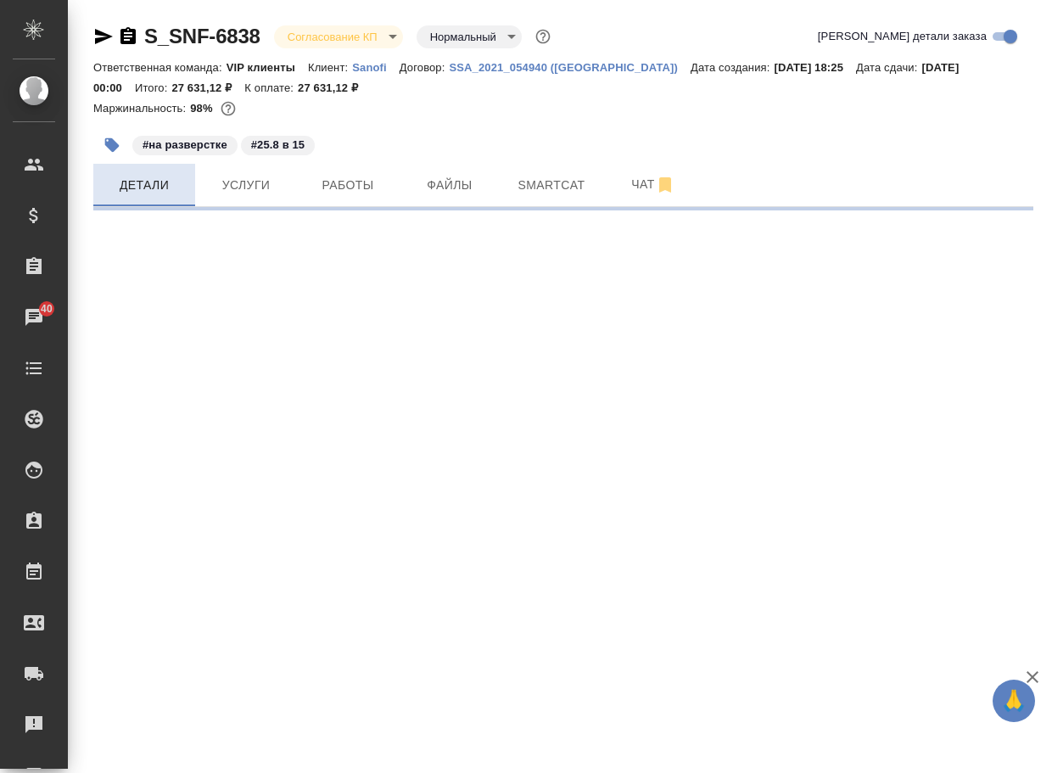
select select "RU"
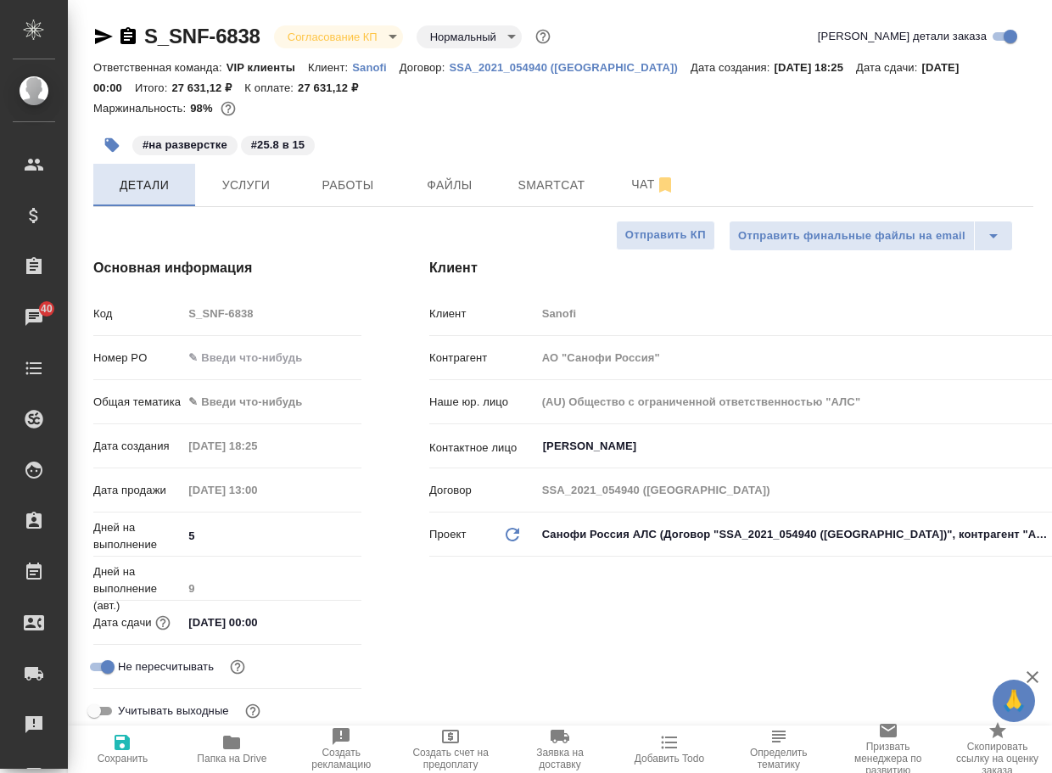
type textarea "x"
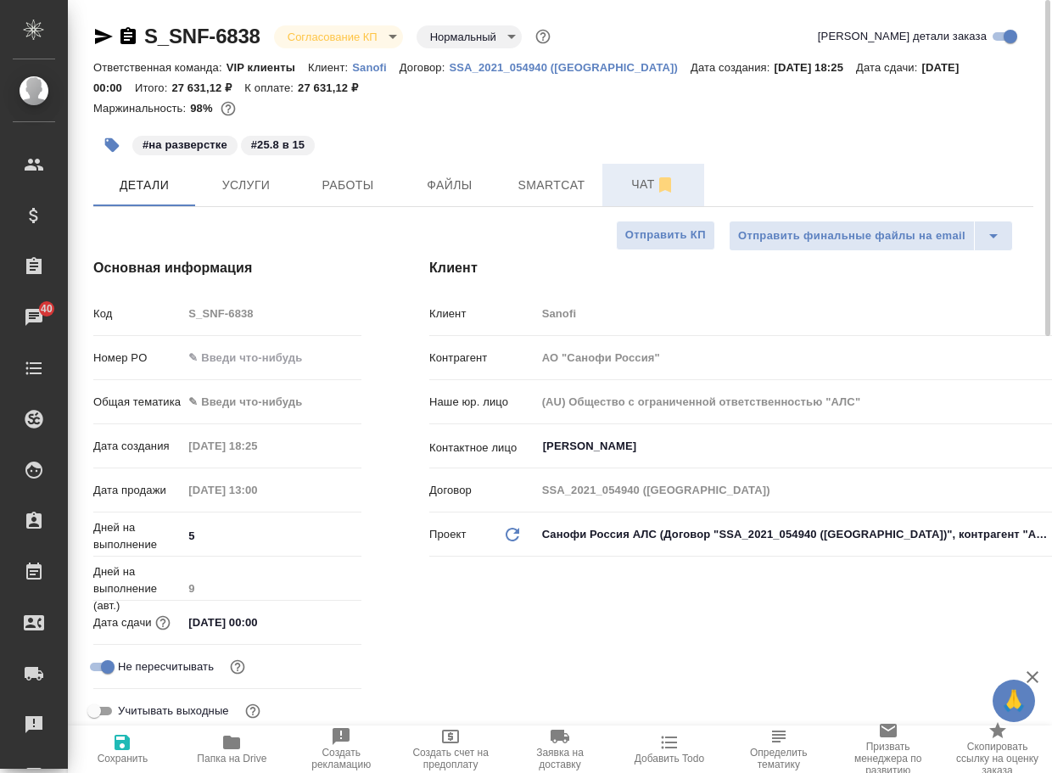
click at [642, 186] on span "Чат" at bounding box center [652, 184] width 81 height 21
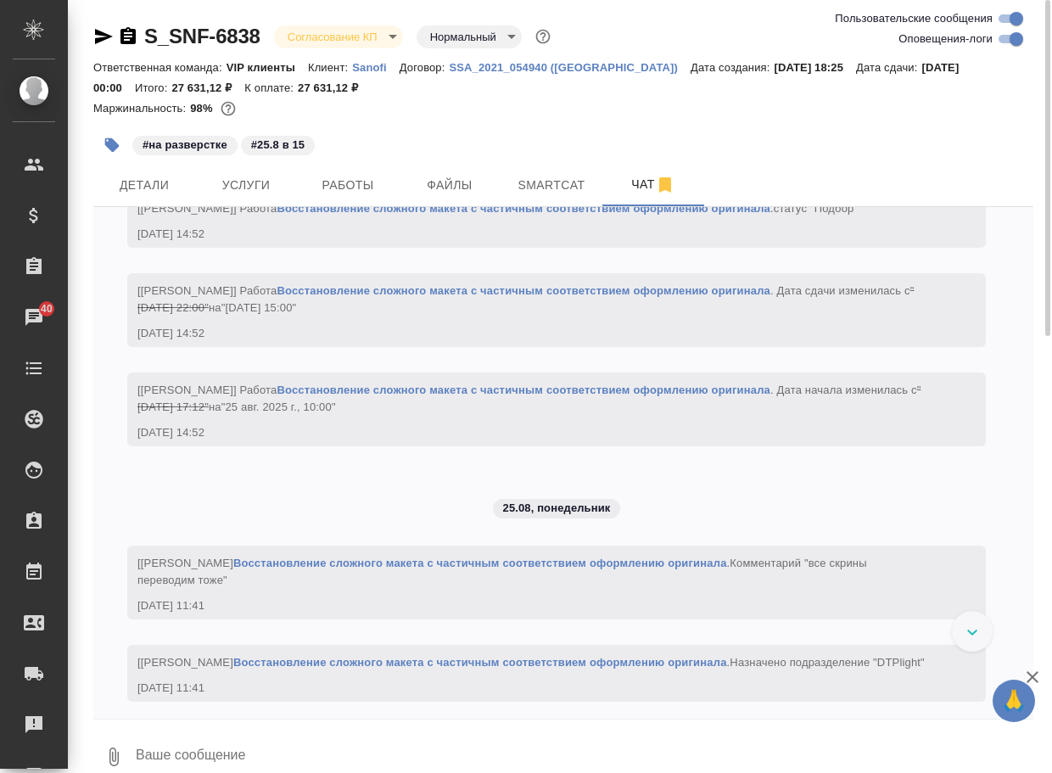
click at [289, 754] on textarea at bounding box center [583, 757] width 899 height 58
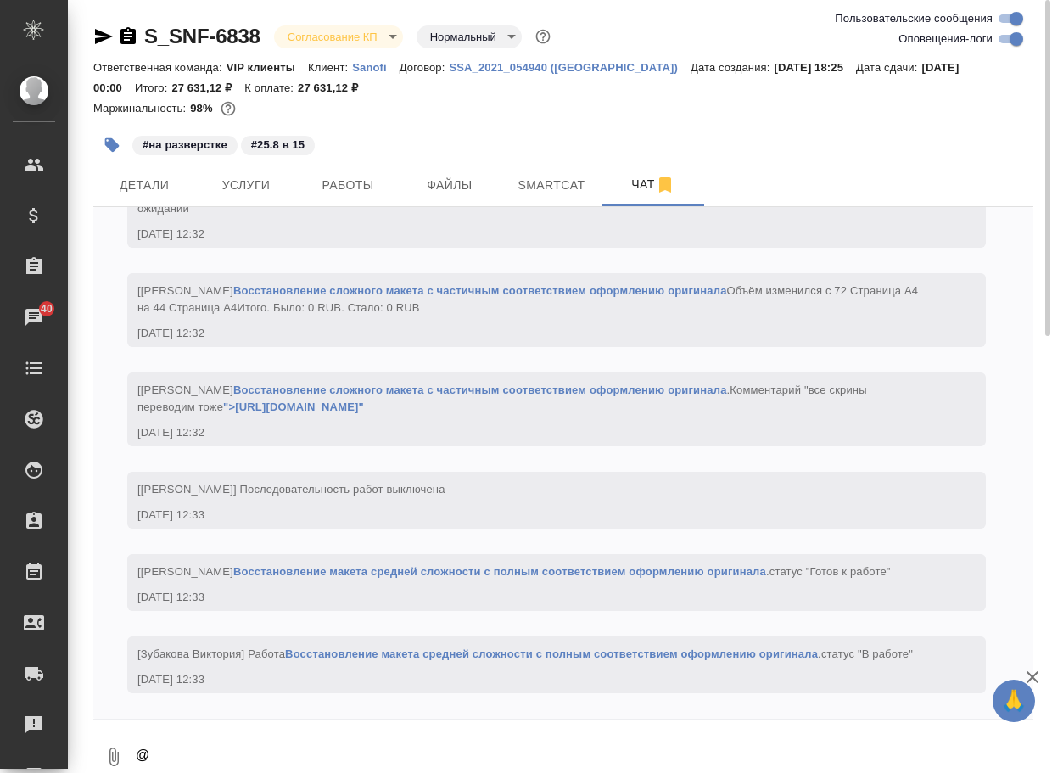
scroll to position [5, 0]
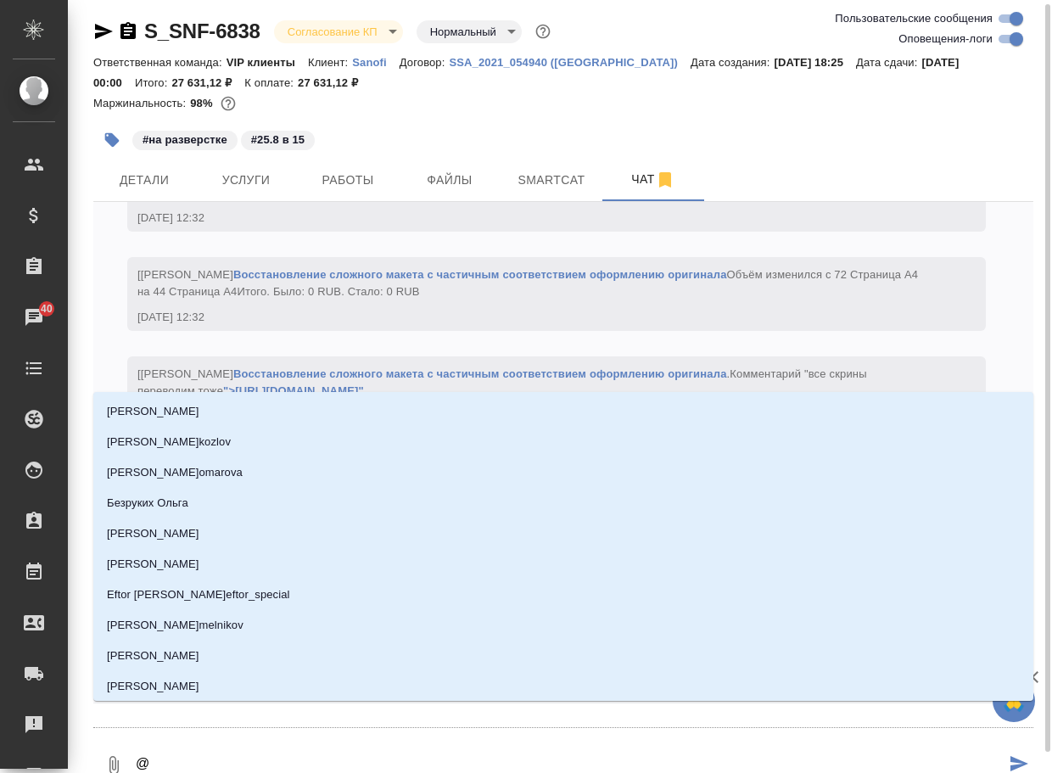
type textarea "@г"
type input "г"
type textarea "@го"
type input "го"
type textarea "@гор"
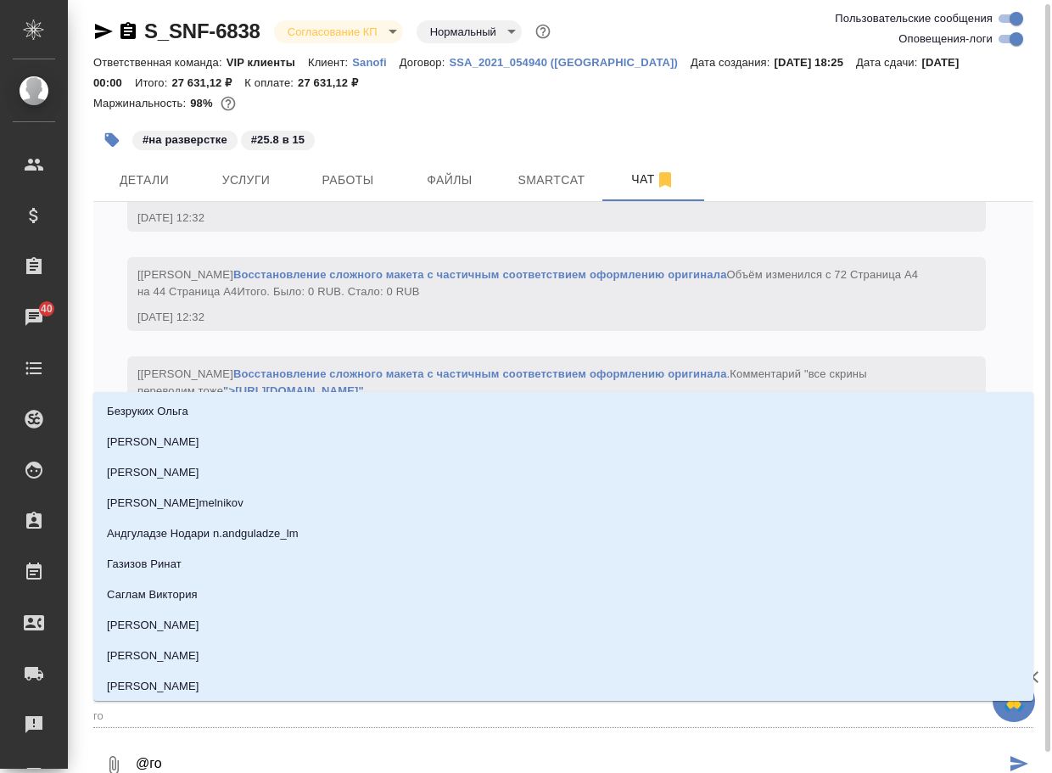
type input "гор"
type textarea "@горш"
type input "горш"
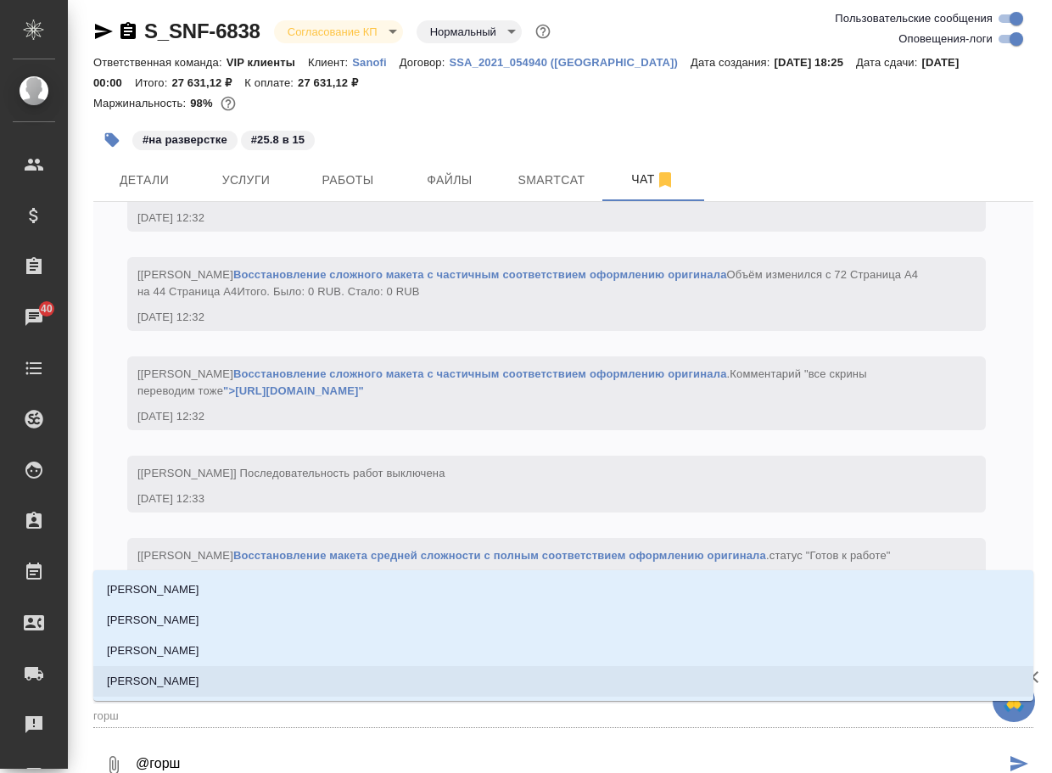
click at [248, 678] on li "Горшкова Валентина" at bounding box center [563, 681] width 940 height 31
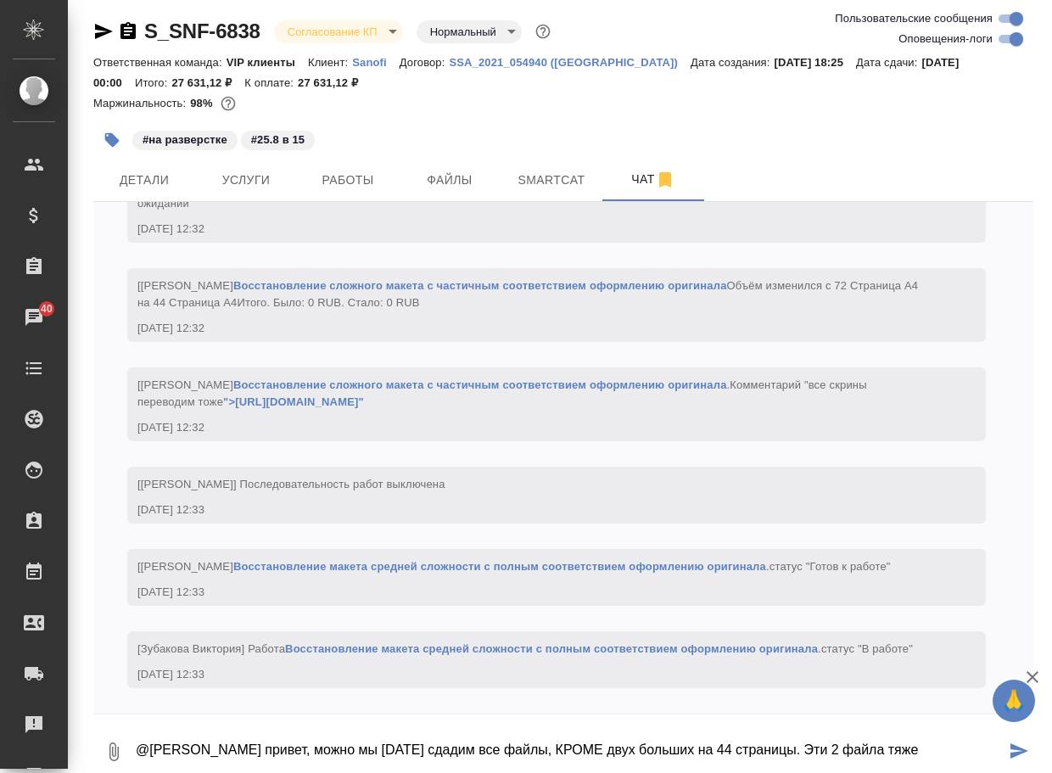
scroll to position [8, 0]
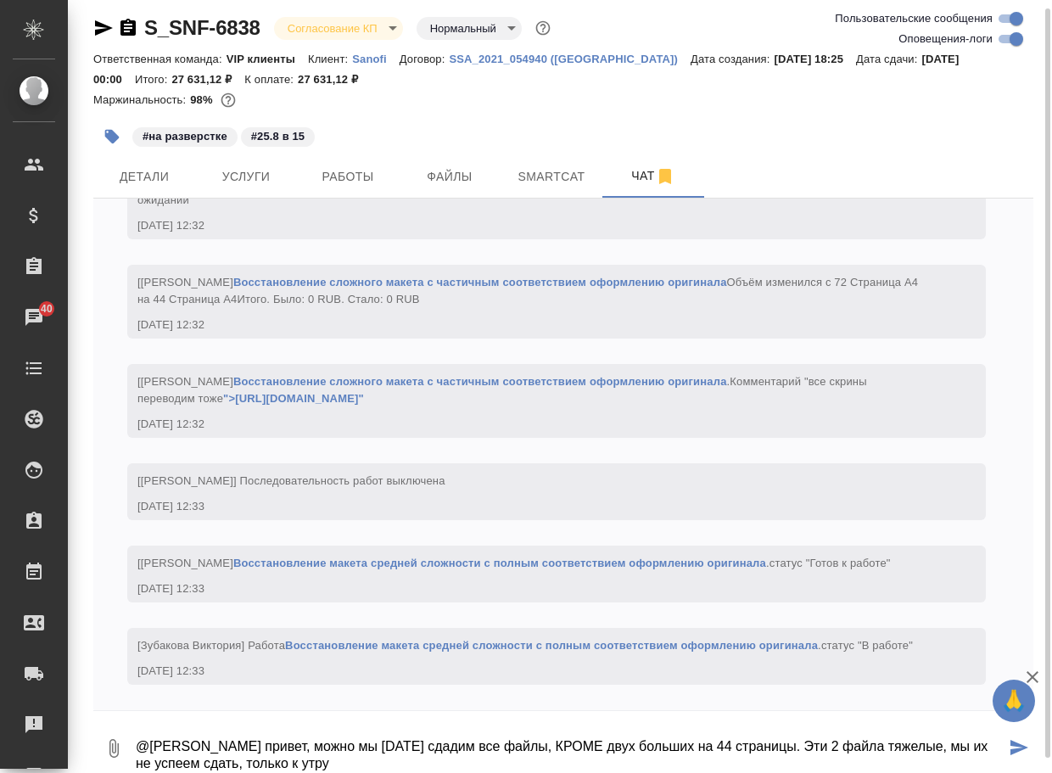
click at [882, 743] on textarea "@Горшкова Валентина привет, можно мы сегодня сдадим все файлы, КРОМЕ двух больш…" at bounding box center [569, 748] width 871 height 58
drag, startPoint x: 360, startPoint y: 763, endPoint x: 469, endPoint y: 765, distance: 109.4
click at [469, 765] on textarea "@Горшкова Валентина привет, можно мы сегодня сдадим все файлы, КРОМЕ двух больш…" at bounding box center [569, 748] width 871 height 58
drag, startPoint x: 323, startPoint y: 761, endPoint x: 486, endPoint y: 767, distance: 163.0
click at [486, 767] on textarea "@Горшкова Валентина привет, можно мы сегодня сдадим все файлы, КРОМЕ двух больш…" at bounding box center [569, 748] width 871 height 58
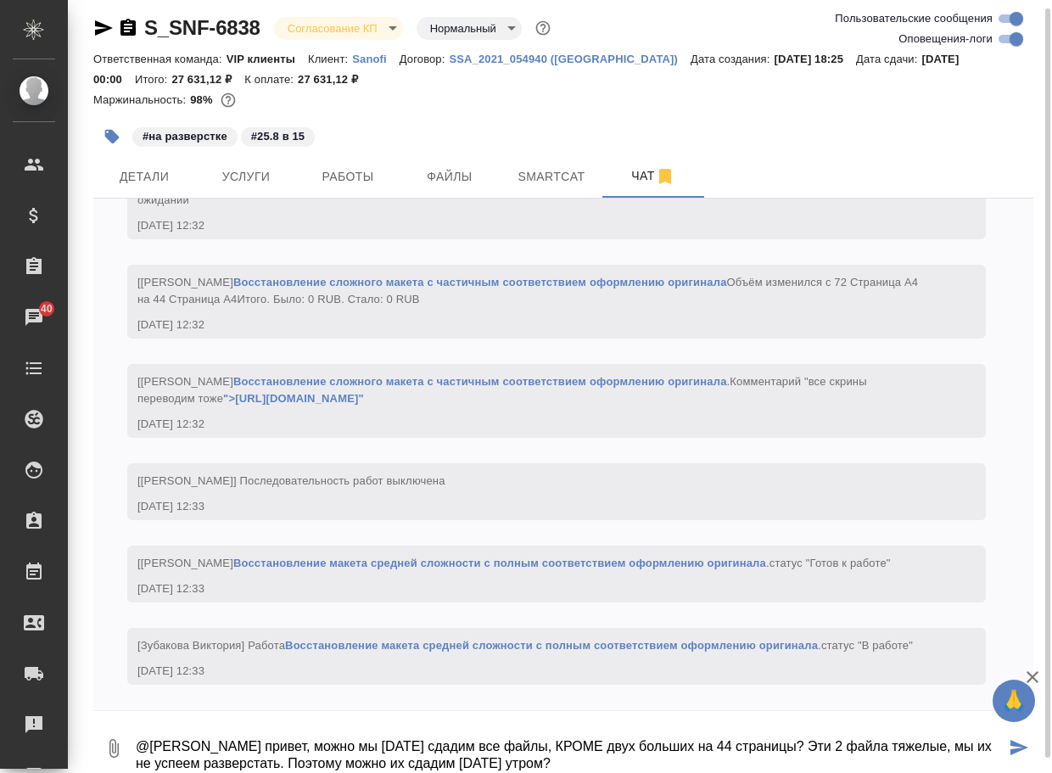
type textarea "@Горшкова Валентина привет, можно мы сегодня сдадим все файлы, КРОМЕ двух больш…"
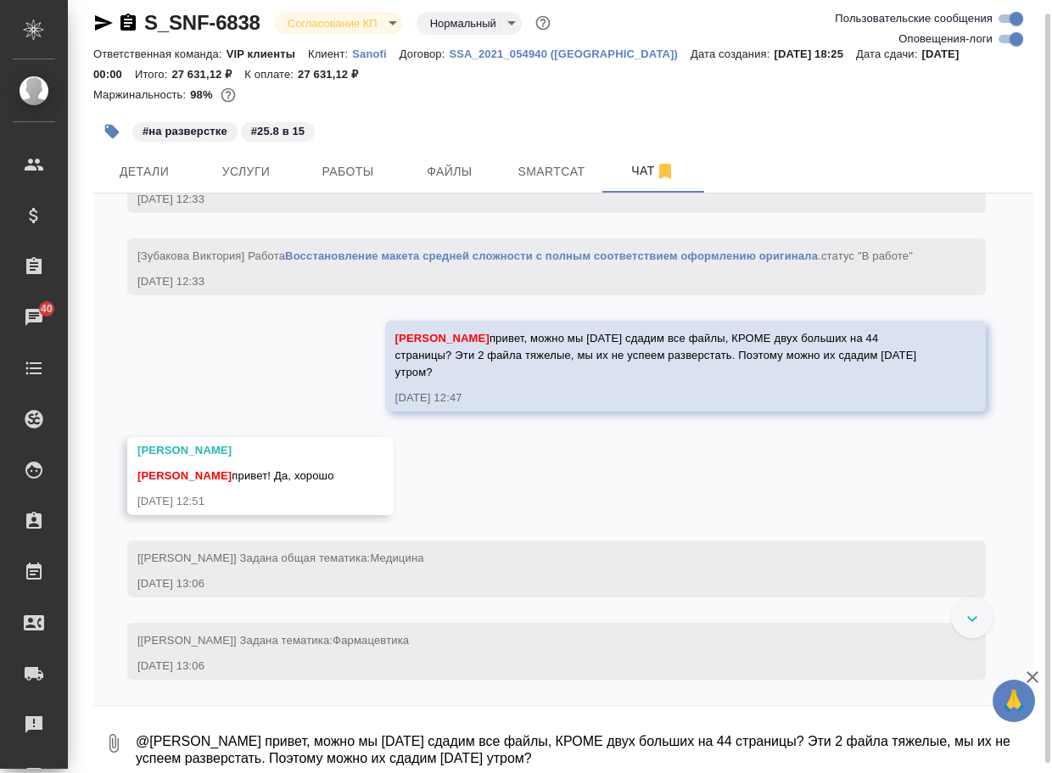
scroll to position [4099, 0]
click at [195, 752] on textarea "@Горшкова Валентина привет, можно мы сегодня сдадим все файлы, КРОМЕ двух больш…" at bounding box center [583, 743] width 899 height 58
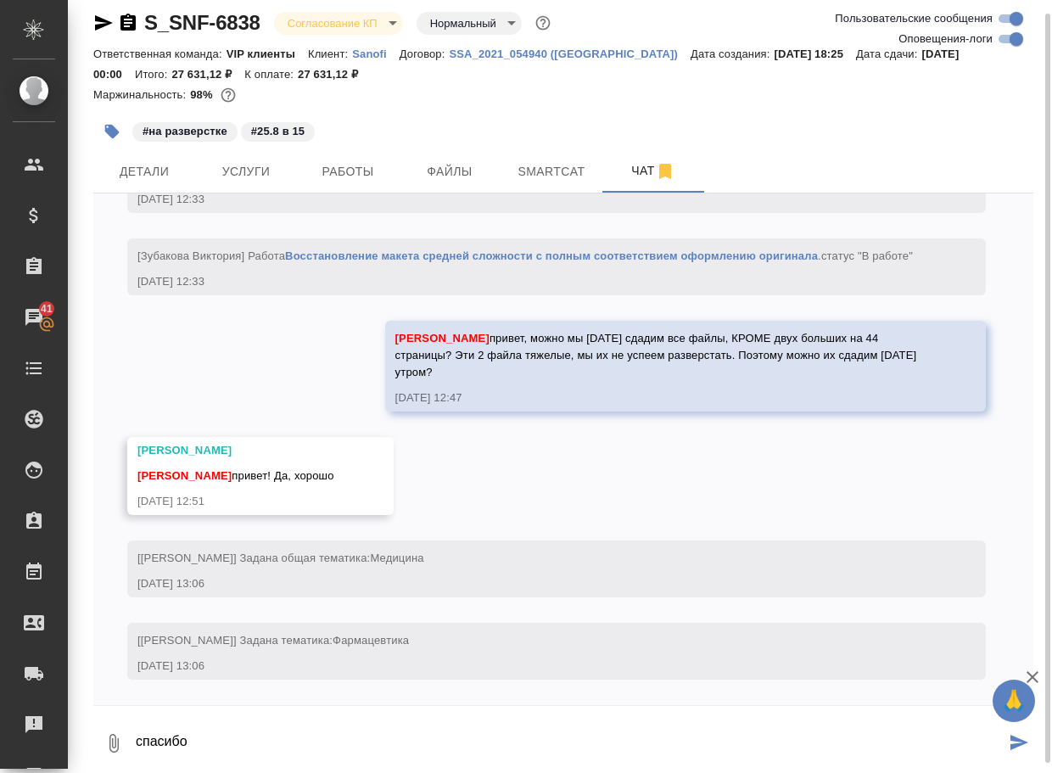
type textarea "спасибо"
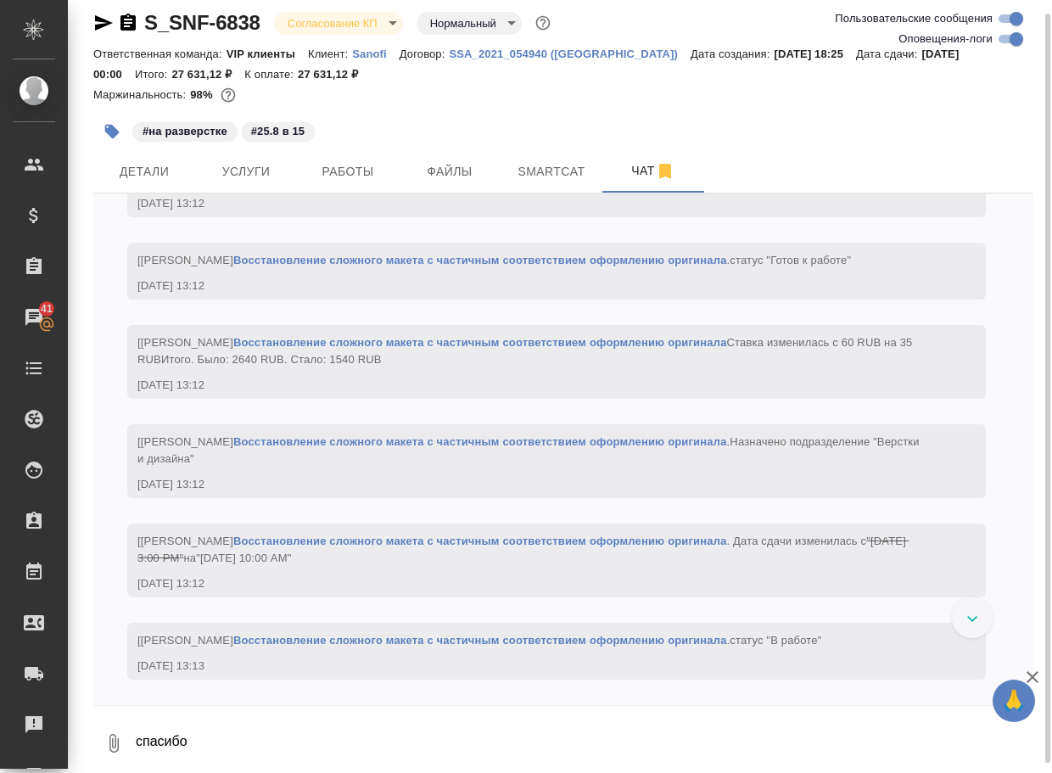
scroll to position [4893, 0]
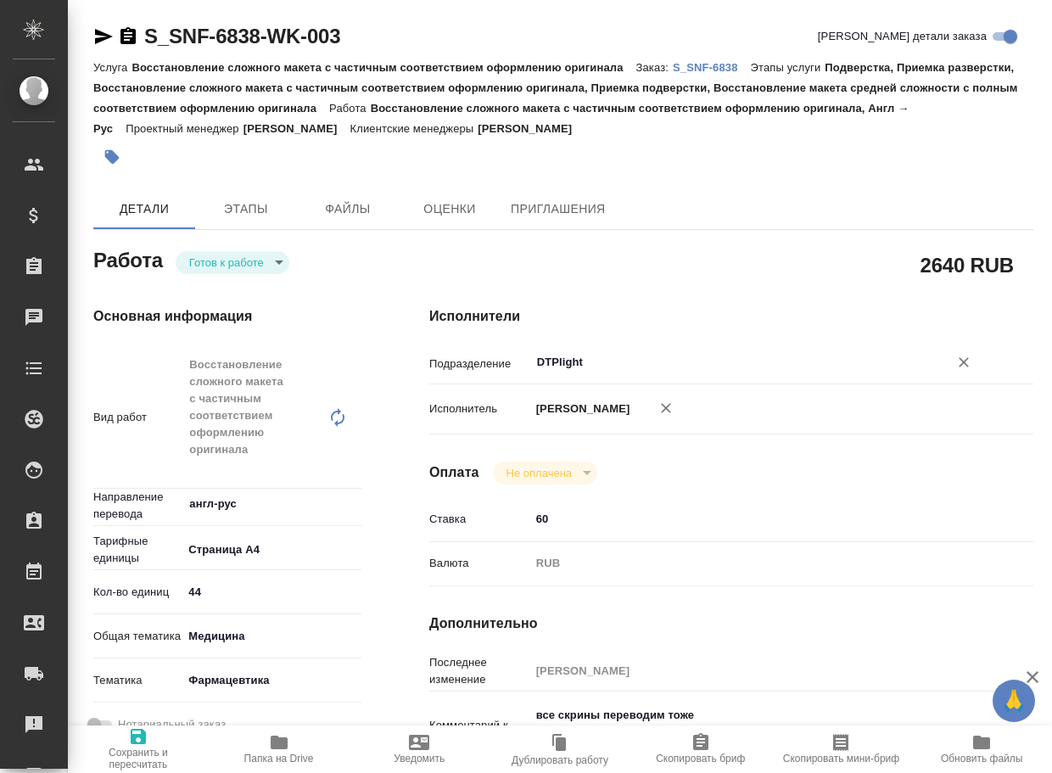
click at [600, 350] on div "DTPlight ​" at bounding box center [756, 362] width 453 height 31
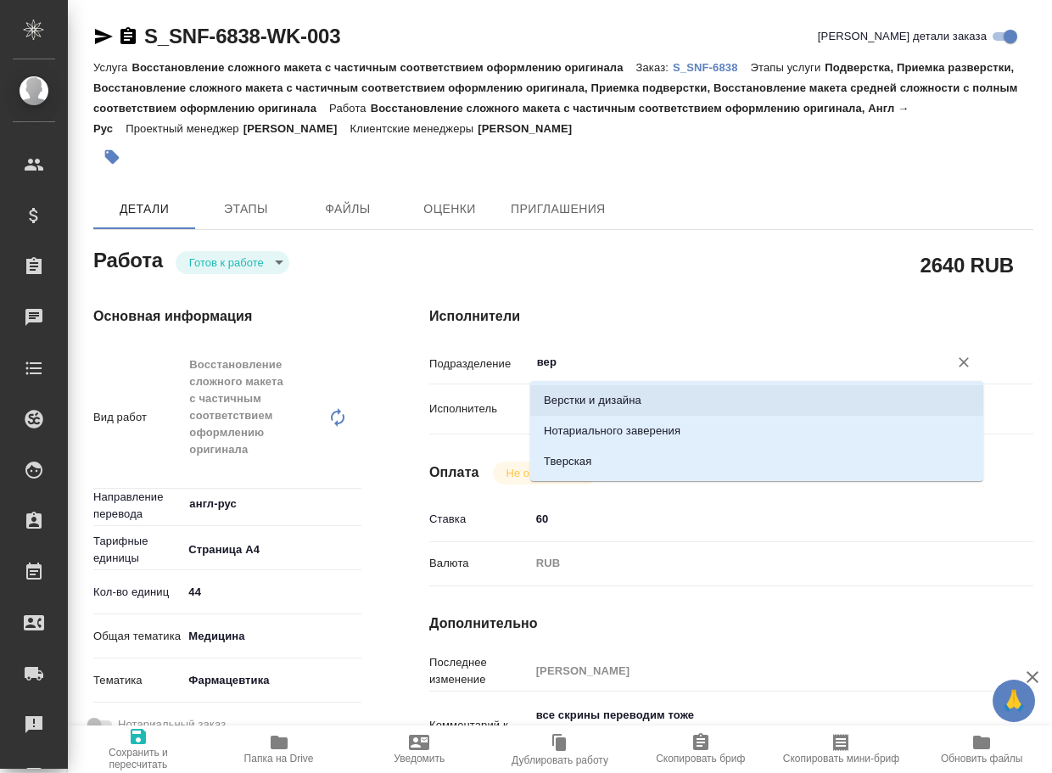
click at [594, 403] on li "Верстки и дизайна" at bounding box center [756, 400] width 453 height 31
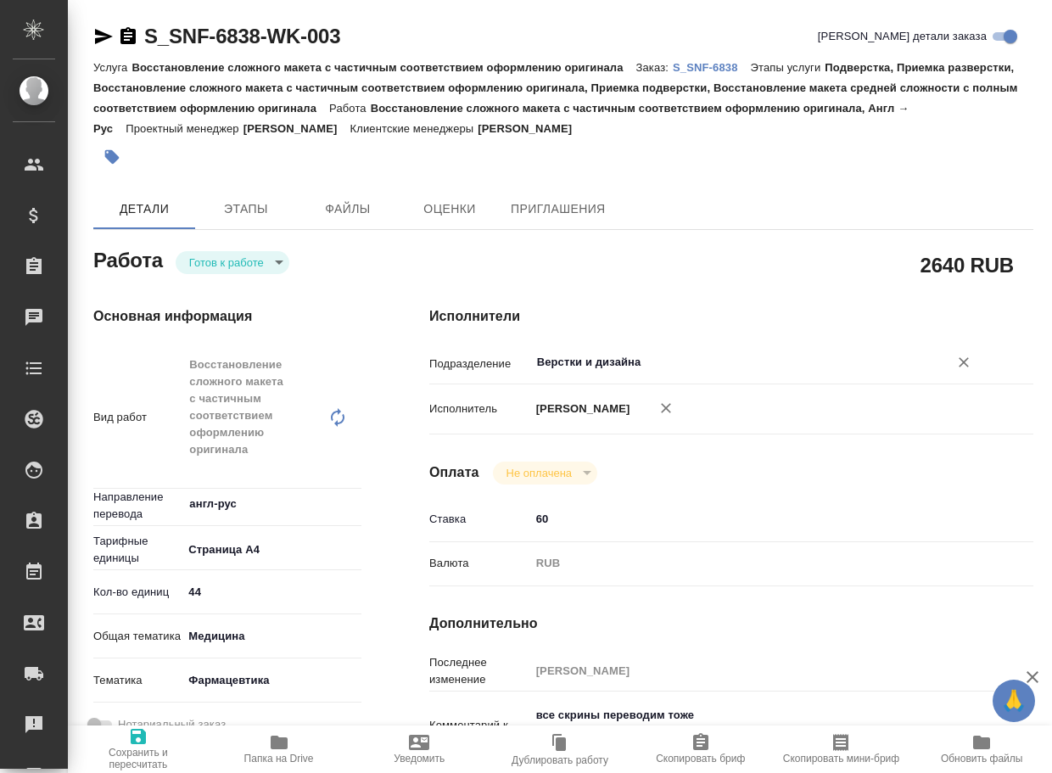
type input "Верстки и дизайна"
drag, startPoint x: 542, startPoint y: 539, endPoint x: 491, endPoint y: 523, distance: 53.4
click at [491, 523] on div "Ставка 60" at bounding box center [731, 520] width 604 height 30
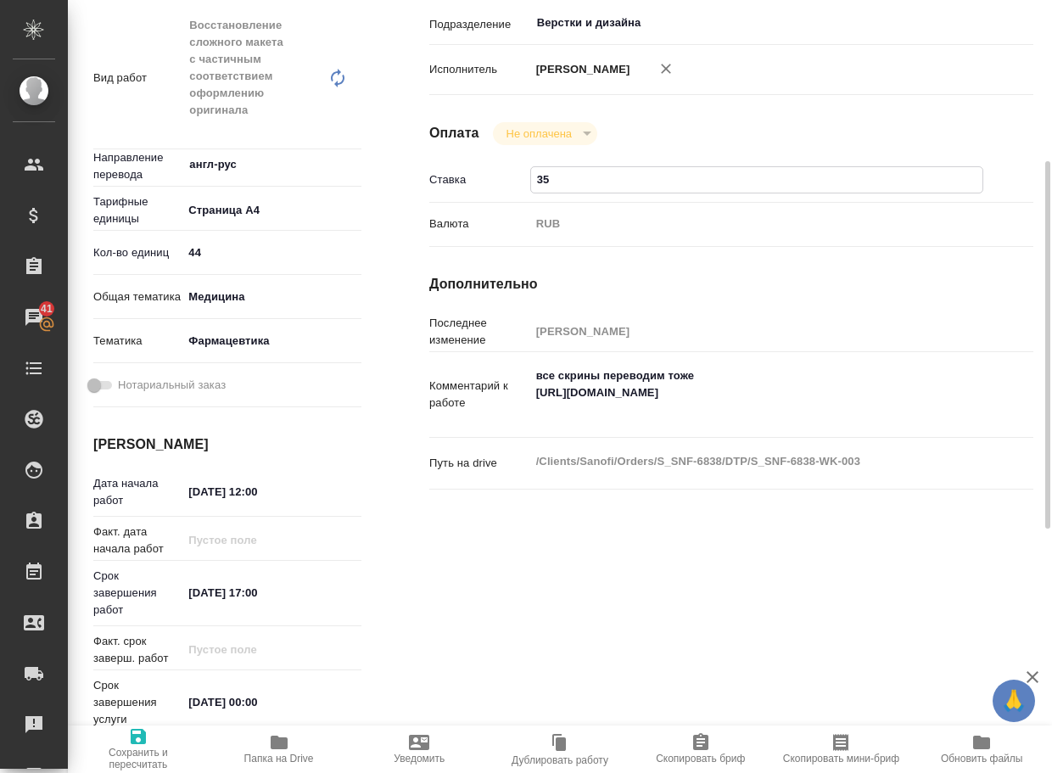
type input "35"
click at [195, 594] on input "25.08.2025 17:00" at bounding box center [256, 592] width 148 height 25
click at [262, 591] on input "26.08.2025 17:00" at bounding box center [242, 592] width 118 height 25
type input "26.08.2025 12:00"
click at [134, 747] on span "Сохранить и пересчитать" at bounding box center [138, 759] width 120 height 24
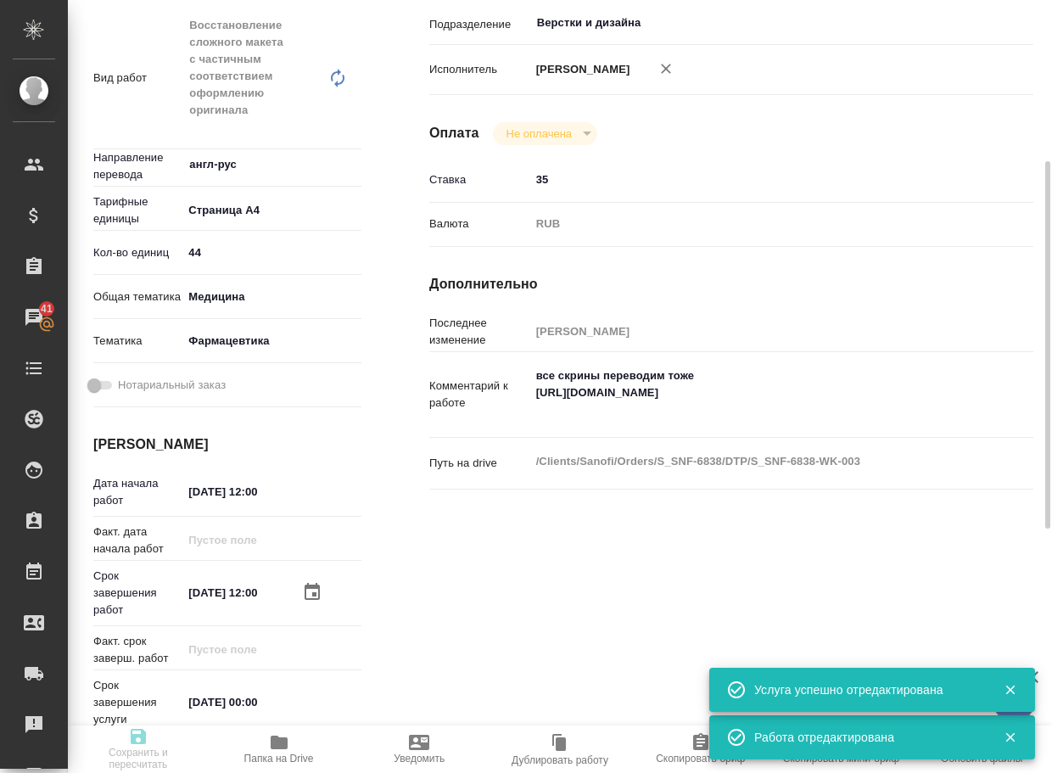
type input "readyForWork"
type input "англ-рус"
type input "5f036ec4e16dec2d6b59c8ff"
type input "44"
type input "med"
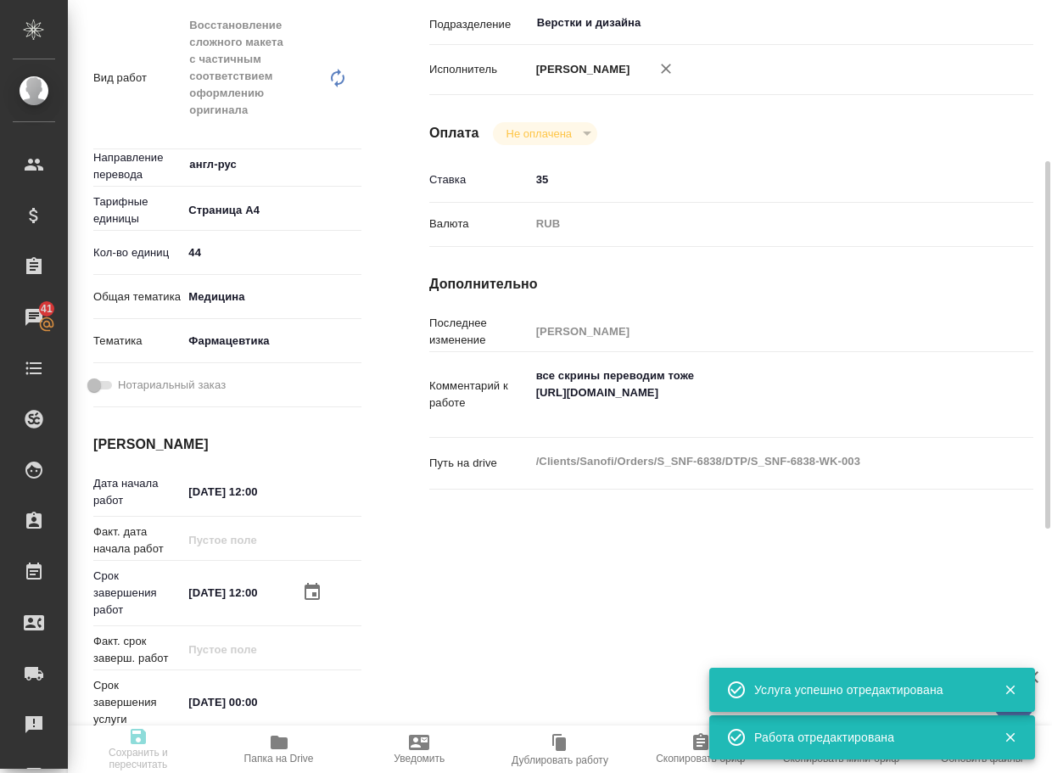
type input "6149832f2b7be24903fd7a82"
type input "25.08.2025 12:00"
type input "26.08.2025 12:00"
type input "27.08.2025 00:00"
type input "Верстки и дизайна"
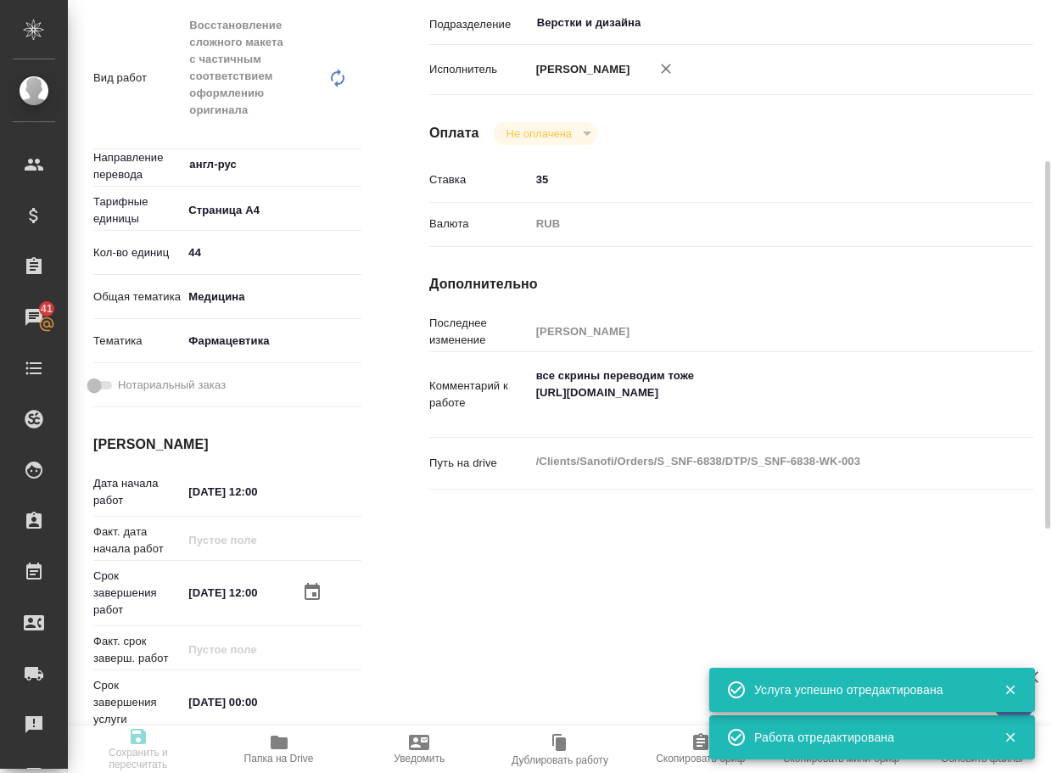
type input "notPayed"
type input "35"
type input "RUB"
type input "Арсеньева Вера"
type input "S_SNF-6838"
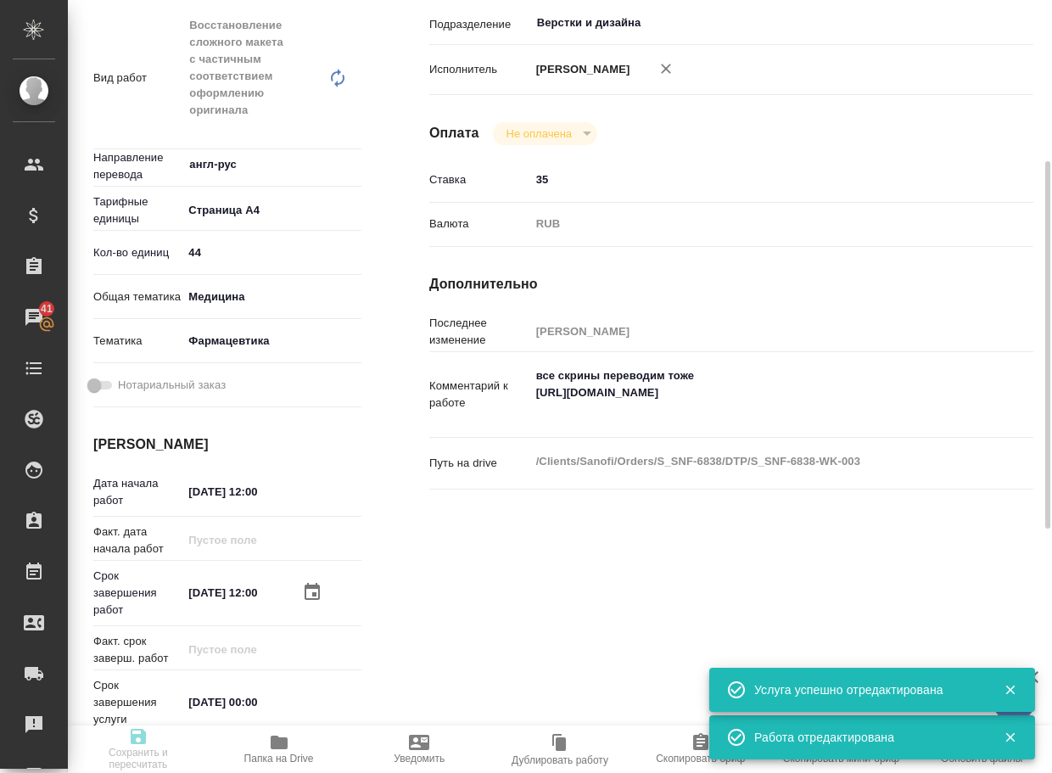
type input "Восстановление сложного макета с частичным соответствием оформлению оригинала"
type input "Подверстка, Приемка разверстки, Восстановление сложного макета с частичным соот…"
type input "Сайдашева Диляра"
type input "Арсеньева Вера"
type input "/Clients/Sanofi/Orders/S_SNF-6838"
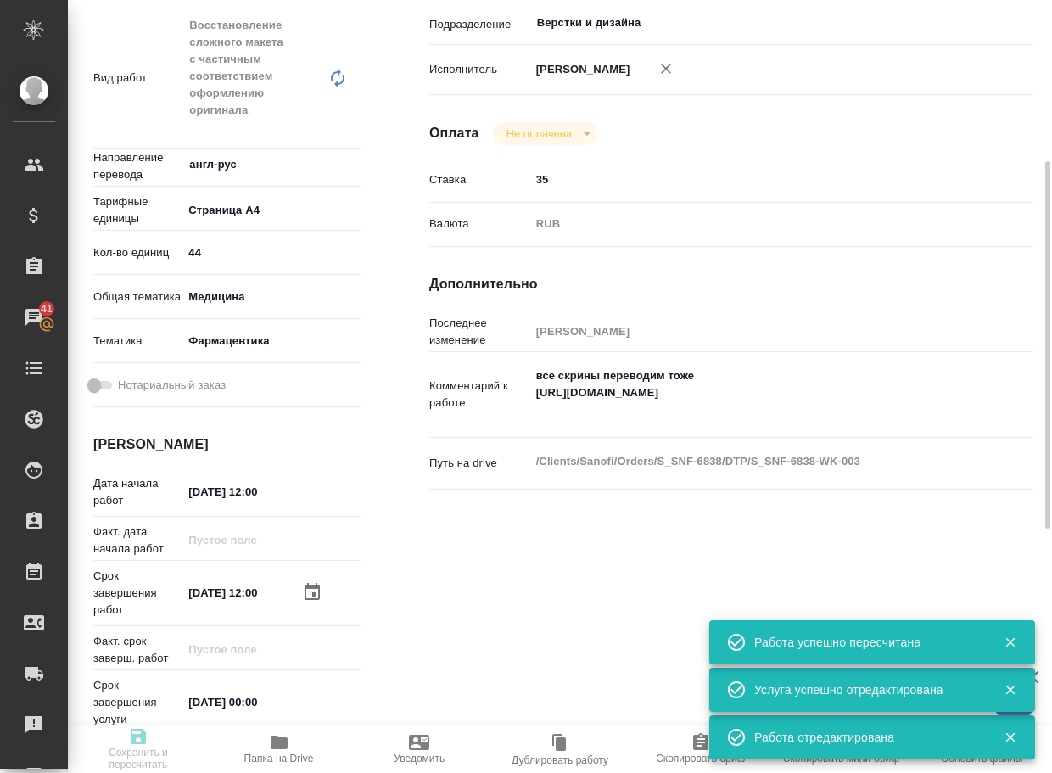
type input "readyForWork"
type input "англ-рус"
type input "5f036ec4e16dec2d6b59c8ff"
type input "44"
type input "med"
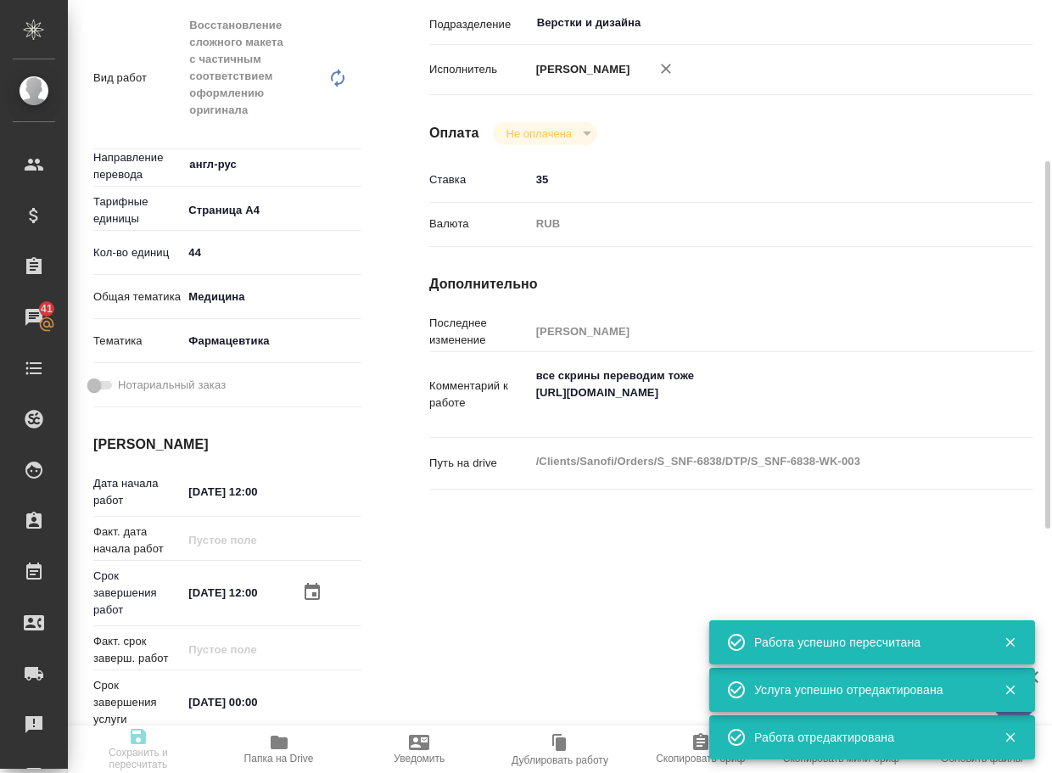
type input "6149832f2b7be24903fd7a82"
type input "25.08.2025 12:00"
type input "26.08.2025 12:00"
type input "27.08.2025 00:00"
type input "Верстки и дизайна"
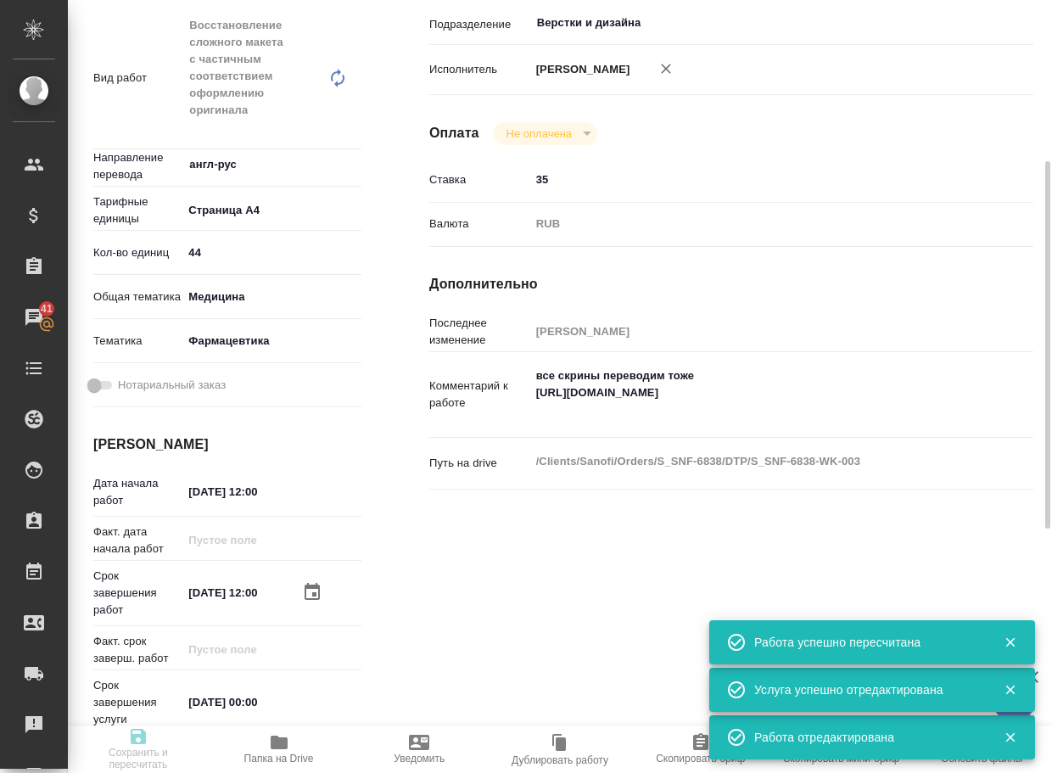
type input "notPayed"
type input "35"
type input "RUB"
type input "Арсеньева Вера"
type input "S_SNF-6838"
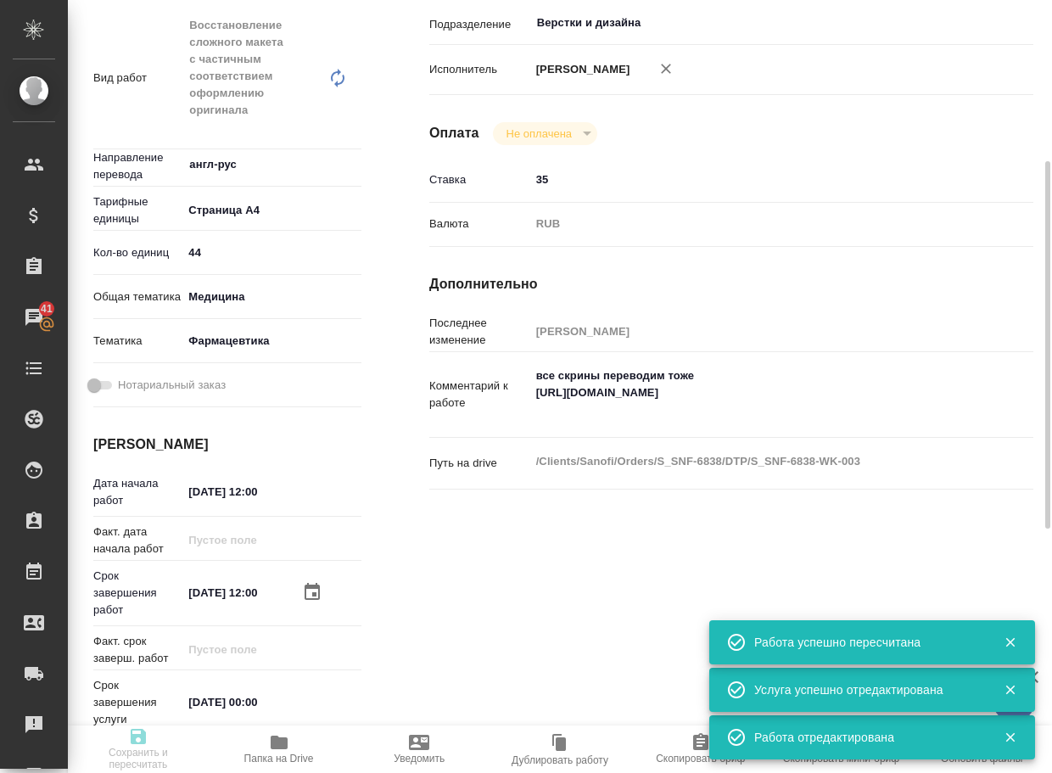
type input "Восстановление сложного макета с частичным соответствием оформлению оригинала"
type input "Подверстка, Приемка разверстки, Восстановление сложного макета с частичным соот…"
type input "Сайдашева Диляра"
type input "[PERSON_NAME]"
type input "/Clients/Sanofi/Orders/S_SNF-6838"
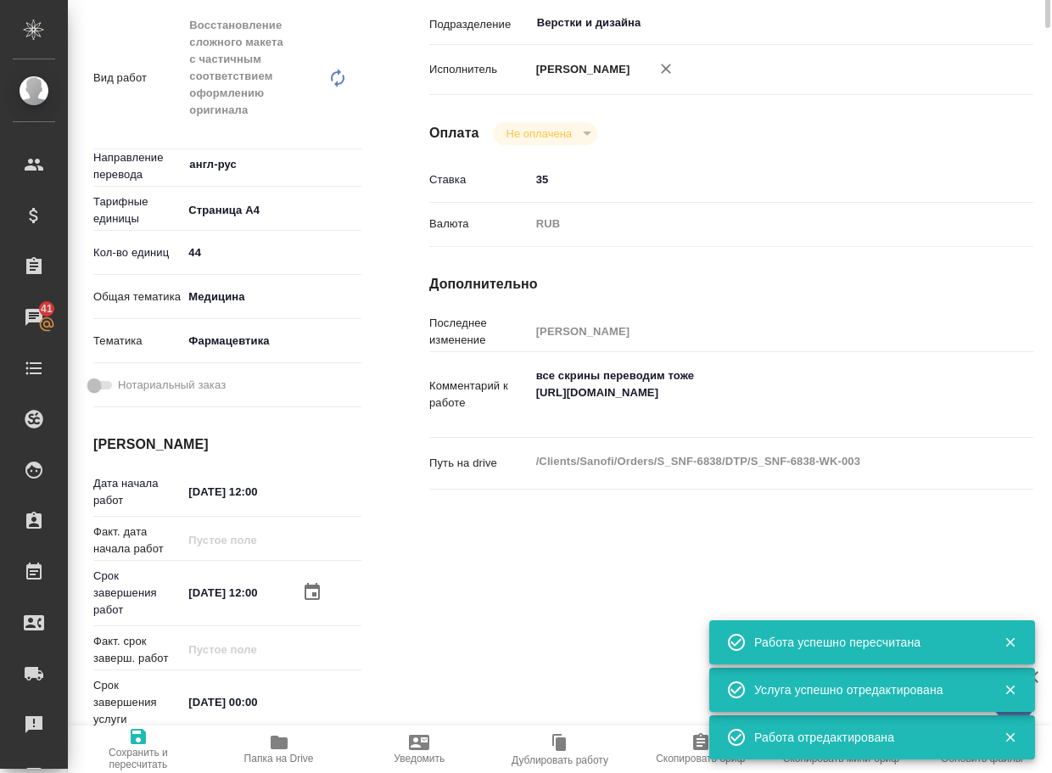
scroll to position [0, 0]
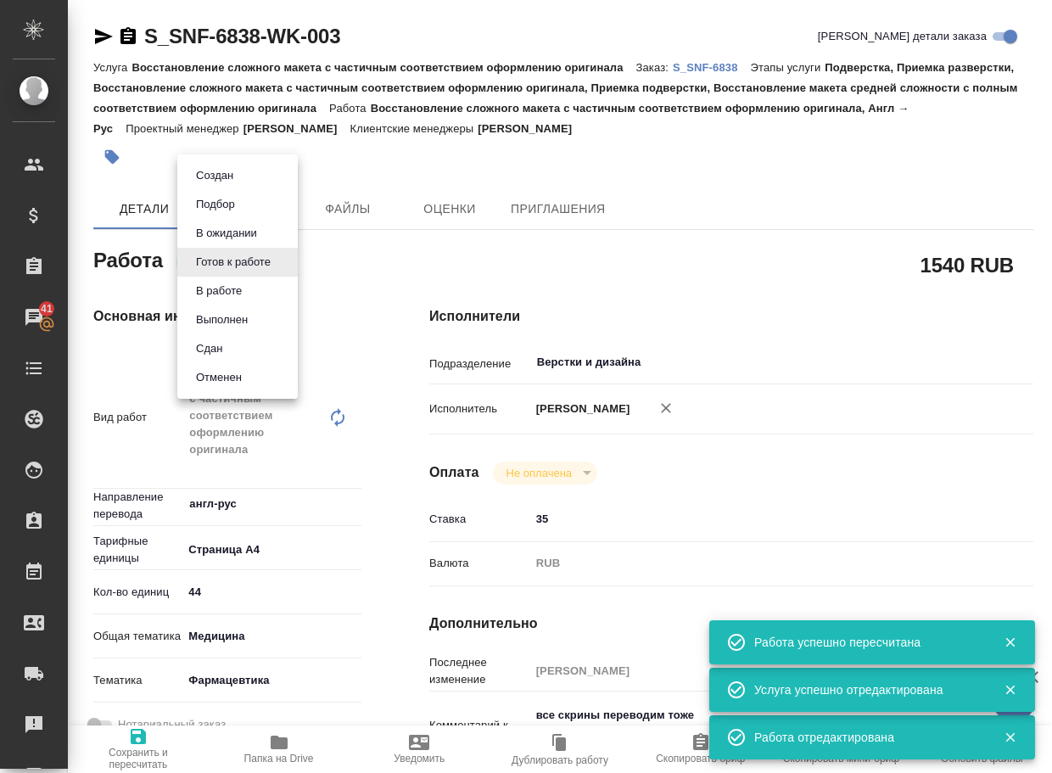
click at [227, 256] on body "🙏 .cls-1 fill:#fff; AWATERA Arsenyeva Vera Клиенты Спецификации Заказы 41 Чаты …" at bounding box center [526, 386] width 1052 height 773
click at [228, 294] on button "В работе" at bounding box center [219, 291] width 56 height 19
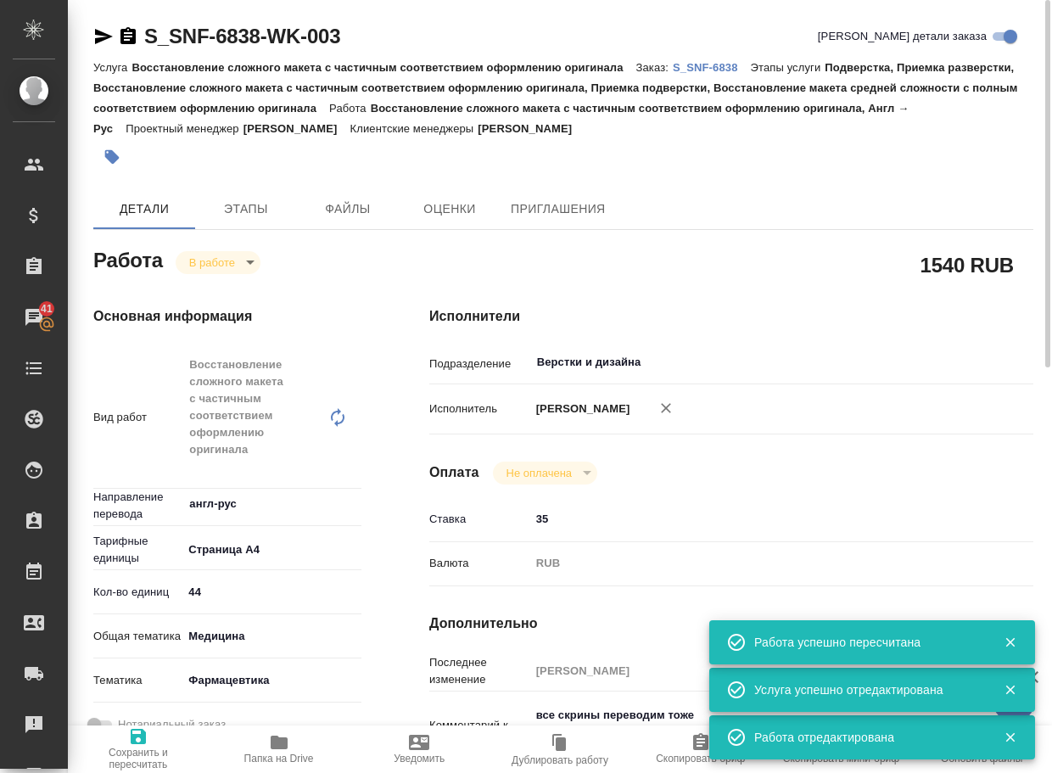
type textarea "x"
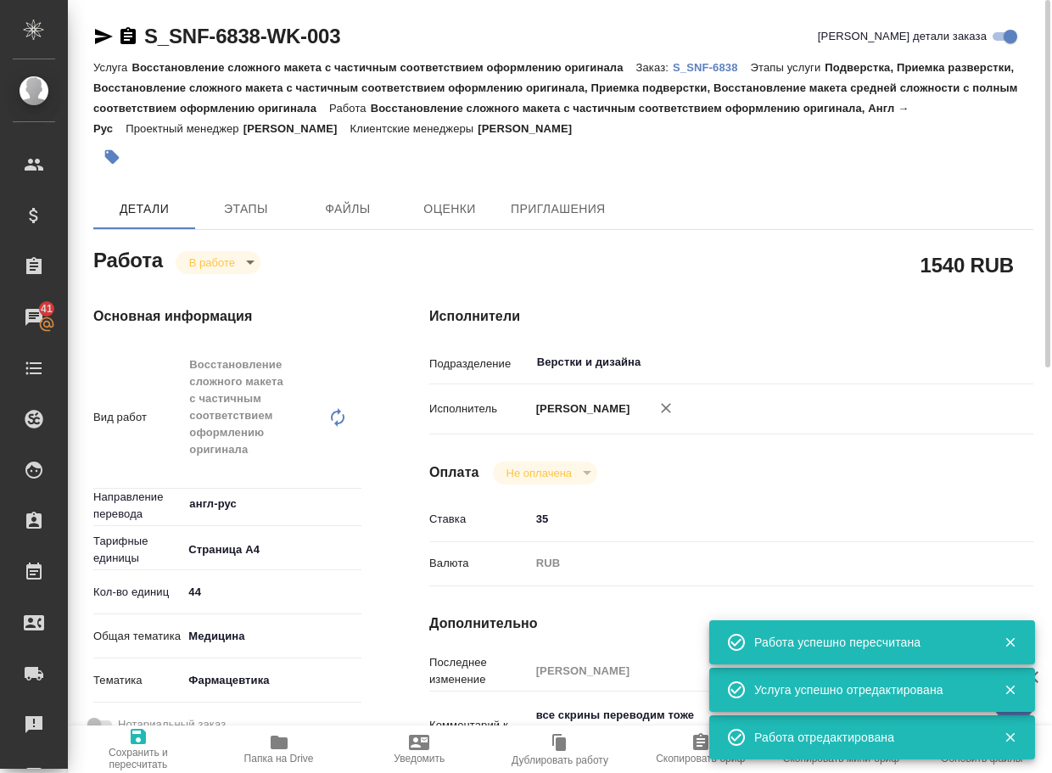
type textarea "x"
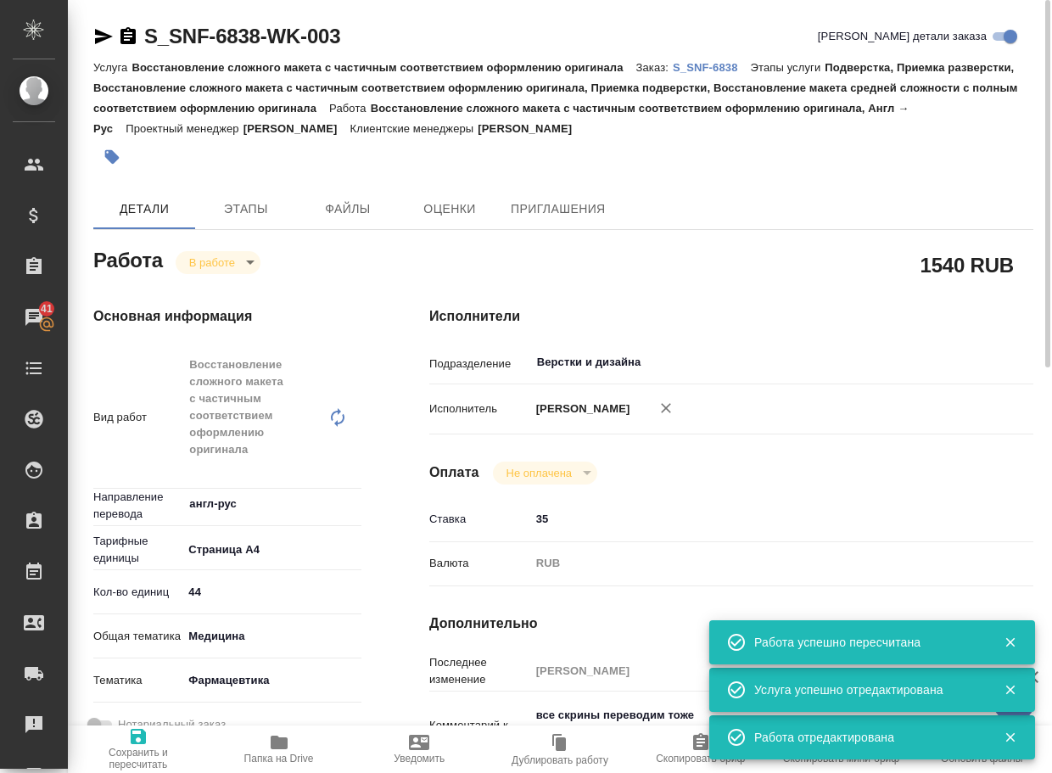
type textarea "x"
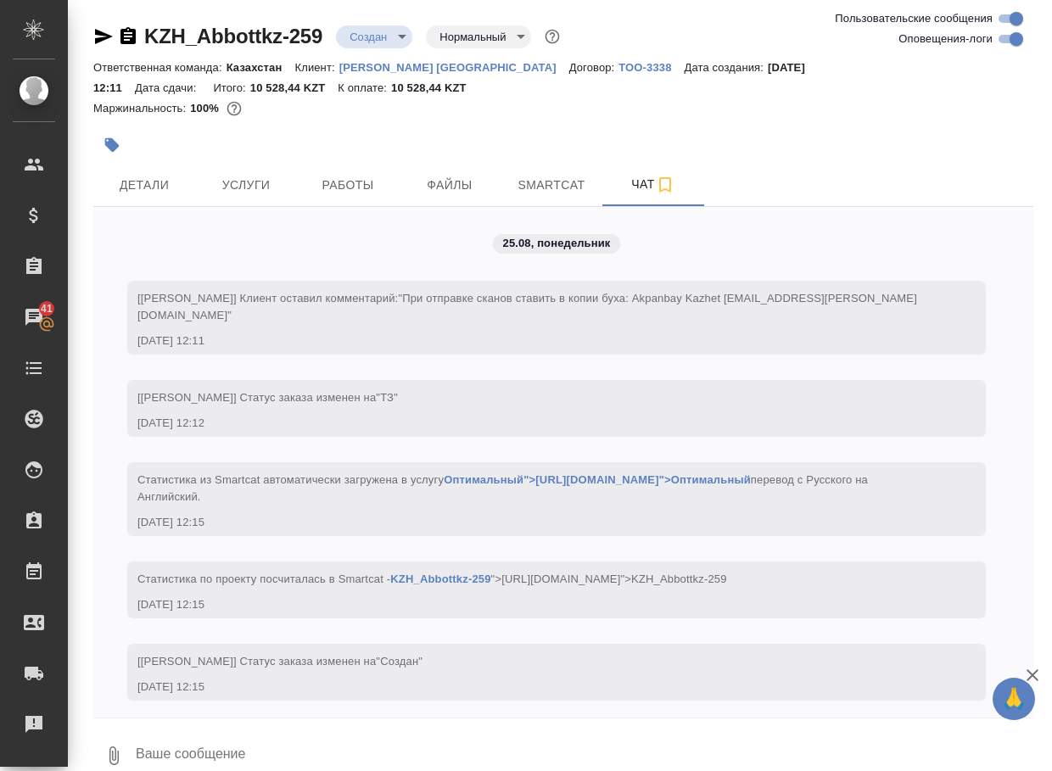
scroll to position [1450, 0]
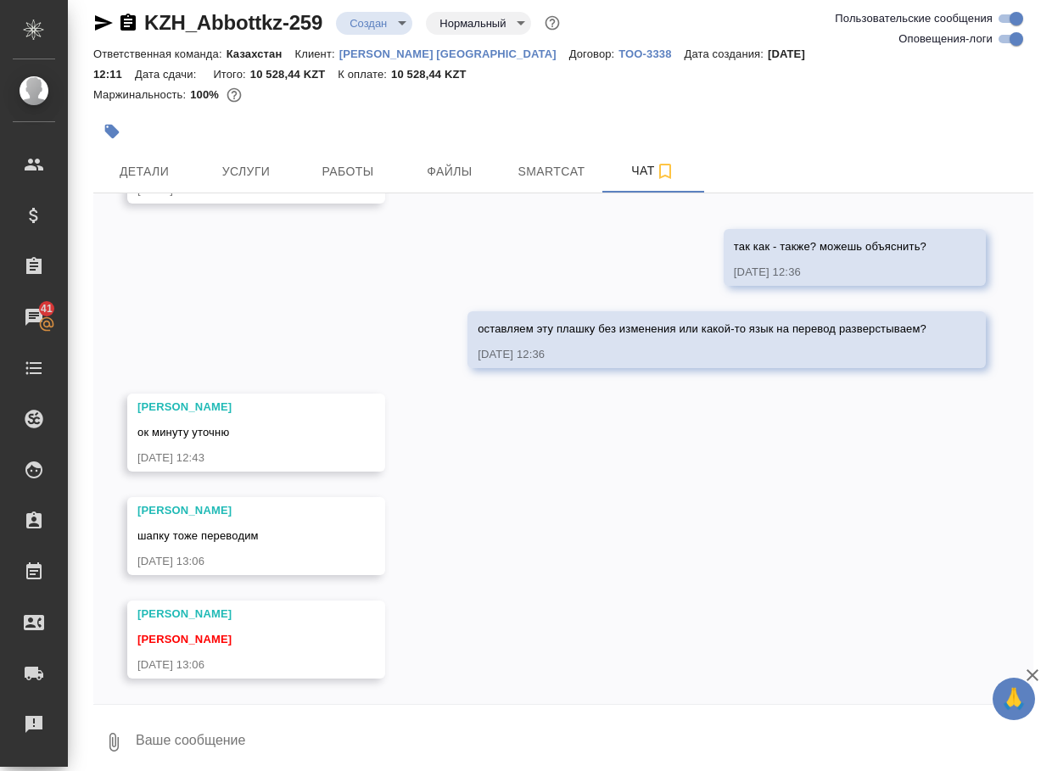
click at [496, 516] on div "25.08, [DATE] [[PERSON_NAME]] Клиент оставил комментарий: "При отправке сканов …" at bounding box center [563, 448] width 940 height 511
click at [261, 735] on textarea at bounding box center [583, 742] width 899 height 58
type textarea "а с какой зыка? там же их 2"
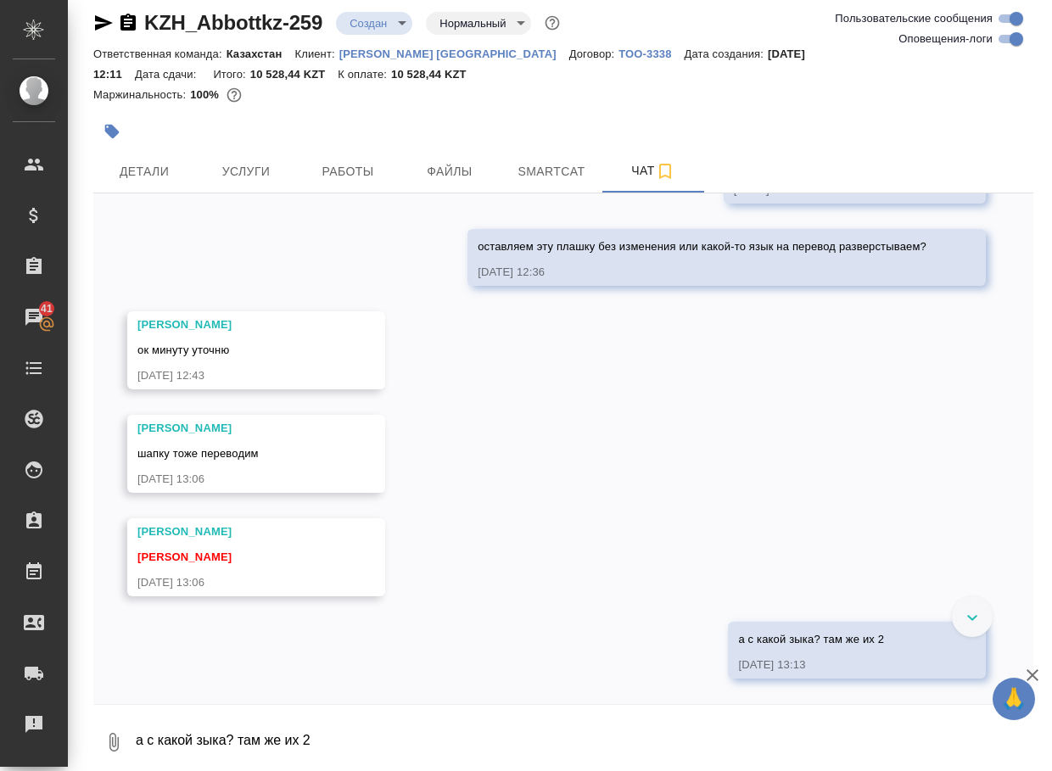
scroll to position [1532, 0]
type textarea "и со вторым языком что делать: удалить или скрыть?"
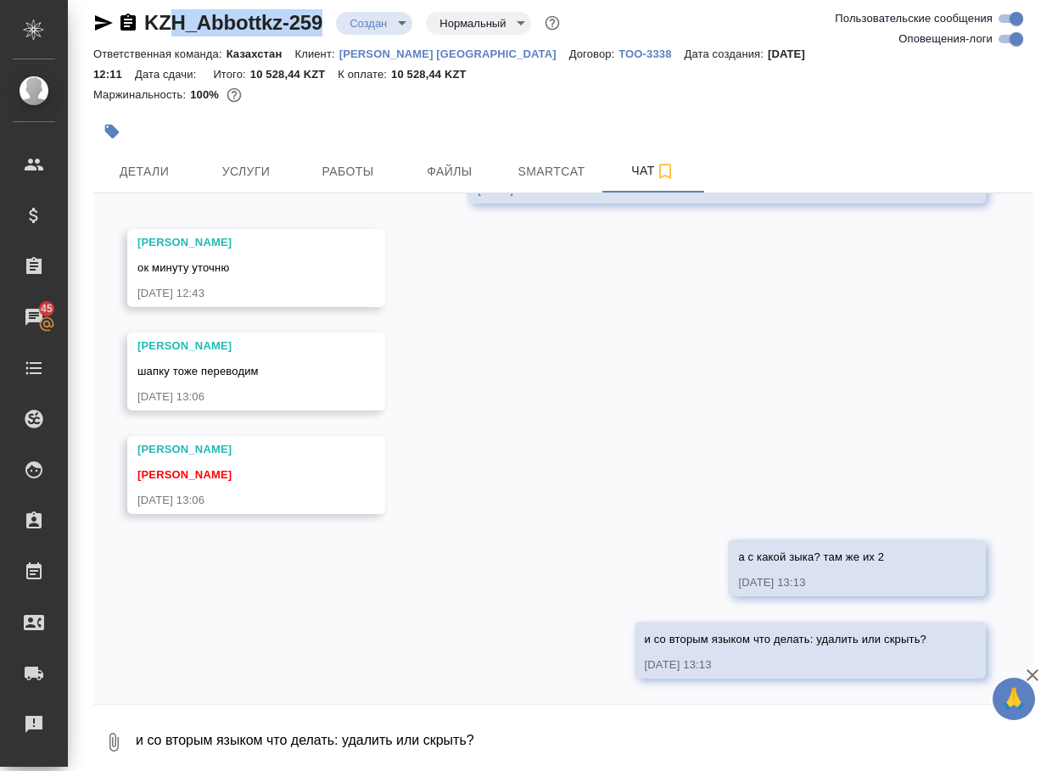
scroll to position [0, 0]
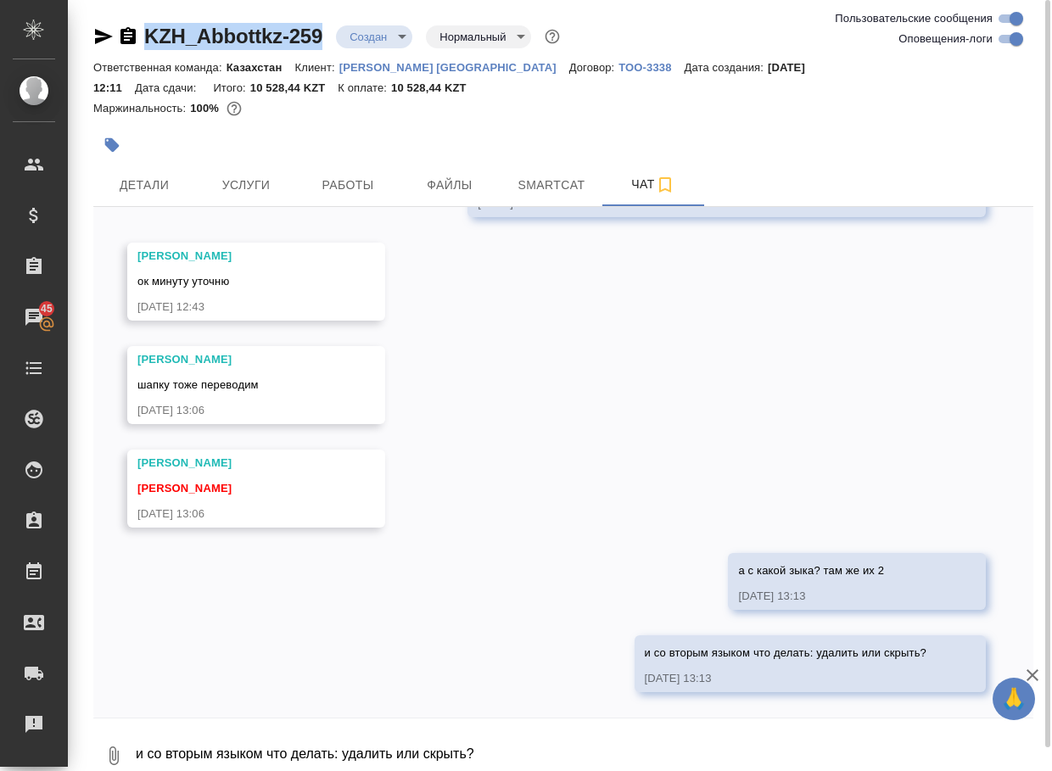
drag, startPoint x: 341, startPoint y: 36, endPoint x: 128, endPoint y: 7, distance: 214.9
click at [128, 7] on div "KZH_Abbottkz-259 Создан new Нормальный normal Ответственная команда: Казахстан …" at bounding box center [563, 397] width 959 height 795
copy link "KZH_Abbottkz-259"
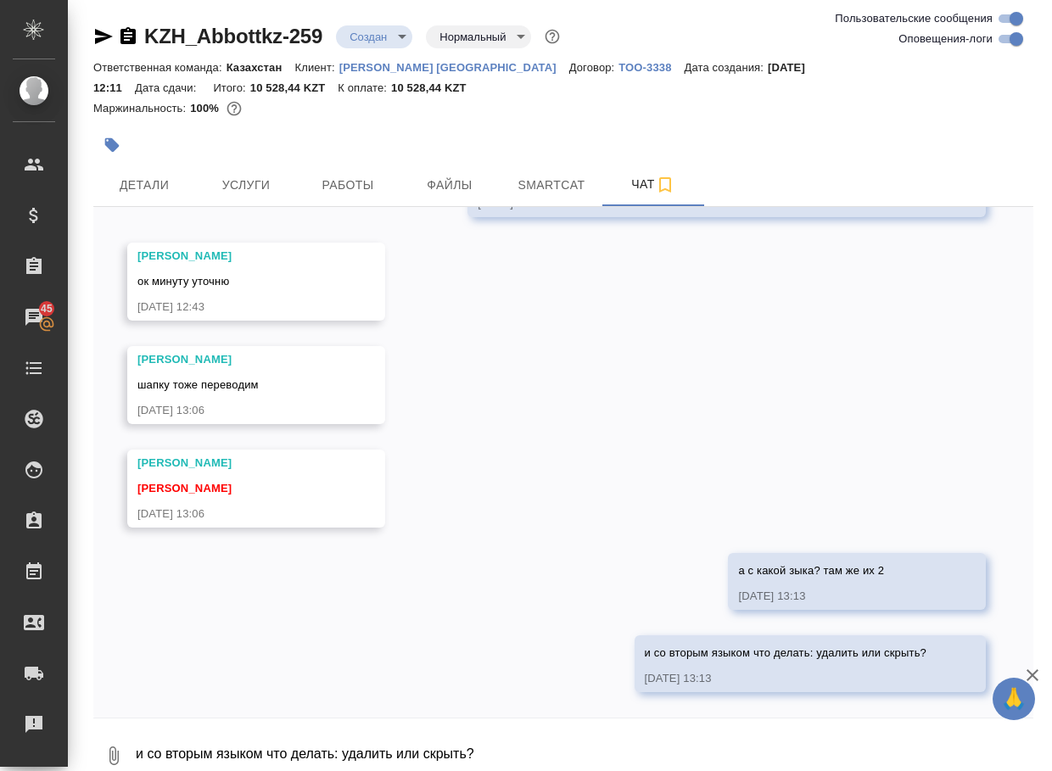
click at [151, 747] on textarea "и со вторым языком что делать: удалить или скрыть?" at bounding box center [583, 756] width 899 height 58
click at [115, 752] on icon "button" at bounding box center [113, 756] width 20 height 20
click at [130, 671] on span "С локального диска" at bounding box center [107, 666] width 115 height 21
click at [0, 0] on input "С локального диска" at bounding box center [0, 0] width 0 height 0
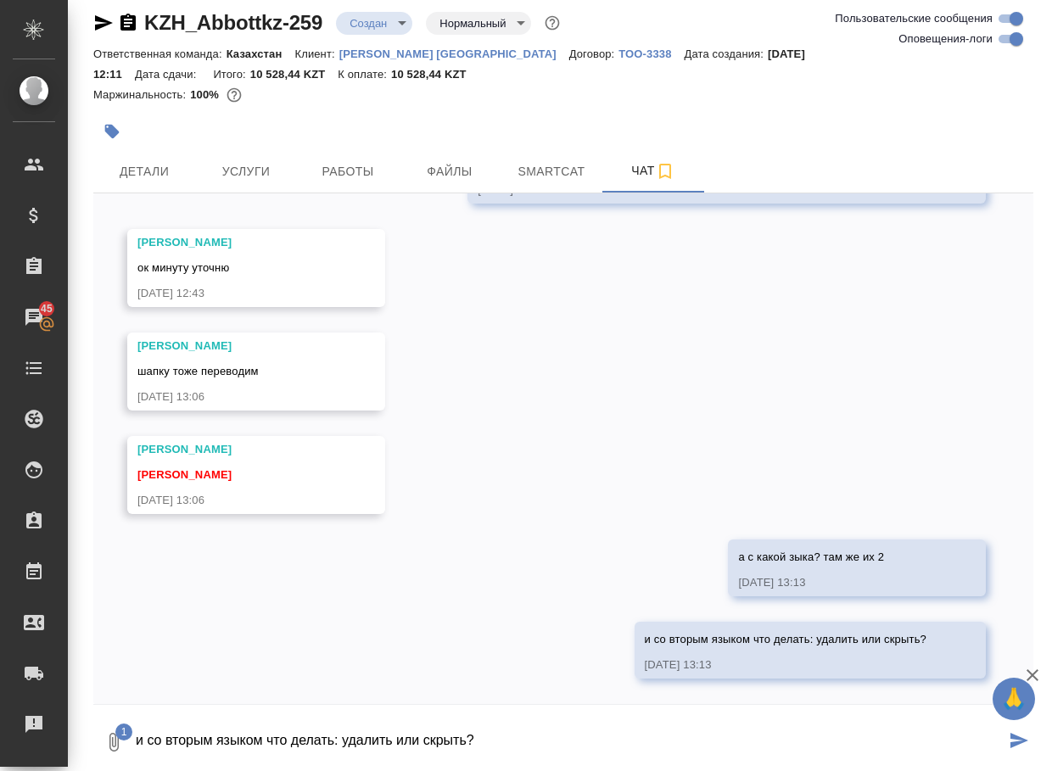
click at [252, 740] on textarea "и со вторым языком что делать: удалить или скрыть?" at bounding box center [569, 742] width 871 height 58
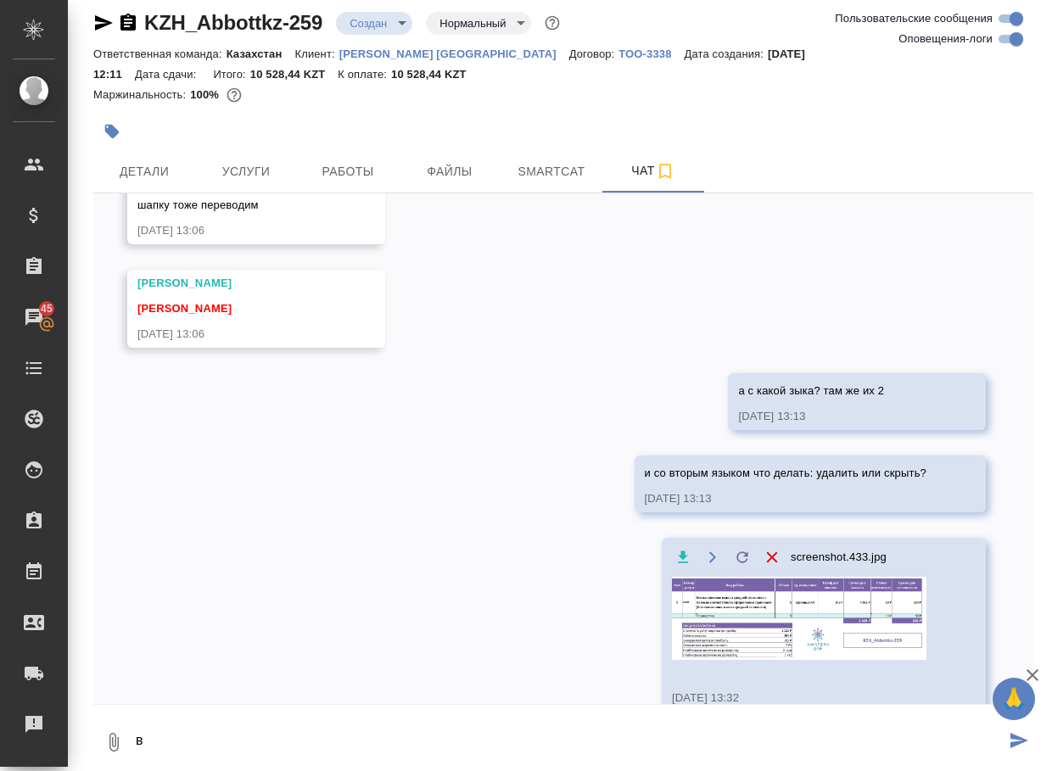
scroll to position [1731, 0]
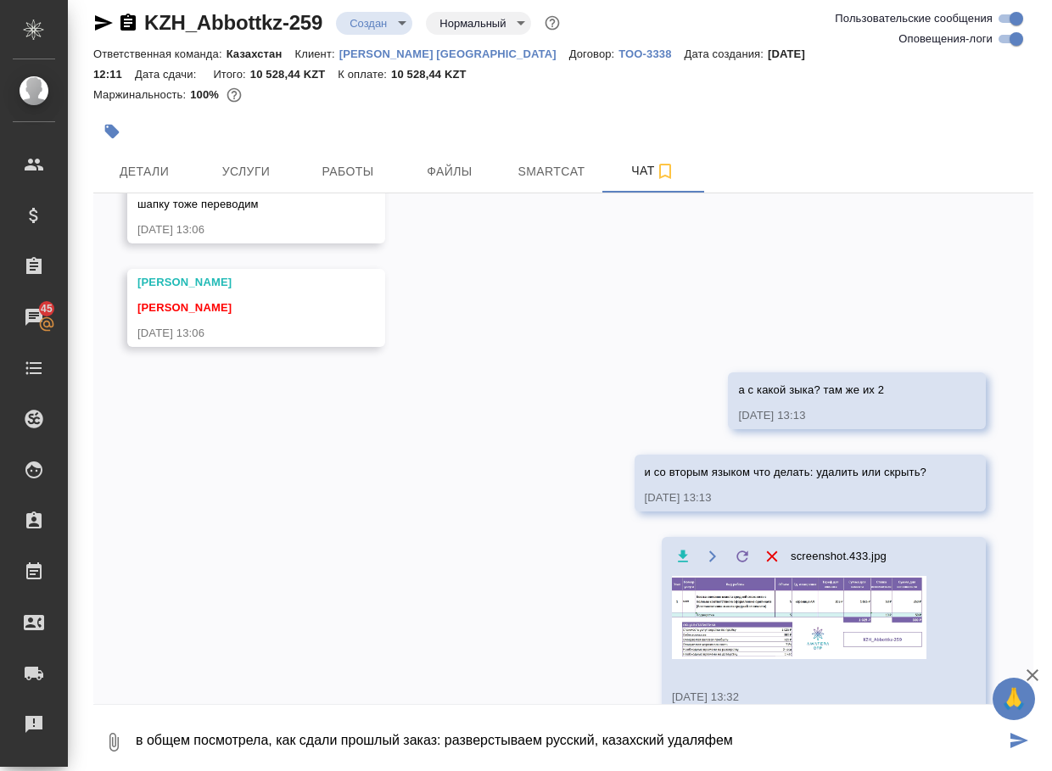
type textarea "в общем посмотрела, как сдали прошлый заказ: разверстываем русский, казахский у…"
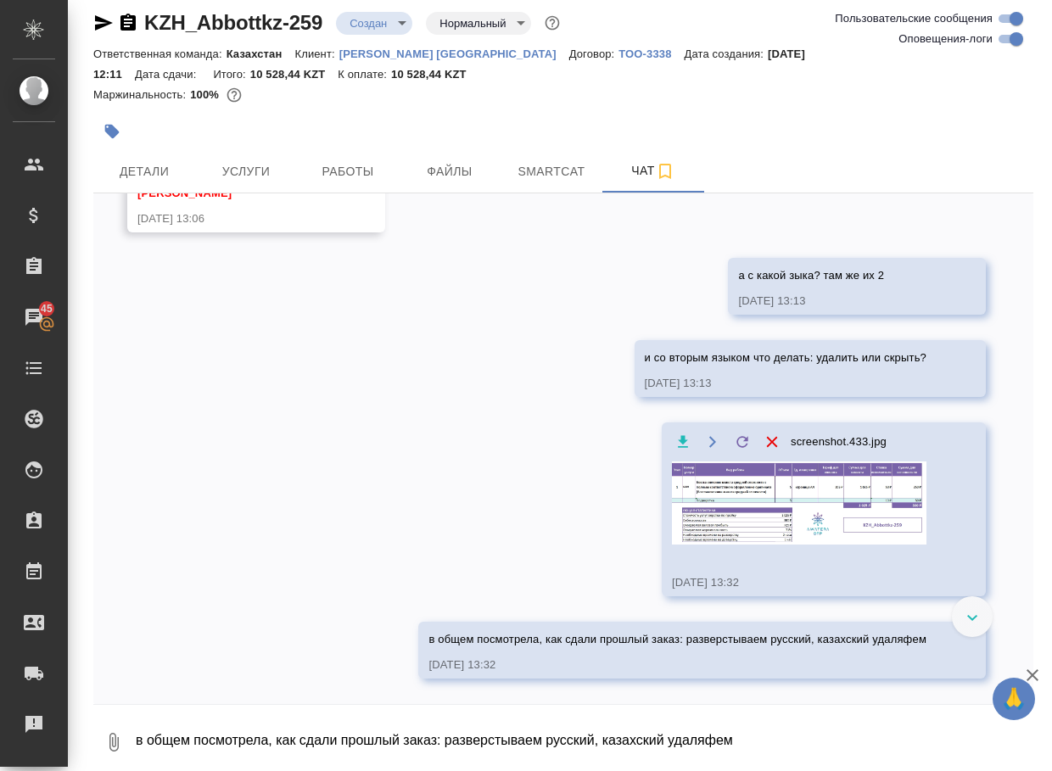
scroll to position [1913, 0]
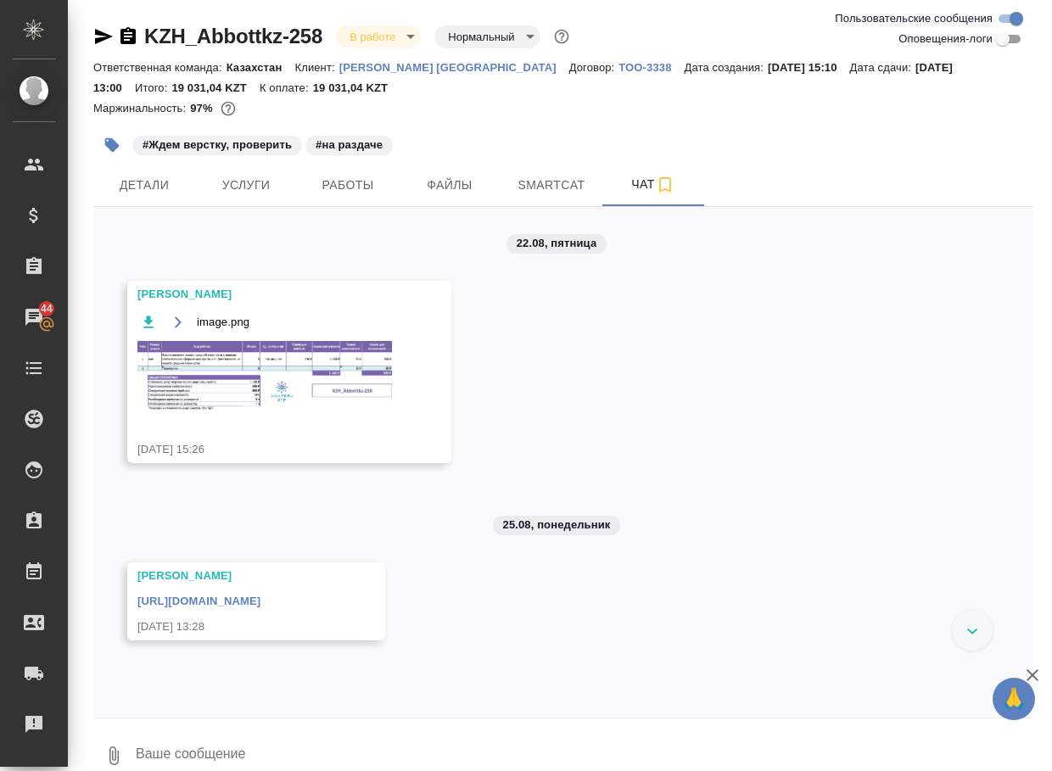
click at [260, 607] on link "[URL][DOMAIN_NAME]" at bounding box center [198, 601] width 123 height 13
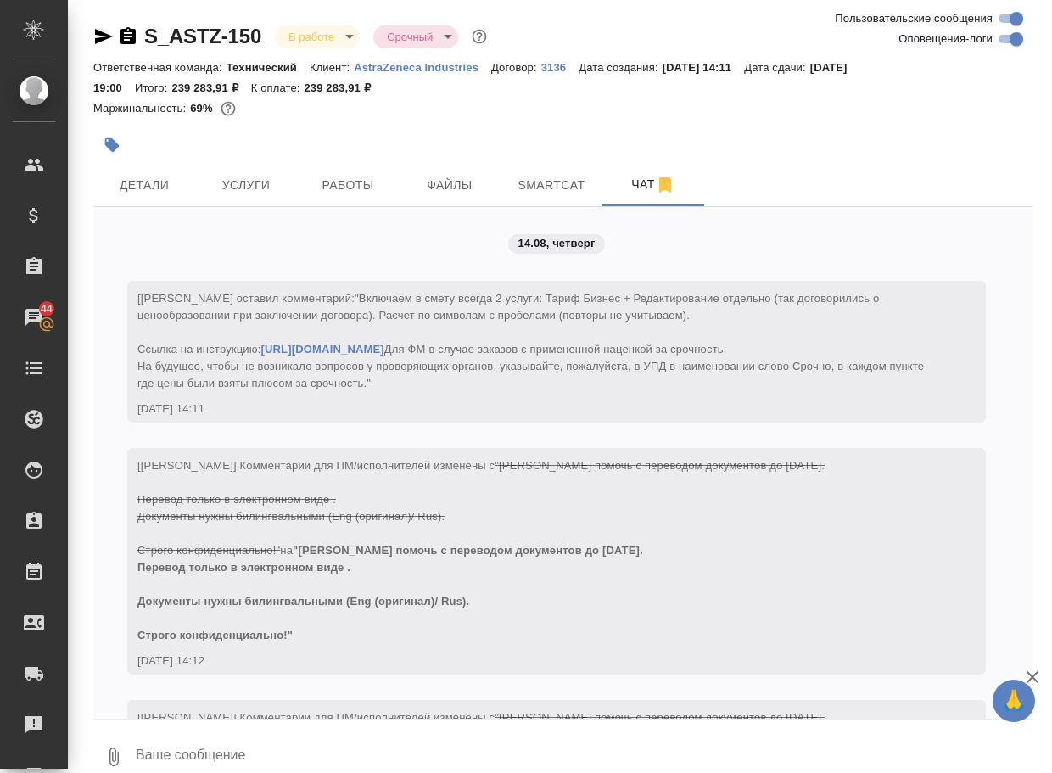
scroll to position [10659, 0]
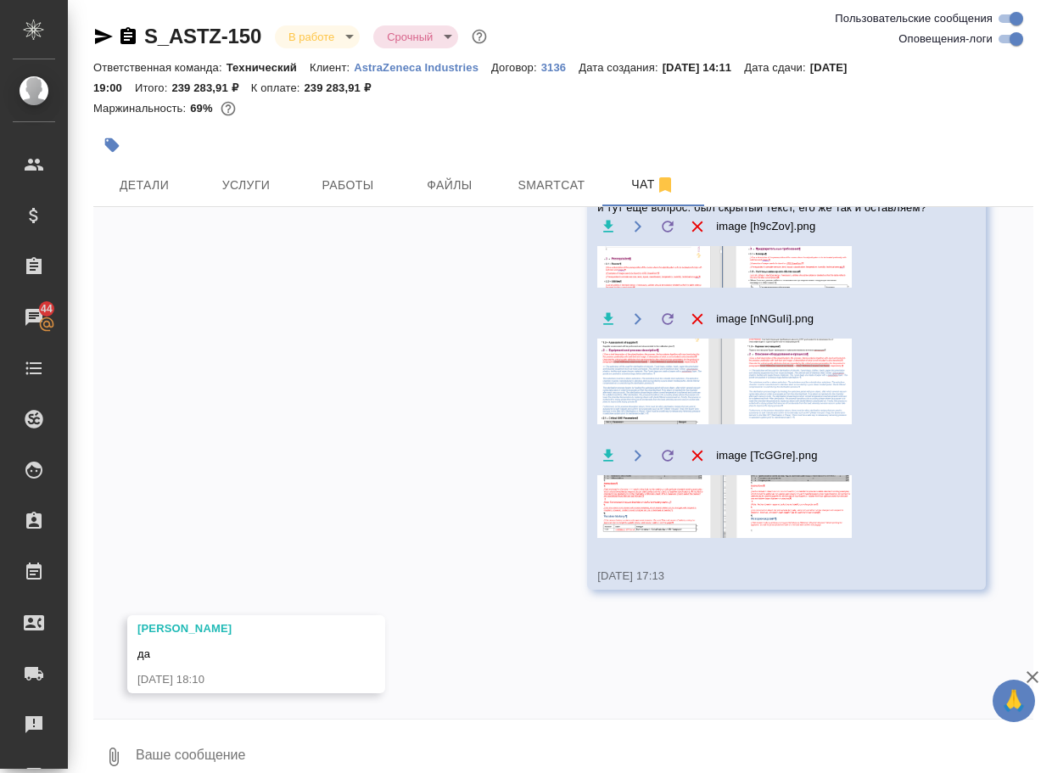
click at [143, 758] on textarea at bounding box center [583, 757] width 899 height 58
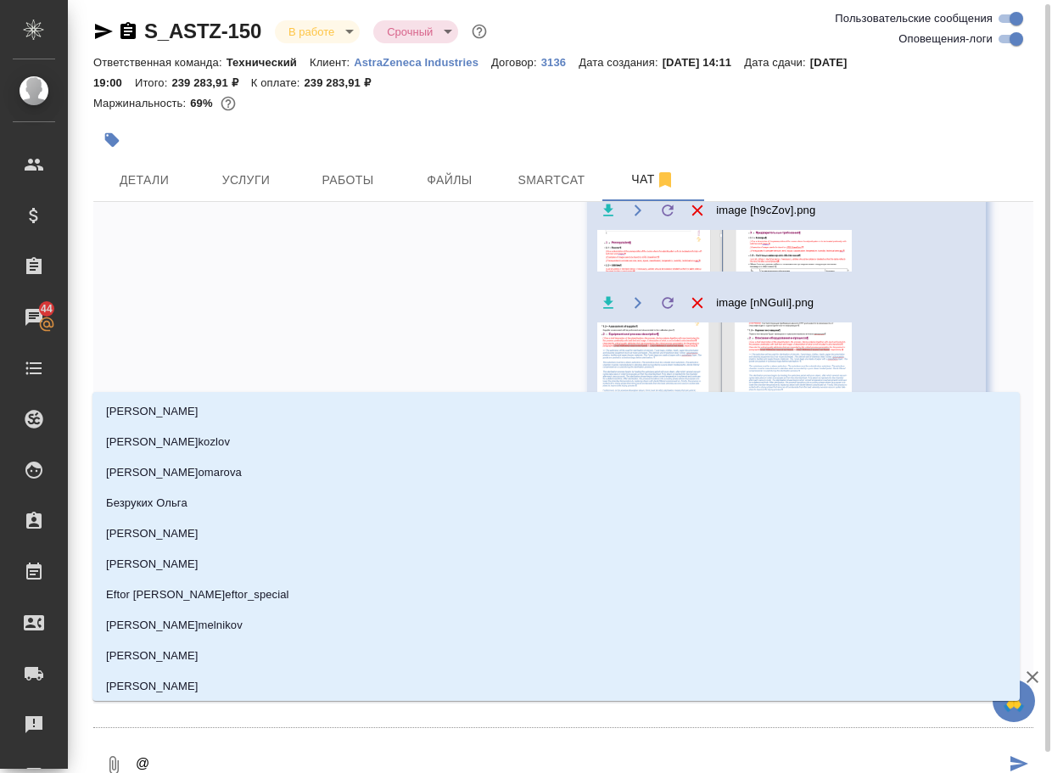
type textarea "@с"
type input "с"
type textarea "@се"
type input "се"
type textarea "@сер"
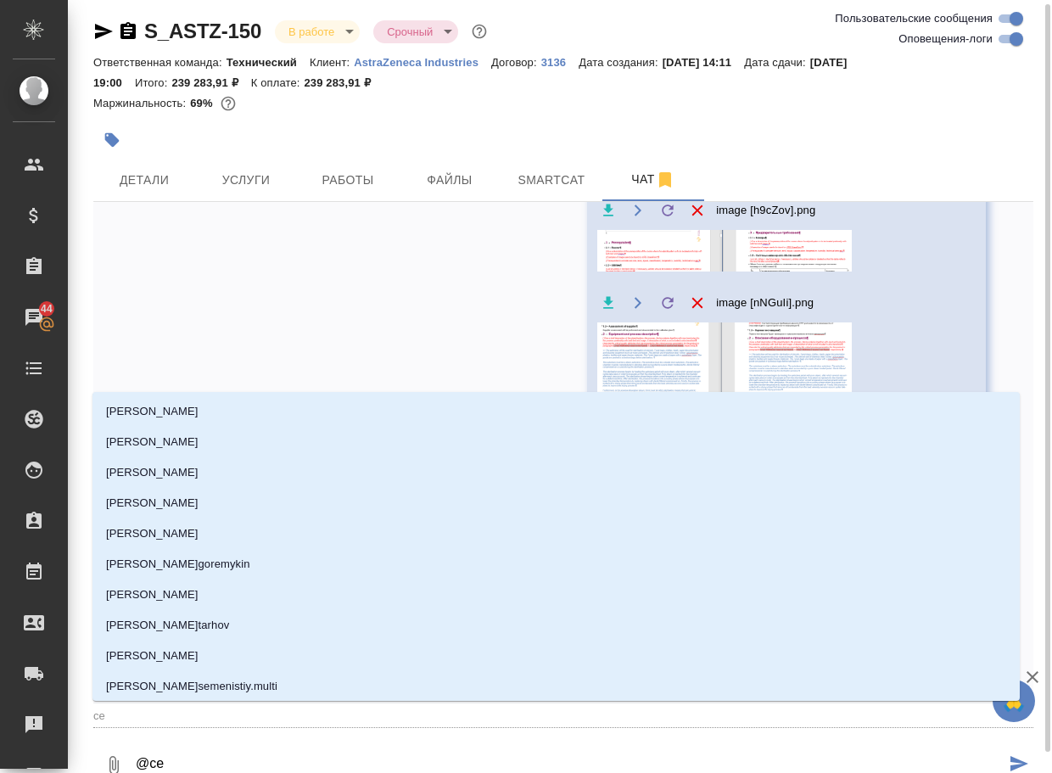
type input "сер"
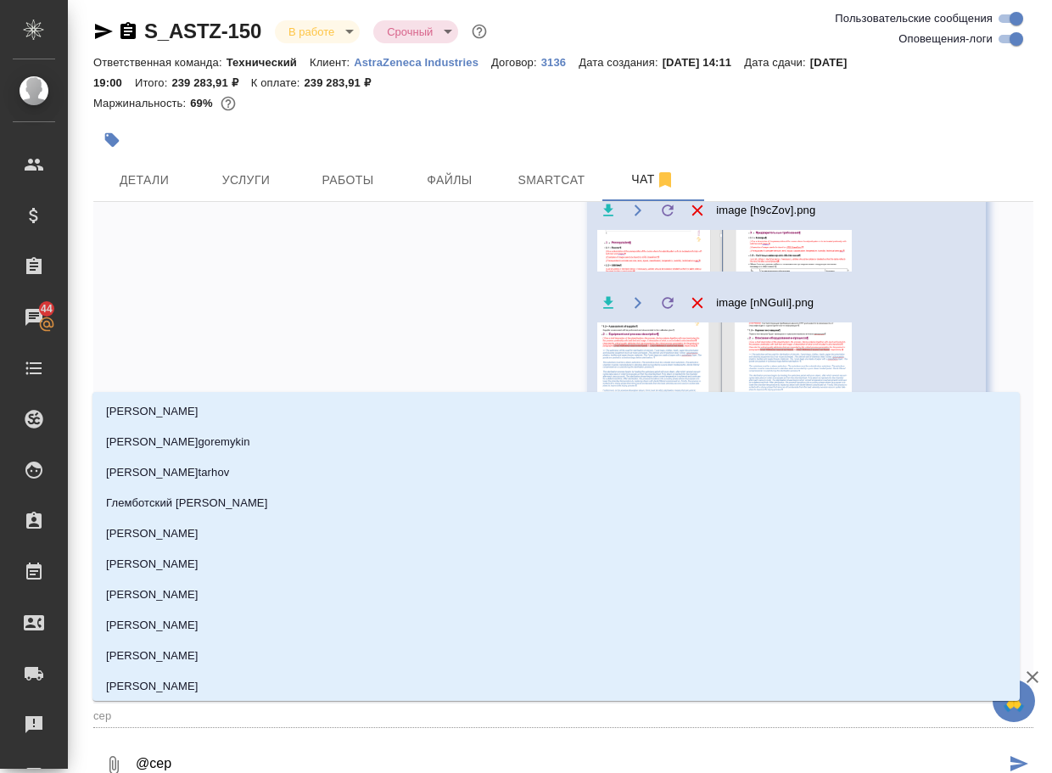
type textarea "@серг"
type input "серг"
type textarea "@серге"
type input "серге"
type textarea "@сергее"
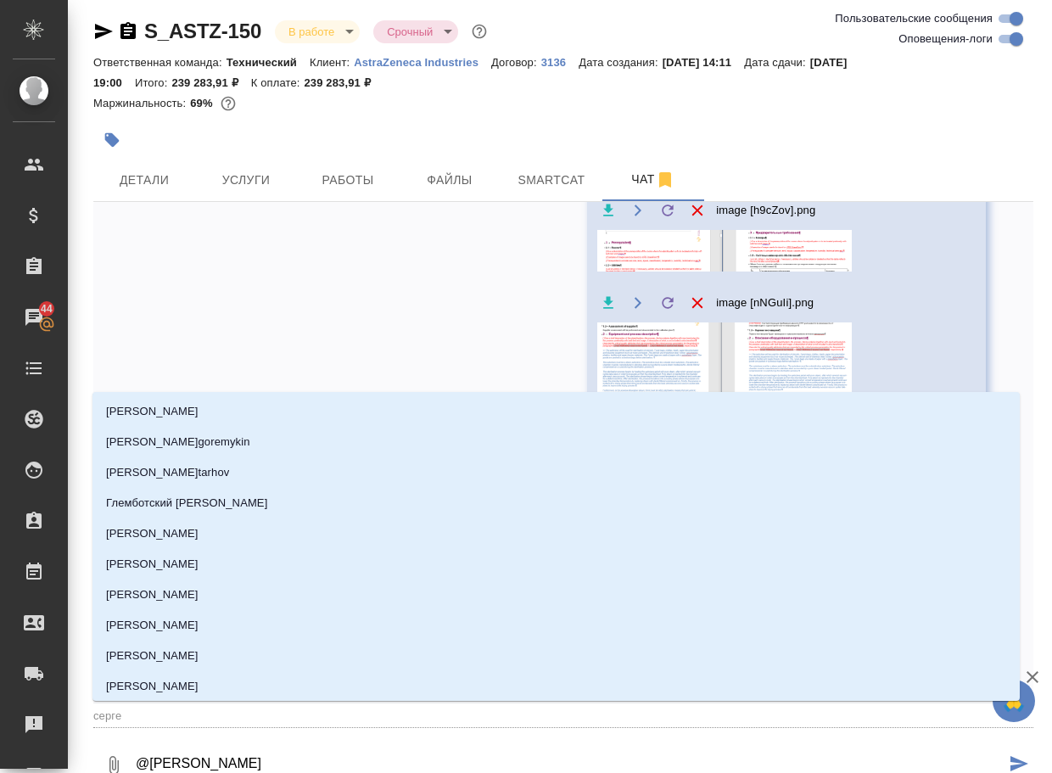
type input "сергее"
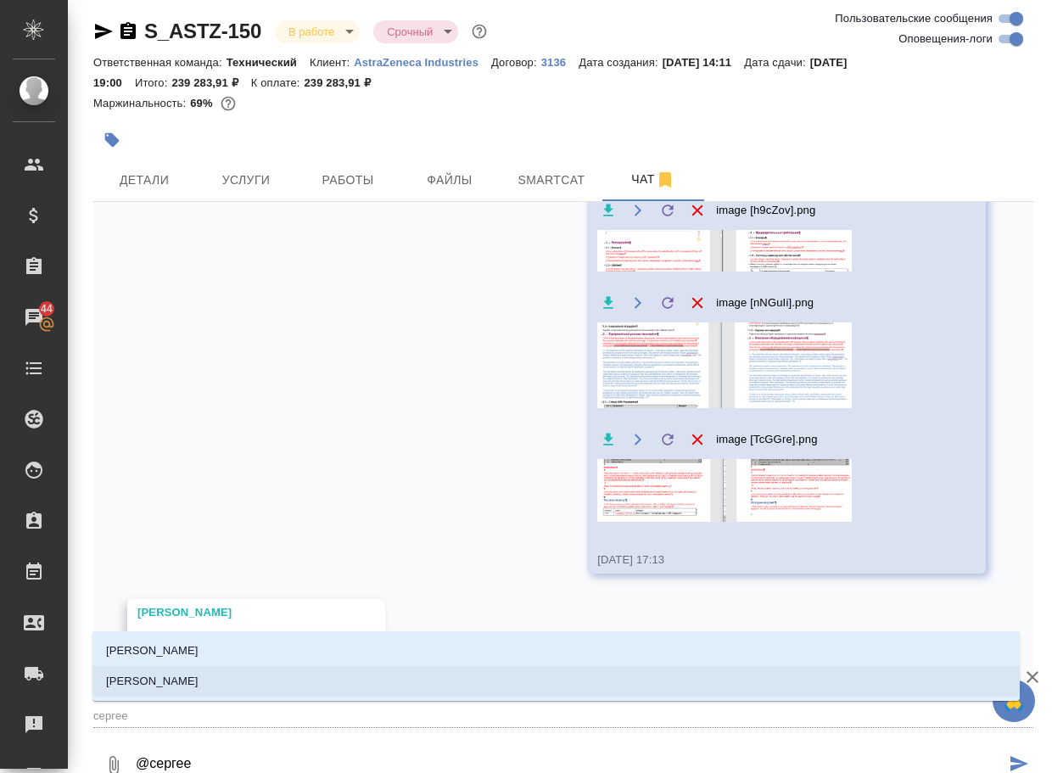
click at [187, 680] on p "Сергеева Анастасия" at bounding box center [152, 681] width 92 height 17
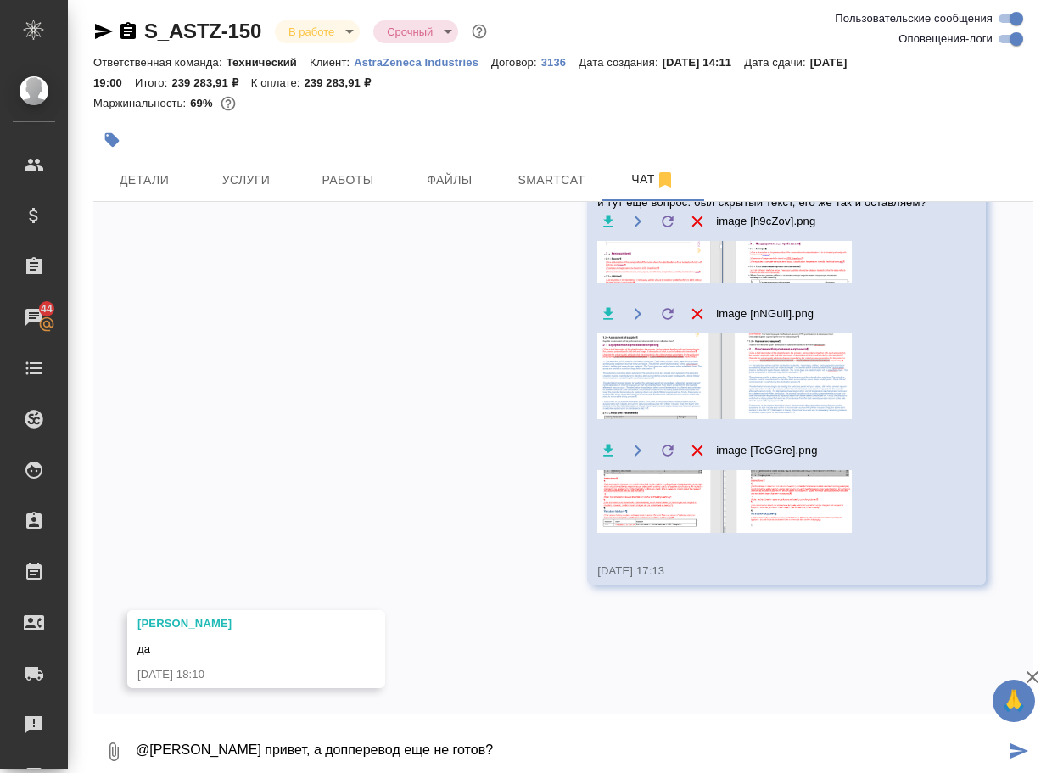
type textarea "@Сергеева Анастасия привет, а допперевод еще не готов?"
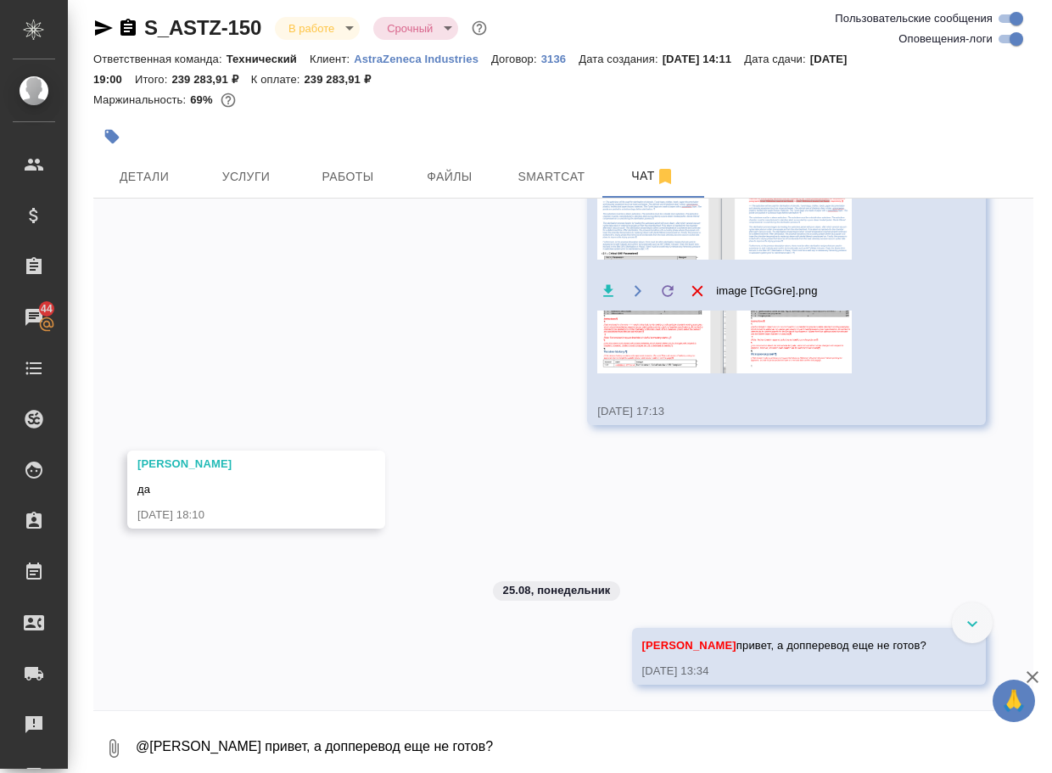
scroll to position [10815, 0]
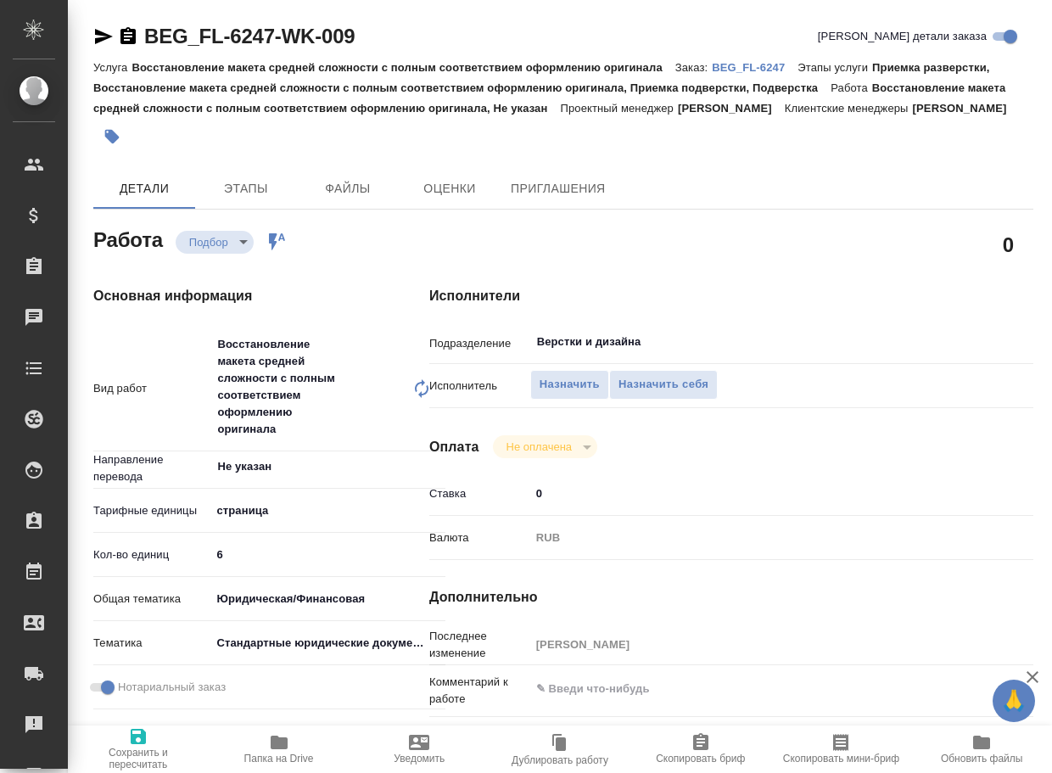
type textarea "x"
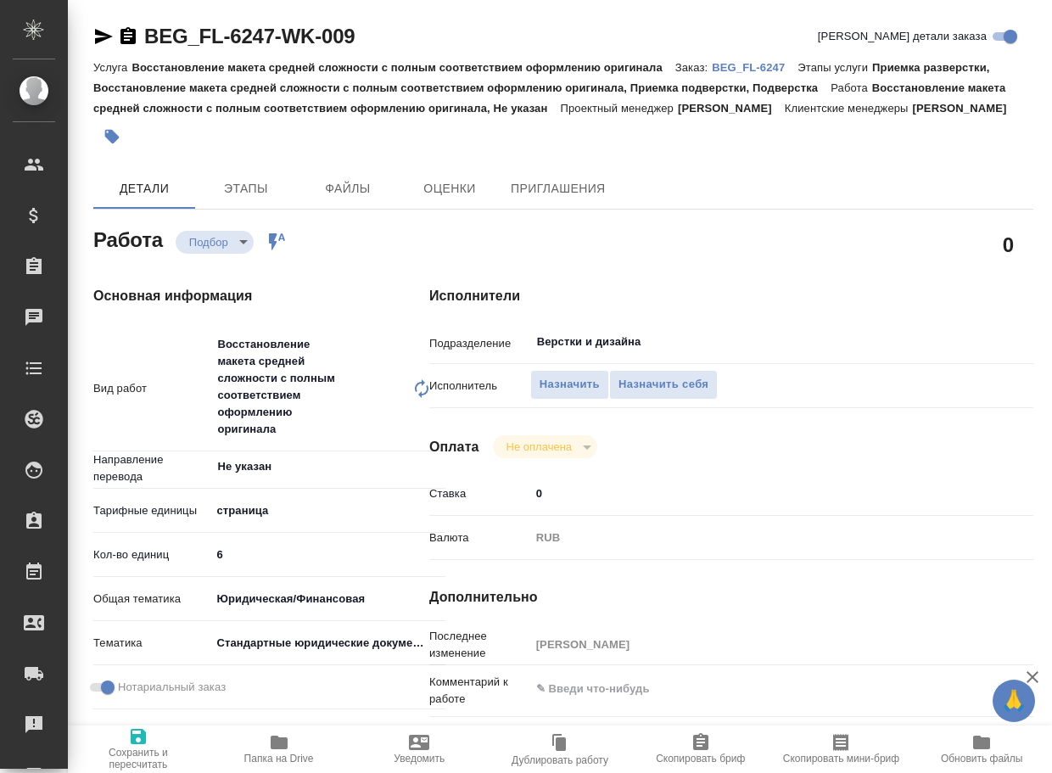
type textarea "x"
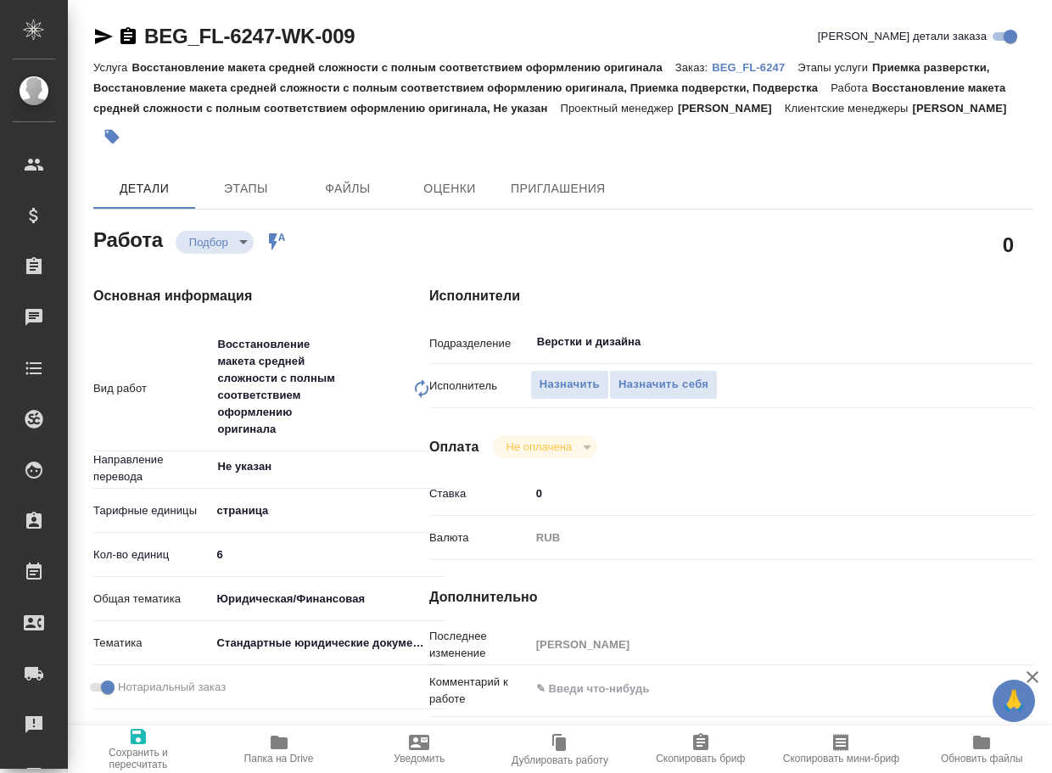
type textarea "x"
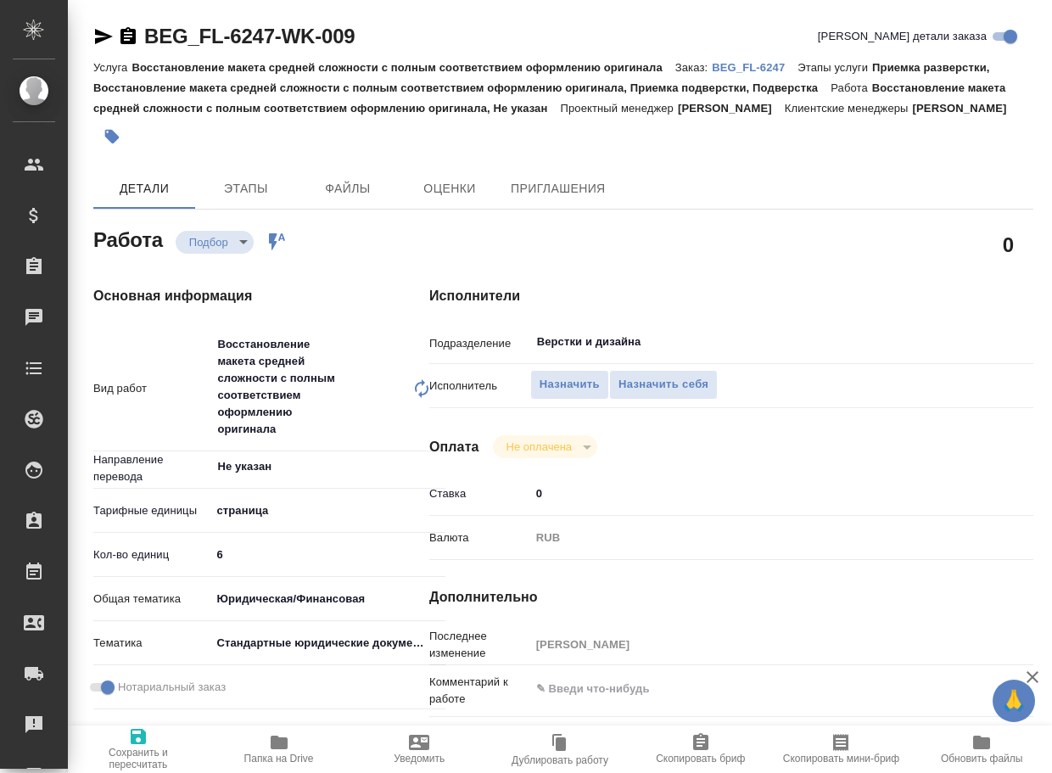
type textarea "x"
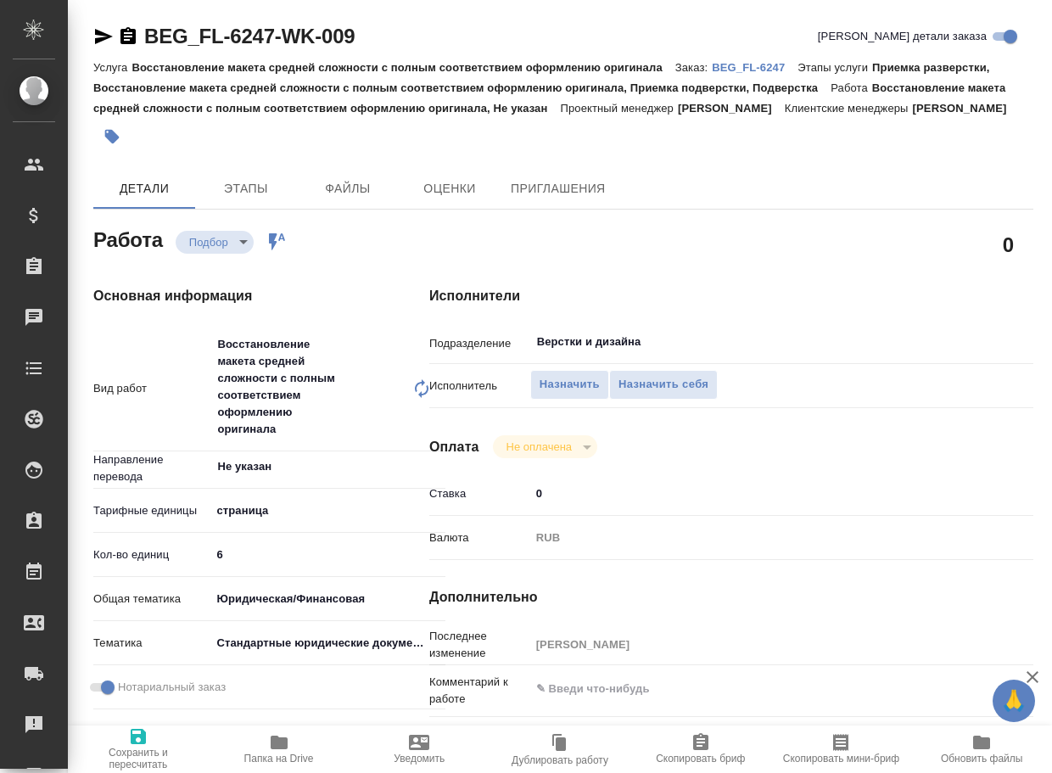
type textarea "x"
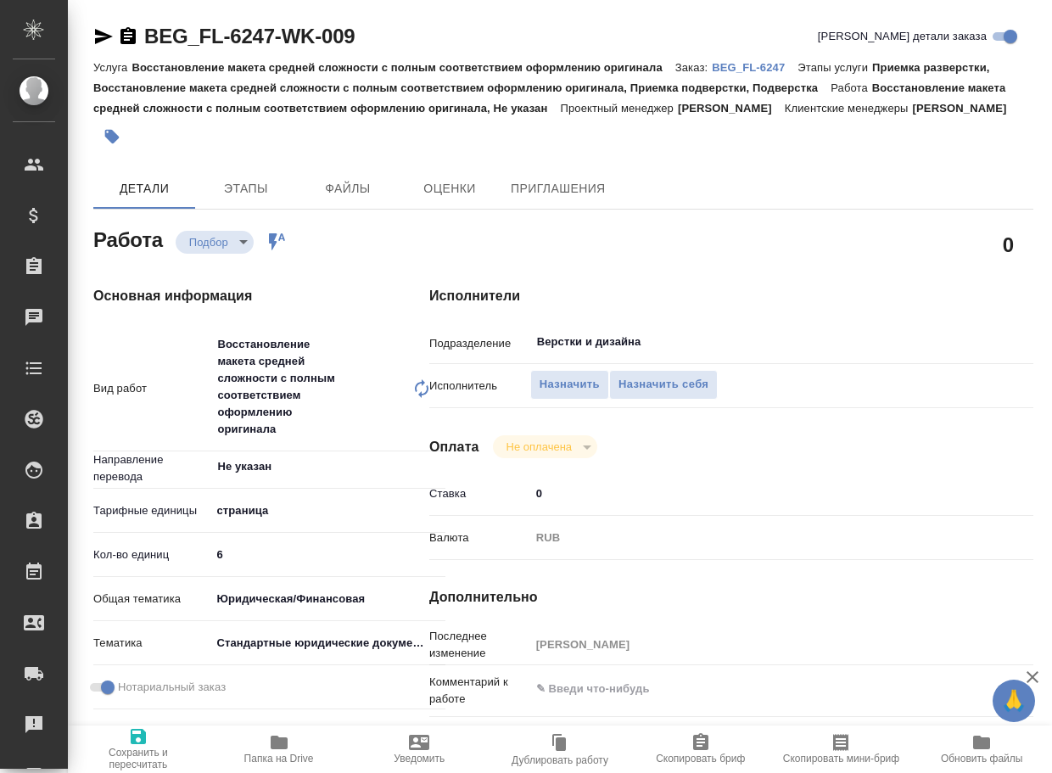
type textarea "x"
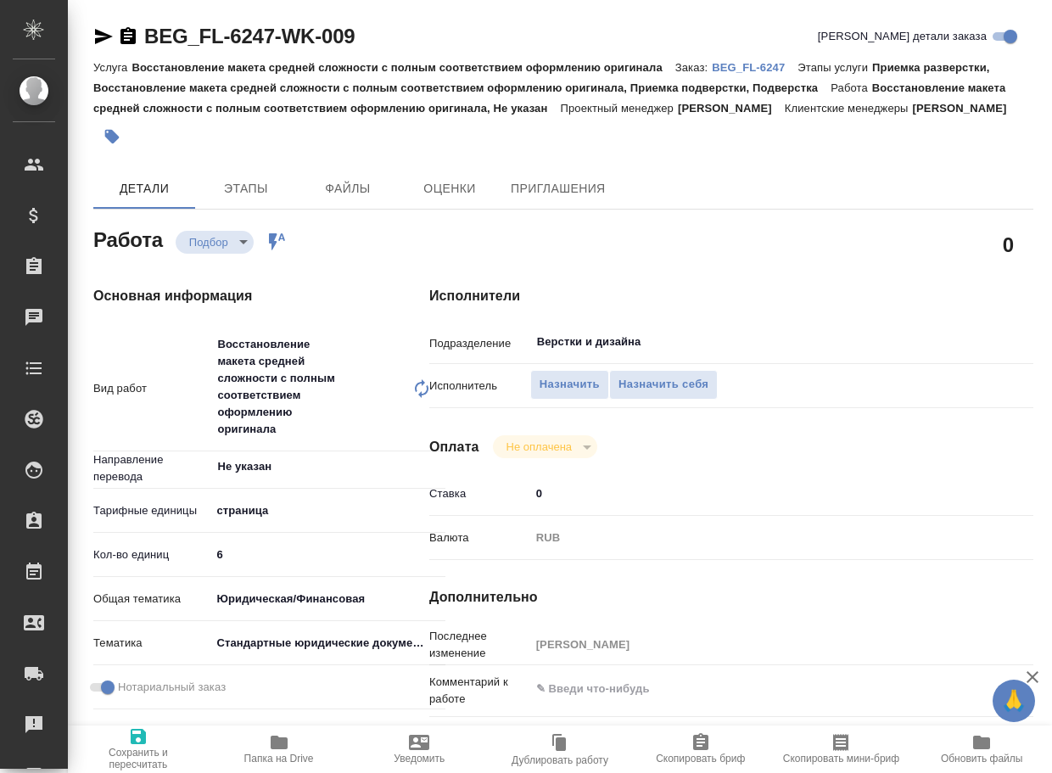
type textarea "x"
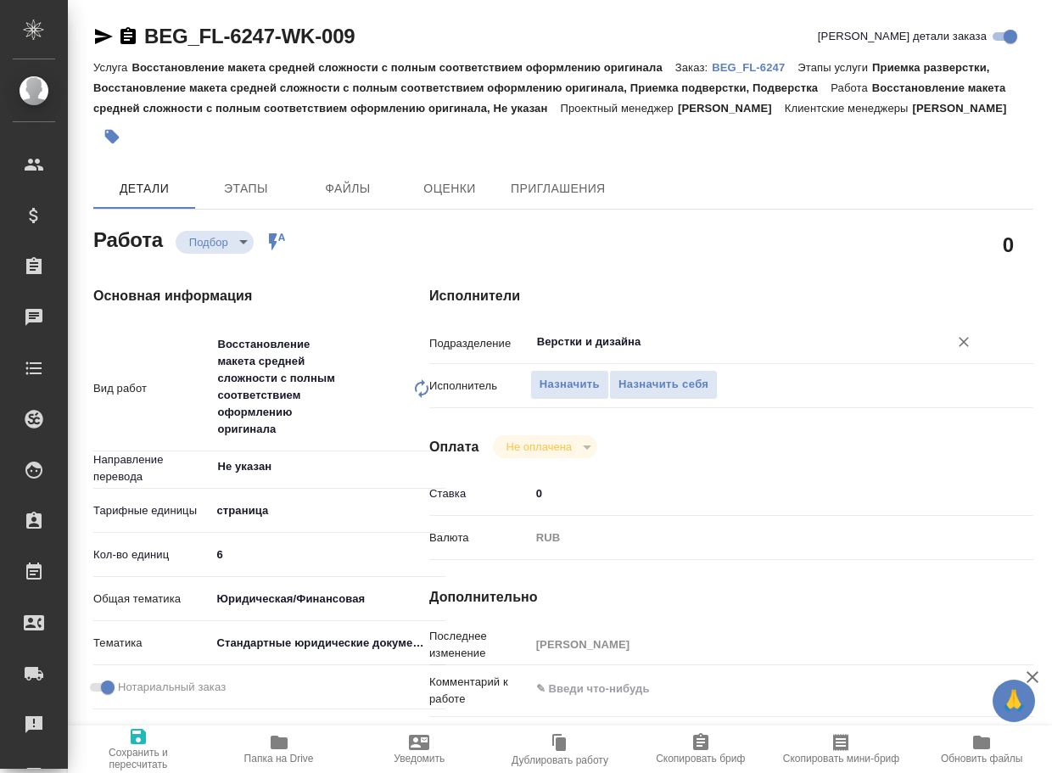
click at [651, 352] on input "Верстки и дизайна" at bounding box center [728, 342] width 386 height 20
type textarea "x"
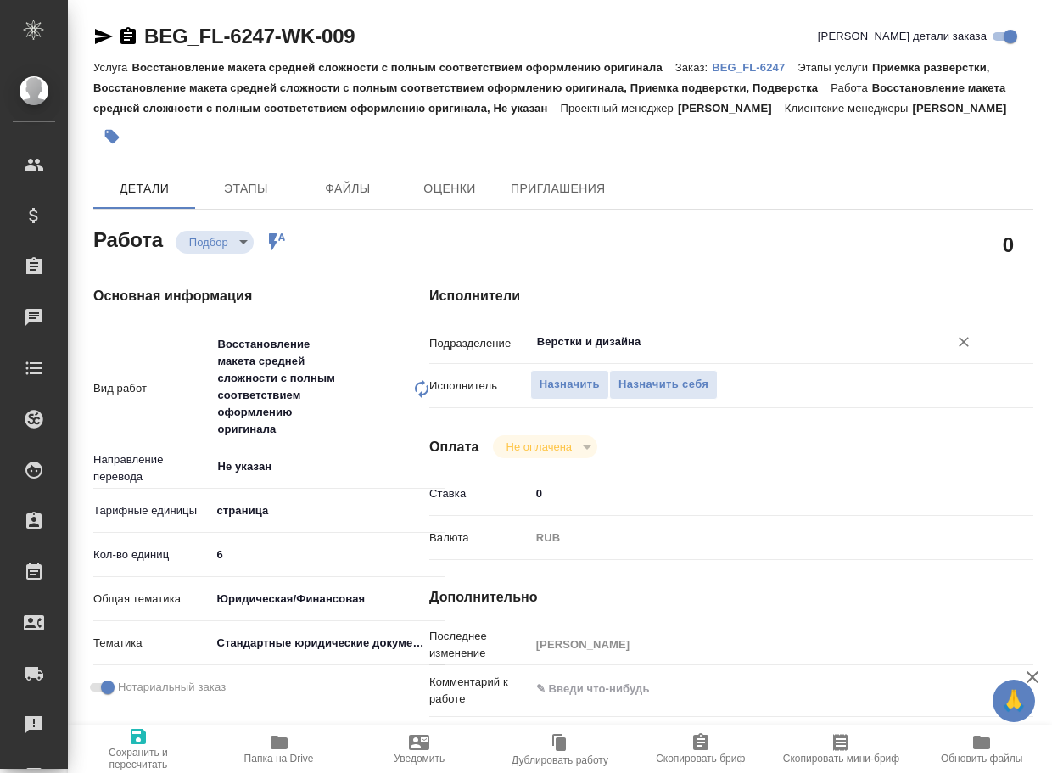
type textarea "x"
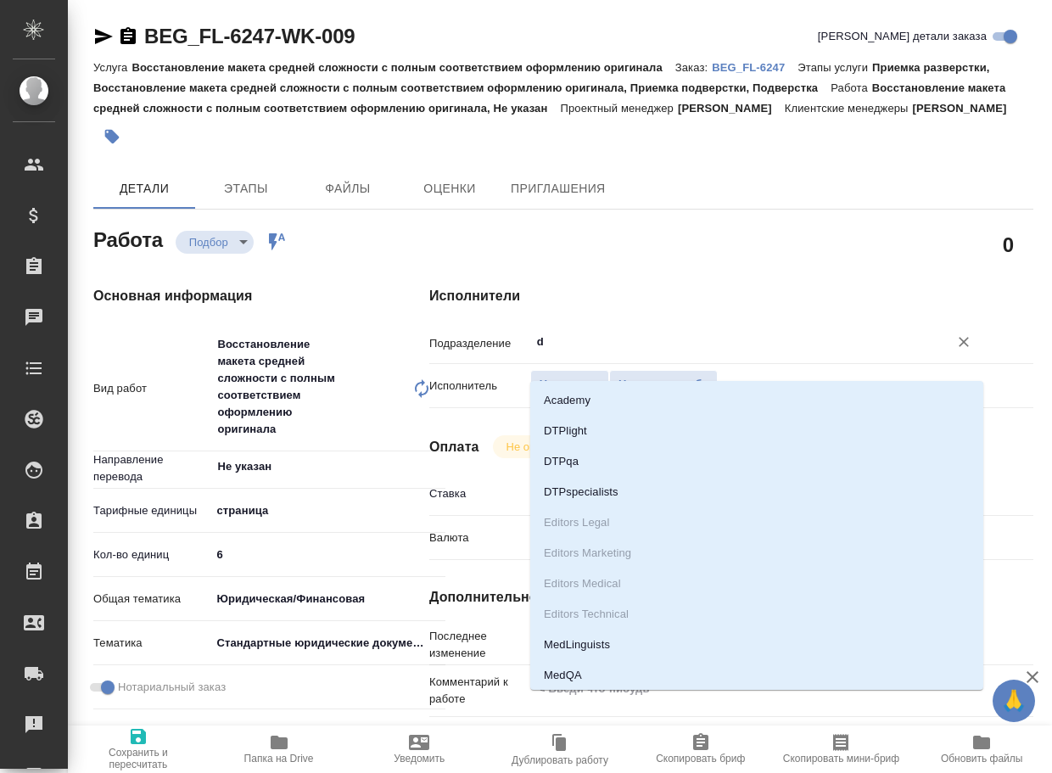
type input "dt"
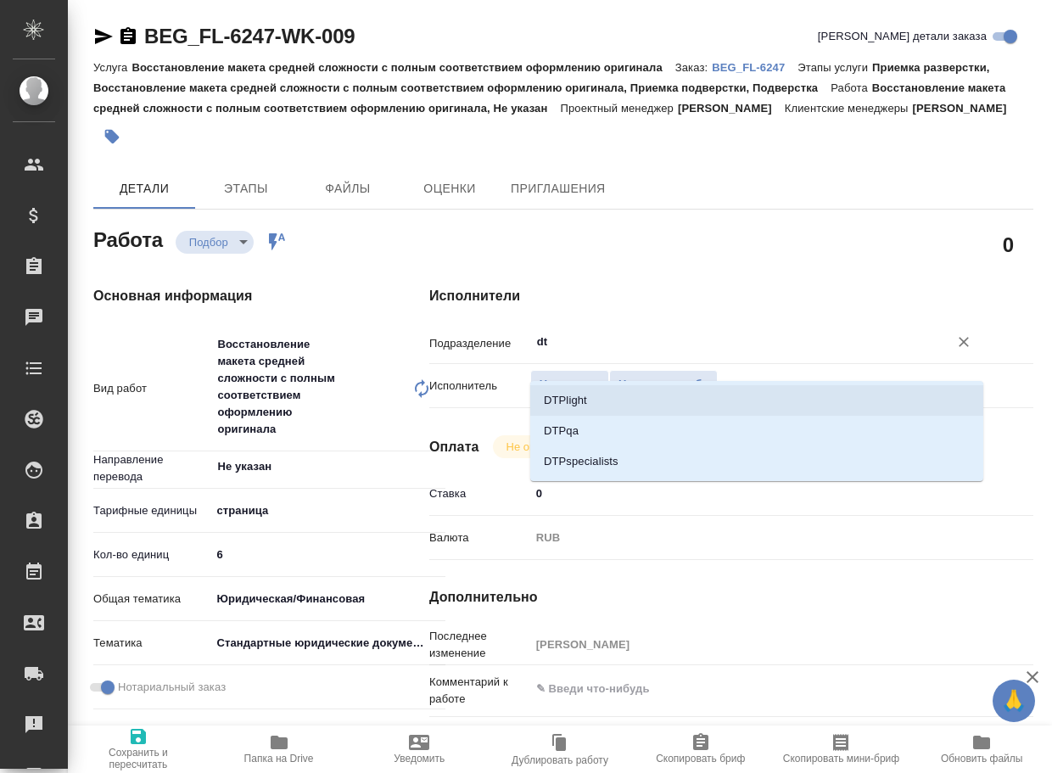
type textarea "x"
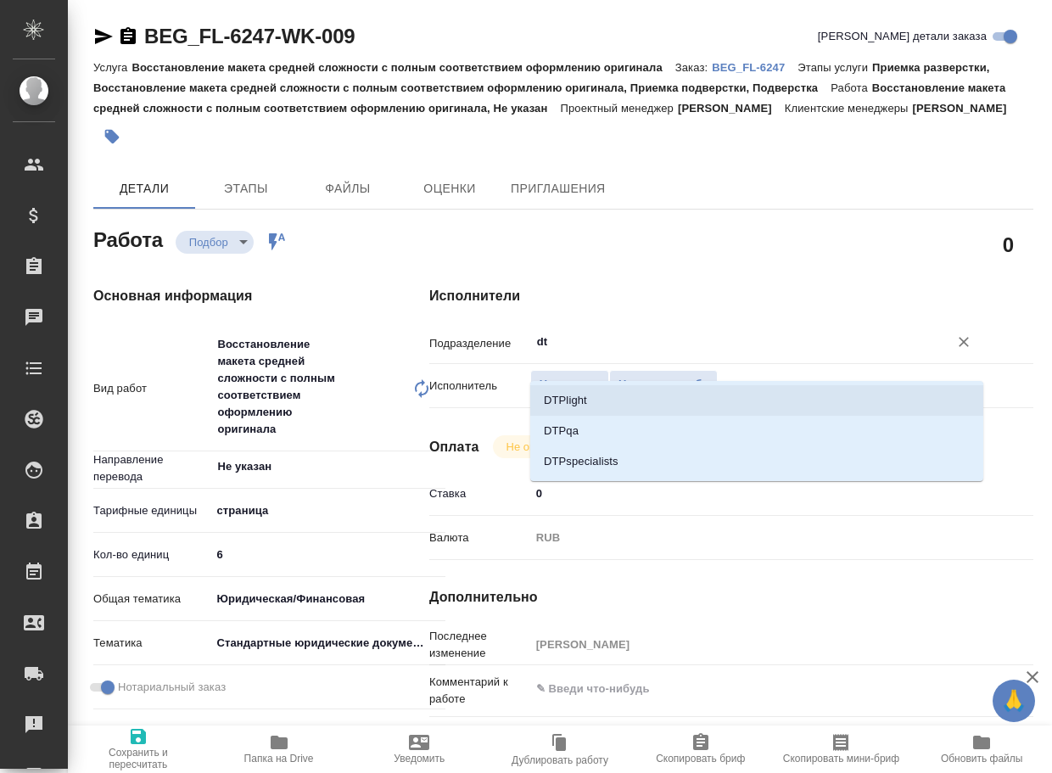
click at [620, 404] on li "DTPlight" at bounding box center [756, 400] width 453 height 31
type textarea "x"
type input "DTPlight"
type textarea "x"
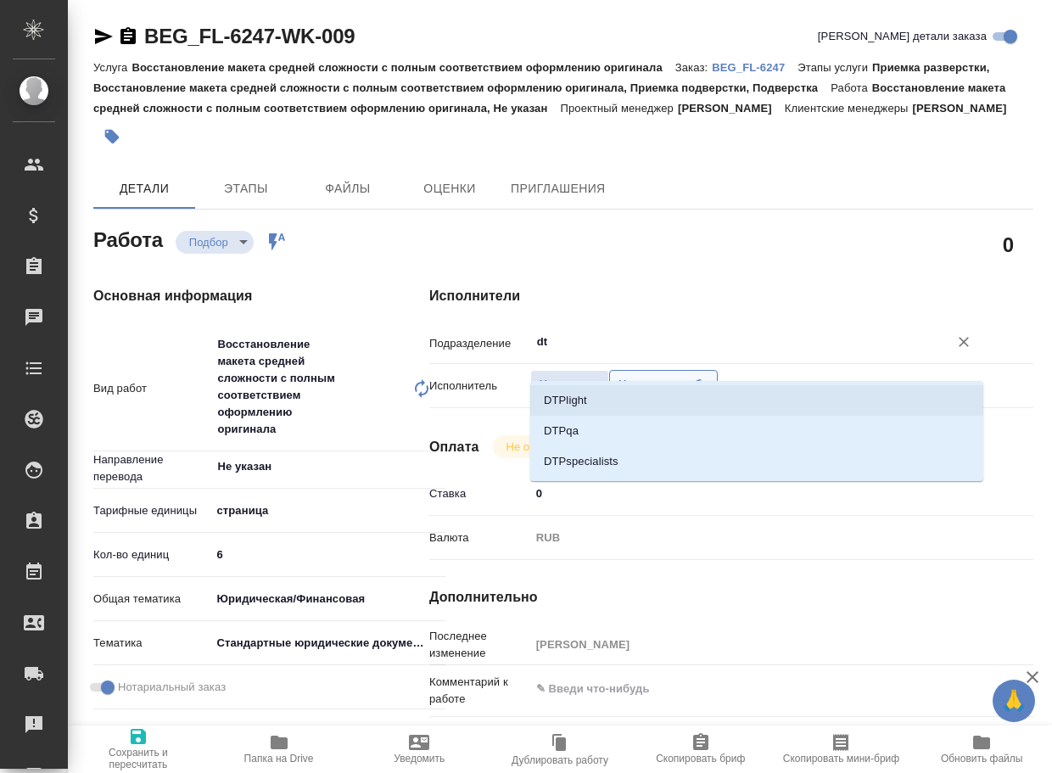
type textarea "x"
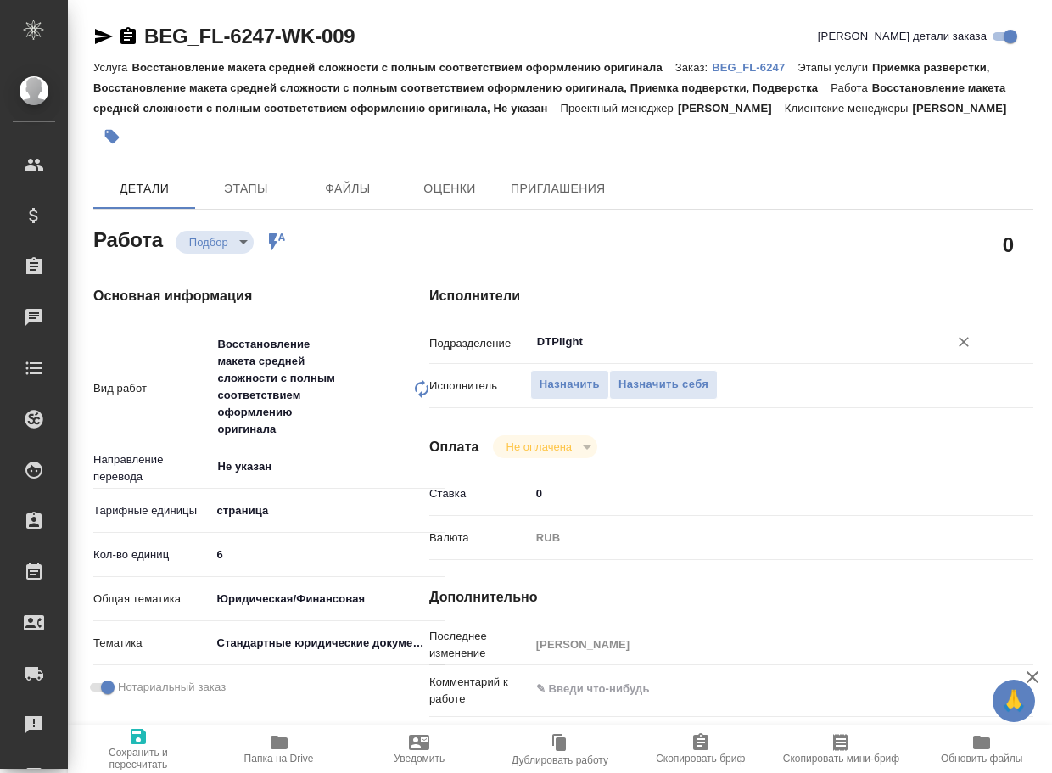
type input "DTPlight"
click at [136, 744] on icon "button" at bounding box center [138, 736] width 15 height 15
type textarea "x"
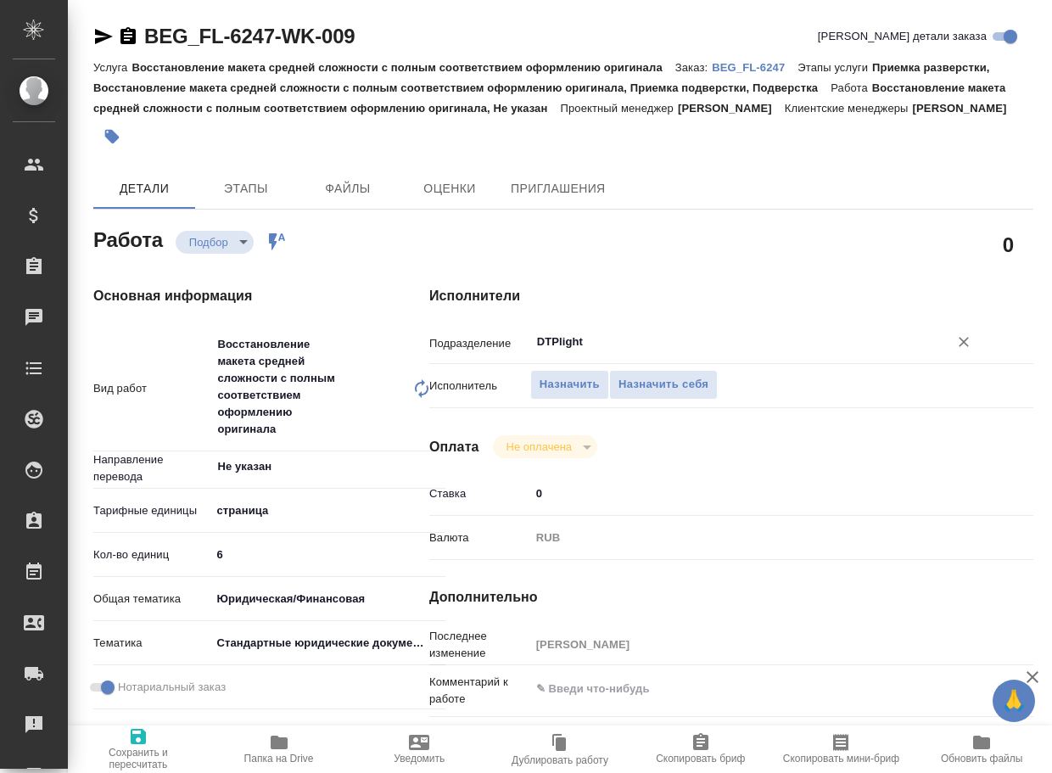
type textarea "x"
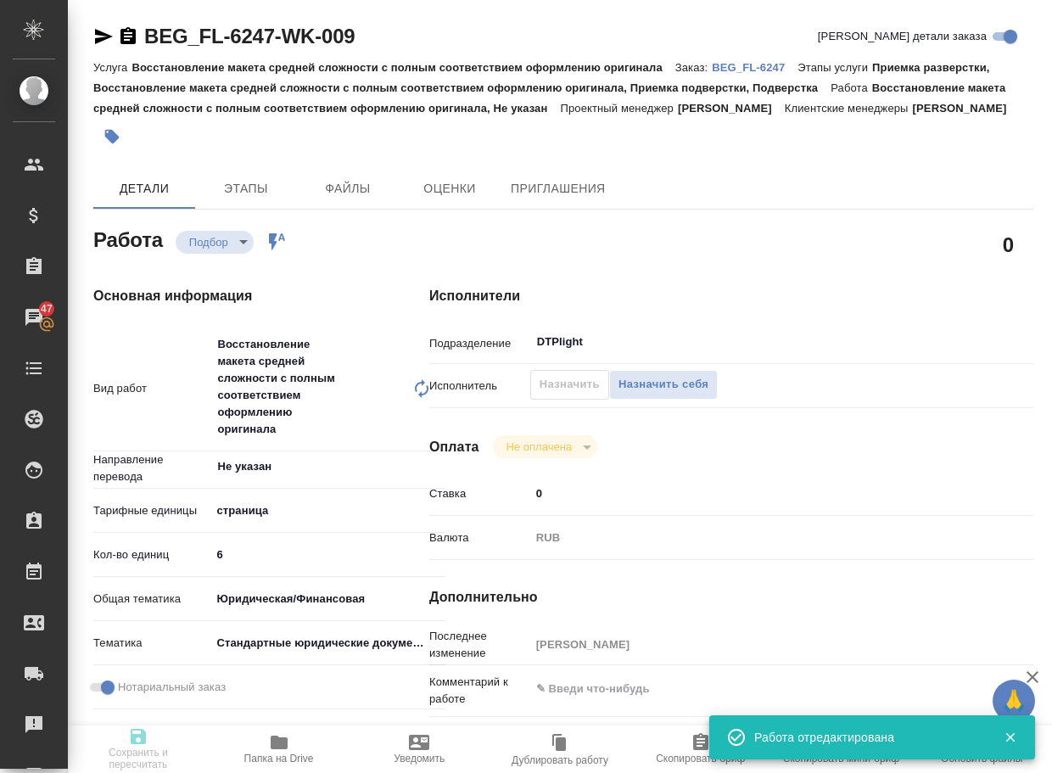
type textarea "x"
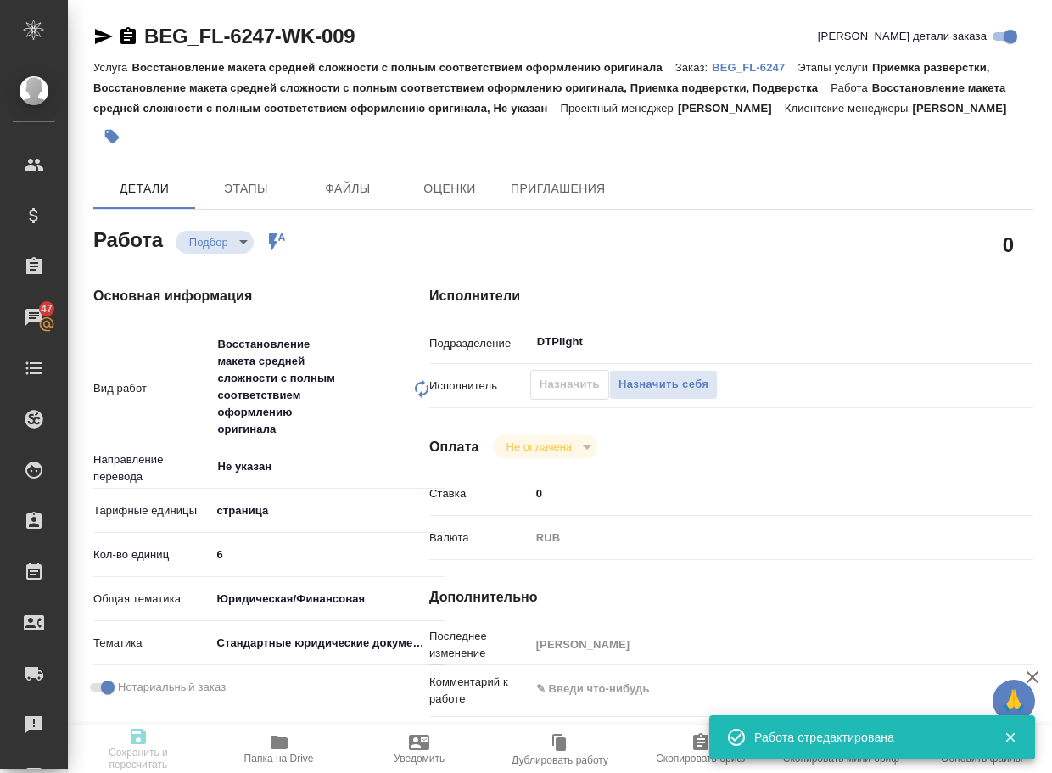
type input "recruiting"
type textarea "Восстановление макета средней сложности с полным соответствием оформлению ориги…"
type textarea "x"
type input "Не указан"
type input "5a8b1489cc6b4906c91bfdb2"
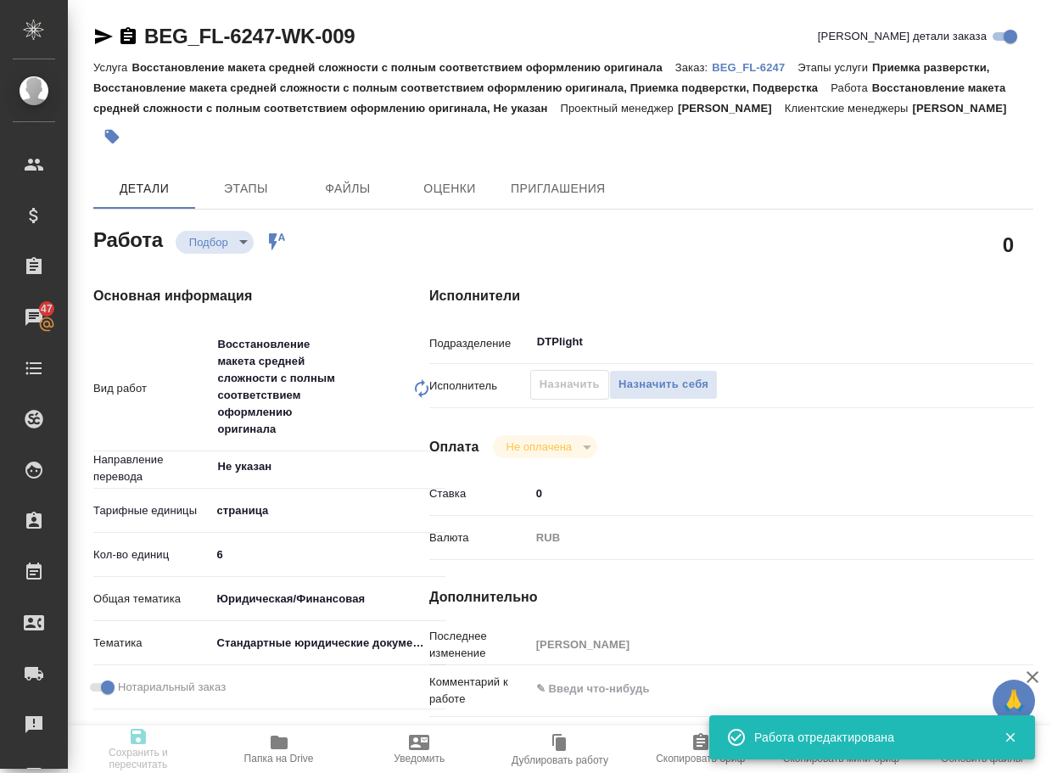
type input "6"
type input "yr-fn"
type input "5f647205b73bc97568ca66bf"
checkbox input "true"
type input "25.08.2025 14:00"
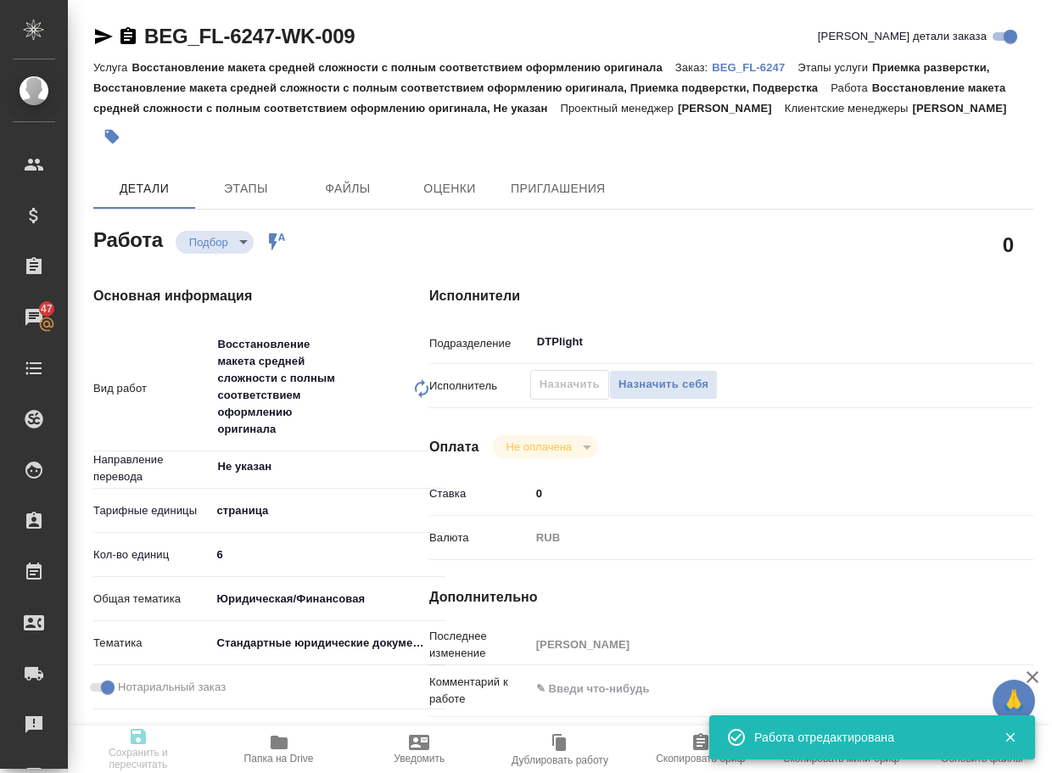
type input "25.08.2025 17:00"
type input "26.08.2025 15:30"
type input "DTPlight"
type input "notPayed"
type input "0"
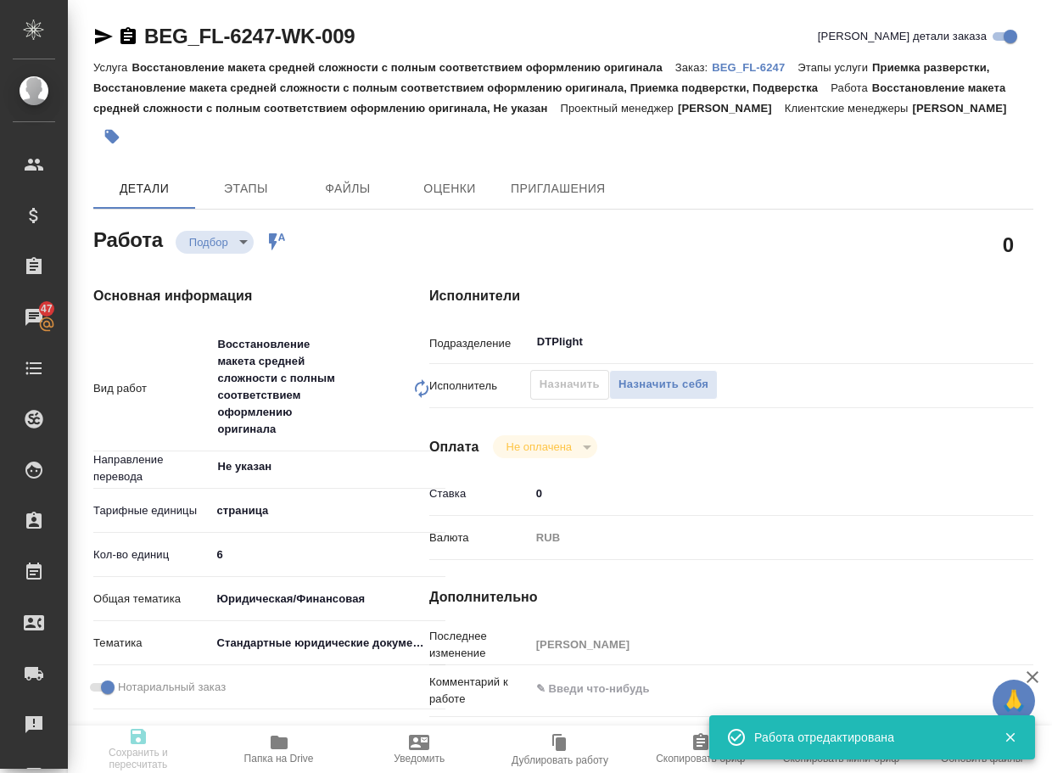
type input "RUB"
type input "[PERSON_NAME]"
type textarea "x"
type textarea "/Clients/FL_BEG/Orders/BEG_FL-6247/DTP/BEG_FL-6247-WK-009"
type textarea "x"
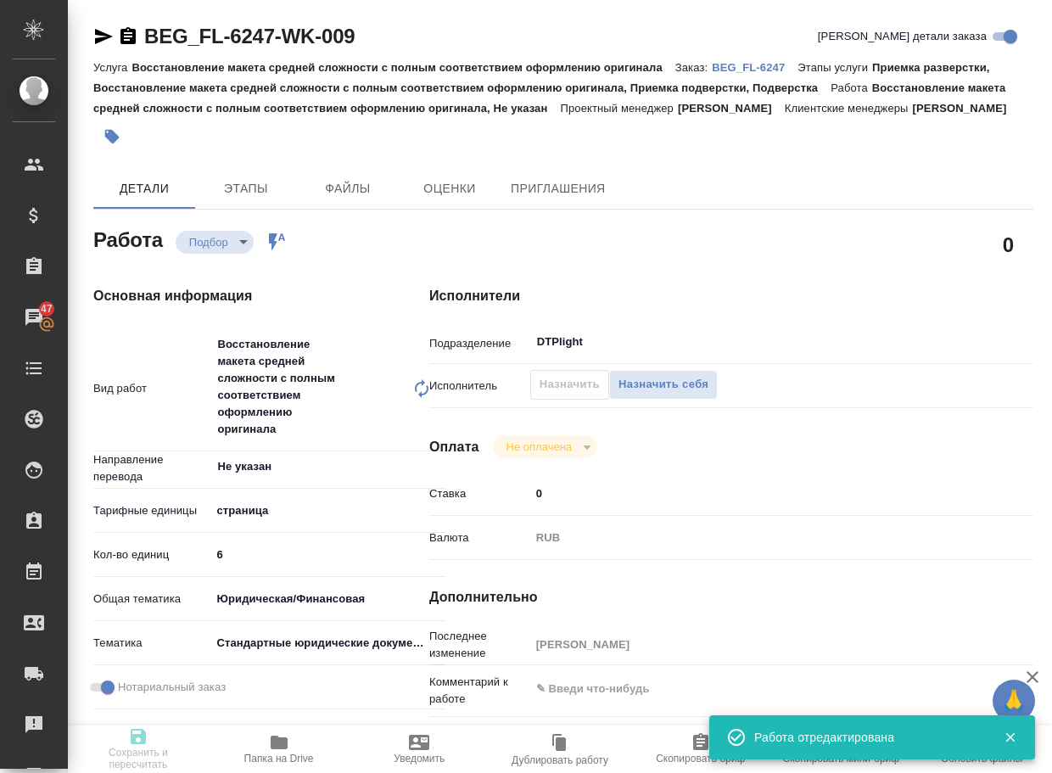
type input "BEG_FL-6247"
type input "Восстановление макета средней сложности с полным соответствием оформлению ориги…"
type input "Приемка разверстки, Восстановление макета средней сложности с полным соответств…"
type input "Антонова Кристина"
type input "[PERSON_NAME]"
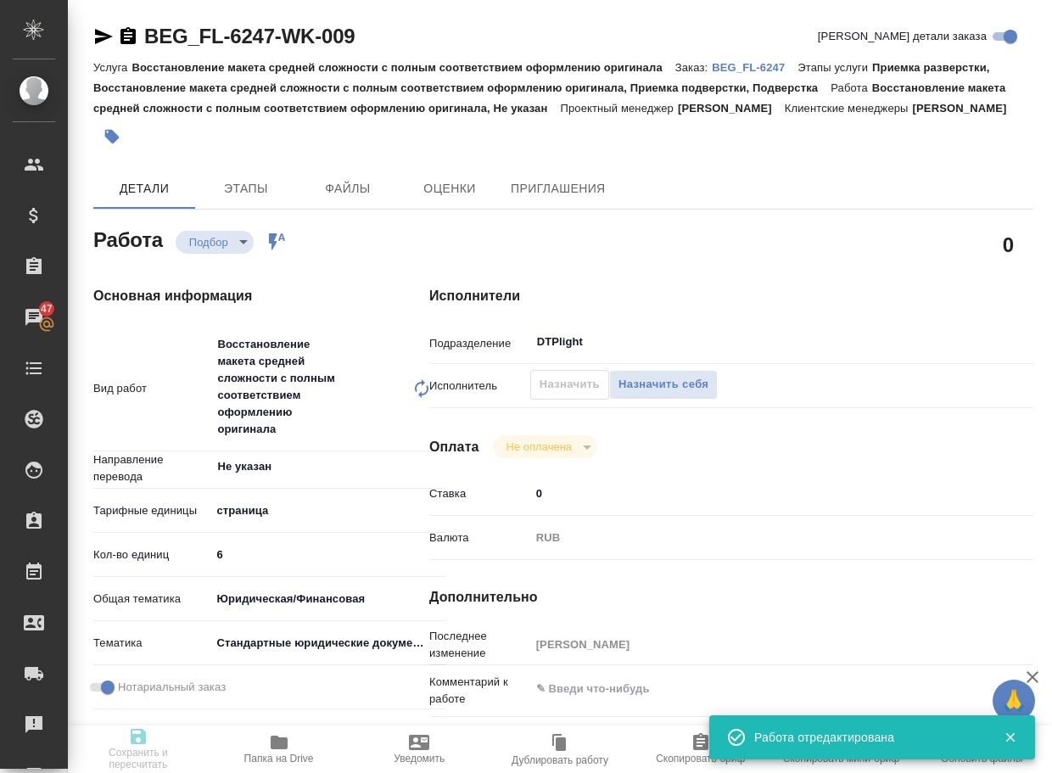
type input "/Clients/FL_BEG/Orders/BEG_FL-6247"
type textarea "x"
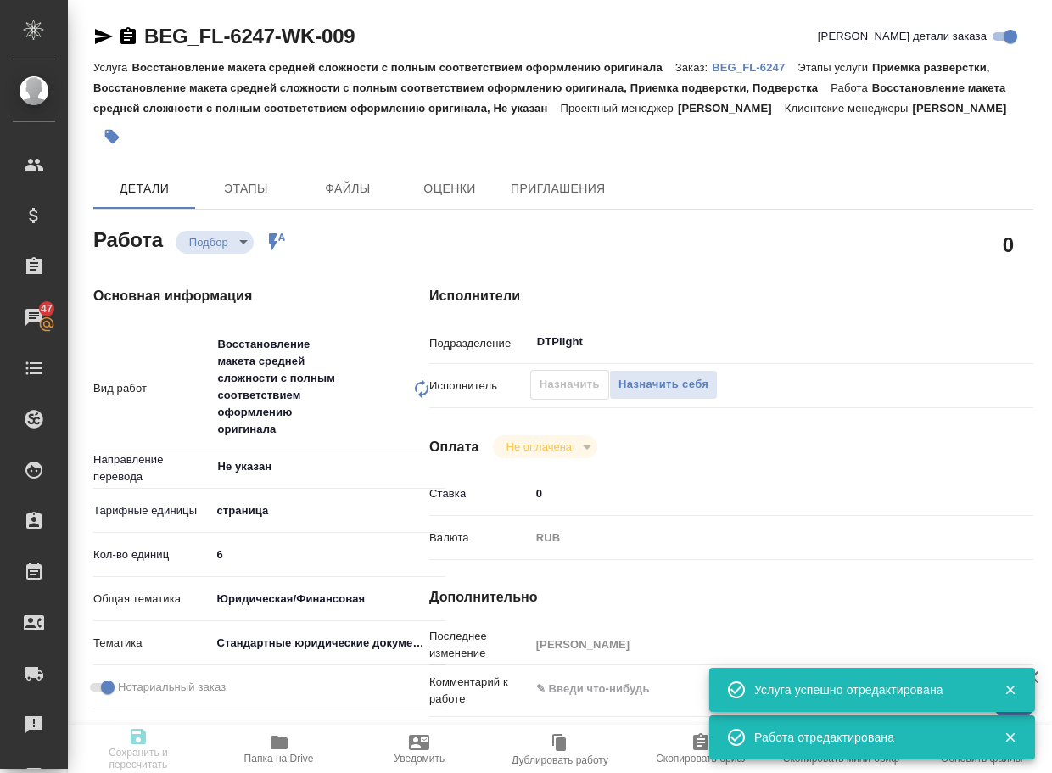
type textarea "x"
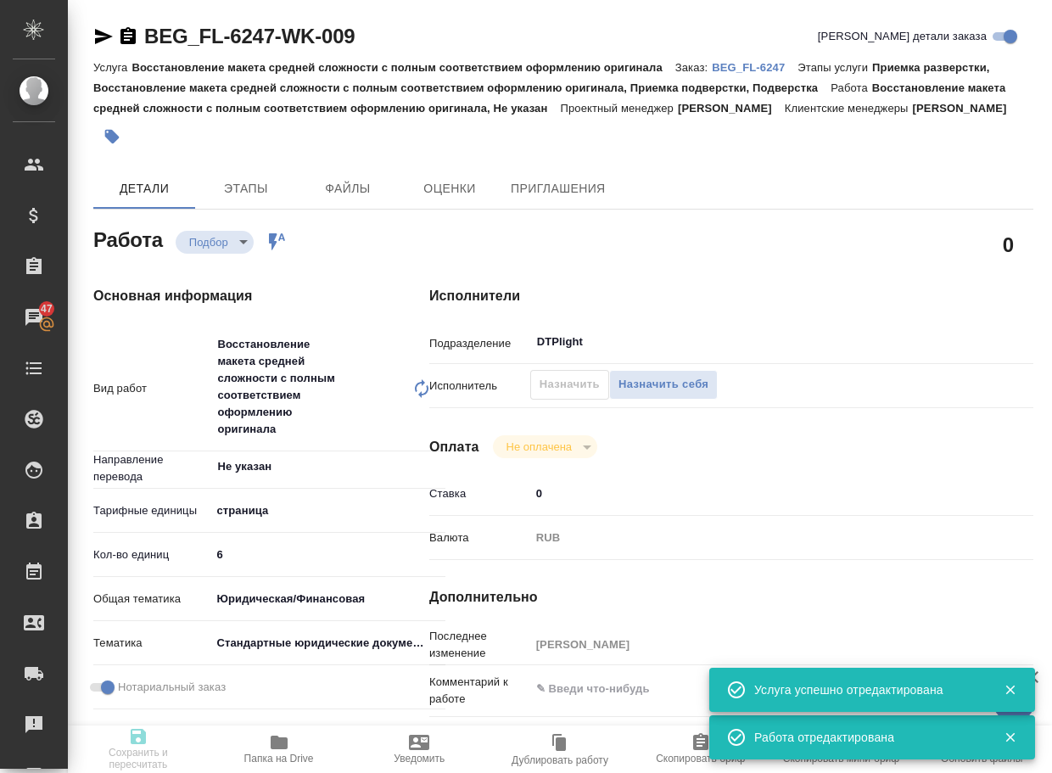
type textarea "x"
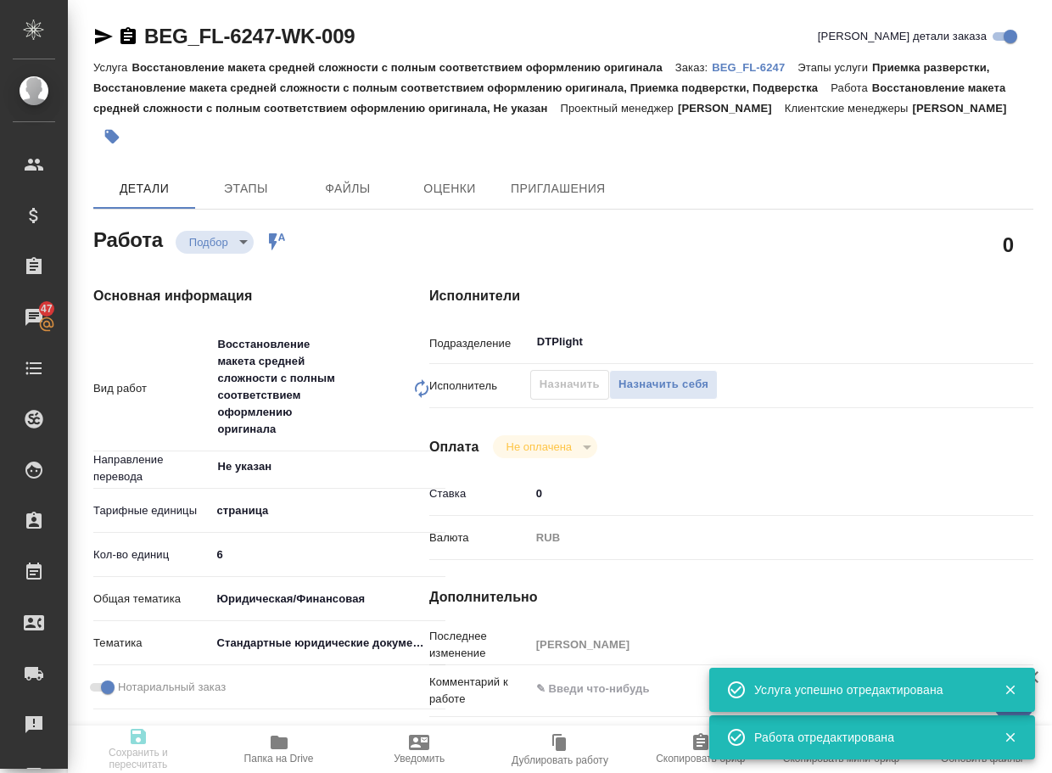
type textarea "x"
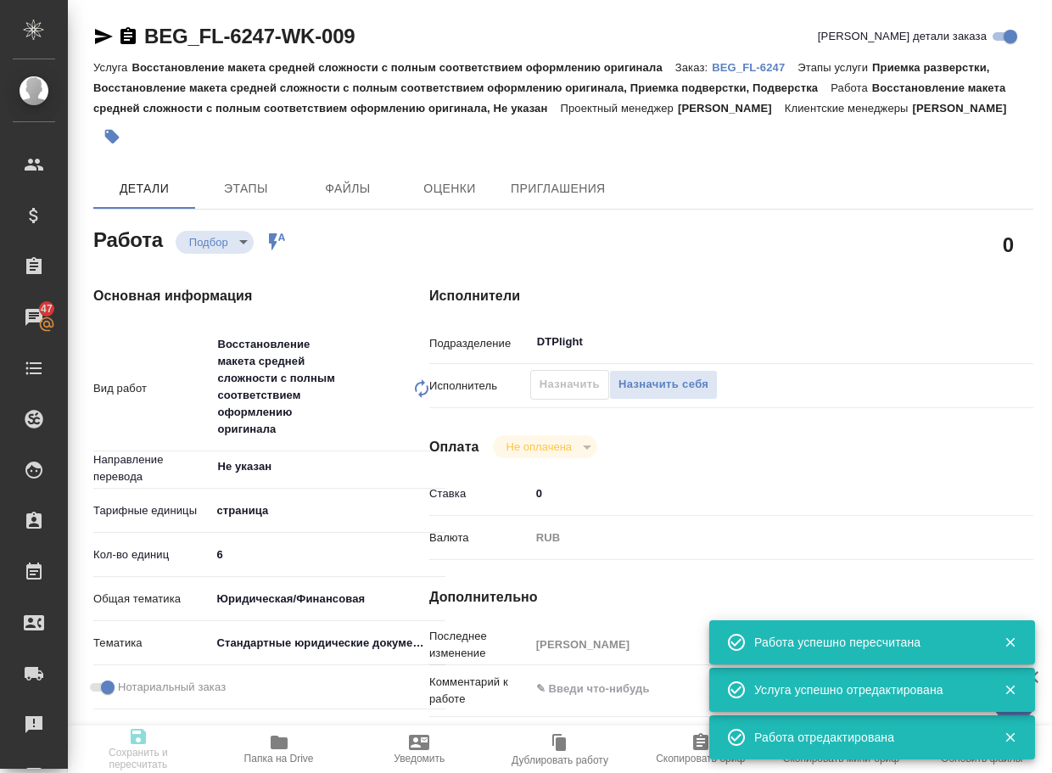
type input "recruiting"
type textarea "Восстановление макета средней сложности с полным соответствием оформлению ориги…"
type textarea "x"
type input "Не указан"
type input "5a8b1489cc6b4906c91bfdb2"
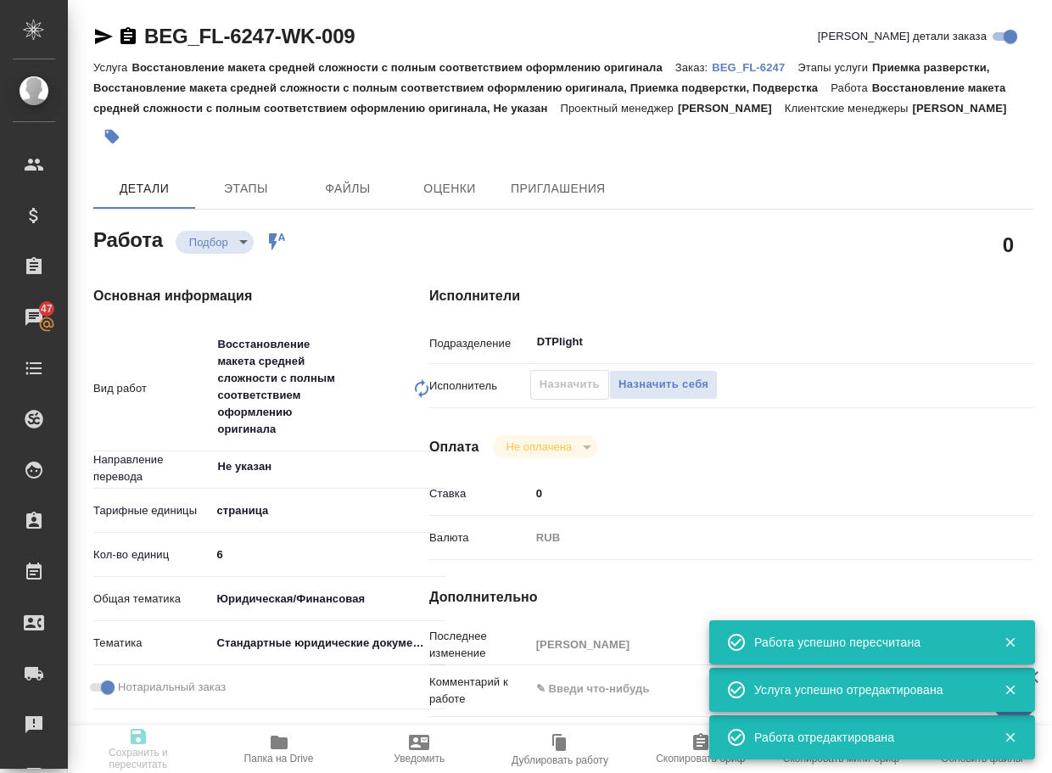
type input "6"
type input "yr-fn"
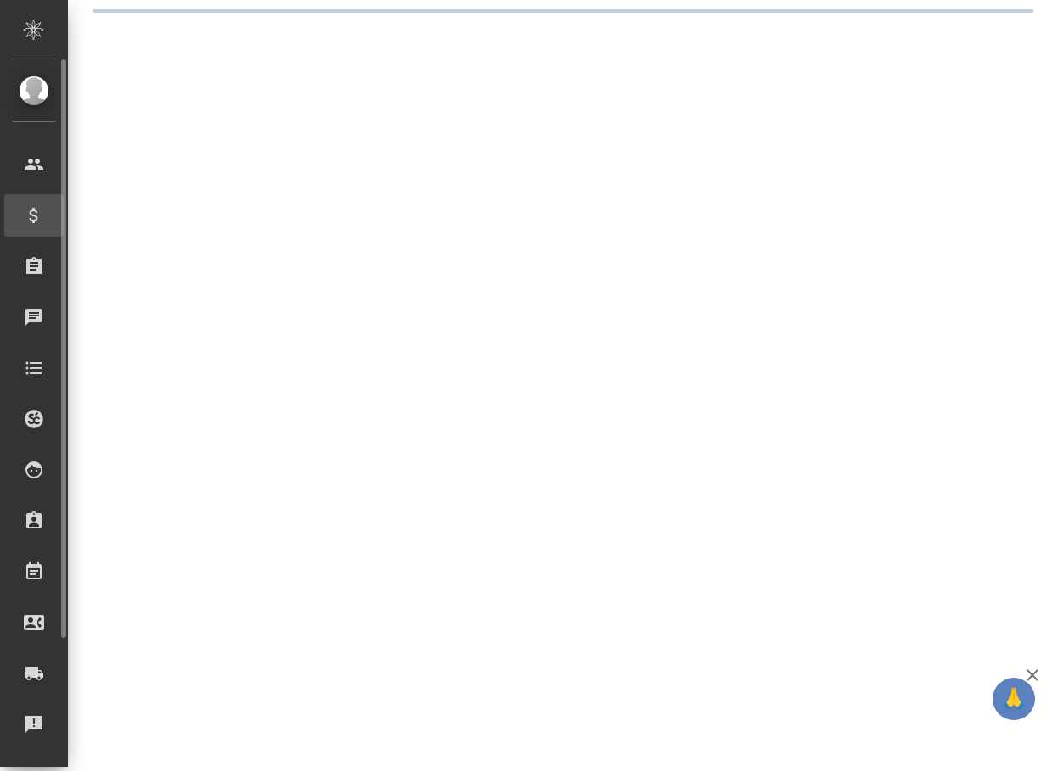
select select "RU"
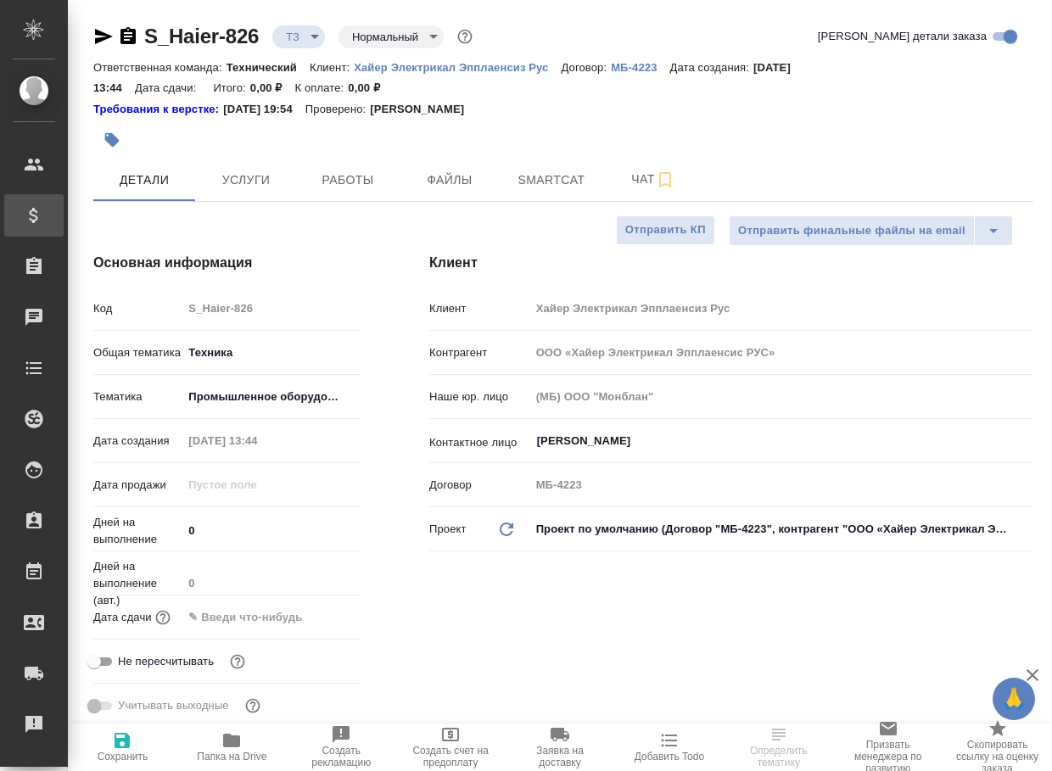
type textarea "x"
type input "[PERSON_NAME]"
type textarea "x"
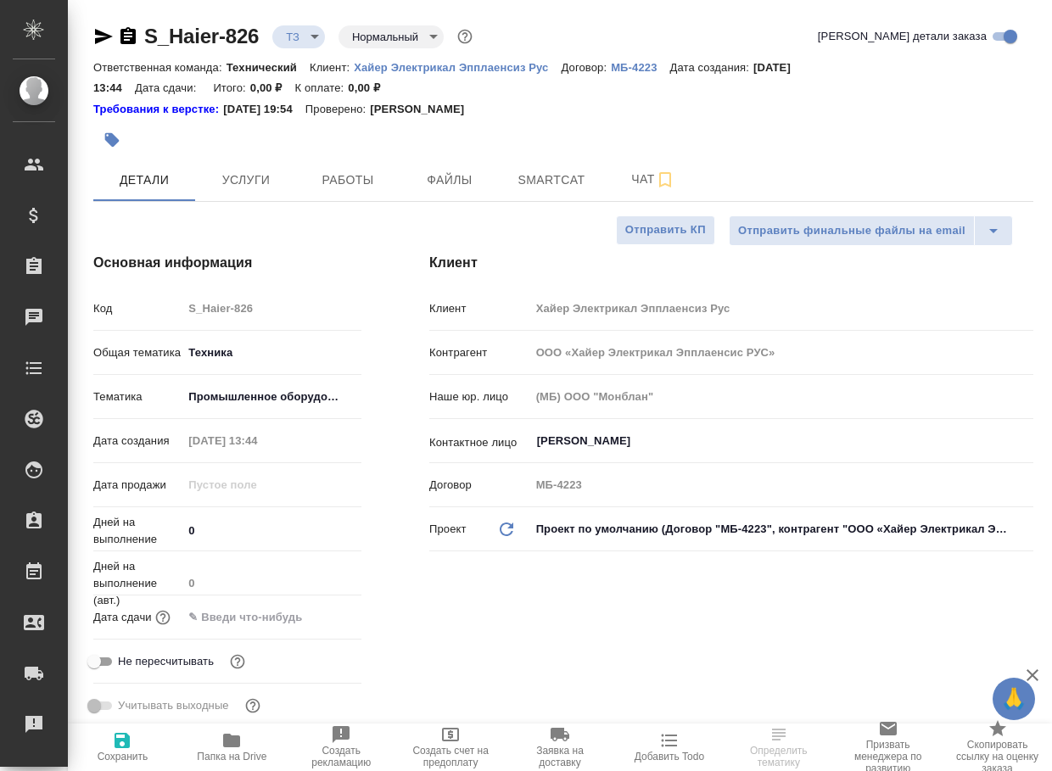
type textarea "x"
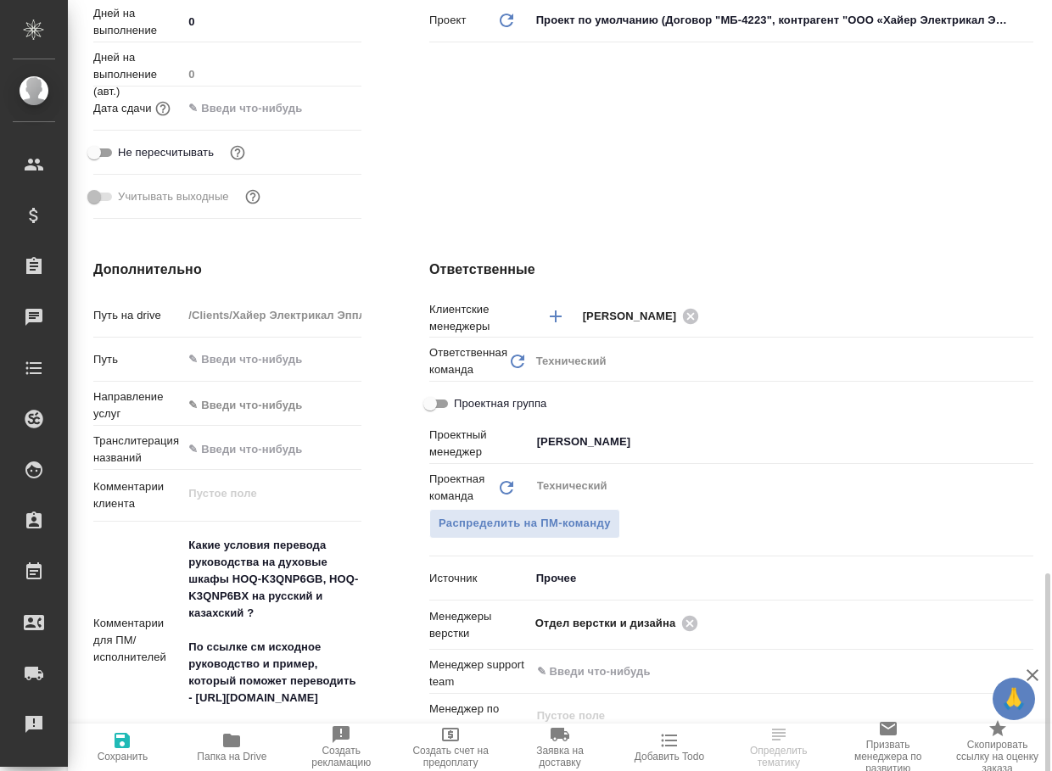
scroll to position [763, 0]
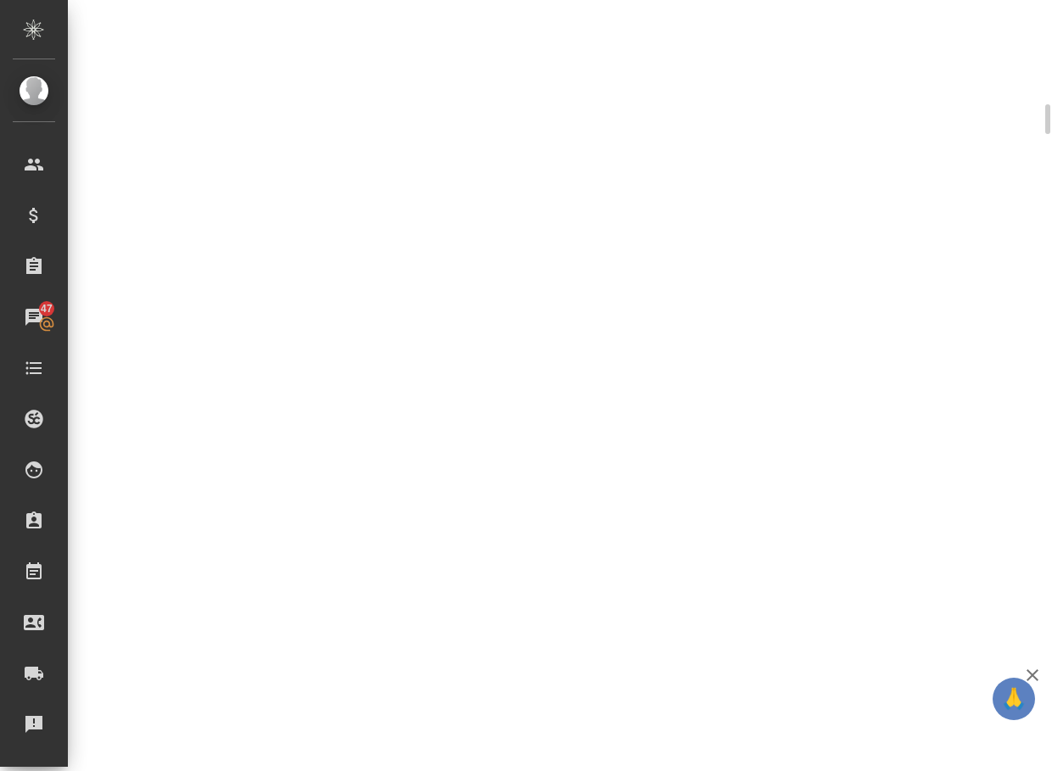
click at [233, 734] on div ".cls-1 fill:#fff; AWATERA Arsenyeva Vera Клиенты Спецификации Заказы 47 Чаты To…" at bounding box center [526, 385] width 1052 height 771
select select "RU"
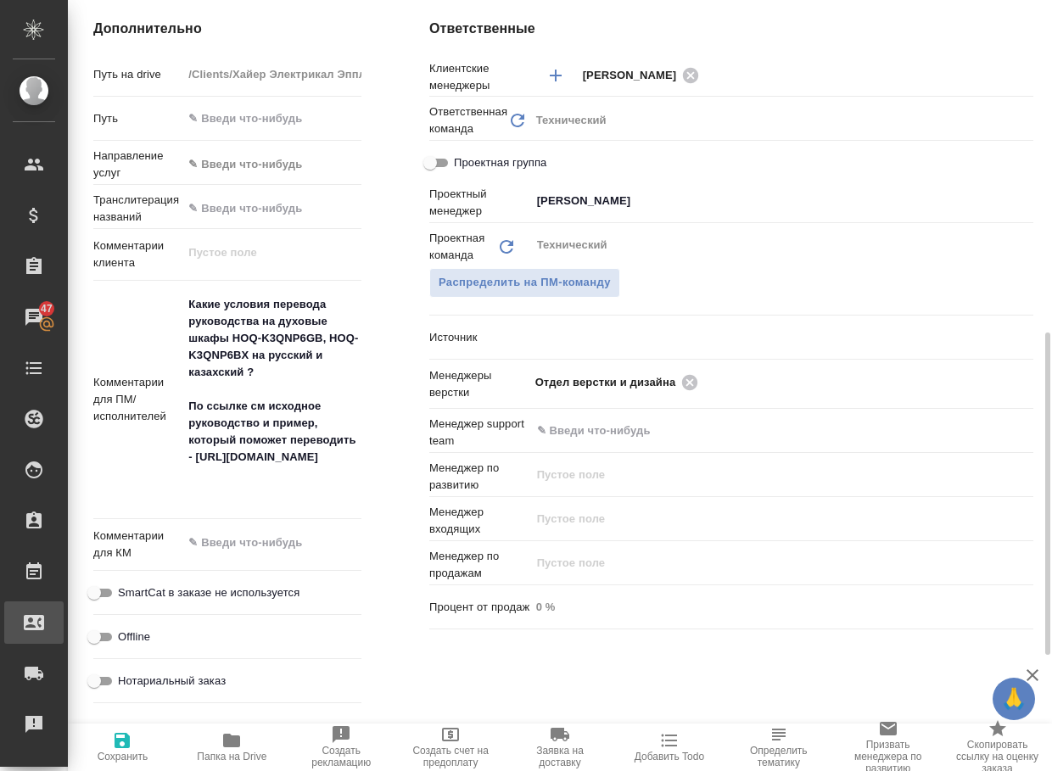
type textarea "x"
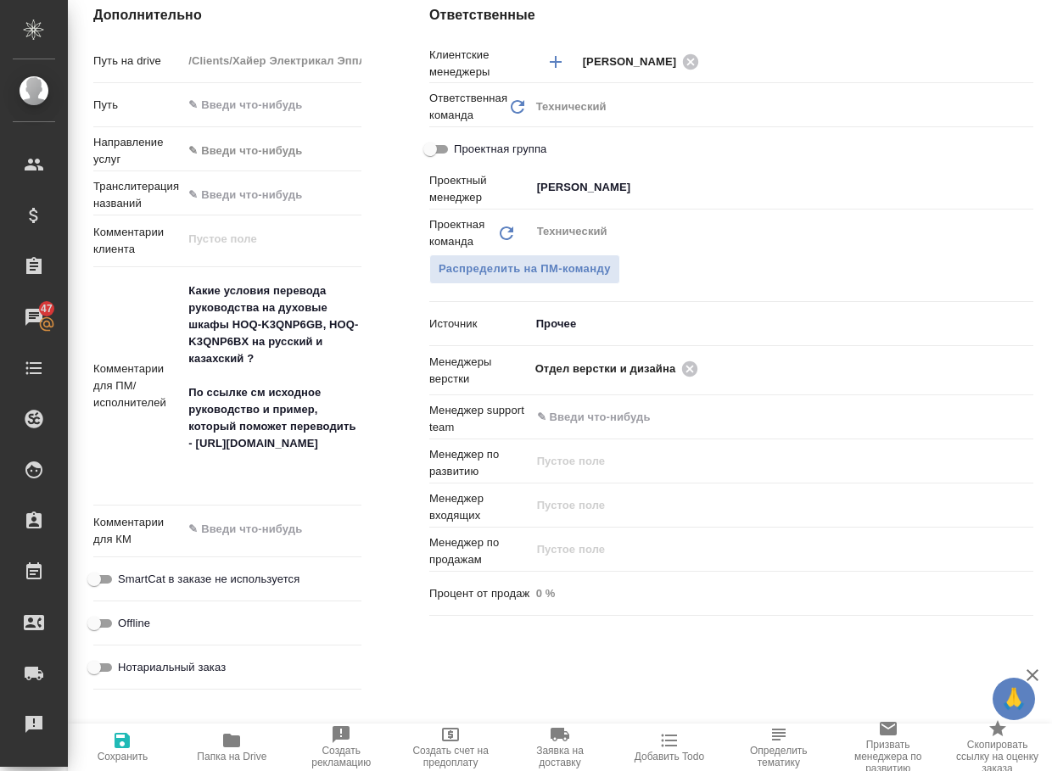
type textarea "x"
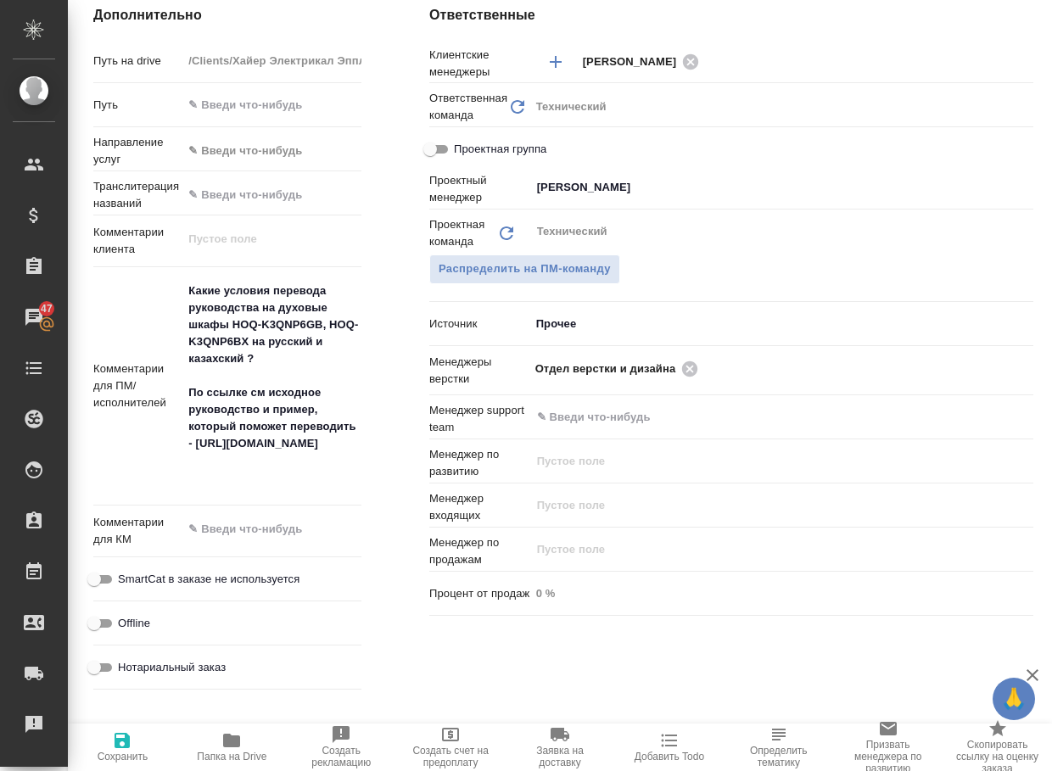
type textarea "x"
click at [241, 748] on icon "button" at bounding box center [231, 740] width 20 height 20
type textarea "x"
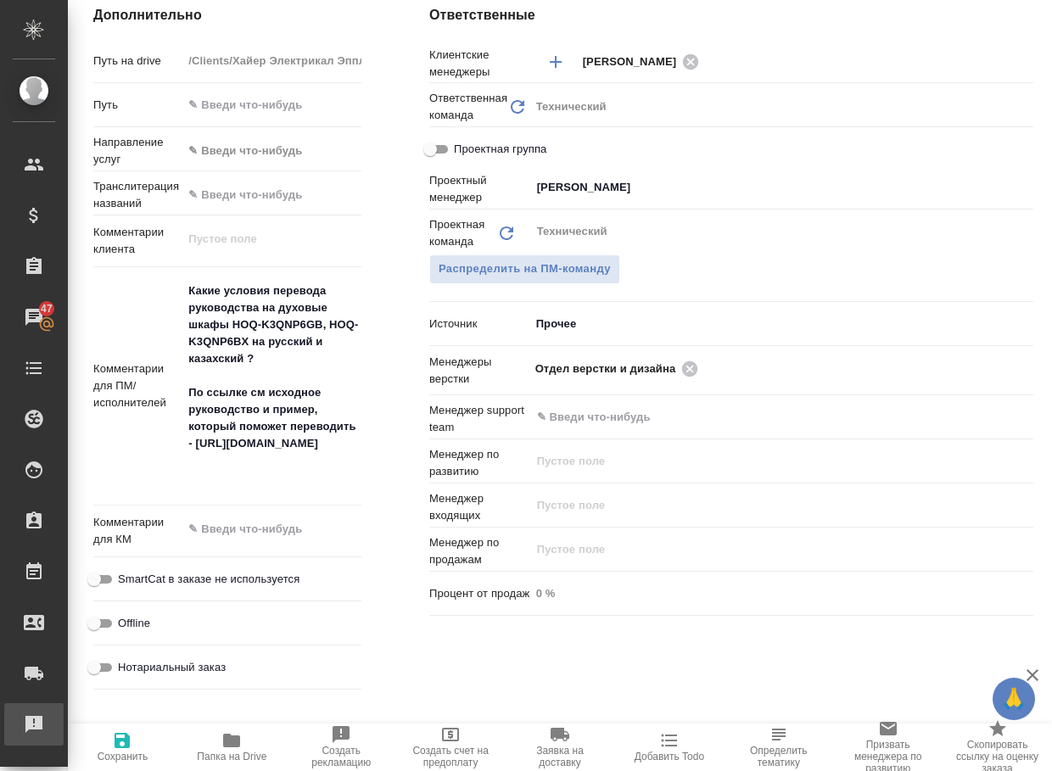
type textarea "x"
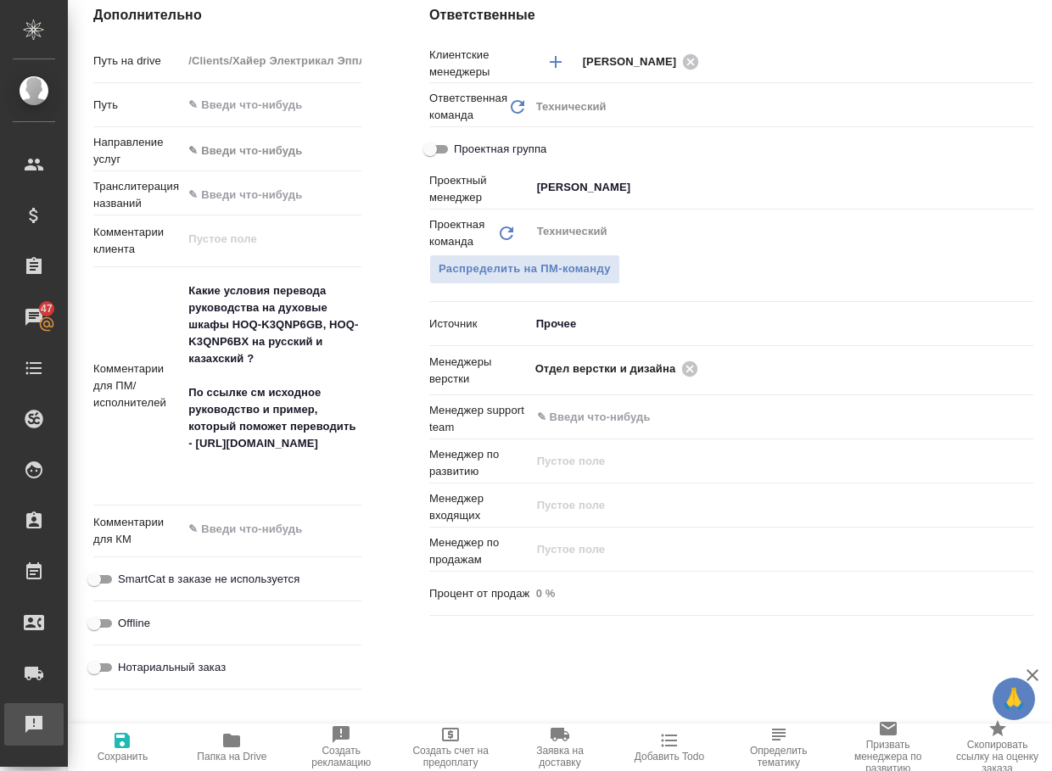
type textarea "x"
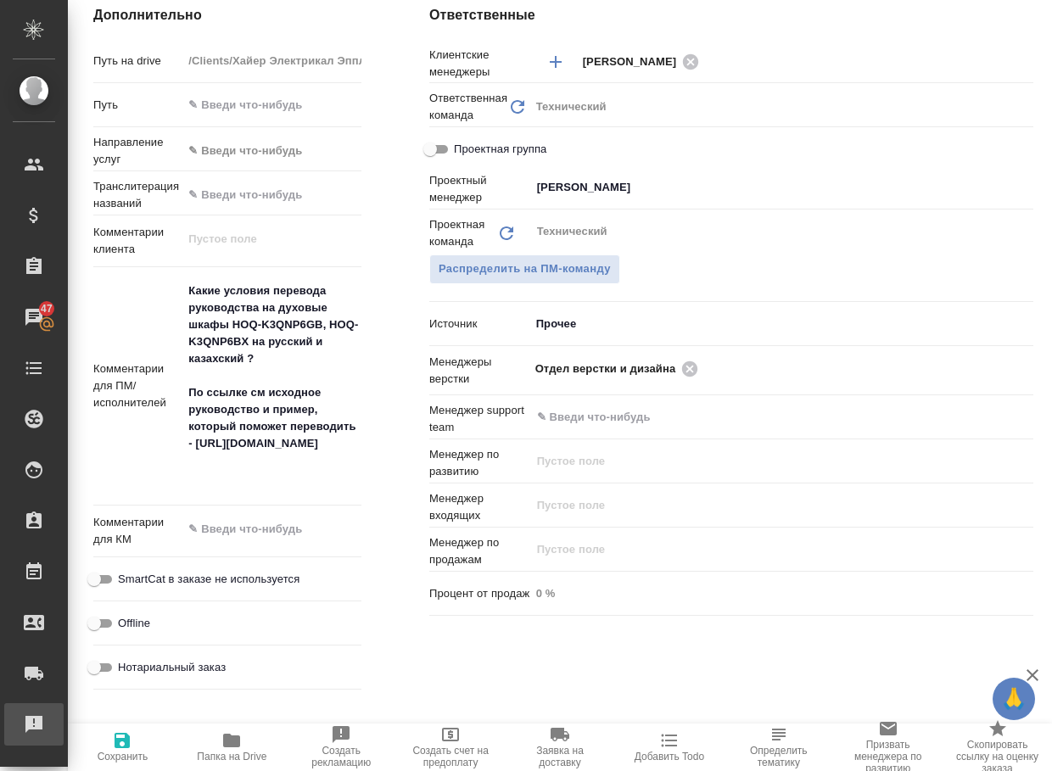
type textarea "x"
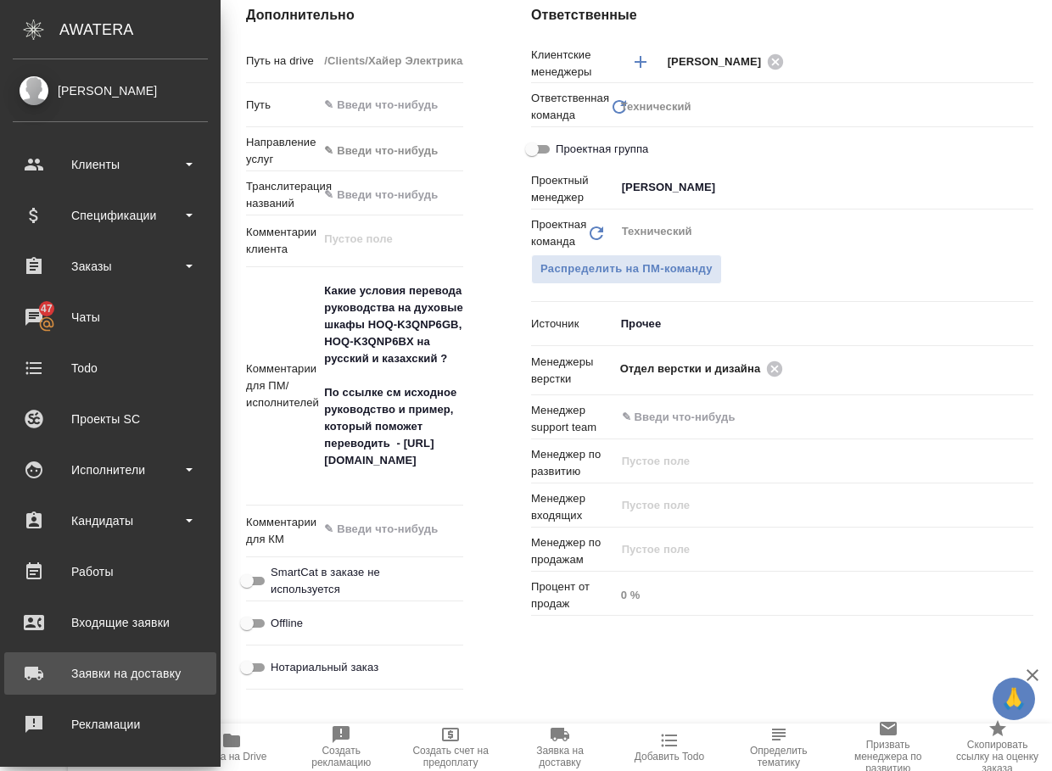
type textarea "x"
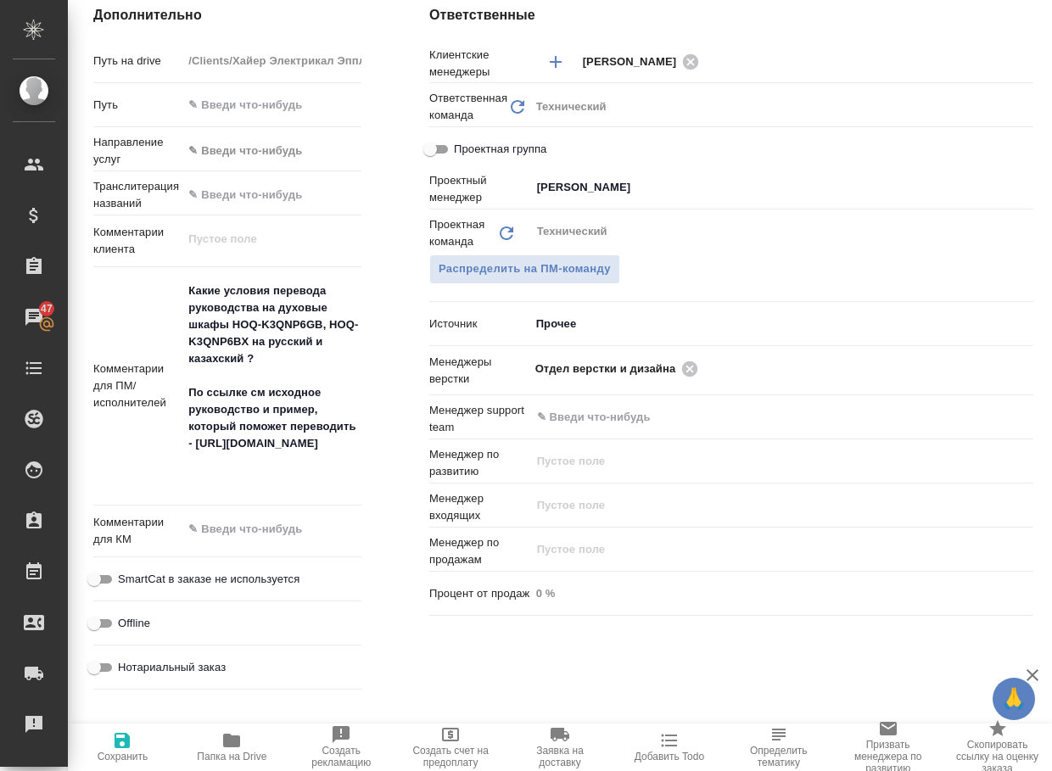
type textarea "x"
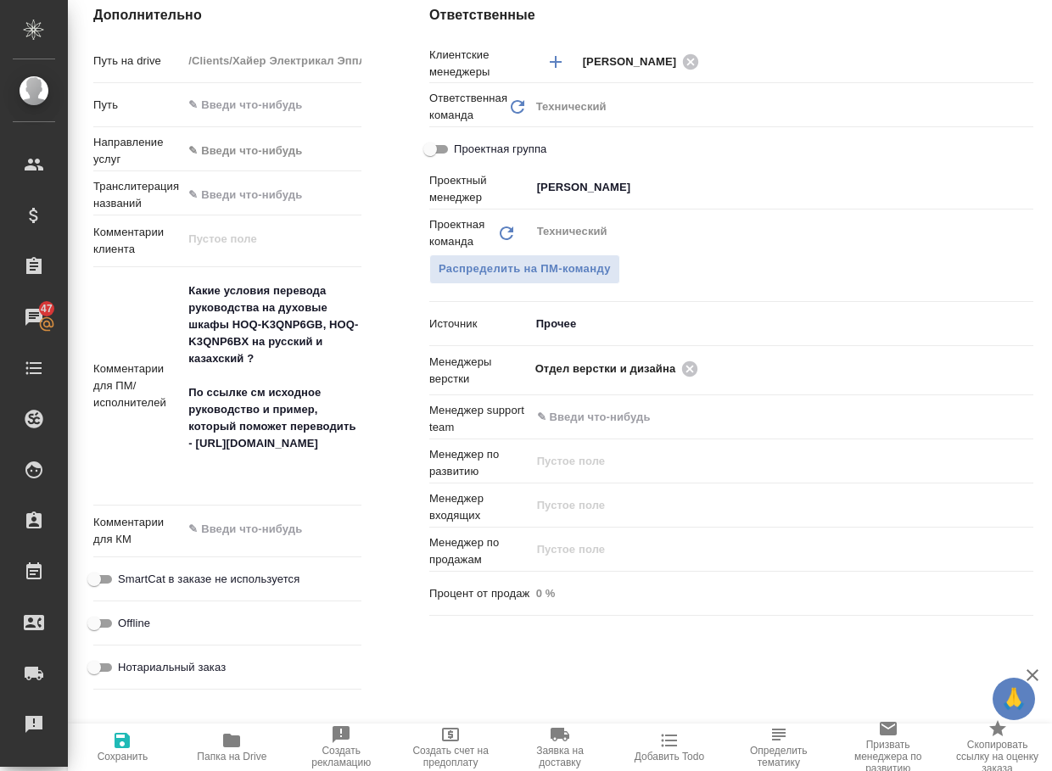
type textarea "x"
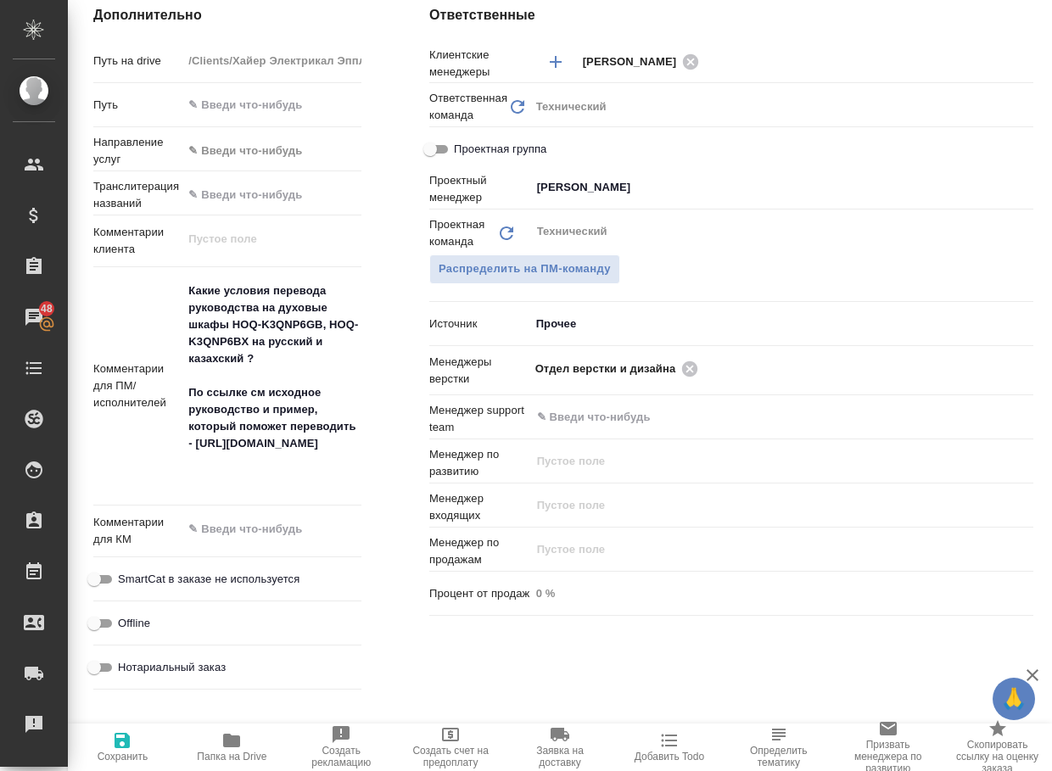
type textarea "x"
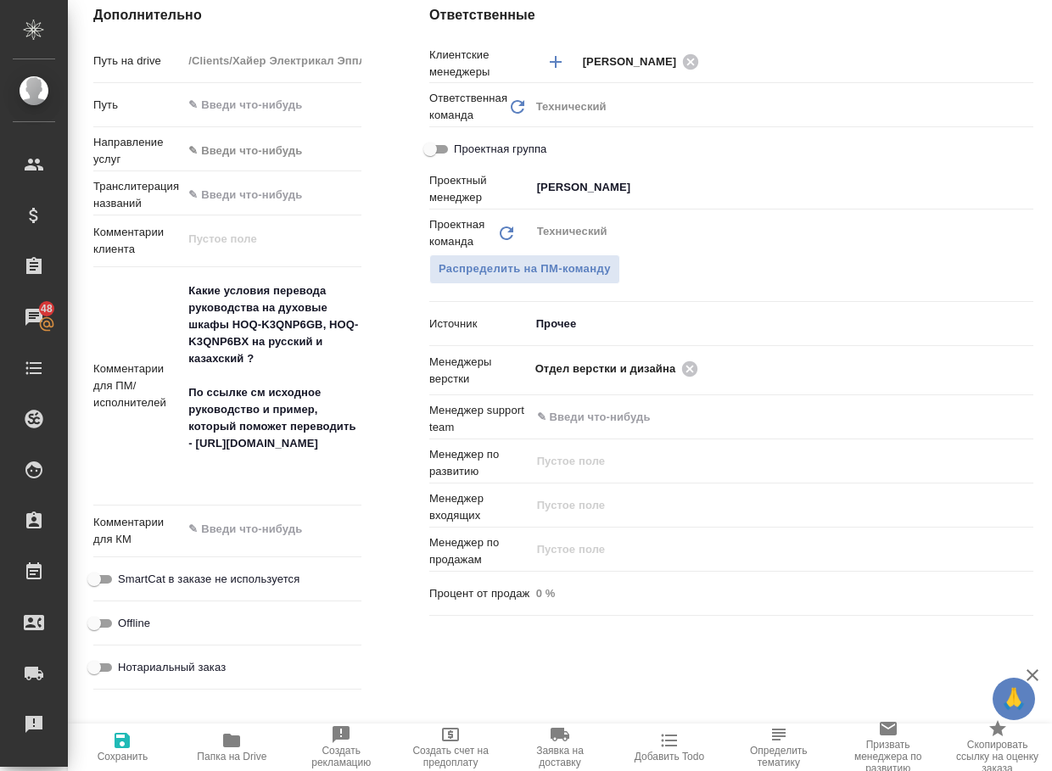
type textarea "x"
click at [688, 364] on icon at bounding box center [689, 368] width 15 height 15
type textarea "x"
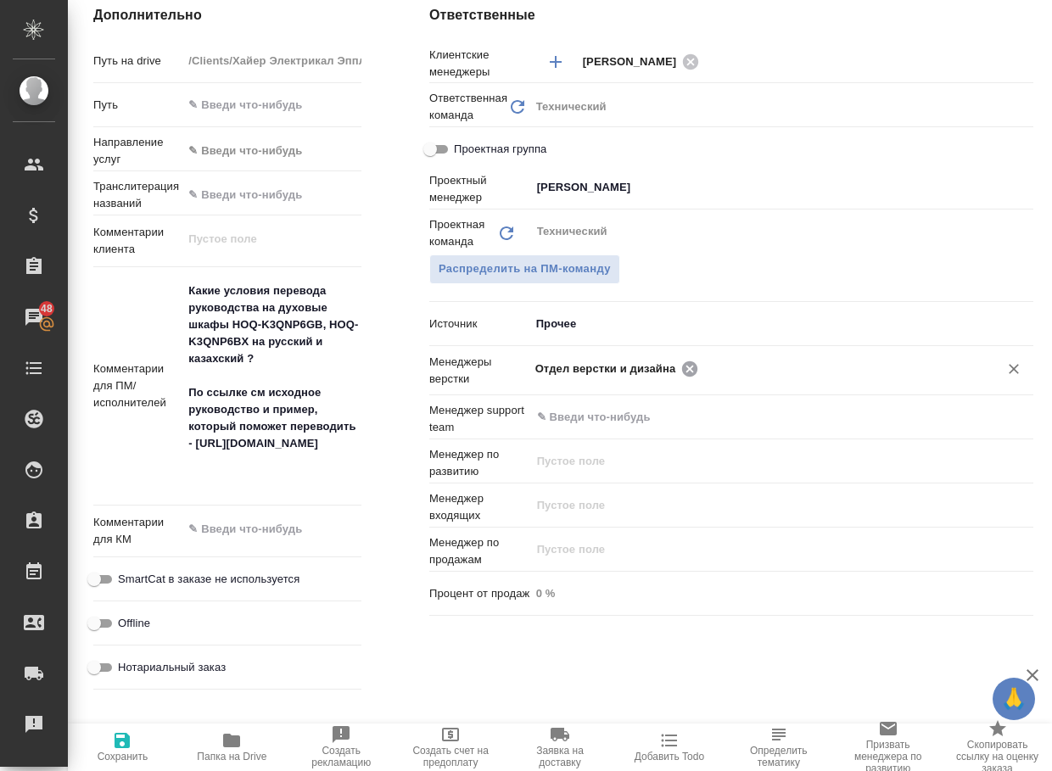
type textarea "x"
click at [703, 364] on input "text" at bounding box center [837, 368] width 268 height 20
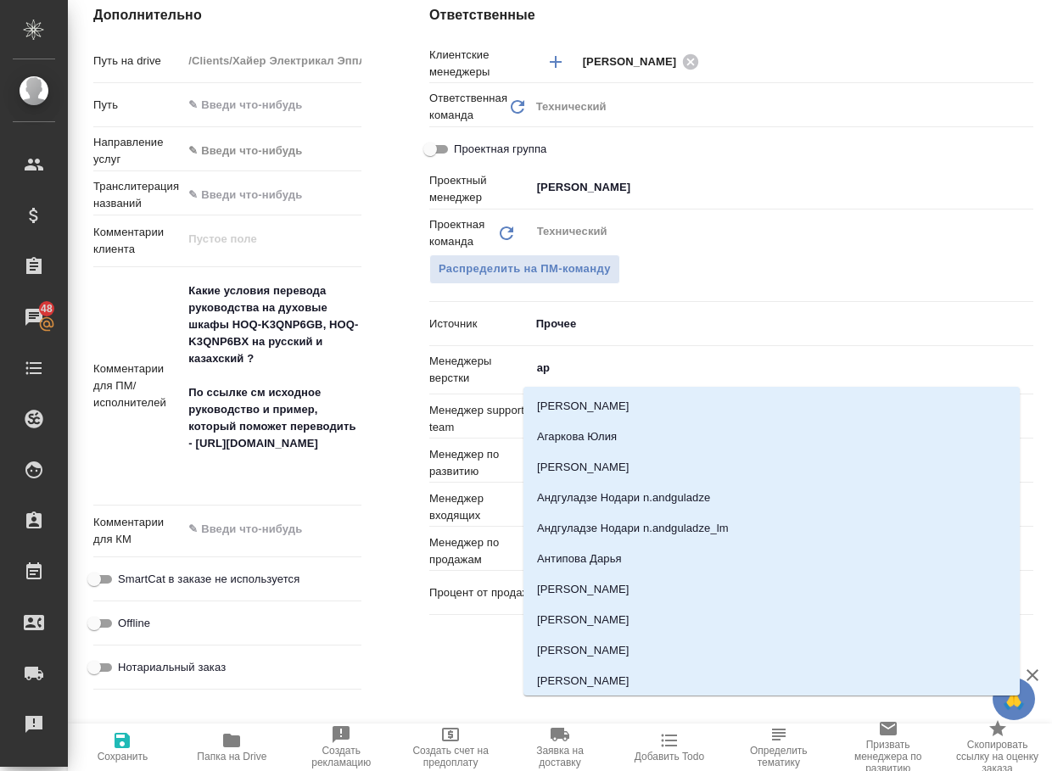
type input "арс"
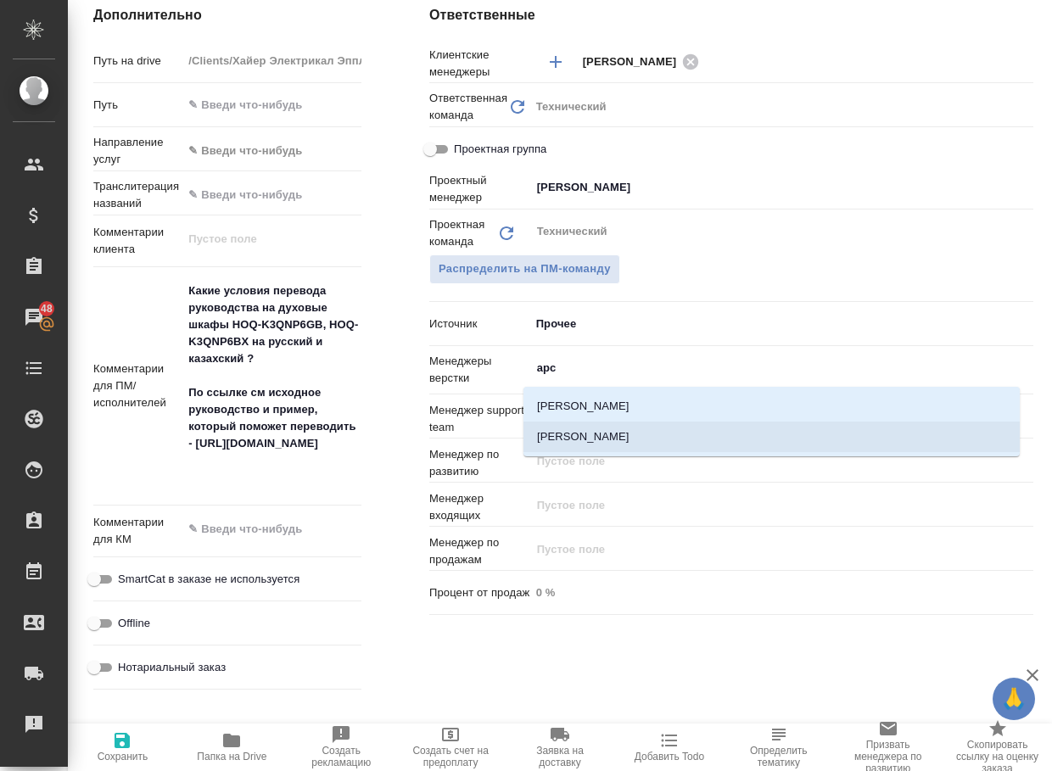
click at [646, 437] on li "[PERSON_NAME]" at bounding box center [771, 437] width 496 height 31
type textarea "x"
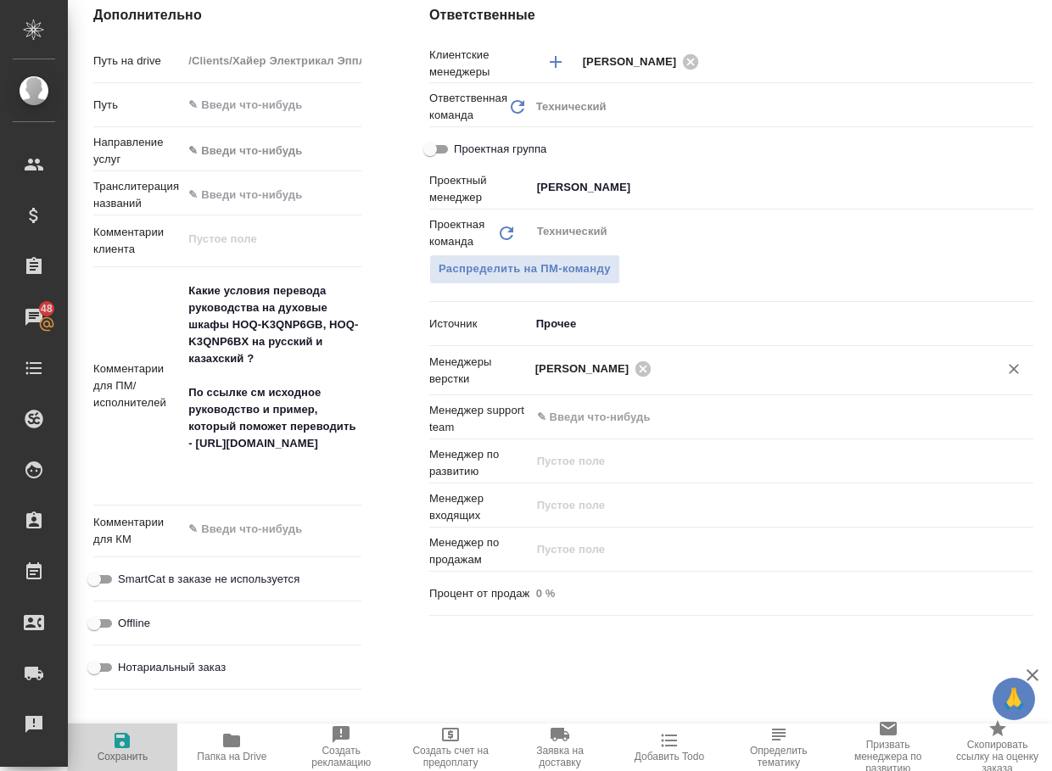
click at [126, 748] on icon "button" at bounding box center [122, 740] width 15 height 15
type textarea "x"
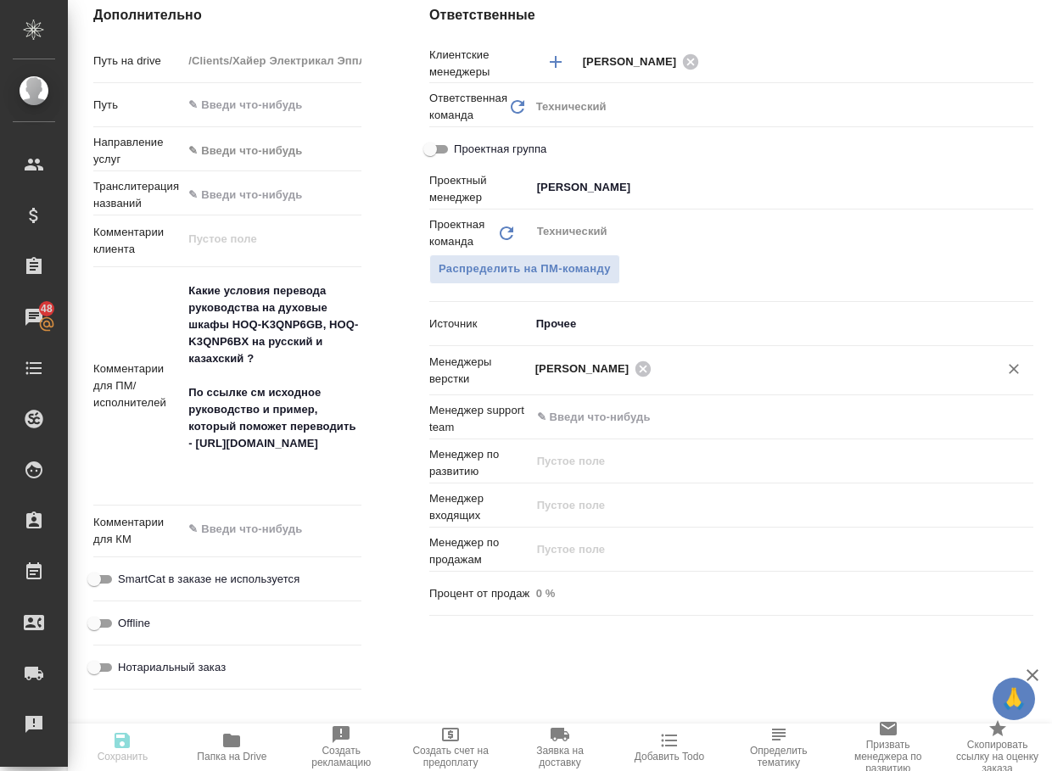
type textarea "x"
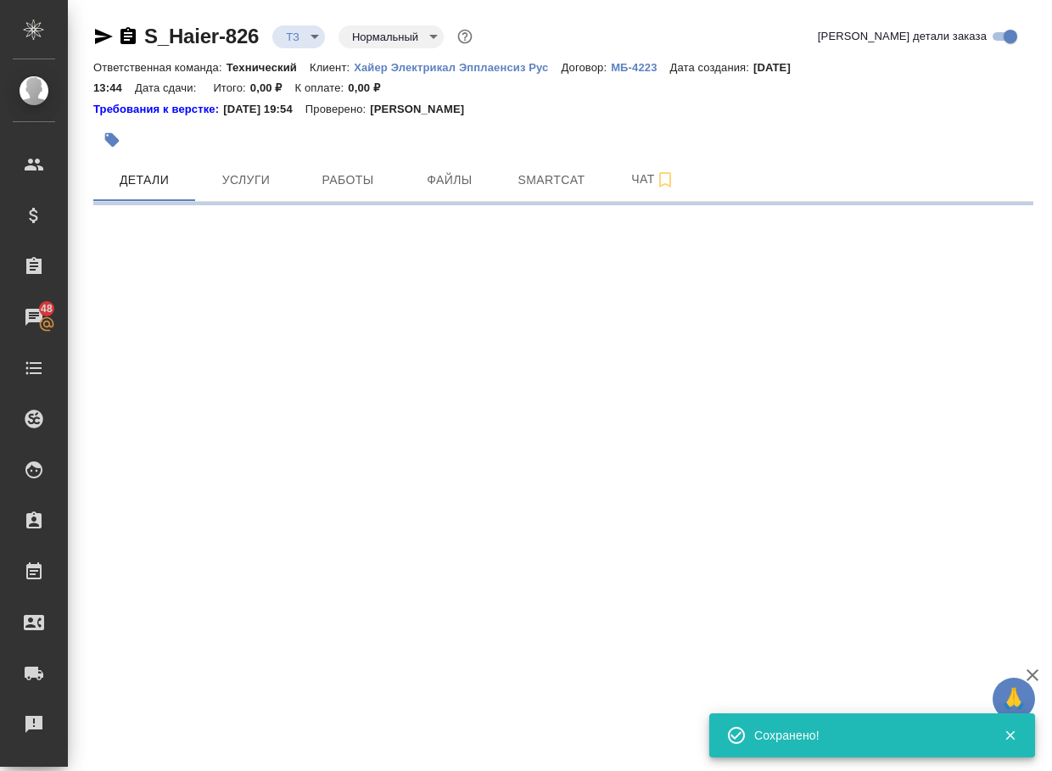
scroll to position [0, 0]
select select "RU"
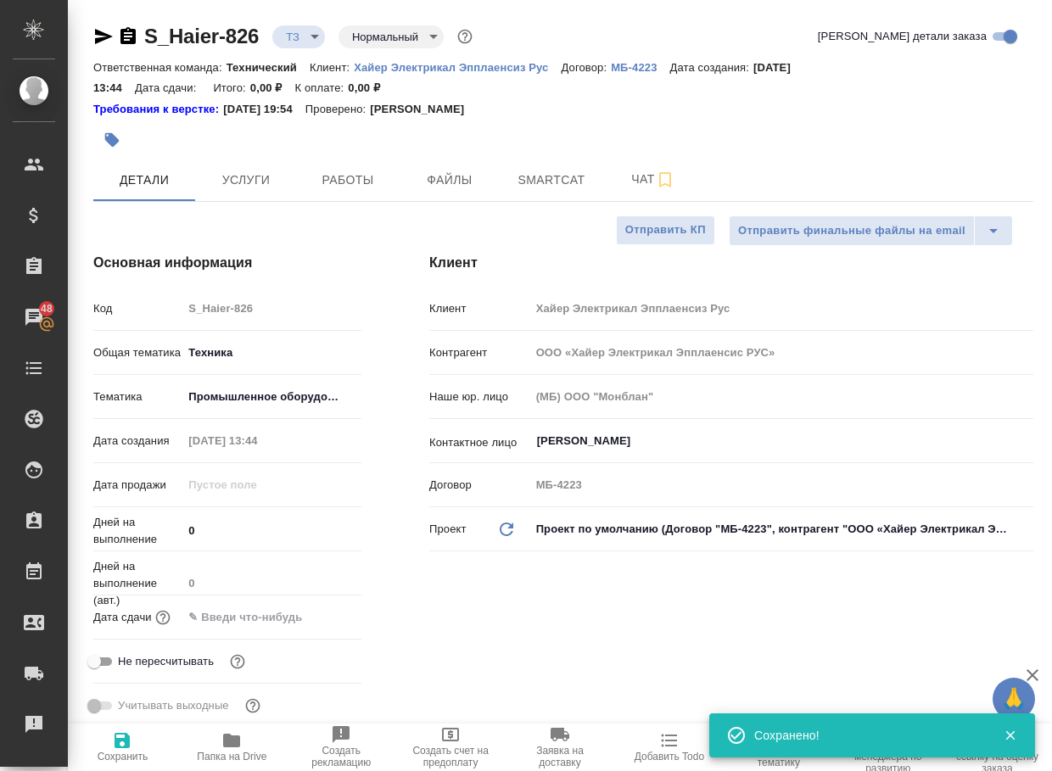
type textarea "x"
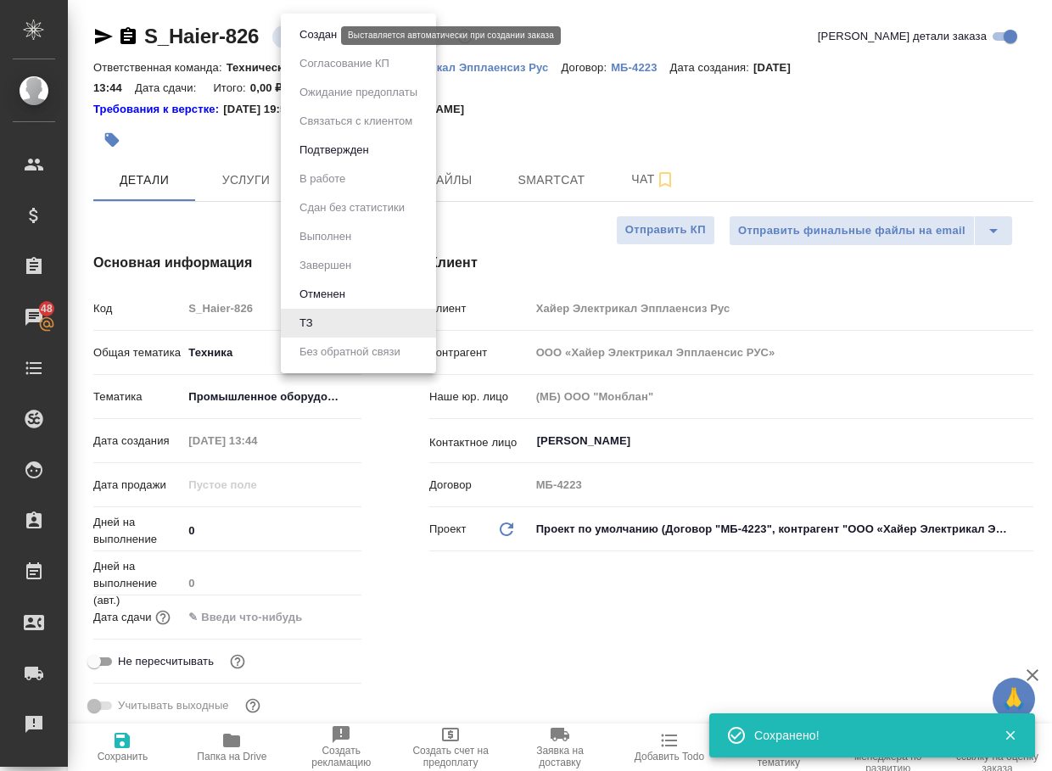
click at [310, 36] on body "🙏 .cls-1 fill:#fff; AWATERA Arsenyeva Vera Клиенты Спецификации Заказы 48 Чаты …" at bounding box center [526, 385] width 1052 height 771
click at [317, 38] on button "Создан" at bounding box center [318, 34] width 48 height 19
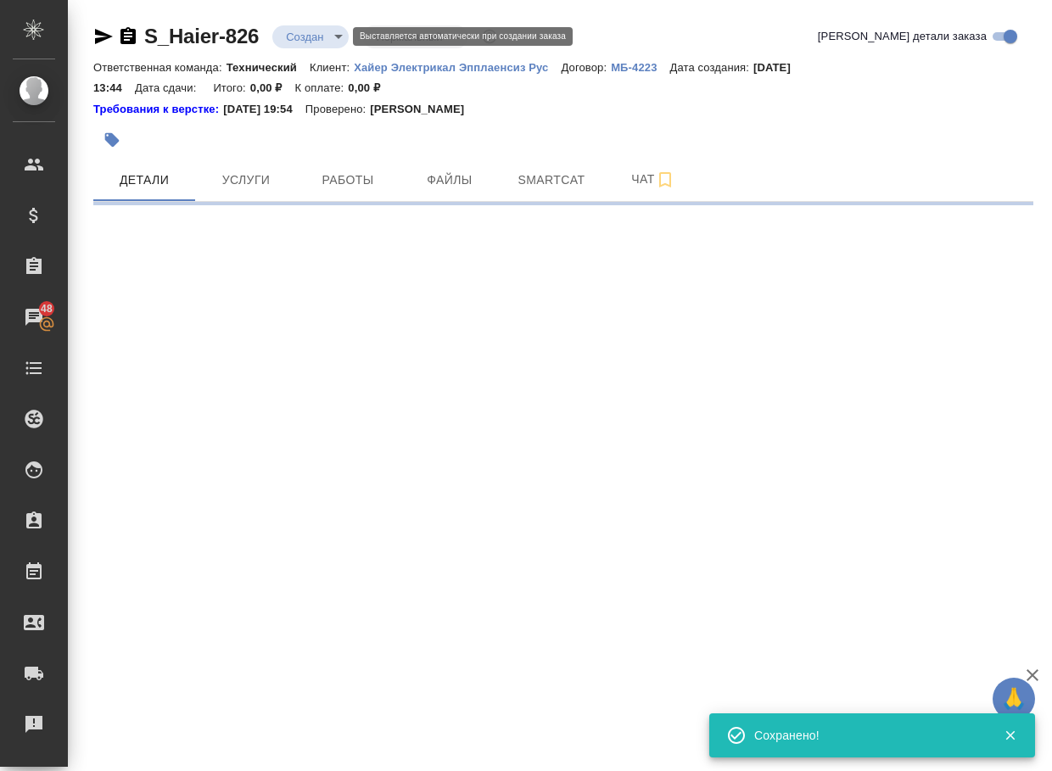
select select "RU"
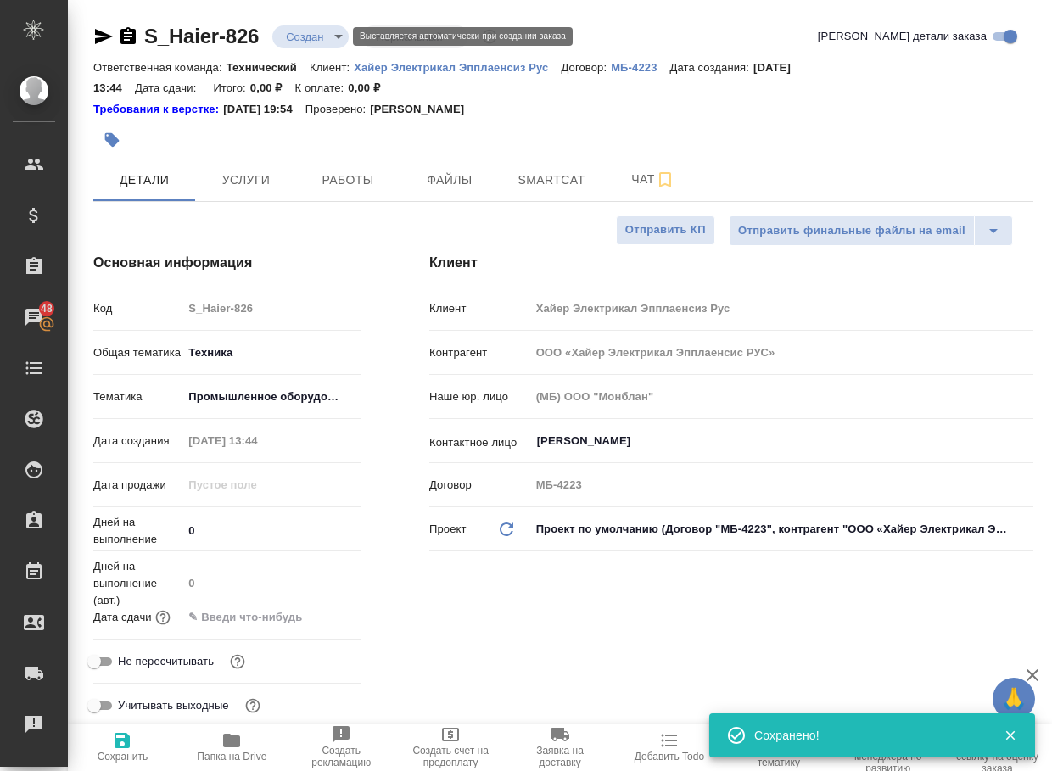
type textarea "x"
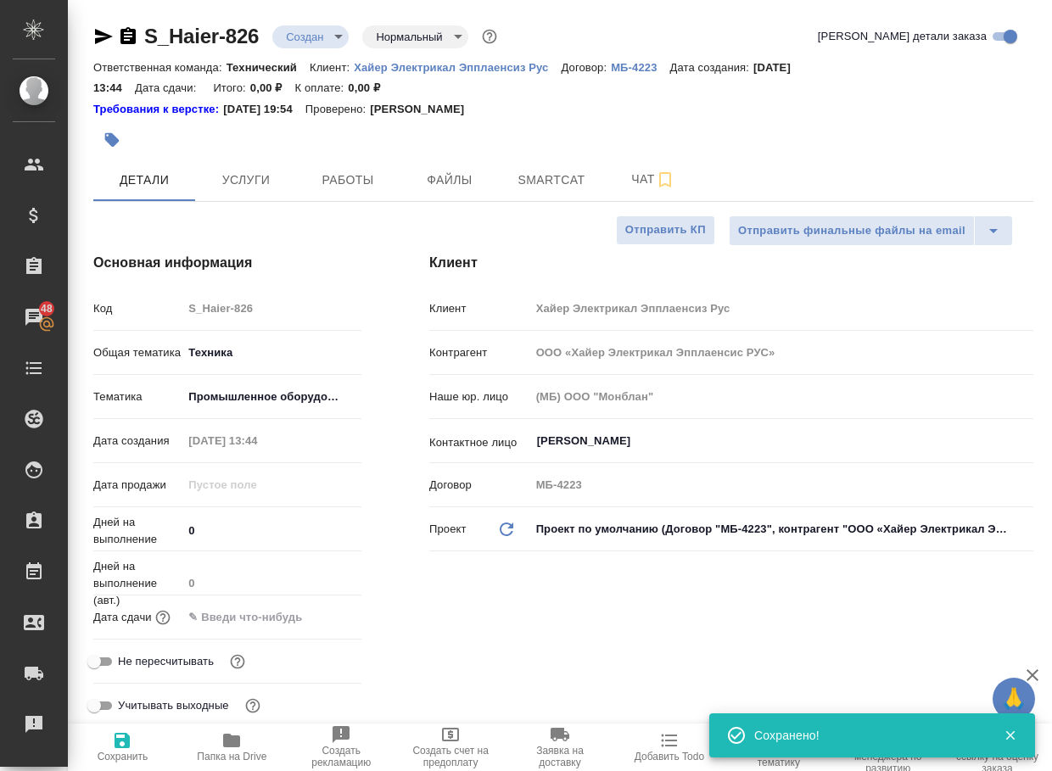
type textarea "x"
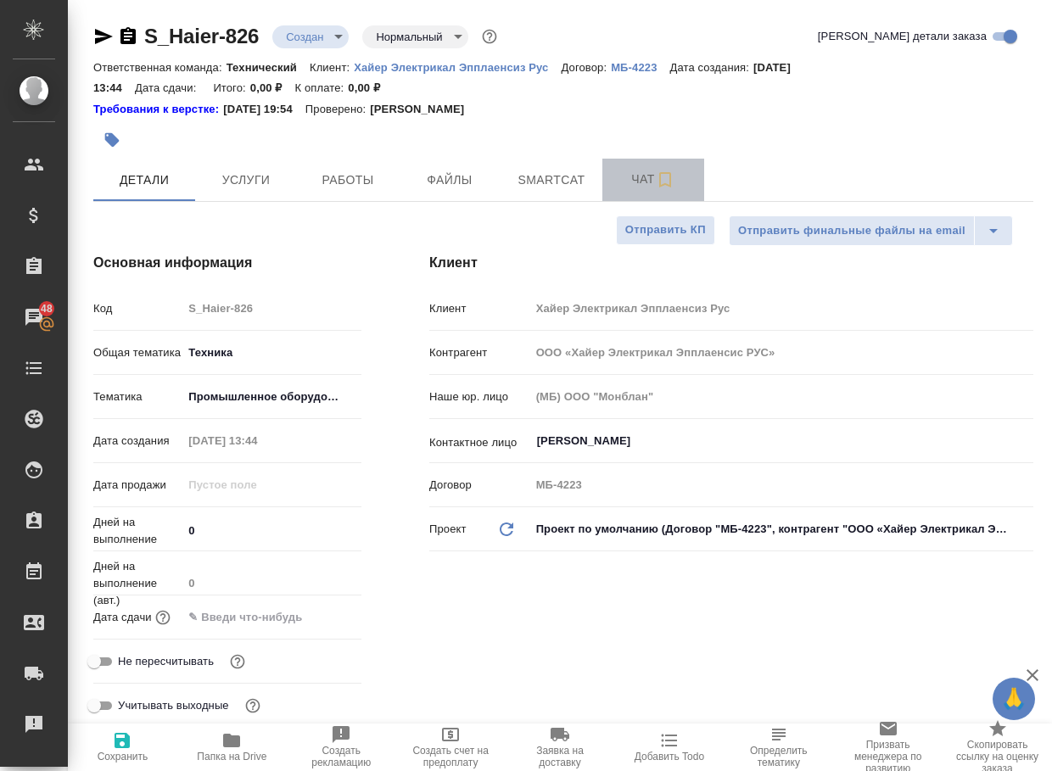
click at [635, 169] on span "Чат" at bounding box center [652, 179] width 81 height 21
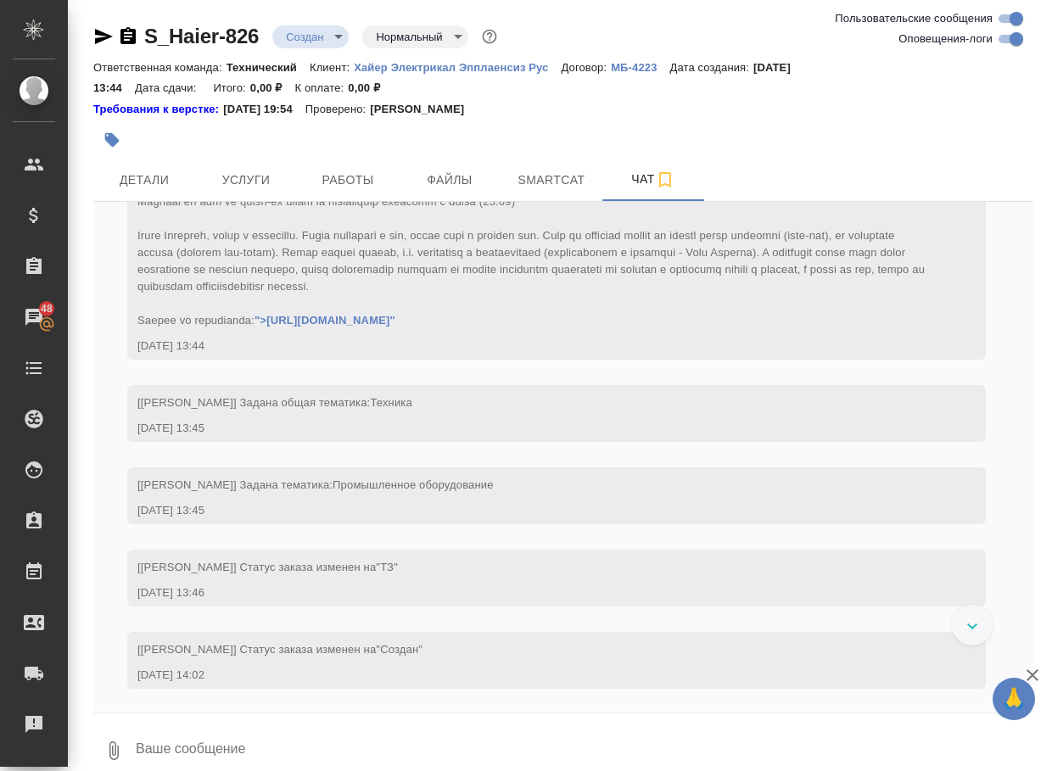
scroll to position [127, 0]
click at [226, 753] on textarea at bounding box center [583, 751] width 899 height 58
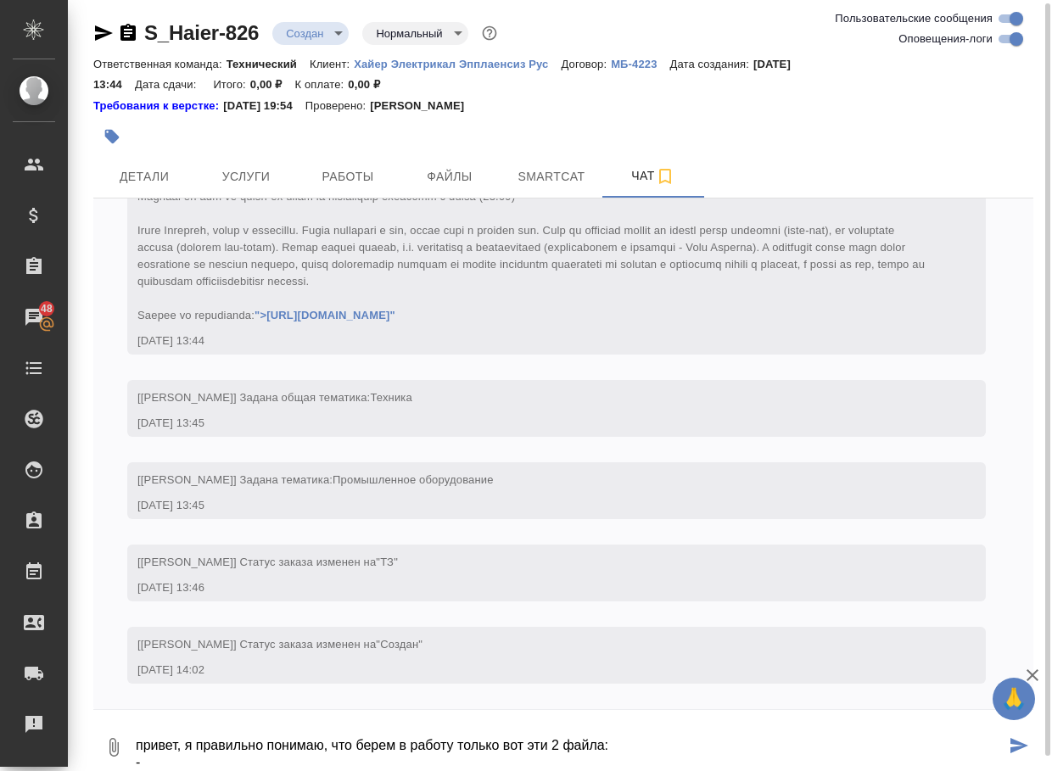
paste textarea "UM-EN-K3Pro0821.pdf"
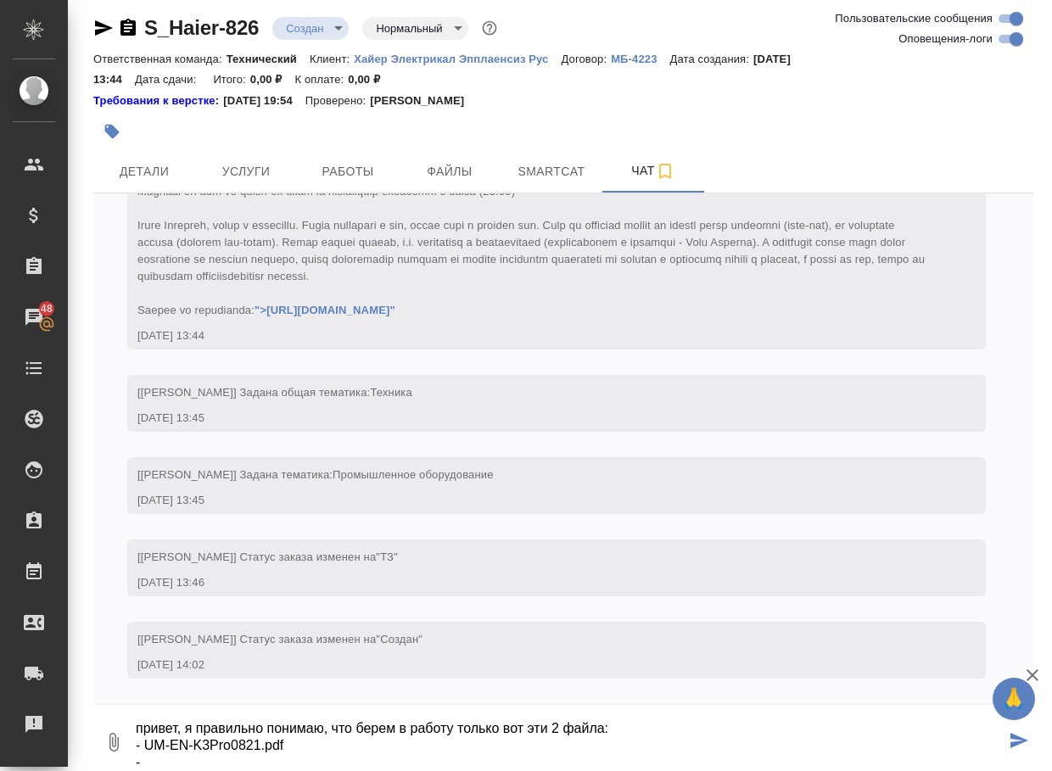
click at [222, 761] on textarea "привет, я правильно понимаю, что берем в работу только вот эти 2 файла: - UM-EN…" at bounding box center [569, 742] width 871 height 58
paste textarea "Служба поддержки + гарантия.pdf"
click at [675, 729] on textarea "привет, я правильно понимаю, что берем в работу только вот эти 2 файла: - UM-EN…" at bounding box center [569, 742] width 871 height 58
type textarea "привет, я правильно понимаю, что берем в работу только вот эти 2 файла? - UM-EN…"
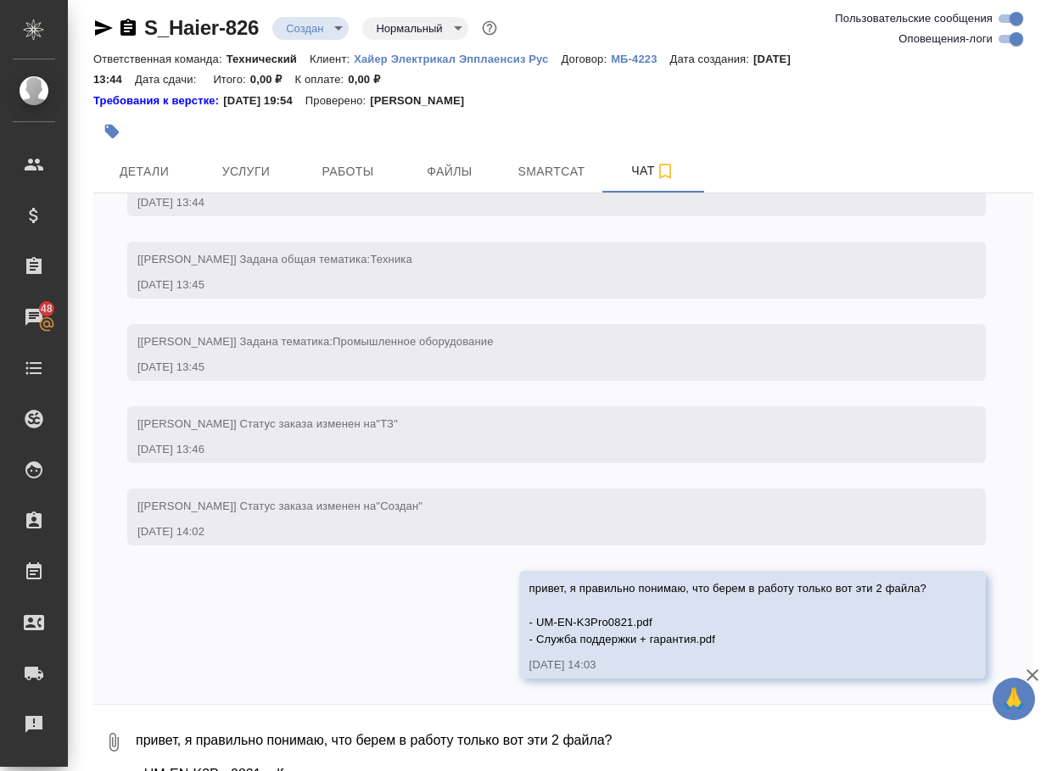
scroll to position [260, 0]
type textarea "еще вопрос: адаптировать под новый дизайн надо? если да, то под какой шаблон?"
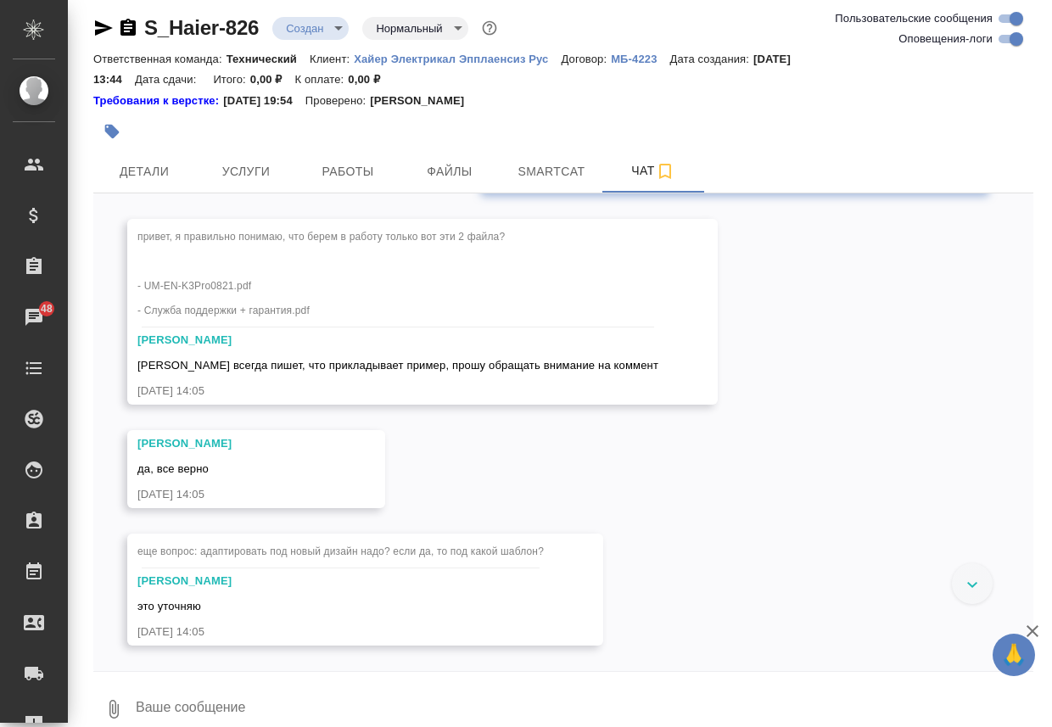
scroll to position [832, 0]
click at [346, 691] on textarea at bounding box center [583, 709] width 899 height 58
type textarea "я коммент вижу. Лучше еще раз уточню"
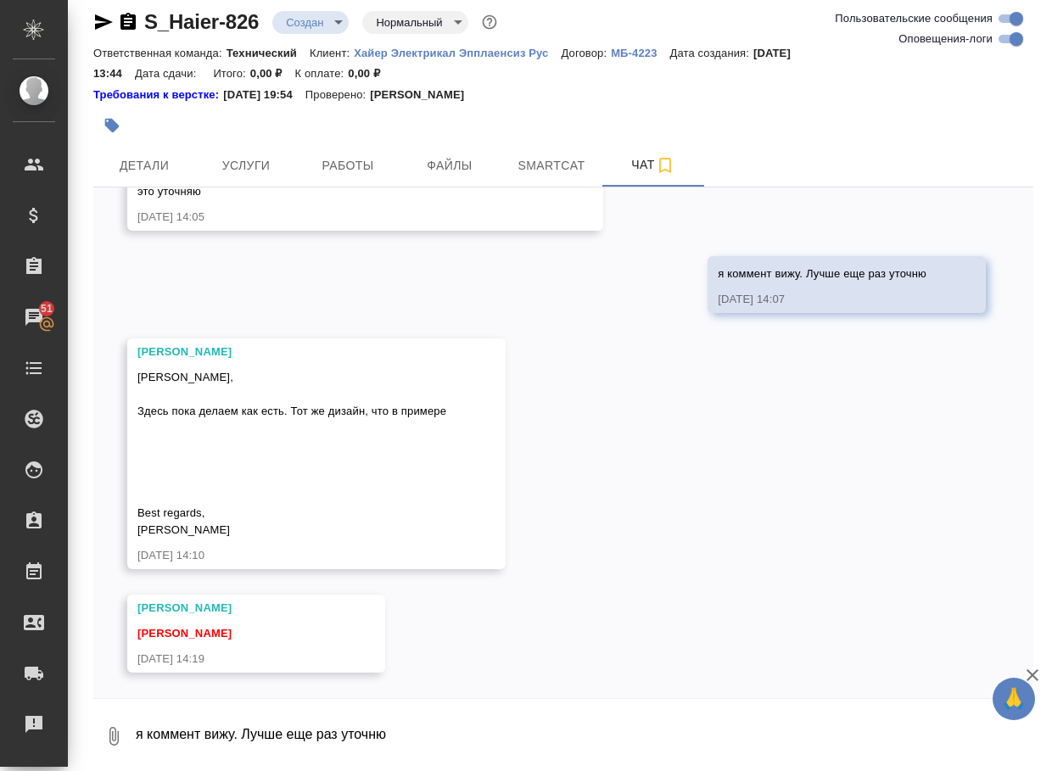
scroll to position [1241, 0]
drag, startPoint x: 274, startPoint y: 36, endPoint x: 147, endPoint y: 24, distance: 127.8
click at [147, 24] on div "S_Haier-826 Создан new Нормальный normal" at bounding box center [563, 25] width 940 height 34
copy link "S_Haier-826"
click at [154, 163] on span "Детали" at bounding box center [143, 165] width 81 height 21
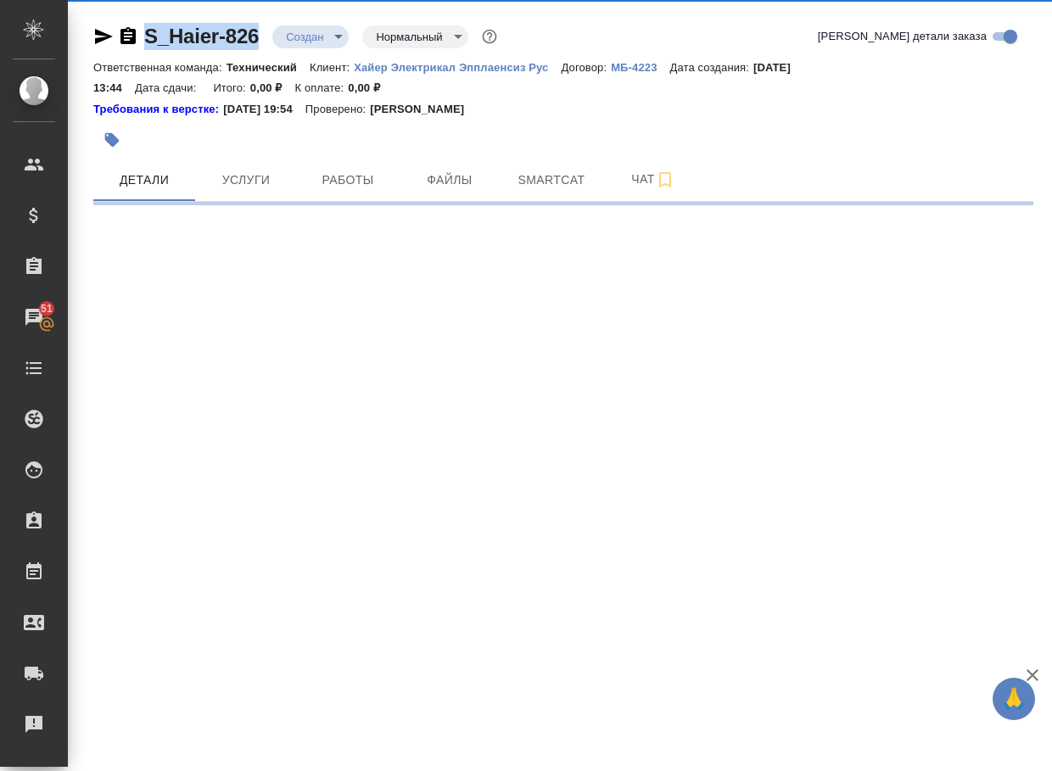
select select "RU"
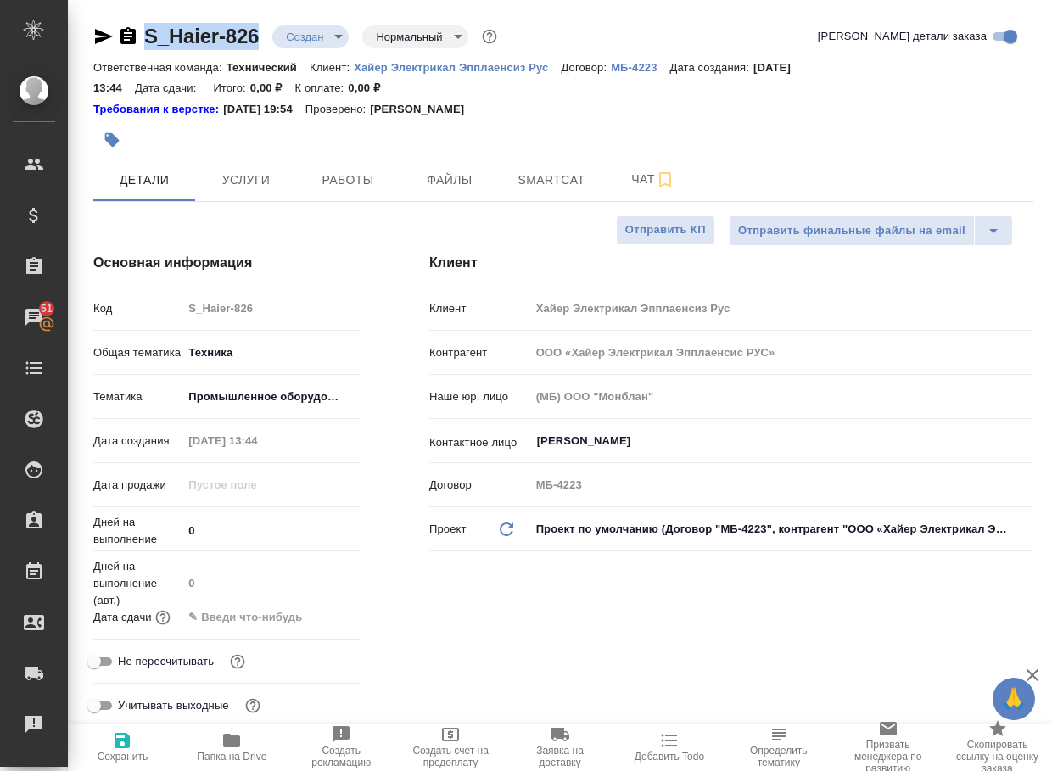
type textarea "x"
click at [644, 181] on span "Чат" at bounding box center [652, 179] width 81 height 21
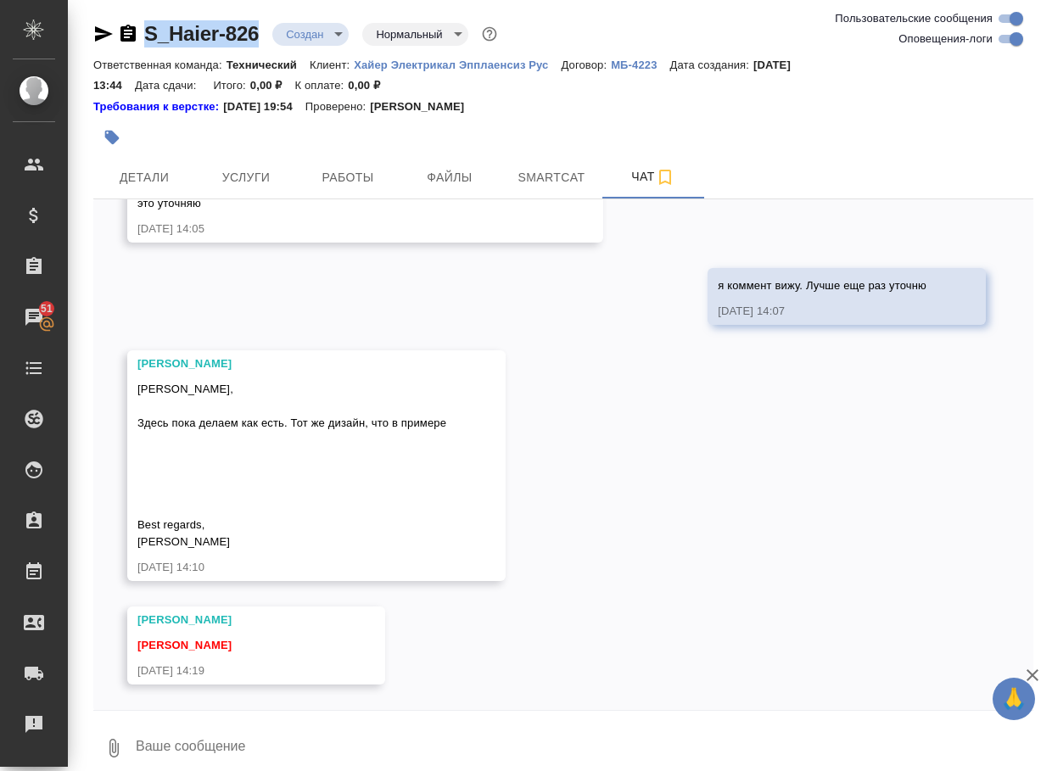
scroll to position [19, 0]
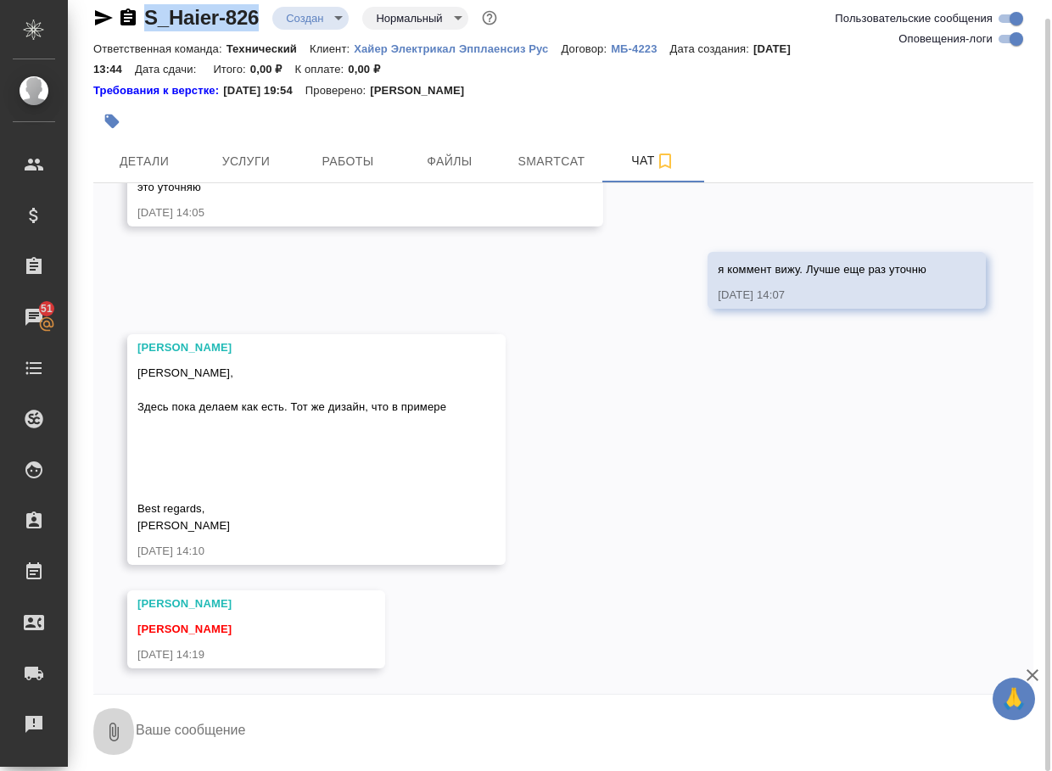
click at [110, 741] on icon "button" at bounding box center [113, 732] width 20 height 20
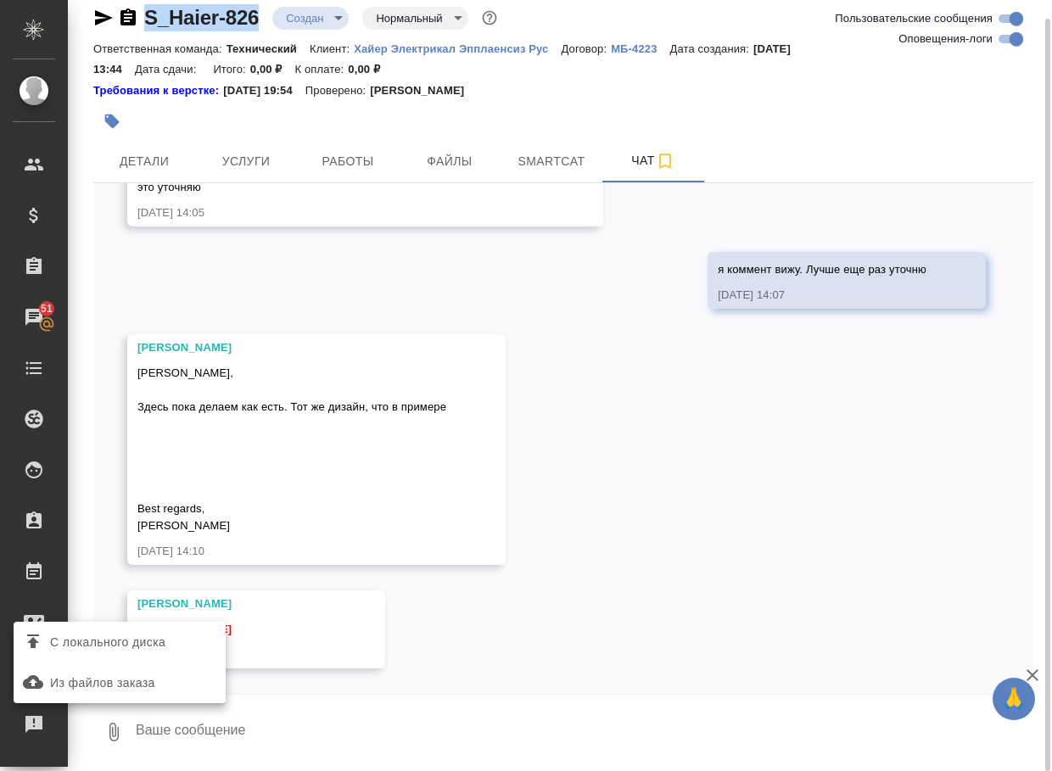
click at [136, 646] on span "С локального диска" at bounding box center [107, 642] width 115 height 21
click at [0, 0] on input "С локального диска" at bounding box center [0, 0] width 0 height 0
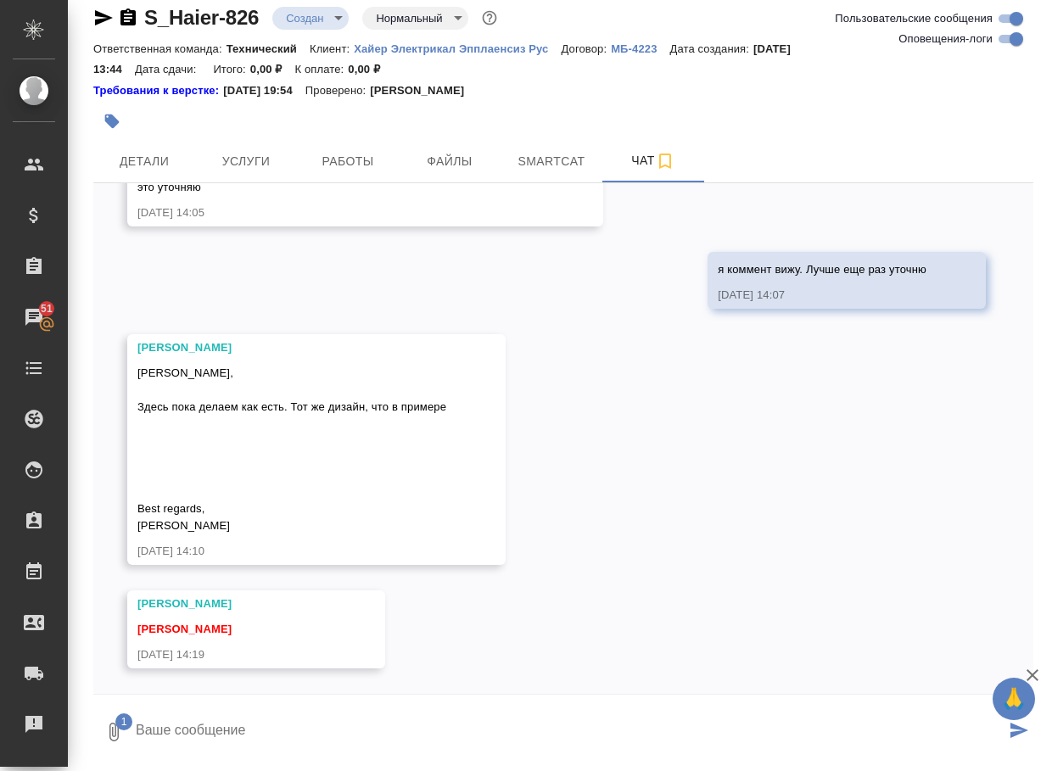
click at [221, 730] on textarea at bounding box center [569, 732] width 871 height 58
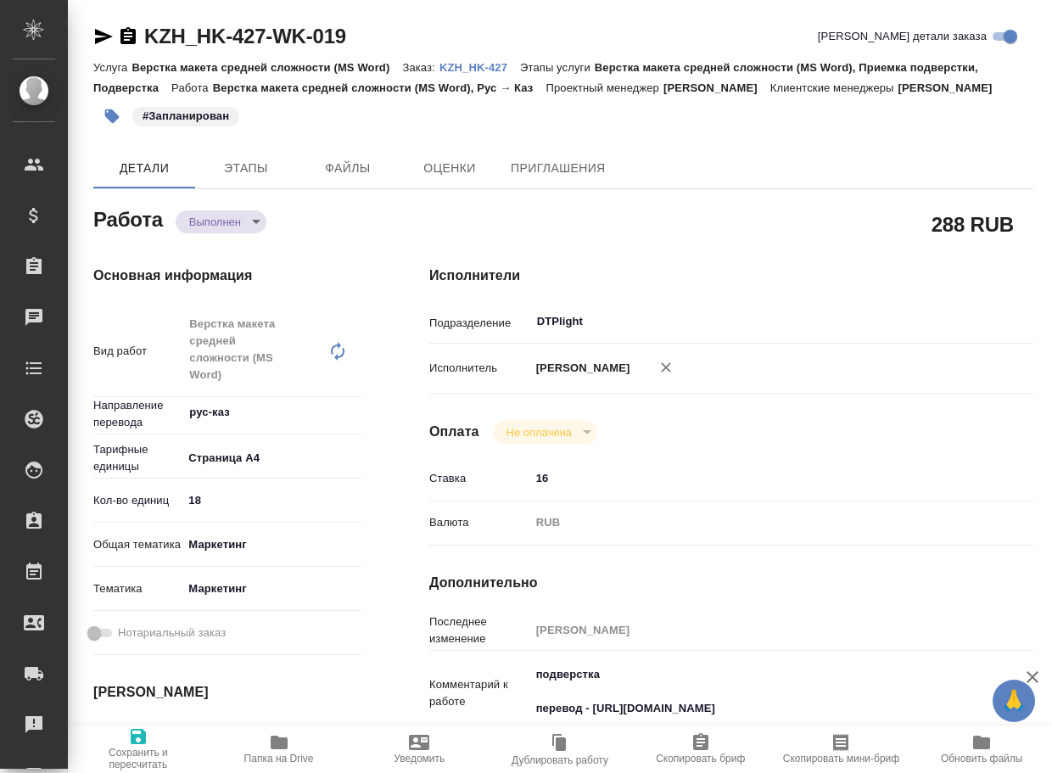
type textarea "x"
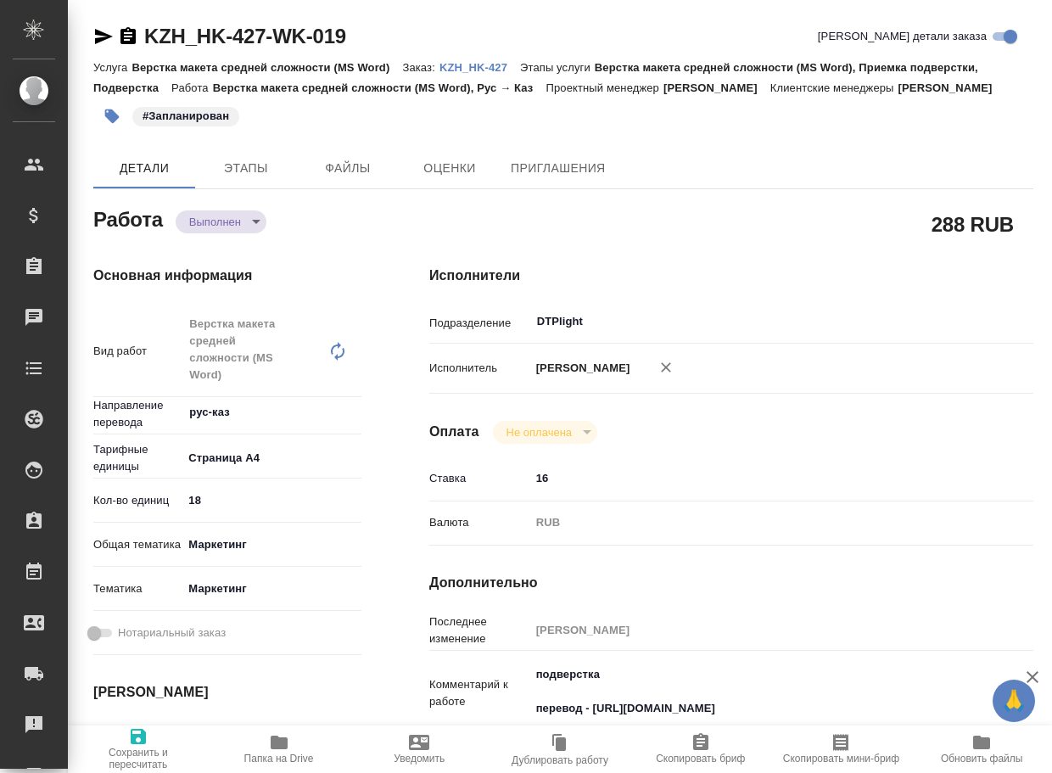
type textarea "x"
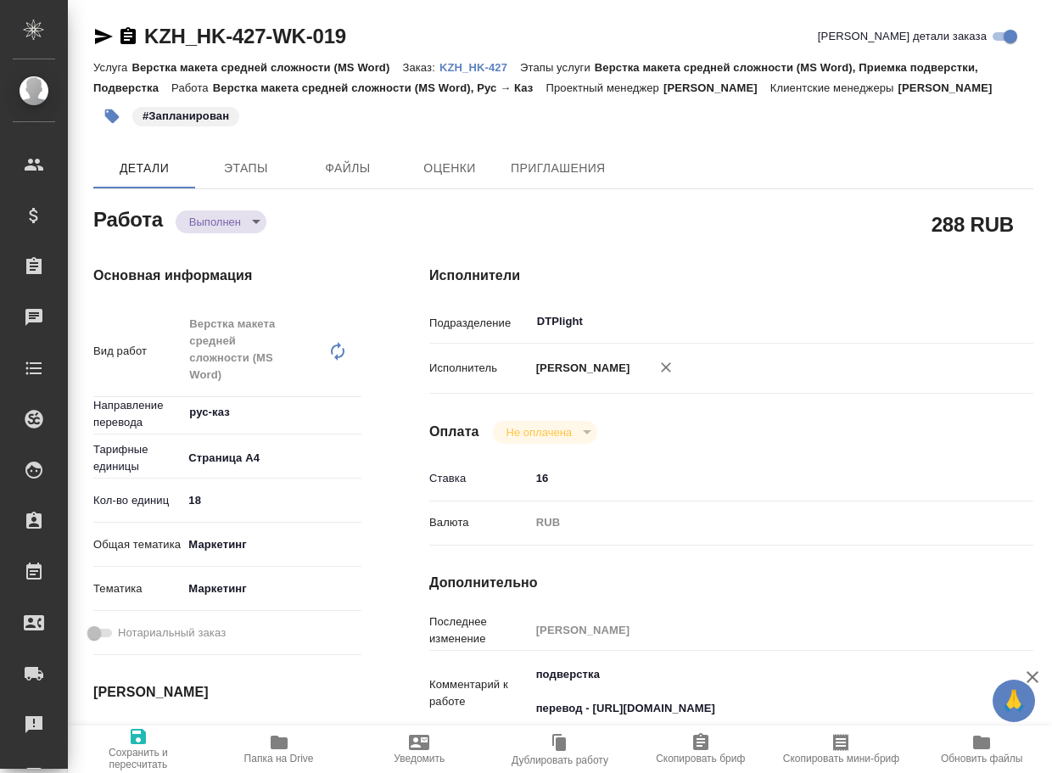
type textarea "x"
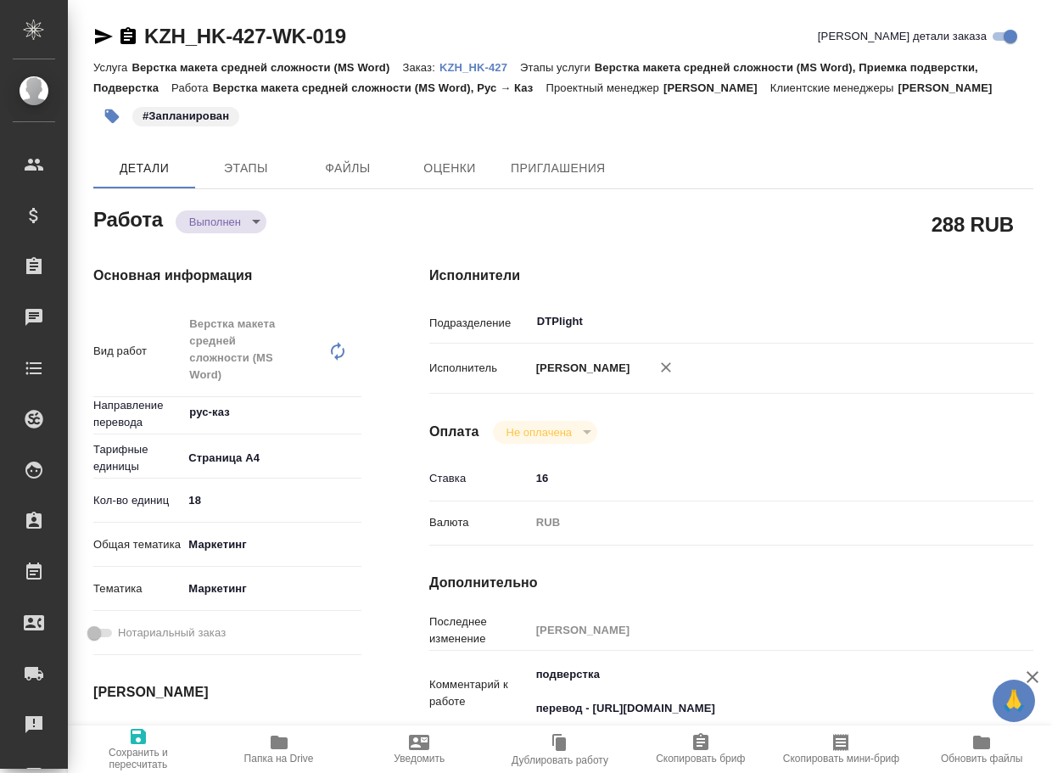
type textarea "x"
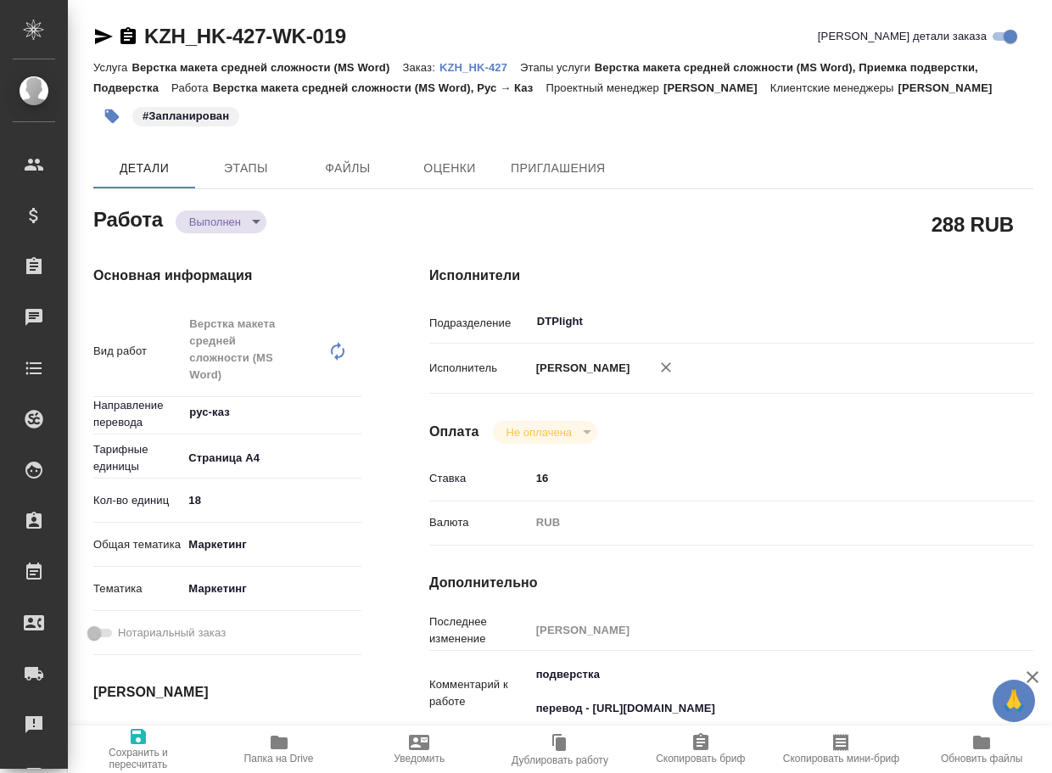
type textarea "x"
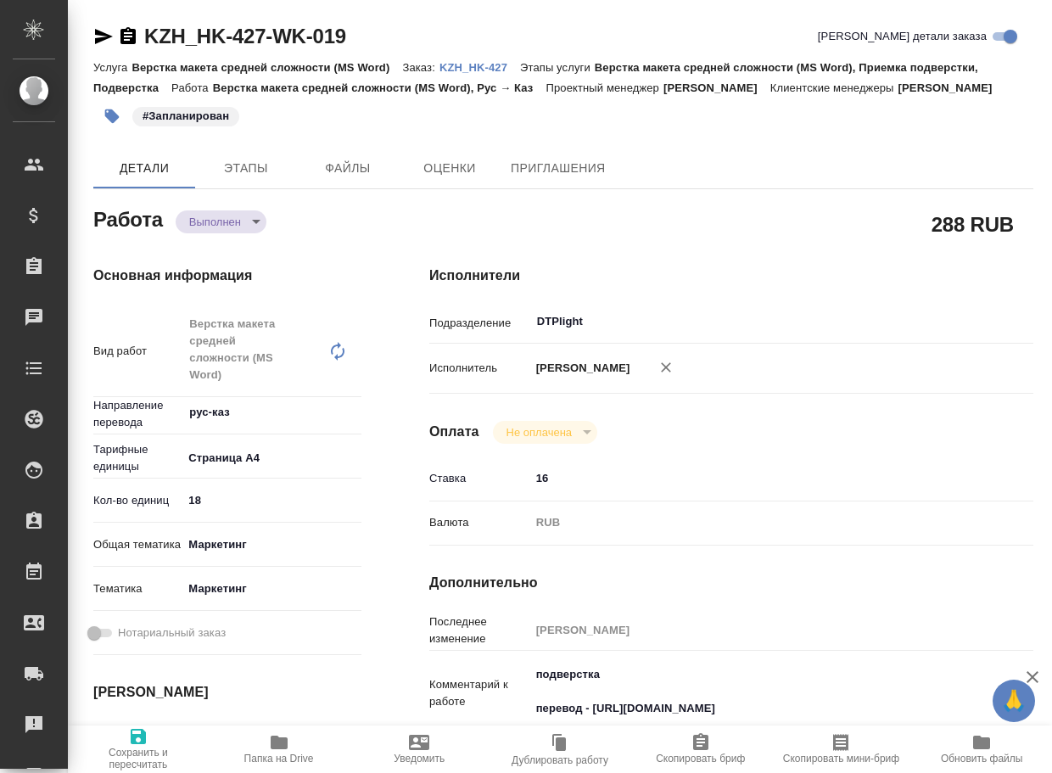
type textarea "x"
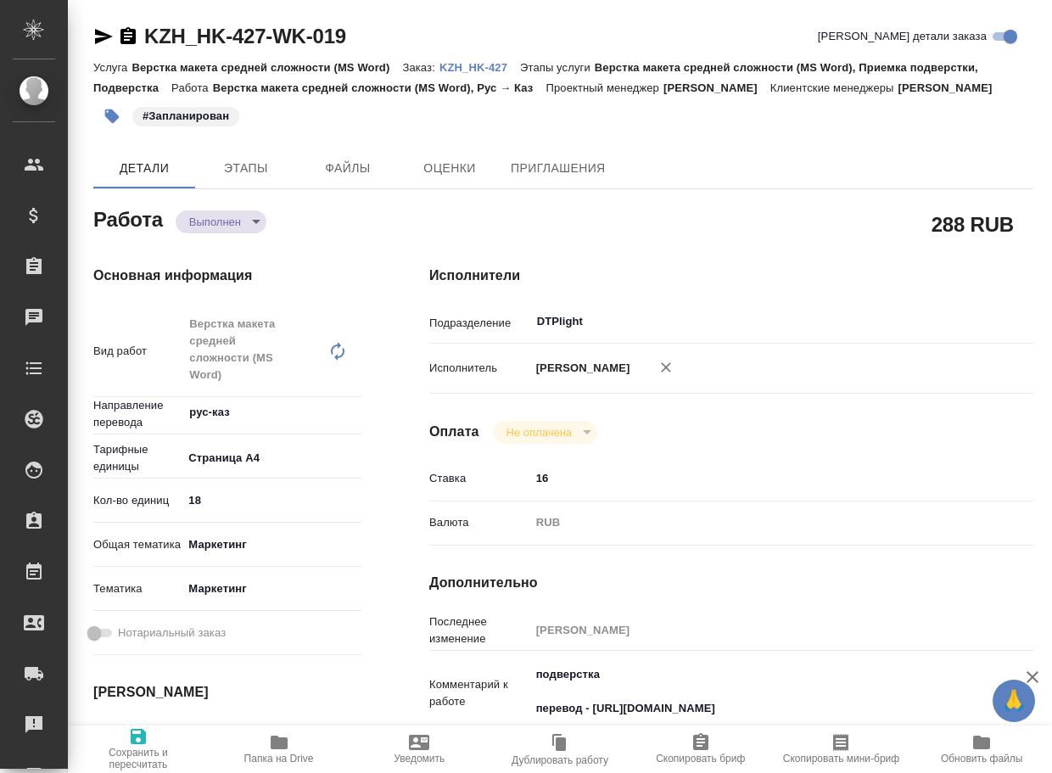
type textarea "x"
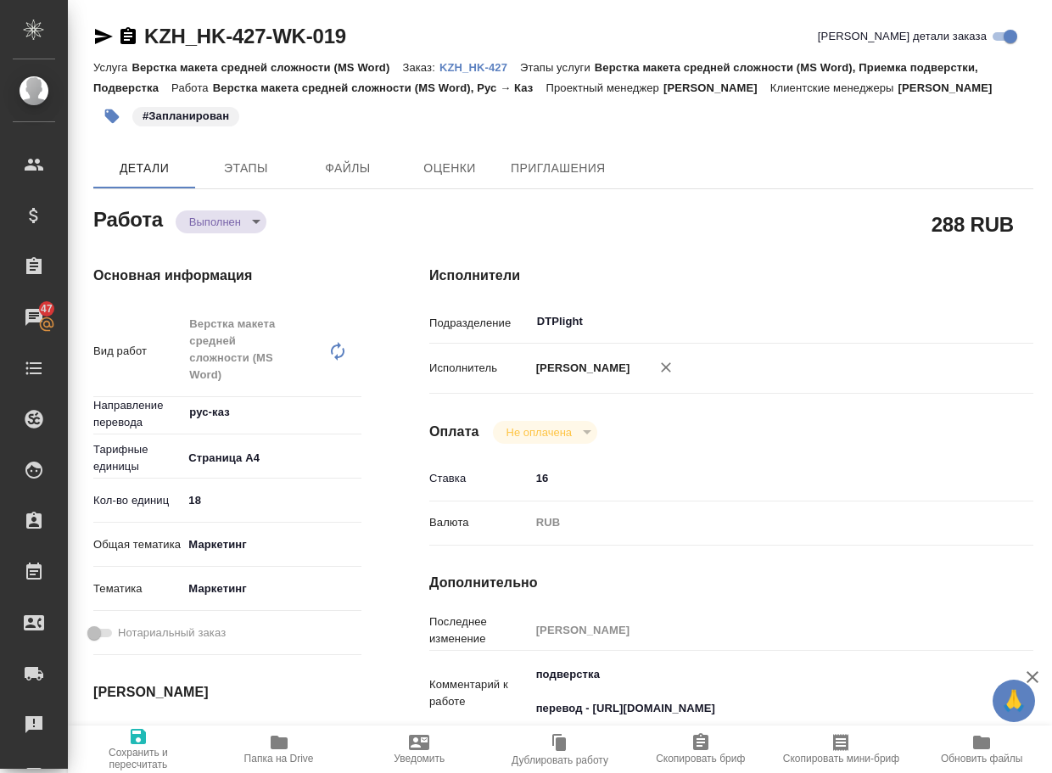
type textarea "x"
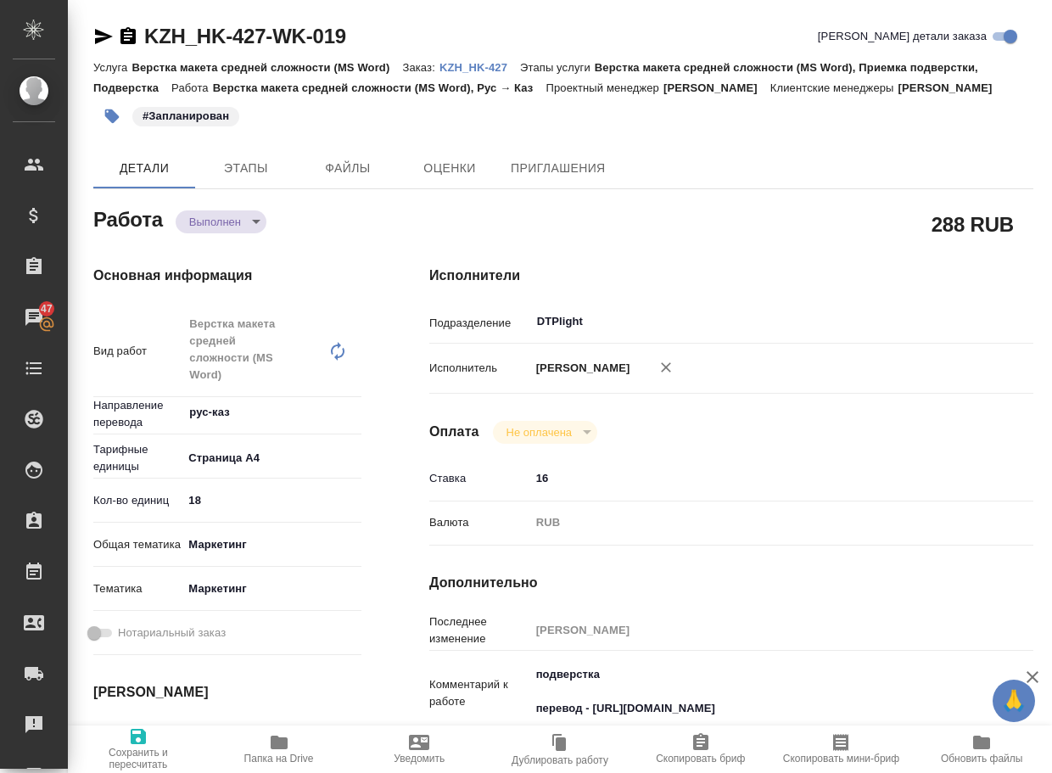
type textarea "x"
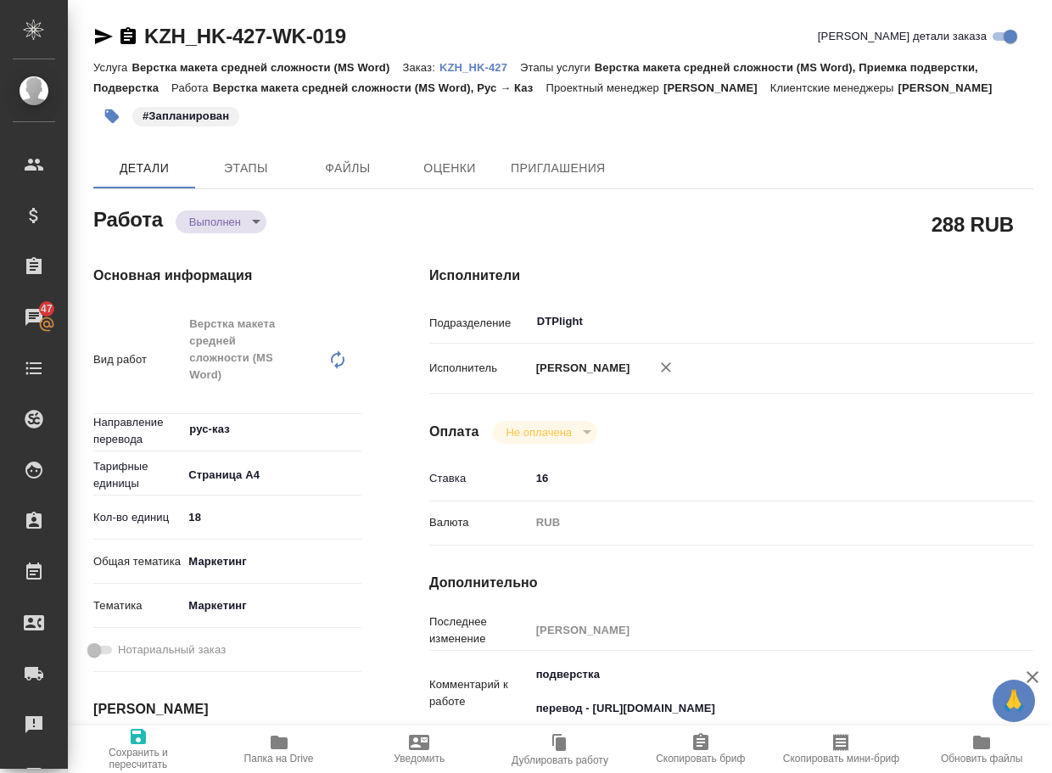
type textarea "x"
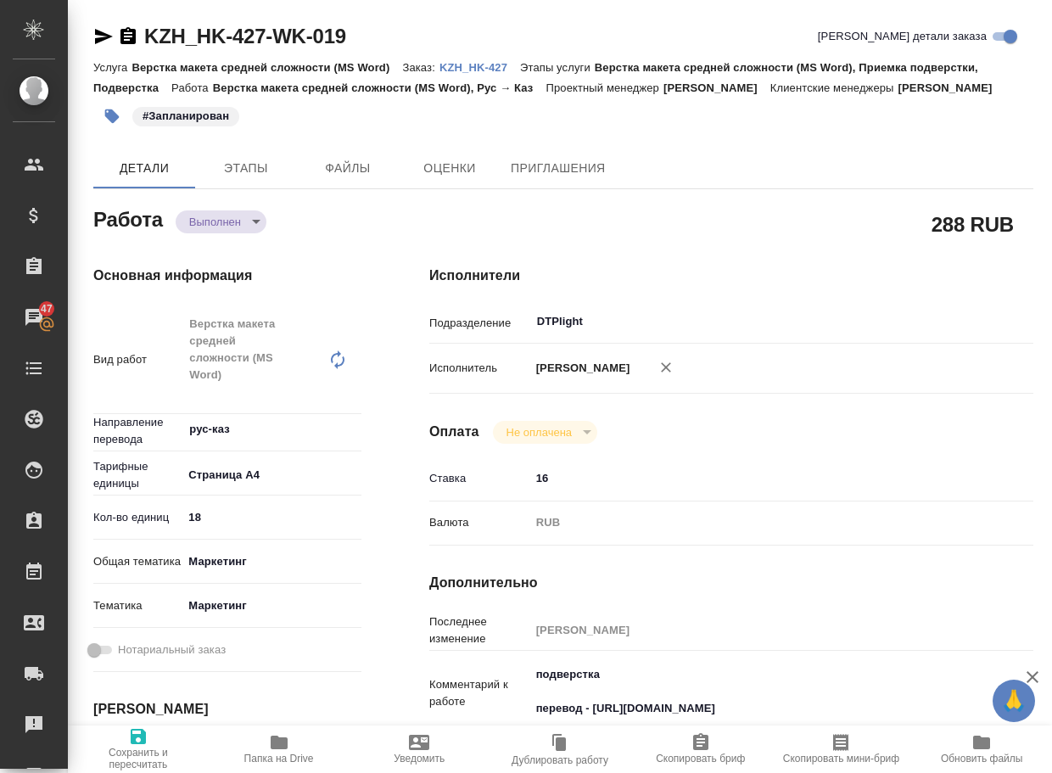
type textarea "x"
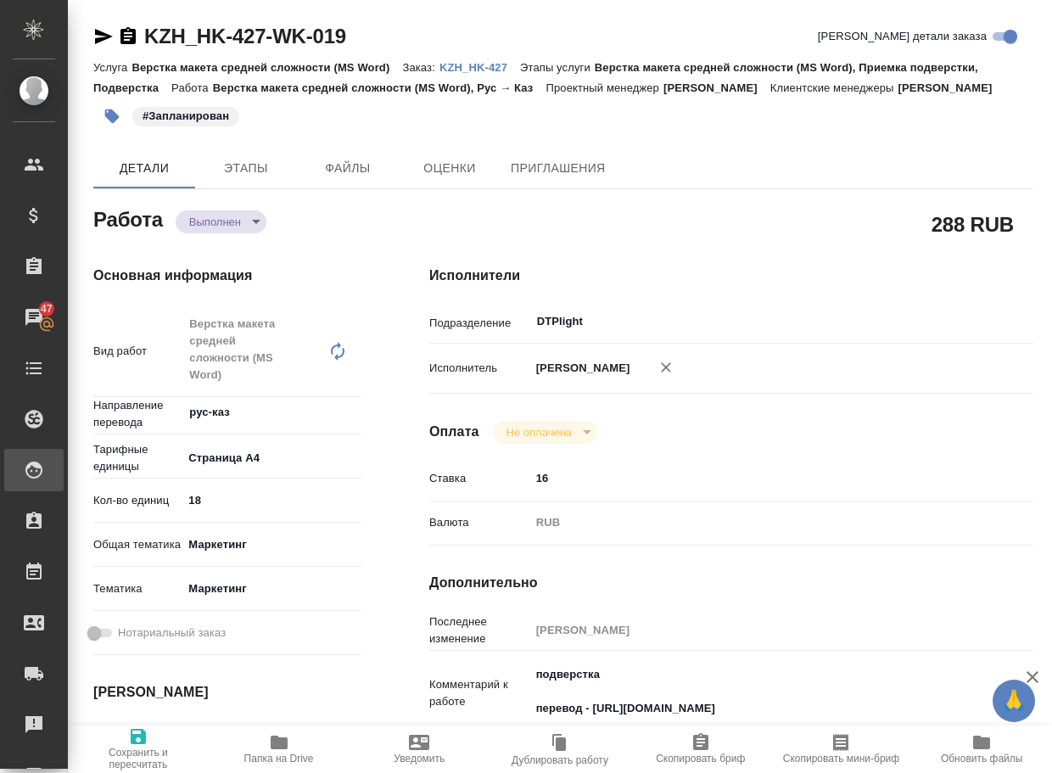
type textarea "x"
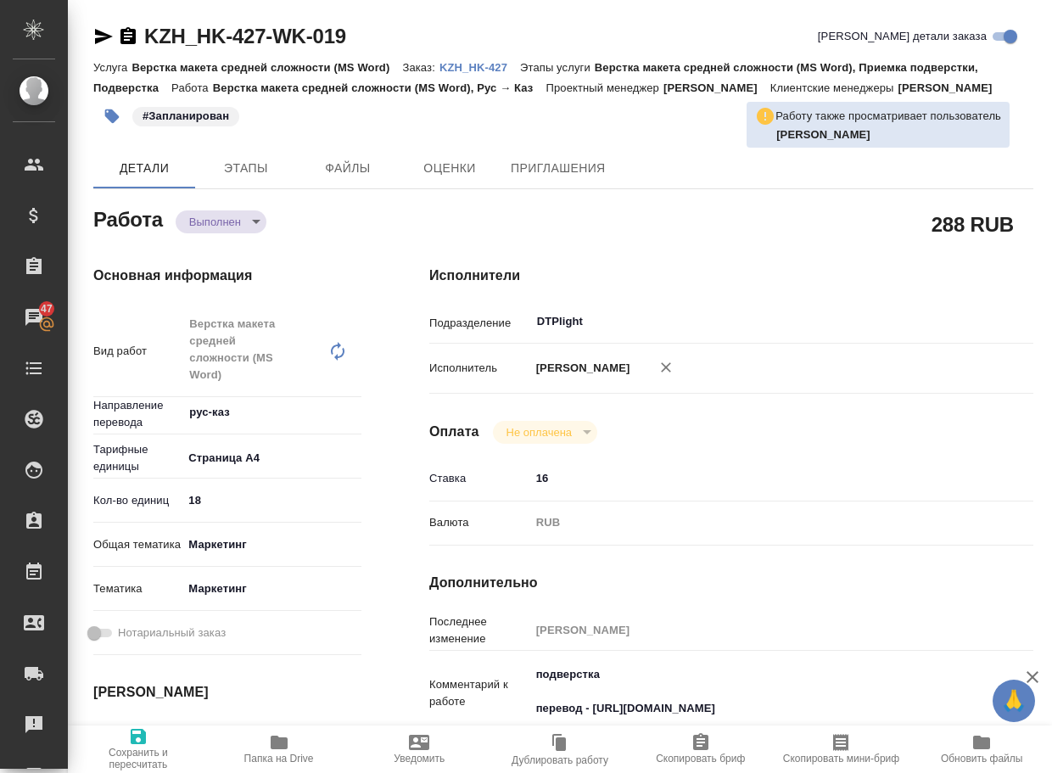
click at [280, 745] on icon "button" at bounding box center [279, 742] width 17 height 14
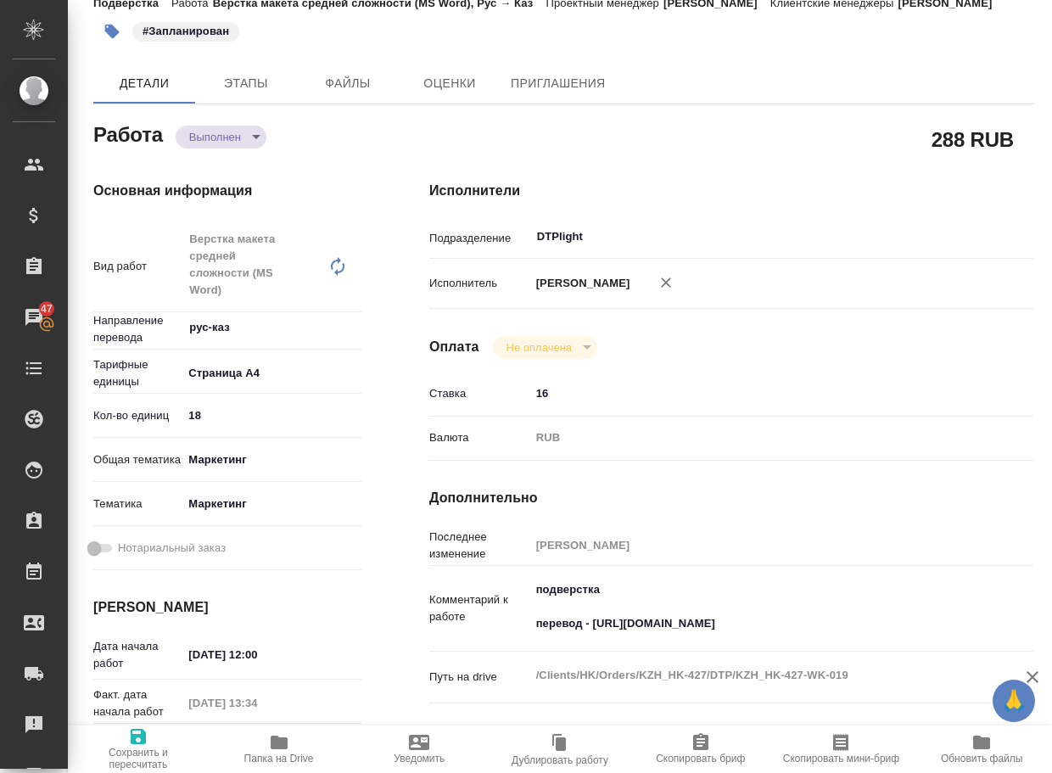
click at [207, 155] on body "🙏 .cls-1 fill:#fff; AWATERA Arsenyeva Vera Клиенты Спецификации Заказы 47 Чаты …" at bounding box center [526, 386] width 1052 height 773
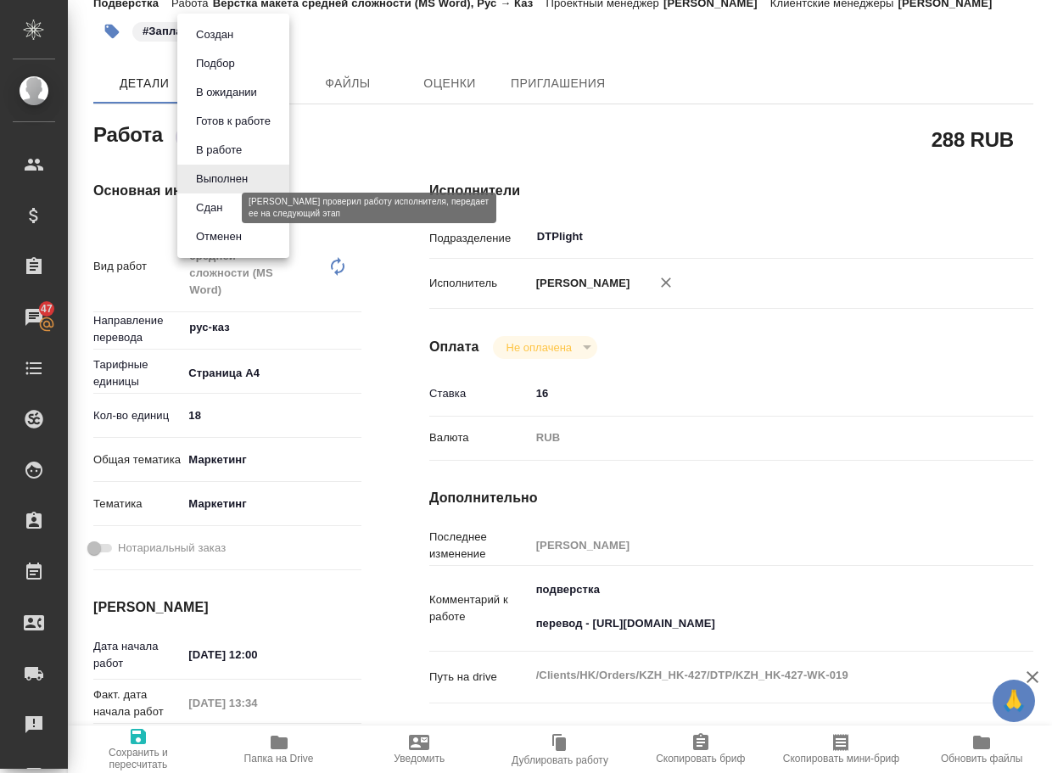
click at [210, 207] on button "Сдан" at bounding box center [209, 208] width 36 height 19
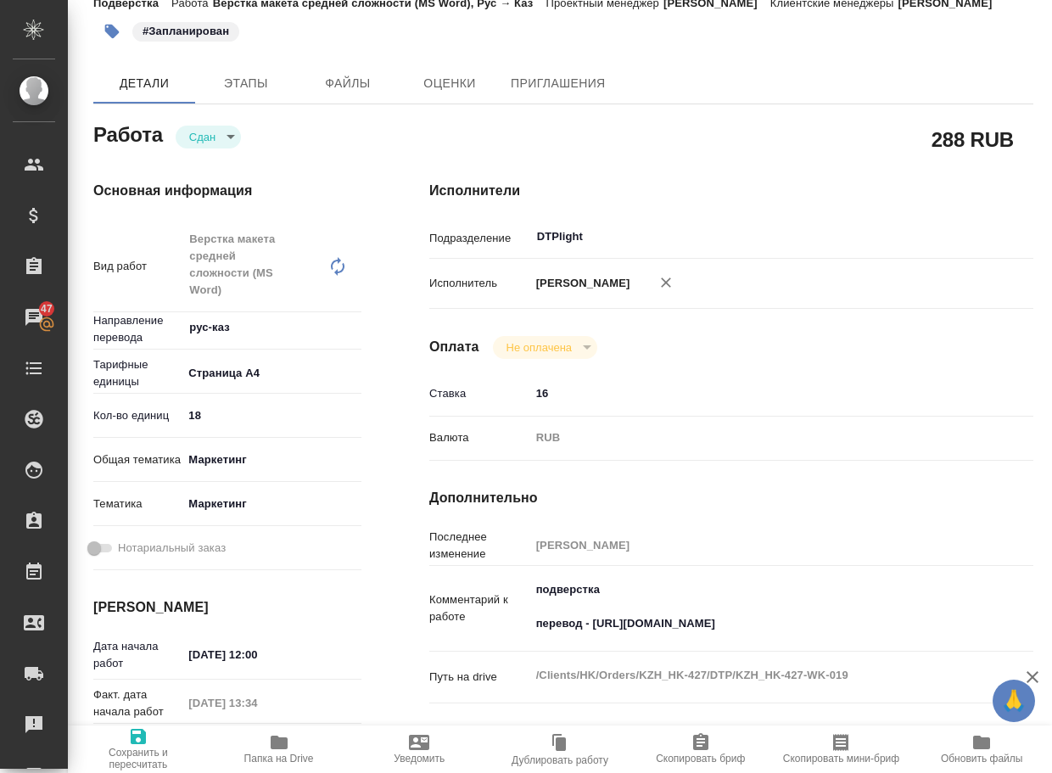
type textarea "x"
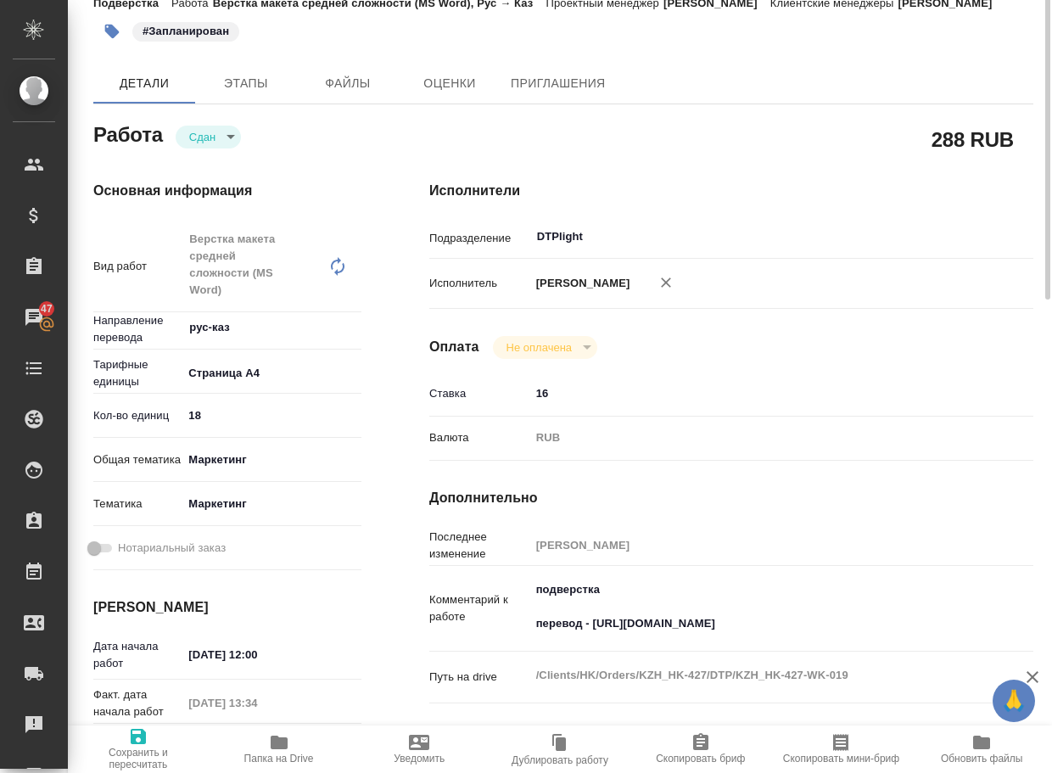
scroll to position [0, 0]
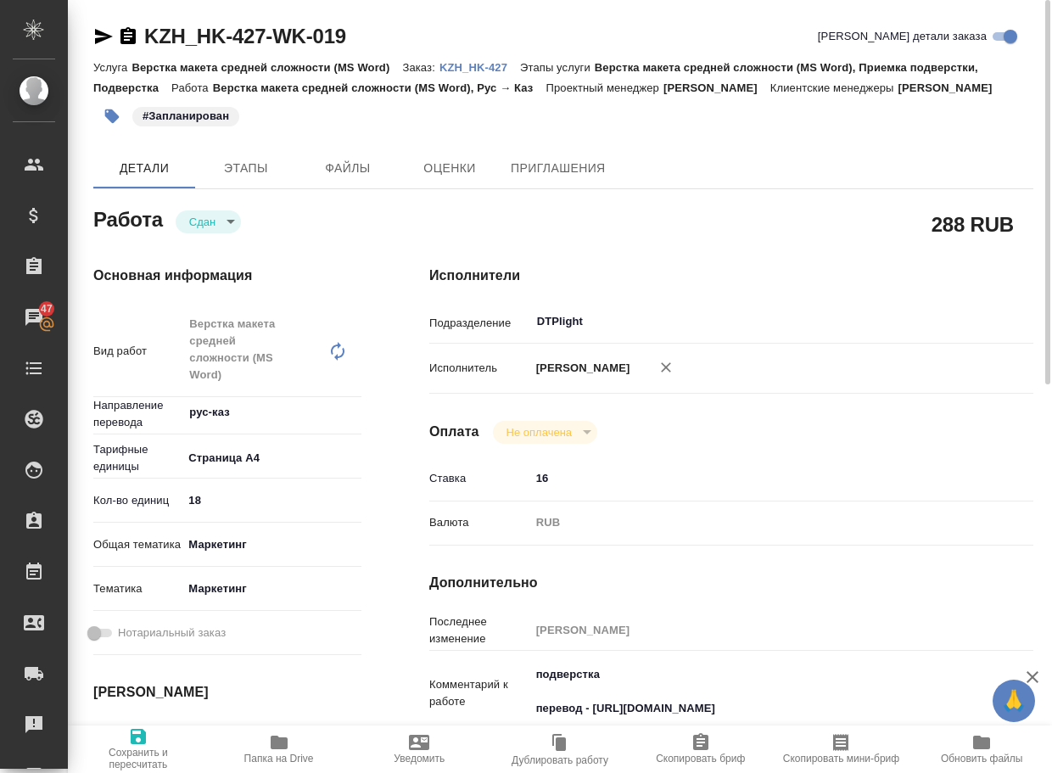
type textarea "x"
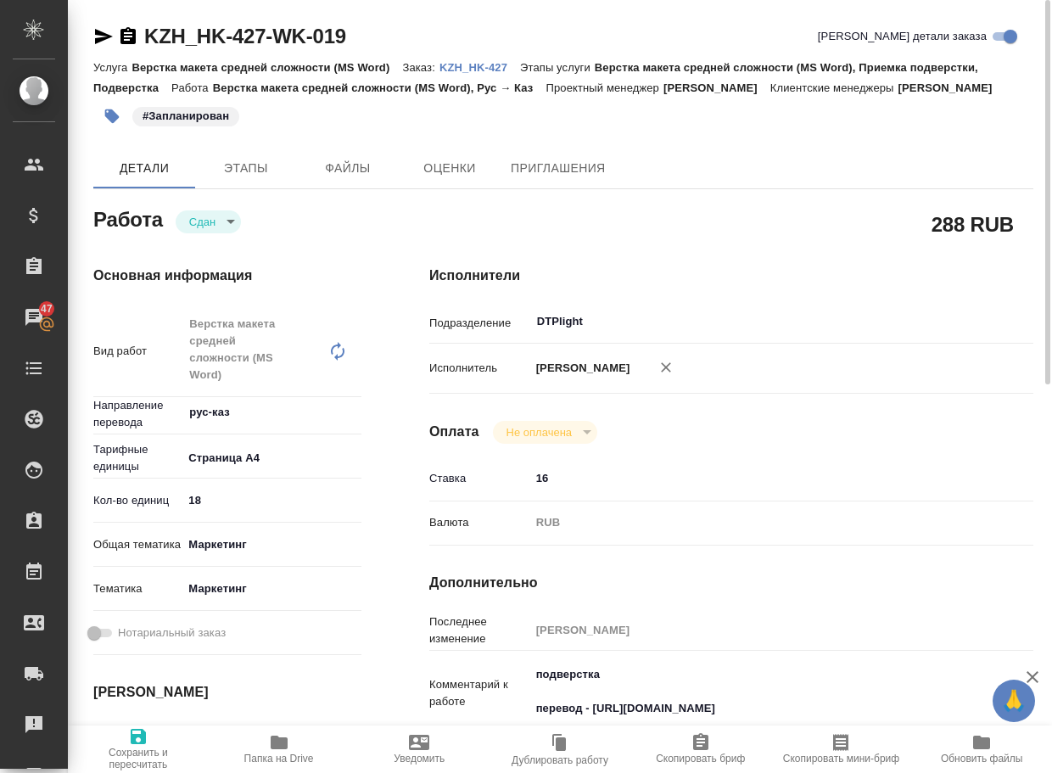
click at [509, 69] on p "KZH_HK-427" at bounding box center [479, 67] width 81 height 13
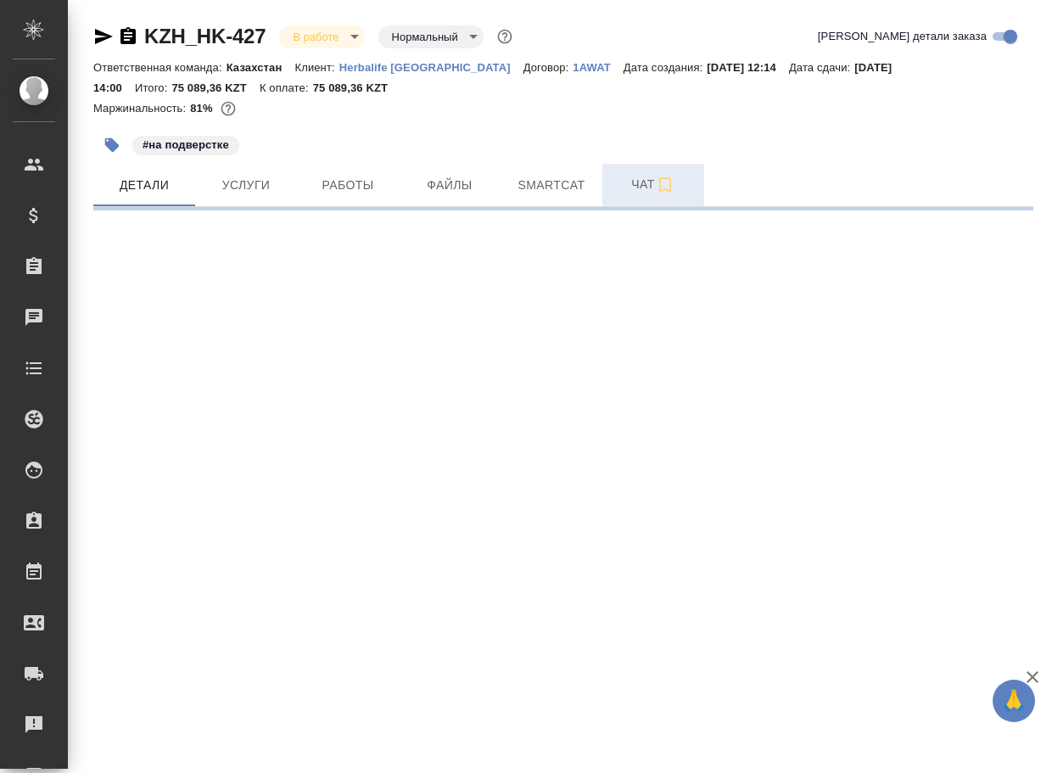
select select "RU"
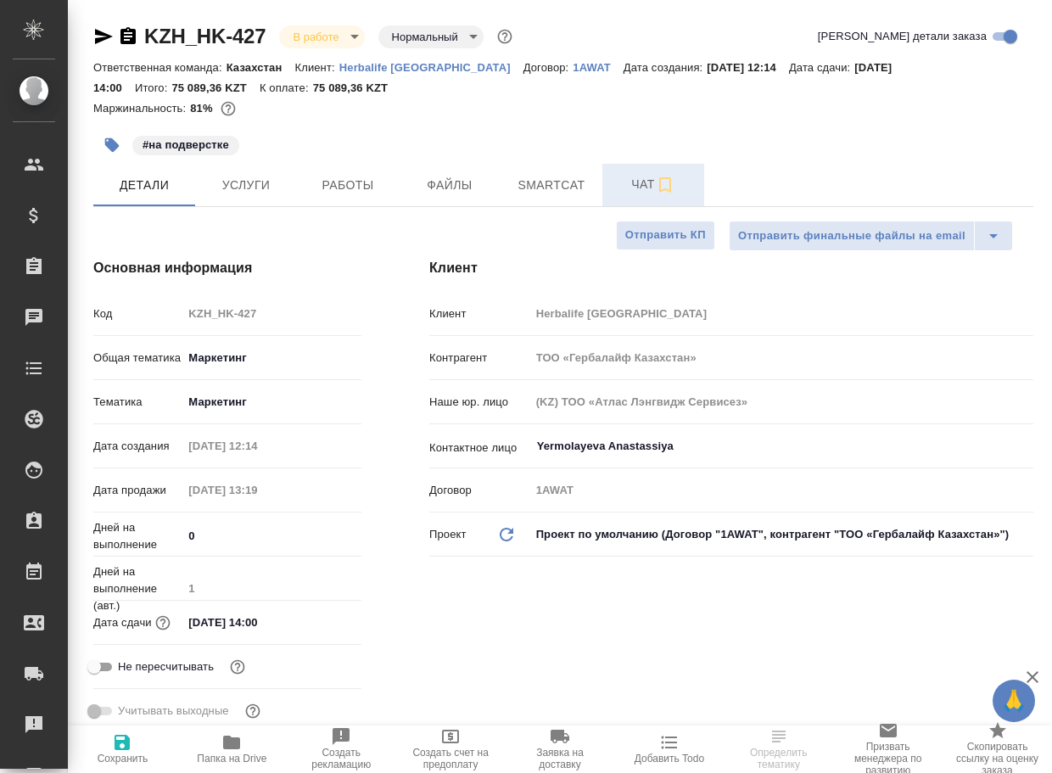
click at [640, 181] on span "Чат" at bounding box center [652, 184] width 81 height 21
type textarea "x"
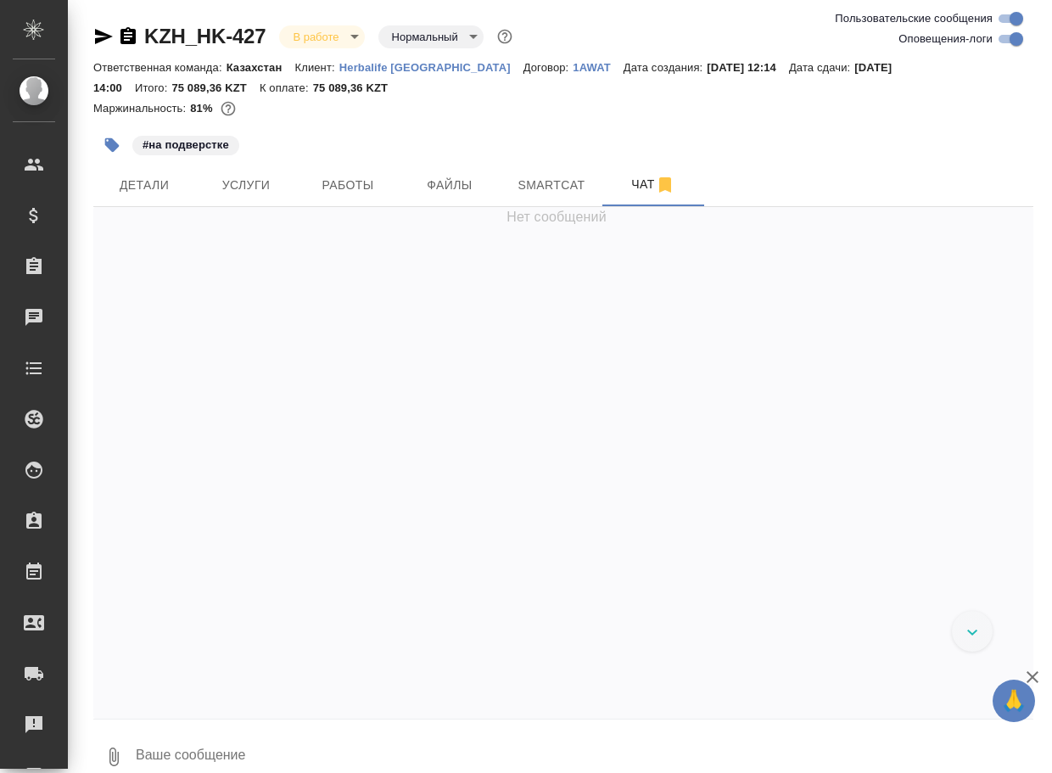
click at [243, 752] on textarea at bounding box center [583, 757] width 899 height 58
paste textarea "[URL][DOMAIN_NAME]"
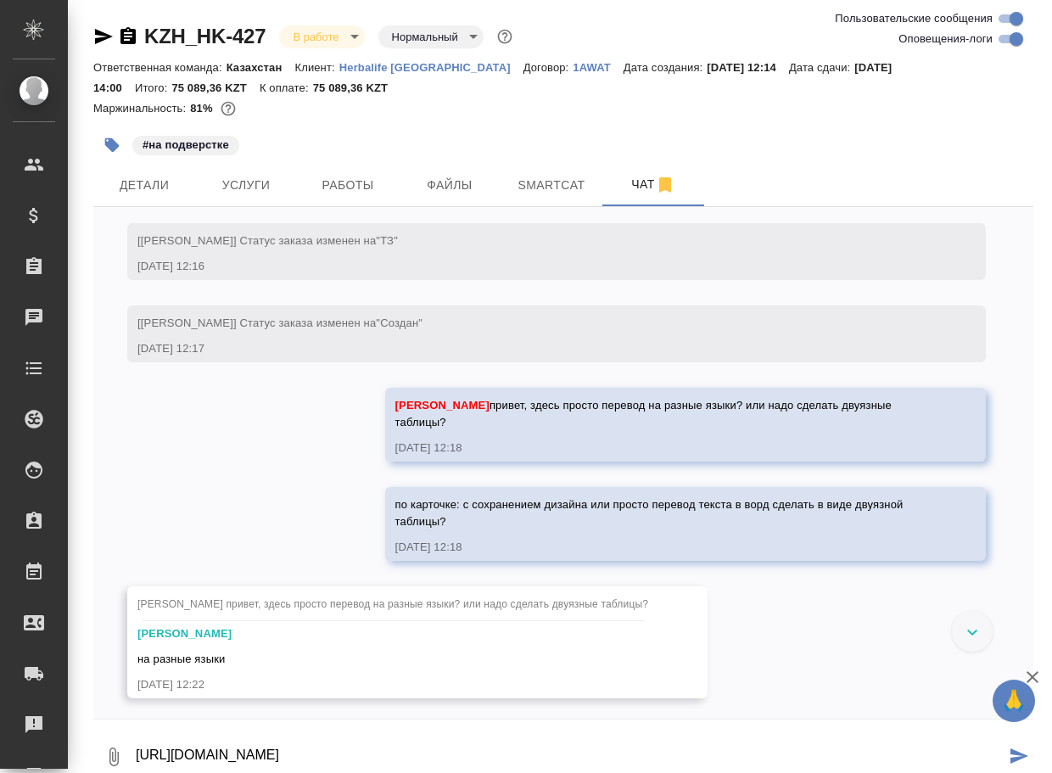
scroll to position [7893, 0]
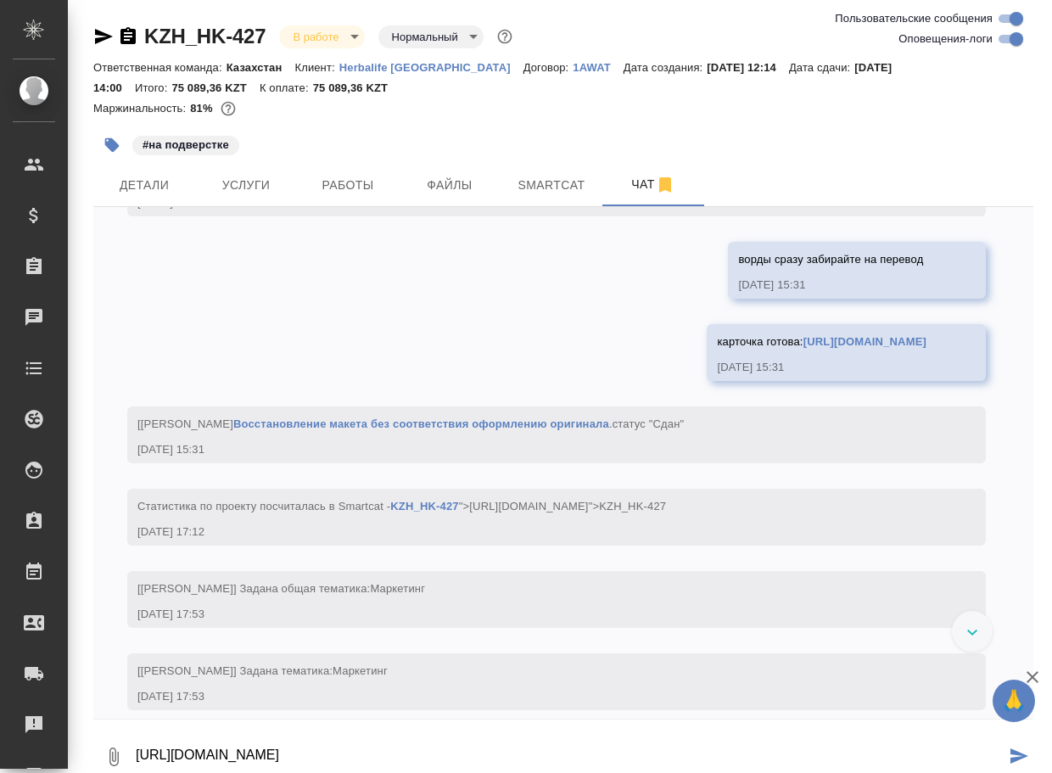
type textarea "[URL][DOMAIN_NAME]"
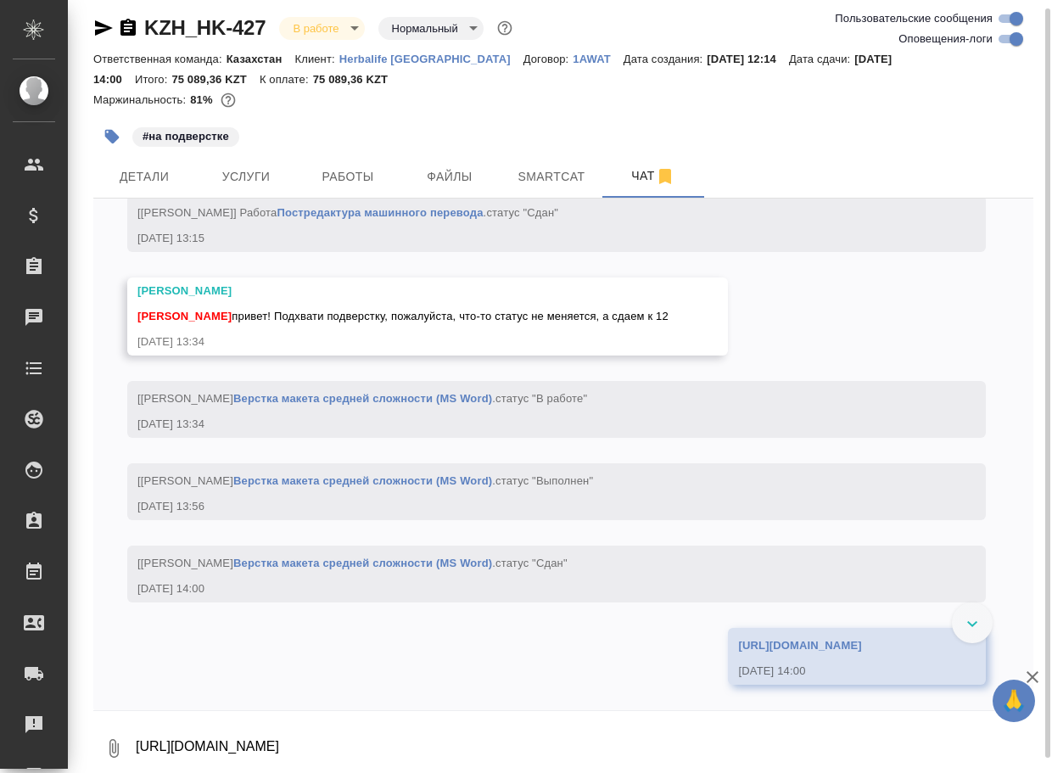
scroll to position [12336, 0]
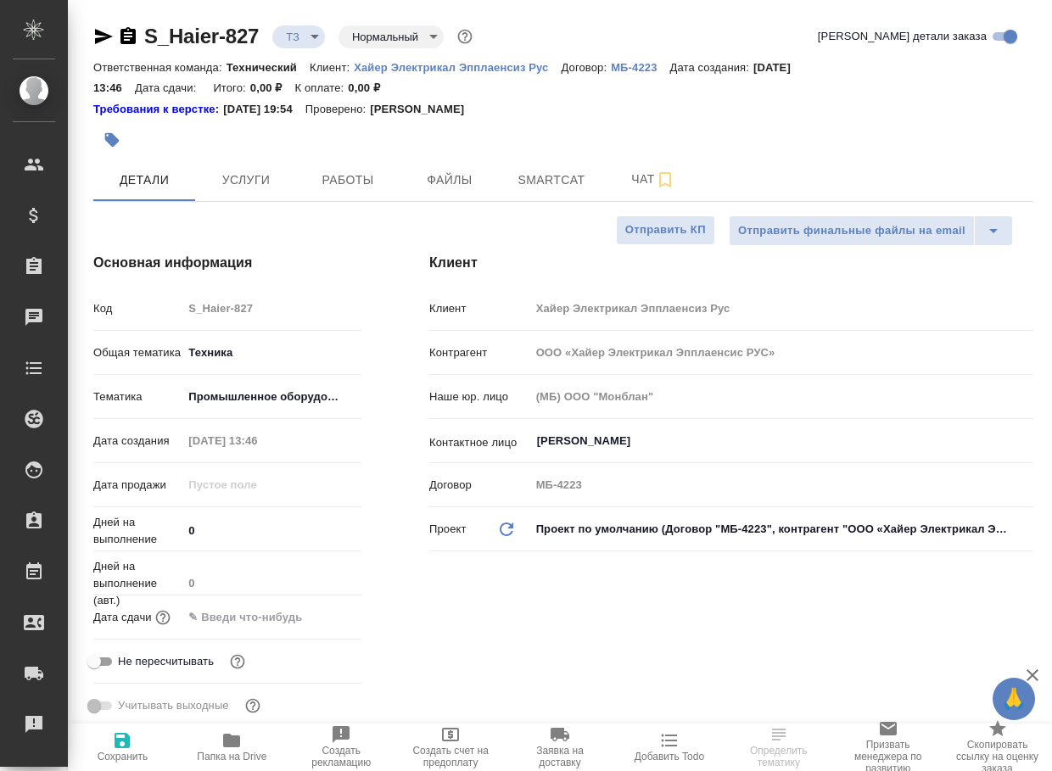
select select "RU"
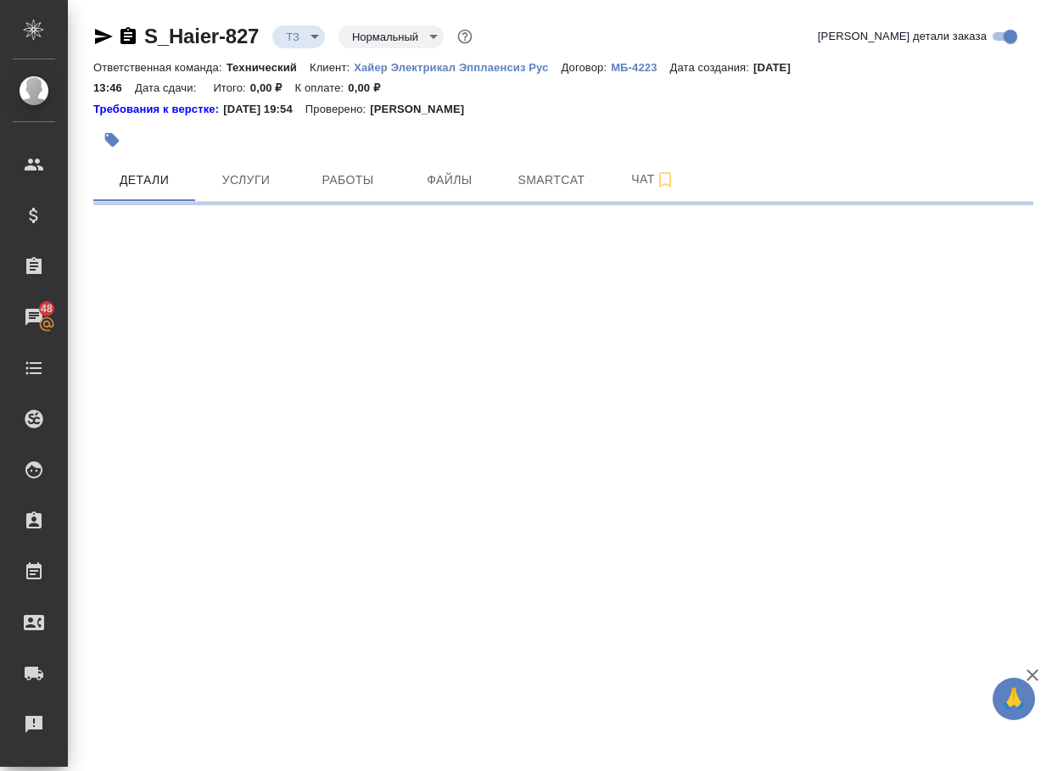
select select "RU"
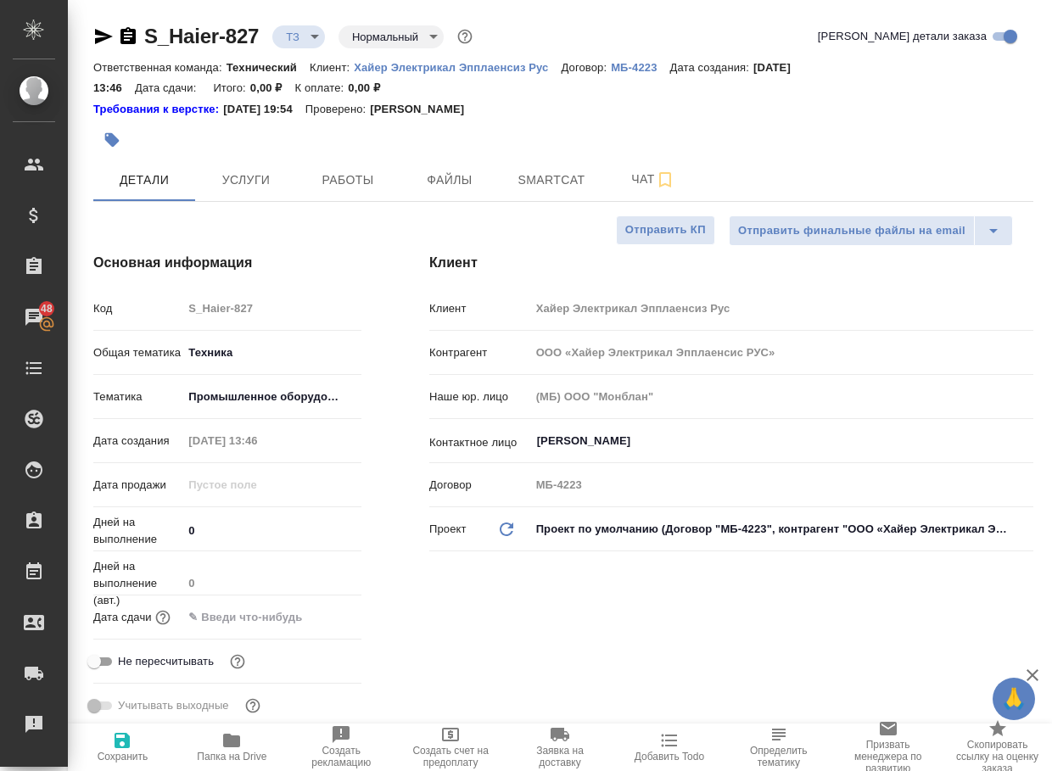
type textarea "x"
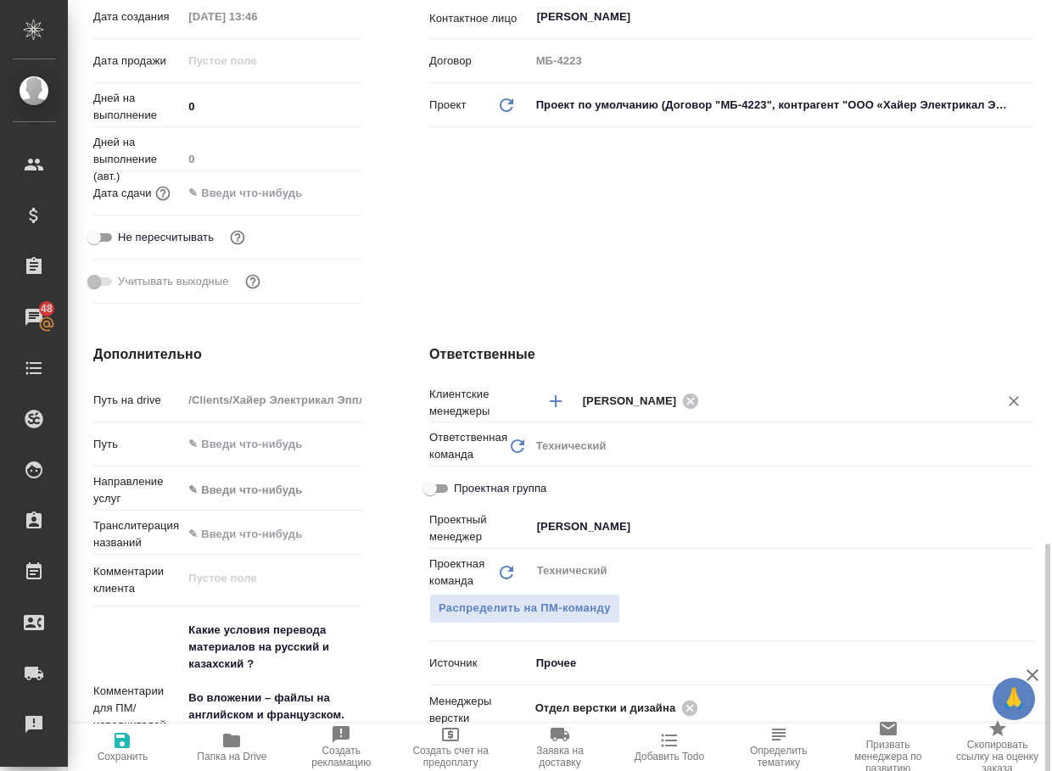
scroll to position [679, 0]
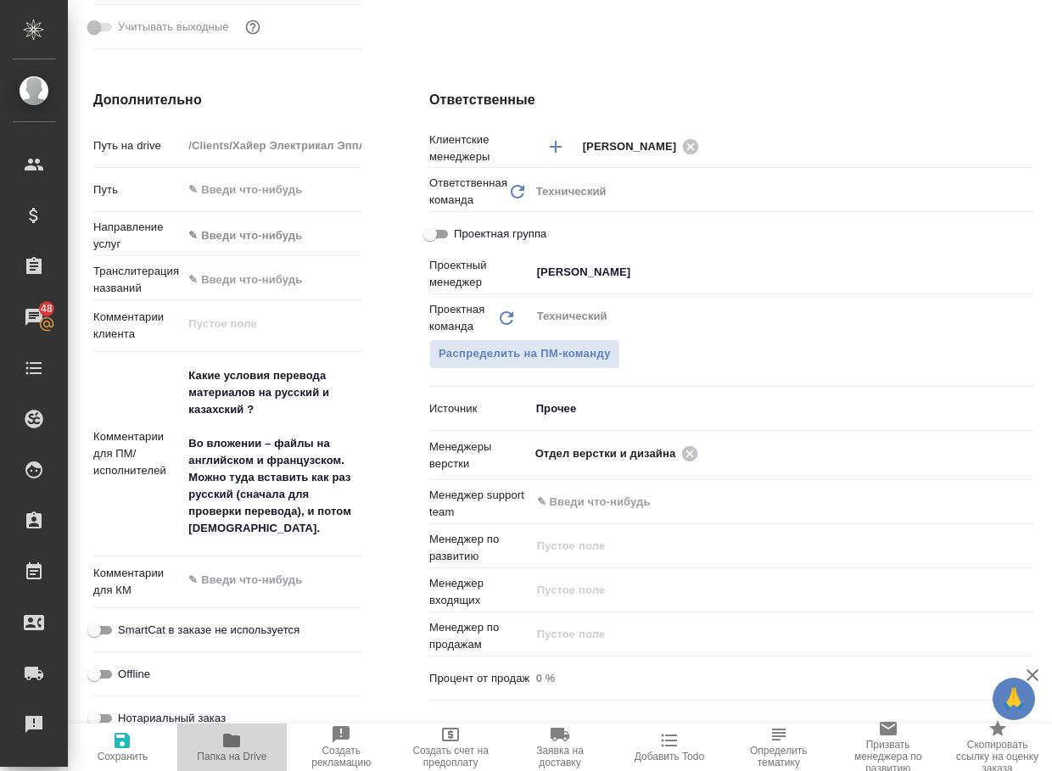
click at [236, 745] on icon "button" at bounding box center [231, 741] width 17 height 14
type textarea "x"
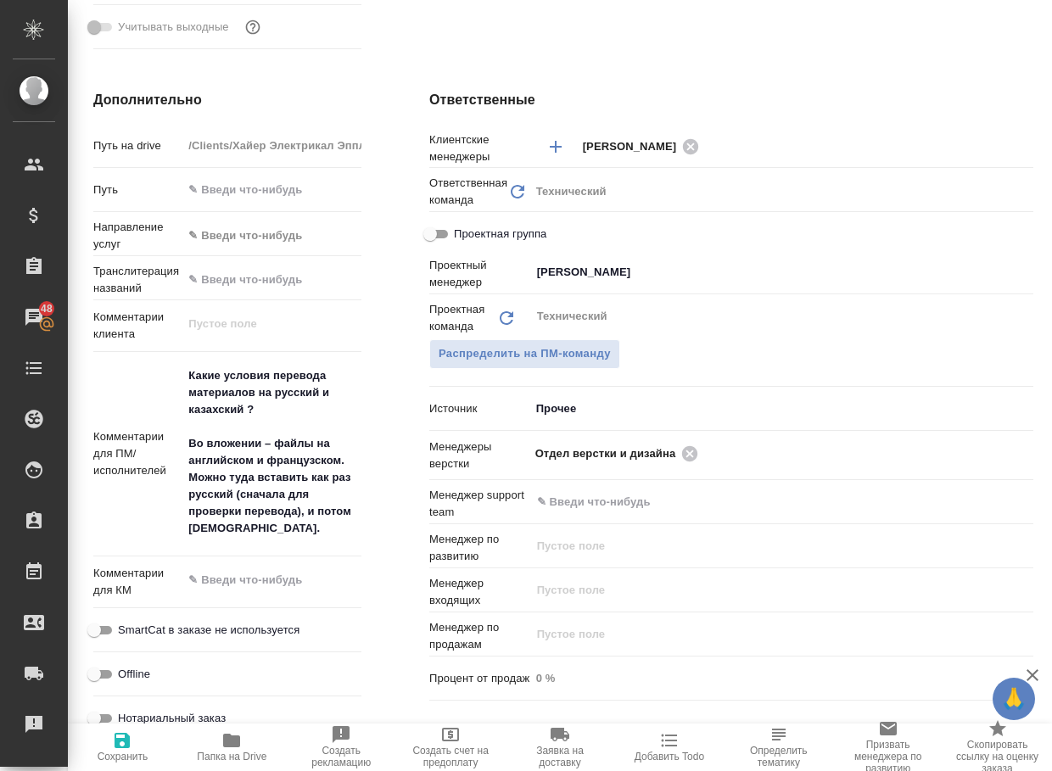
type textarea "x"
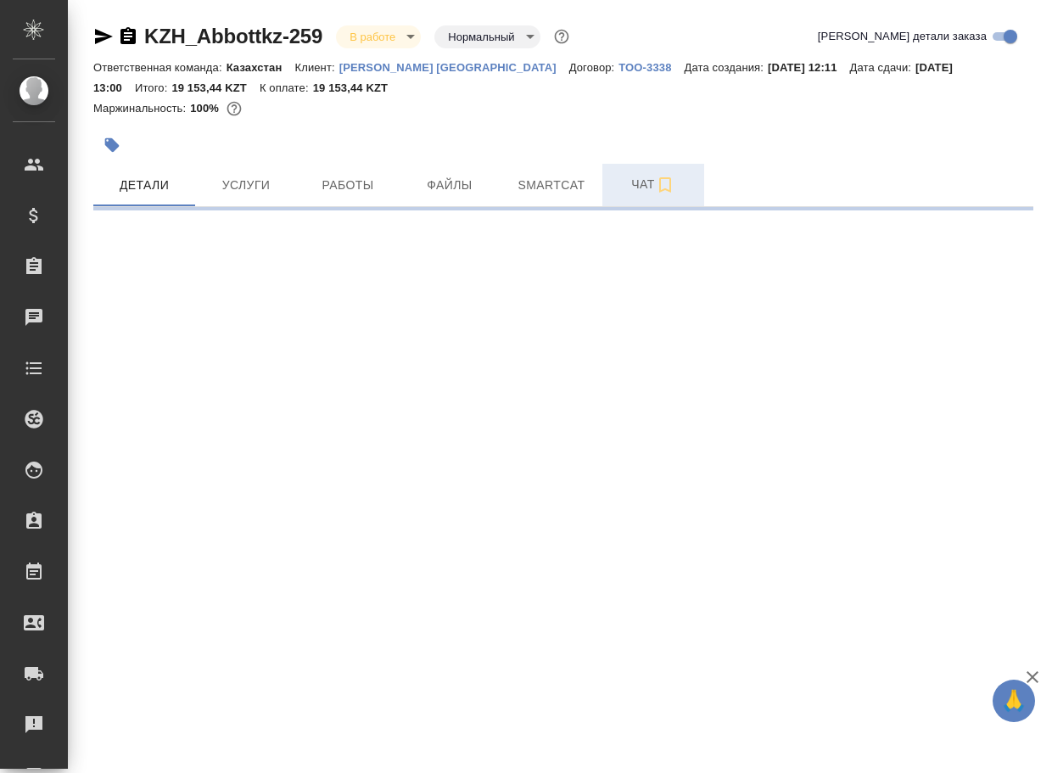
select select "RU"
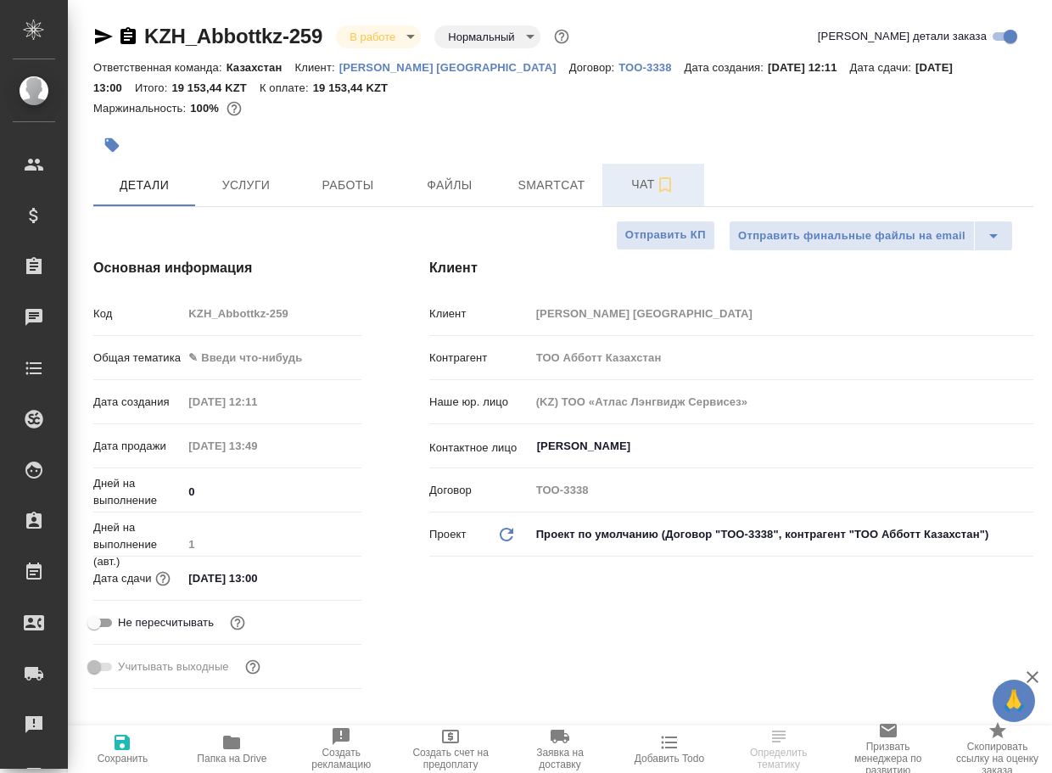
click at [650, 182] on span "Чат" at bounding box center [652, 184] width 81 height 21
type textarea "x"
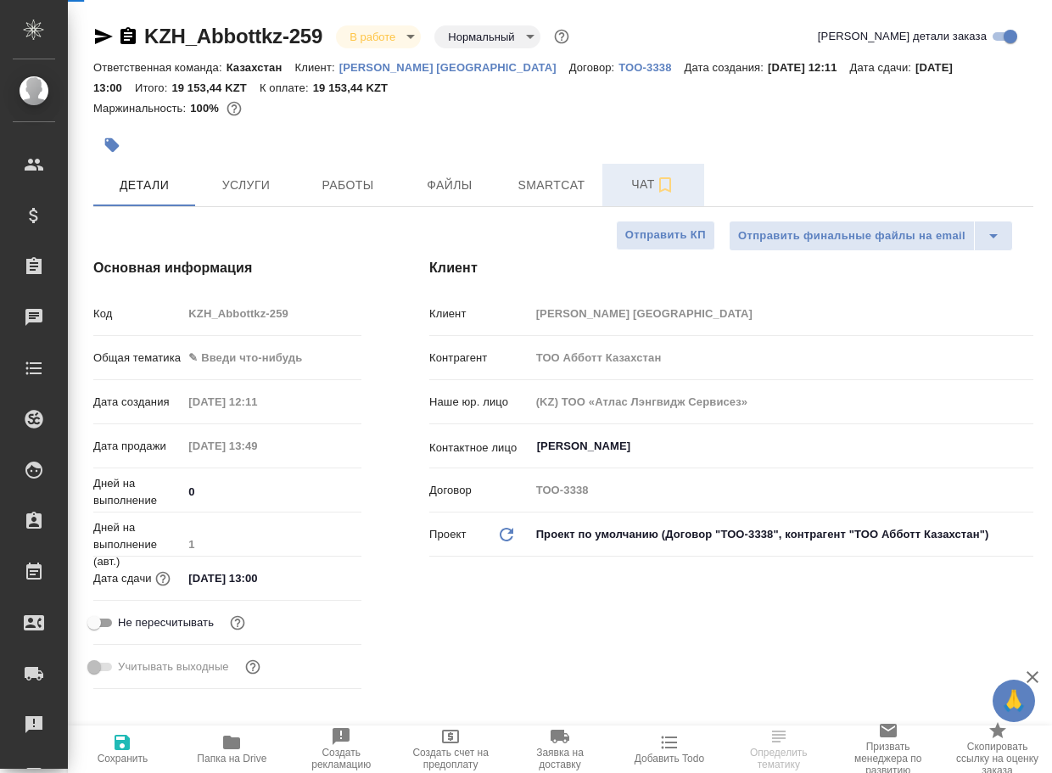
type textarea "x"
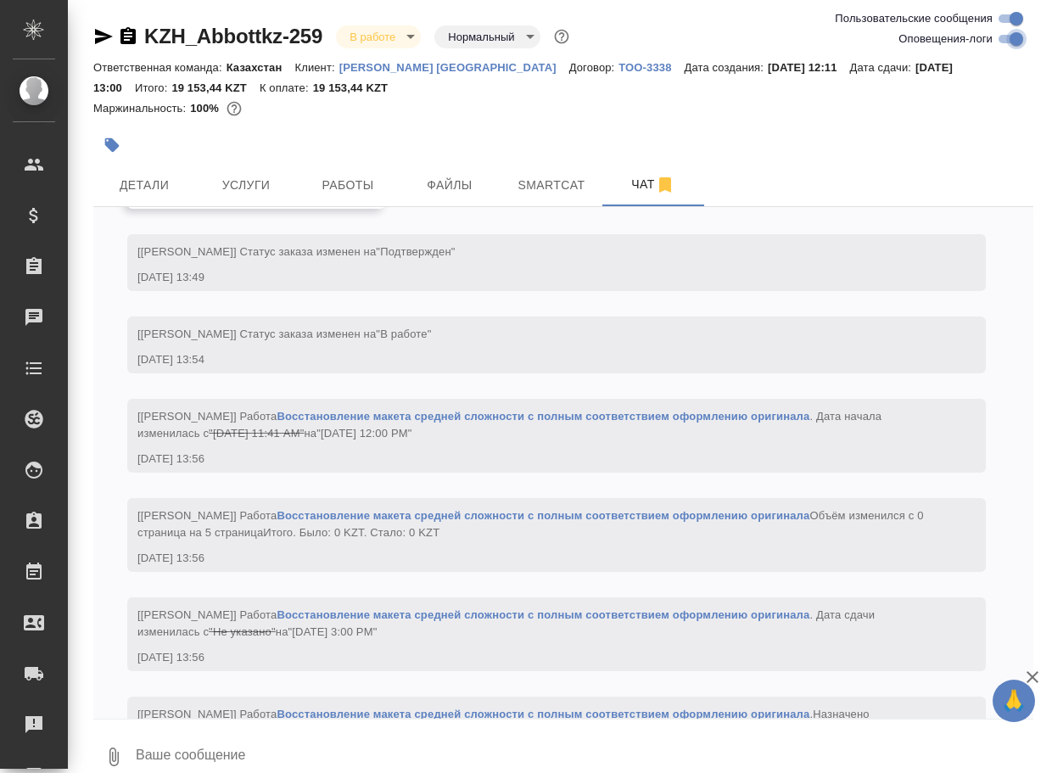
click at [1005, 38] on input "Оповещения-логи" at bounding box center [1016, 39] width 61 height 20
checkbox input "false"
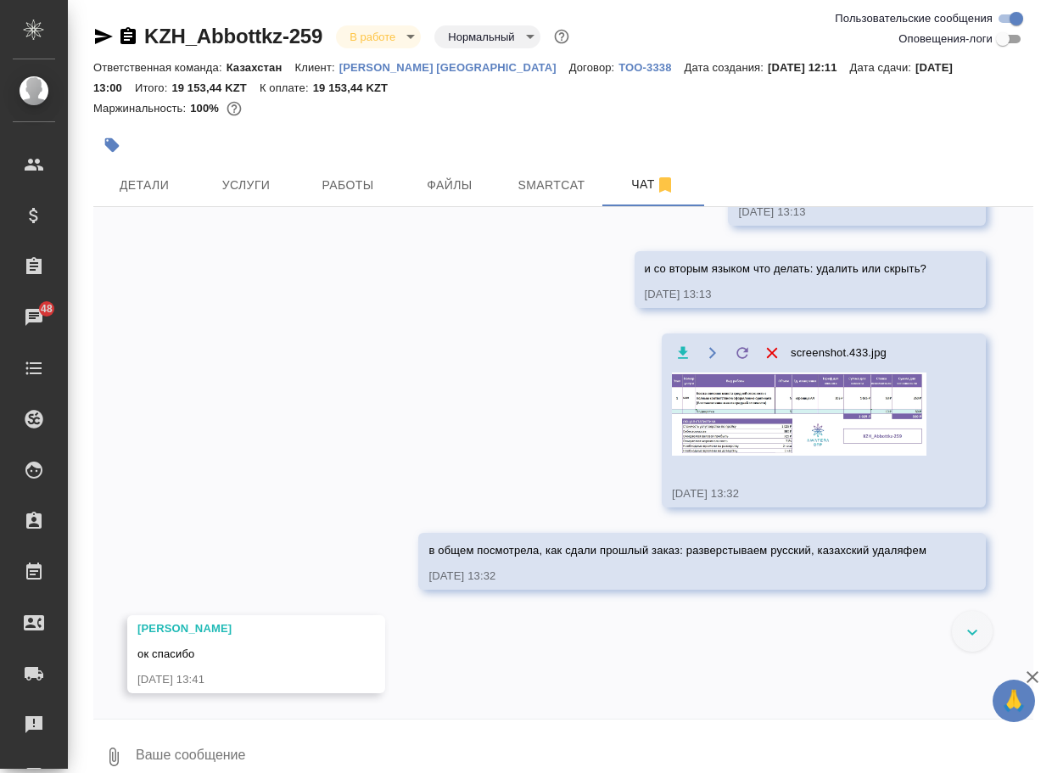
scroll to position [1553, 0]
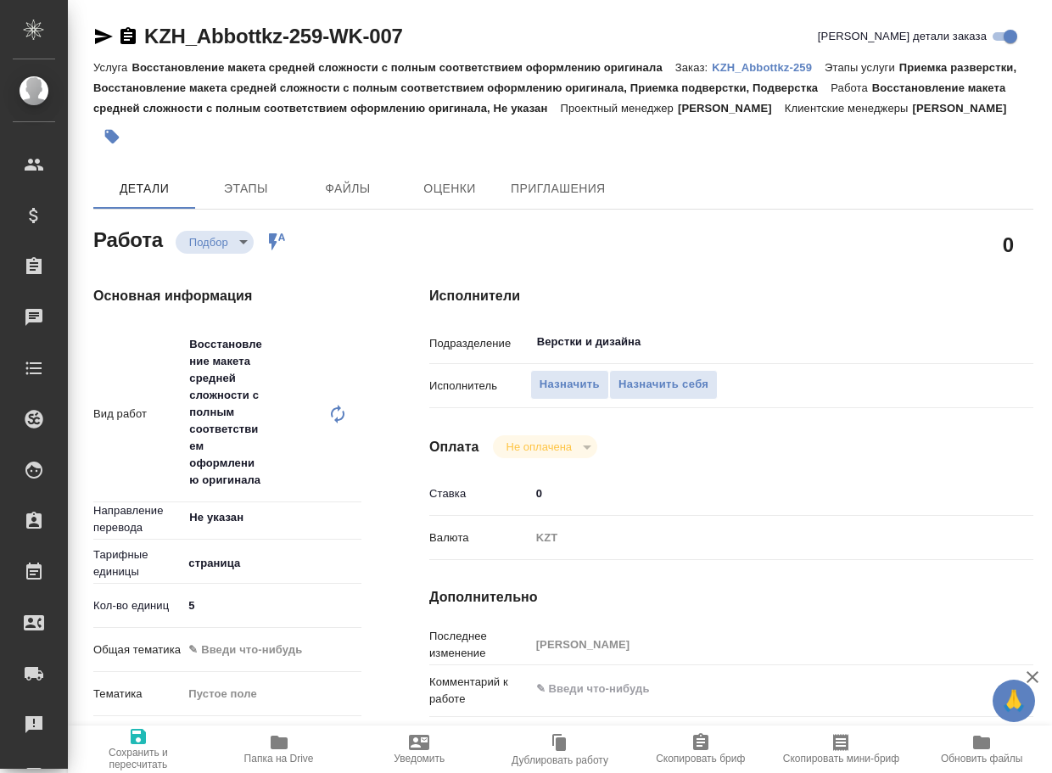
type textarea "x"
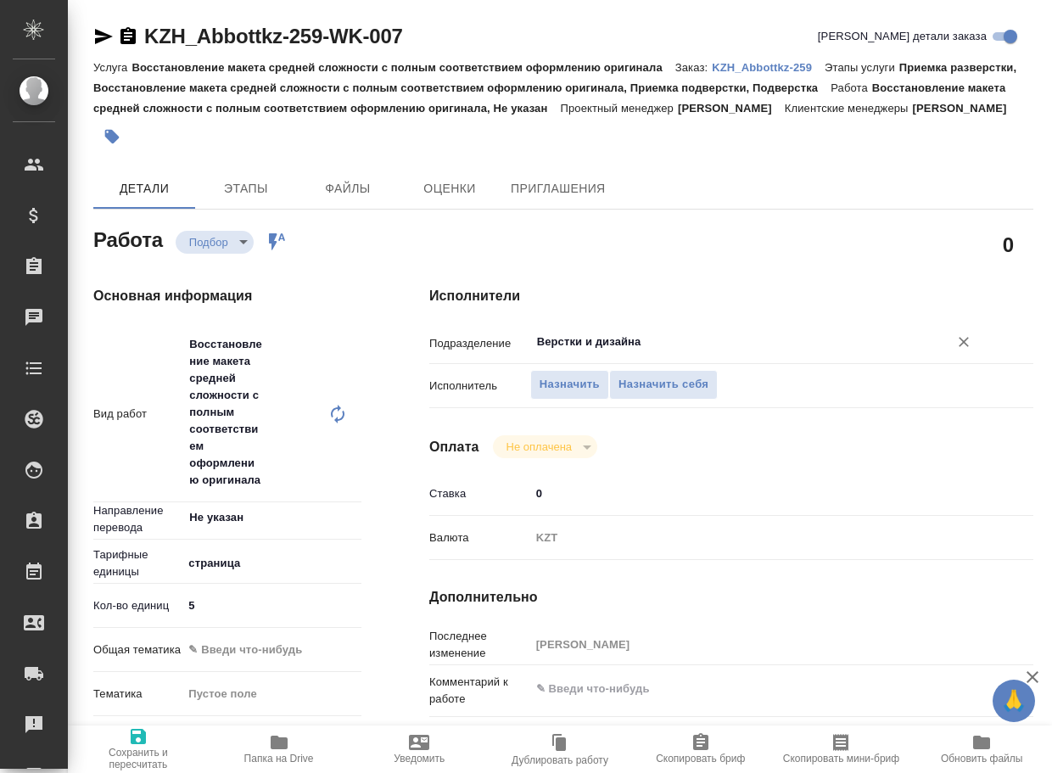
type textarea "x"
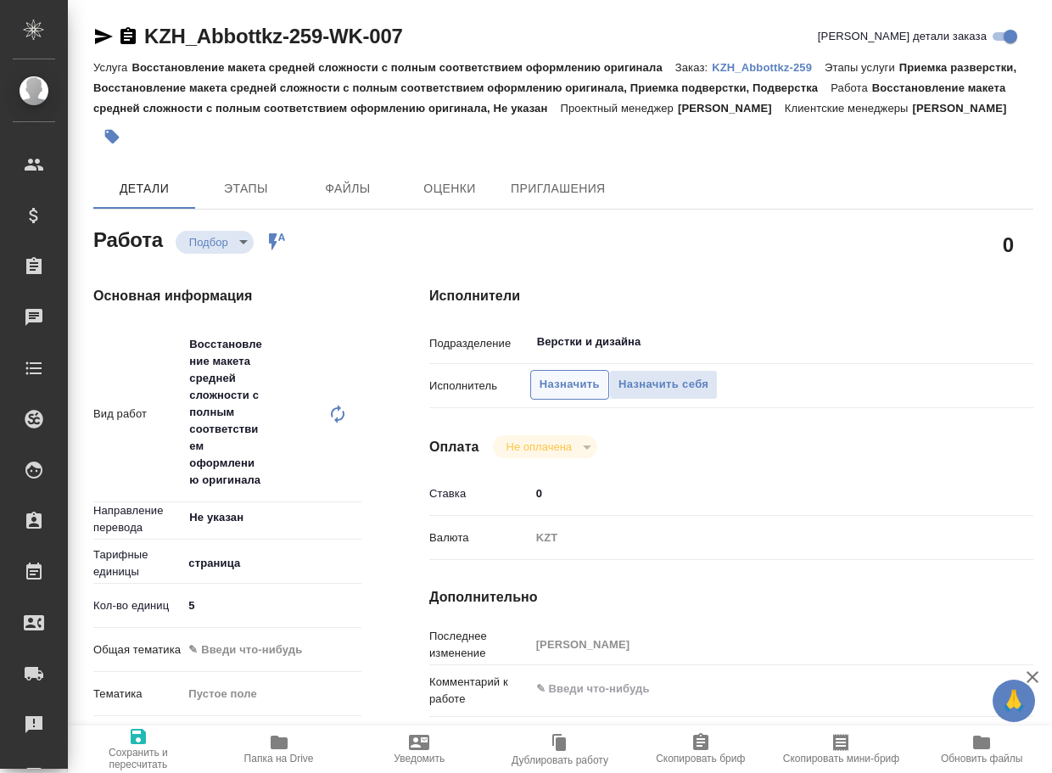
type textarea "x"
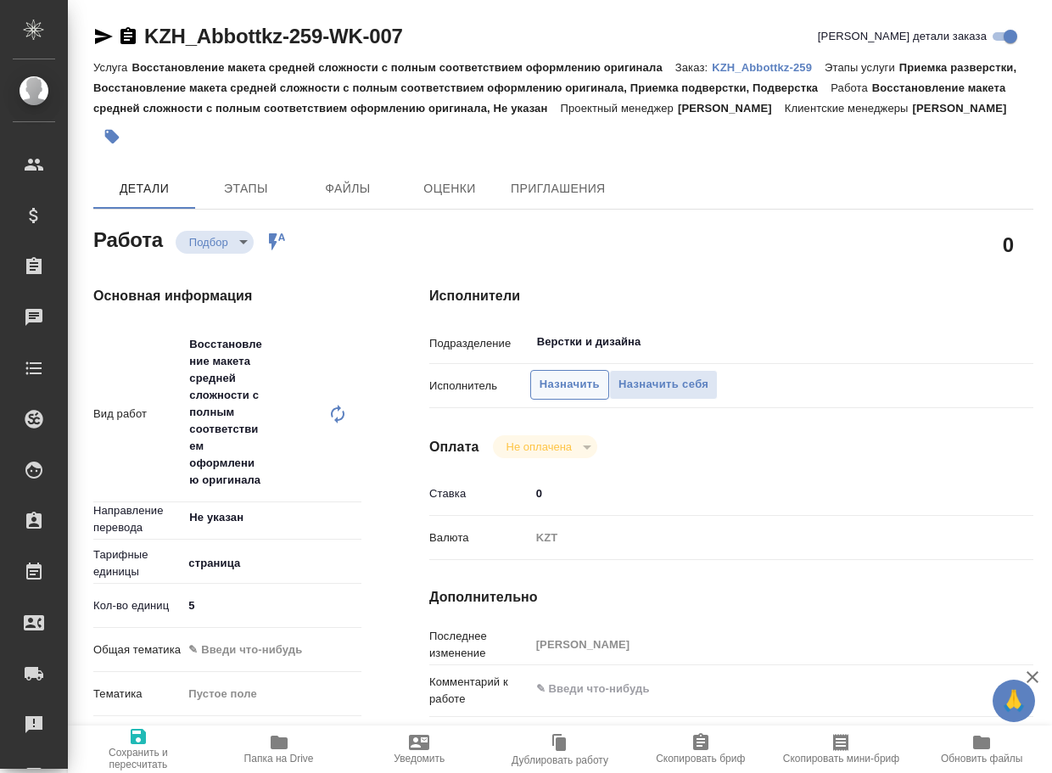
type textarea "x"
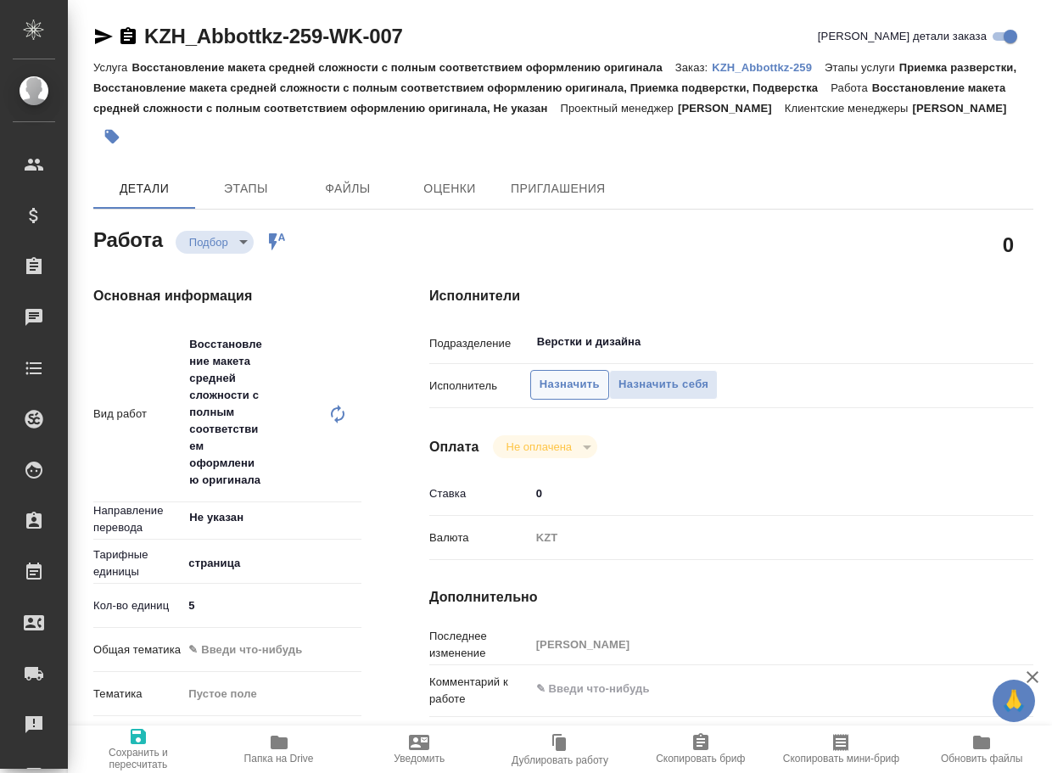
type textarea "x"
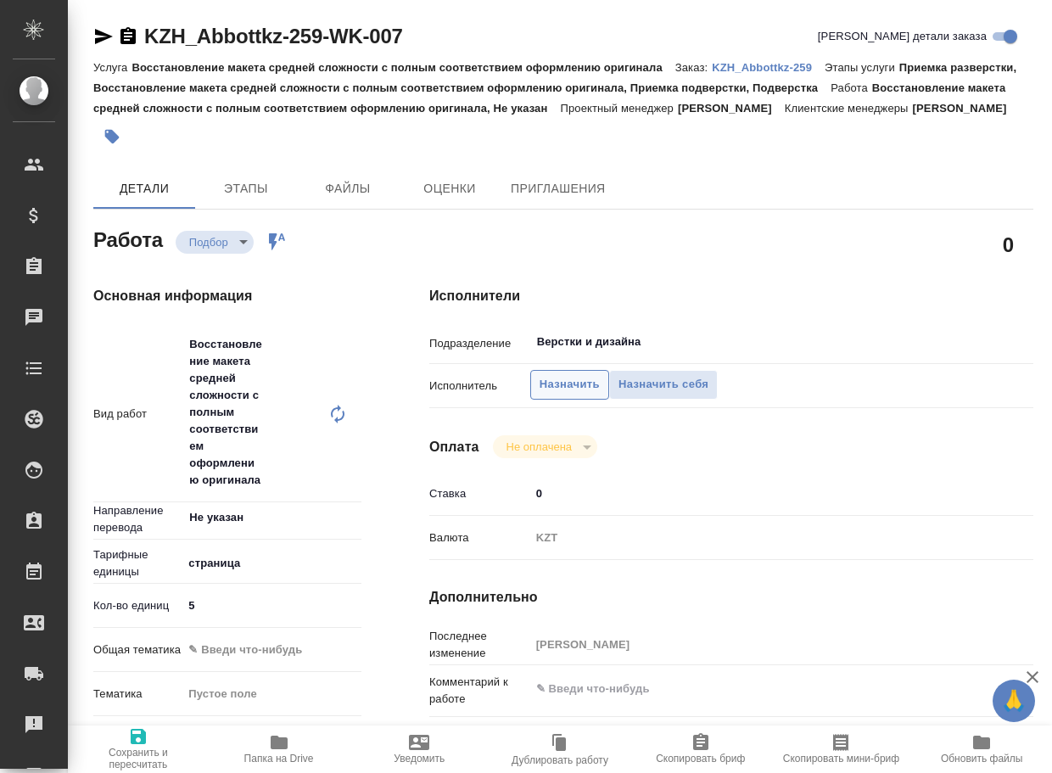
type textarea "x"
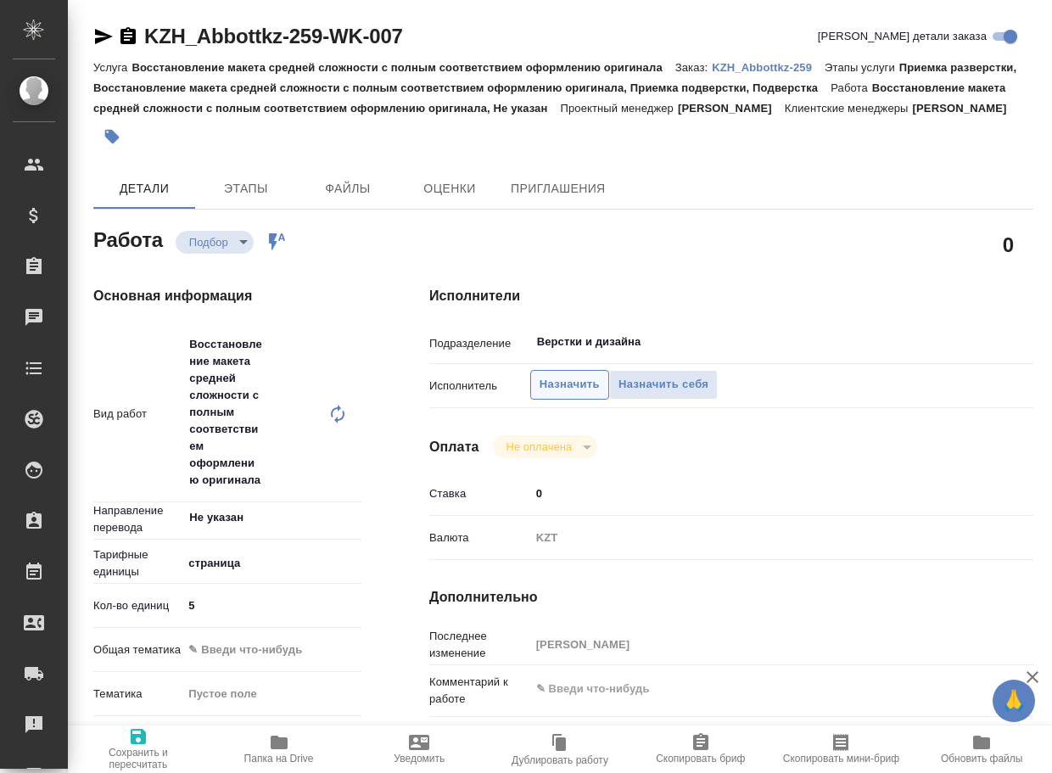
type textarea "x"
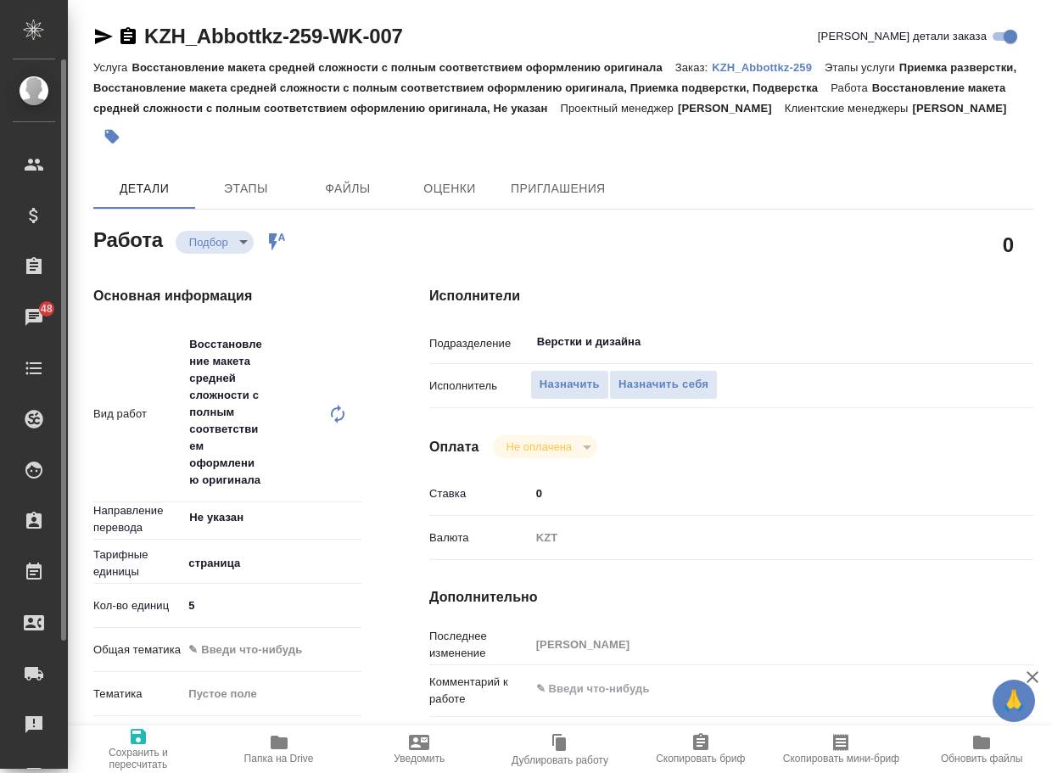
type textarea "x"
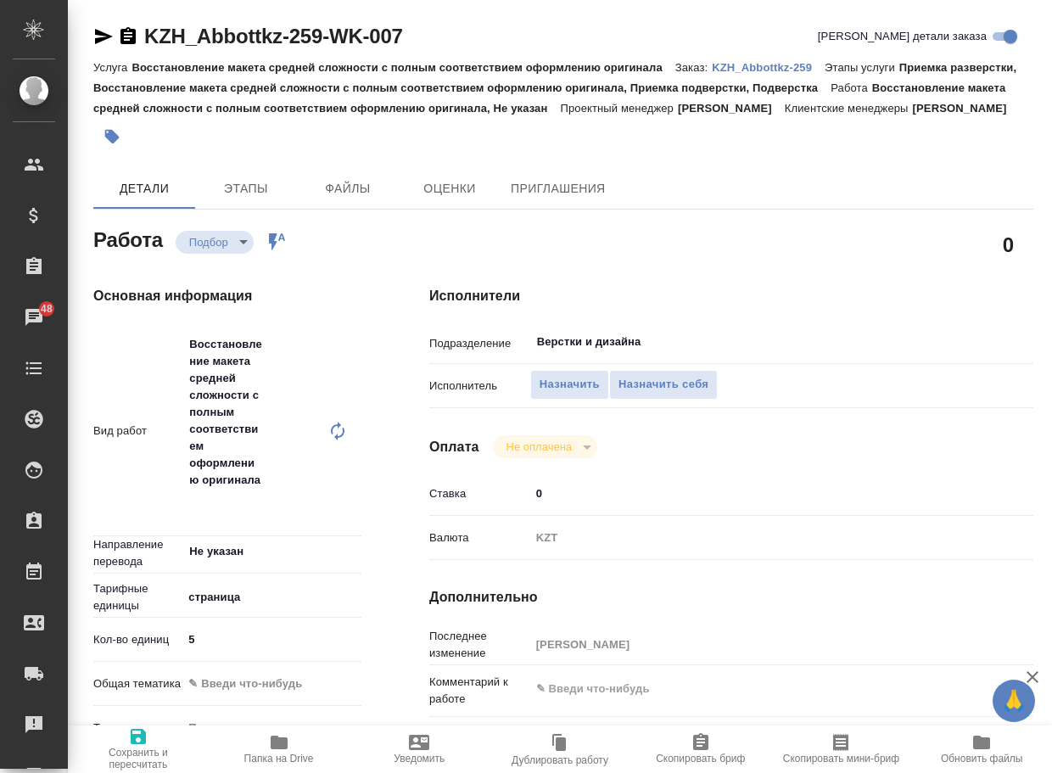
scroll to position [170, 0]
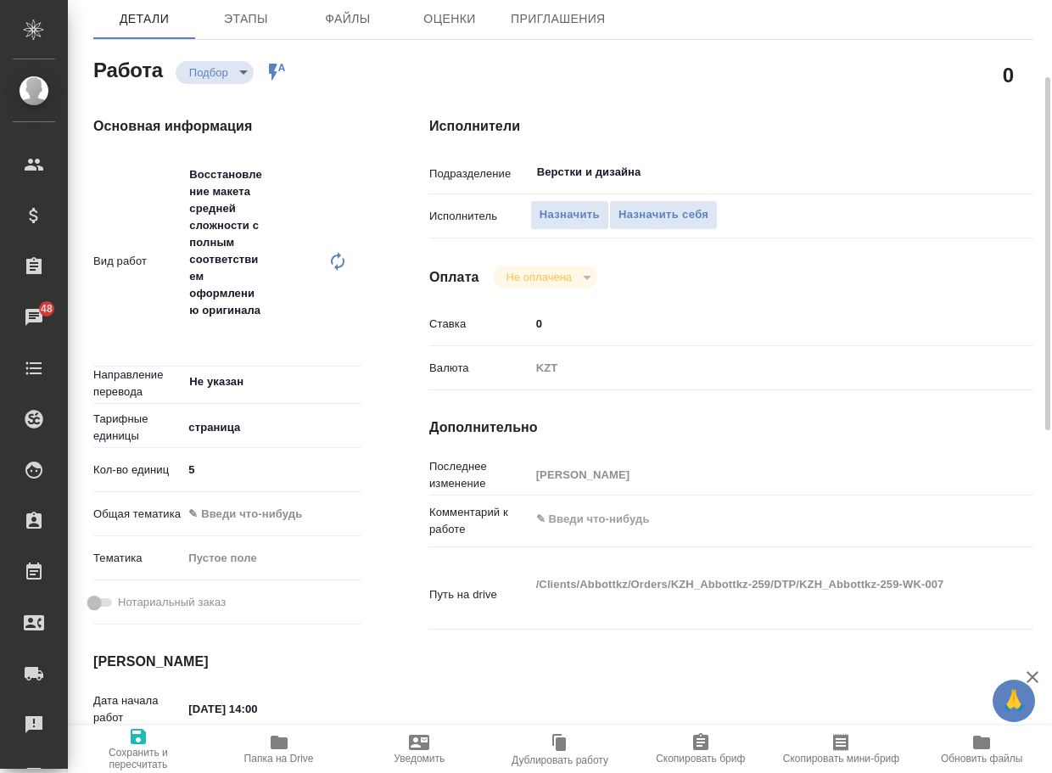
type textarea "x"
click at [608, 534] on textarea at bounding box center [756, 519] width 453 height 29
type textarea "в"
type textarea "x"
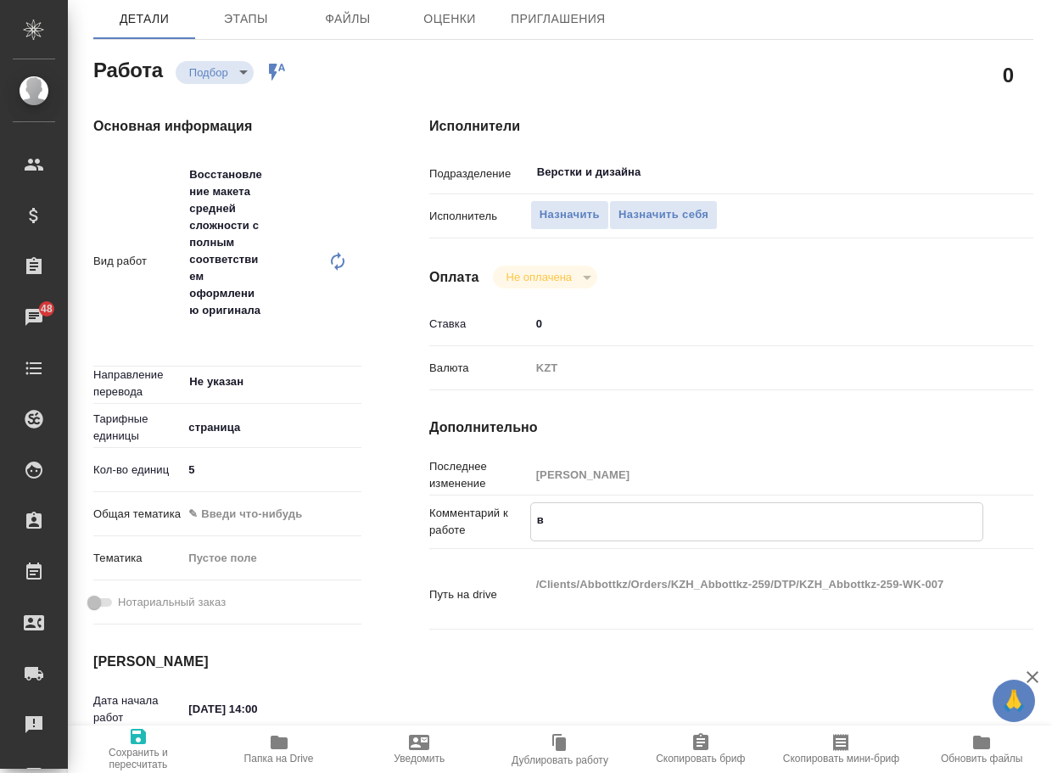
type textarea "x"
type textarea "в"
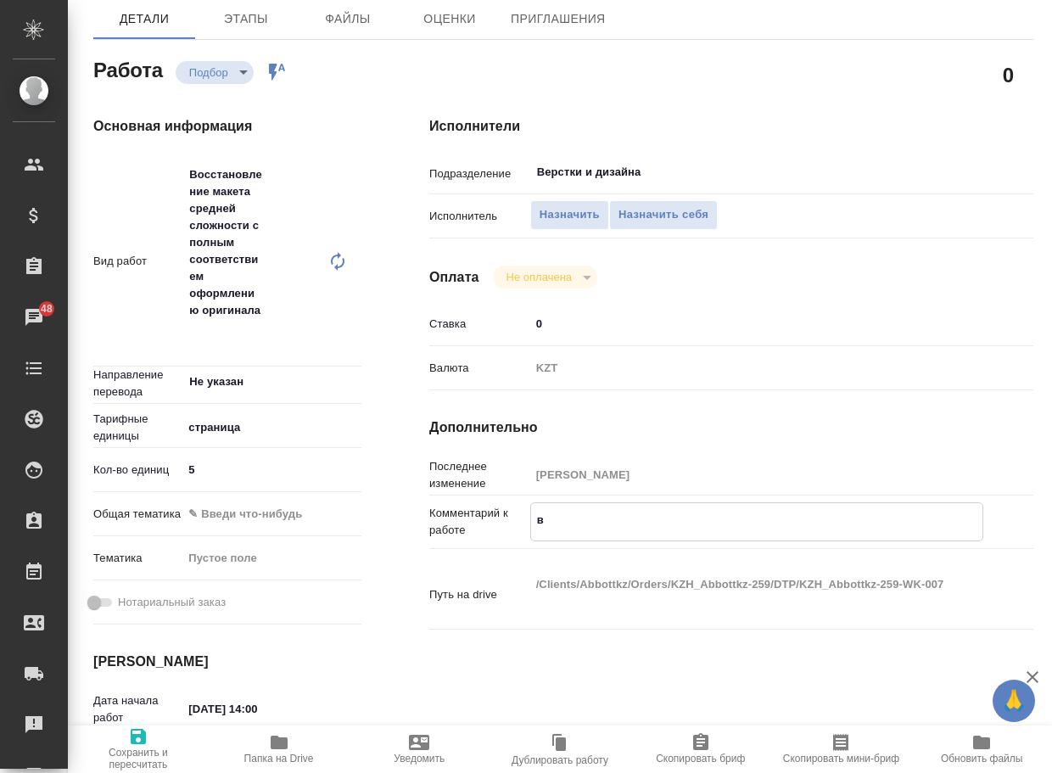
type textarea "x"
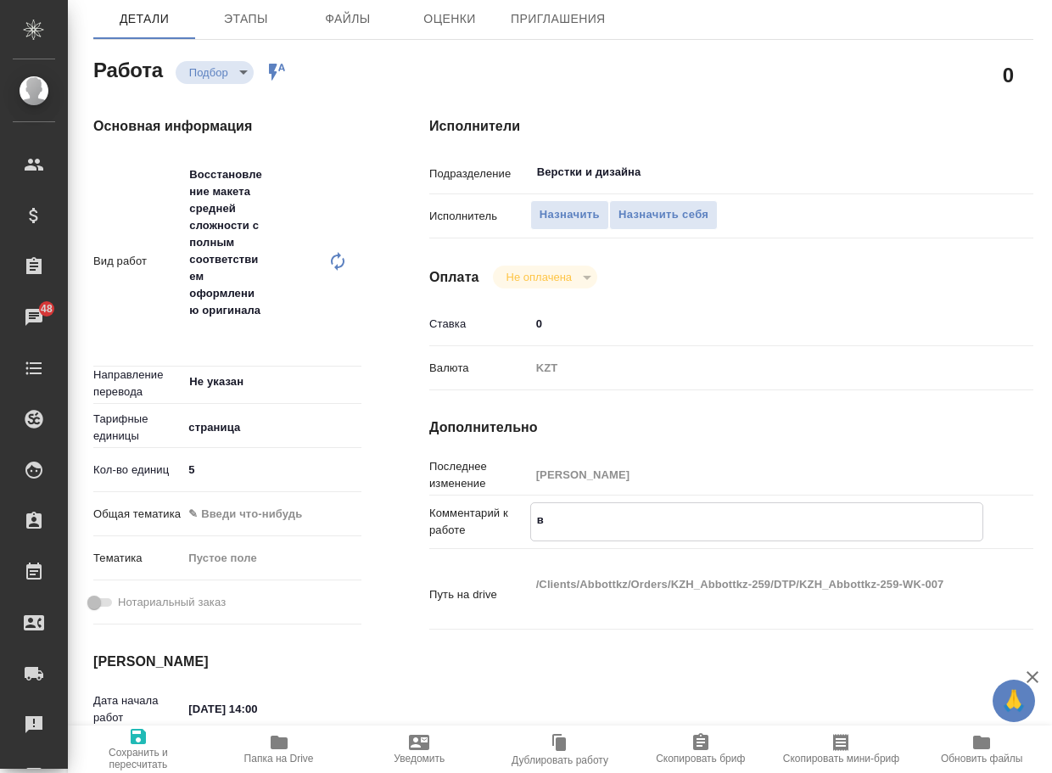
type textarea "в ш"
type textarea "x"
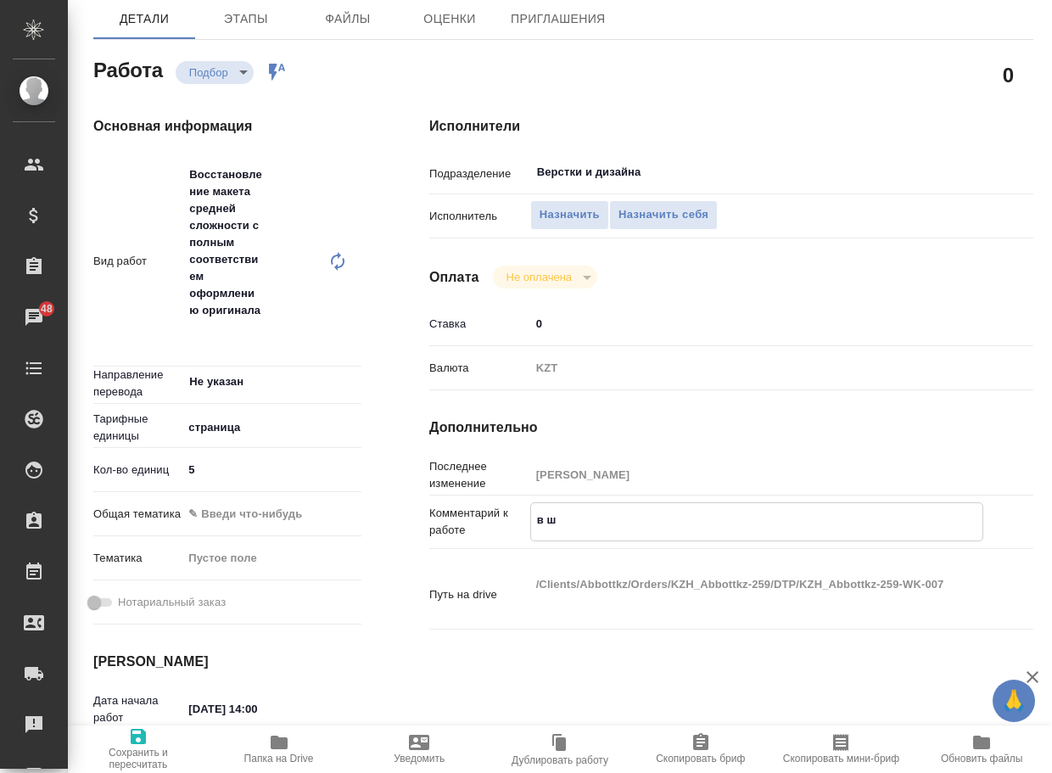
type textarea "x"
type textarea "в ша"
type textarea "x"
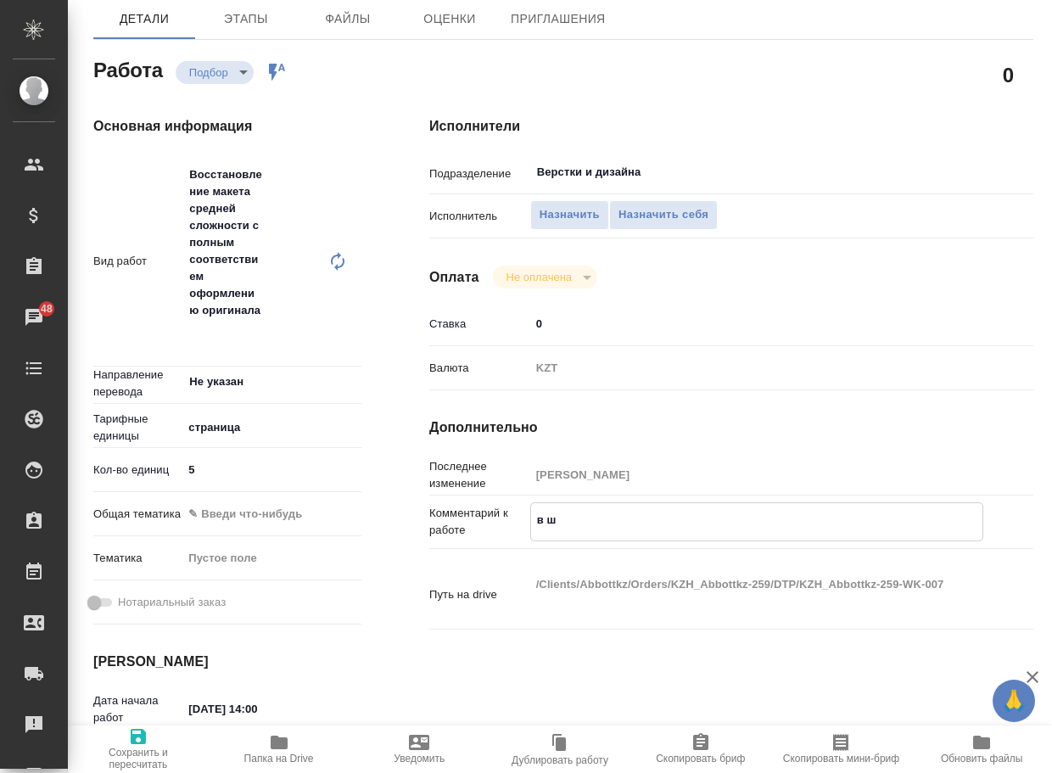
type textarea "x"
type textarea "в шап"
type textarea "x"
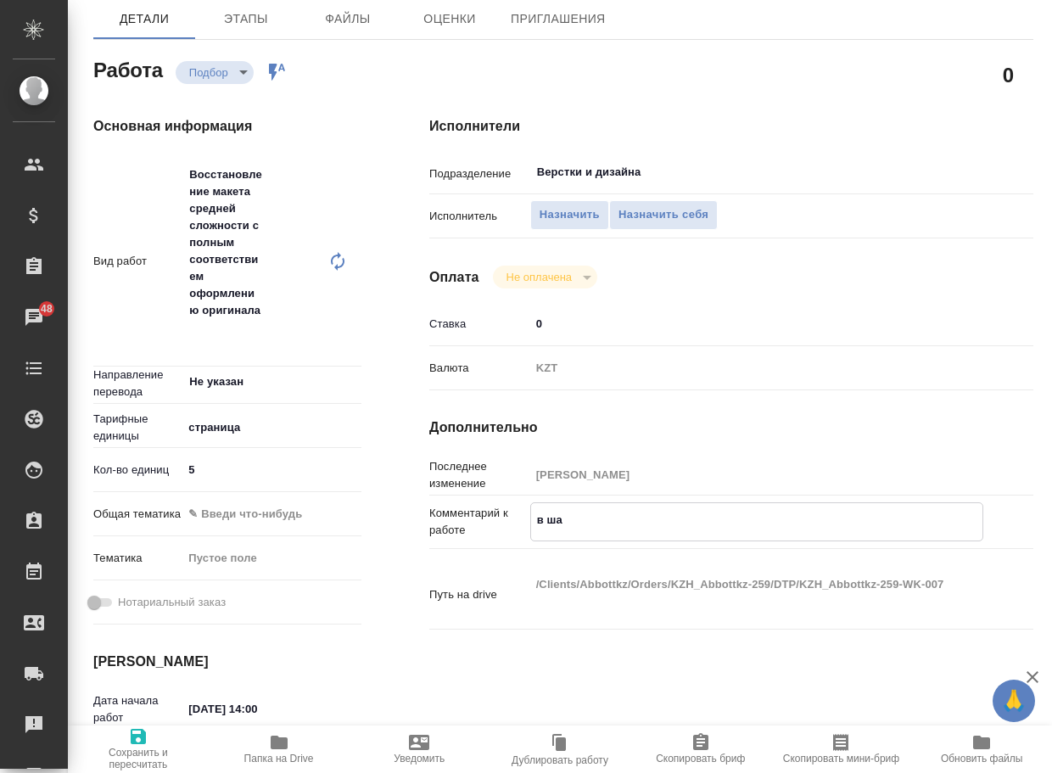
type textarea "x"
type textarea "в шапк"
type textarea "x"
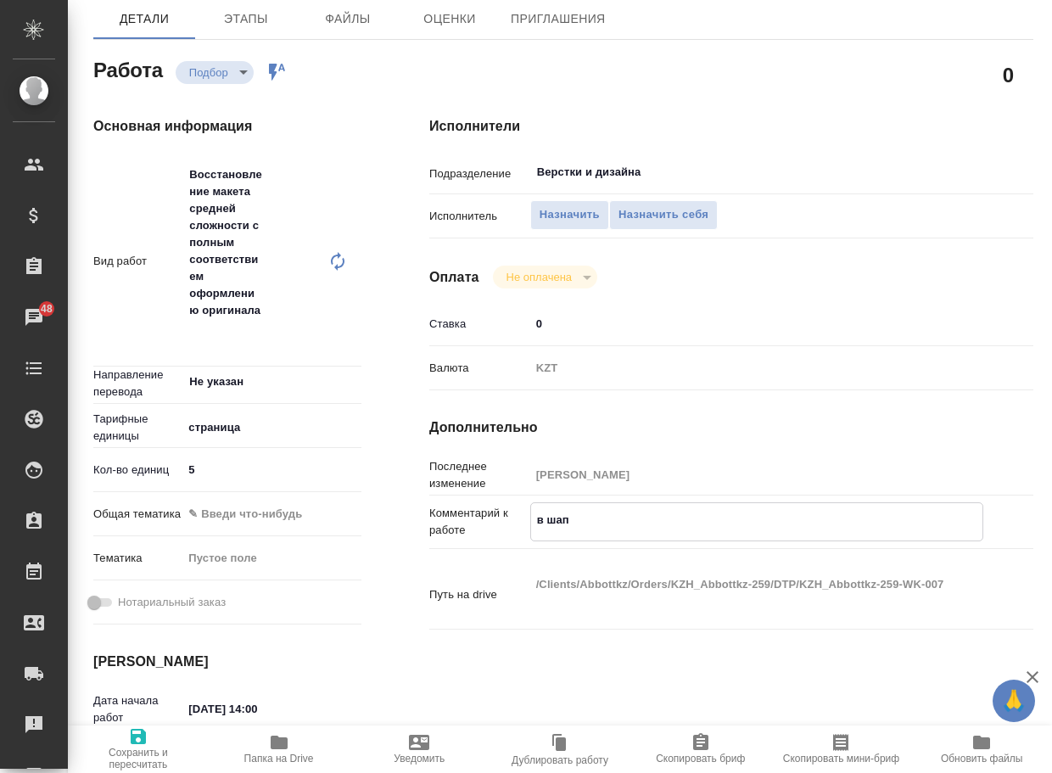
type textarea "x"
type textarea "в шапке"
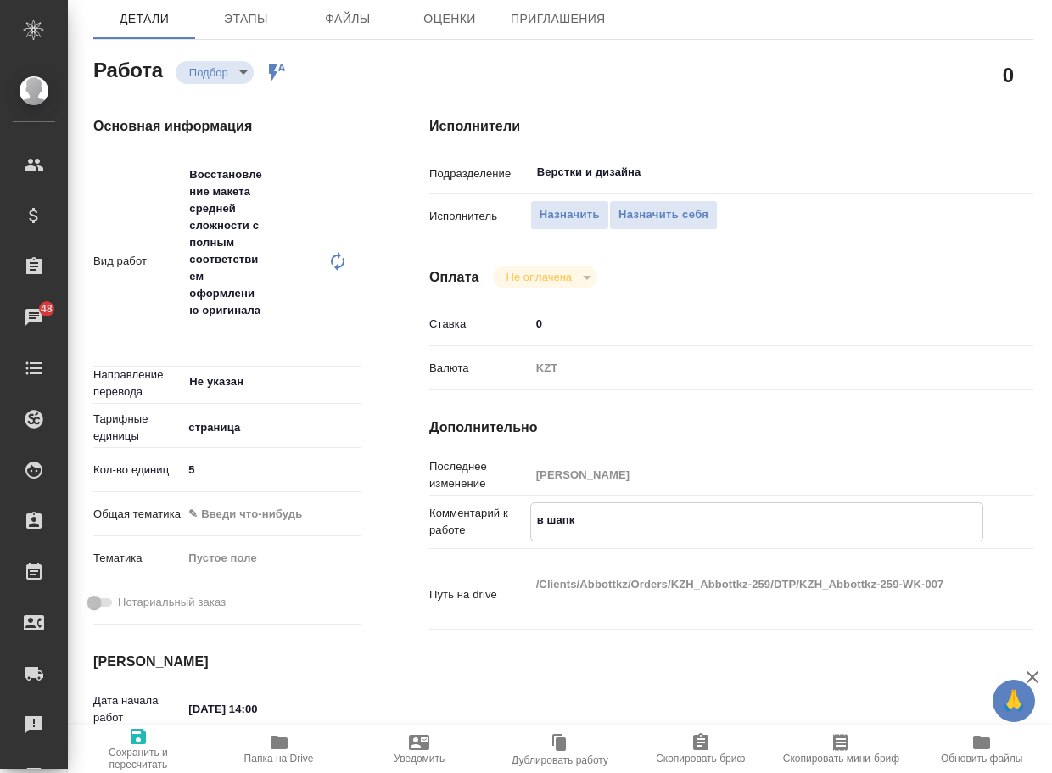
type textarea "x"
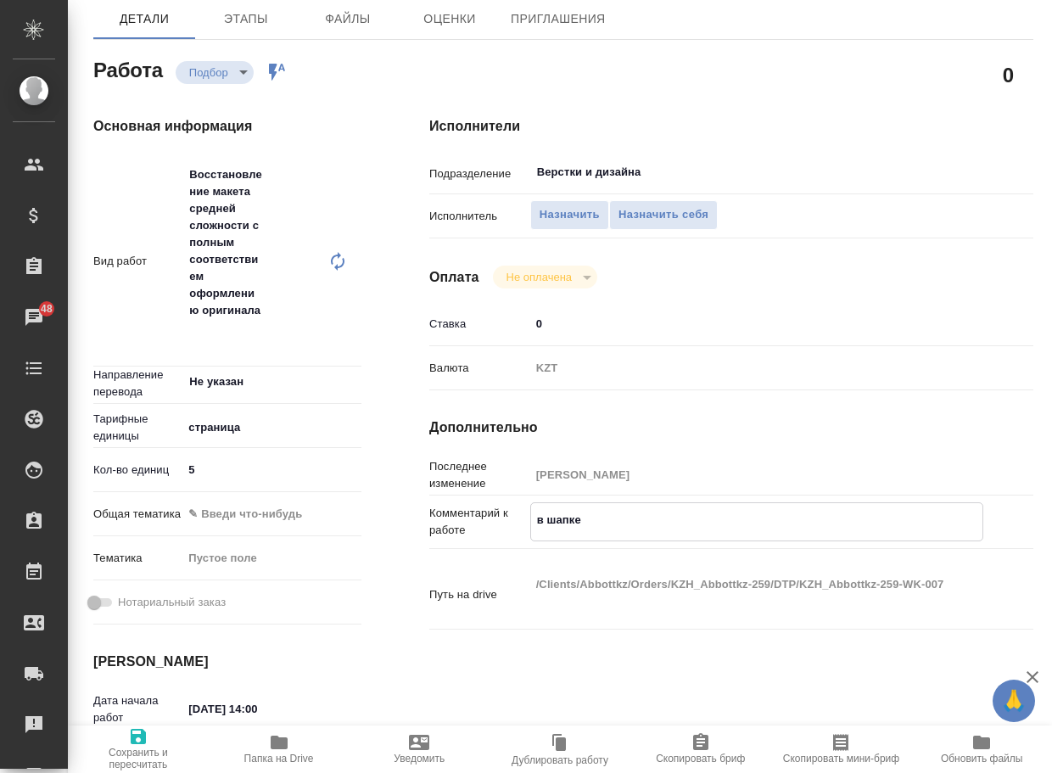
type textarea "в шапке"
type textarea "x"
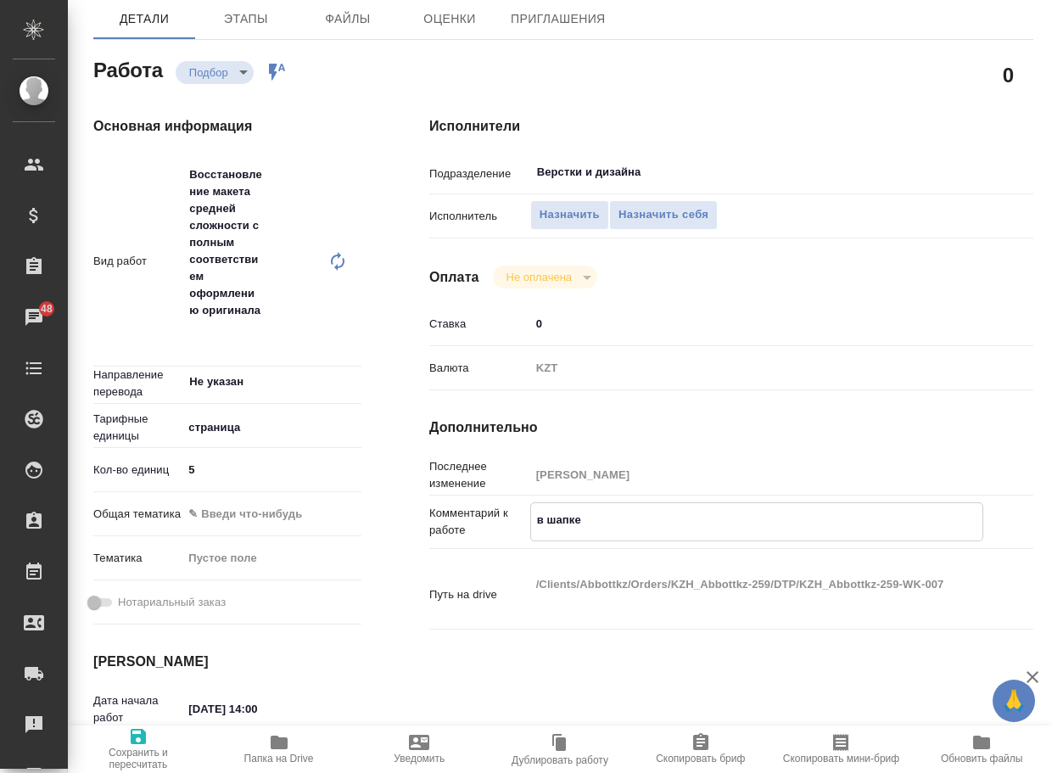
type textarea "x"
type textarea "в шапке р"
type textarea "x"
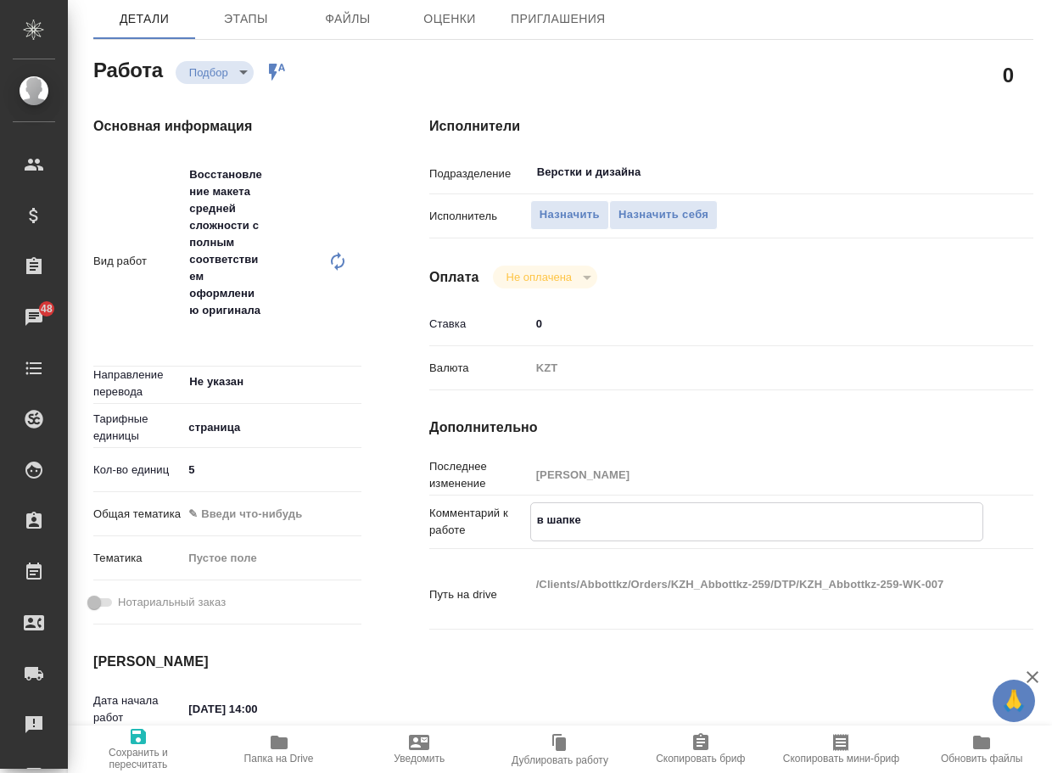
type textarea "x"
type textarea "в шапке ра"
type textarea "x"
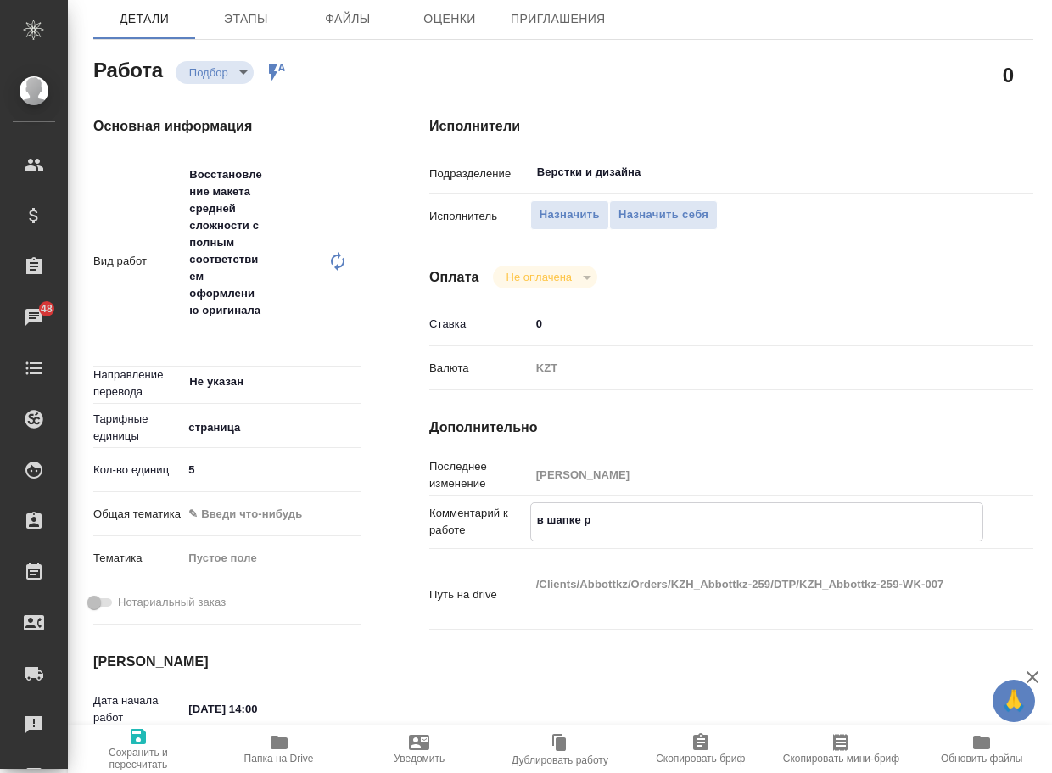
type textarea "x"
type textarea "в шапке раз"
type textarea "x"
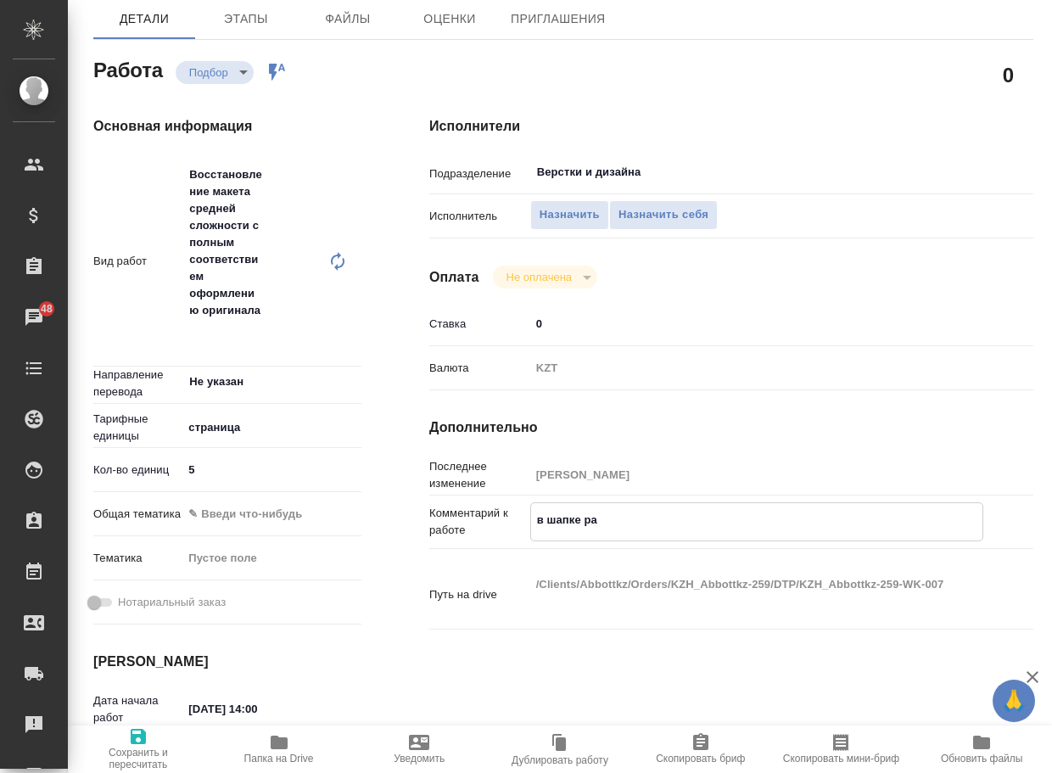
type textarea "x"
type textarea "в шапке разв"
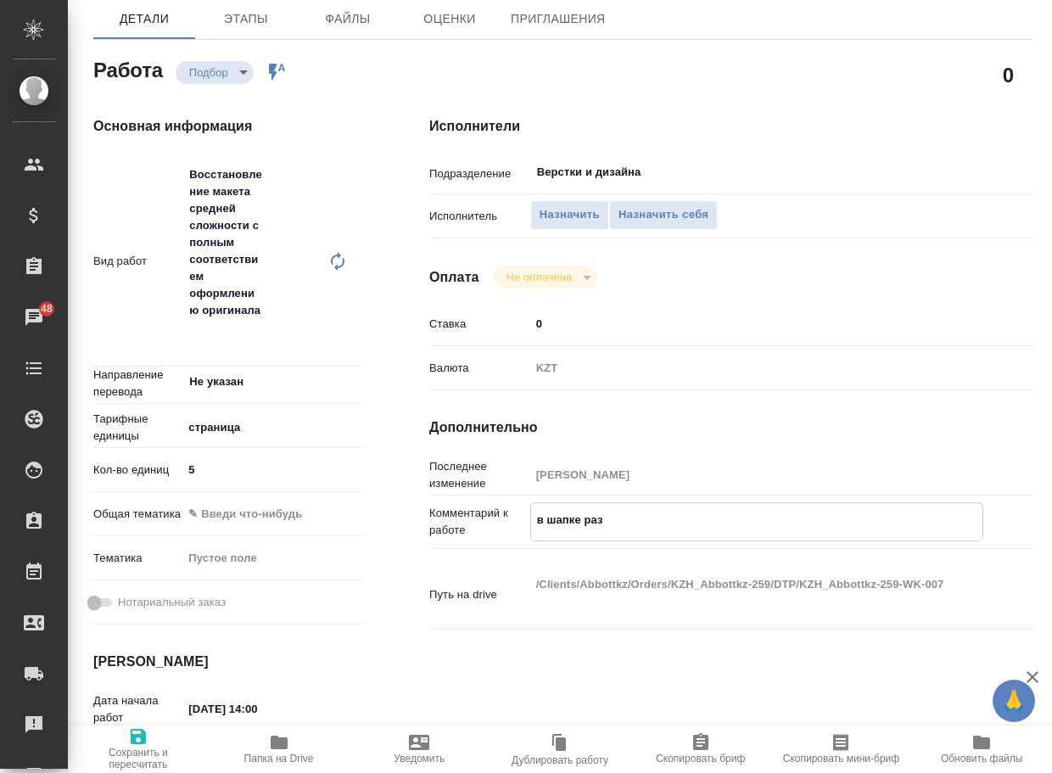
type textarea "x"
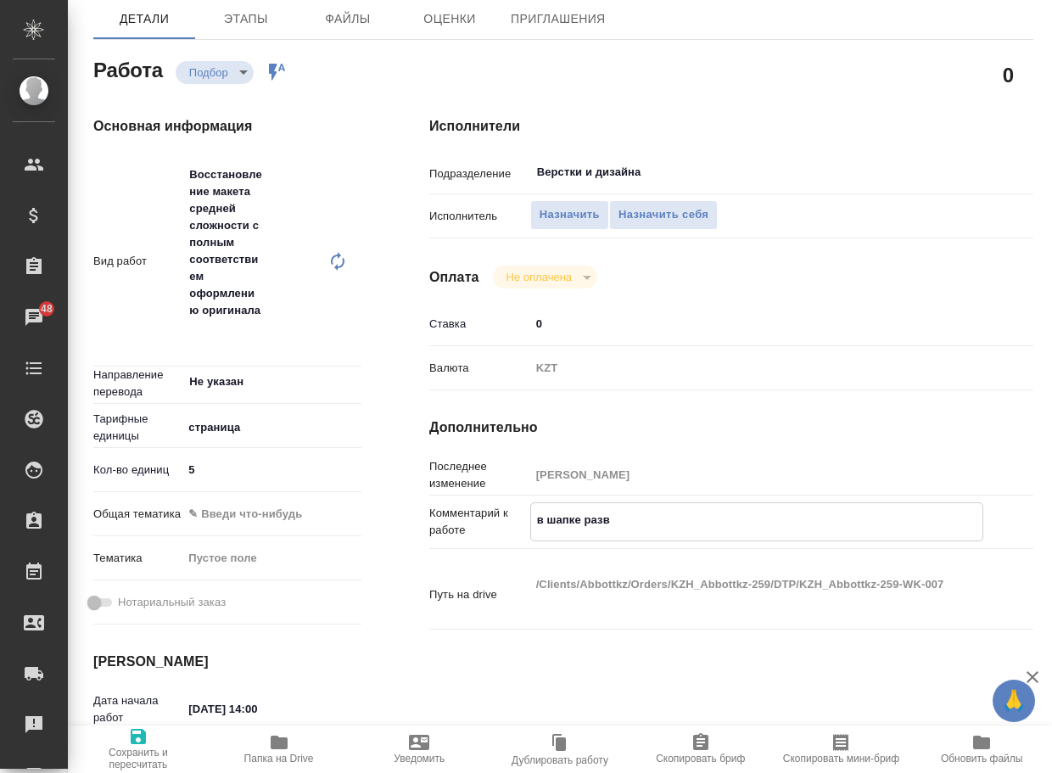
type textarea "в шапке разве"
type textarea "x"
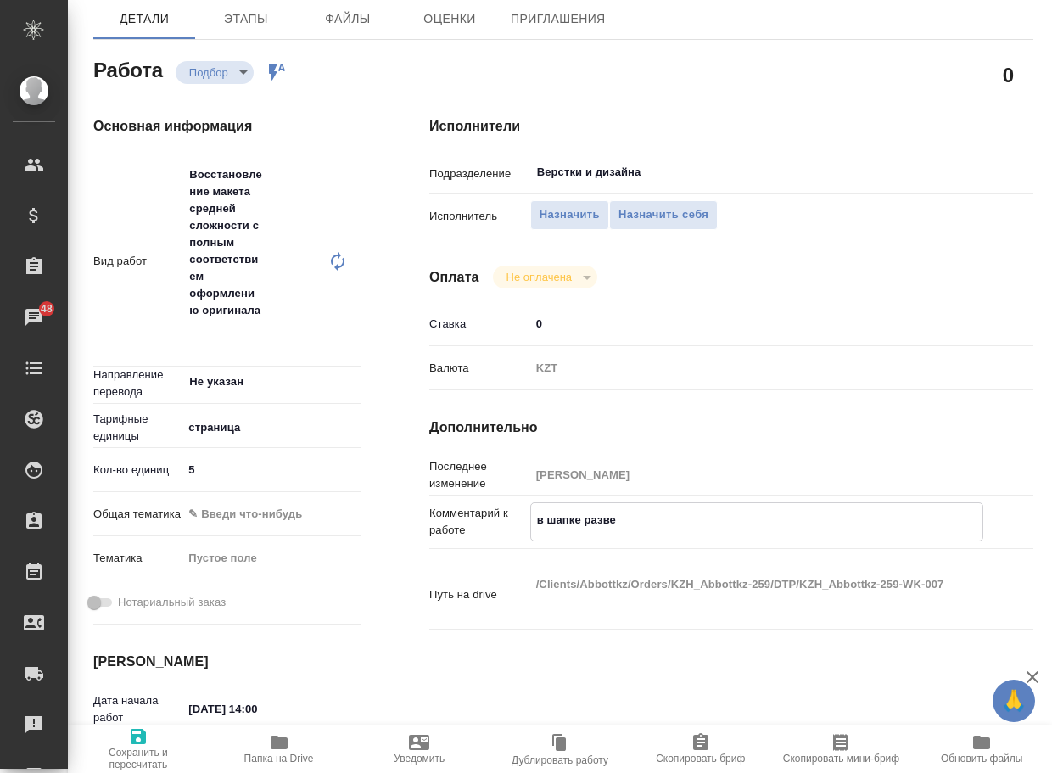
type textarea "x"
type textarea "в шапке развер"
type textarea "x"
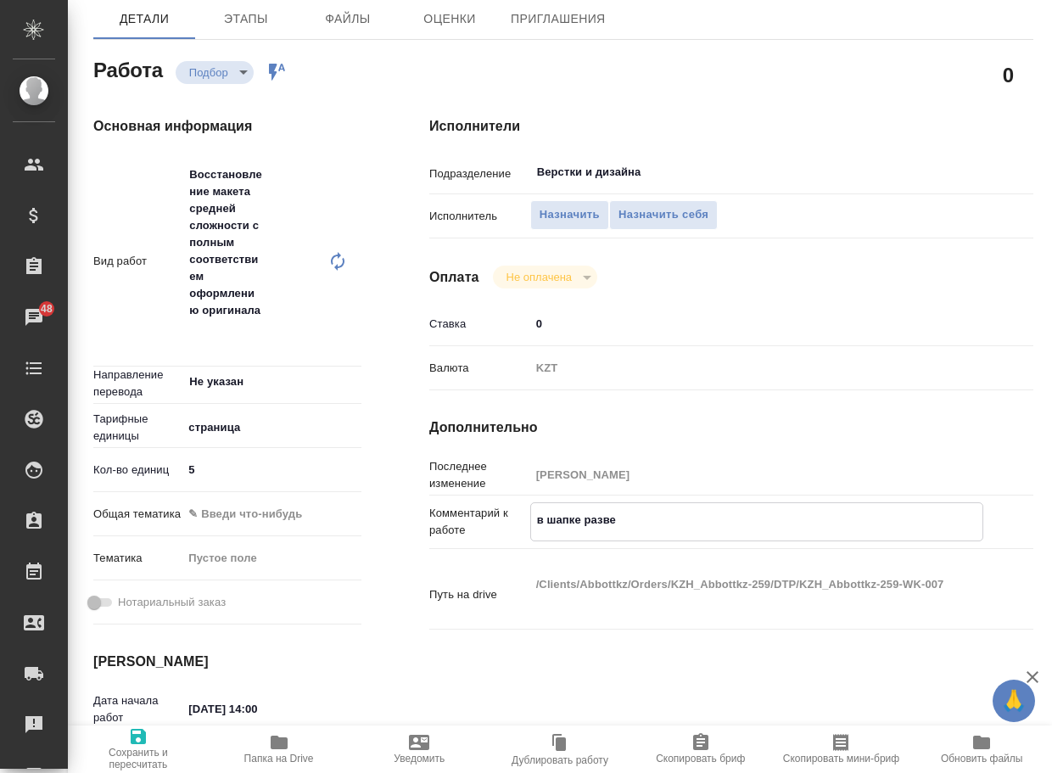
type textarea "x"
type textarea "в шапке разверс"
type textarea "x"
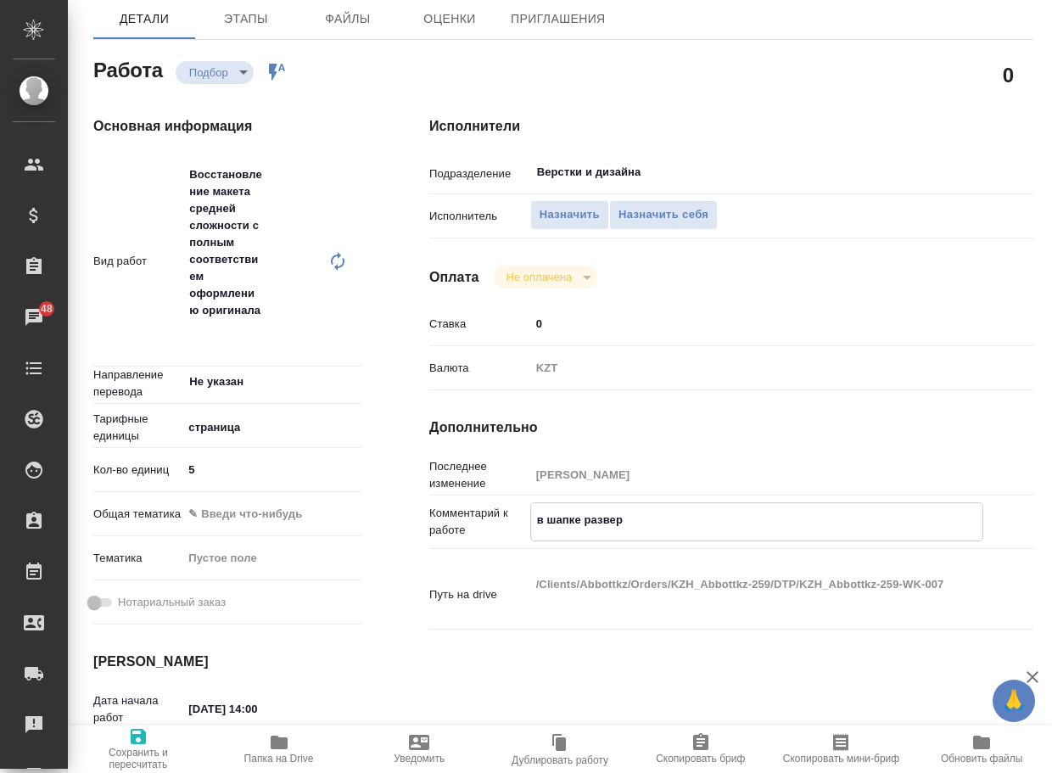
type textarea "x"
type textarea "в шапке разверст"
type textarea "x"
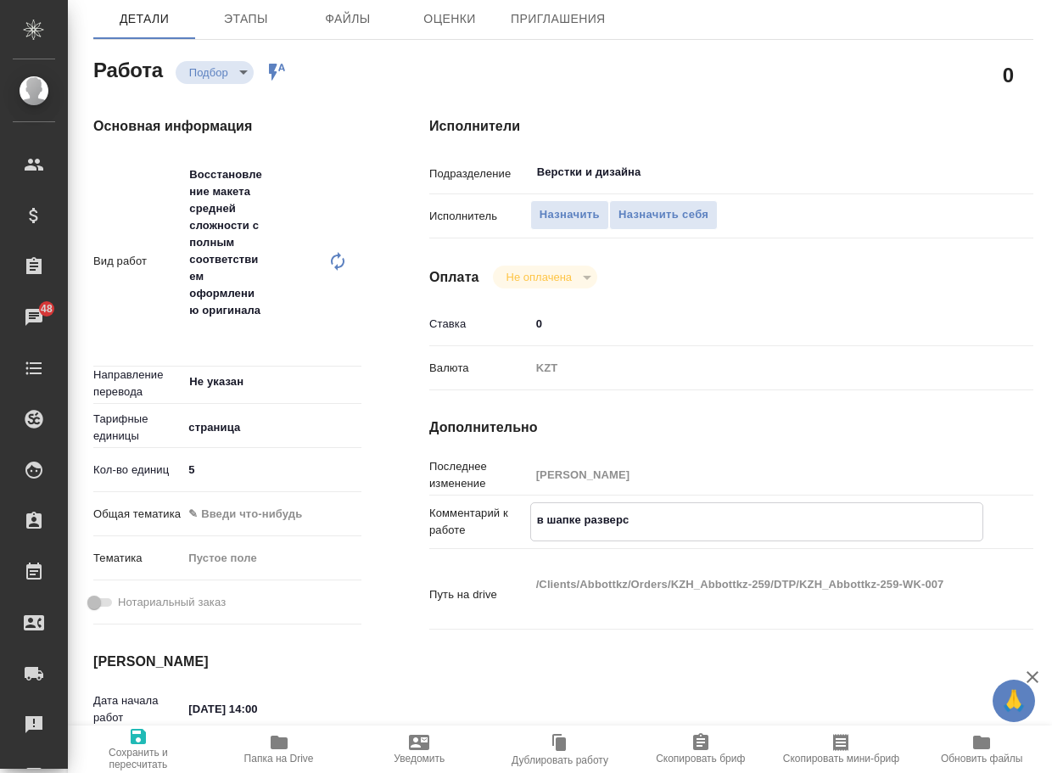
type textarea "x"
type textarea "в шапке разверсты"
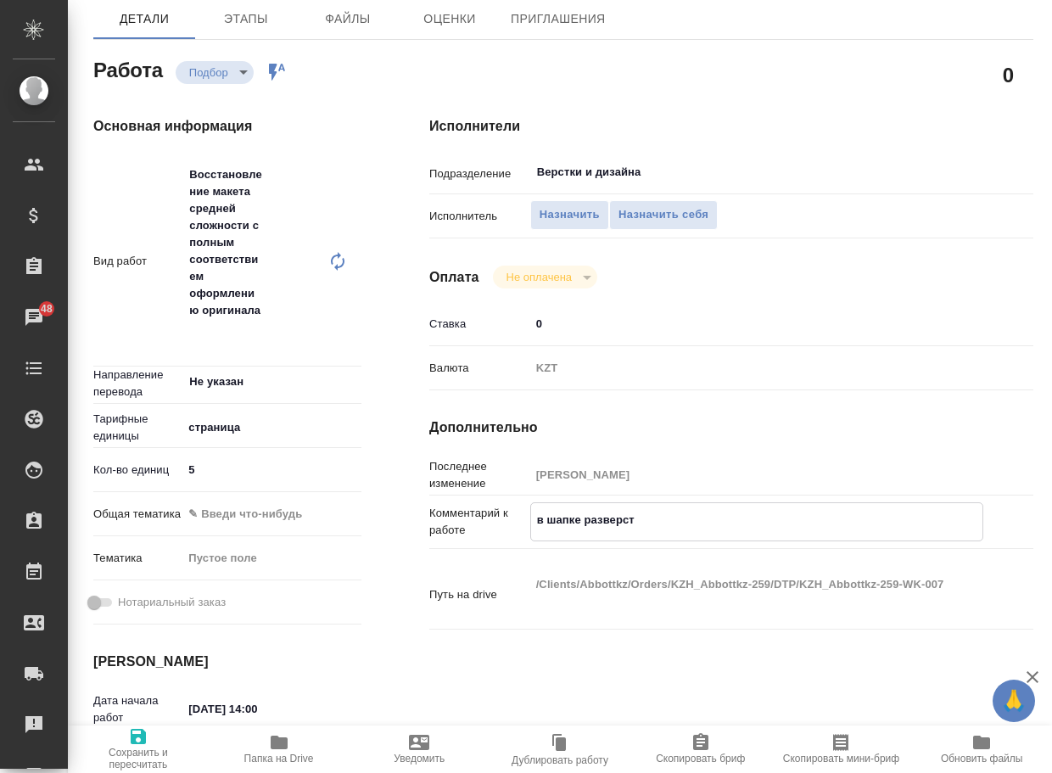
type textarea "x"
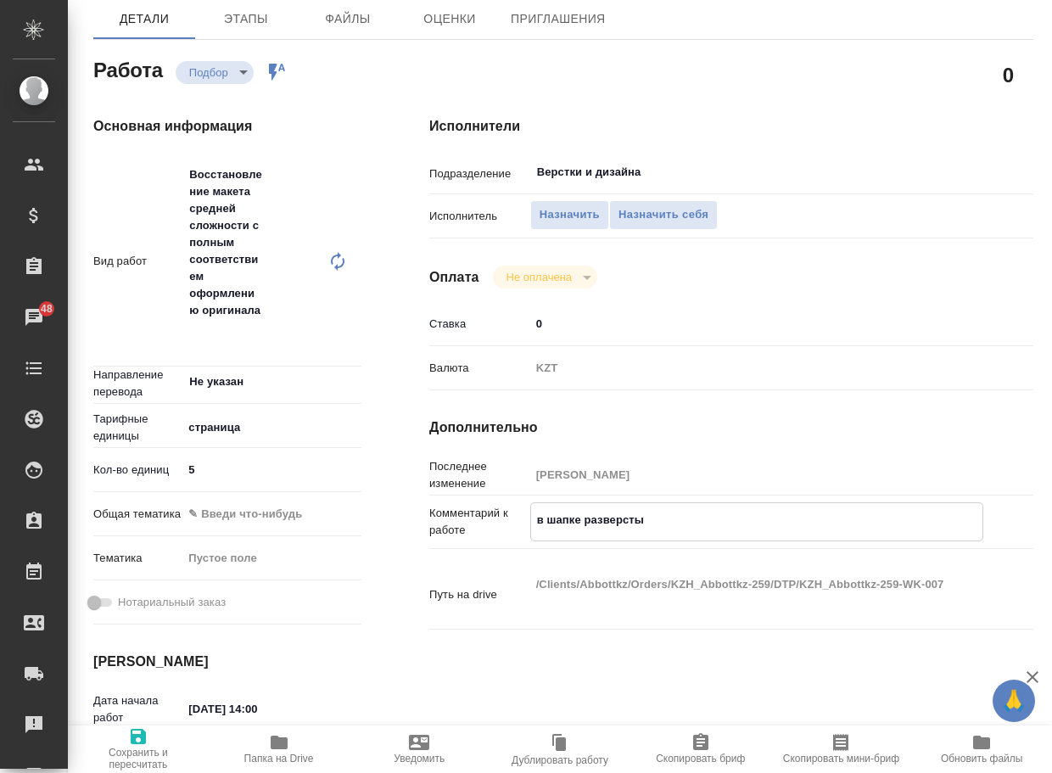
type textarea "в шапке разверстыв"
type textarea "x"
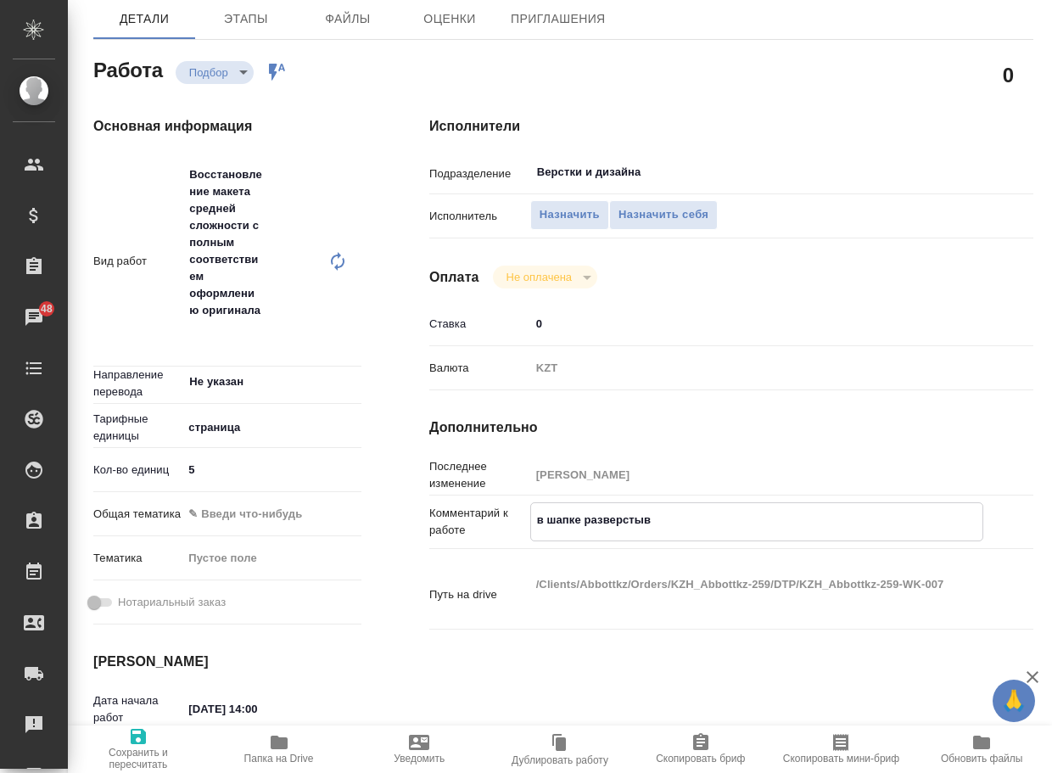
type textarea "x"
type textarea "в шапке разверстыва"
type textarea "x"
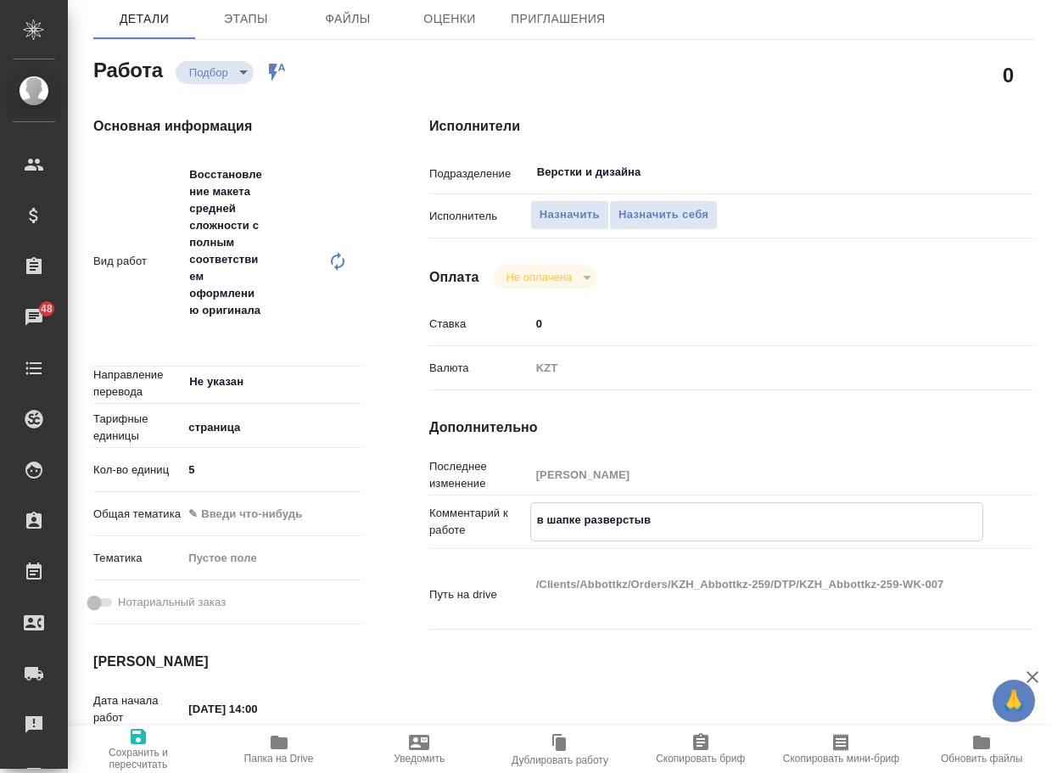
type textarea "x"
type textarea "в шапке разверстывае"
type textarea "x"
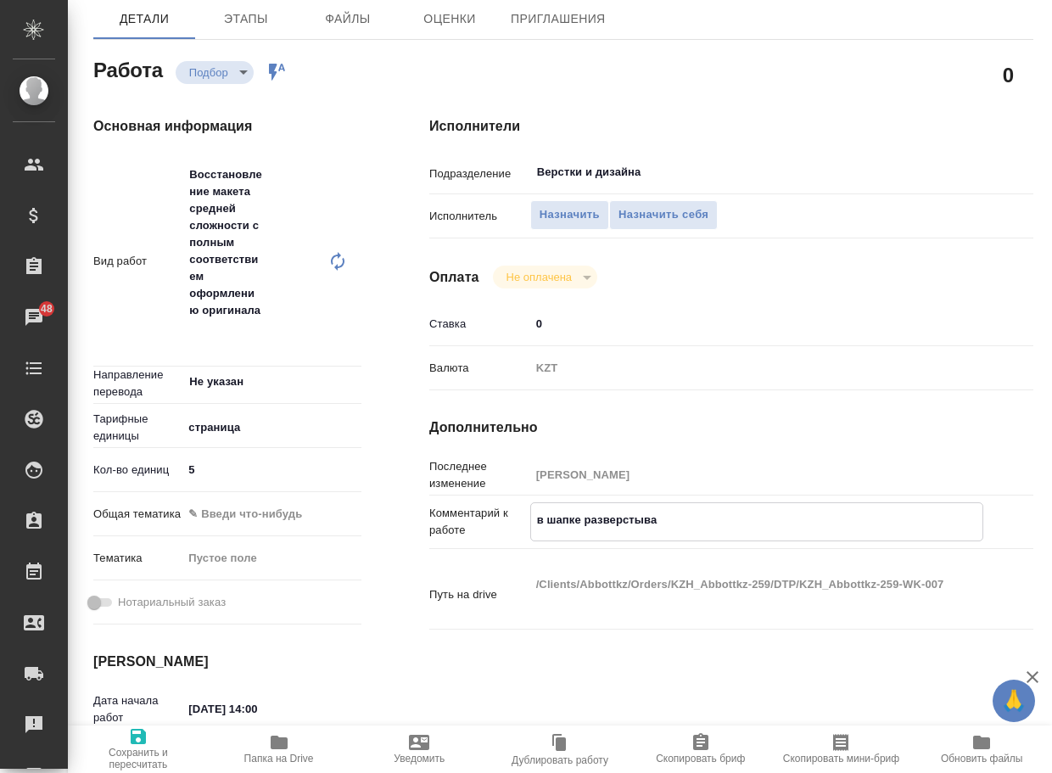
type textarea "x"
type textarea "в шапке разверстываем"
type textarea "x"
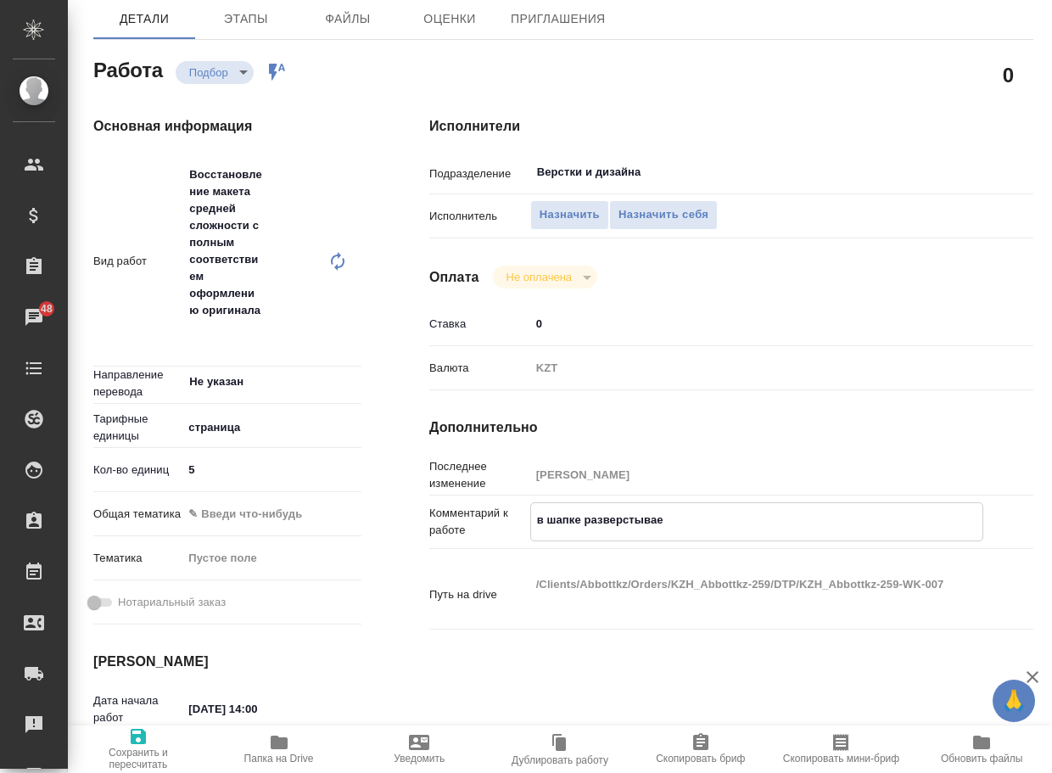
type textarea "x"
type textarea "в шапке разверстываем"
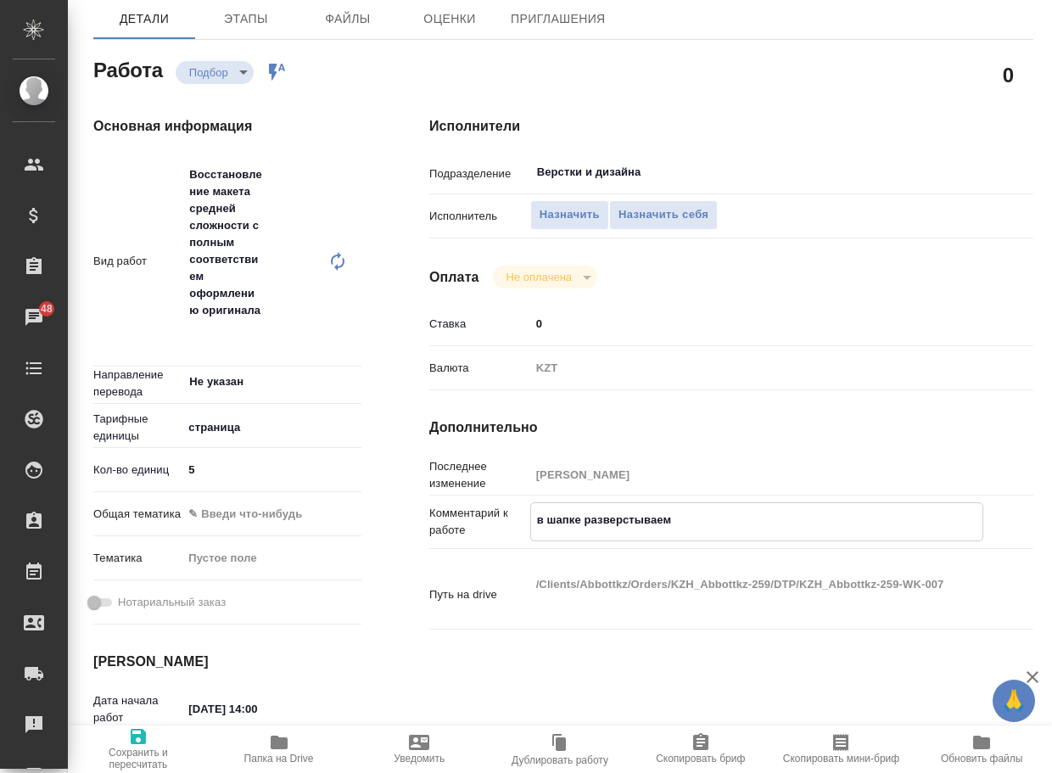
type textarea "x"
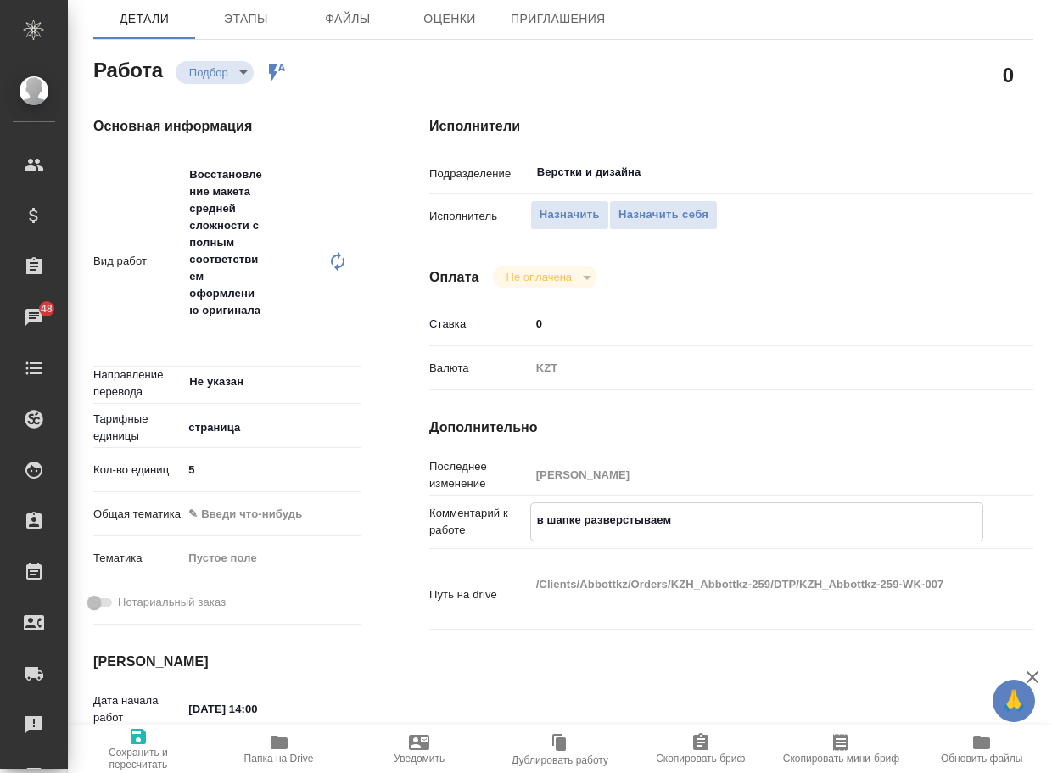
type textarea "в шапке разверстываем р"
type textarea "x"
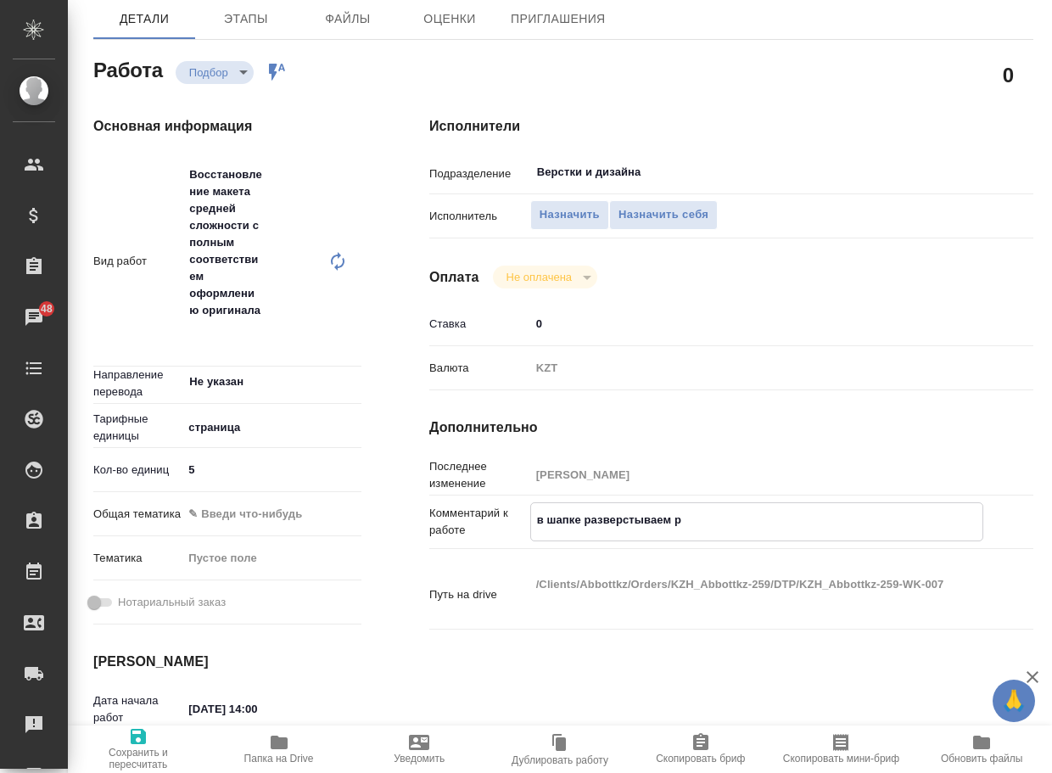
type textarea "x"
type textarea "в шапке разверстываем ру"
type textarea "x"
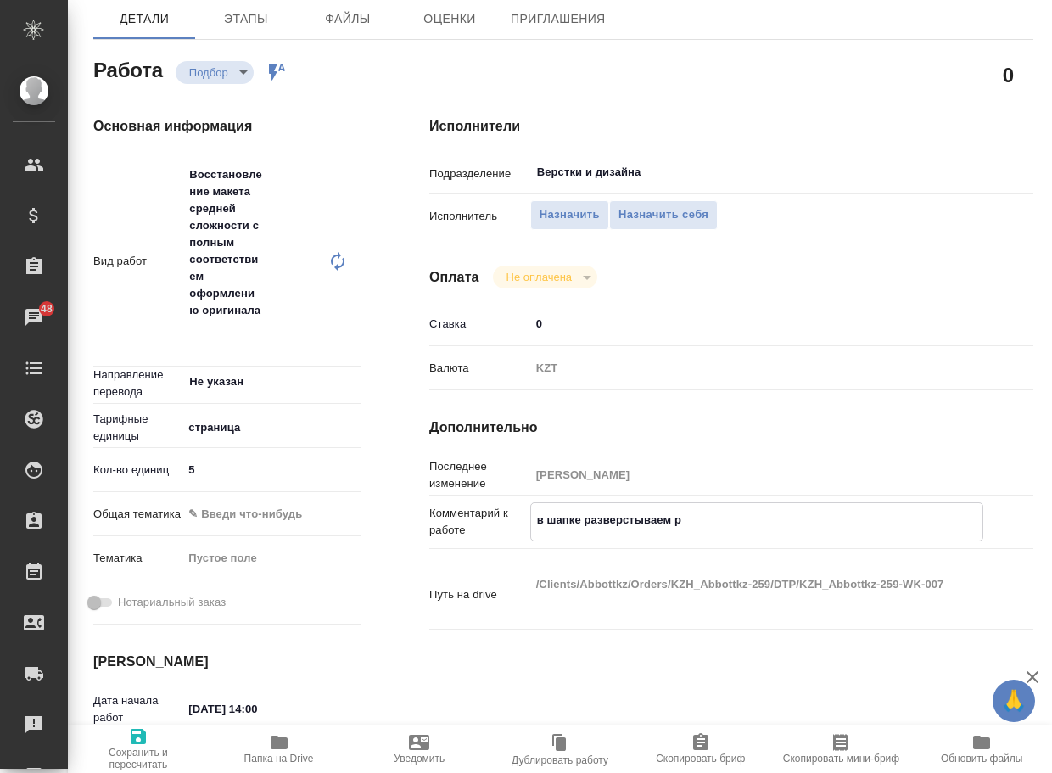
type textarea "x"
type textarea "в шапке разверстываем рус"
type textarea "x"
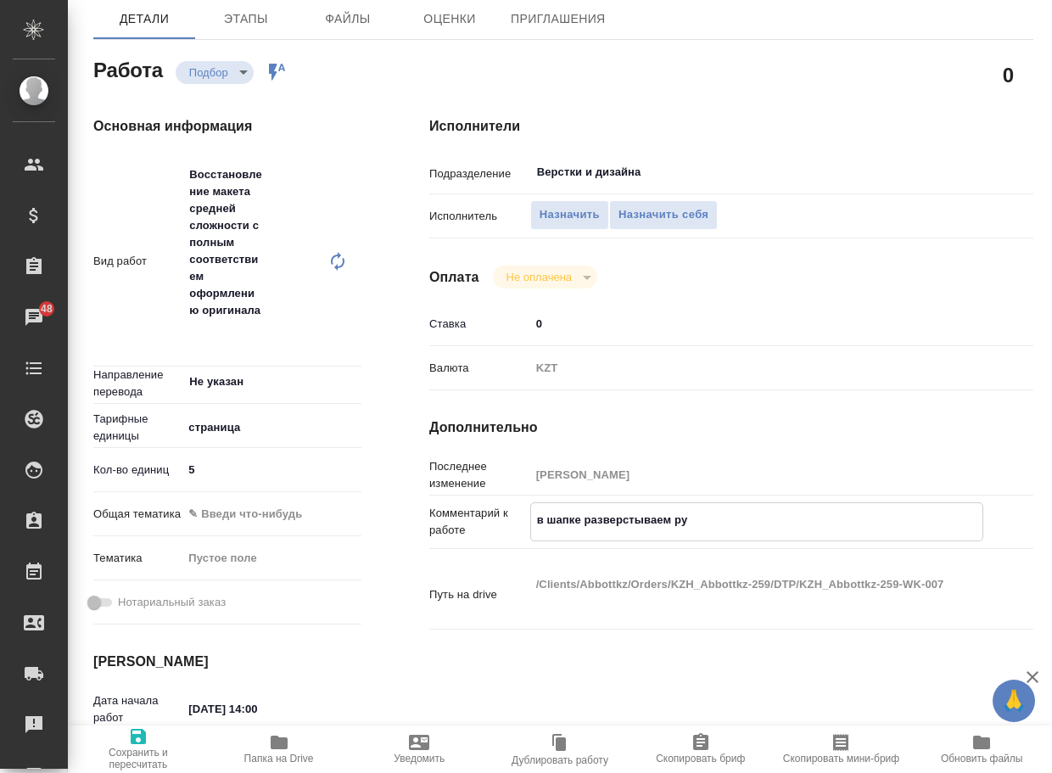
type textarea "x"
type textarea "в шапке разверстываем русс"
type textarea "x"
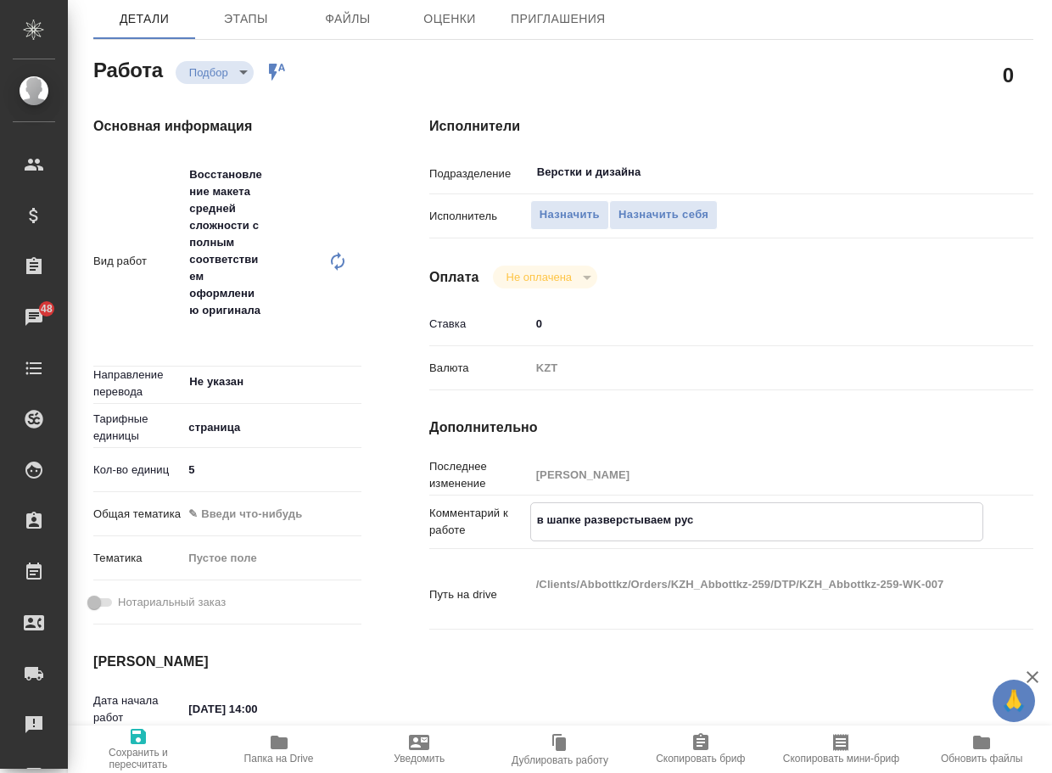
type textarea "x"
type textarea "в шапке разверстываем русск"
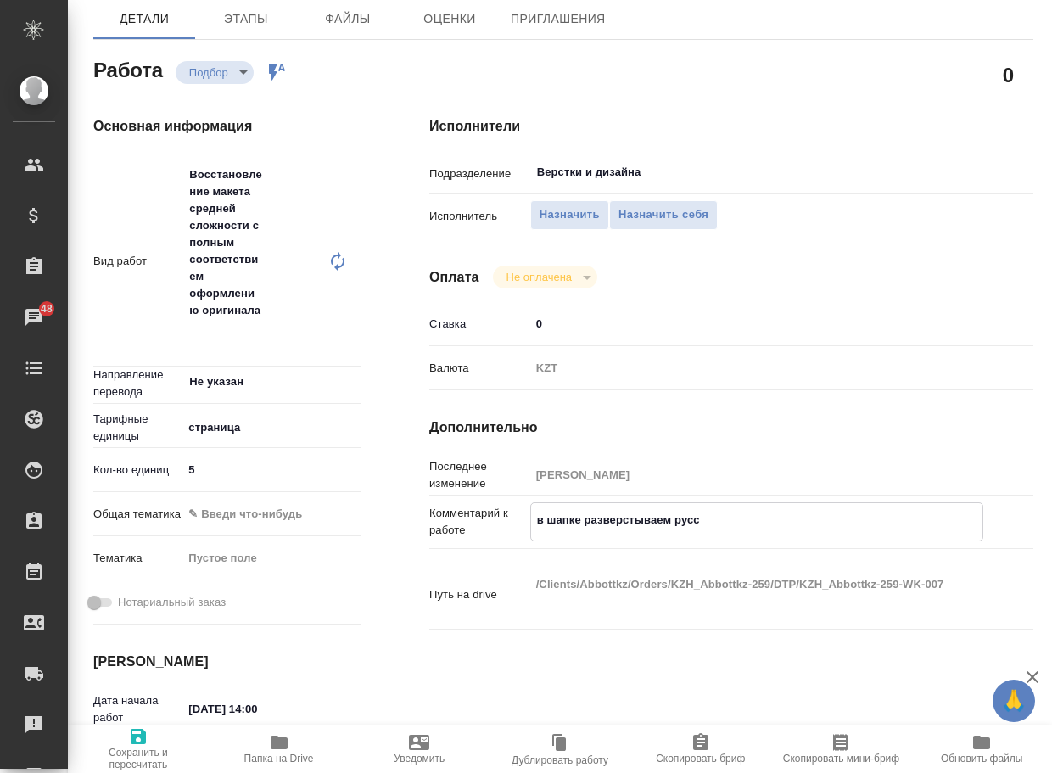
type textarea "x"
click at [685, 182] on input "Верстки и дизайна" at bounding box center [728, 172] width 386 height 20
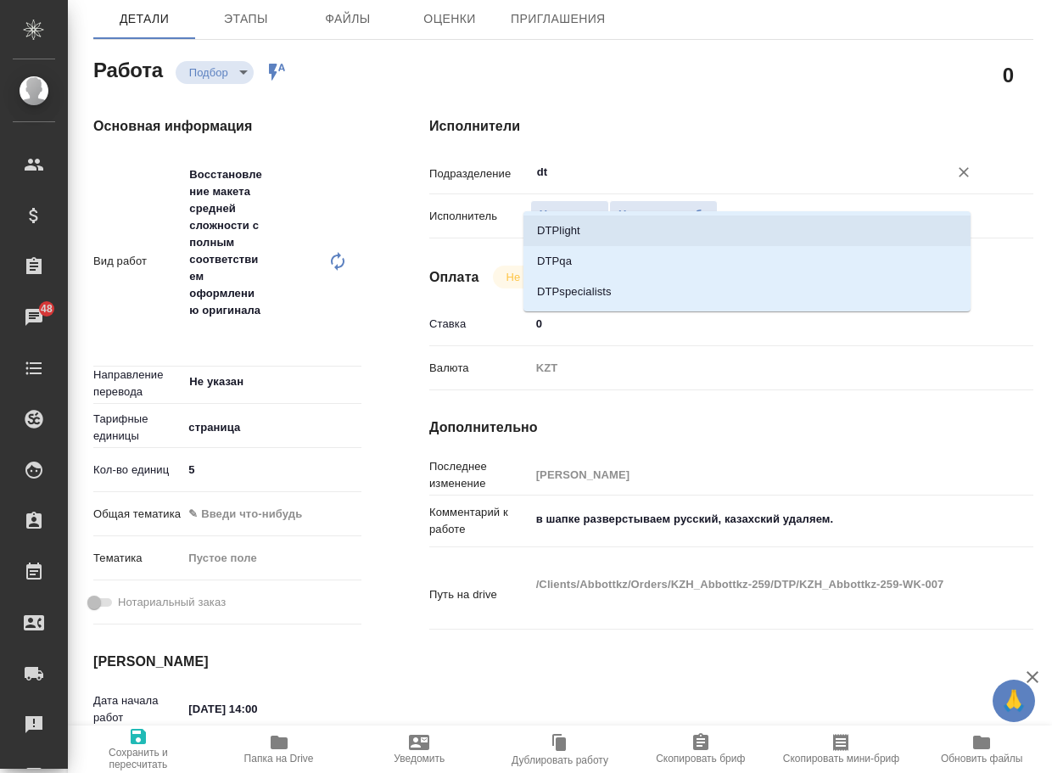
click at [625, 222] on li "DTPlight" at bounding box center [746, 230] width 447 height 31
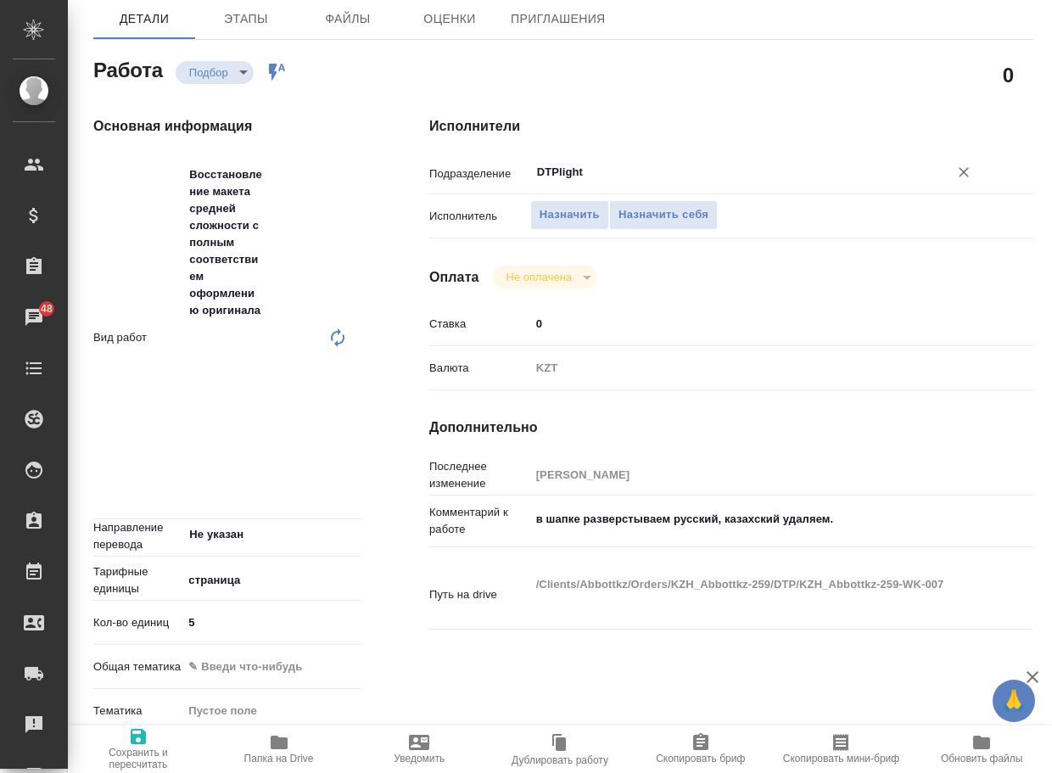
click at [148, 746] on icon "button" at bounding box center [138, 736] width 20 height 20
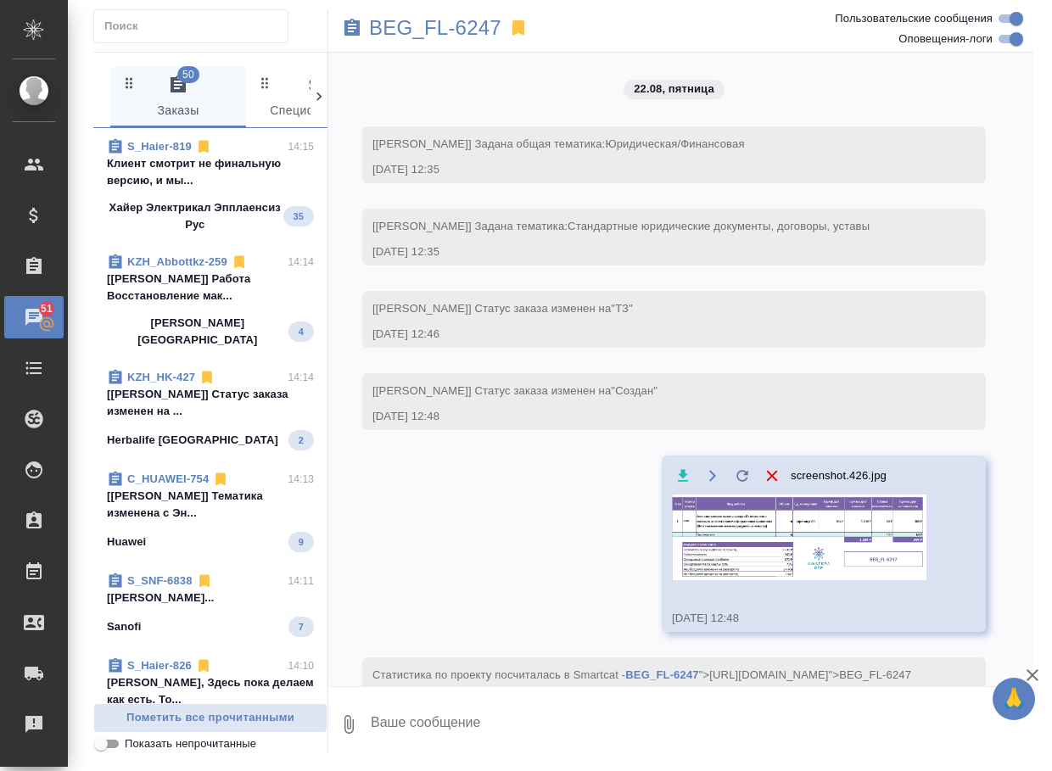
scroll to position [1829, 0]
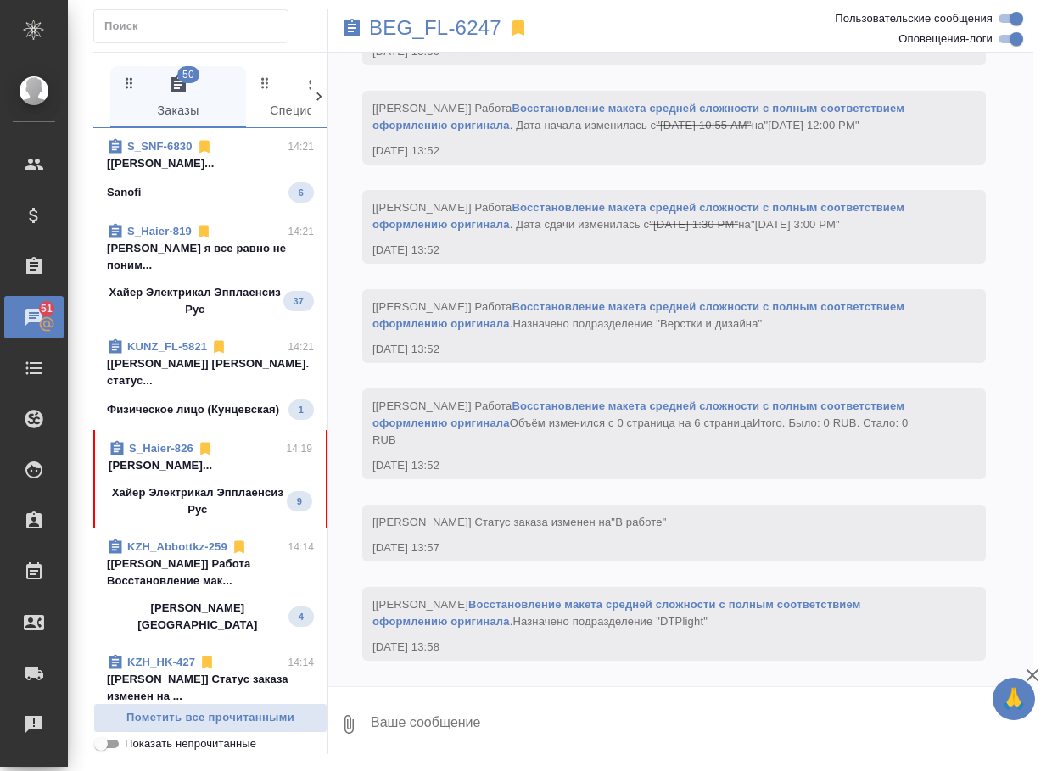
click at [182, 418] on p "Физическое лицо (Кунцевская)" at bounding box center [193, 409] width 172 height 17
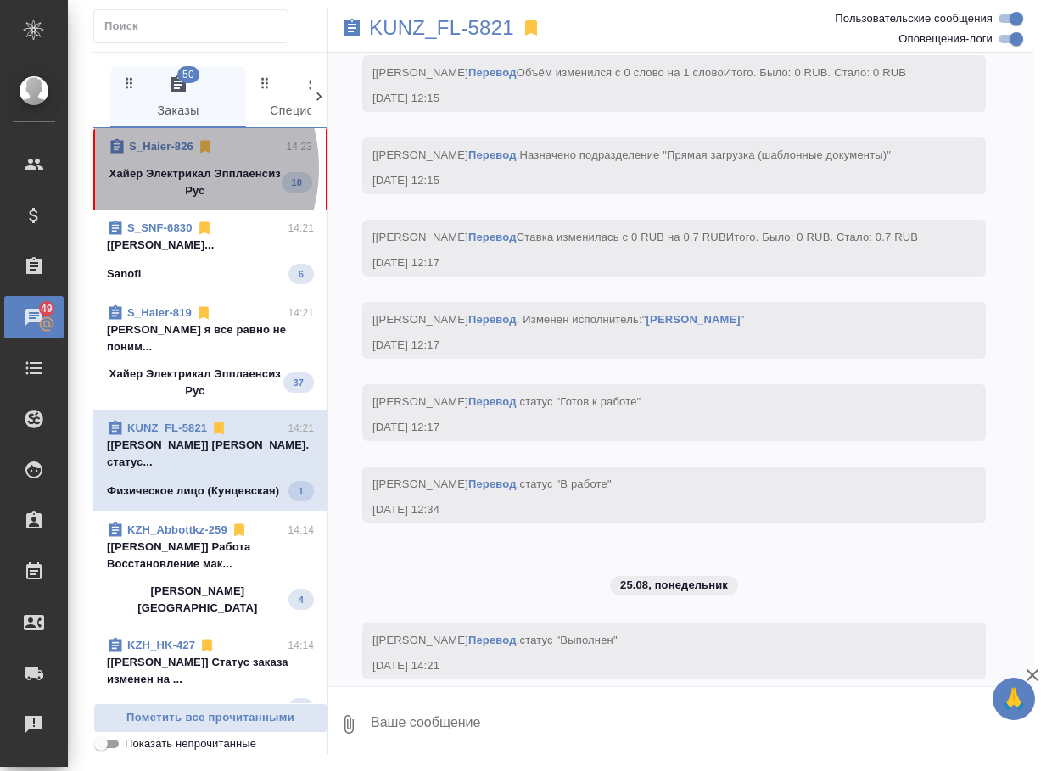
click at [153, 168] on p "Хайер Электрикал Эпплаенсиз Рус" at bounding box center [195, 182] width 173 height 34
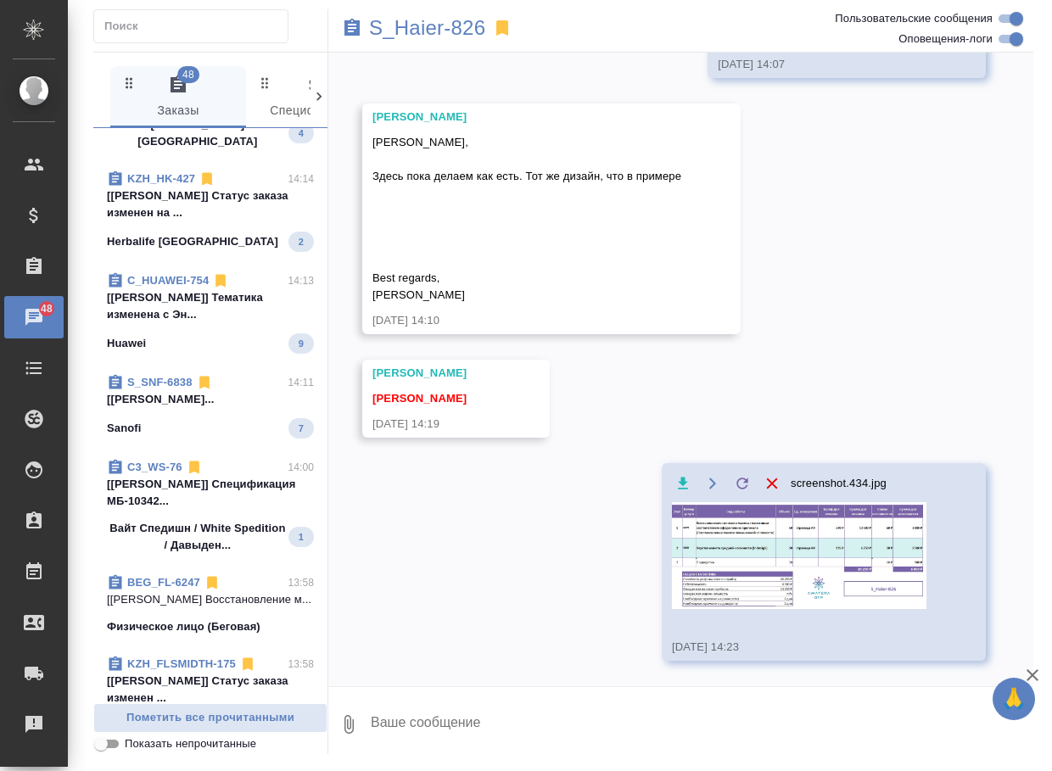
scroll to position [594, 0]
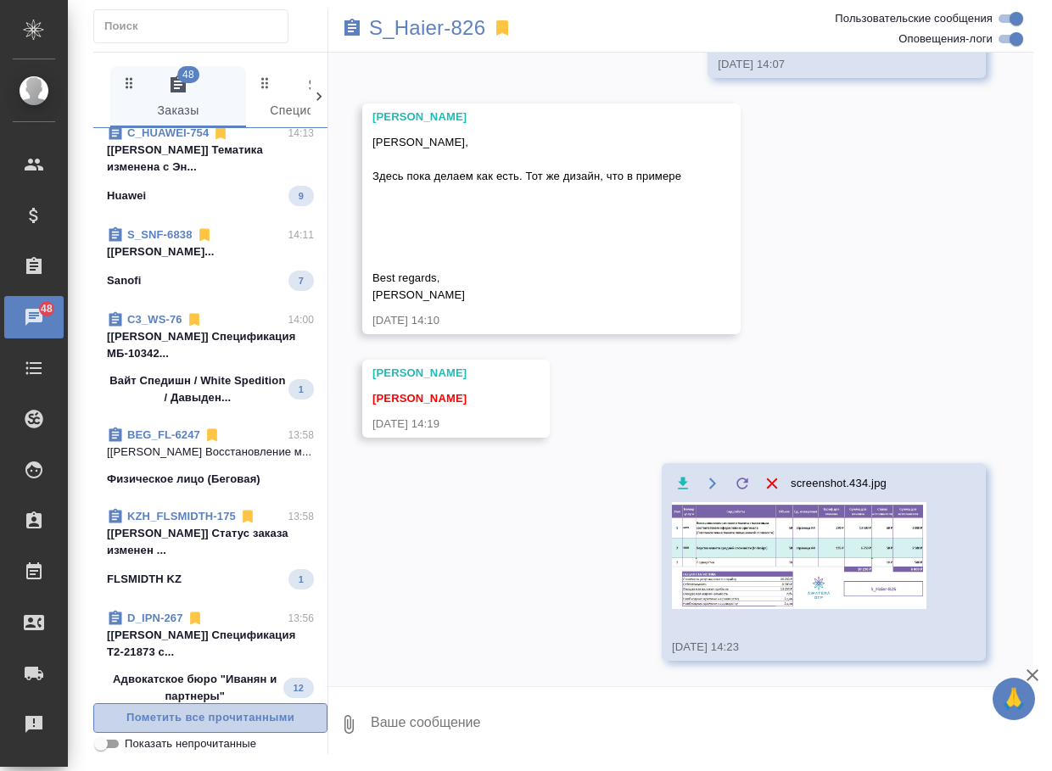
click at [249, 718] on span "Пометить все прочитанными" at bounding box center [210, 718] width 215 height 20
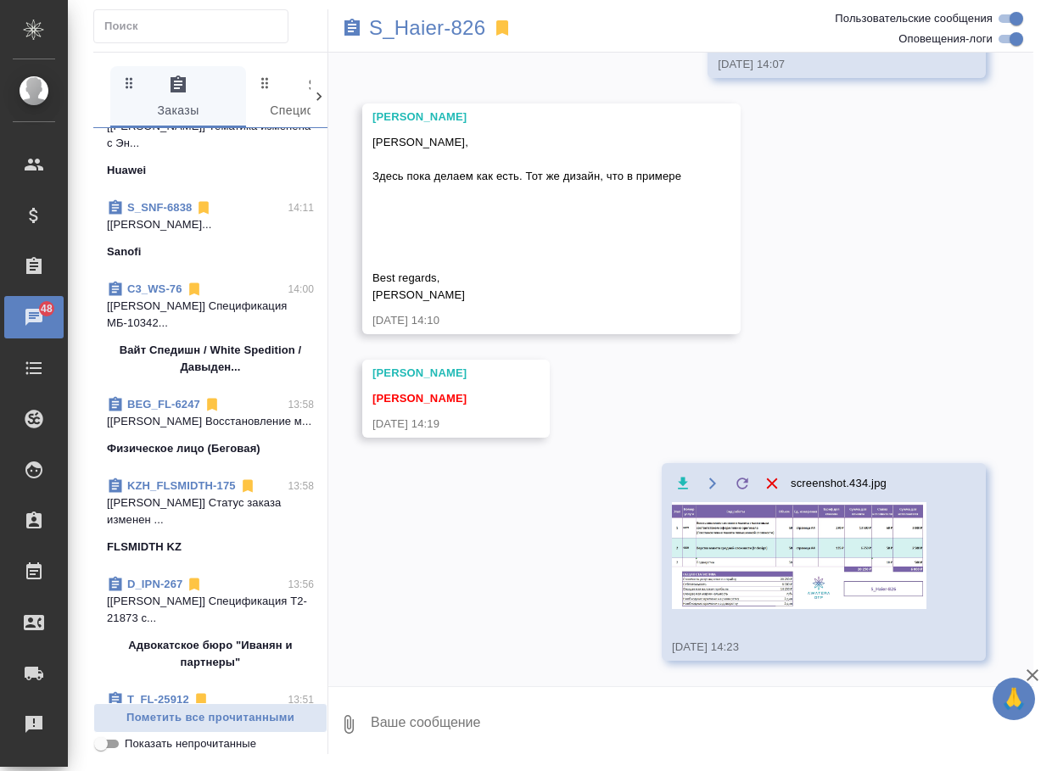
scroll to position [587, 0]
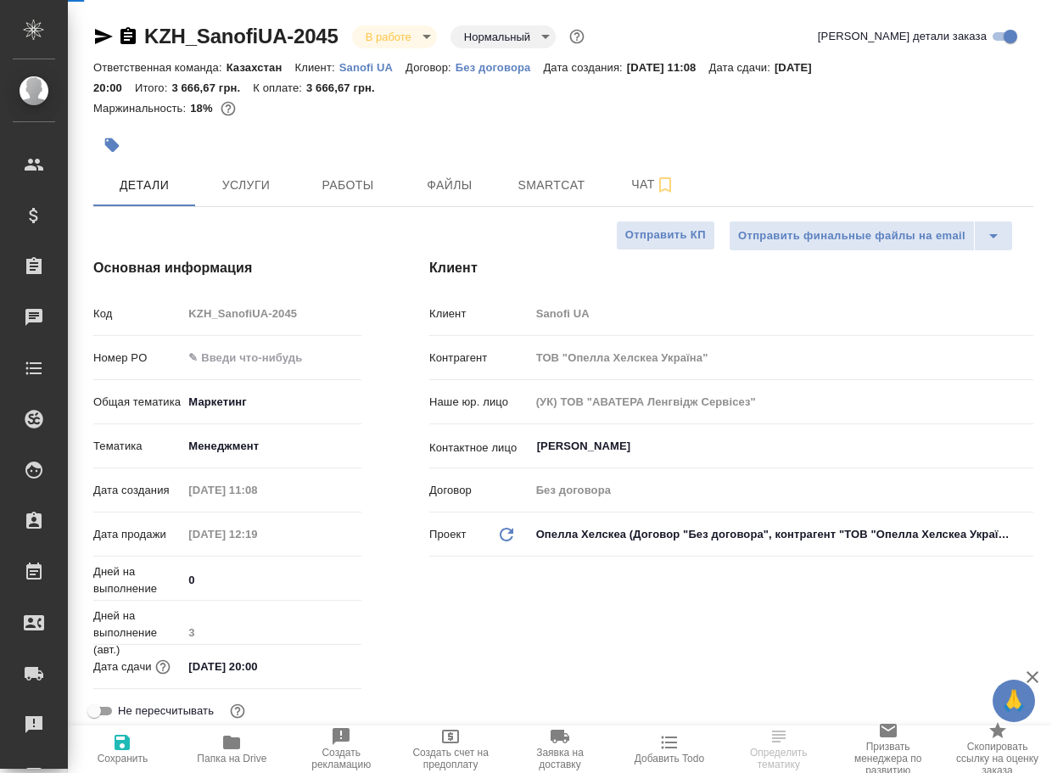
select select "RU"
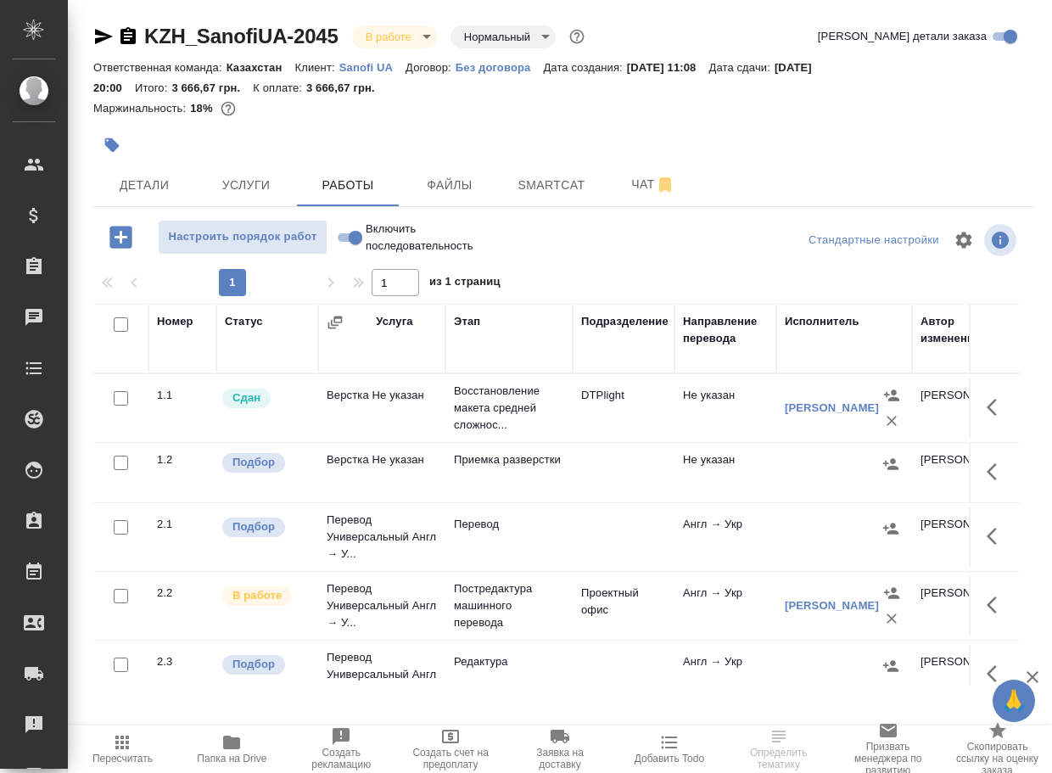
click at [344, 246] on input "Включить последовательность" at bounding box center [355, 237] width 61 height 20
checkbox input "true"
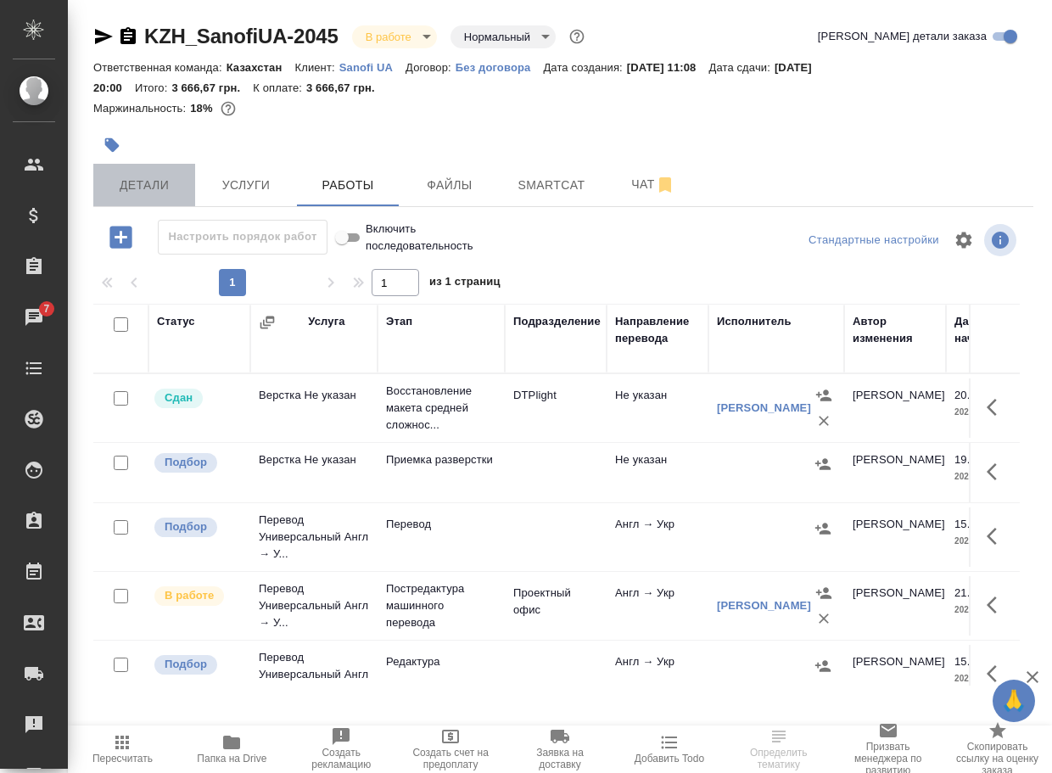
click at [155, 185] on span "Детали" at bounding box center [143, 185] width 81 height 21
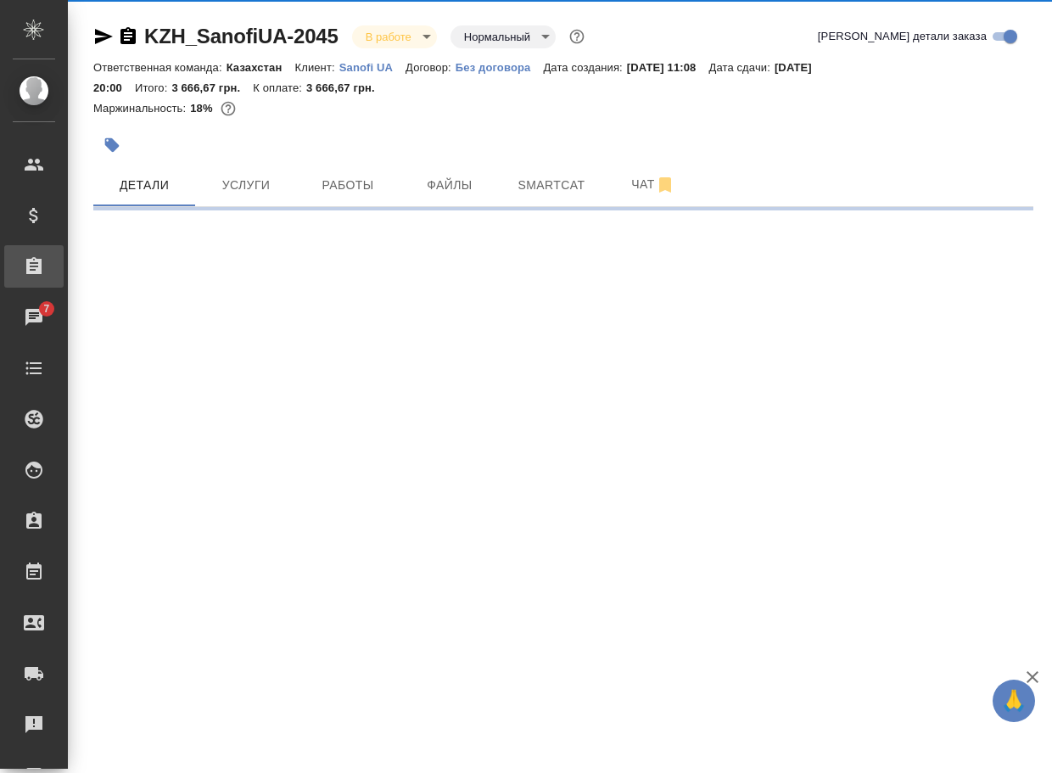
select select "RU"
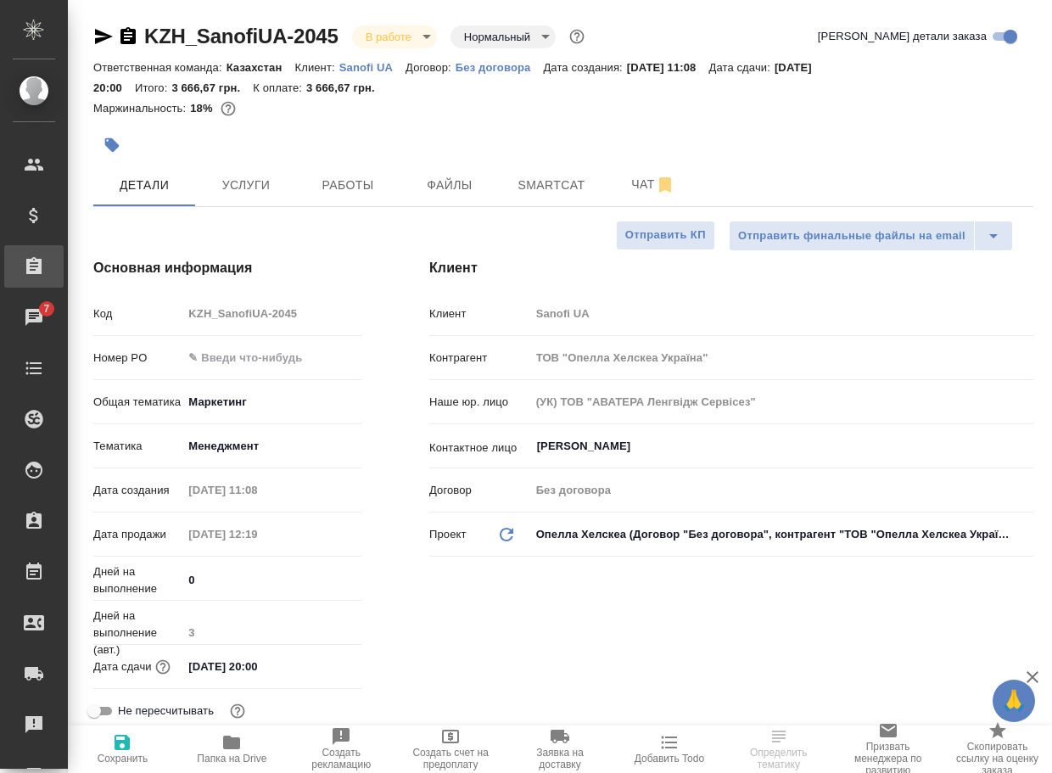
type textarea "x"
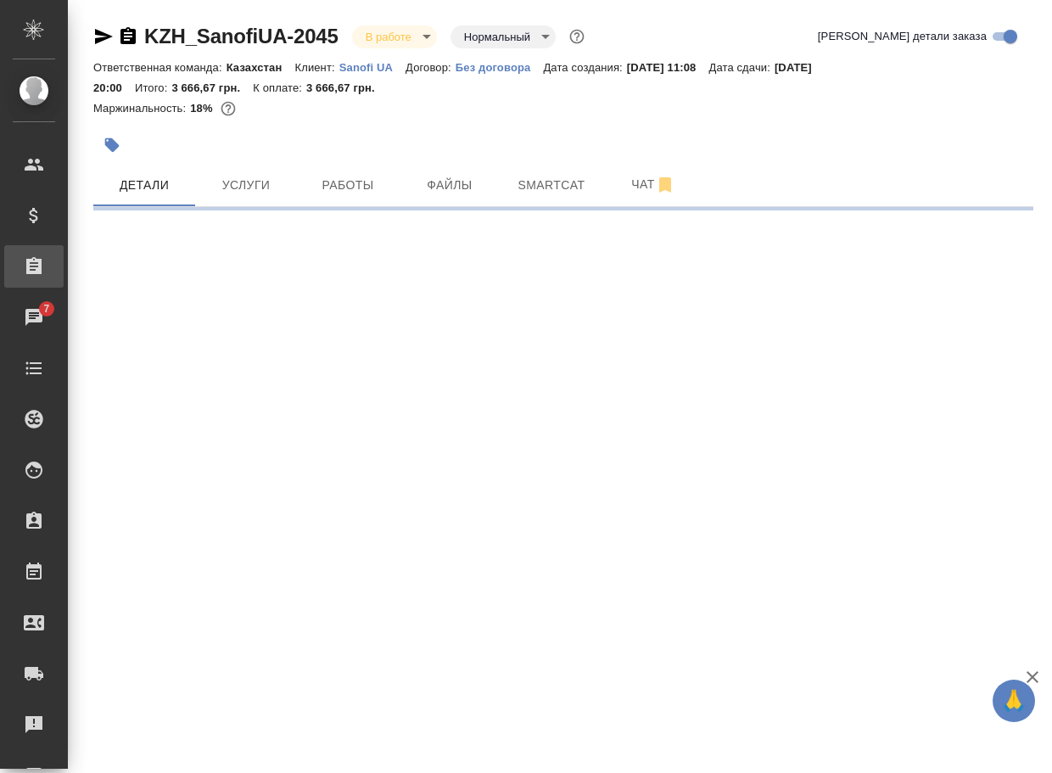
select select "RU"
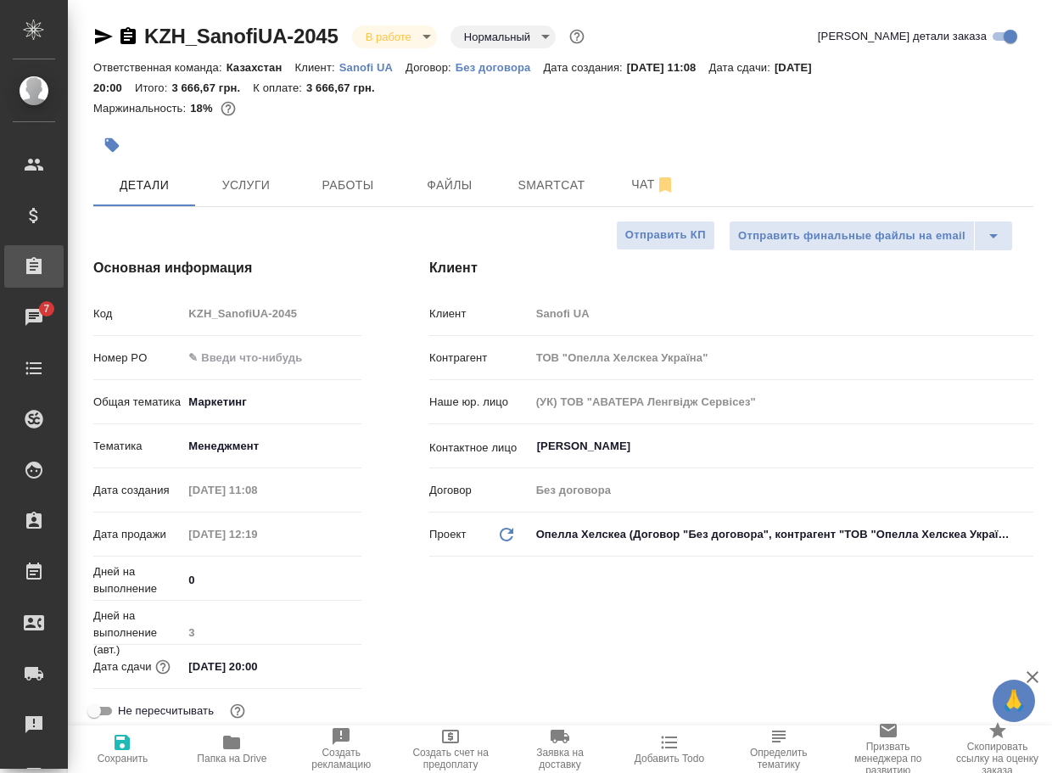
type textarea "x"
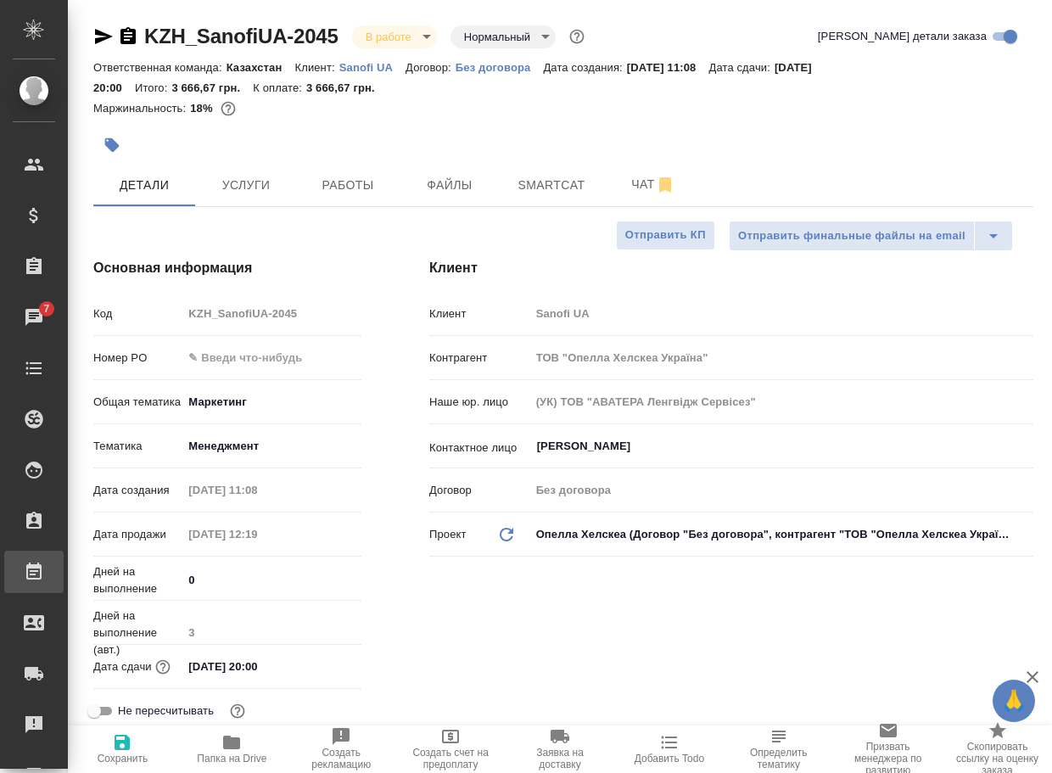
type textarea "x"
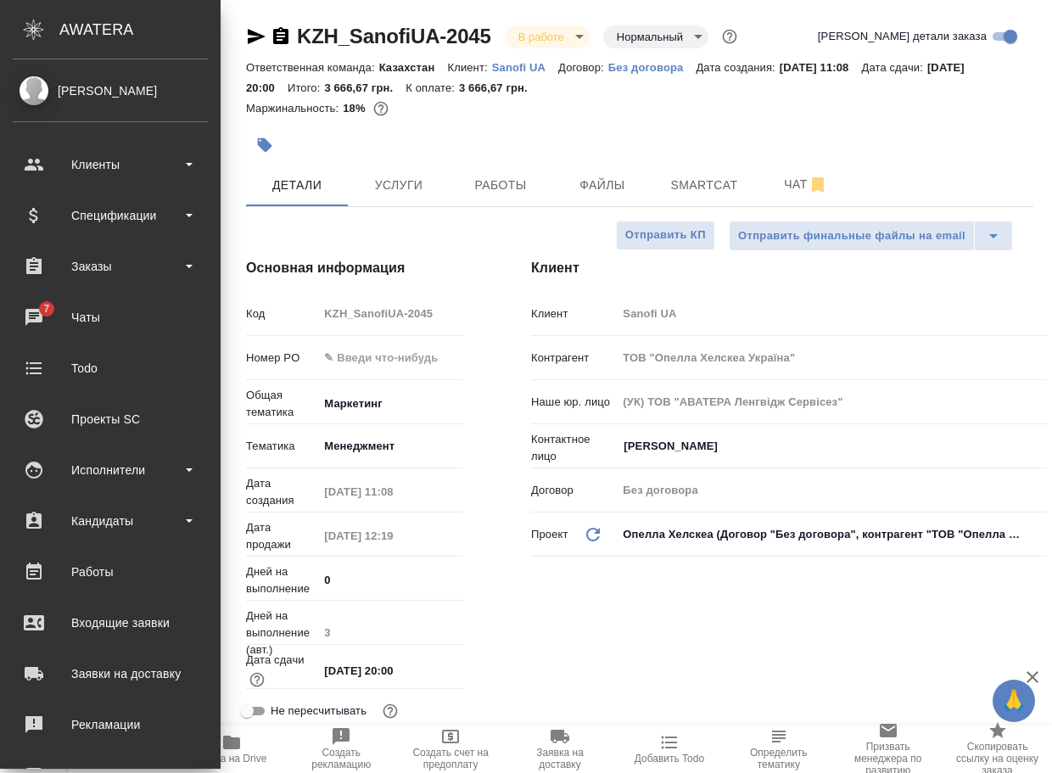
type textarea "x"
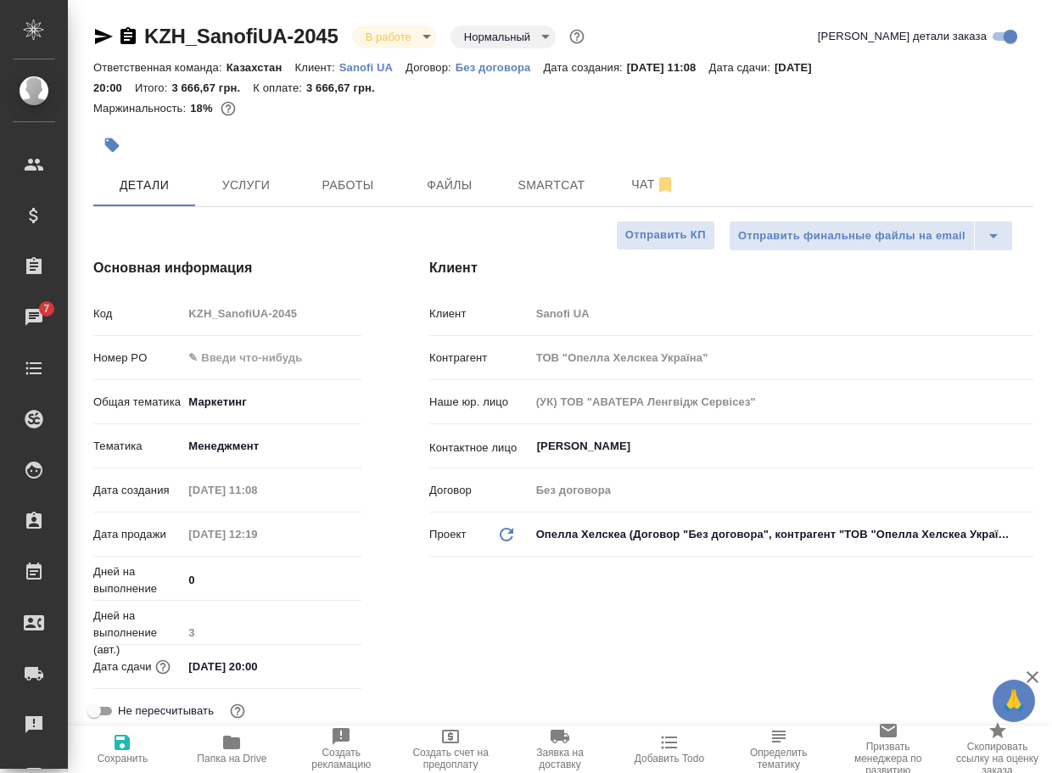
type textarea "x"
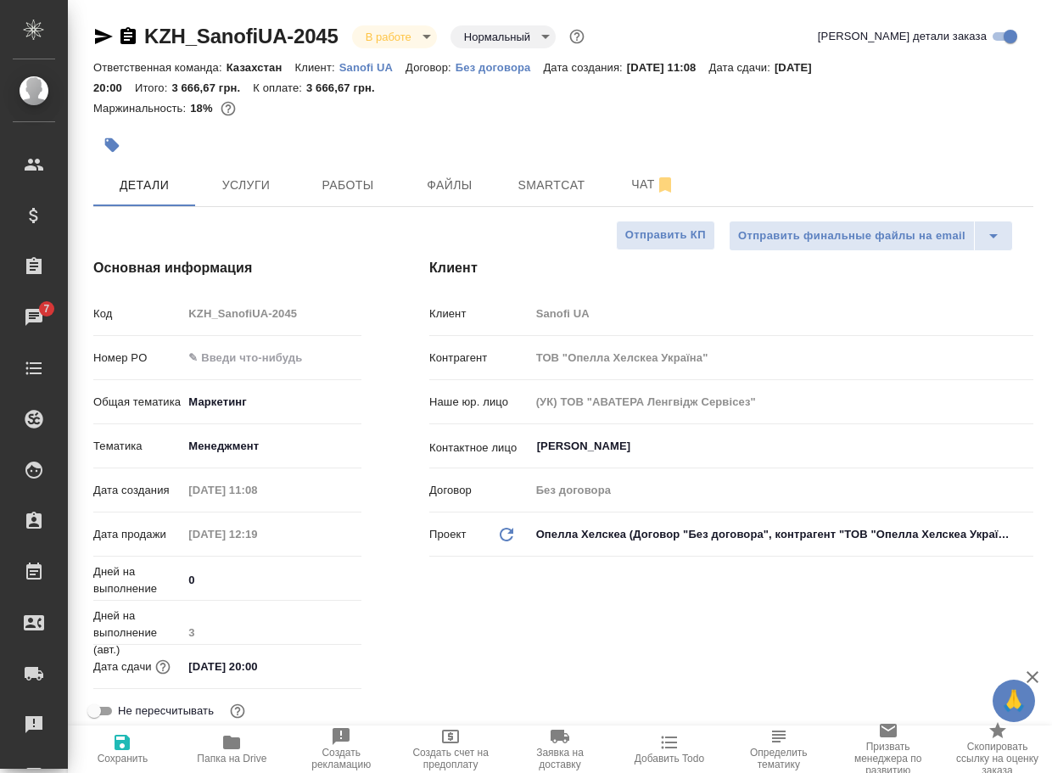
type textarea "x"
click at [643, 177] on span "Чат" at bounding box center [652, 184] width 81 height 21
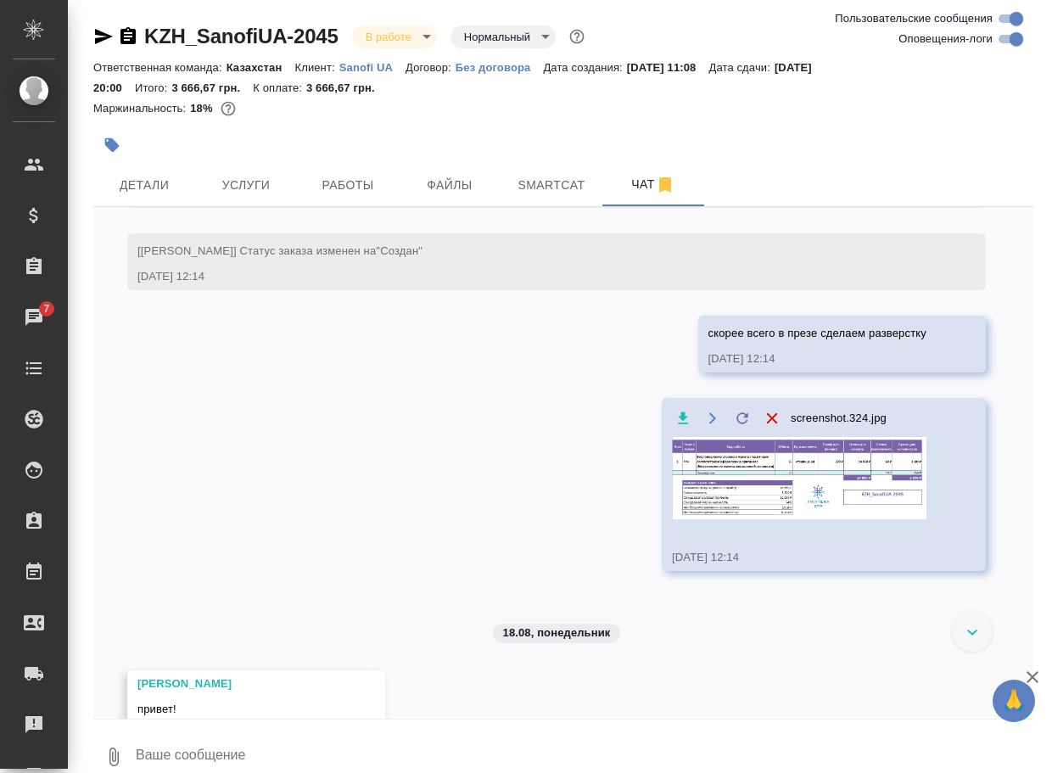
click at [225, 751] on textarea at bounding box center [583, 757] width 899 height 58
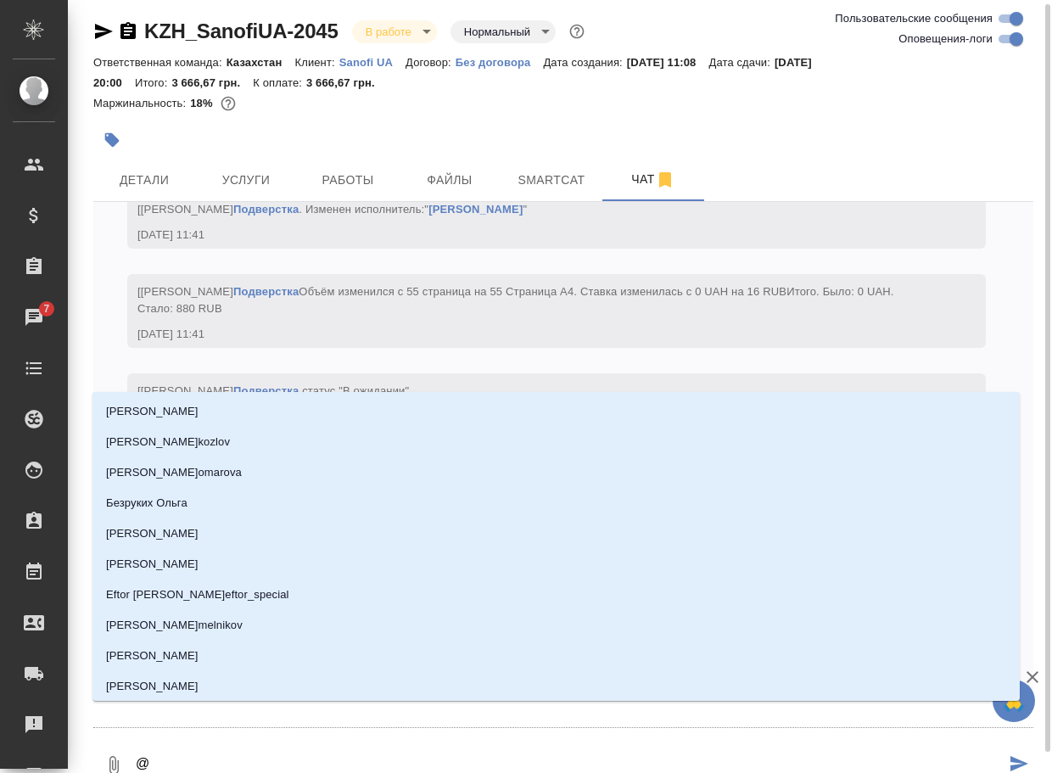
scroll to position [5456, 0]
type textarea "@б"
type input "б"
type textarea "@бф"
type input "бф"
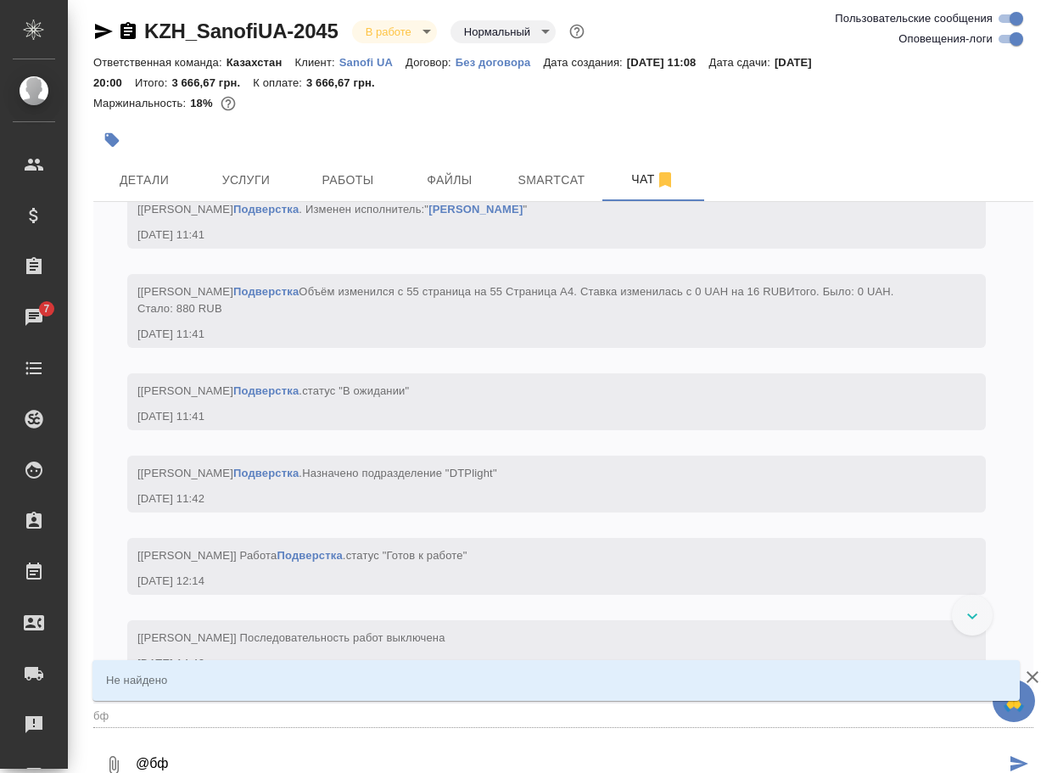
type textarea "@бфд"
type input "бфд"
type textarea "@бф"
type input "бф"
type textarea "@б"
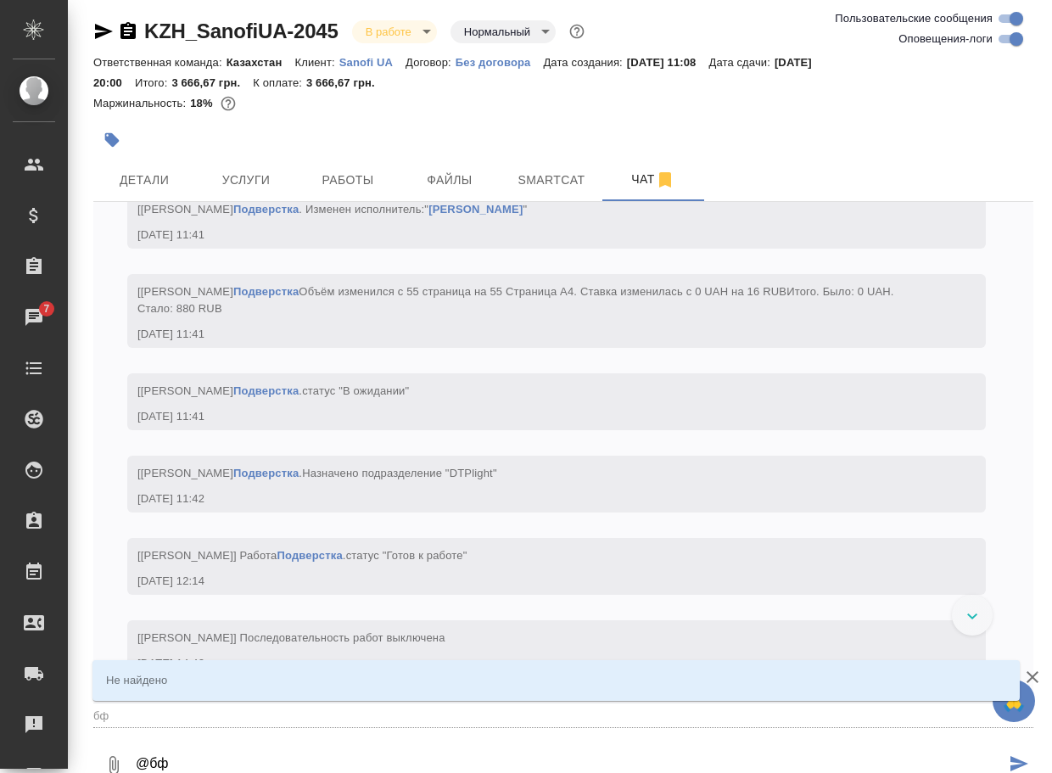
type input "б"
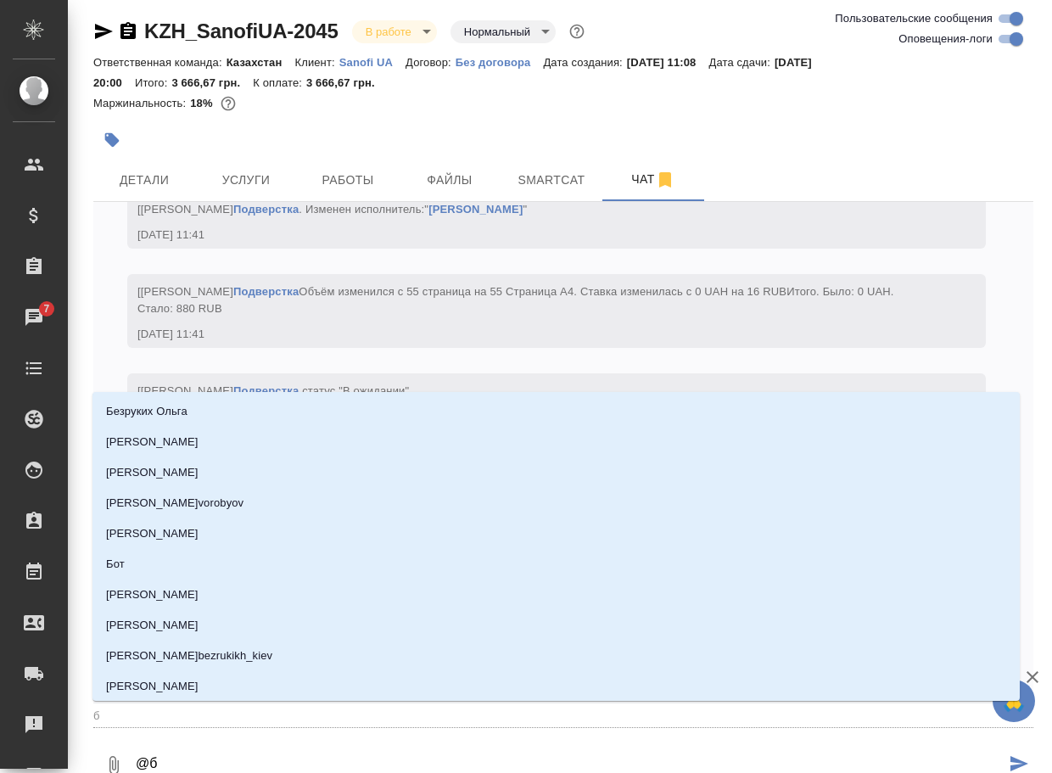
type textarea "@ба"
type input "ба"
type textarea "@бад"
type input "бад"
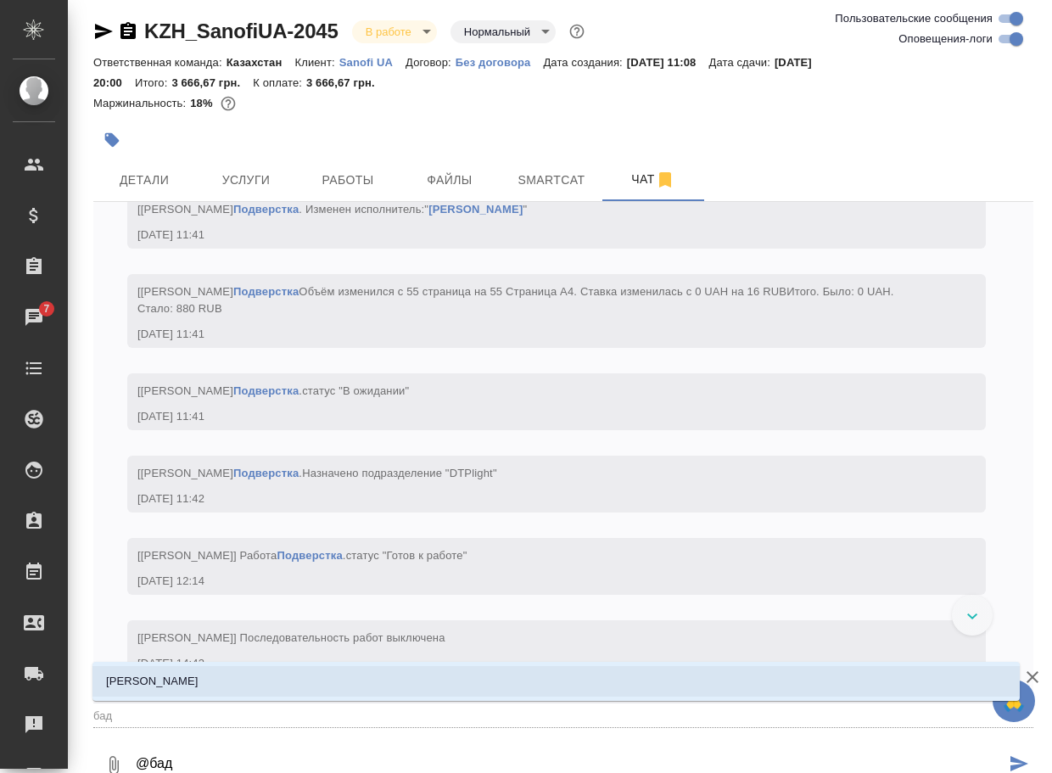
click at [241, 684] on li "[PERSON_NAME]" at bounding box center [555, 681] width 927 height 31
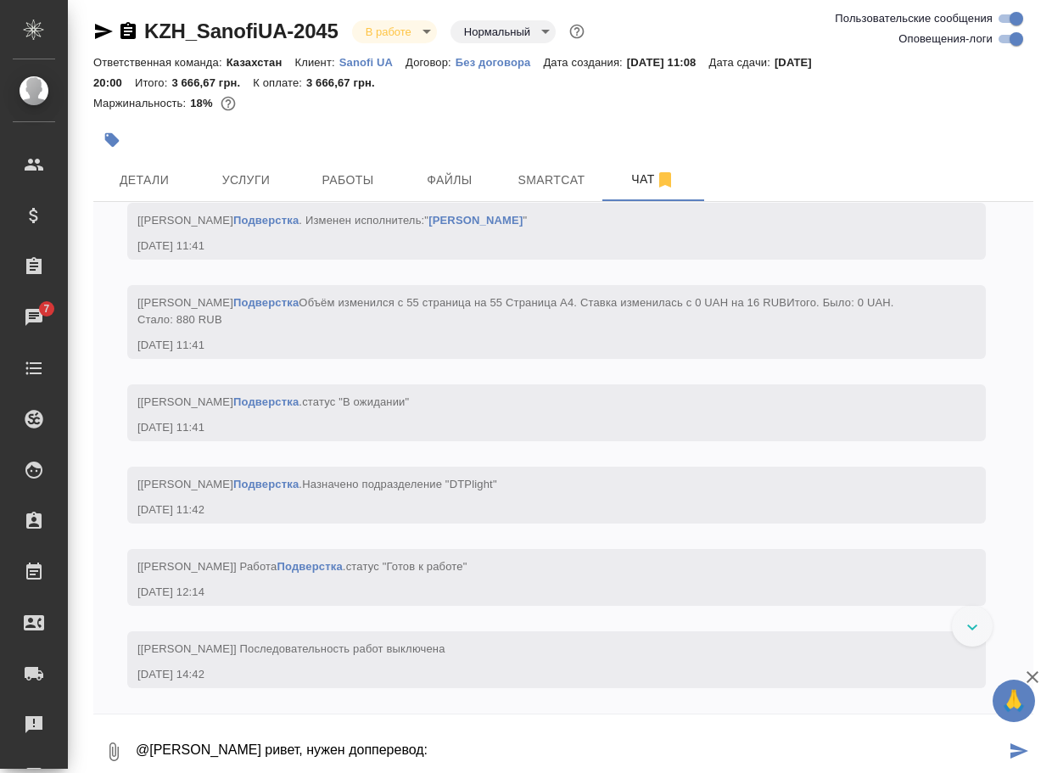
scroll to position [8, 0]
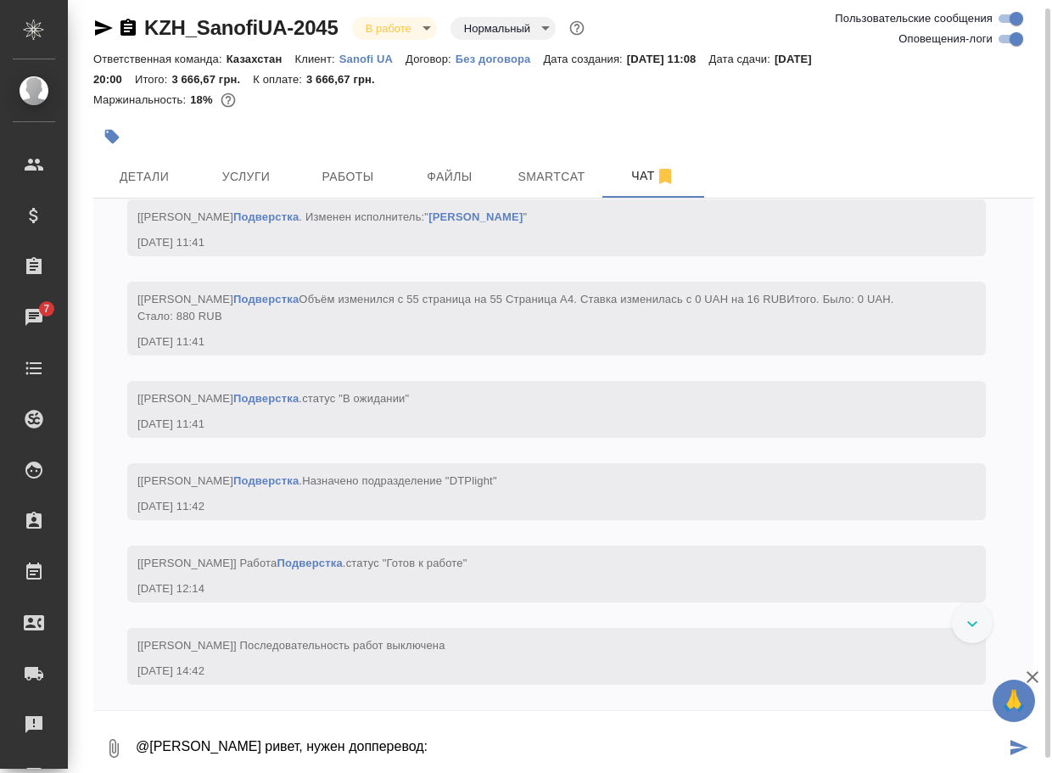
paste textarea "Managing Local Brands"
type textarea "@[PERSON_NAME] ривет, нужен допперевод: Managing Local Brands"
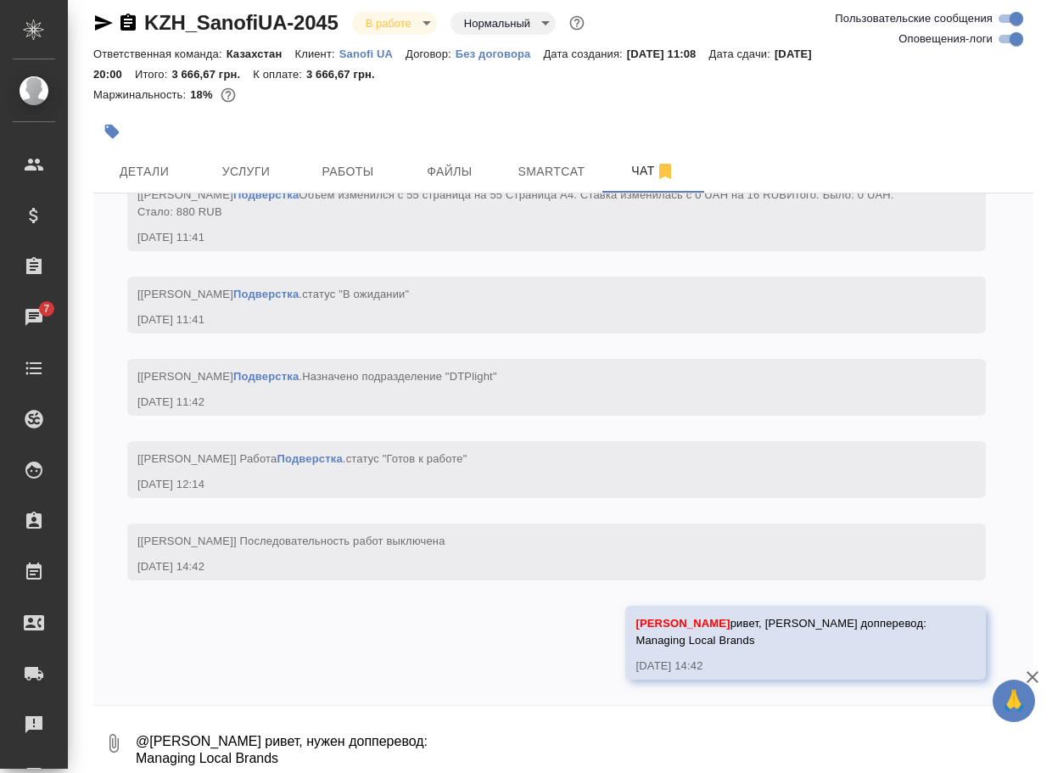
scroll to position [5636, 0]
